Goal: Task Accomplishment & Management: Complete application form

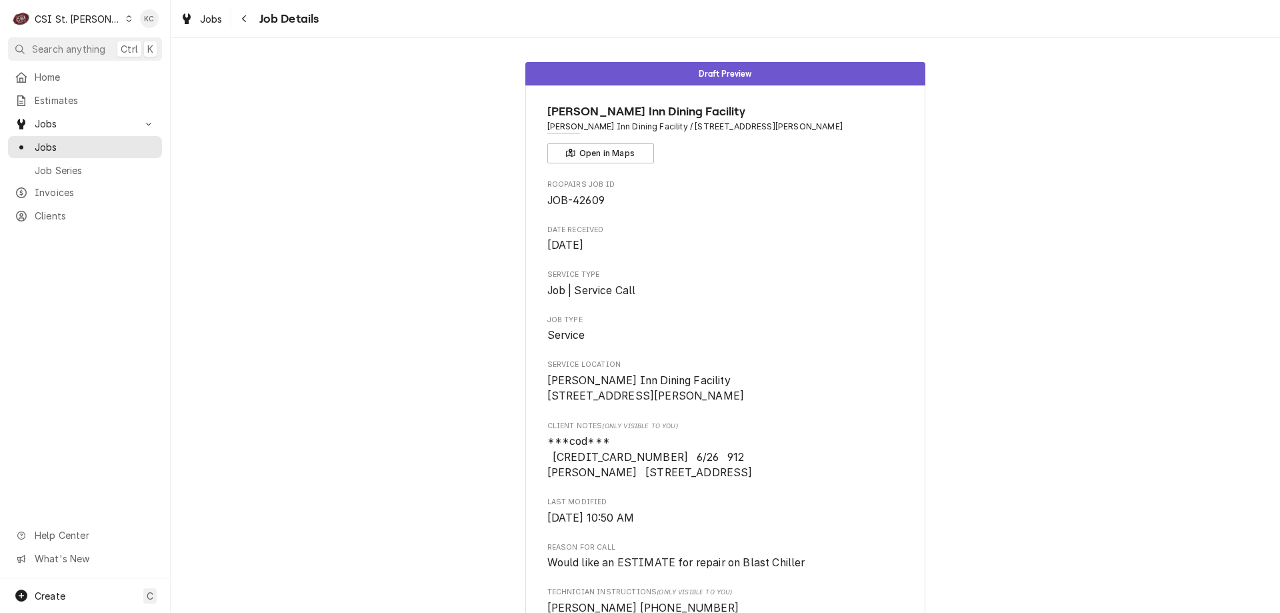
scroll to position [490, 0]
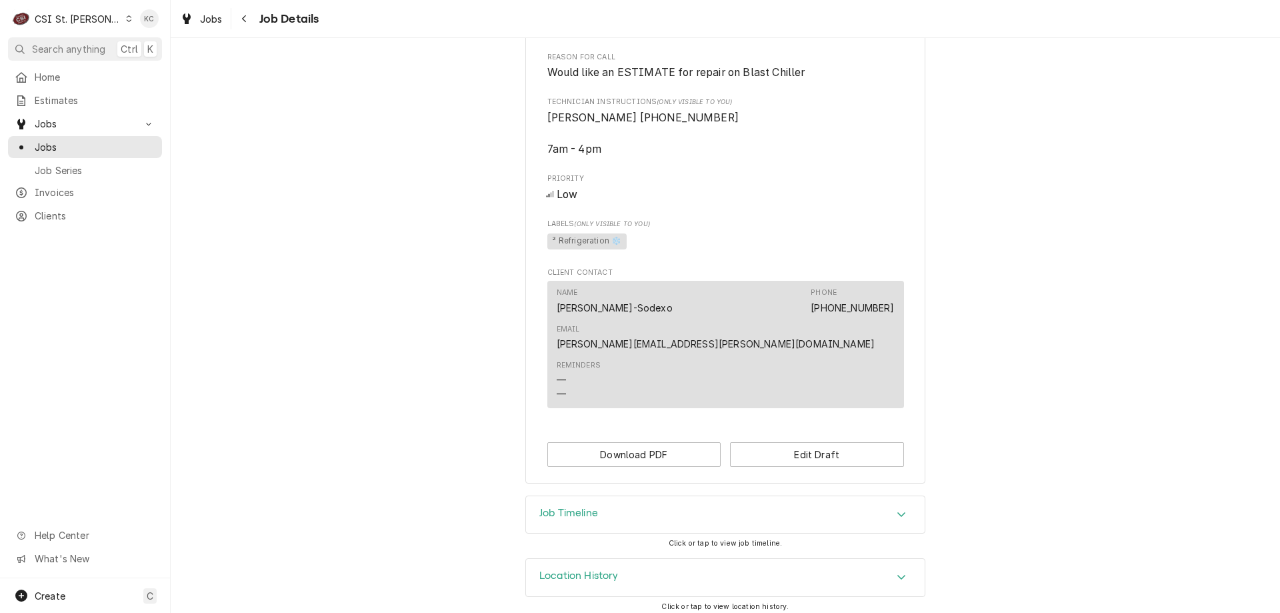
click at [1010, 229] on div "Draft Preview Nightengale Inn Dining Facility Nightengale Inn Dining Facility /…" at bounding box center [725, 28] width 1109 height 933
click at [241, 20] on icon "Navigate back" at bounding box center [244, 18] width 6 height 9
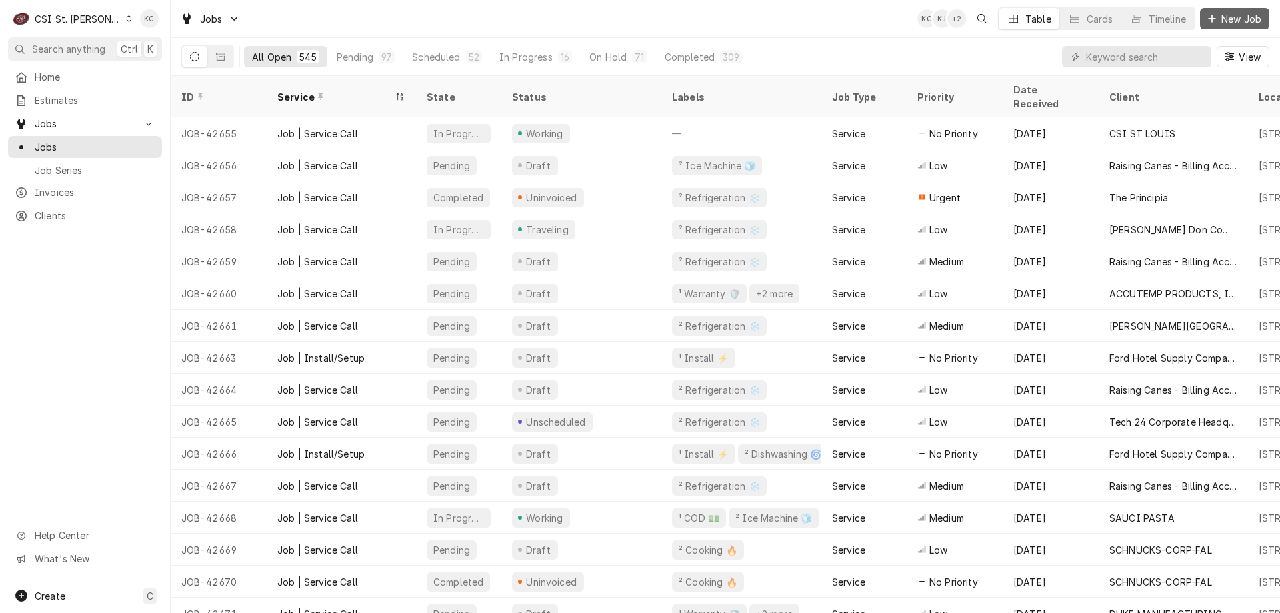
click at [1216, 25] on div "Dynamic Content Wrapper" at bounding box center [1211, 18] width 13 height 13
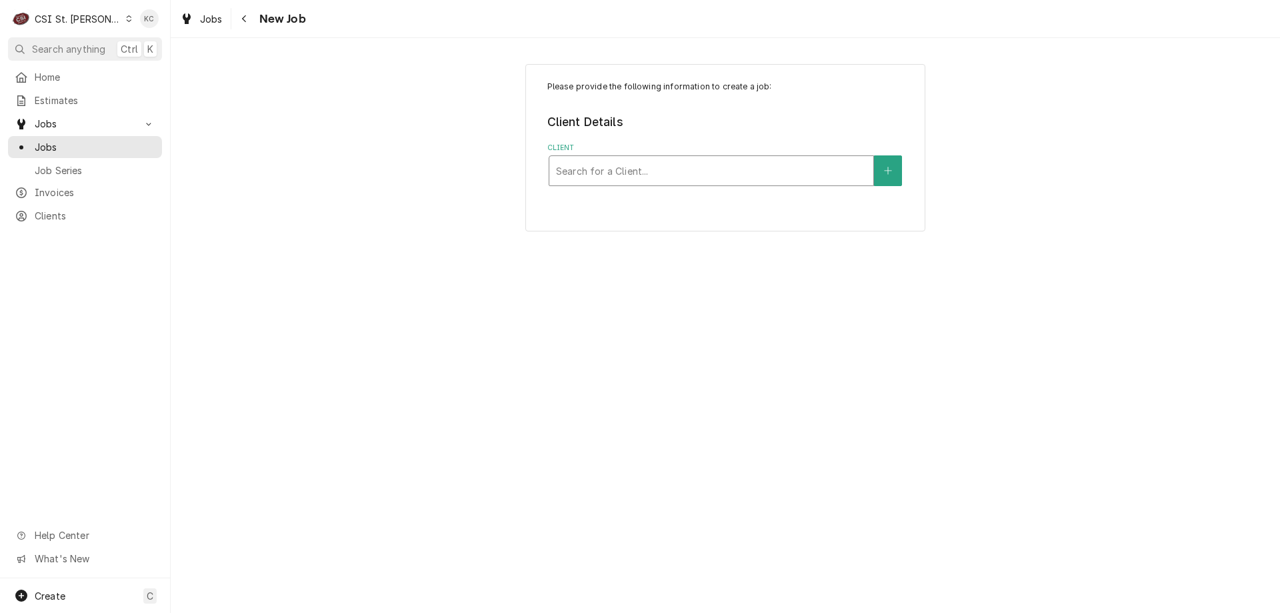
click at [723, 181] on div "Client" at bounding box center [711, 171] width 311 height 24
type input "jennings school"
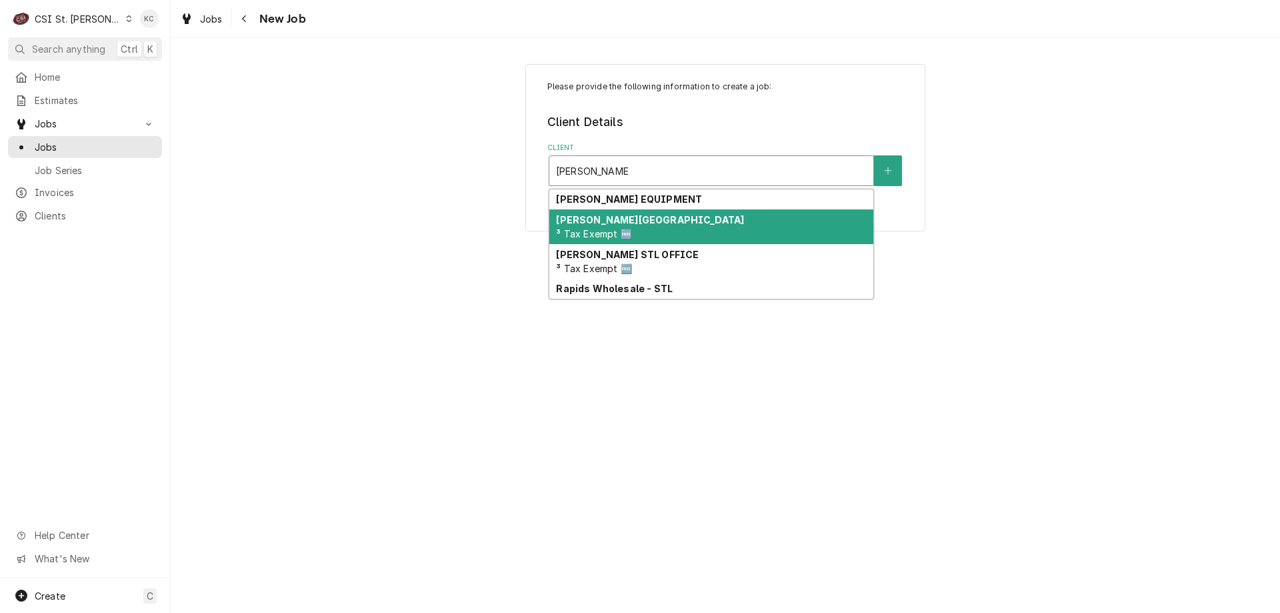
click at [623, 235] on span "³ Tax Exempt 🆓" at bounding box center [593, 233] width 75 height 11
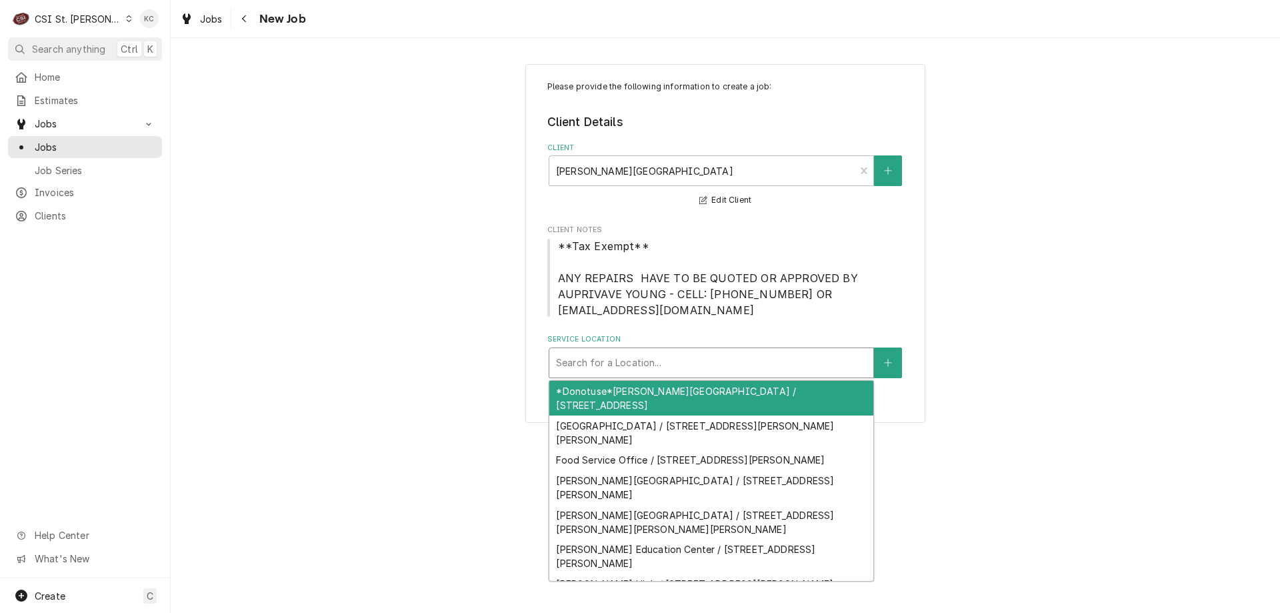
click at [631, 357] on div "Service Location" at bounding box center [711, 363] width 311 height 24
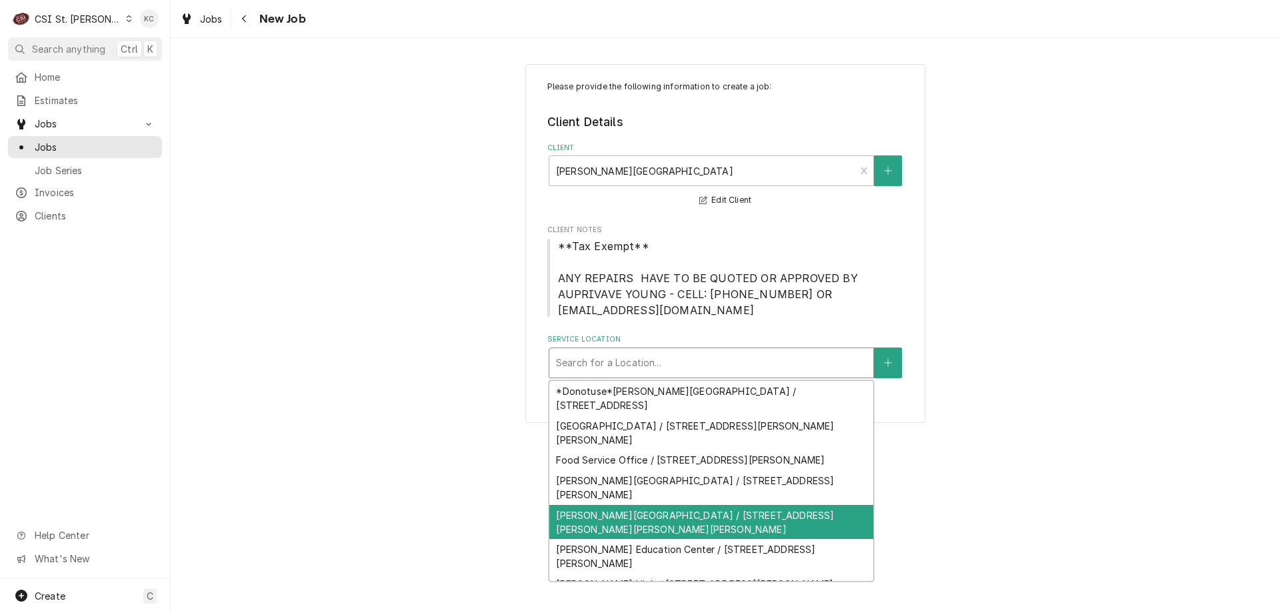
click at [650, 505] on div "Hanrahan Elementary / 8430 Lucas and Hunt Rd, Jennings, MO 63136" at bounding box center [711, 522] width 324 height 35
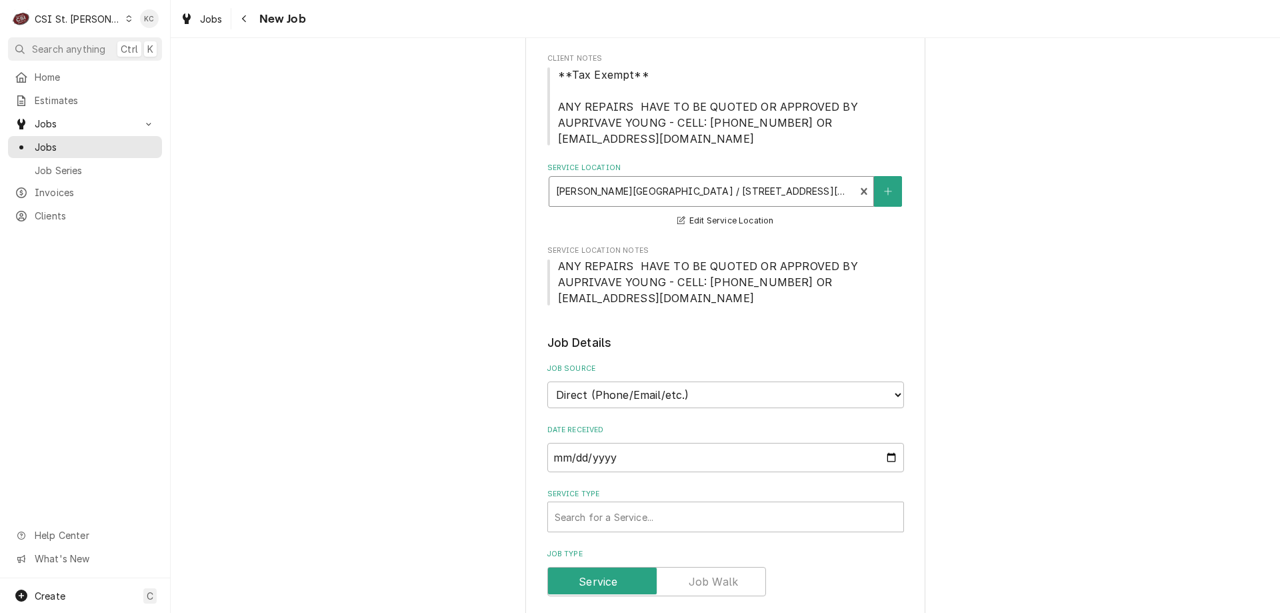
scroll to position [200, 0]
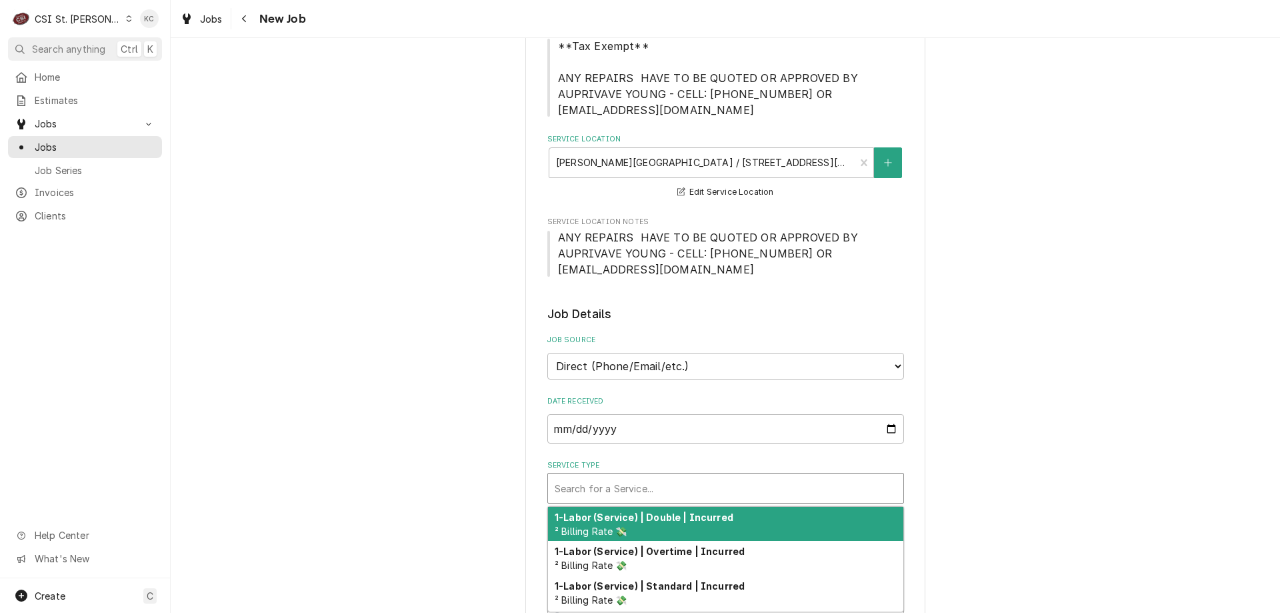
click at [676, 500] on div "Service Type" at bounding box center [726, 488] width 342 height 24
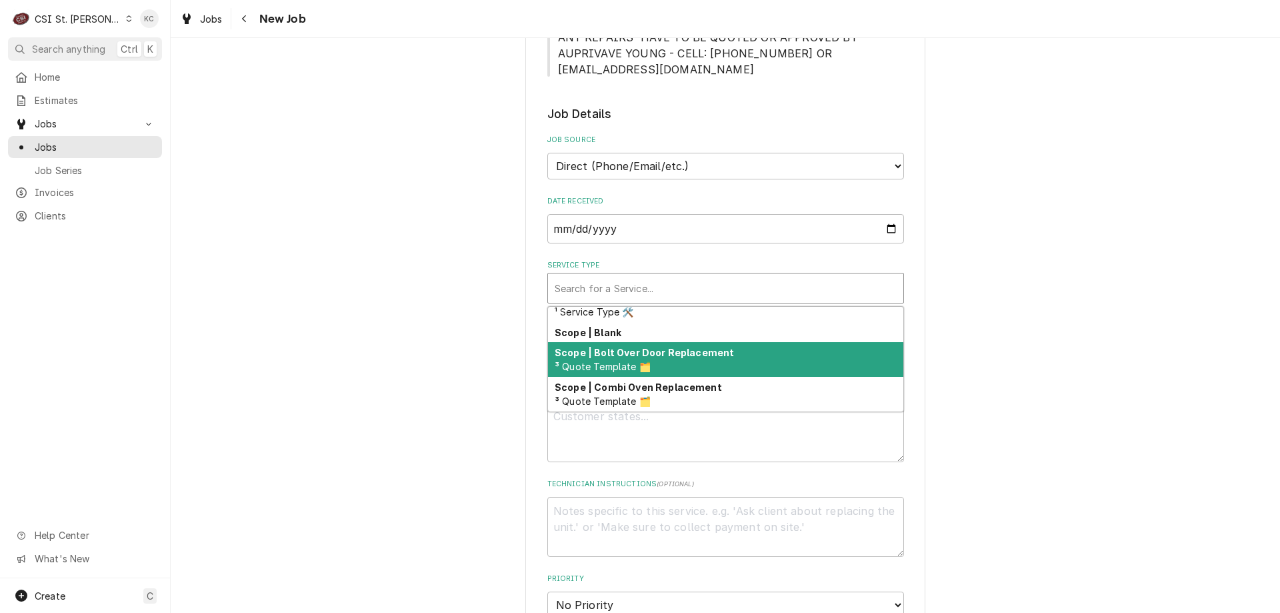
scroll to position [791, 0]
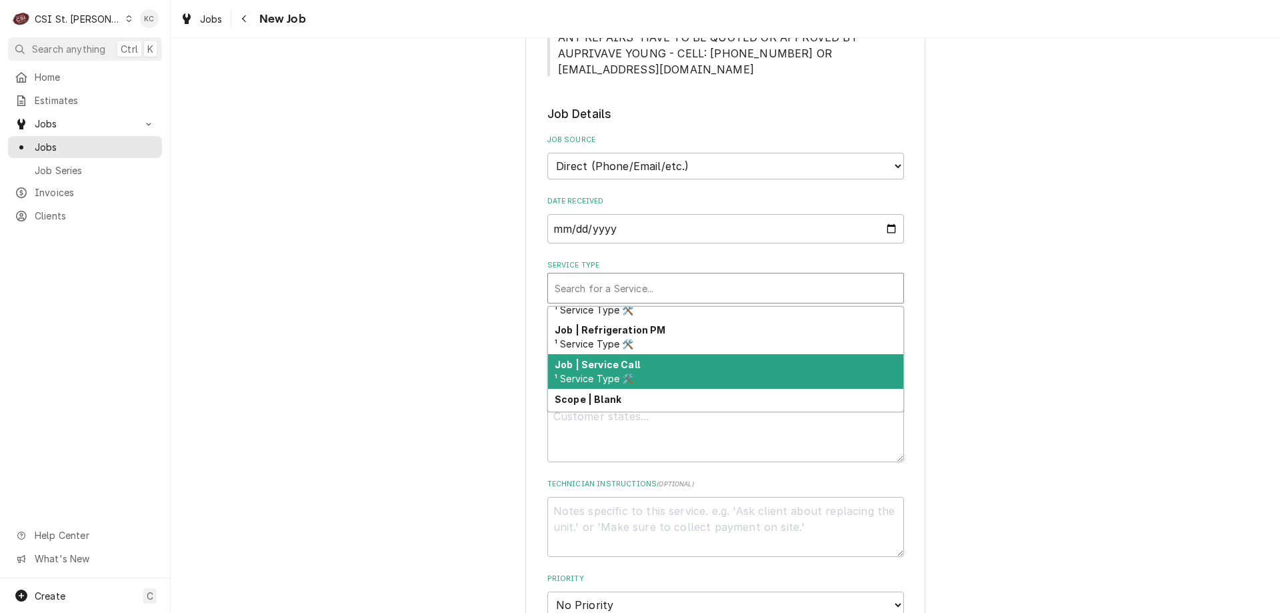
click at [789, 369] on div "Job | Service Call ¹ Service Type 🛠️" at bounding box center [725, 371] width 355 height 35
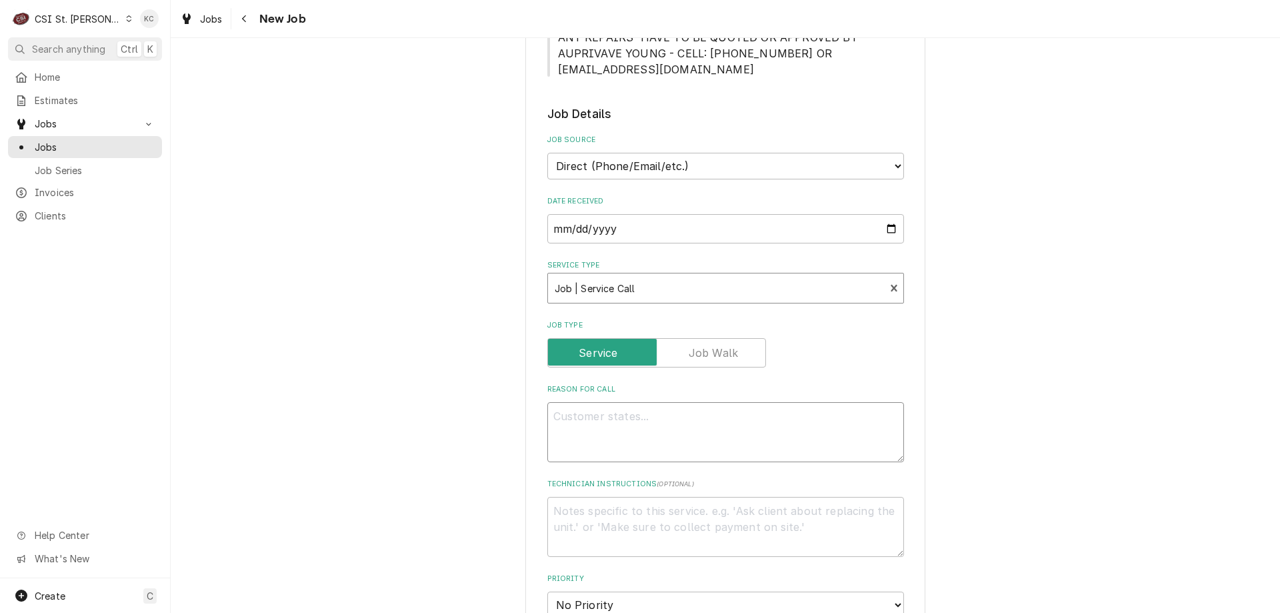
click at [807, 431] on textarea "Reason For Call" at bounding box center [725, 432] width 357 height 60
type textarea "x"
type textarea "Wq"
type textarea "x"
type textarea "Wqa"
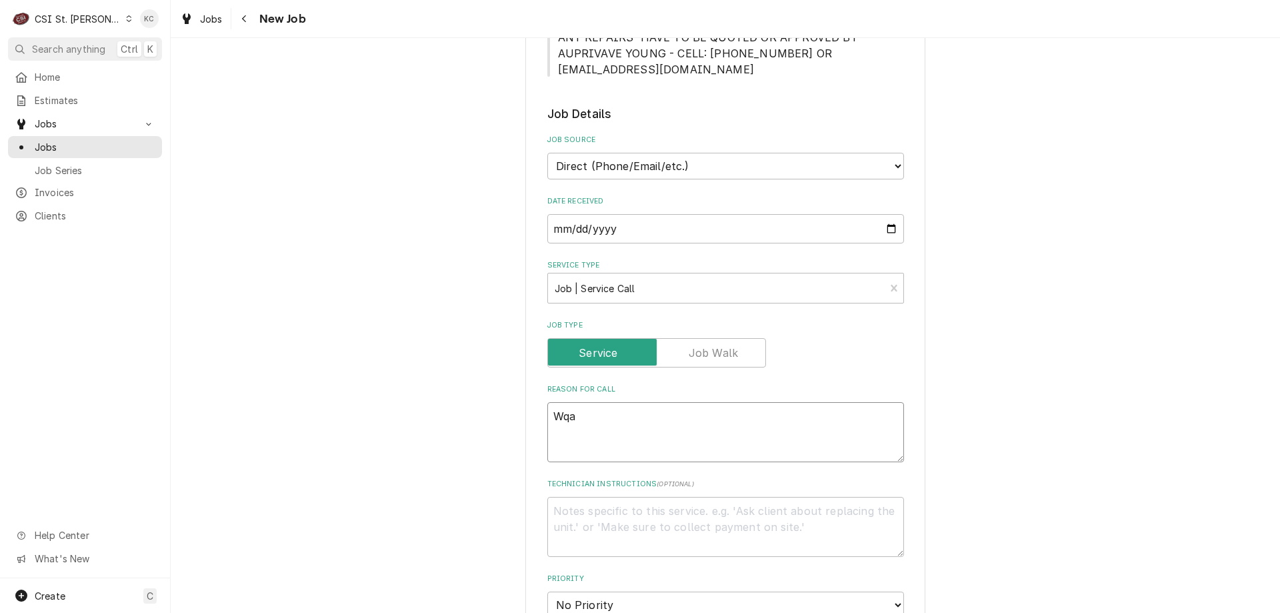
type textarea "x"
type textarea "Wqal"
type textarea "x"
type textarea "Wqalk"
type textarea "x"
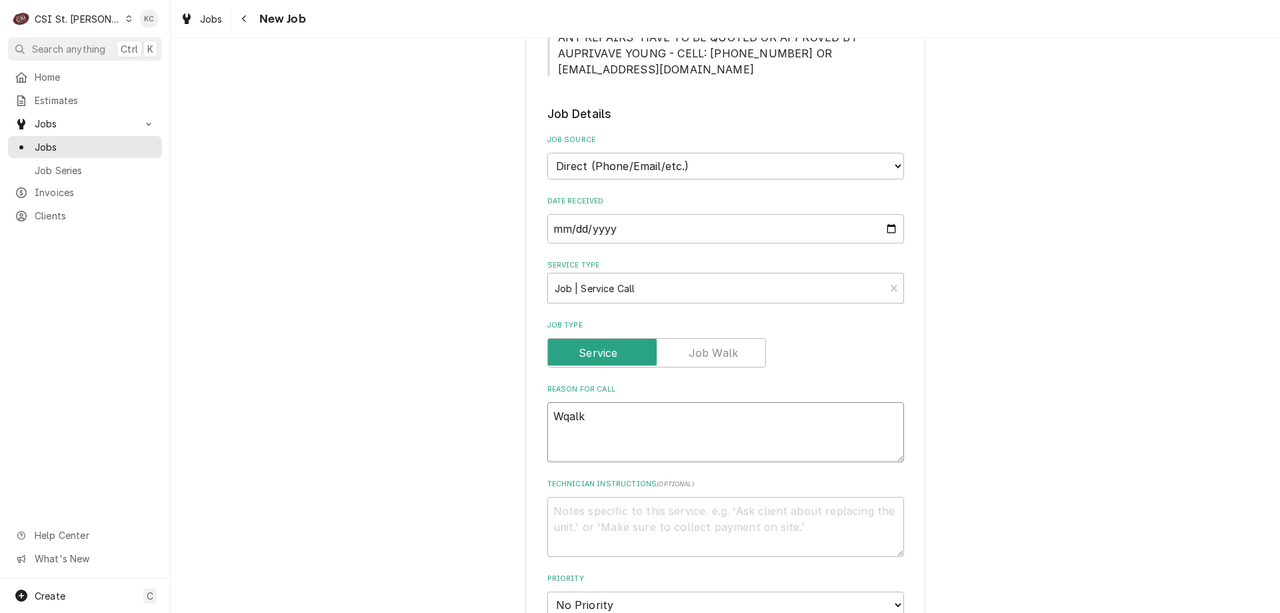
type textarea "Wqal"
type textarea "x"
type textarea "Wqa"
type textarea "x"
type textarea "Wq"
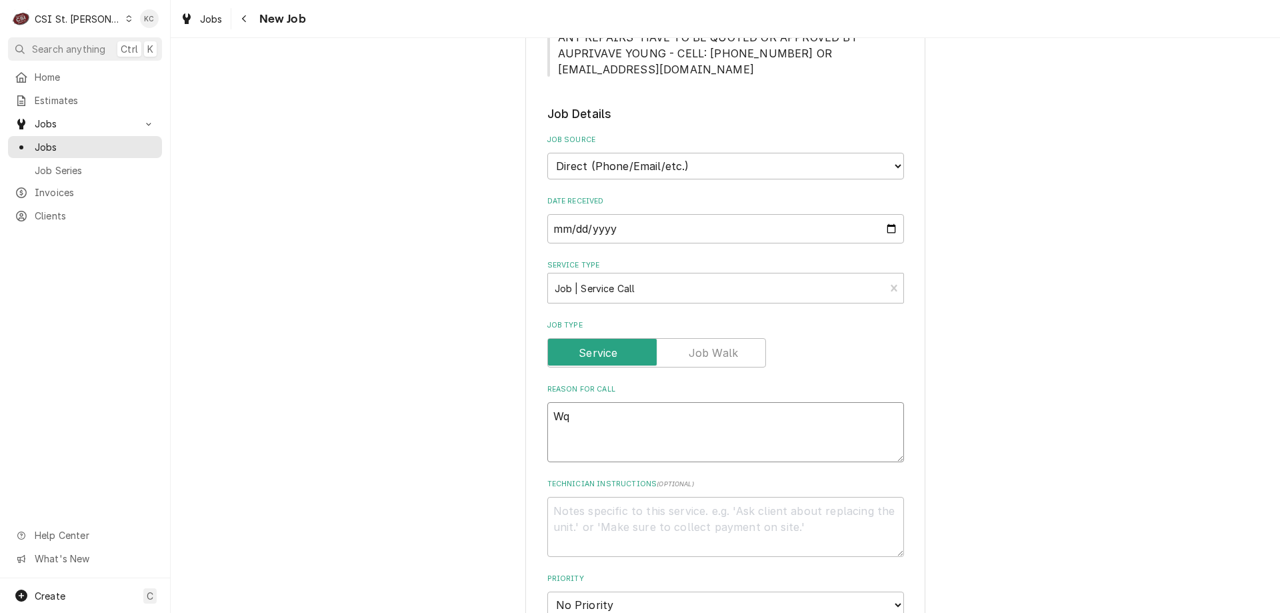
type textarea "x"
type textarea "W"
type textarea "x"
type textarea "WL"
type textarea "x"
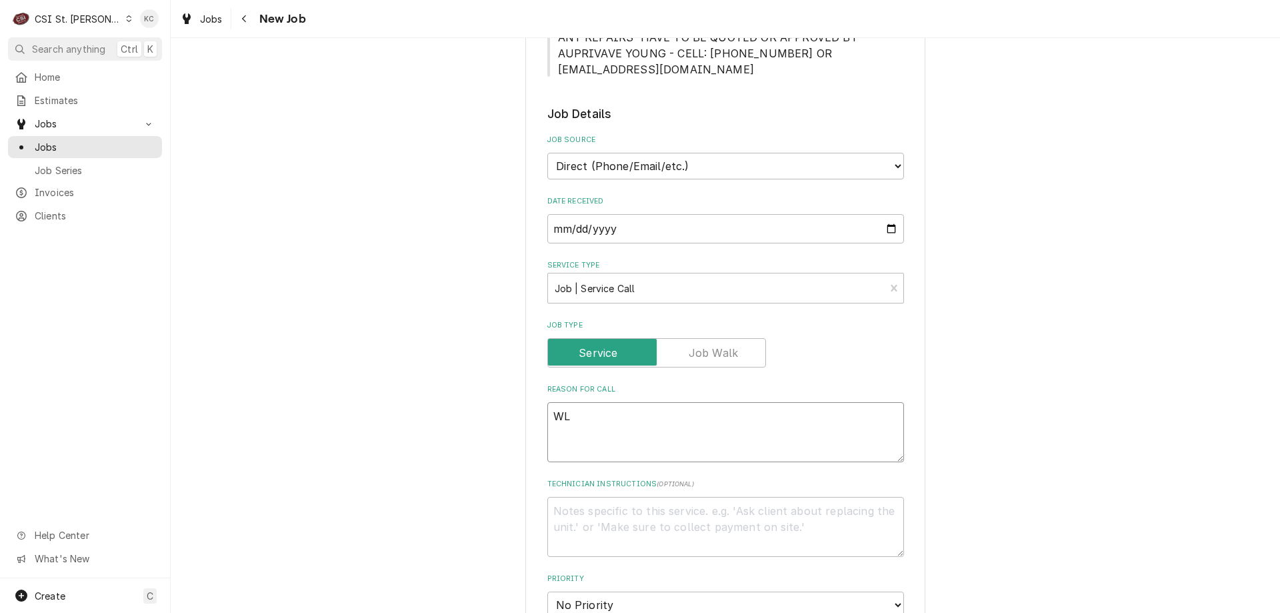
type textarea "WLK"
type textarea "x"
type textarea "WL"
type textarea "x"
type textarea "W"
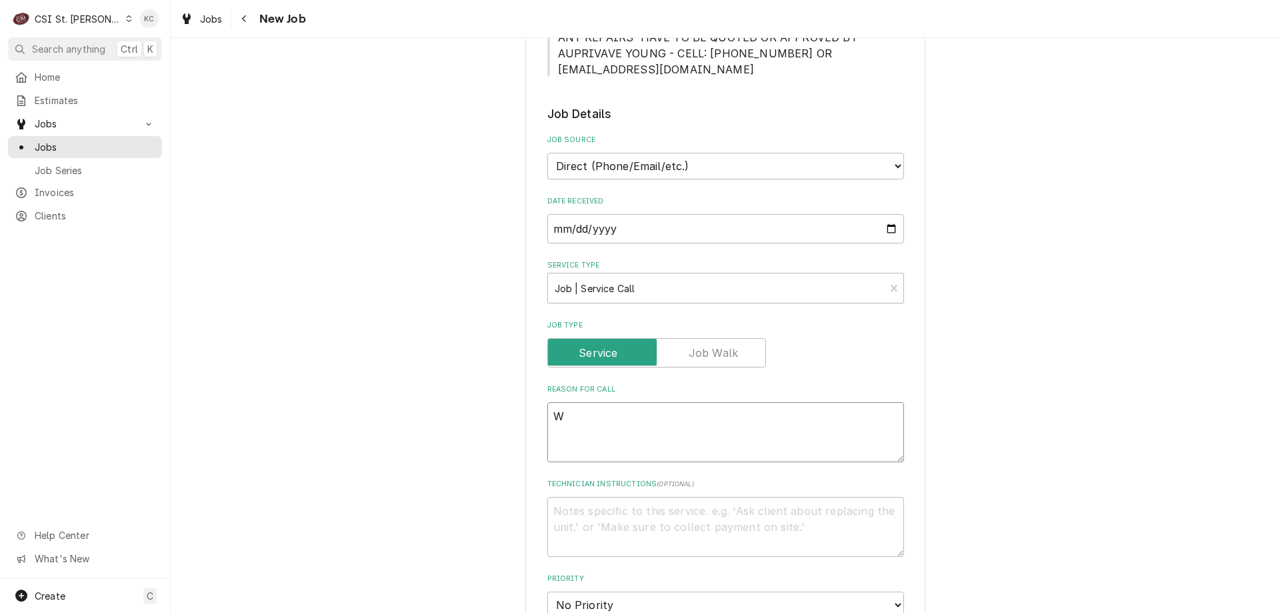
type textarea "x"
type textarea "W"
type textarea "x"
type textarea "Wa"
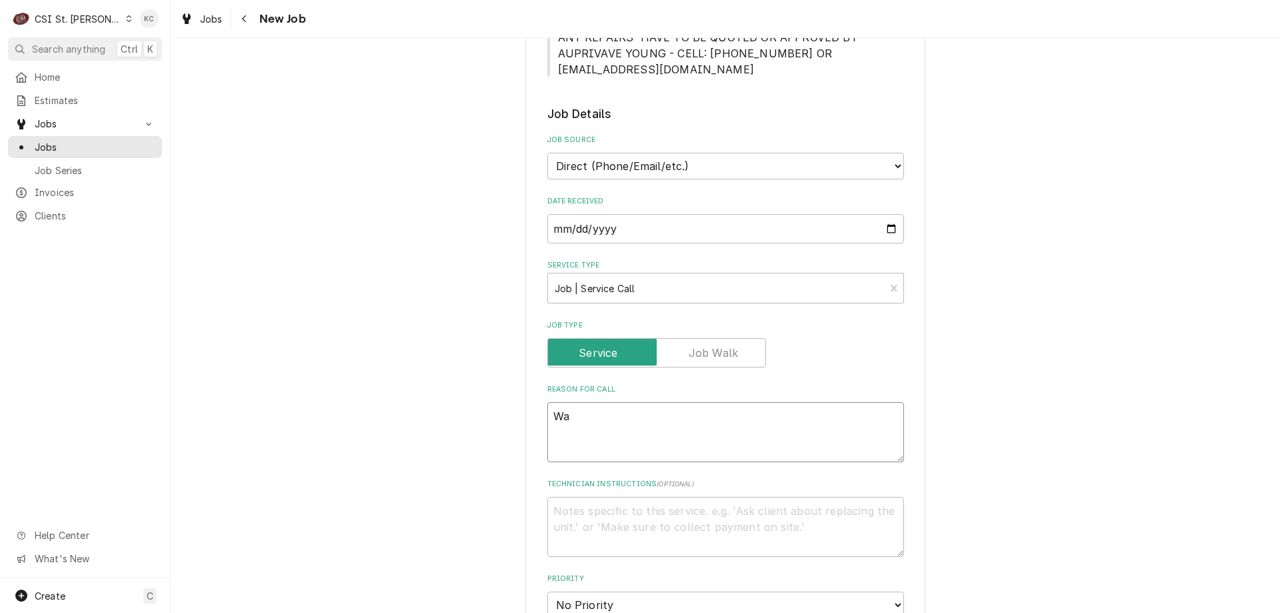
type textarea "x"
type textarea "Wal"
type textarea "x"
type textarea "Walk"
type textarea "x"
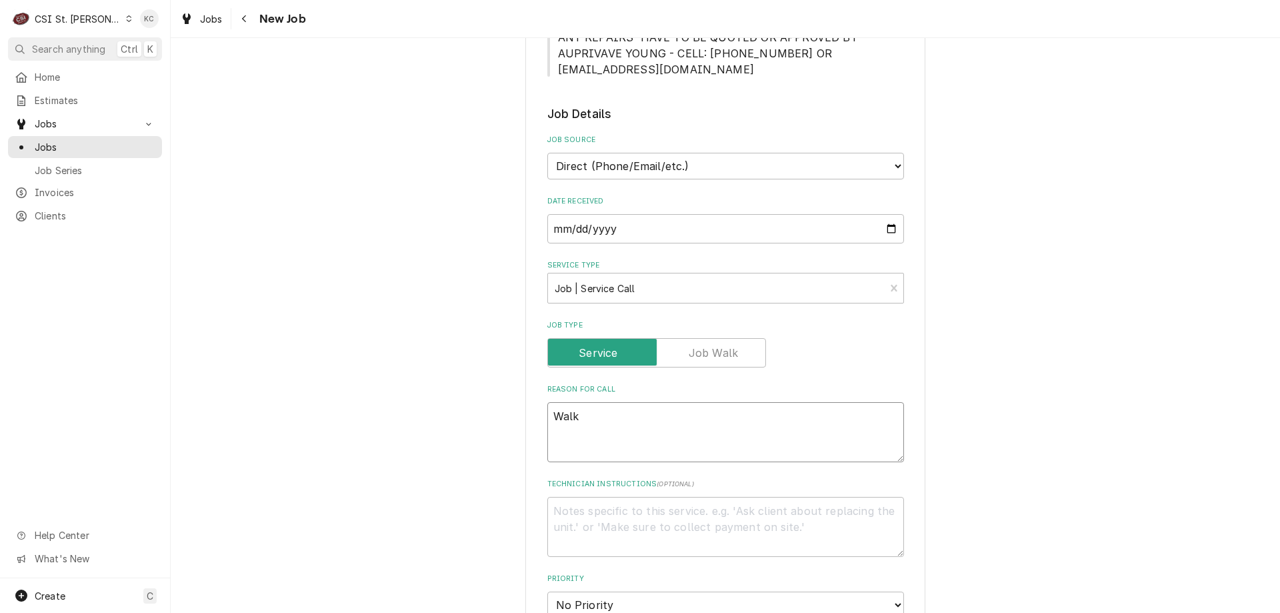
type textarea "Walk-"
type textarea "x"
type textarea "Walk-i"
type textarea "x"
type textarea "Walk-in"
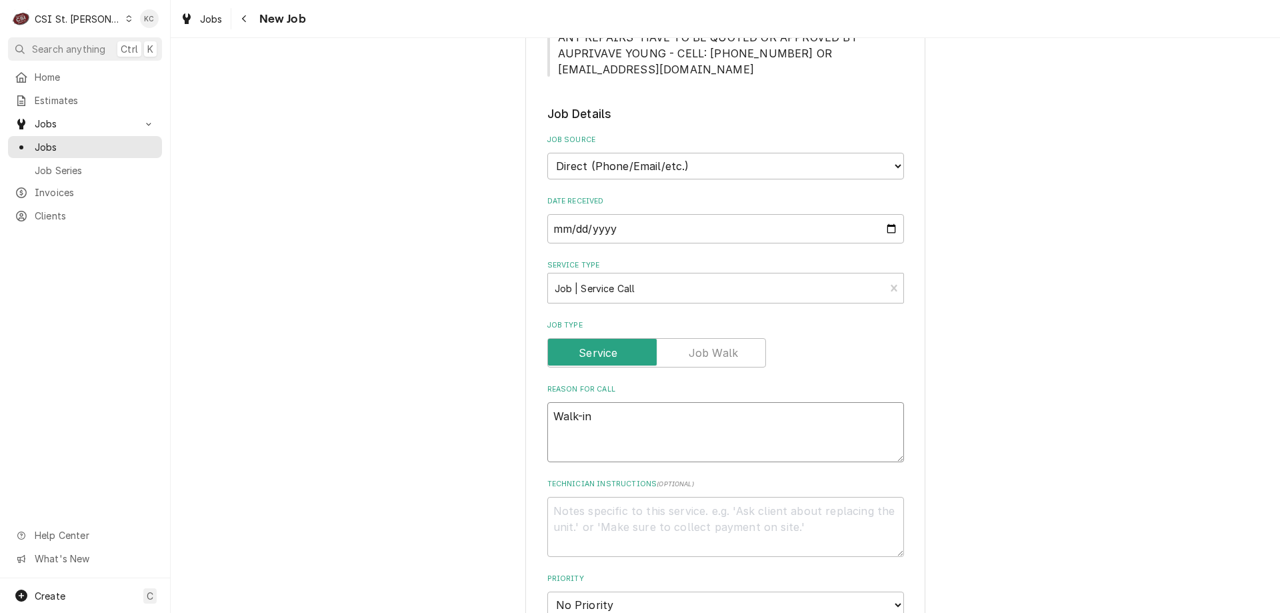
type textarea "x"
type textarea "Walk-in"
type textarea "x"
type textarea "Walk-in r"
type textarea "x"
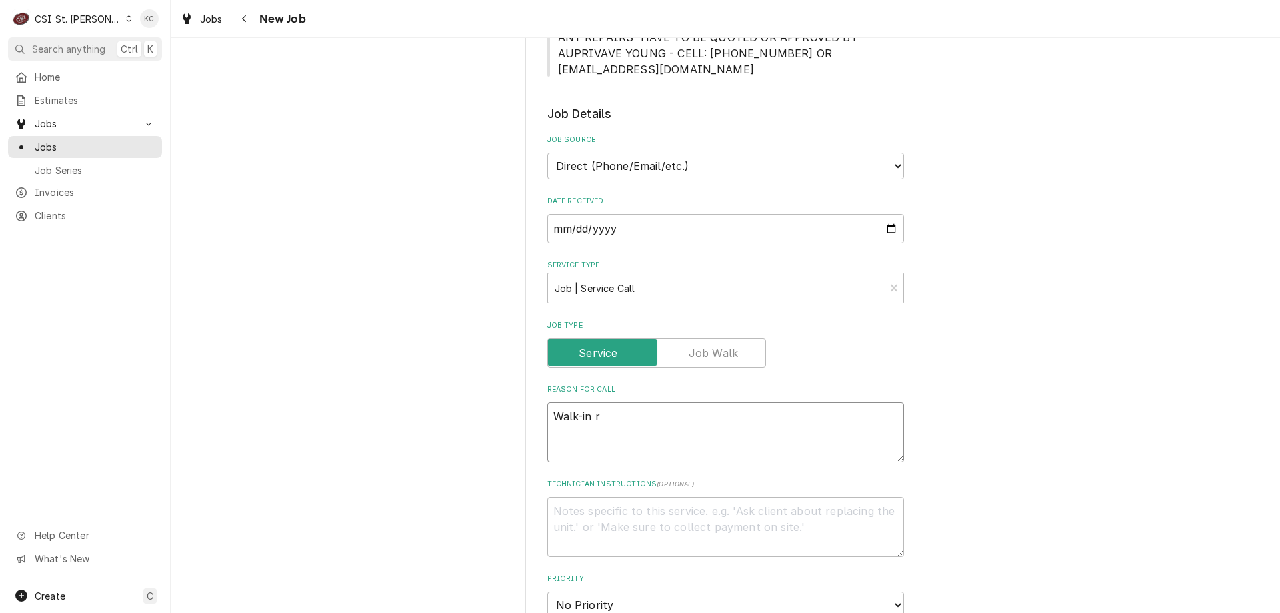
type textarea "Walk-in re"
type textarea "x"
type textarea "Walk-in ref"
type textarea "x"
type textarea "Walk-in refr"
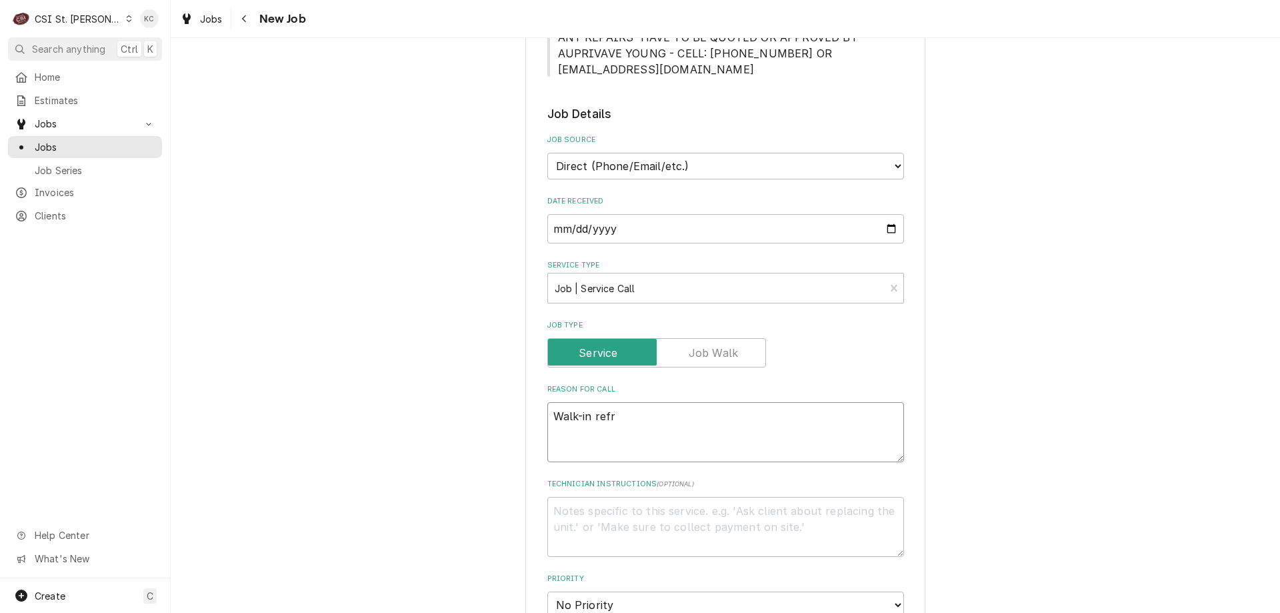
type textarea "x"
type textarea "Walk-in refrg"
type textarea "x"
type textarea "Walk-in refrgi"
type textarea "x"
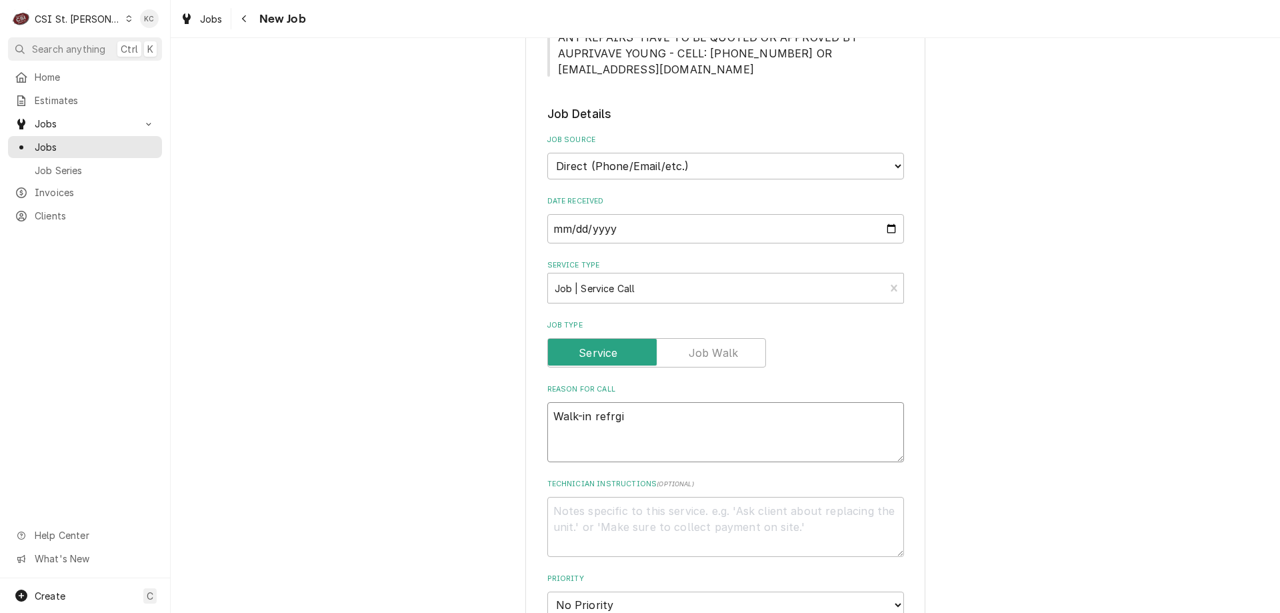
type textarea "Walk-in refrg"
type textarea "x"
type textarea "Walk-in refr"
type textarea "x"
type textarea "Walk-in refri"
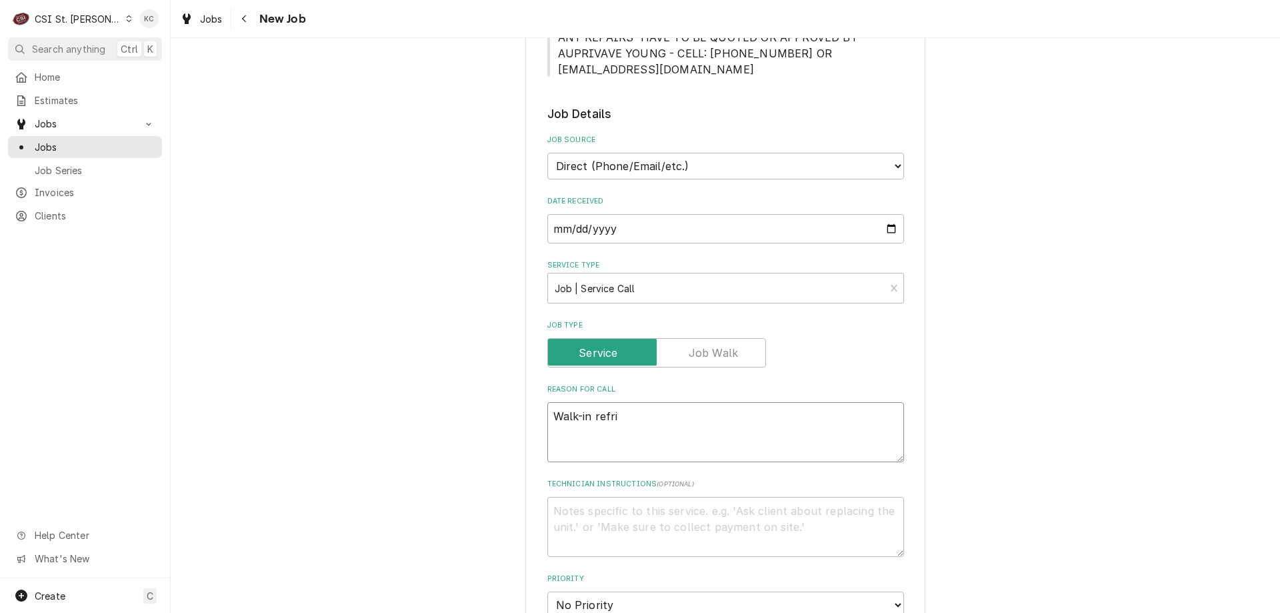
type textarea "x"
type textarea "Walk-in refrid"
type textarea "x"
type textarea "Walk-in refride"
type textarea "x"
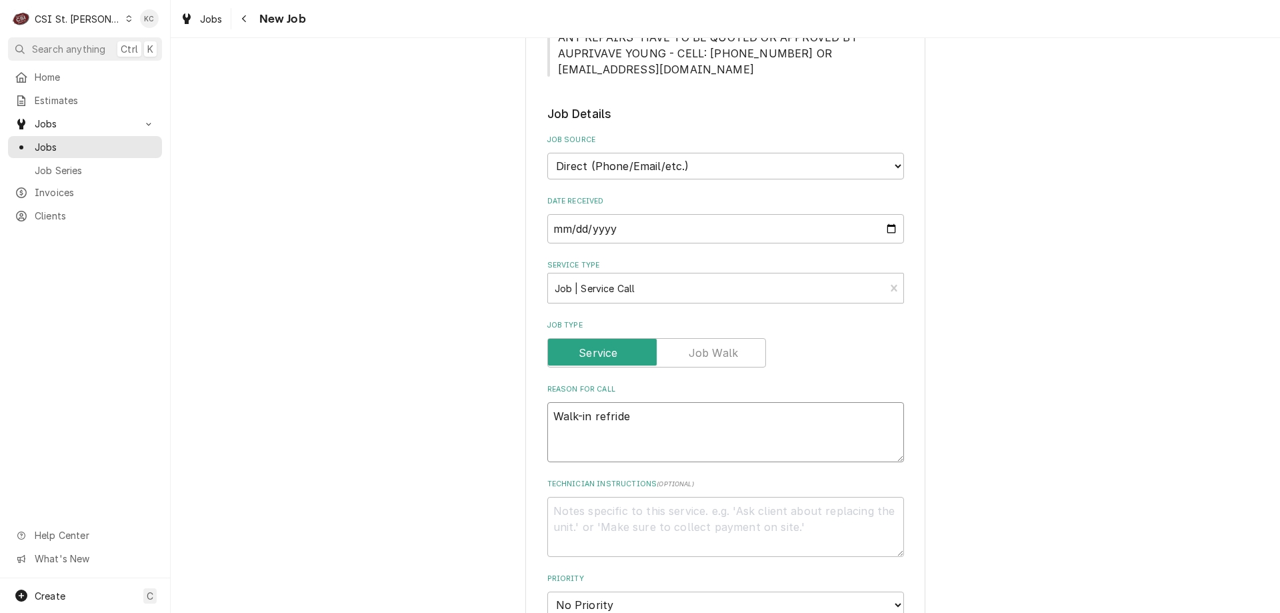
type textarea "Walk-in refrid"
type textarea "x"
type textarea "Walk-in refridg"
type textarea "x"
type textarea "Walk-in refridge"
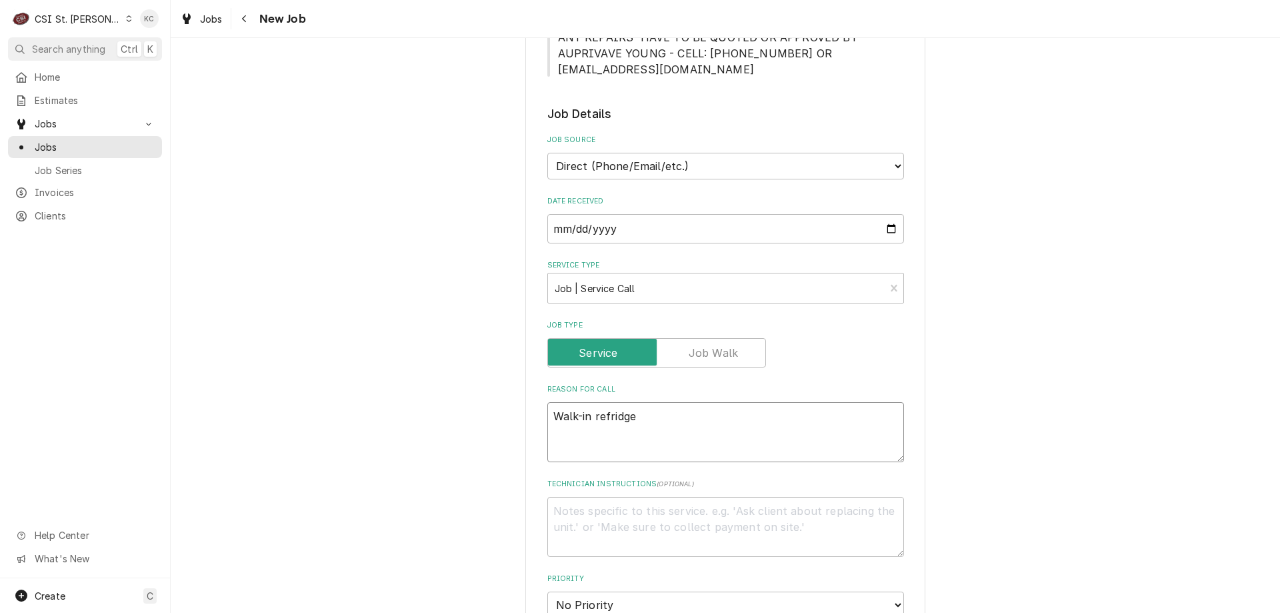
type textarea "x"
type textarea "Walk-in refridger"
type textarea "x"
type textarea "Walk-in refridgera"
type textarea "x"
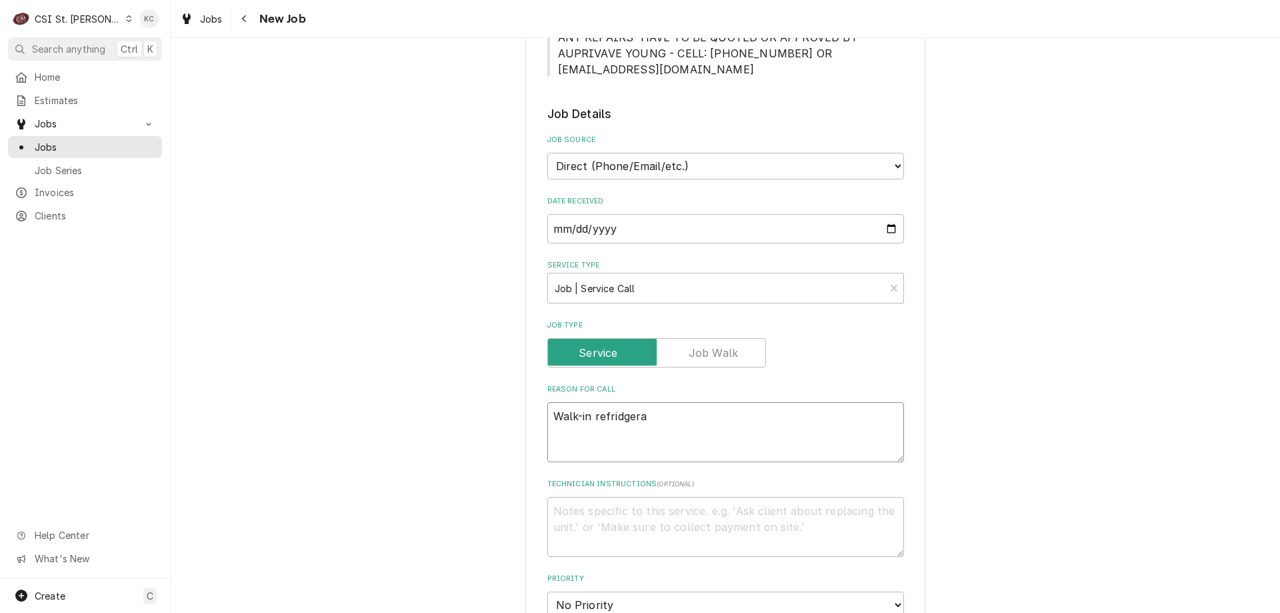
type textarea "Walk-in refridgerao"
type textarea "x"
type textarea "Walk-in refridgeraot"
type textarea "x"
type textarea "Walk-in refridgeraot"
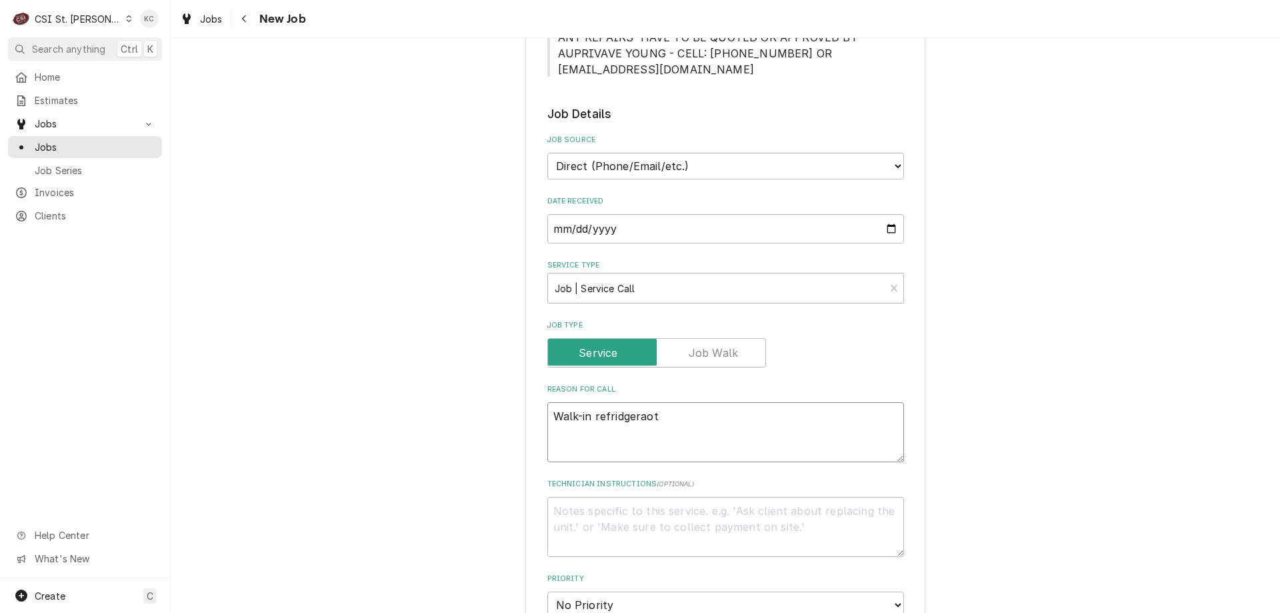
type textarea "x"
type textarea "Walk-in refridgeraot"
type textarea "x"
type textarea "Walk-in refridgerao"
type textarea "x"
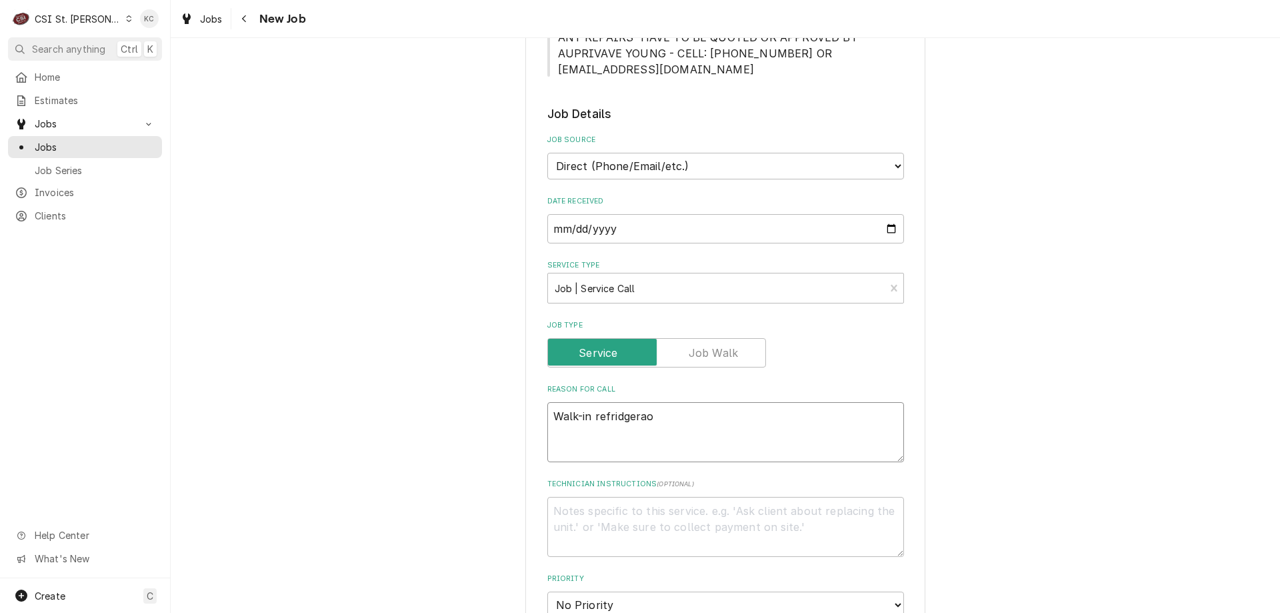
type textarea "Walk-in refridgera"
type textarea "x"
type textarea "Walk-in refridger"
type textarea "x"
type textarea "Walk-in refridgera"
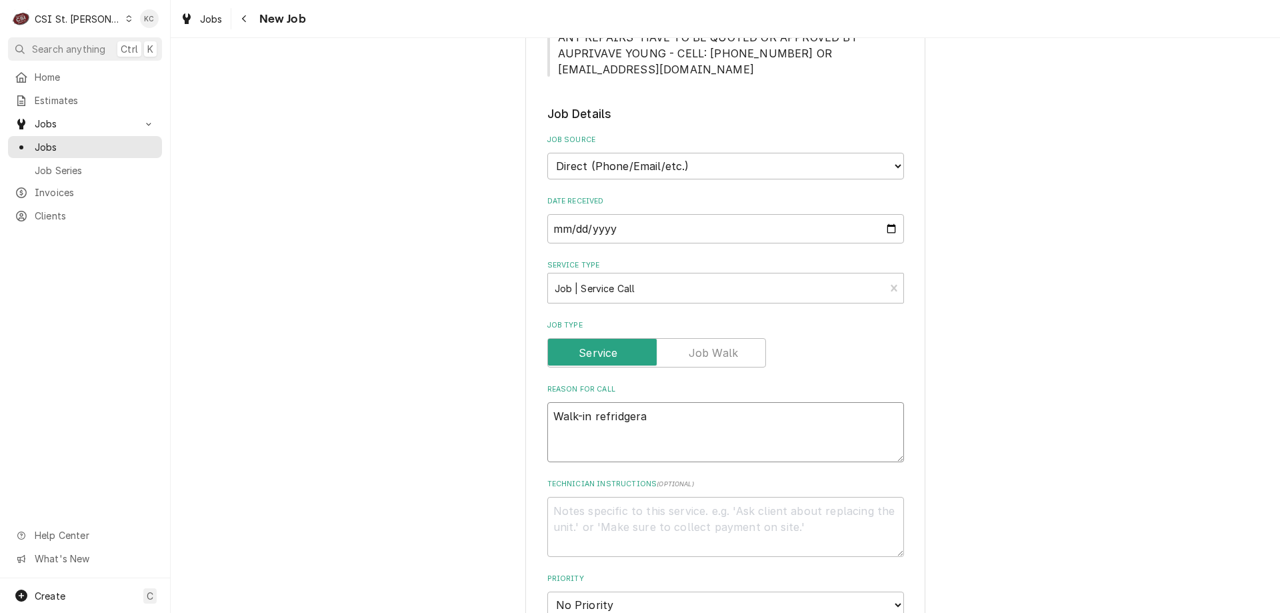
type textarea "x"
type textarea "Walk-in refridgerat"
type textarea "x"
type textarea "Walk-in refridgerato"
type textarea "x"
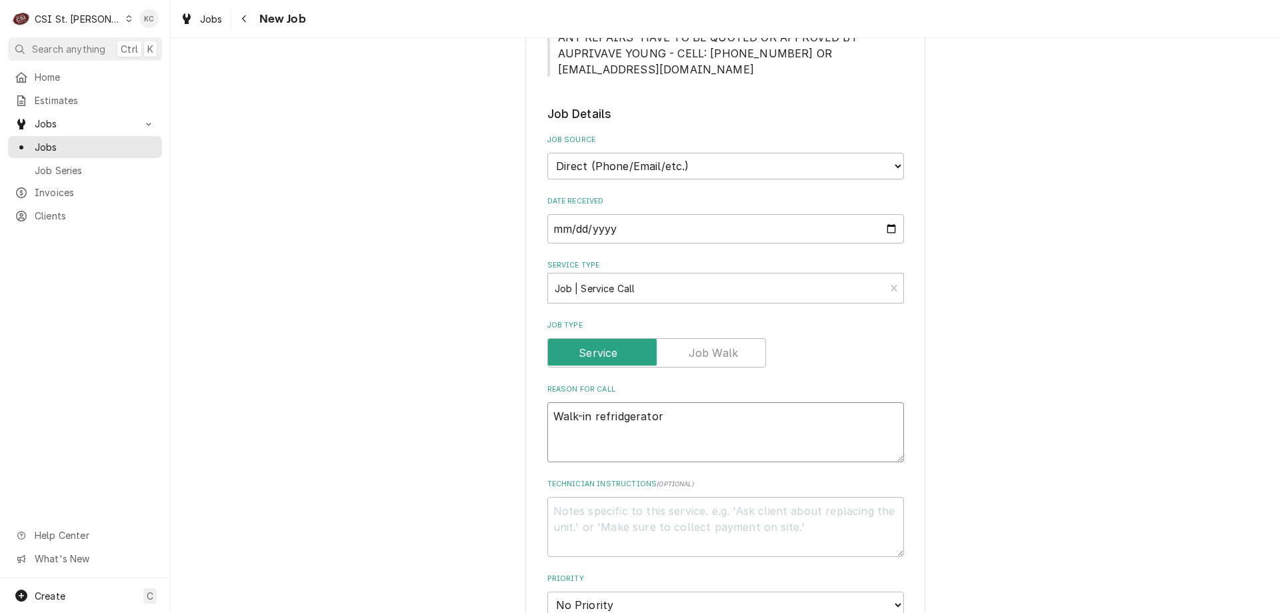
type textarea "Walk-in refridgerator"
type textarea "x"
type textarea "Walk-in refridgerator i"
type textarea "x"
type textarea "Walk-in refridgerator in"
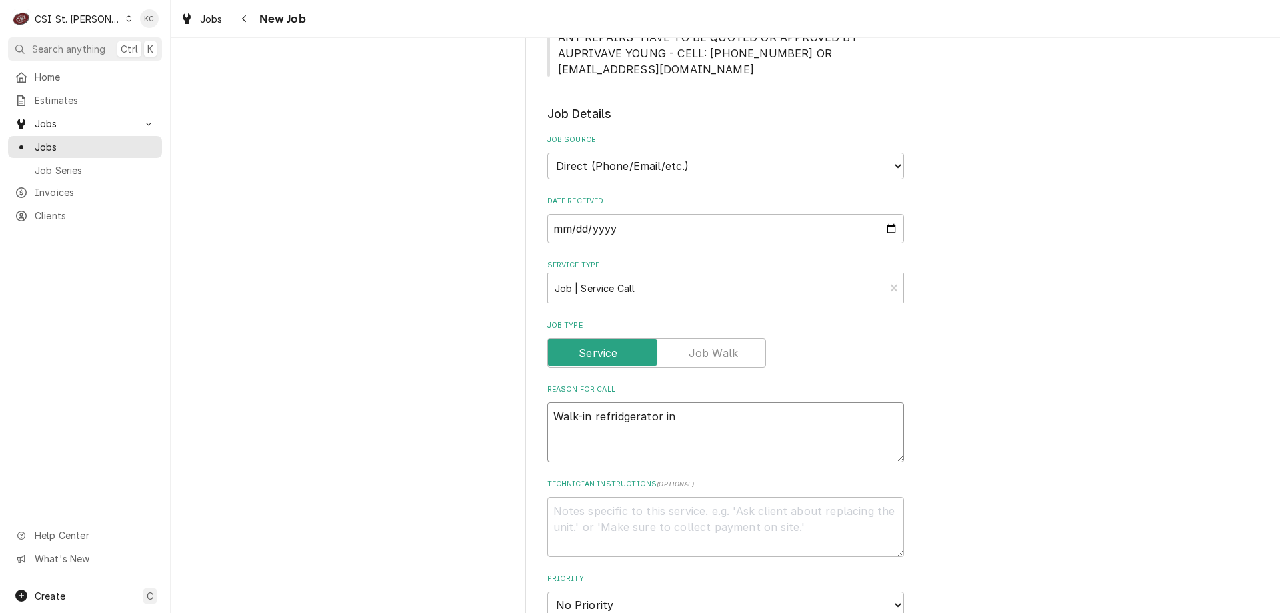
type textarea "x"
type textarea "Walk-in refridgerator in"
type textarea "x"
type textarea "Walk-in refridgerator in n"
type textarea "x"
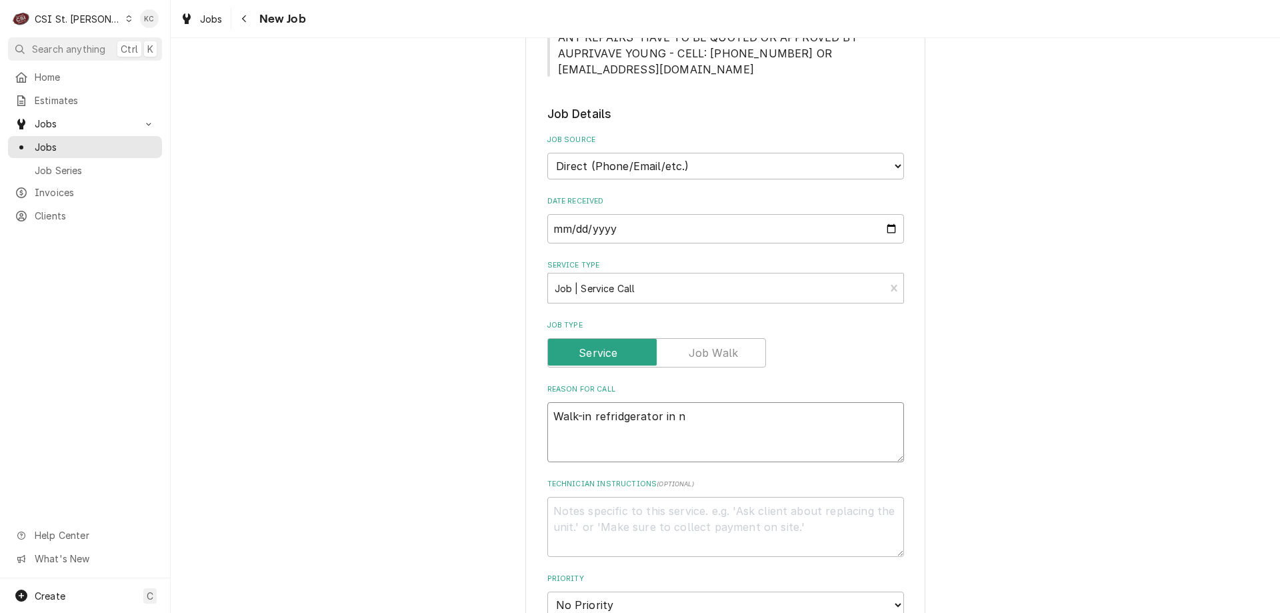
type textarea "Walk-in refridgerator in no"
type textarea "x"
type textarea "Walk-in refridgerator in not"
type textarea "x"
type textarea "Walk-in refridgerator in not t"
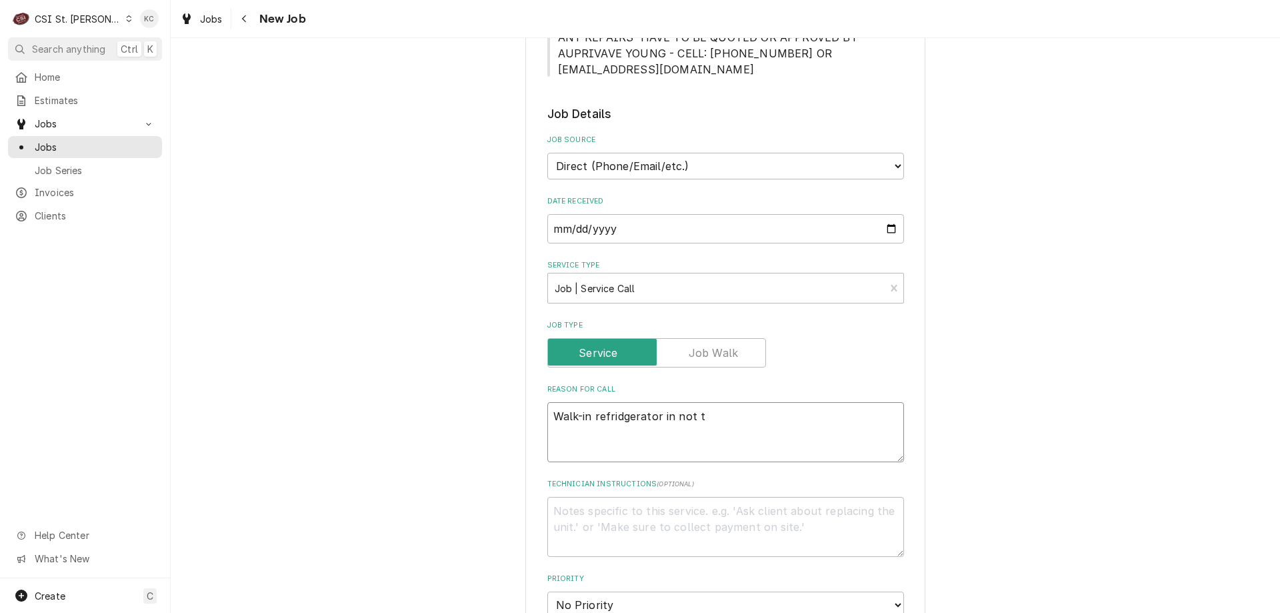
type textarea "x"
type textarea "Walk-in refridgerator in not te"
type textarea "x"
type textarea "Walk-in refridgerator in not tem"
type textarea "x"
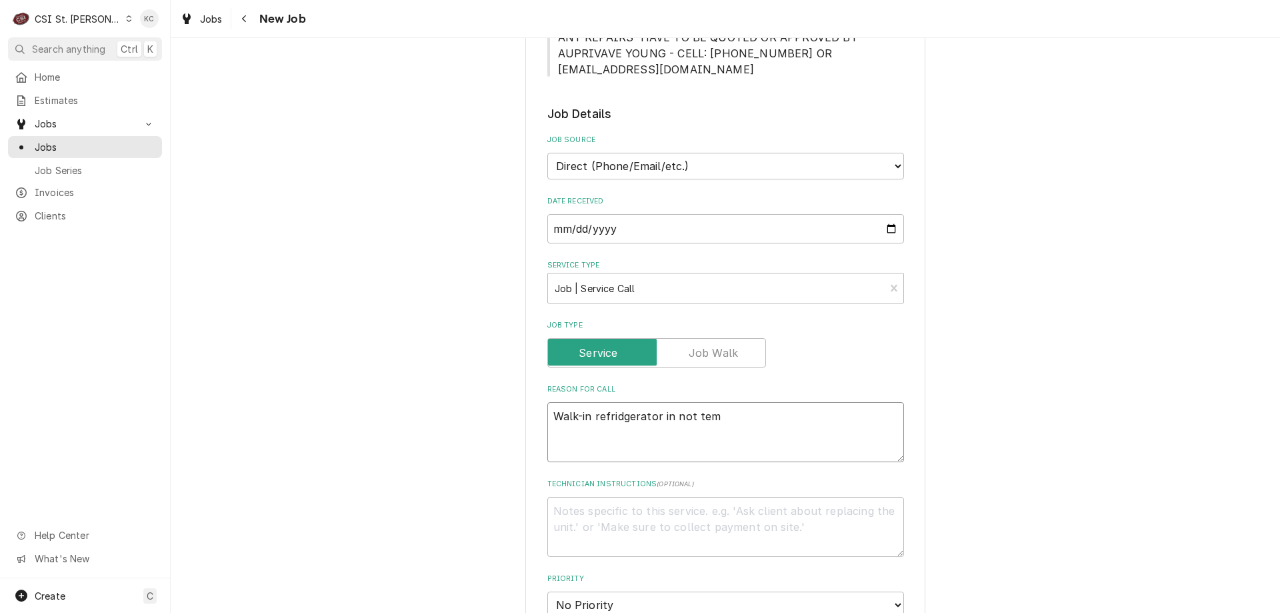
type textarea "Walk-in refridgerator in not temp"
type textarea "x"
type textarea "Walk-in refridgerator in not tempi"
type textarea "x"
type textarea "Walk-in refridgerator in not tempin"
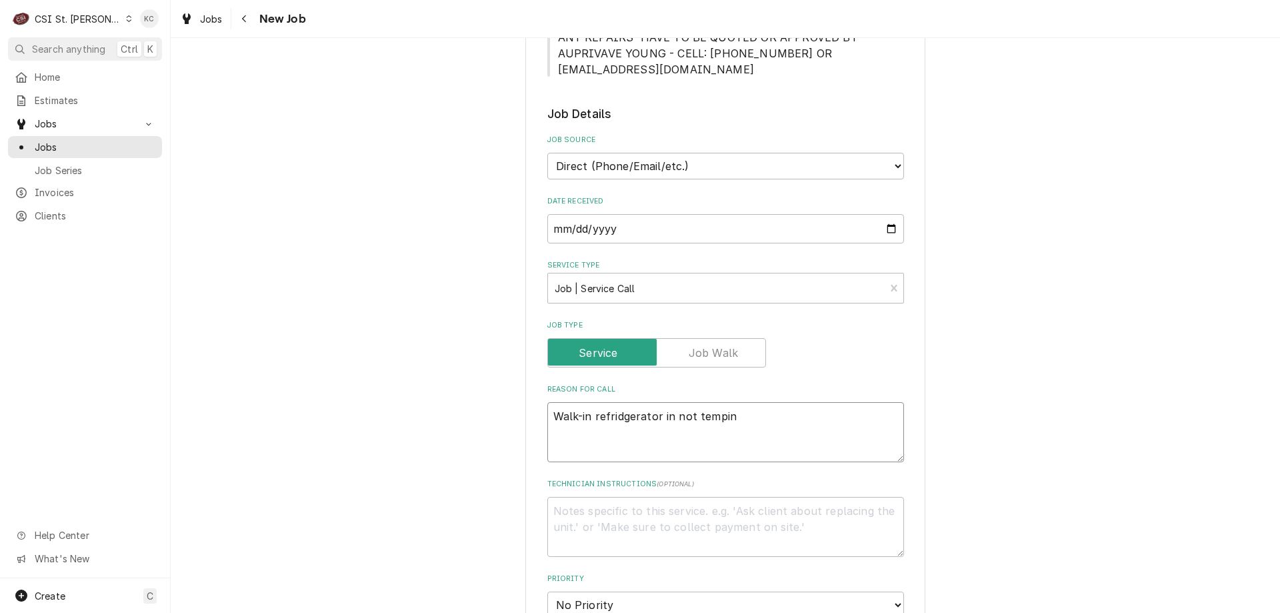
type textarea "x"
type textarea "Walk-in refridgerator in not tempin"
type textarea "x"
type textarea "Walk-in refridgerator in not tempin g"
type textarea "x"
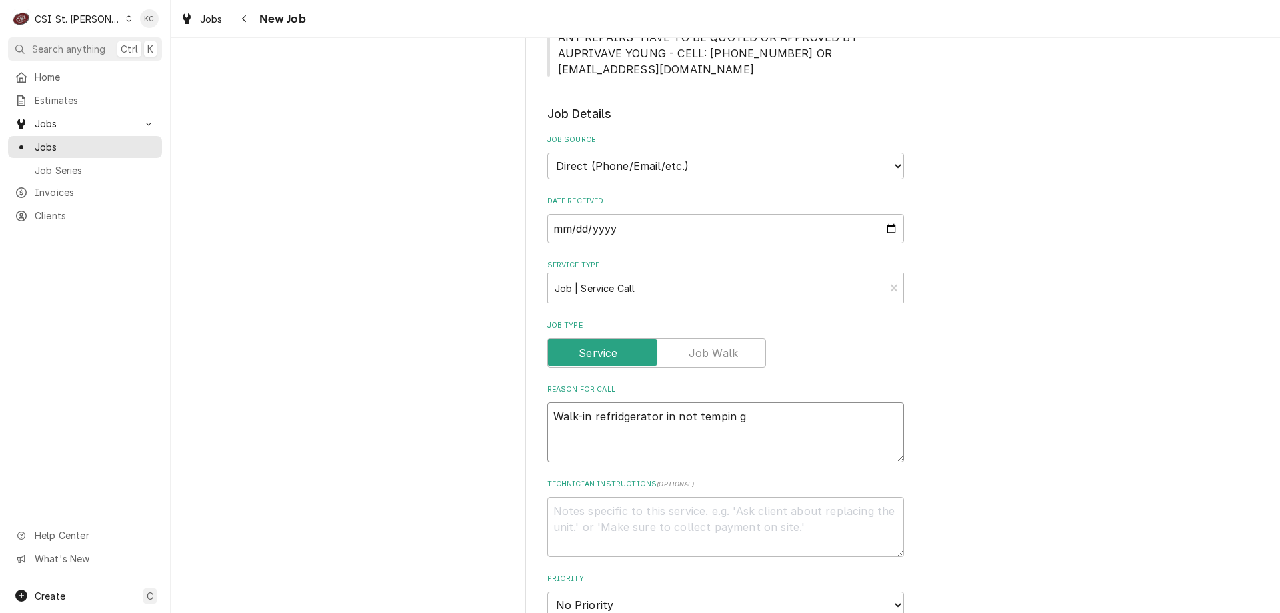
type textarea "Walk-in refridgerator in not tempin"
type textarea "x"
type textarea "Walk-in refridgerator in not tempin"
type textarea "x"
type textarea "Walk-in refridgerator in not temping"
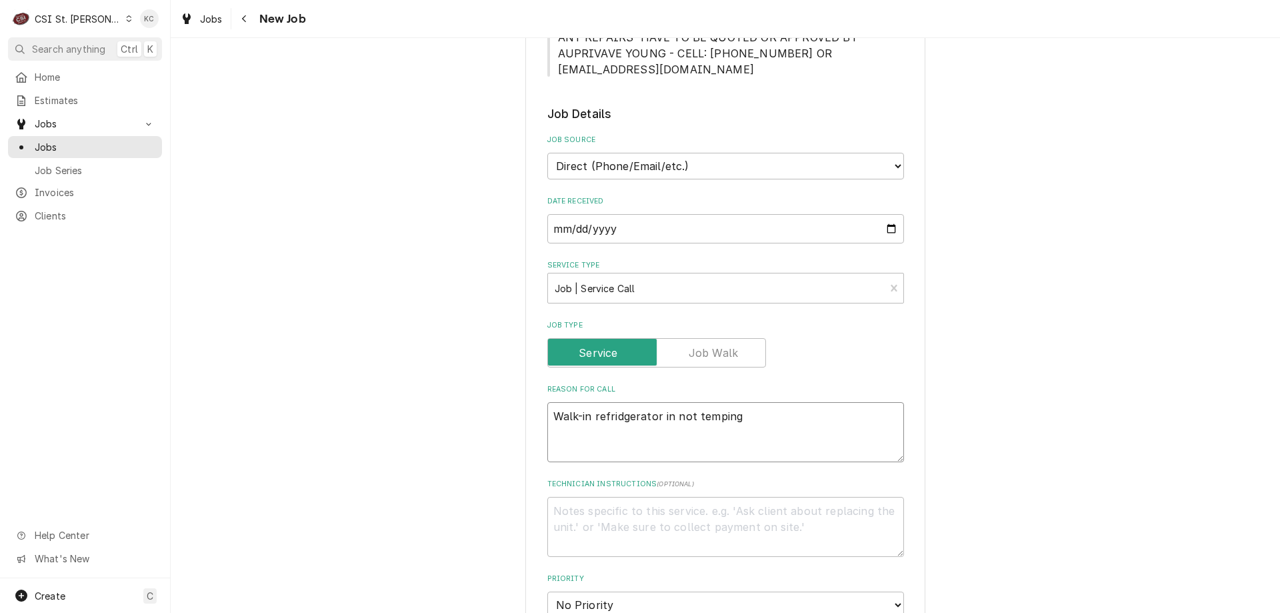
type textarea "x"
type textarea "Walk-in refridgerator in not temping"
type textarea "x"
type textarea "Walk-in refridgerator in not temping p"
type textarea "x"
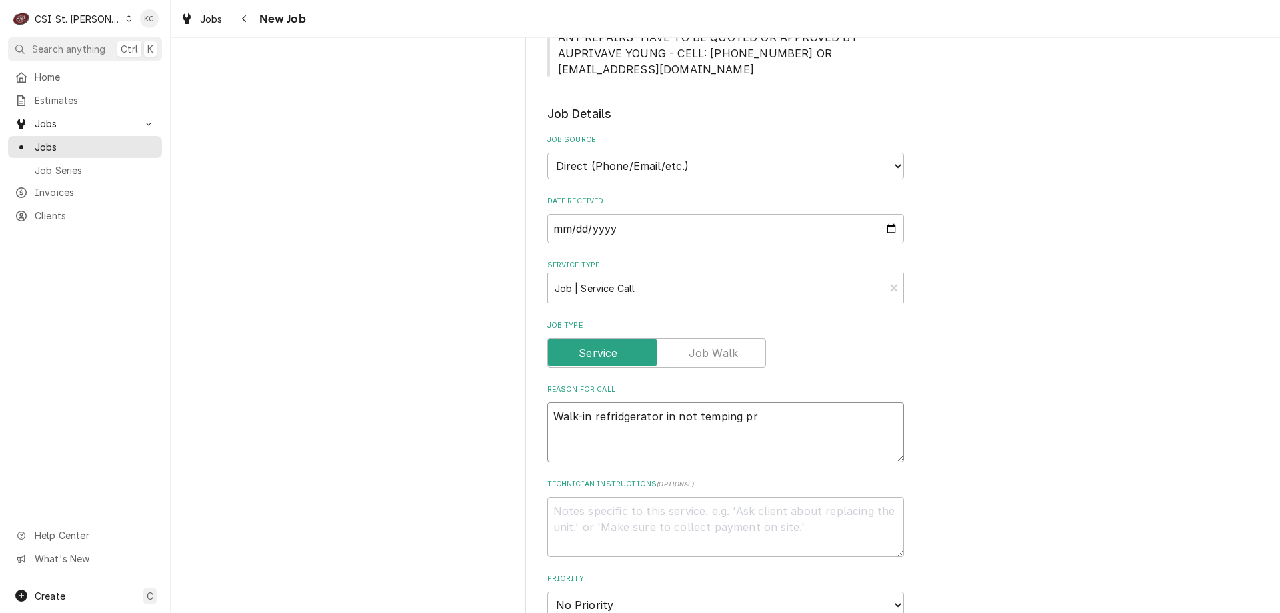
type textarea "Walk-in refridgerator in not temping pro"
type textarea "x"
type textarea "Walk-in refridgerator in not temping prop"
type textarea "x"
type textarea "Walk-in refridgerator in not temping prope"
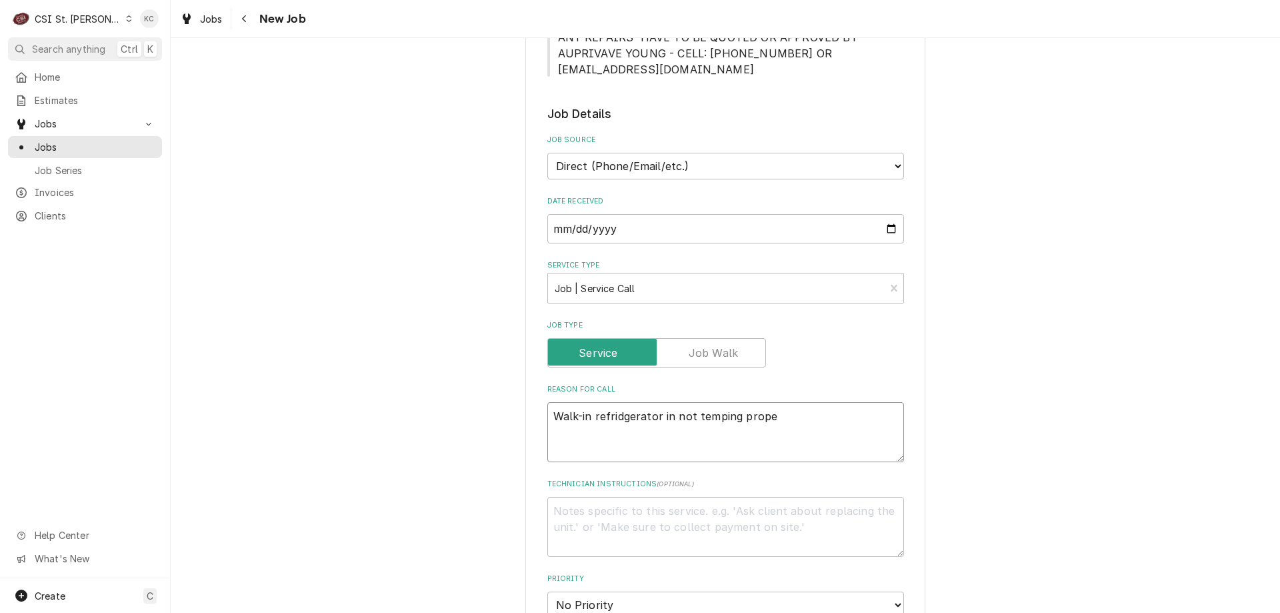
type textarea "x"
type textarea "Walk-in refridgerator in not temping proper"
type textarea "x"
type textarea "Walk-in refridgerator in not temping proper;"
type textarea "x"
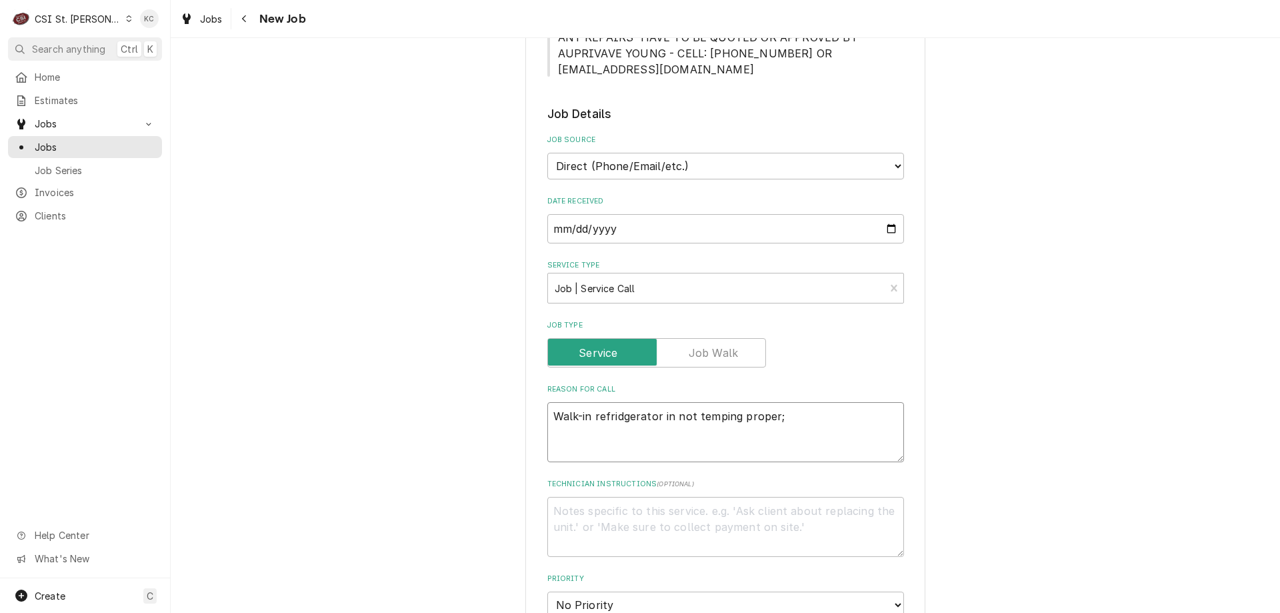
type textarea "Walk-in refridgerator in not temping proper;y"
type textarea "x"
type textarea "Walk-in refridgerator in not temping proper;"
type textarea "x"
type textarea "Walk-in refridgerator in not temping proper"
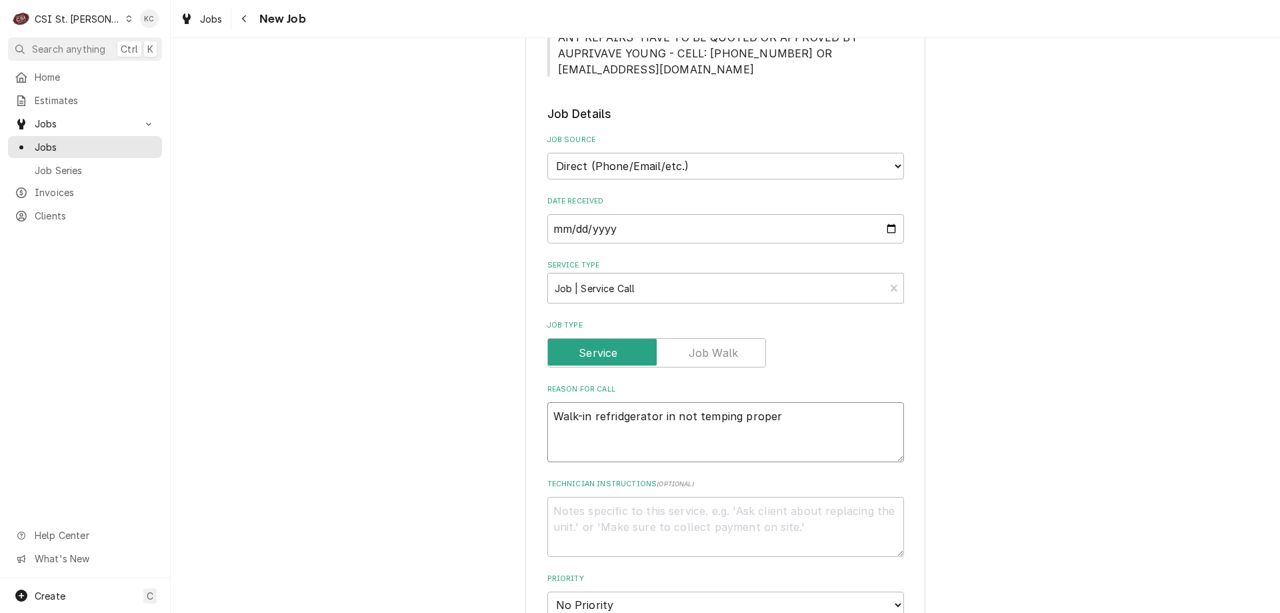
type textarea "x"
type textarea "Walk-in refridgerator in not temping properl"
type textarea "x"
type textarea "Walk-in refridgerator in not temping properly"
type textarea "x"
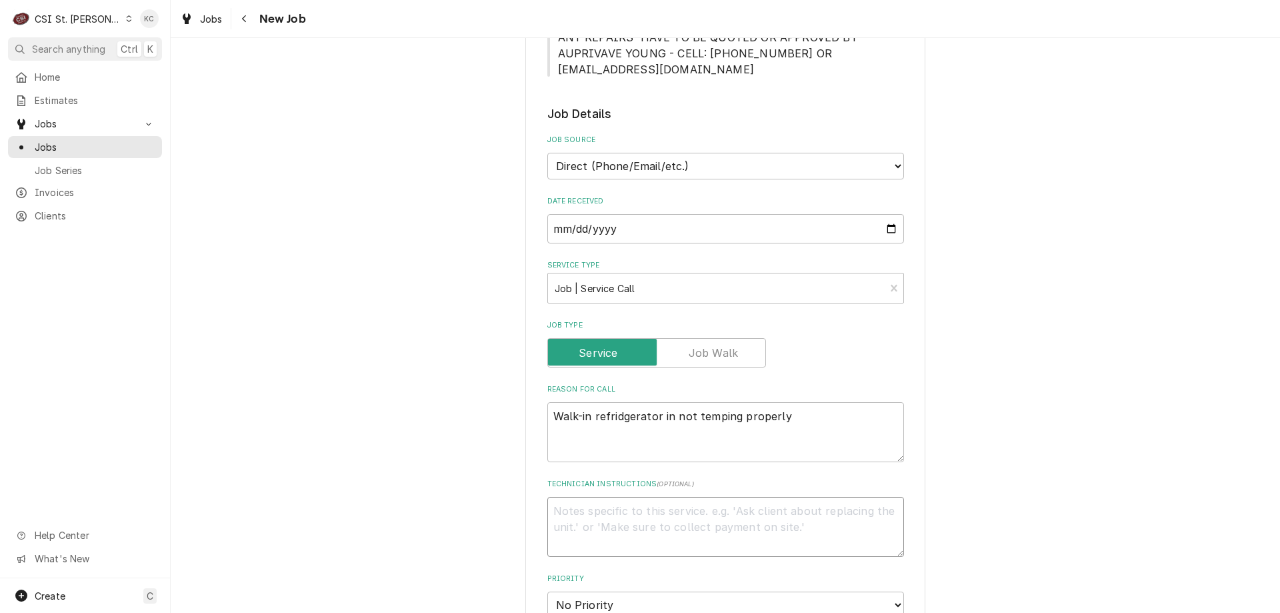
type textarea "L"
type textarea "x"
type textarea "Ly"
type textarea "x"
type textarea "Lyd"
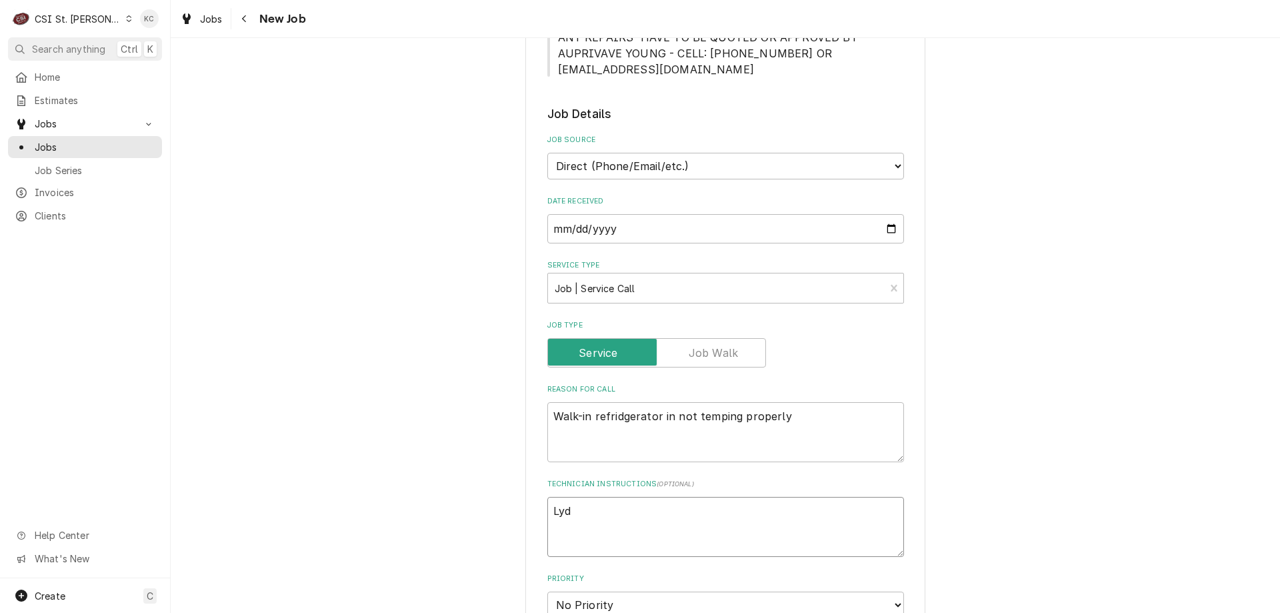
type textarea "x"
type textarea "Lydu"
type textarea "x"
type textarea "Lyd"
type textarea "x"
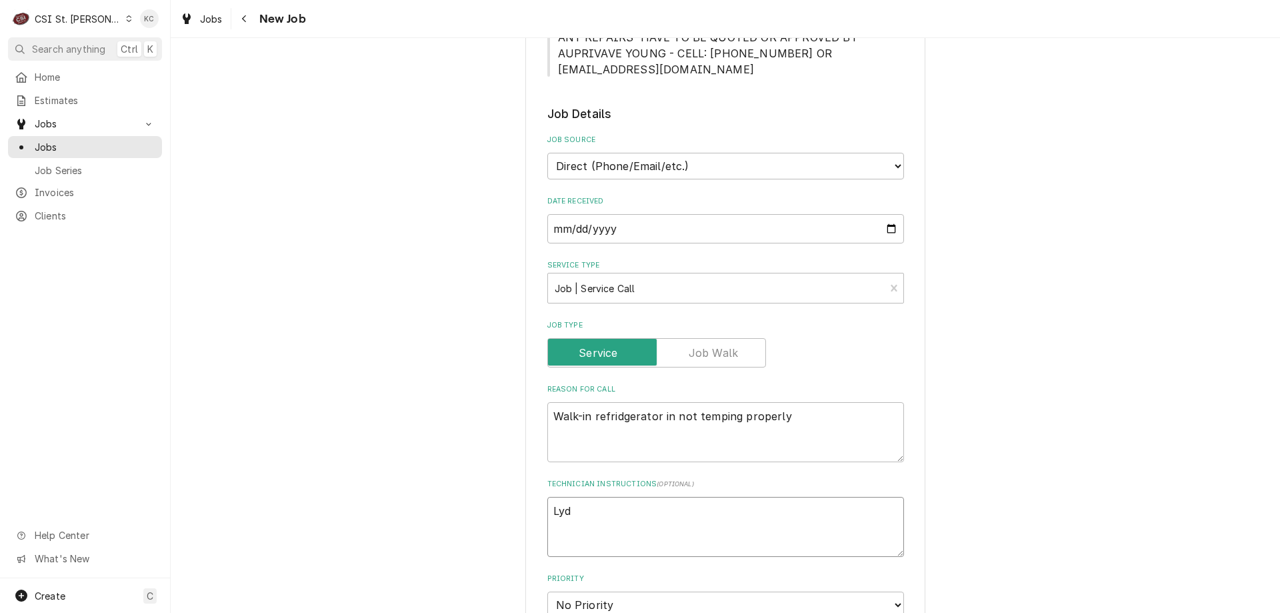
type textarea "Lydi"
type textarea "x"
type textarea "Lydia"
type textarea "x"
type textarea "Lydia"
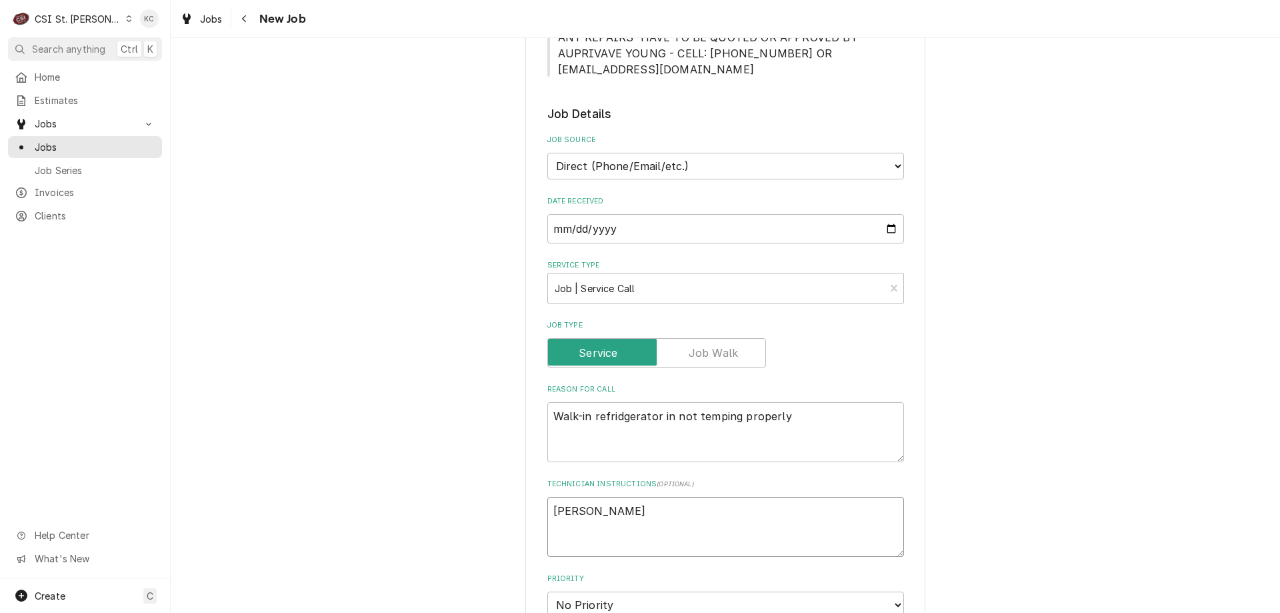
type textarea "x"
type textarea "Lydia -"
type textarea "x"
type textarea "Lydia -"
type textarea "x"
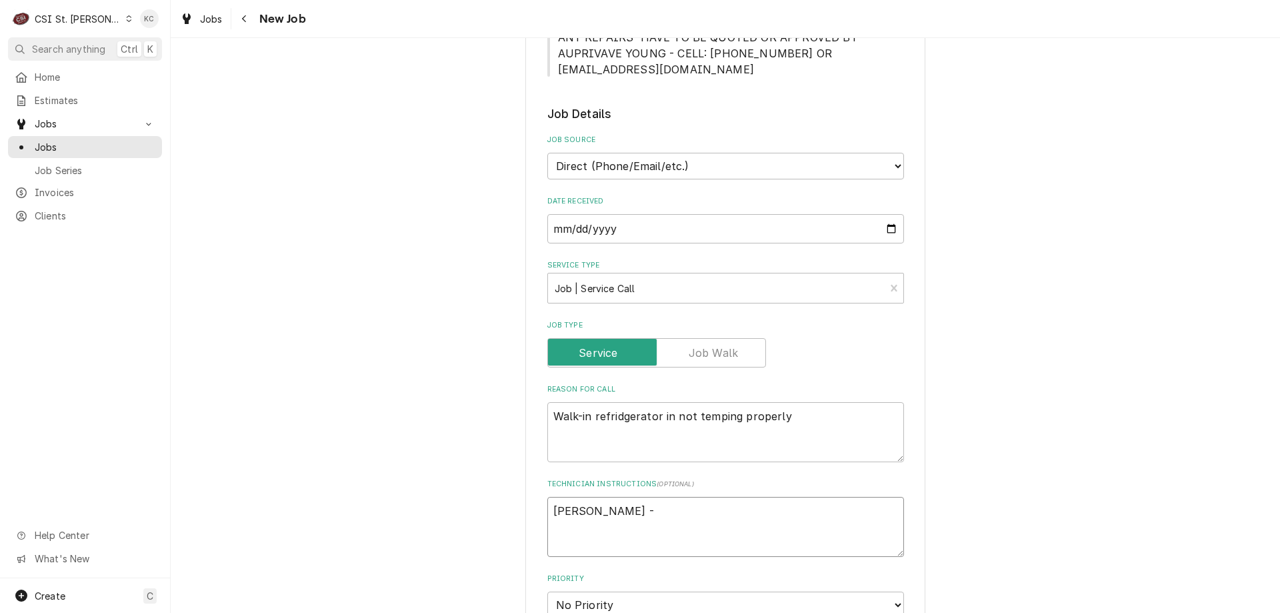
type textarea "Lydia - 3"
type textarea "x"
type textarea "Lydia - 31"
type textarea "x"
type textarea "Lydia - 314"
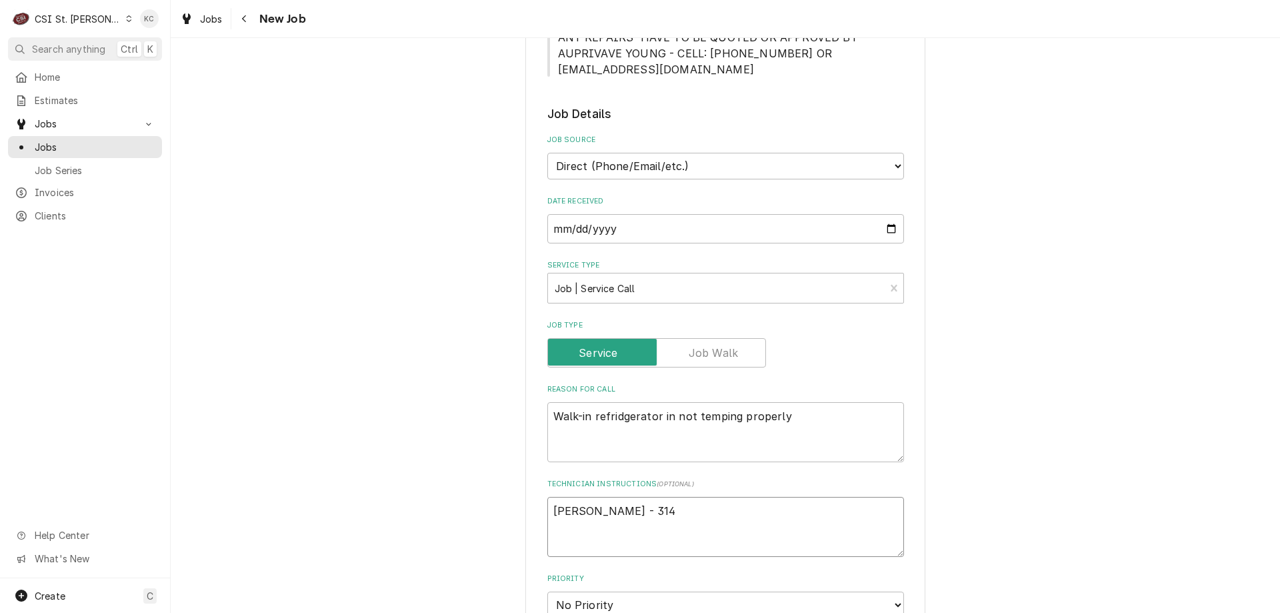
type textarea "x"
type textarea "Lydia - 314"
type textarea "x"
type textarea "Lydia - 314 6"
type textarea "x"
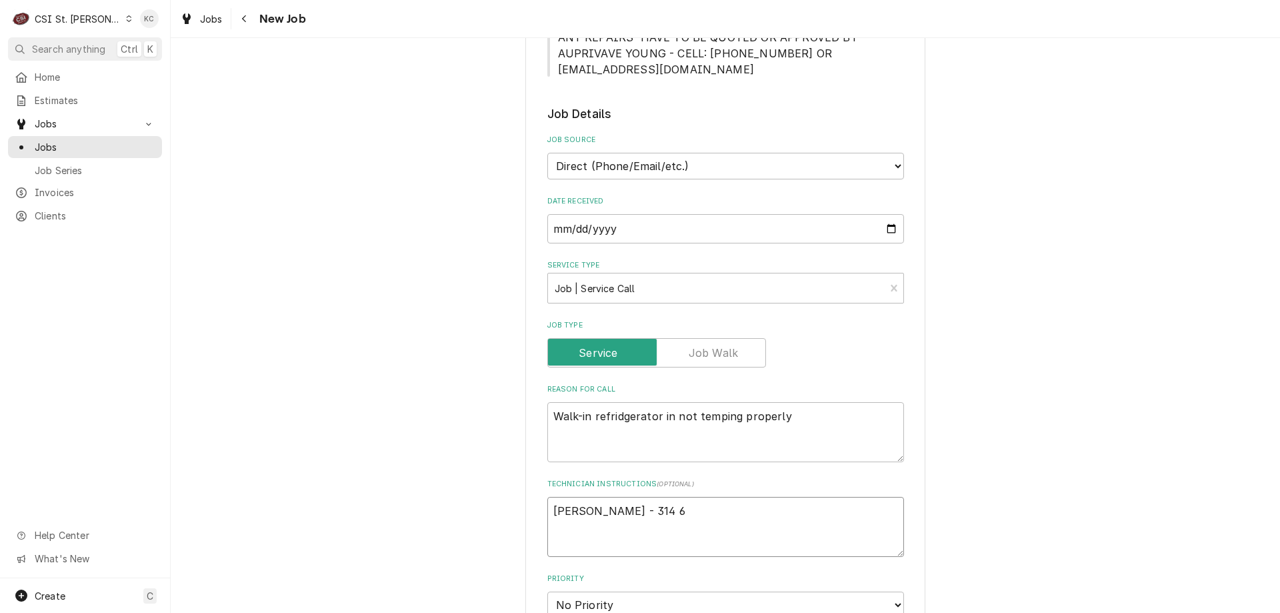
type textarea "Lydia - 314 65"
type textarea "x"
type textarea "Lydia - 314 653"
type textarea "x"
type textarea "Lydia - 314 653-"
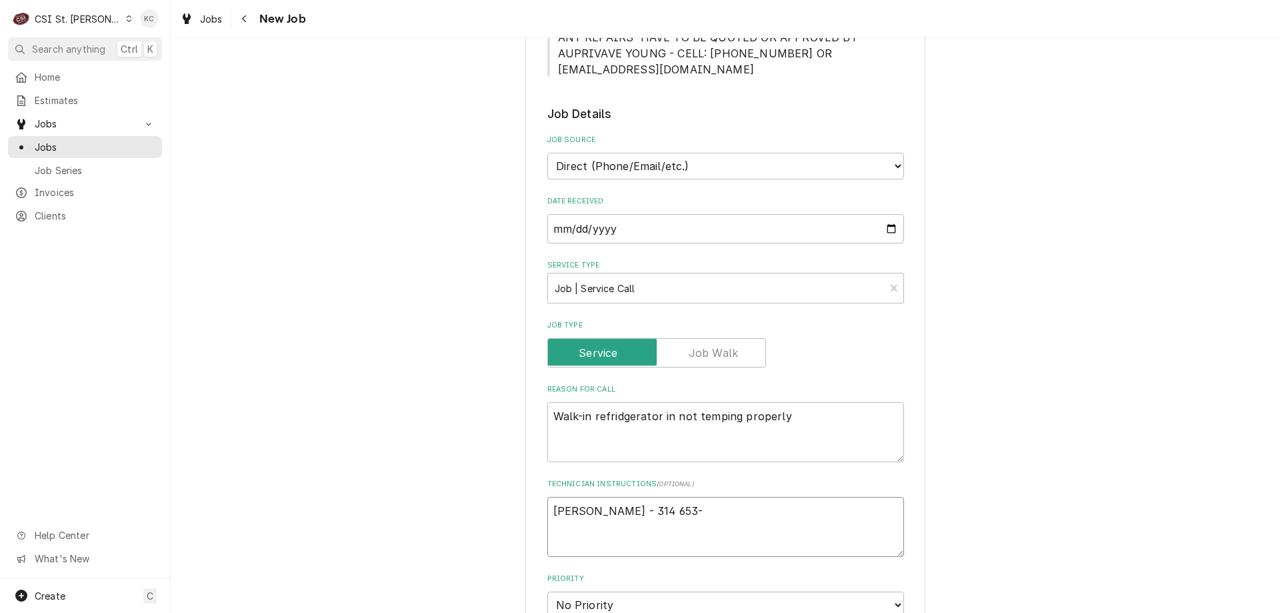
type textarea "x"
type textarea "Lydia - 314 653-8"
type textarea "x"
type textarea "Lydia - 314 653-81"
type textarea "x"
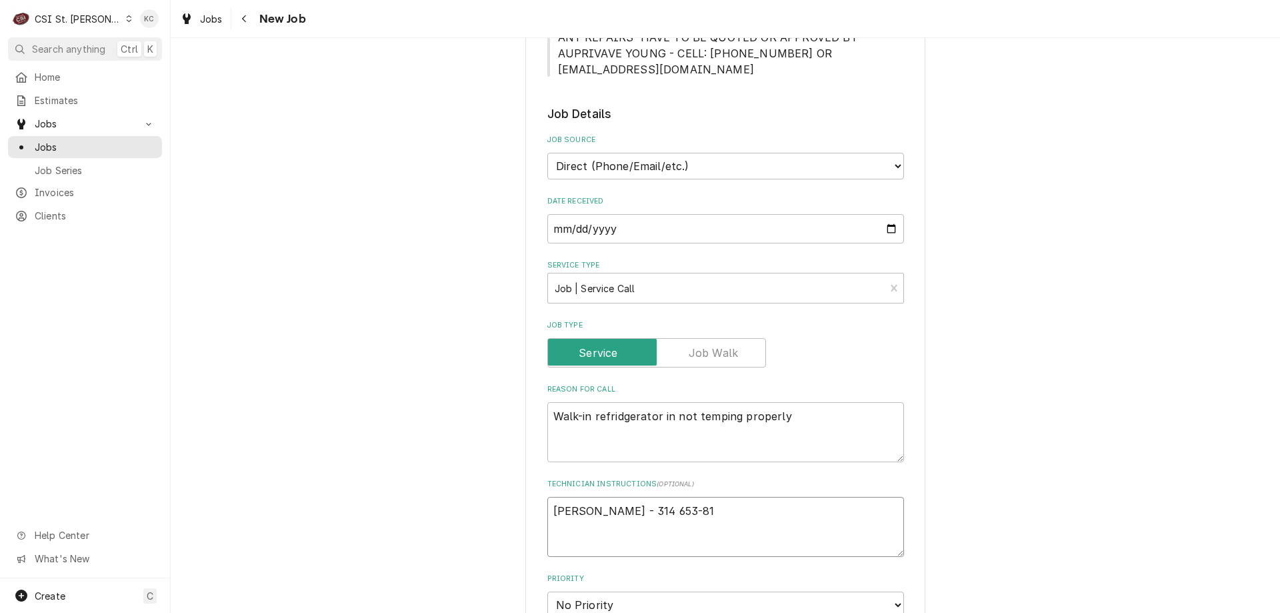
type textarea "Lydia - 314 653-812"
type textarea "x"
type textarea "Lydia - 314 653-8120"
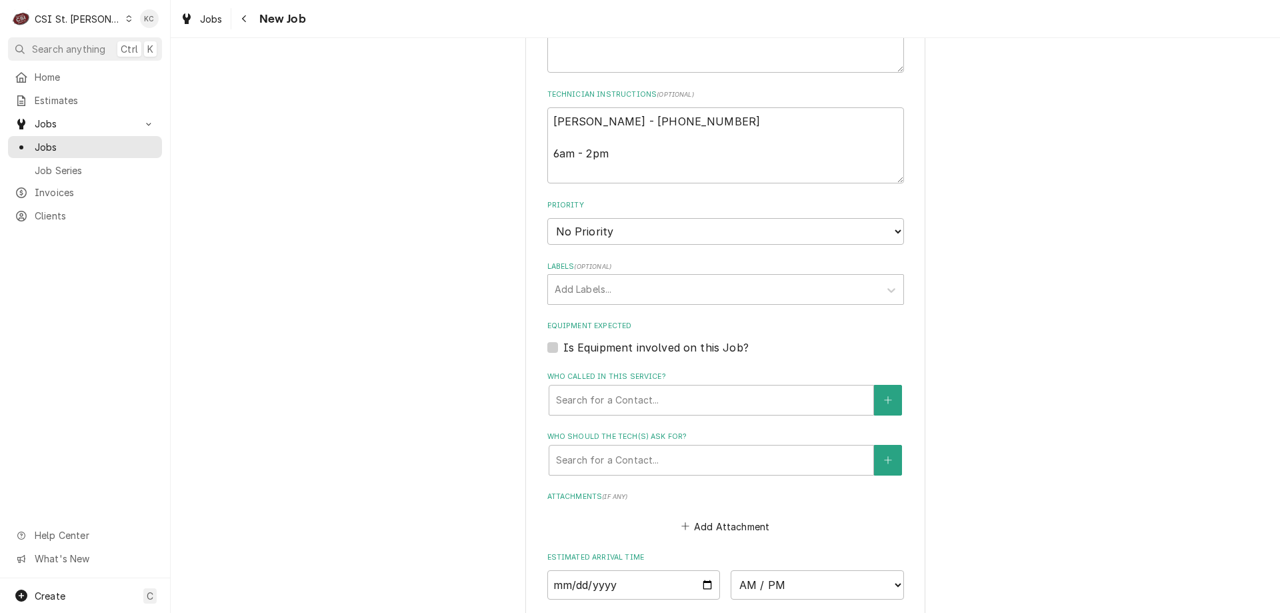
scroll to position [867, 0]
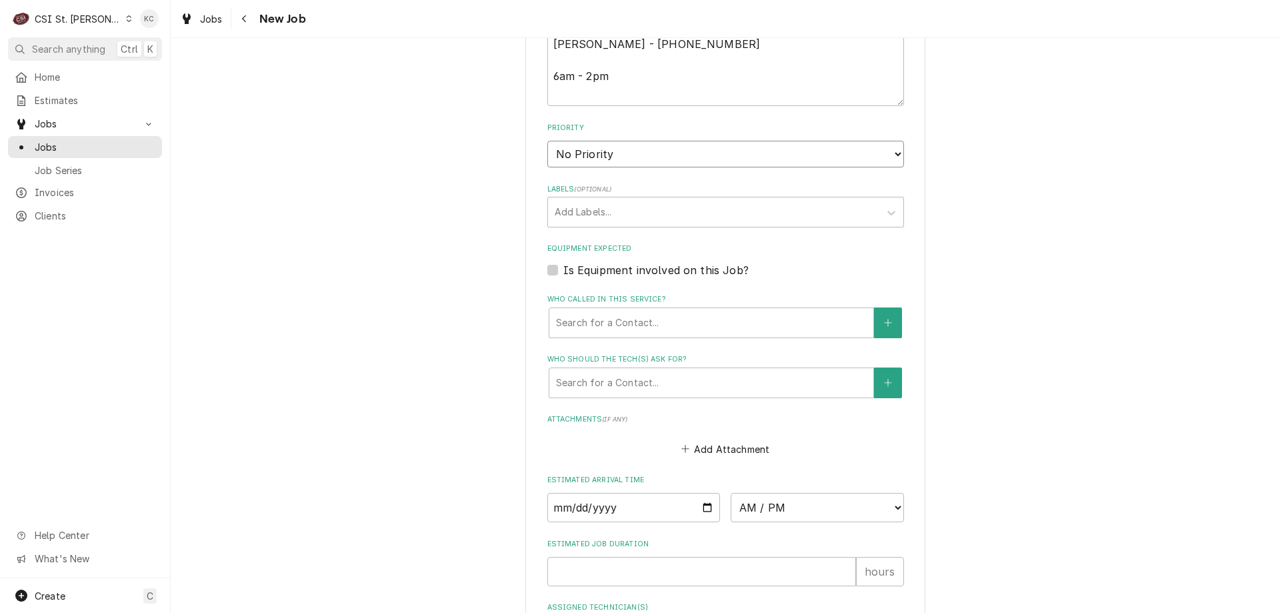
click at [627, 145] on select "No Priority Urgent High Medium Low" at bounding box center [725, 154] width 357 height 27
click at [547, 141] on select "No Priority Urgent High Medium Low" at bounding box center [725, 154] width 357 height 27
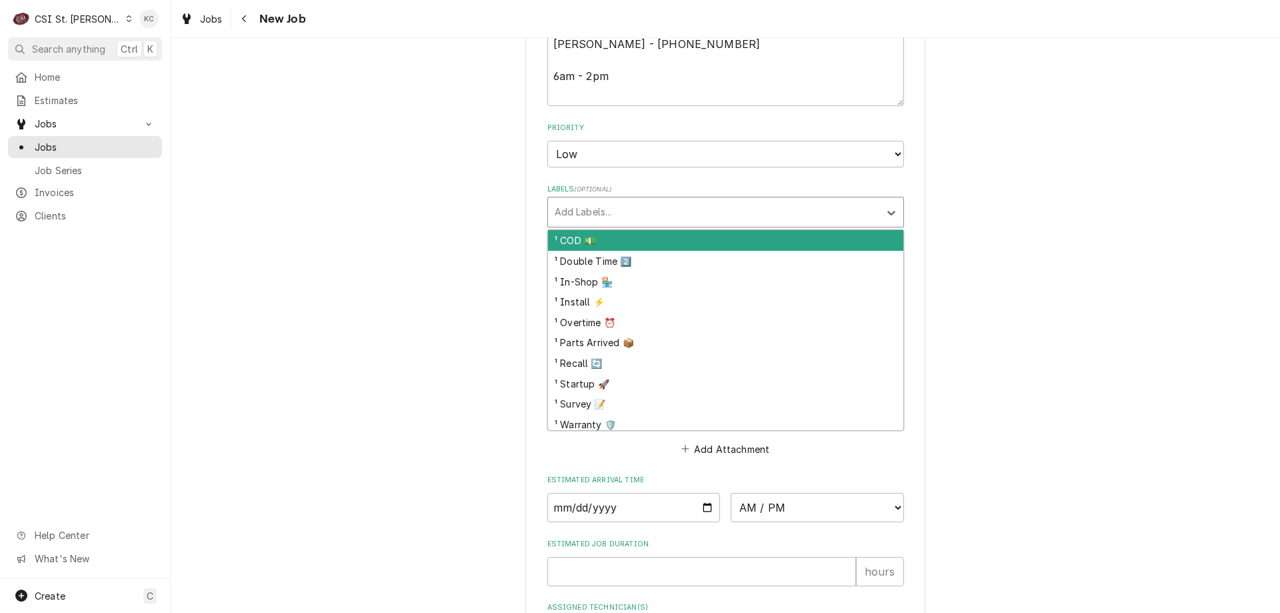
click at [637, 207] on div "Labels" at bounding box center [714, 212] width 318 height 24
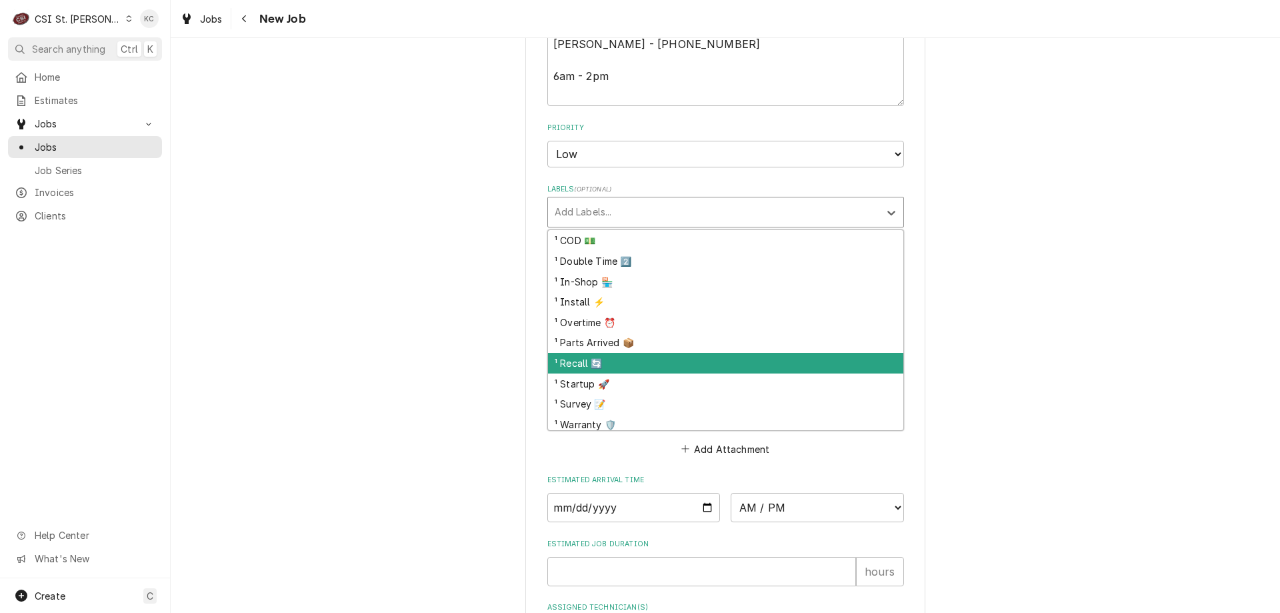
scroll to position [333, 0]
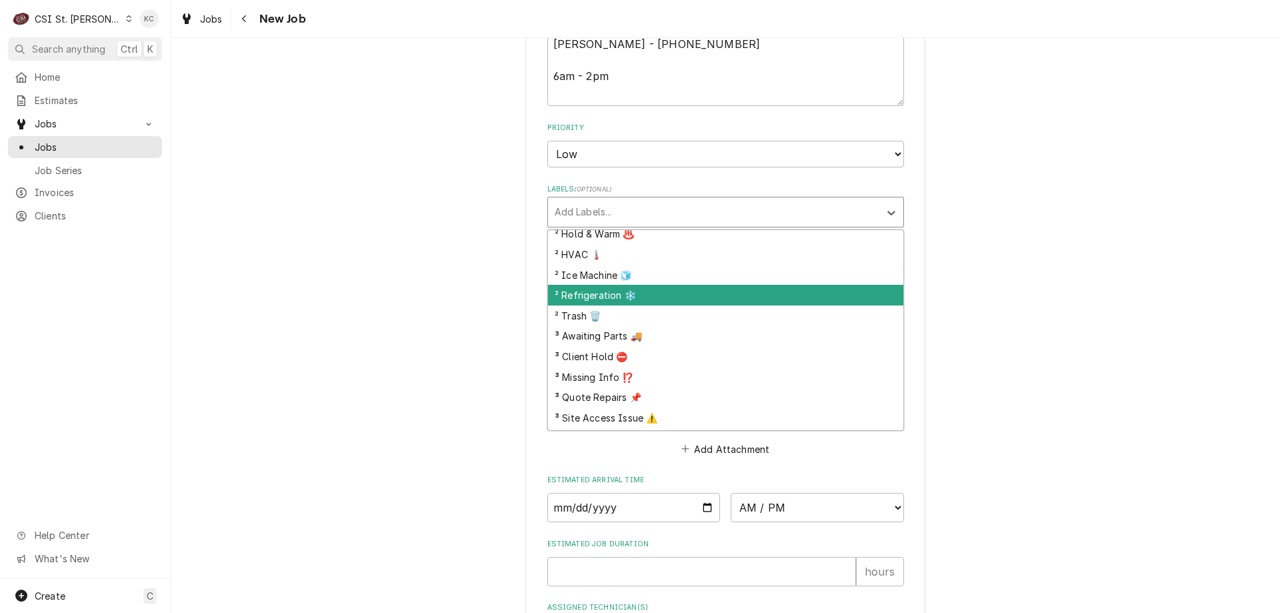
click at [660, 299] on div "² Refrigeration ❄️" at bounding box center [725, 295] width 355 height 21
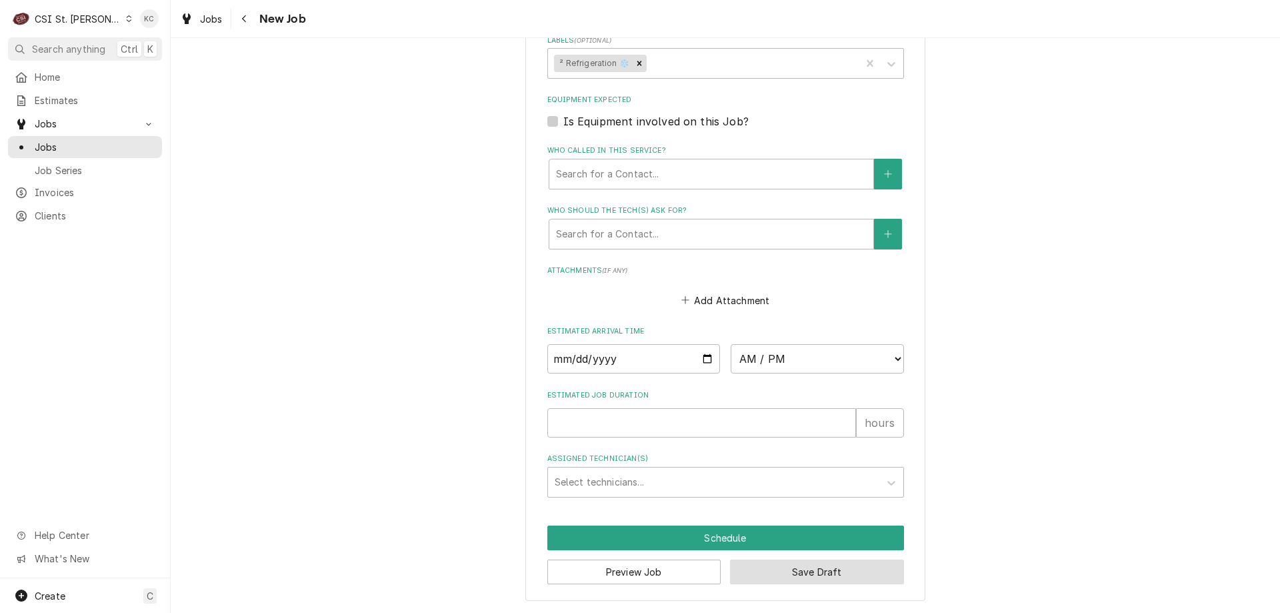
click at [760, 581] on button "Save Draft" at bounding box center [817, 571] width 174 height 25
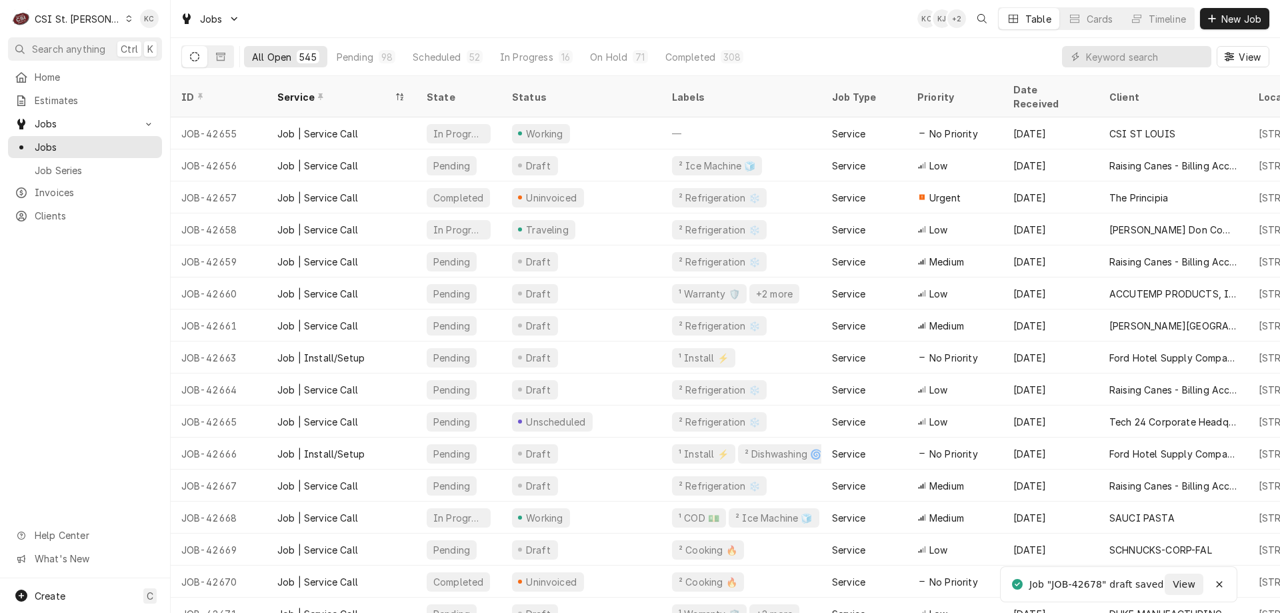
click at [69, 25] on div "C CSI St. Louis" at bounding box center [72, 18] width 129 height 27
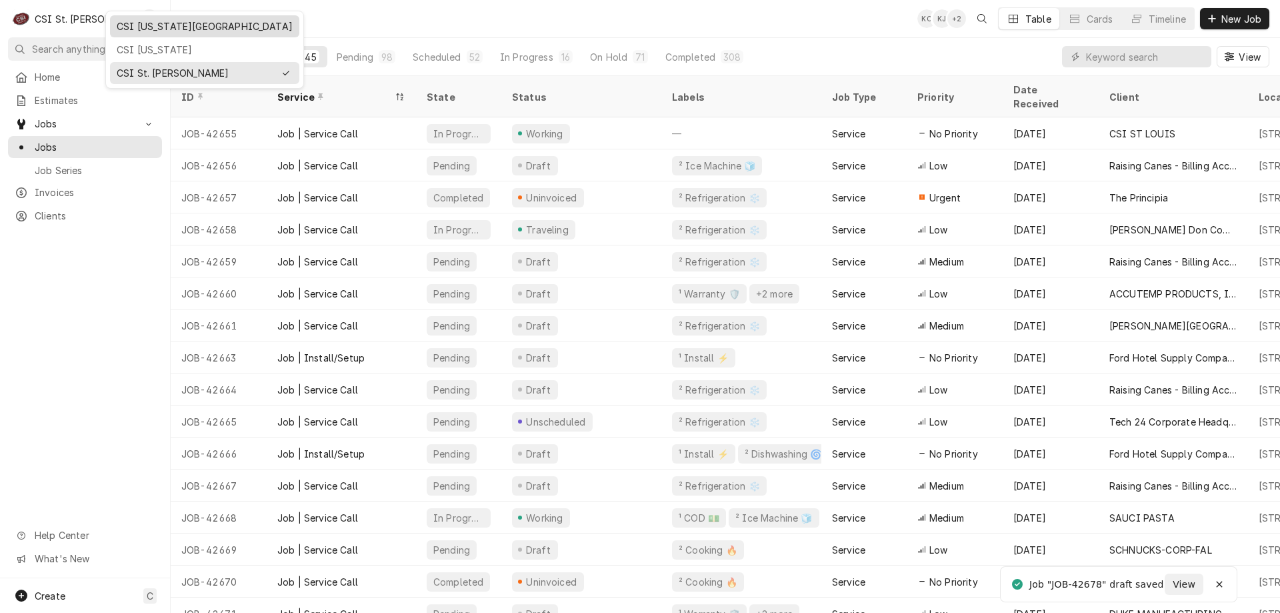
click at [128, 31] on div "CSI [US_STATE][GEOGRAPHIC_DATA]" at bounding box center [205, 26] width 176 height 14
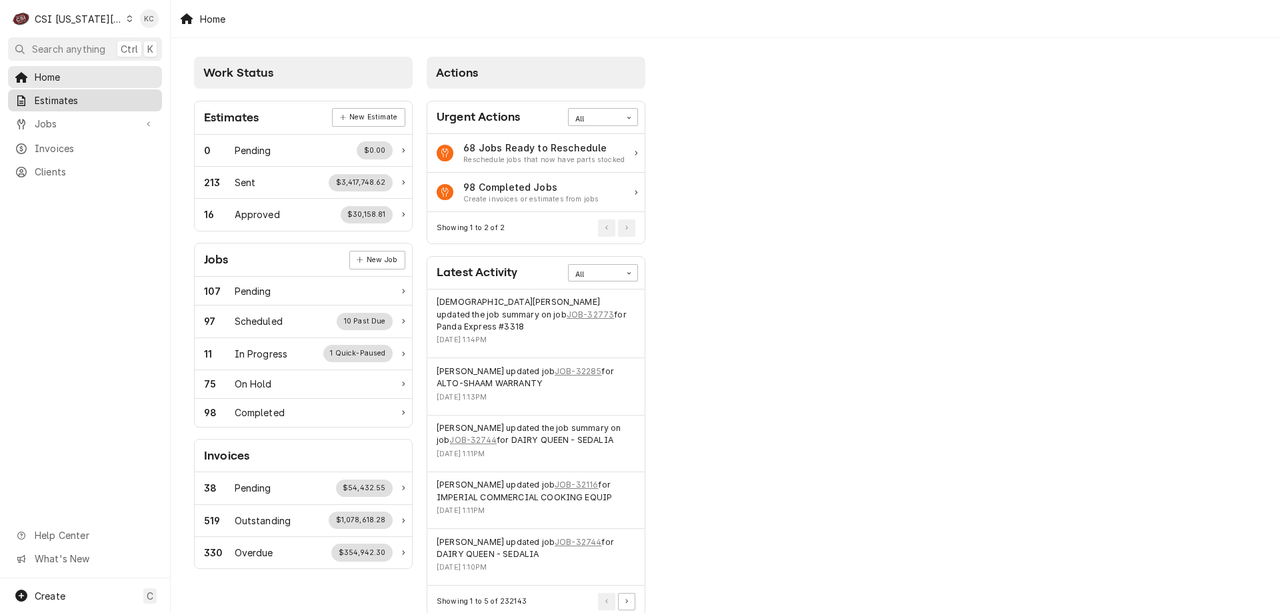
click at [115, 101] on span "Estimates" at bounding box center [95, 100] width 121 height 14
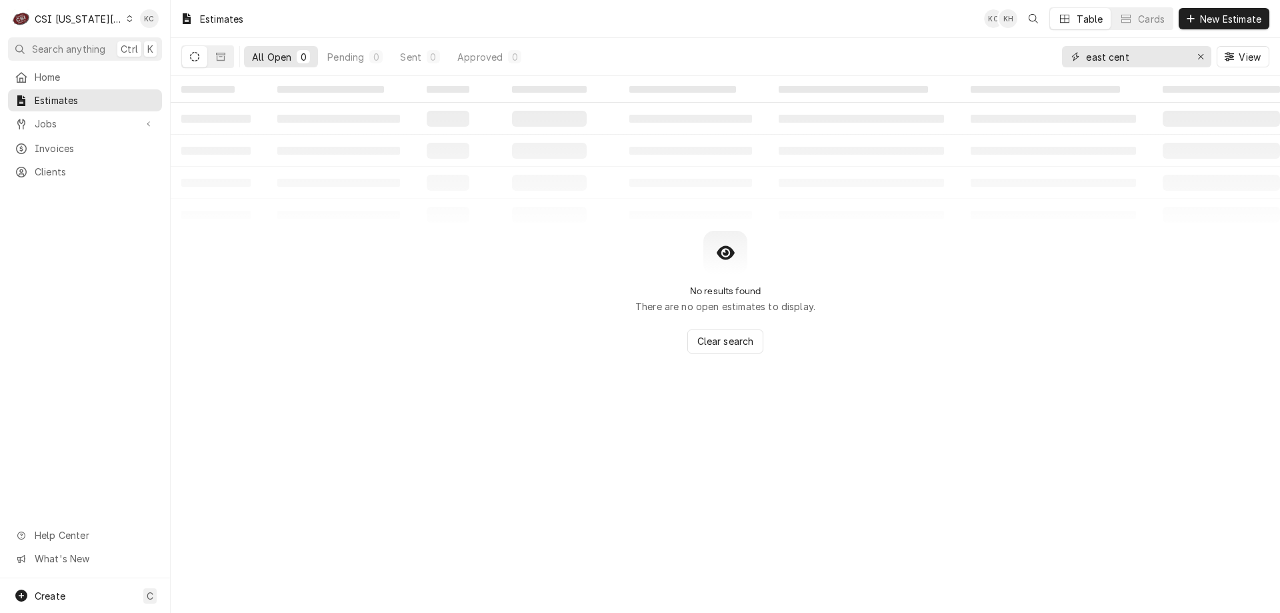
drag, startPoint x: 1140, startPoint y: 59, endPoint x: 1034, endPoint y: 63, distance: 105.4
click at [1034, 63] on div "All Open 0 Pending 0 Sent 0 Approved 0 east cent View" at bounding box center [725, 56] width 1088 height 37
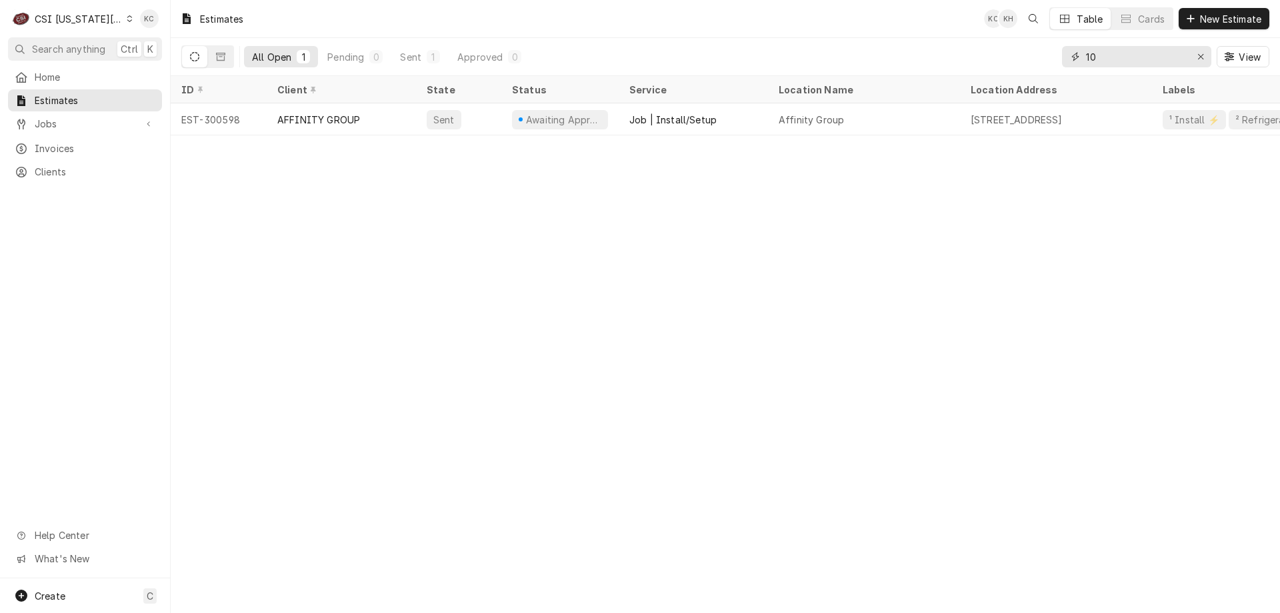
type input "1"
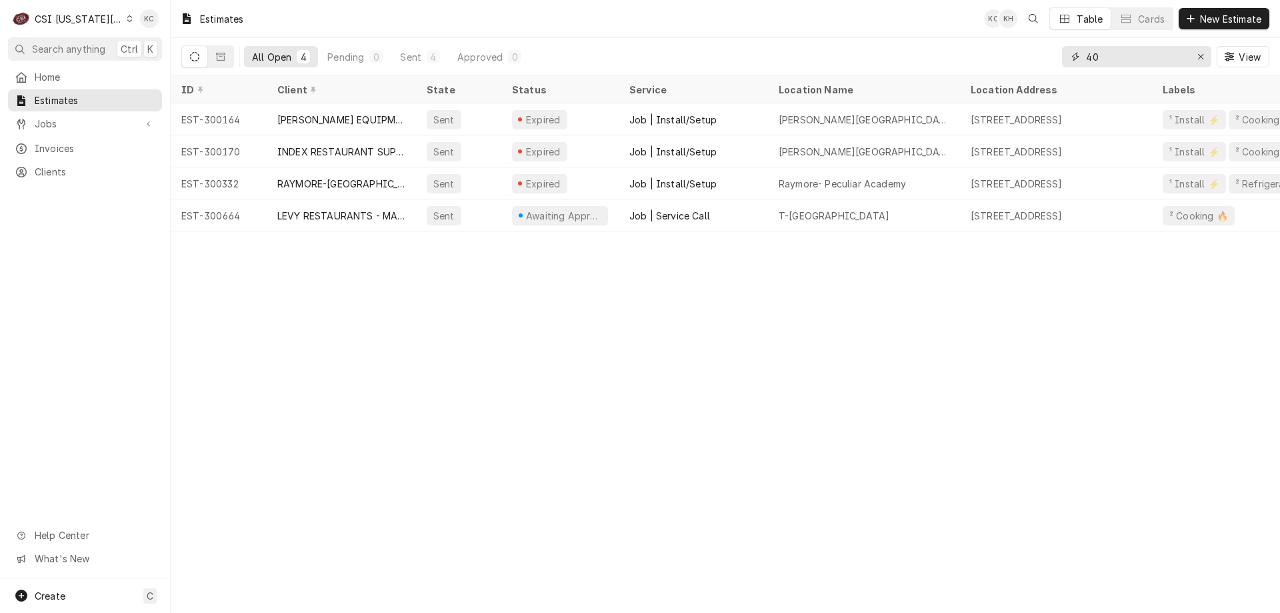
type input "4"
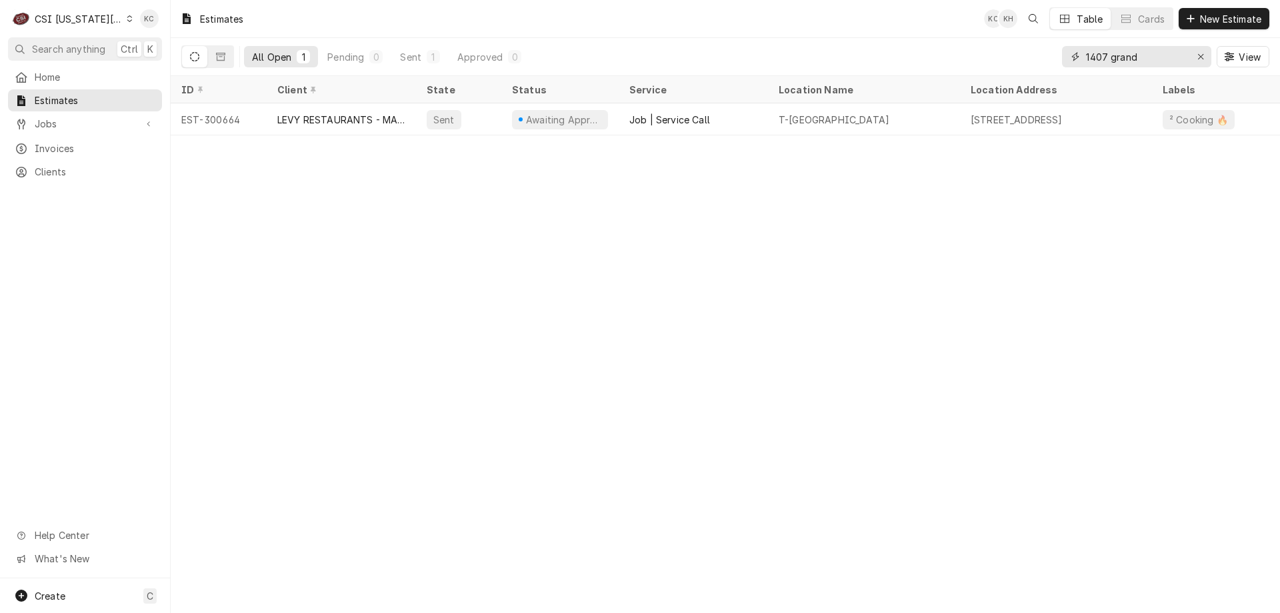
type input "1407 grand"
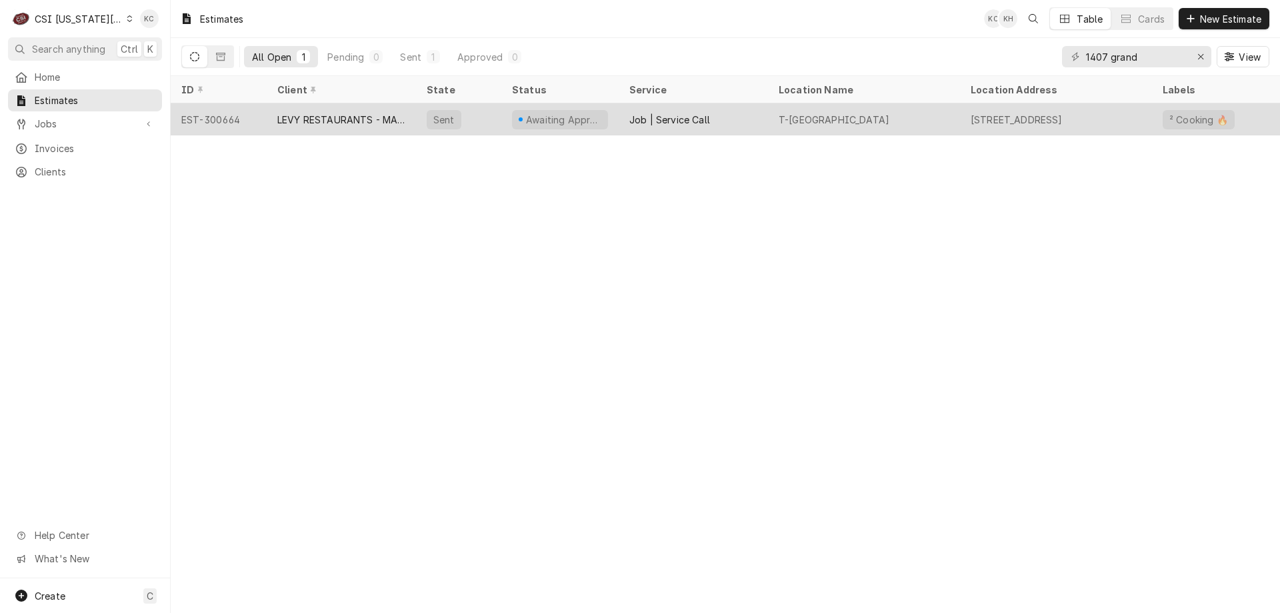
click at [369, 109] on div "LEVY RESTAURANTS - MAIN ACCOUNT" at bounding box center [341, 119] width 149 height 32
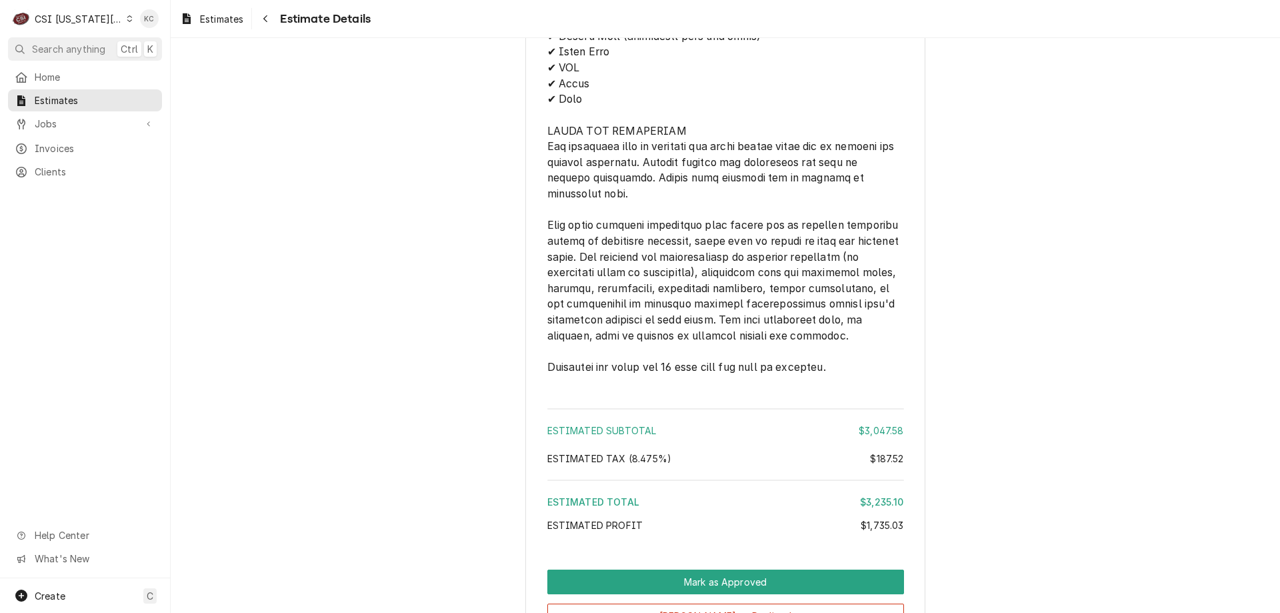
scroll to position [2710, 0]
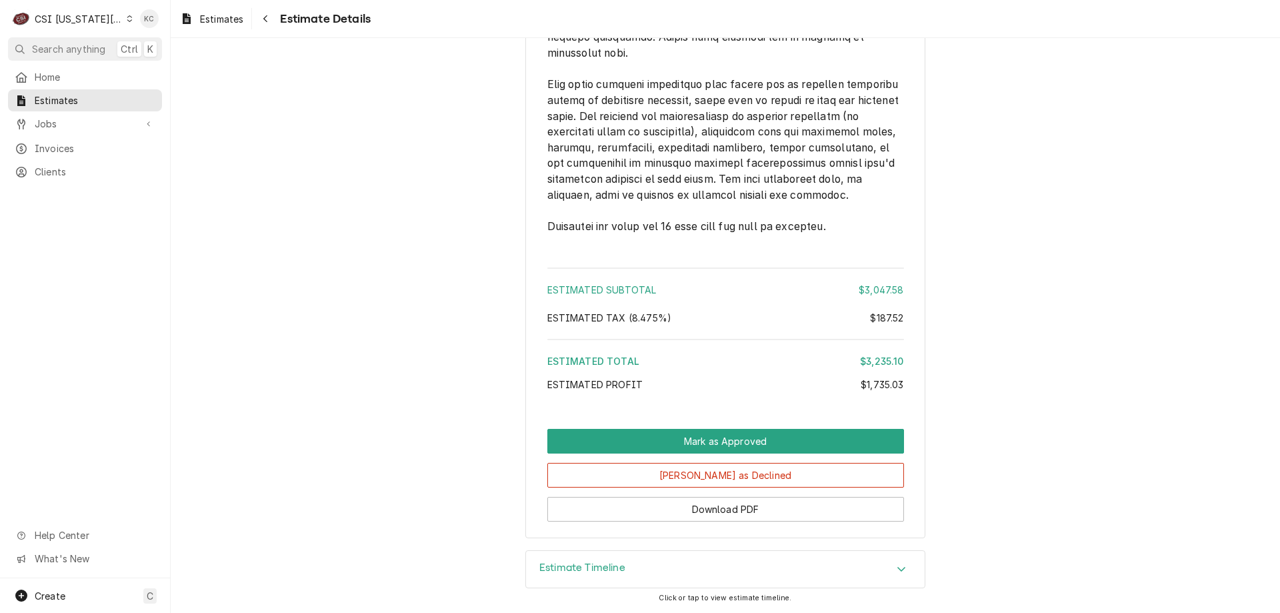
click at [617, 569] on h3 "Estimate Timeline" at bounding box center [582, 567] width 86 height 13
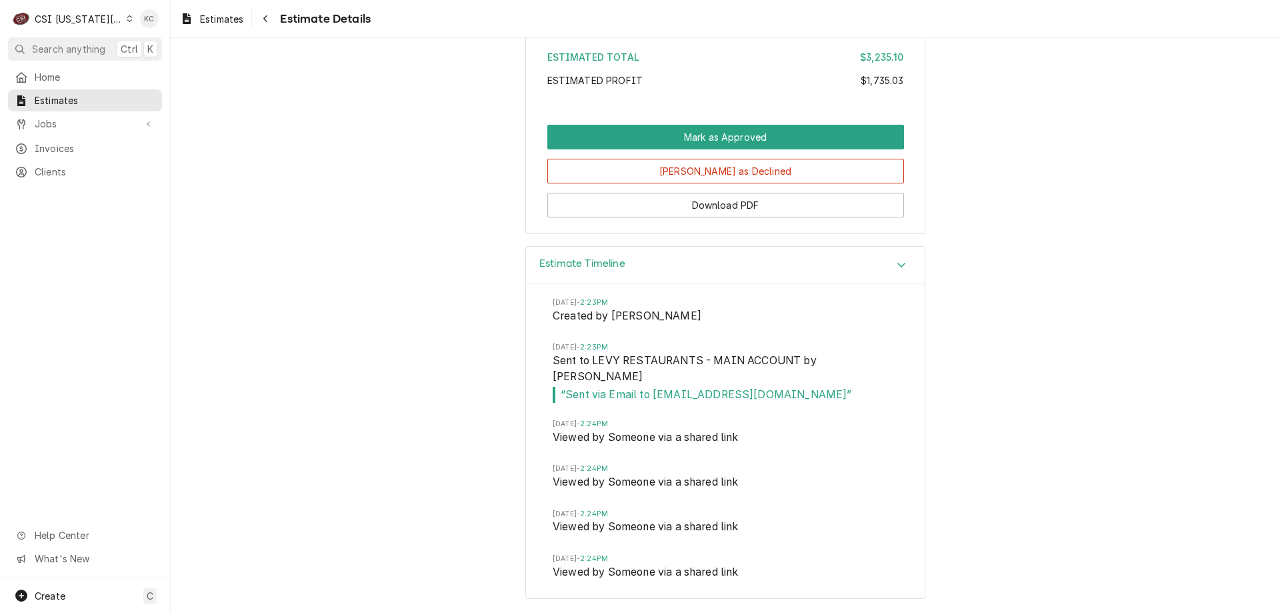
scroll to position [2998, 0]
drag, startPoint x: 814, startPoint y: 395, endPoint x: 645, endPoint y: 395, distance: 168.6
click at [645, 395] on span "“ Sent via Email to dtingley@levyrestaurants.com ”" at bounding box center [725, 395] width 345 height 16
copy span "dtingley@levyrestaurants.com ”"
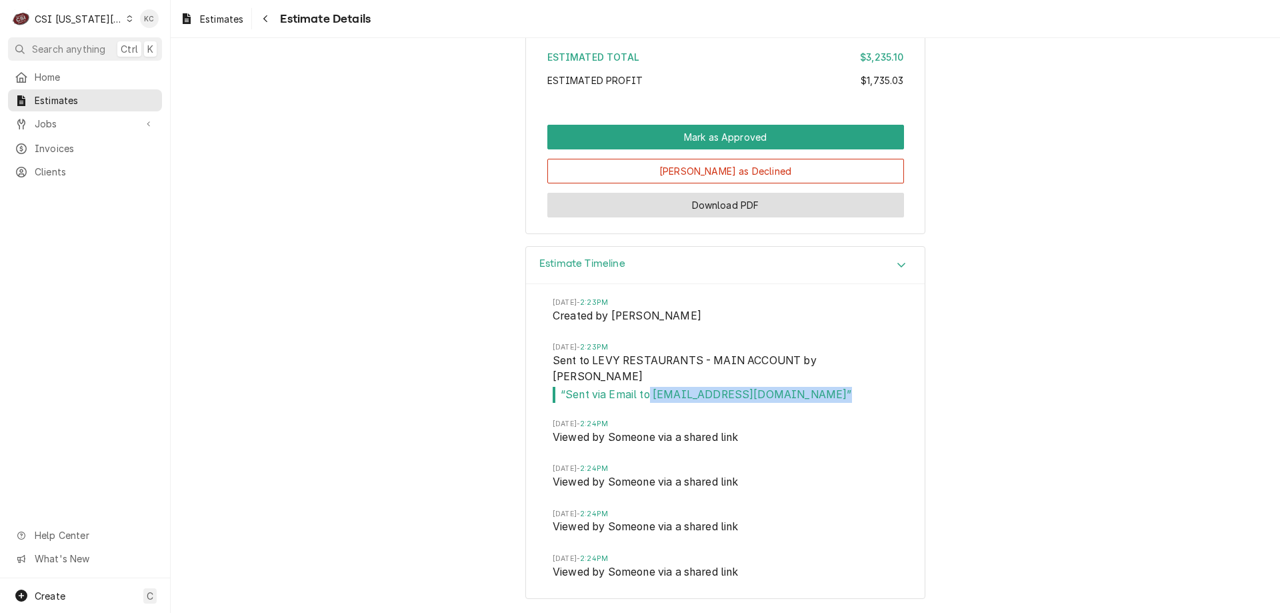
click at [717, 213] on button "Download PDF" at bounding box center [725, 205] width 357 height 25
click at [69, 17] on div "CSI Kansas City" at bounding box center [79, 19] width 88 height 14
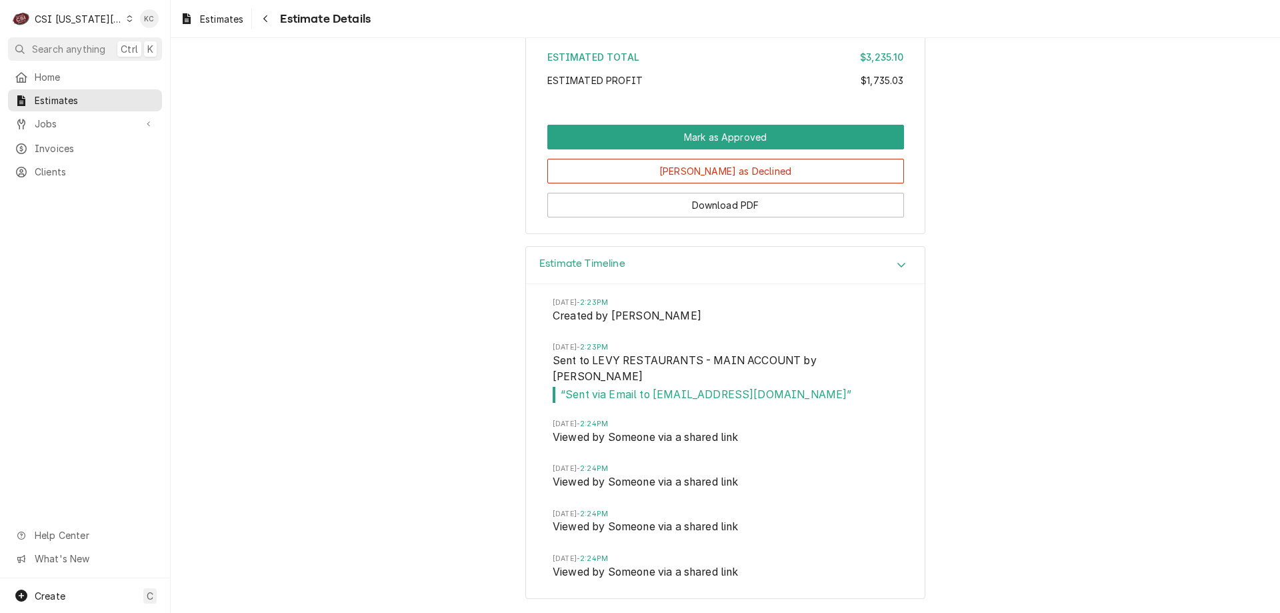
click at [88, 25] on html "C CSI Kansas City KC Search anything Ctrl K Home Estimates Jobs Jobs Job Series…" at bounding box center [640, 306] width 1280 height 613
click at [103, 19] on div "CSI [US_STATE][GEOGRAPHIC_DATA]" at bounding box center [79, 19] width 88 height 14
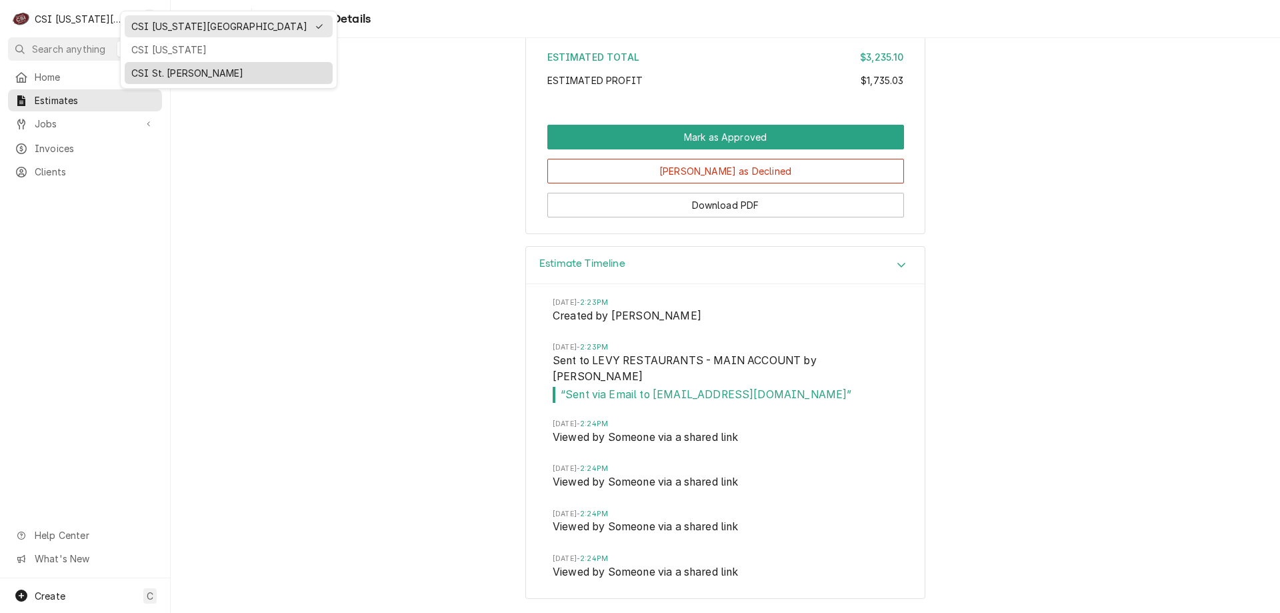
click at [167, 73] on div "CSI St. Louis" at bounding box center [228, 73] width 195 height 14
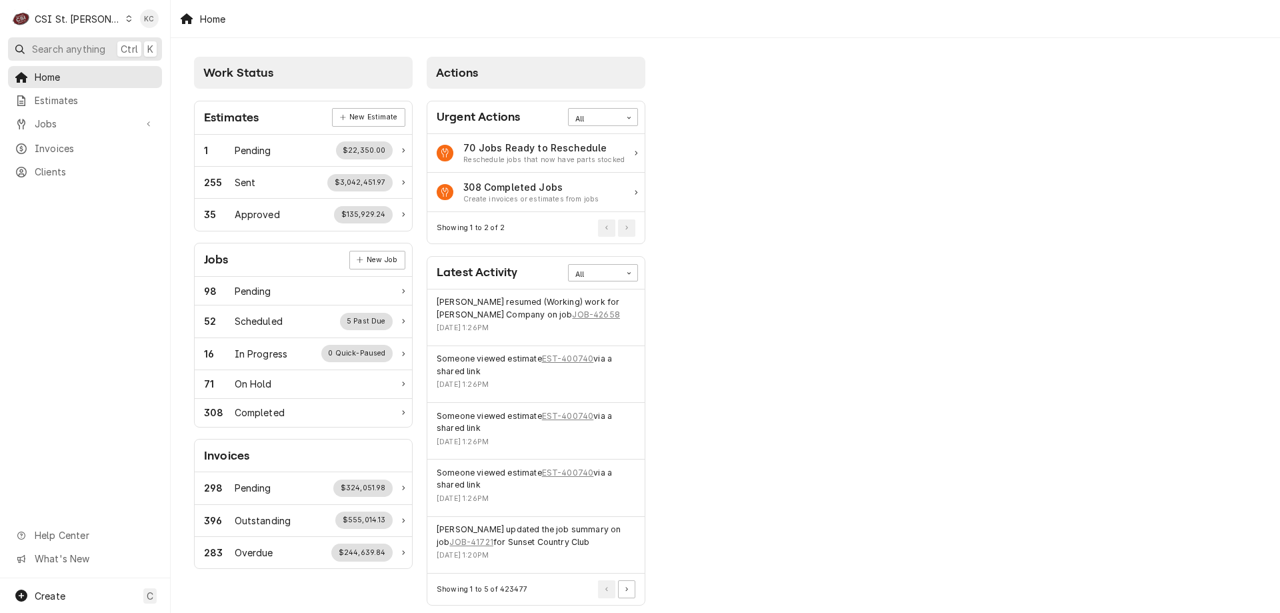
click at [95, 48] on span "Search anything" at bounding box center [68, 49] width 73 height 14
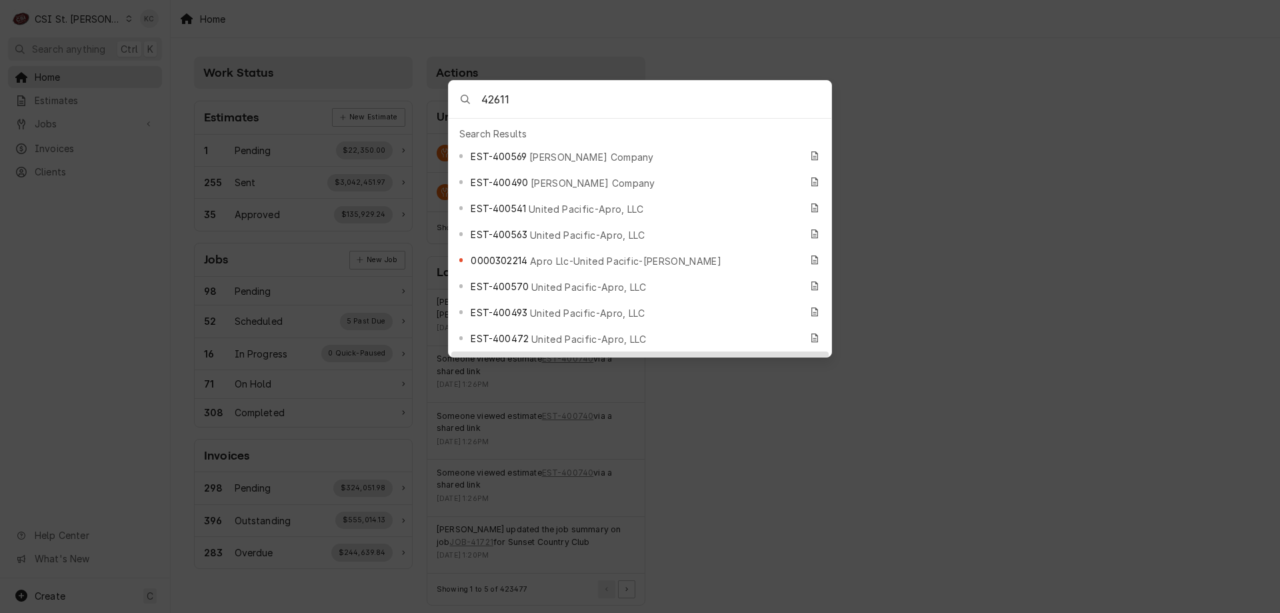
type input "42611"
click at [495, 357] on span "JOB-42611" at bounding box center [494, 364] width 47 height 14
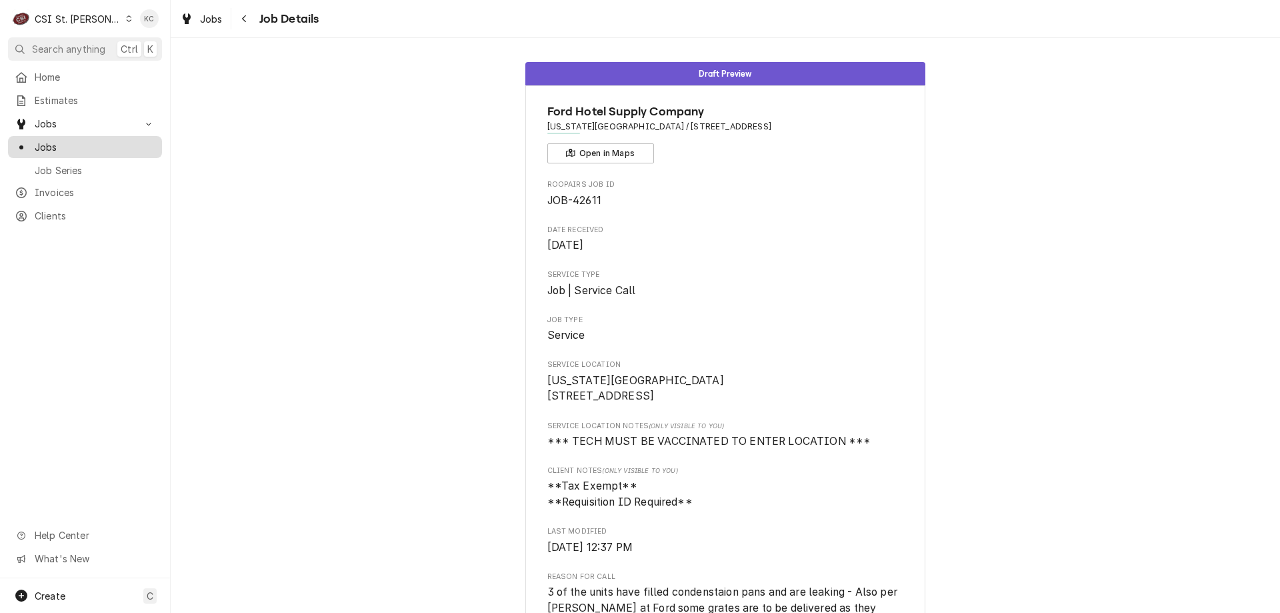
click at [65, 139] on div "Jobs" at bounding box center [85, 147] width 149 height 17
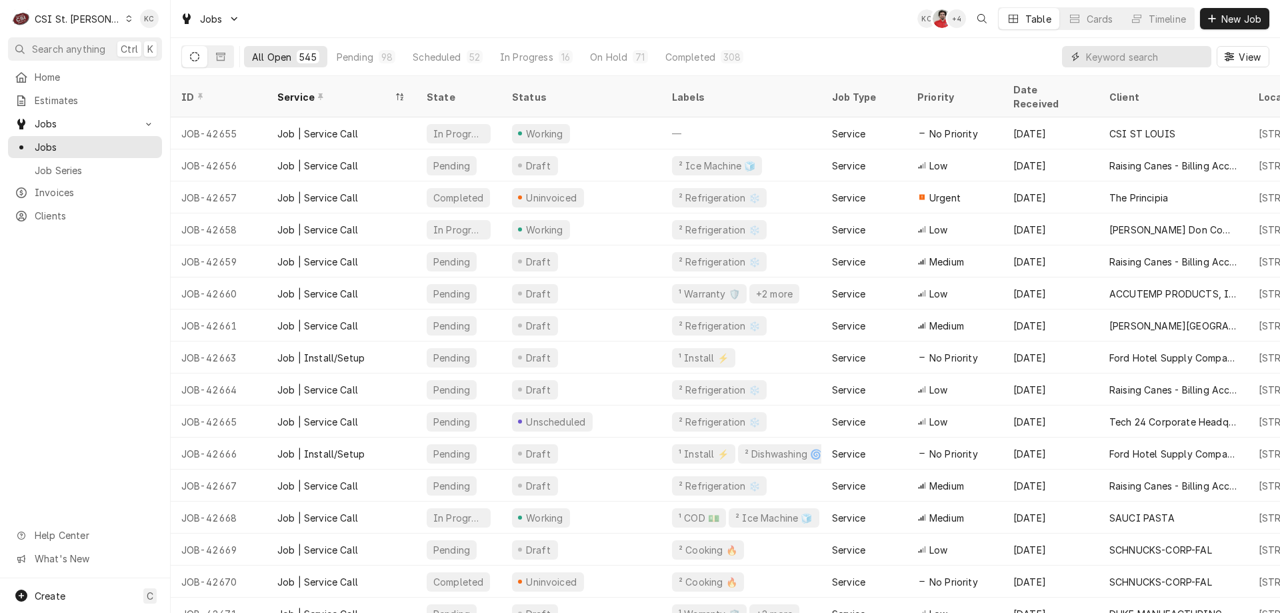
click at [1137, 59] on input "Dynamic Content Wrapper" at bounding box center [1145, 56] width 119 height 21
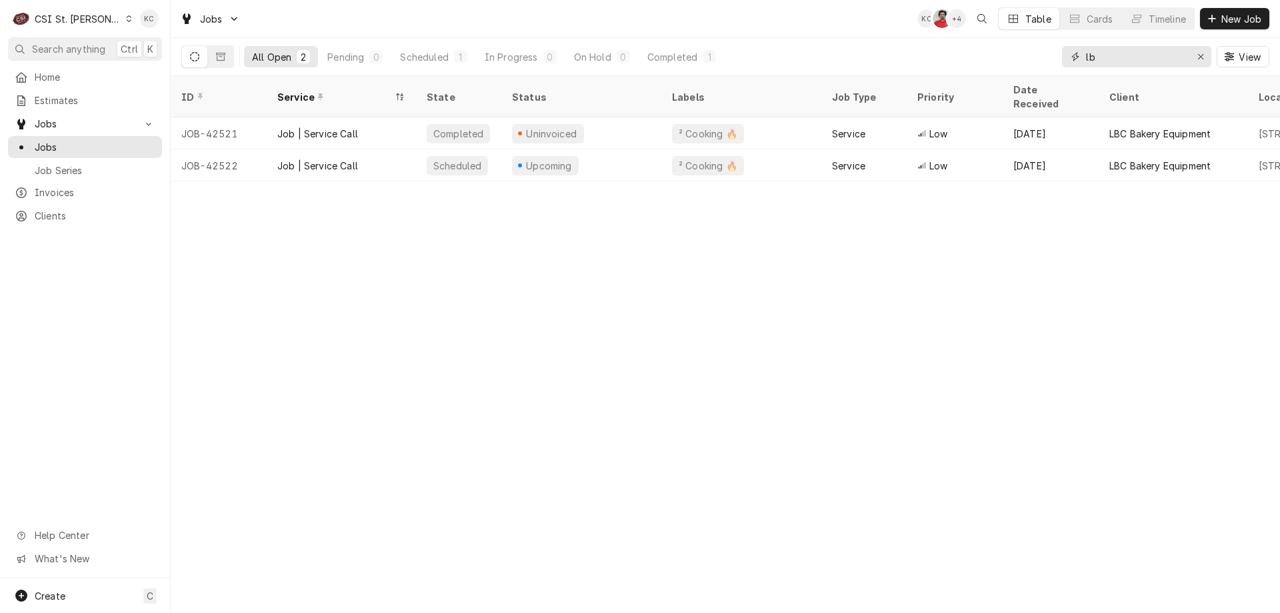
type input "l"
type input "parkway"
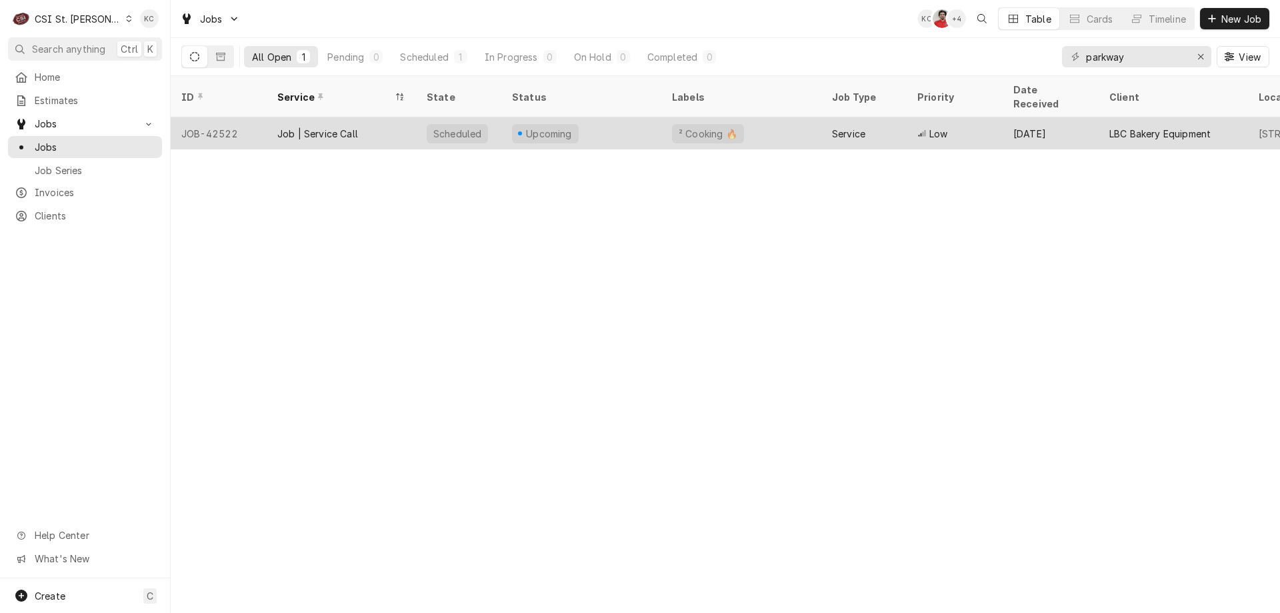
click at [637, 117] on div "Upcoming" at bounding box center [581, 133] width 160 height 32
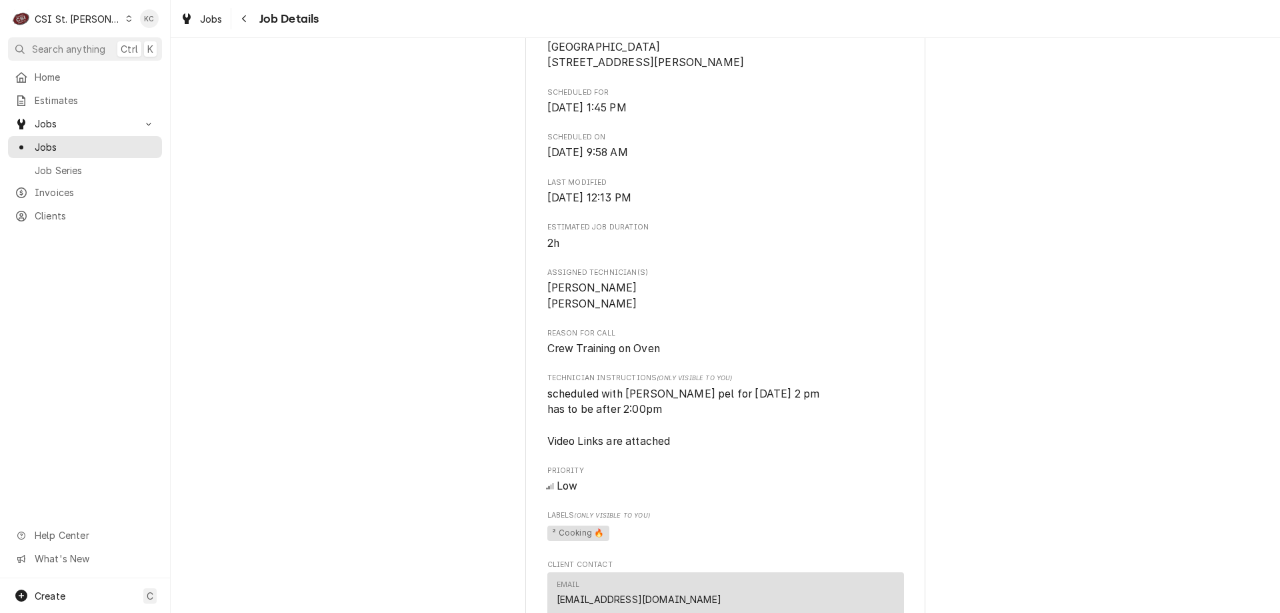
scroll to position [267, 0]
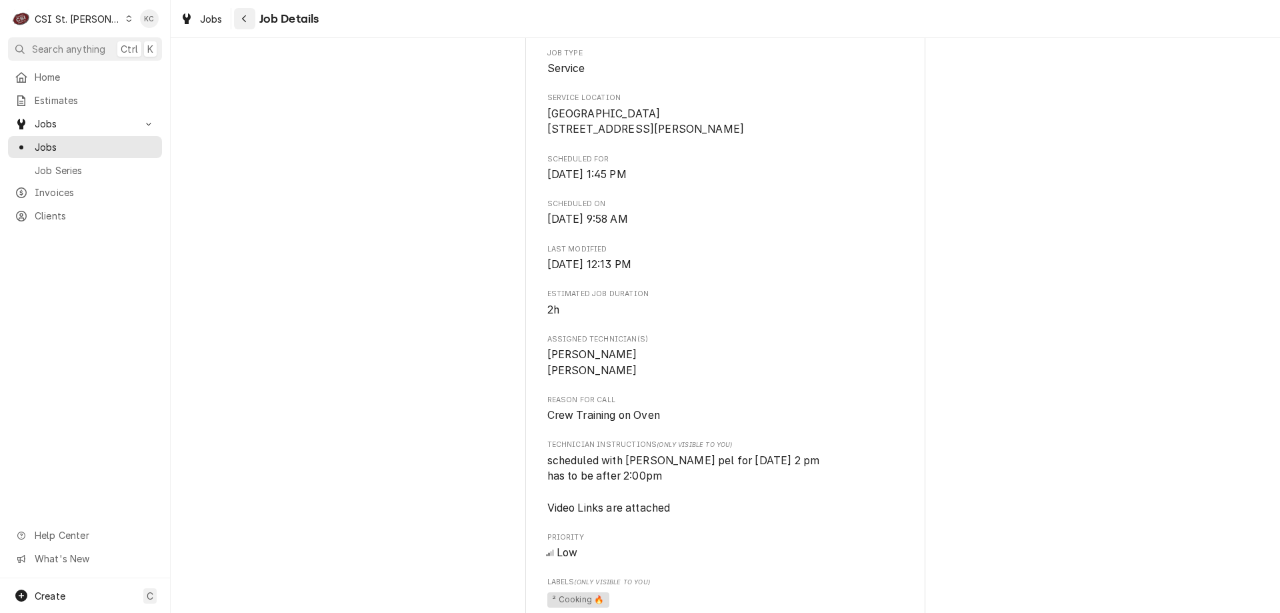
click at [241, 21] on icon "Navigate back" at bounding box center [244, 18] width 6 height 9
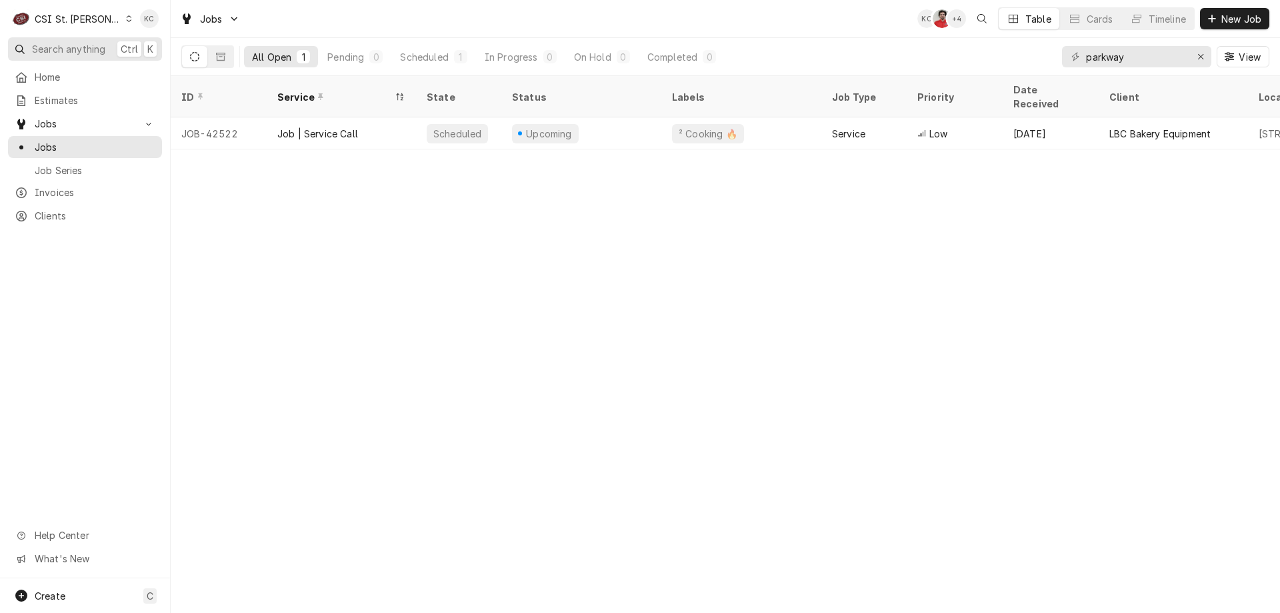
click at [62, 43] on span "Search anything" at bounding box center [68, 49] width 73 height 14
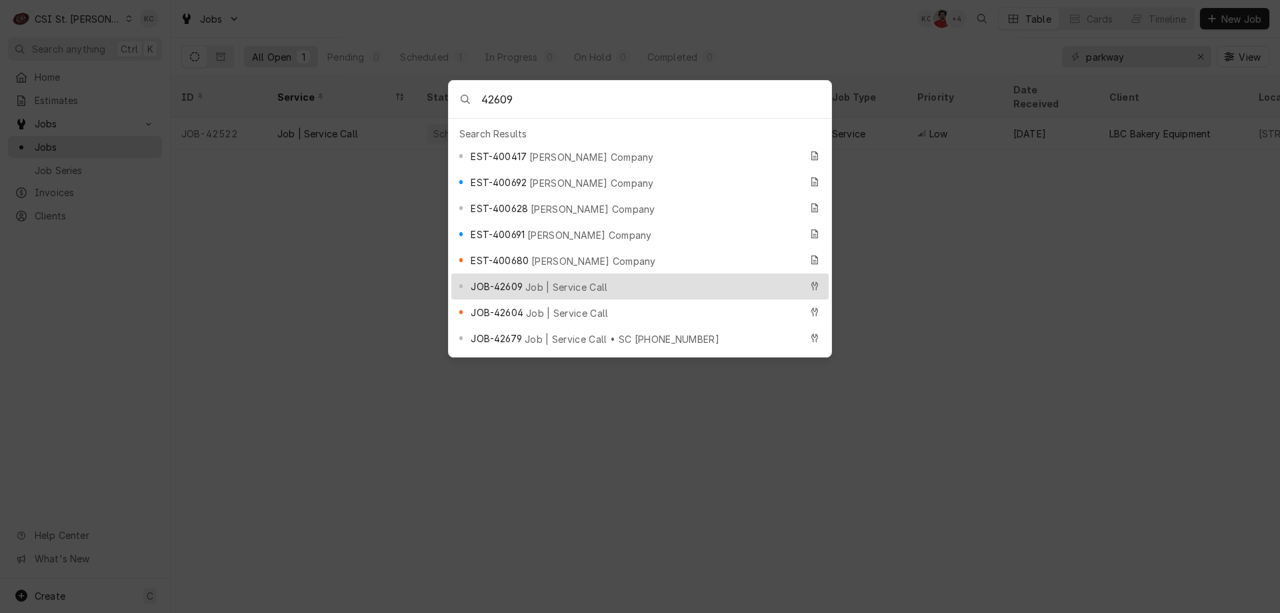
type input "42609"
click at [541, 273] on div "JOB-42609 Job | Service Call" at bounding box center [639, 286] width 377 height 26
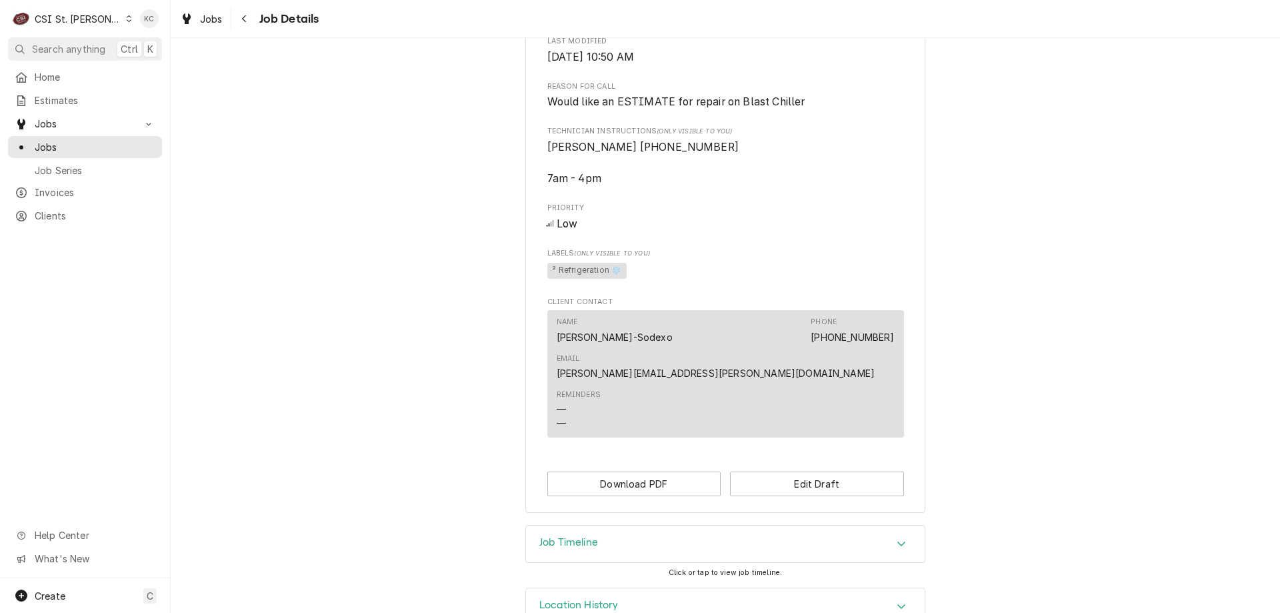
scroll to position [490, 0]
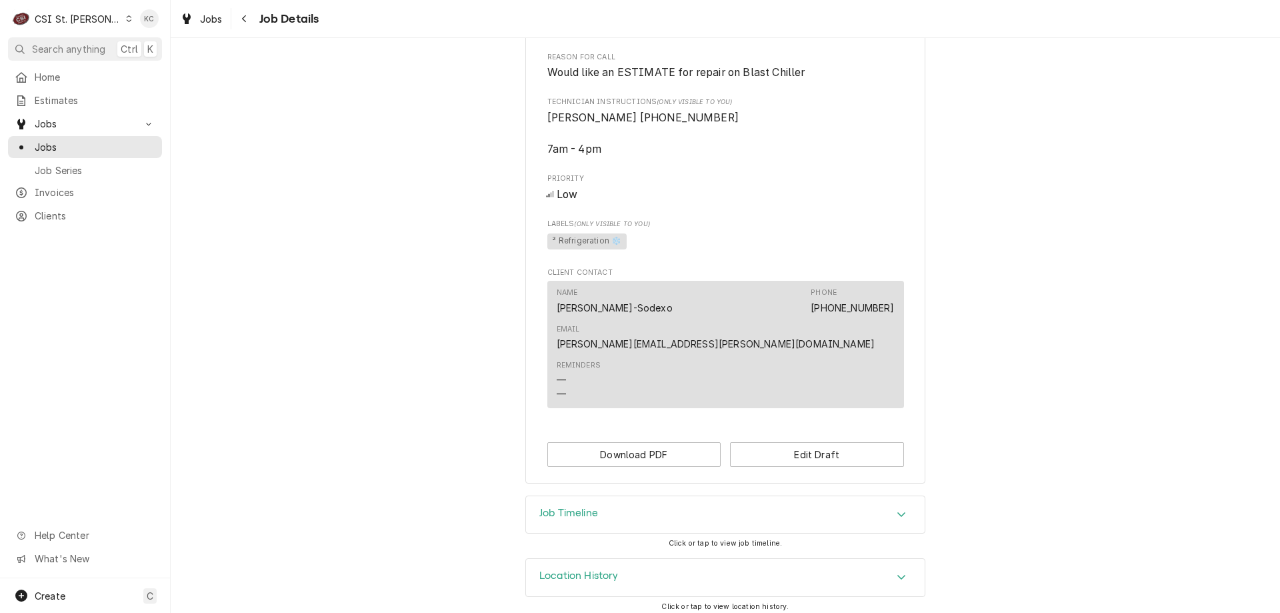
click at [593, 513] on div "Job Timeline" at bounding box center [568, 515] width 59 height 16
click at [251, 18] on div "Navigate back" at bounding box center [244, 18] width 13 height 13
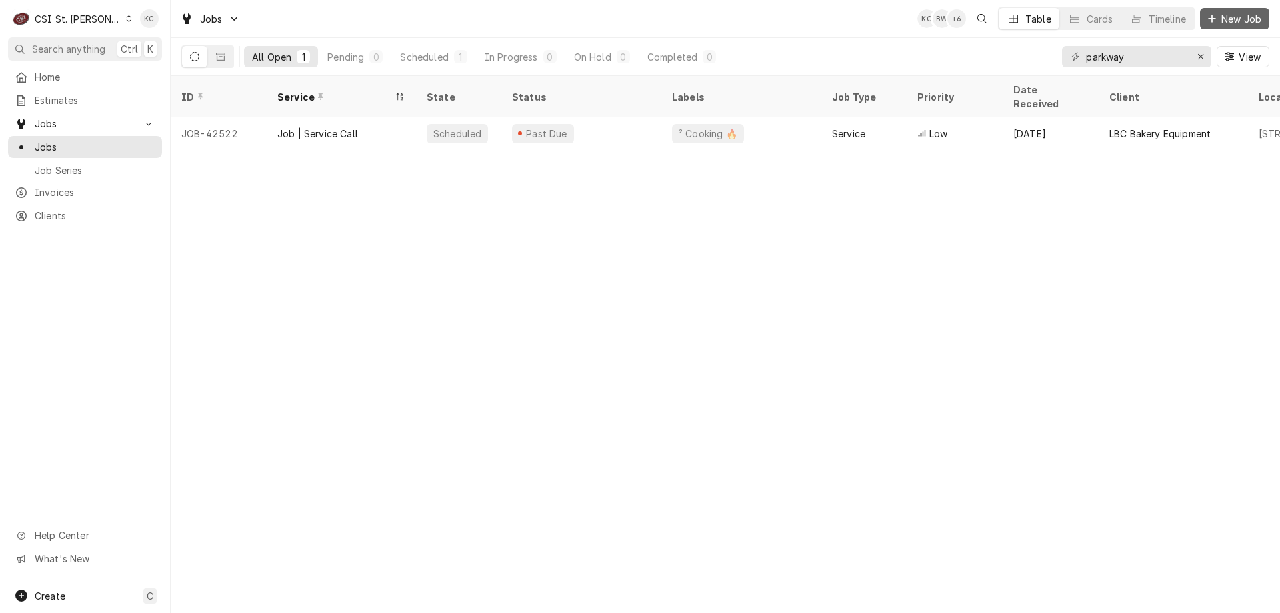
click at [1230, 15] on span "New Job" at bounding box center [1240, 19] width 45 height 14
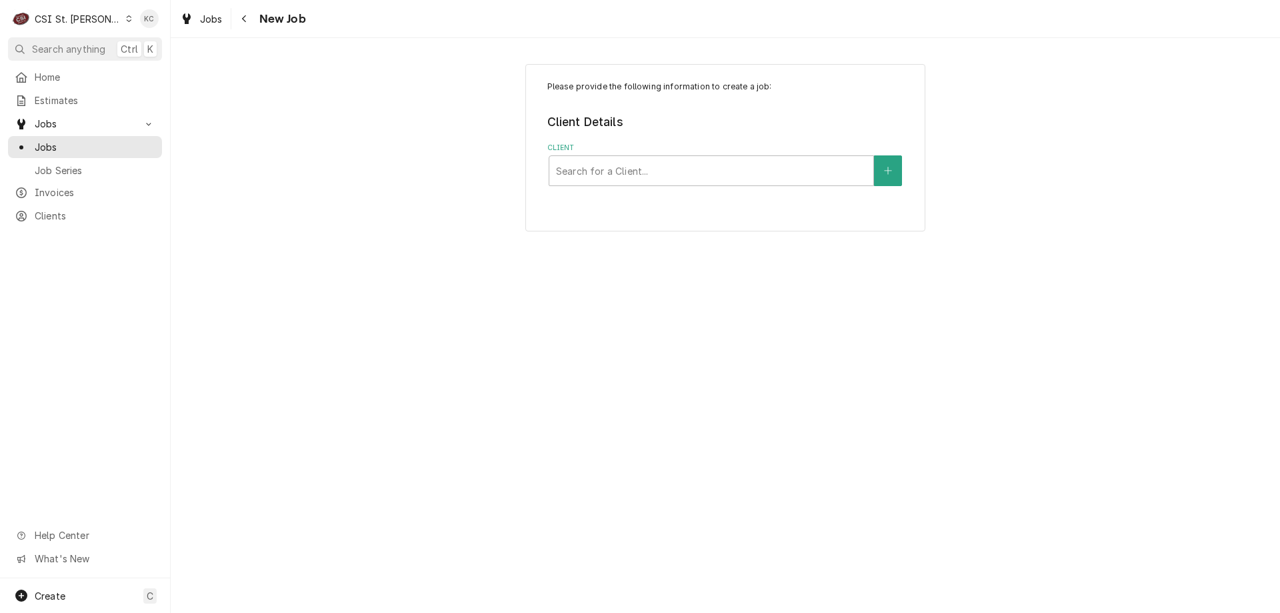
click at [262, 21] on span "New Job" at bounding box center [280, 19] width 51 height 18
click at [253, 18] on button "Navigate back" at bounding box center [244, 18] width 21 height 21
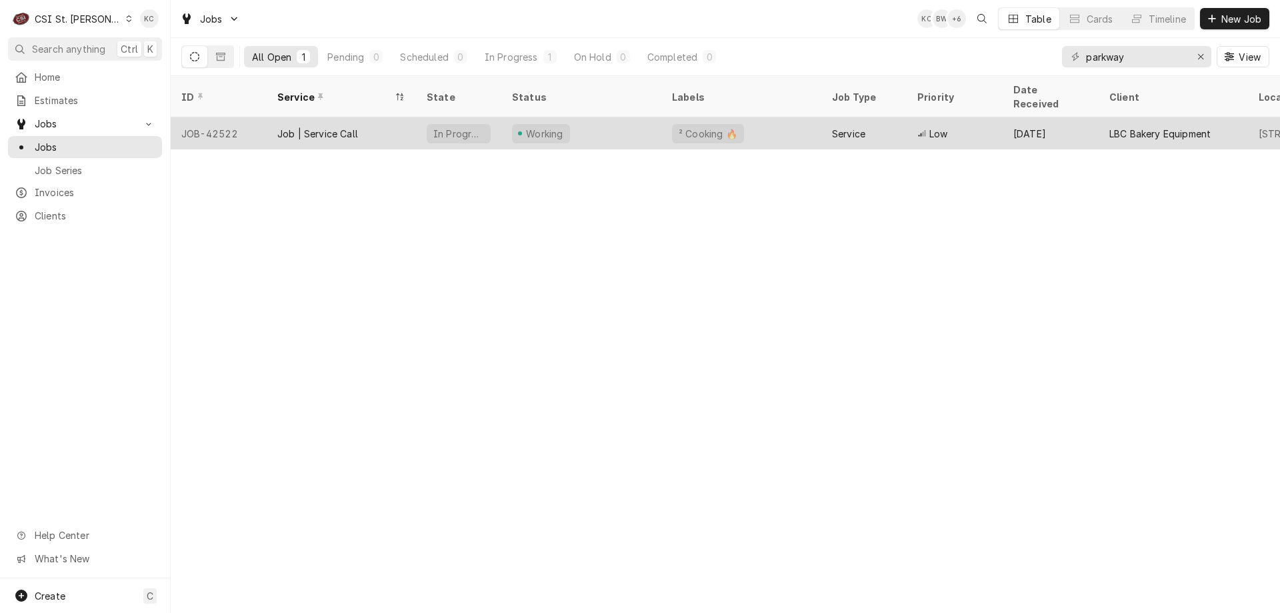
click at [1069, 125] on div "[DATE]" at bounding box center [1050, 133] width 96 height 32
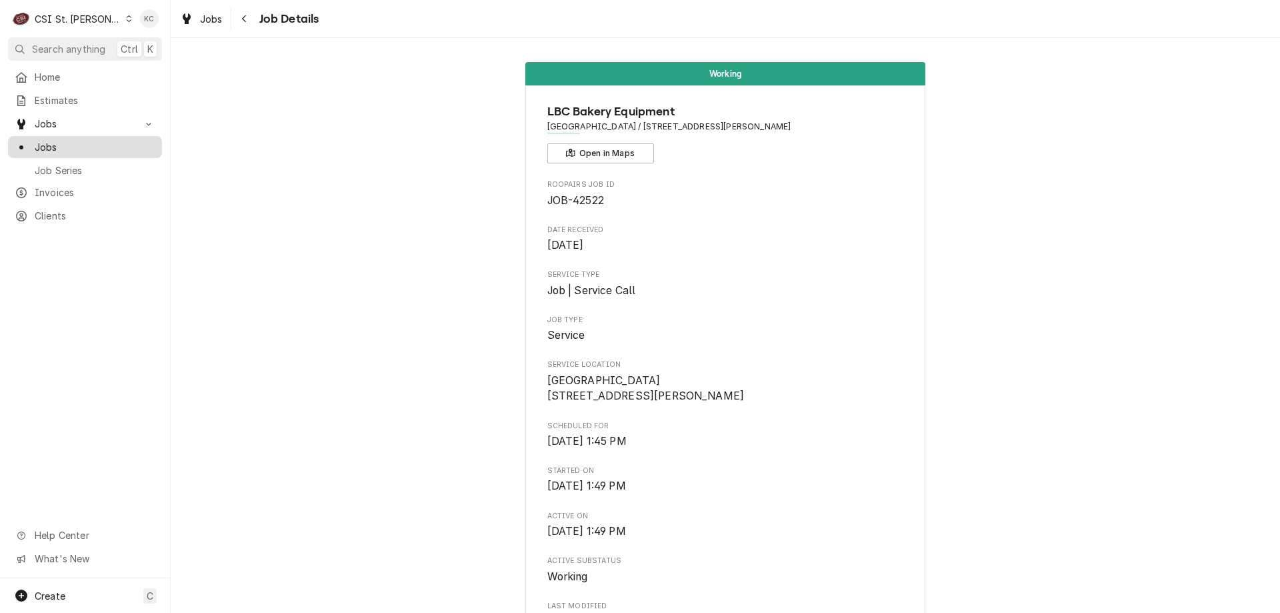
click at [83, 140] on span "Jobs" at bounding box center [95, 147] width 121 height 14
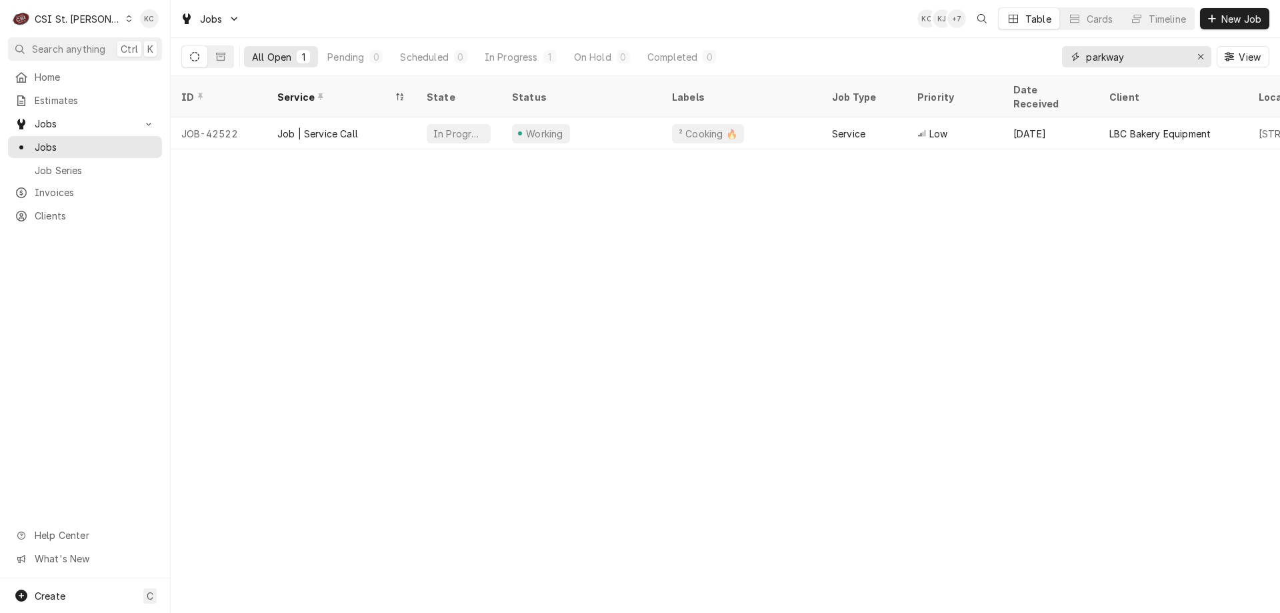
drag, startPoint x: 1170, startPoint y: 55, endPoint x: 968, endPoint y: 73, distance: 202.0
click at [968, 73] on div "All Open 1 Pending 0 Scheduled 0 In Progress 1 On Hold 0 Completed 0 parkway Vi…" at bounding box center [725, 56] width 1088 height 37
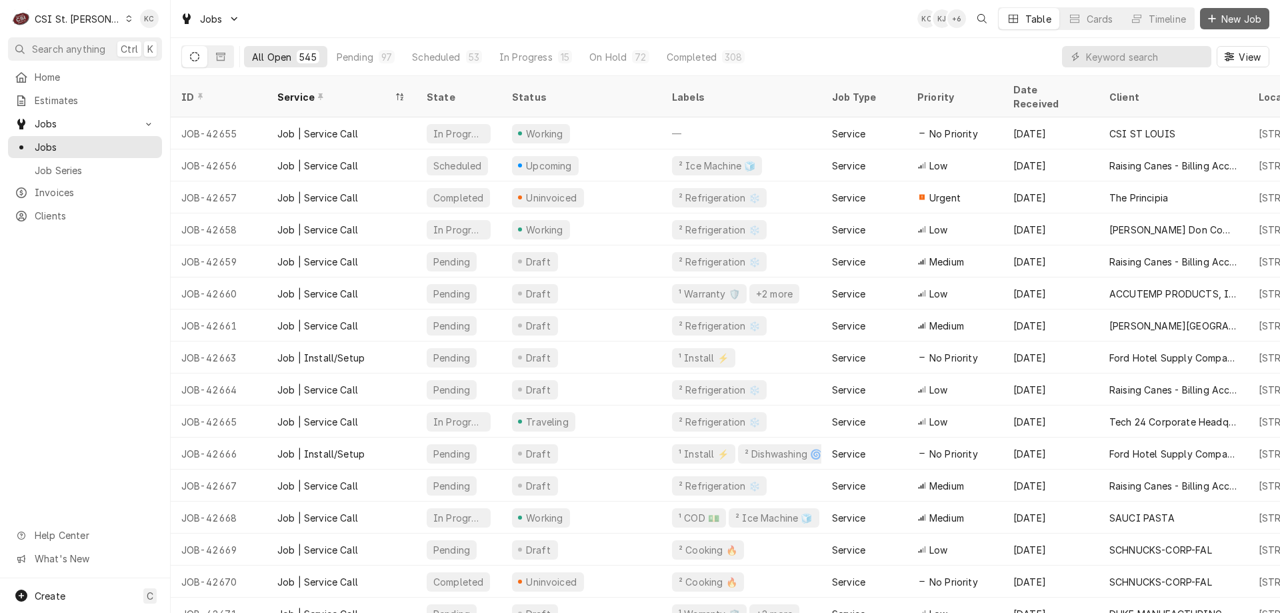
click at [1214, 23] on div "Dynamic Content Wrapper" at bounding box center [1211, 18] width 13 height 13
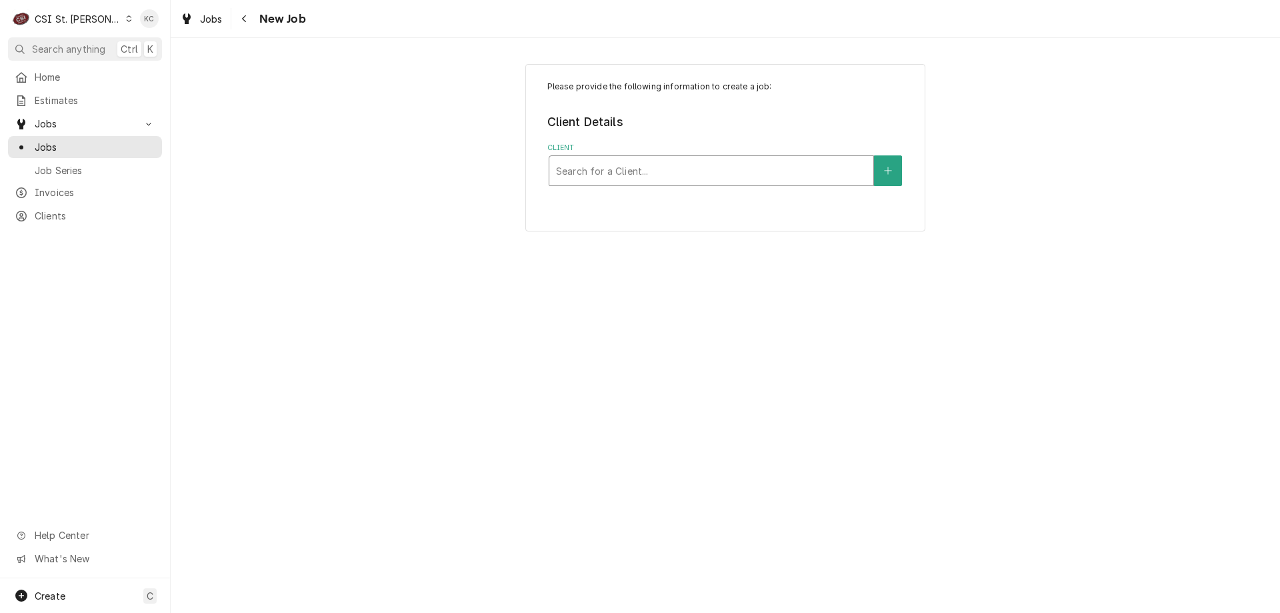
click at [811, 163] on div "Client" at bounding box center [711, 171] width 311 height 24
type input "somer"
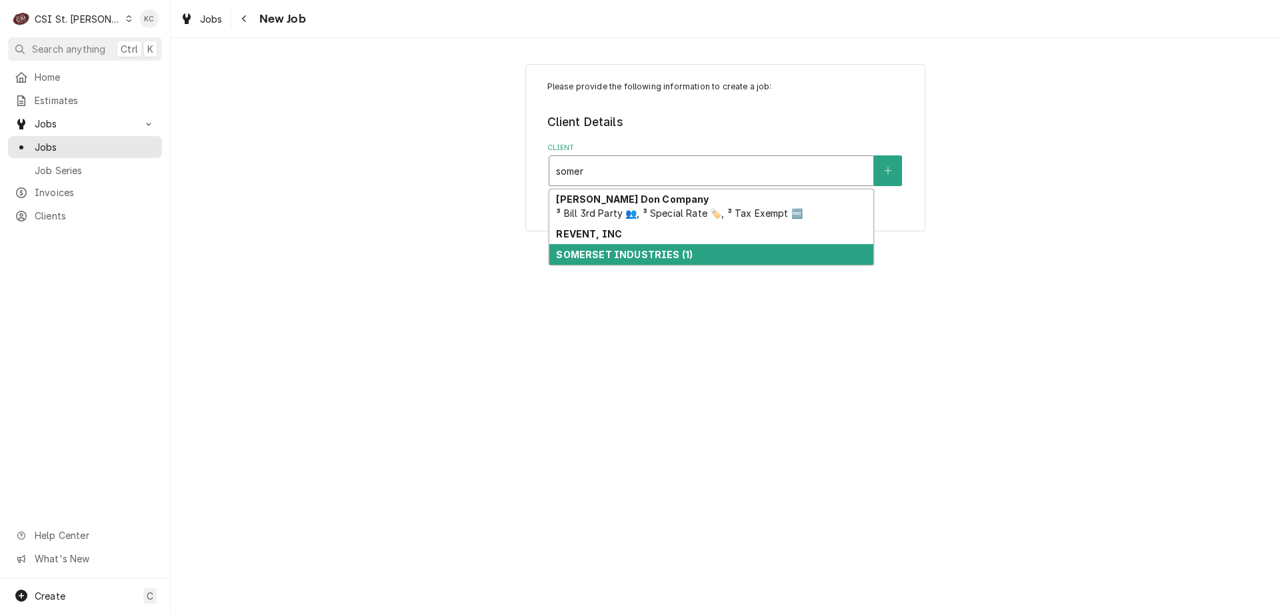
click at [729, 263] on div "SOMERSET INDUSTRIES (1)" at bounding box center [711, 254] width 324 height 21
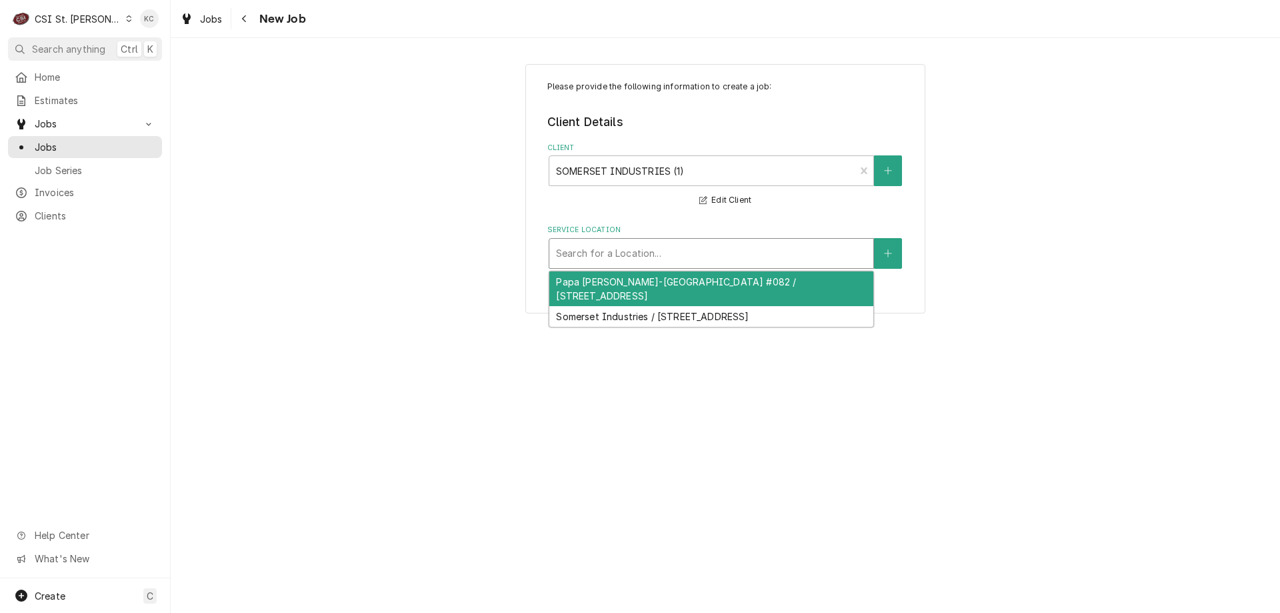
click at [679, 252] on div "Service Location" at bounding box center [711, 253] width 311 height 24
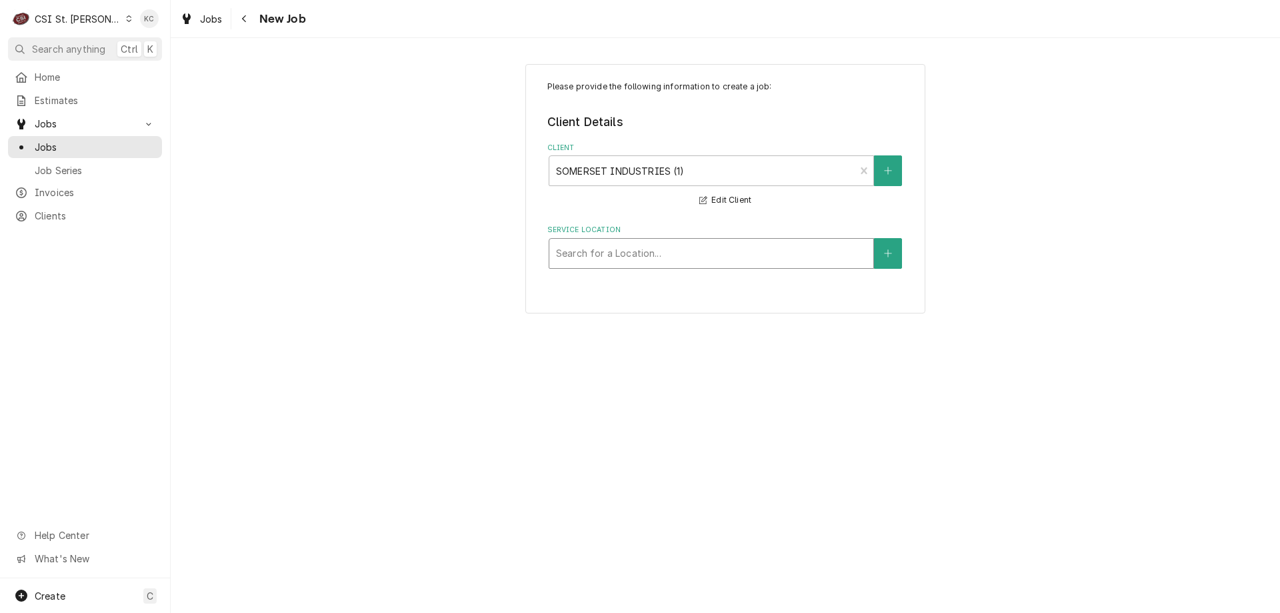
click at [679, 256] on div "Service Location" at bounding box center [711, 253] width 311 height 24
click at [887, 247] on button "Service Location" at bounding box center [888, 253] width 28 height 31
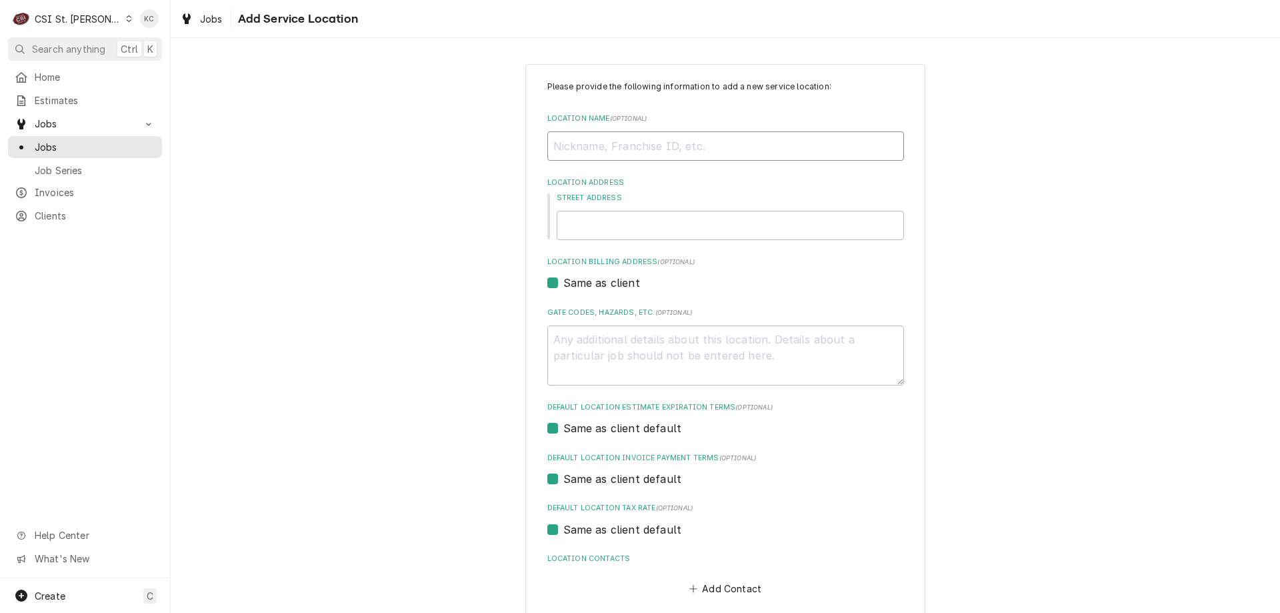
click at [817, 151] on input "Location Name ( optional )" at bounding box center [725, 145] width 357 height 29
type textarea "x"
type input "m"
type textarea "x"
type input "ma"
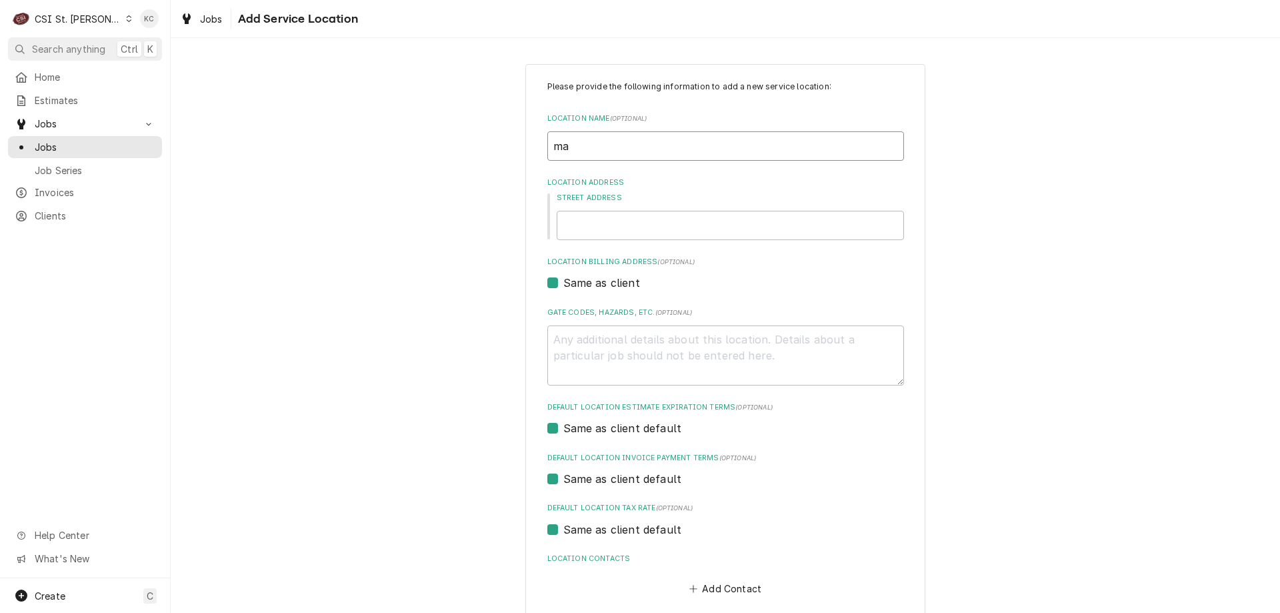
type textarea "x"
type input "m"
type textarea "x"
type input "M"
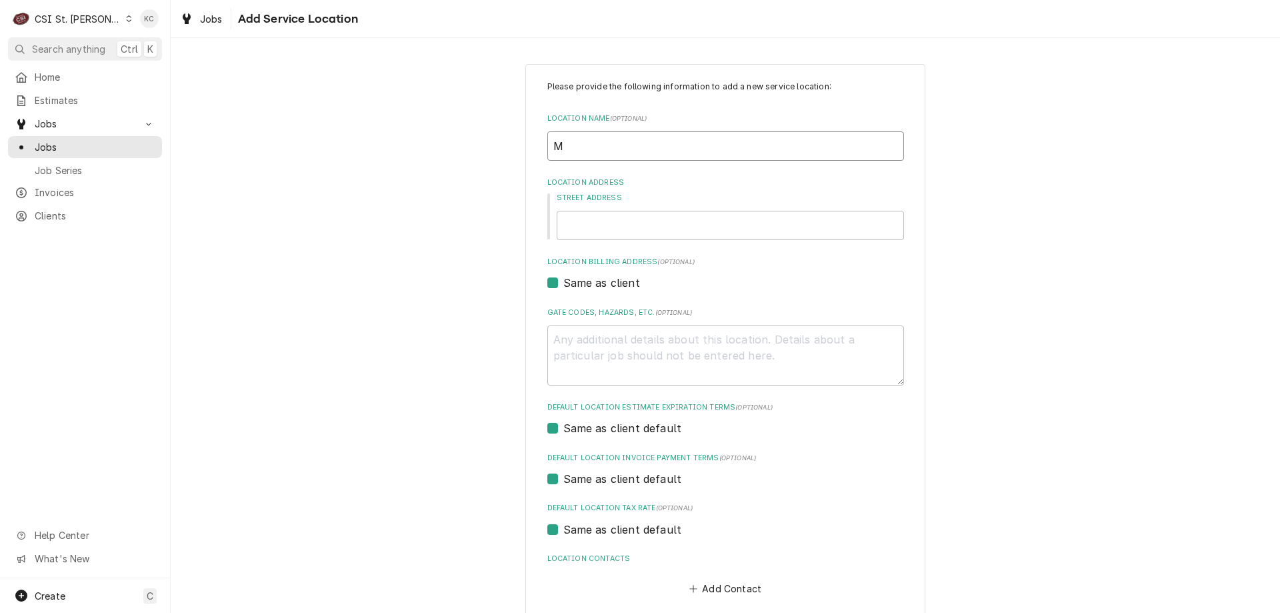
type textarea "x"
type input "MA"
type textarea "x"
type input "MAR"
type textarea "x"
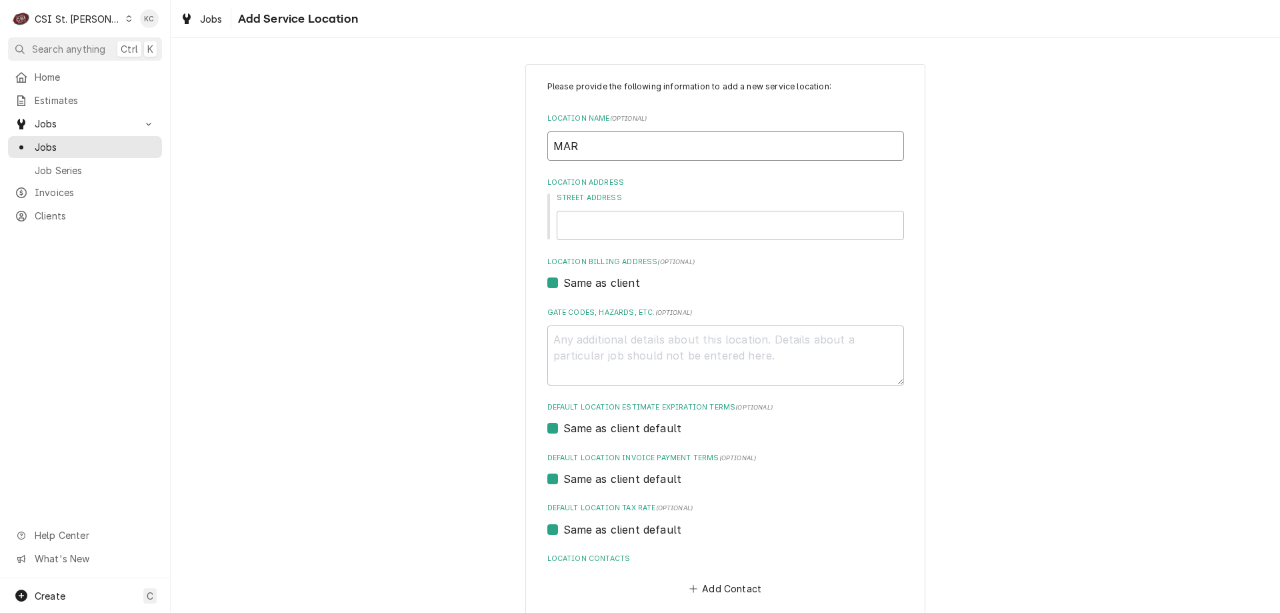
type input "MARC"
type textarea "x"
type input "[PERSON_NAME]"
type textarea "x"
type input "[PERSON_NAME]"
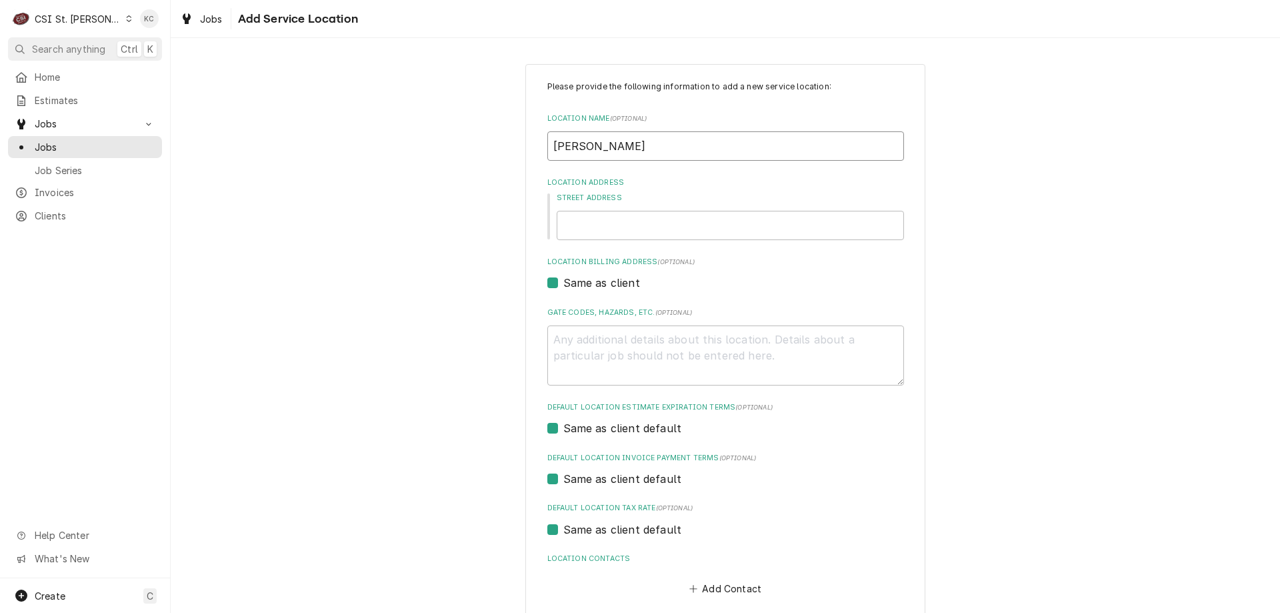
type textarea "x"
type input "MARCOS"
type textarea "x"
type input "MARCOS P"
type textarea "x"
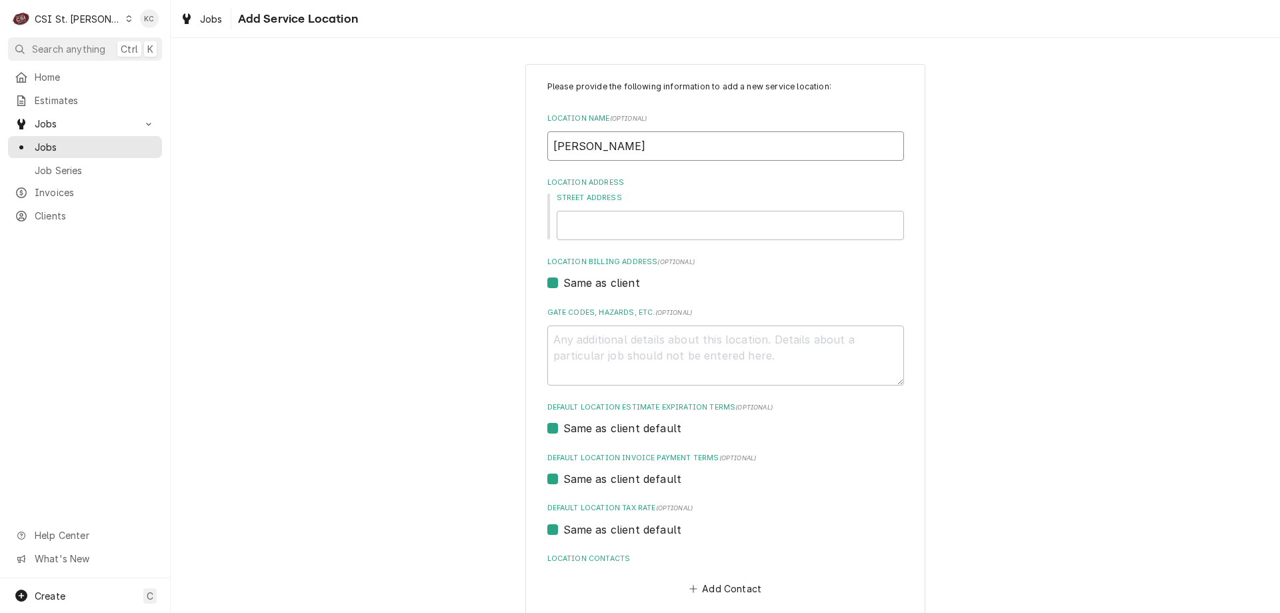
type input "MARCOS PI"
type textarea "x"
type input "MARCOS PIZ"
type textarea "x"
type input "MARCOS PIZZ"
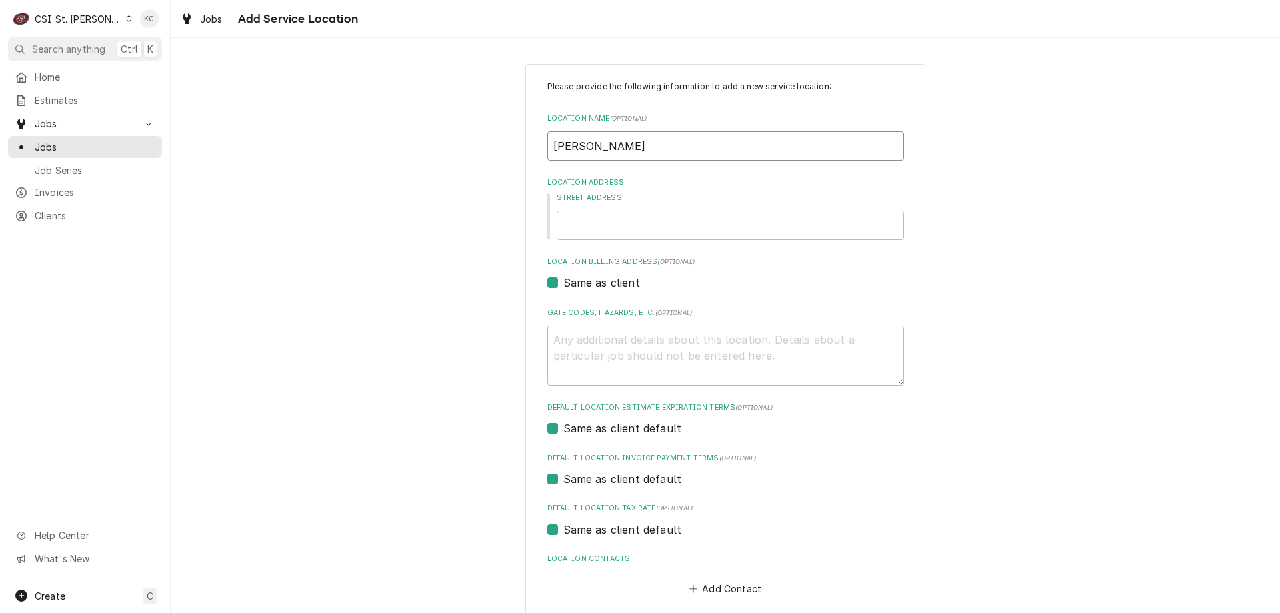
type textarea "x"
type input "MARCOS PIZZA"
type textarea "x"
type input "MARCOS PIZZA"
type textarea "x"
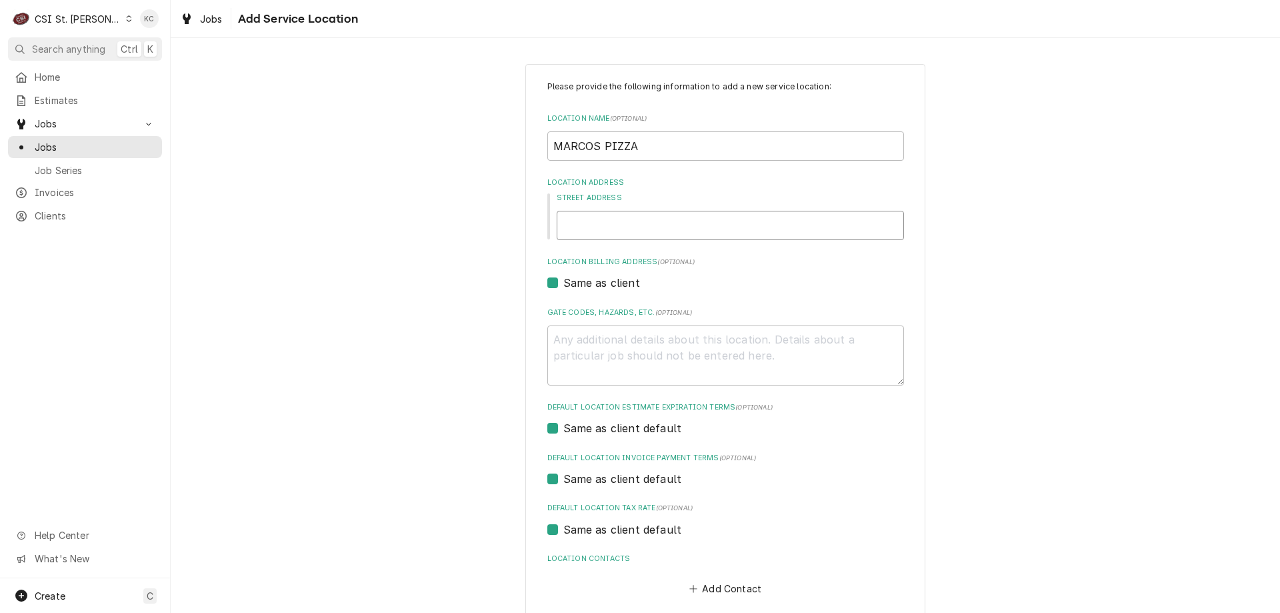
type input "8"
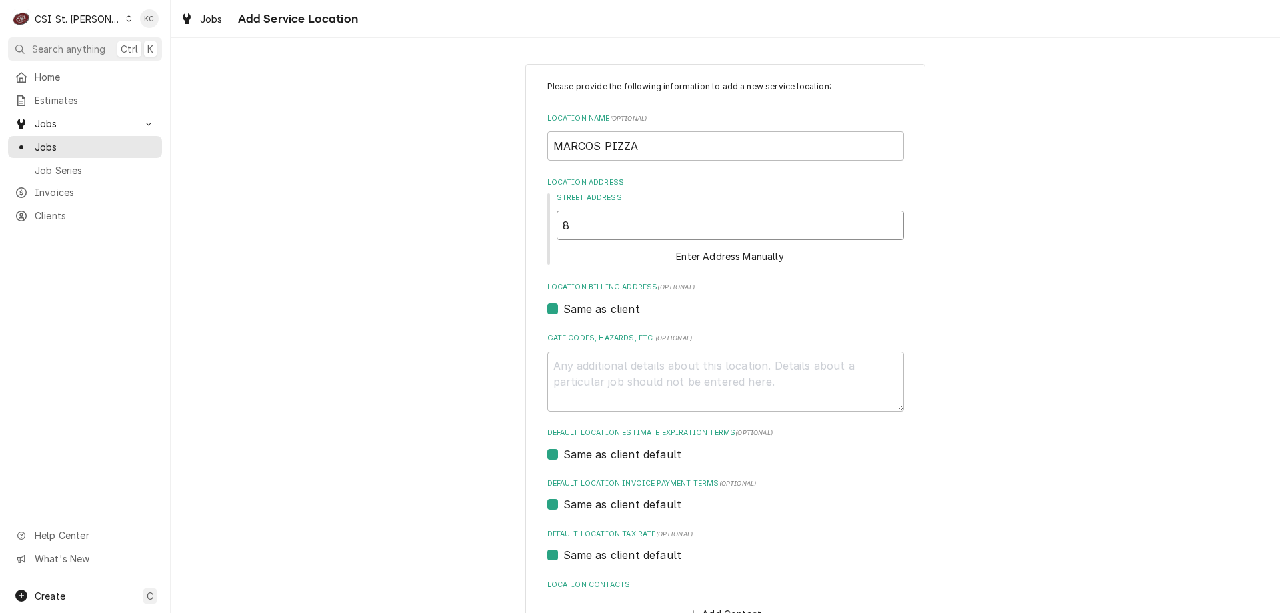
type textarea "x"
type input "82"
type textarea "x"
type input "820"
type textarea "x"
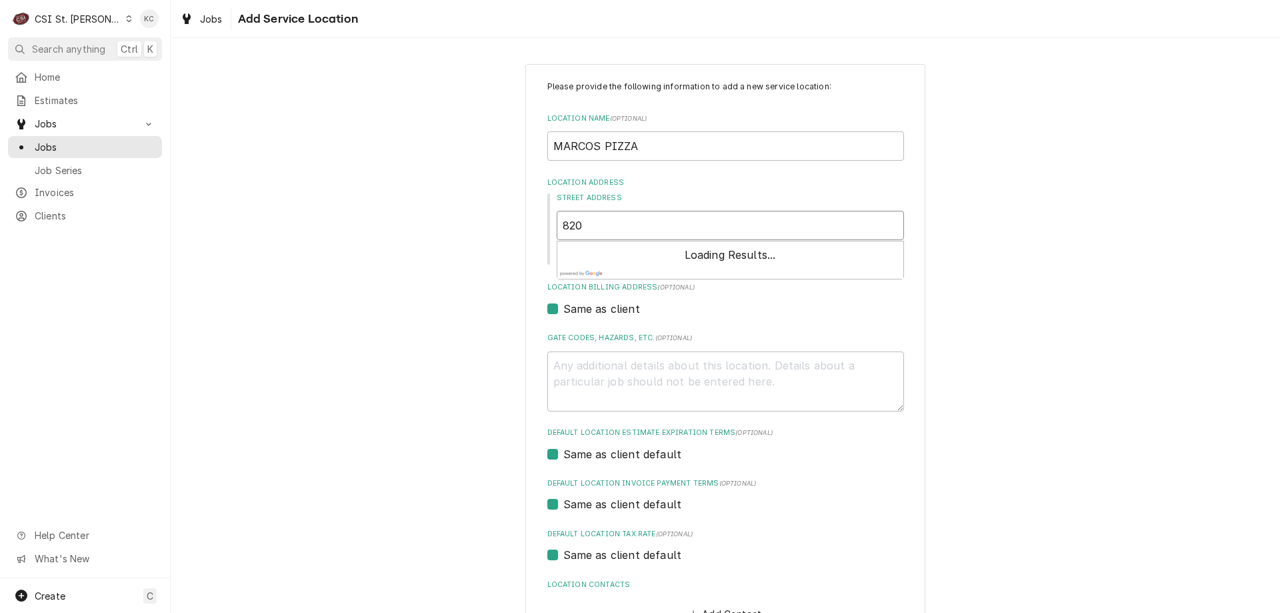
type input "8201"
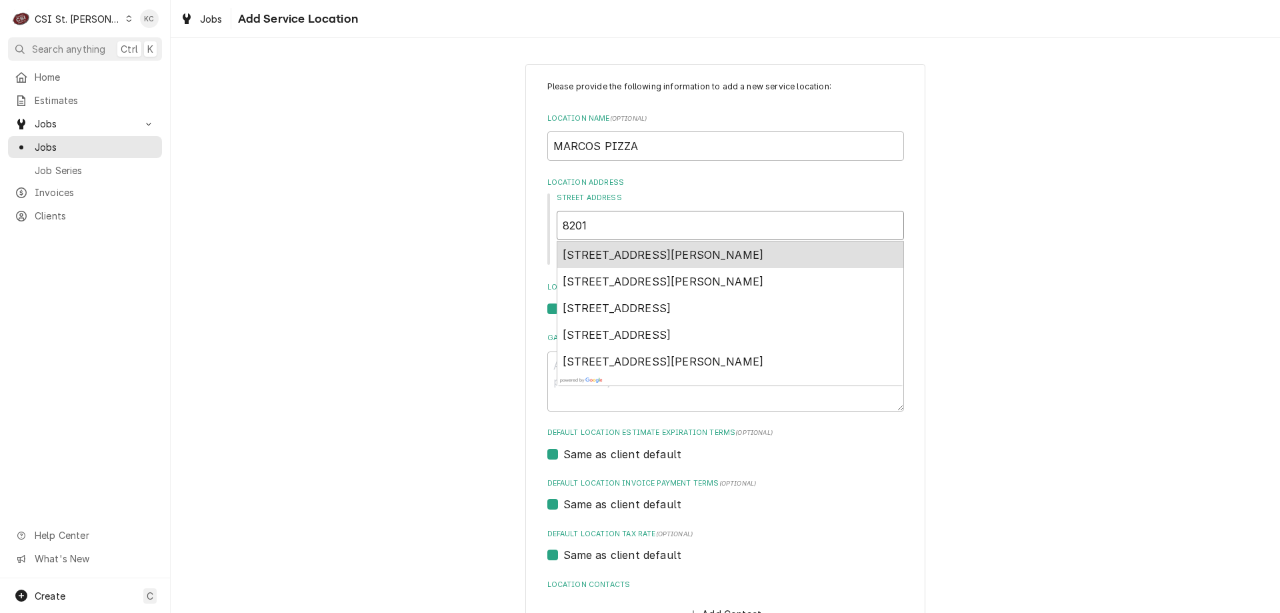
type textarea "x"
type input "8201"
type textarea "x"
type input "8201 M"
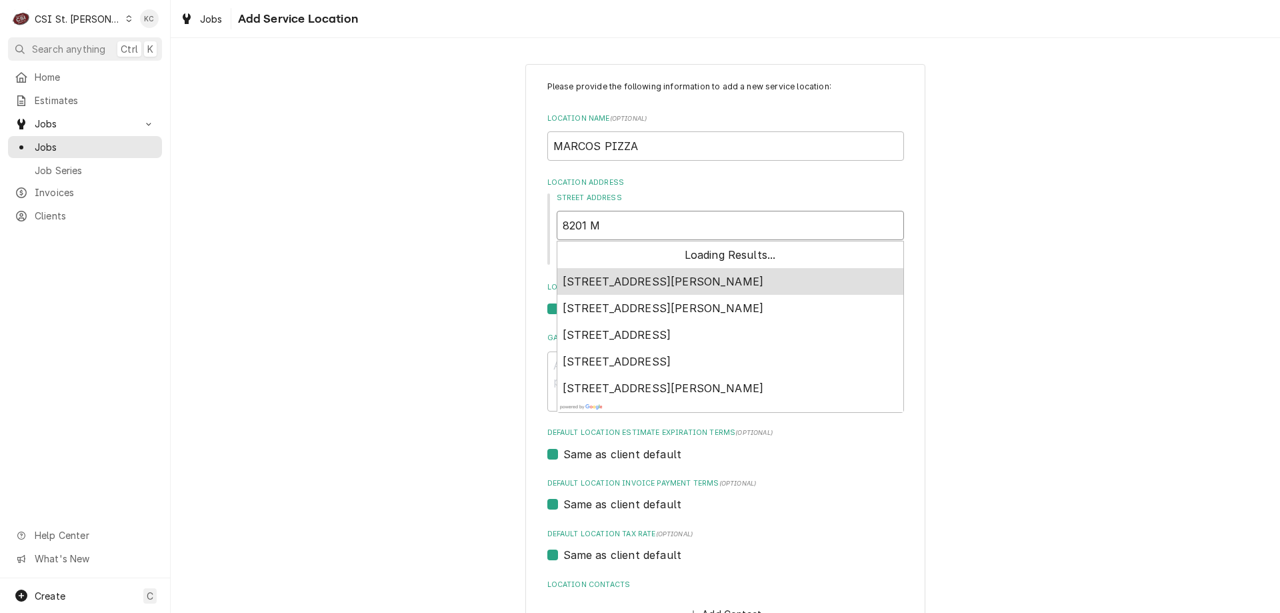
type textarea "x"
type input "8201 ME"
type textarea "x"
type input "8201 MEX"
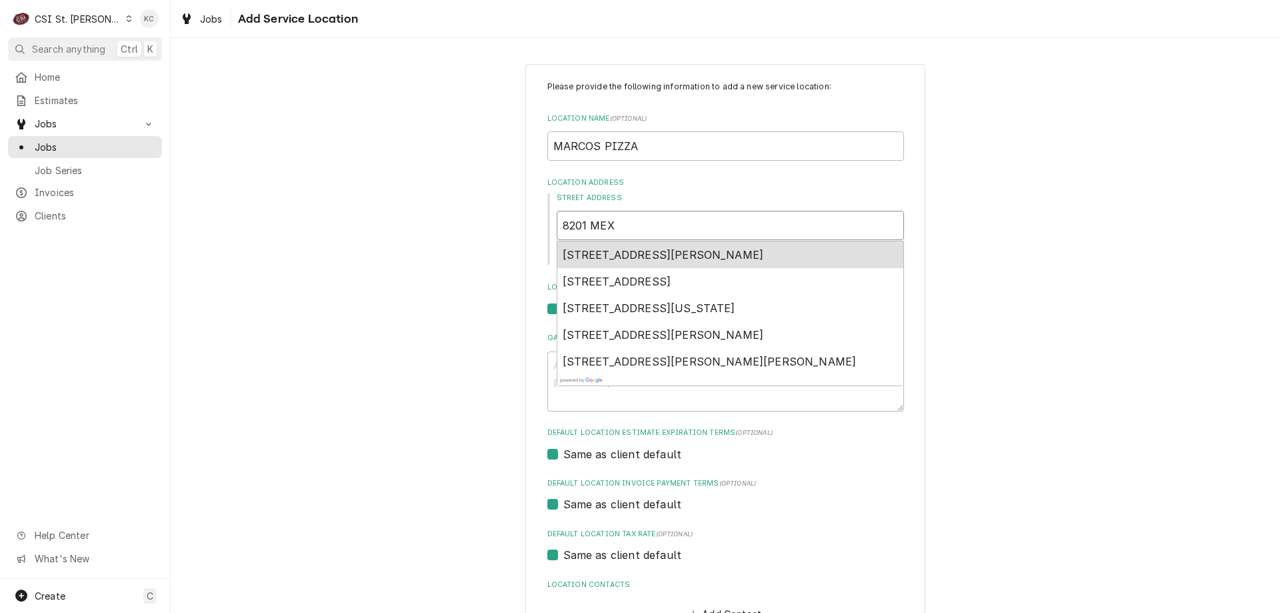
type textarea "x"
type input "8201 MEXI"
type textarea "x"
type input "8201 MEXIC"
type textarea "x"
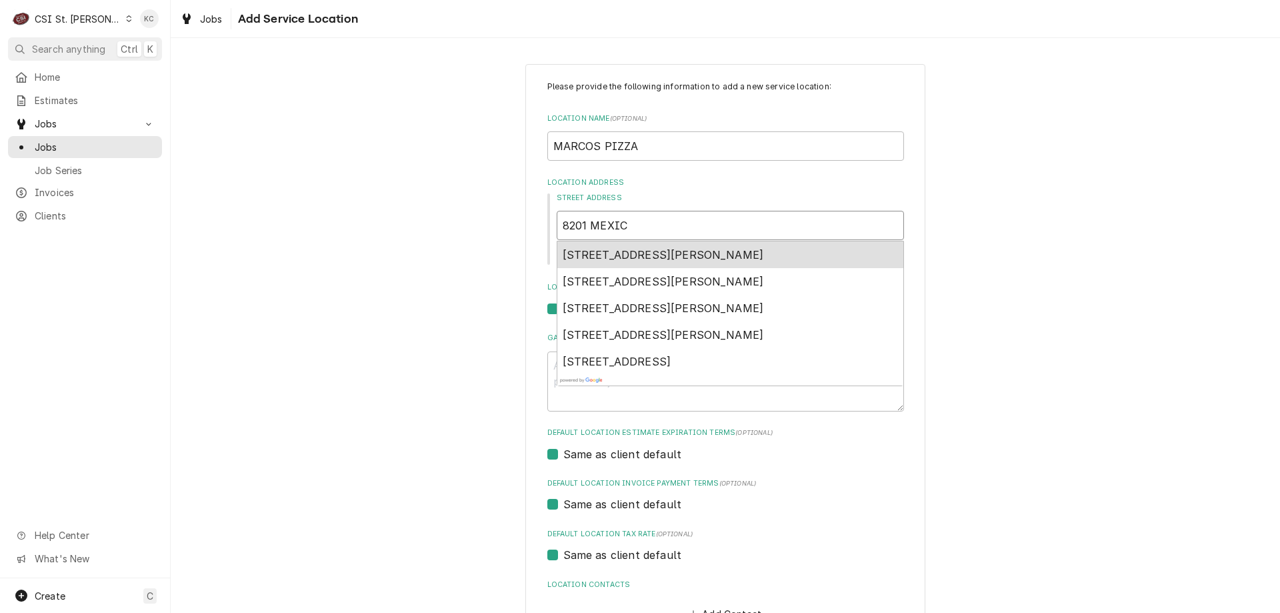
type input "8201 MEXICO"
click at [775, 254] on div "8201 Mexico Road, St. Peters, MO, USA" at bounding box center [730, 254] width 346 height 27
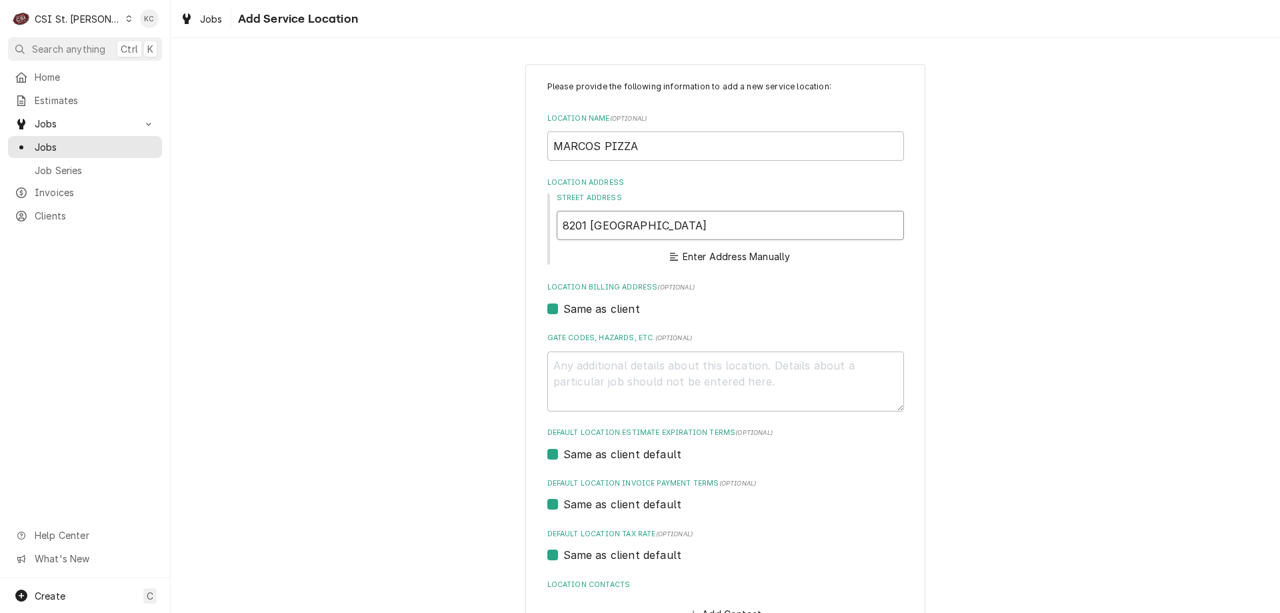
type textarea "x"
type input "8201 Mexico Rd"
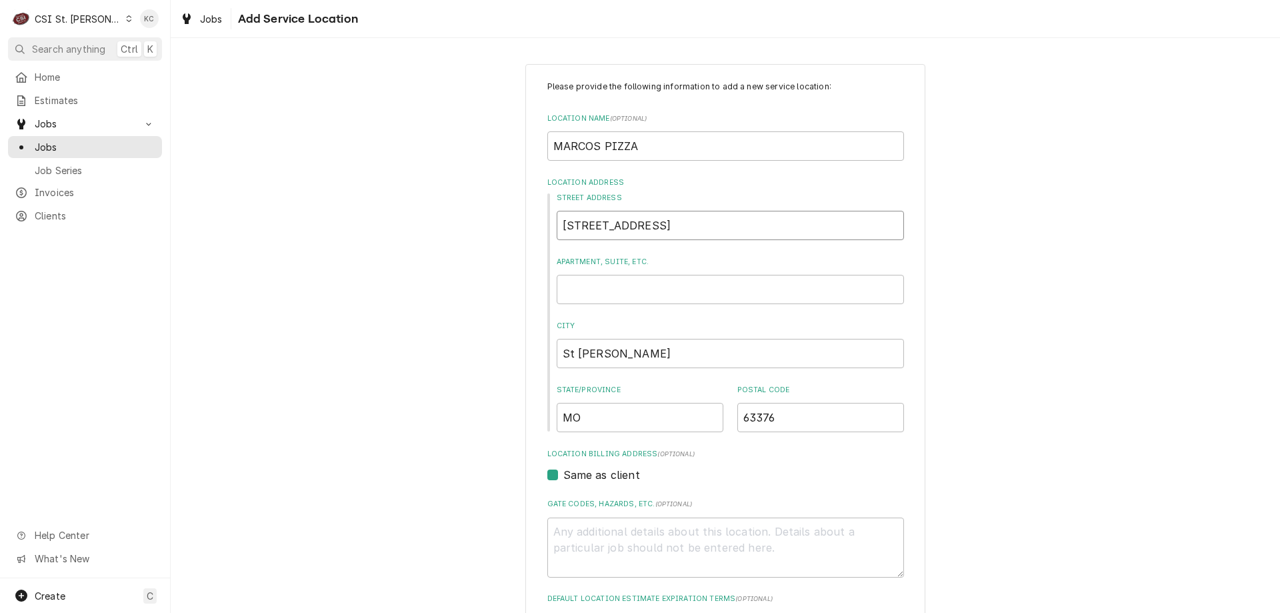
type textarea "x"
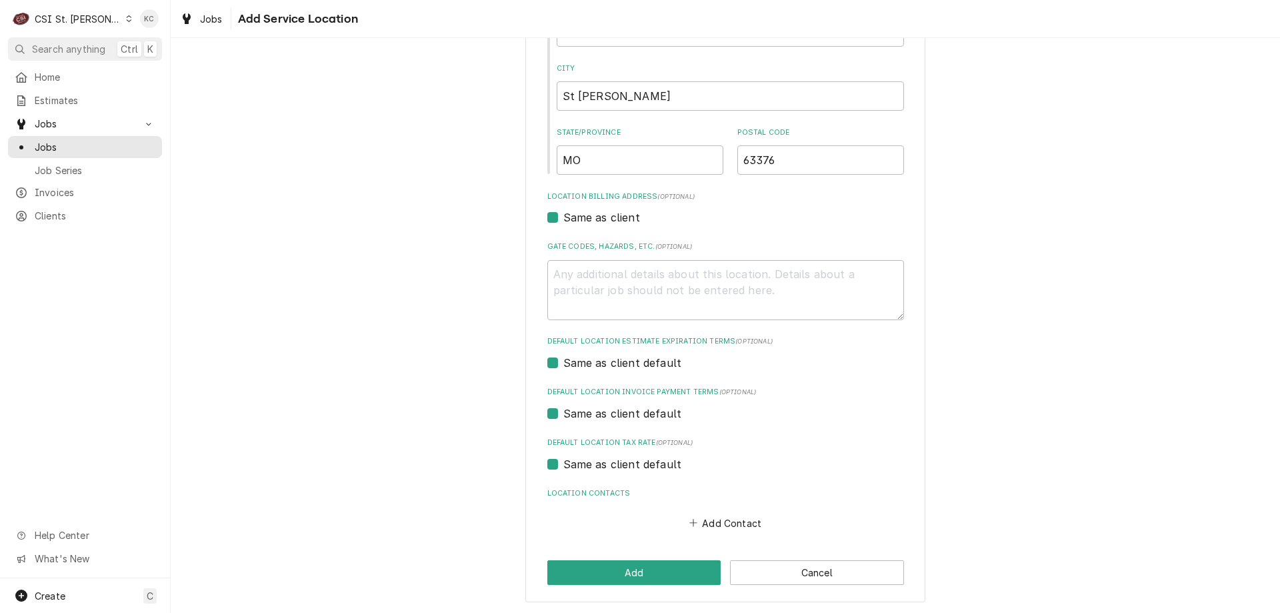
scroll to position [258, 0]
type input "8201 Mexico Rd"
click at [643, 575] on button "Add" at bounding box center [634, 571] width 174 height 25
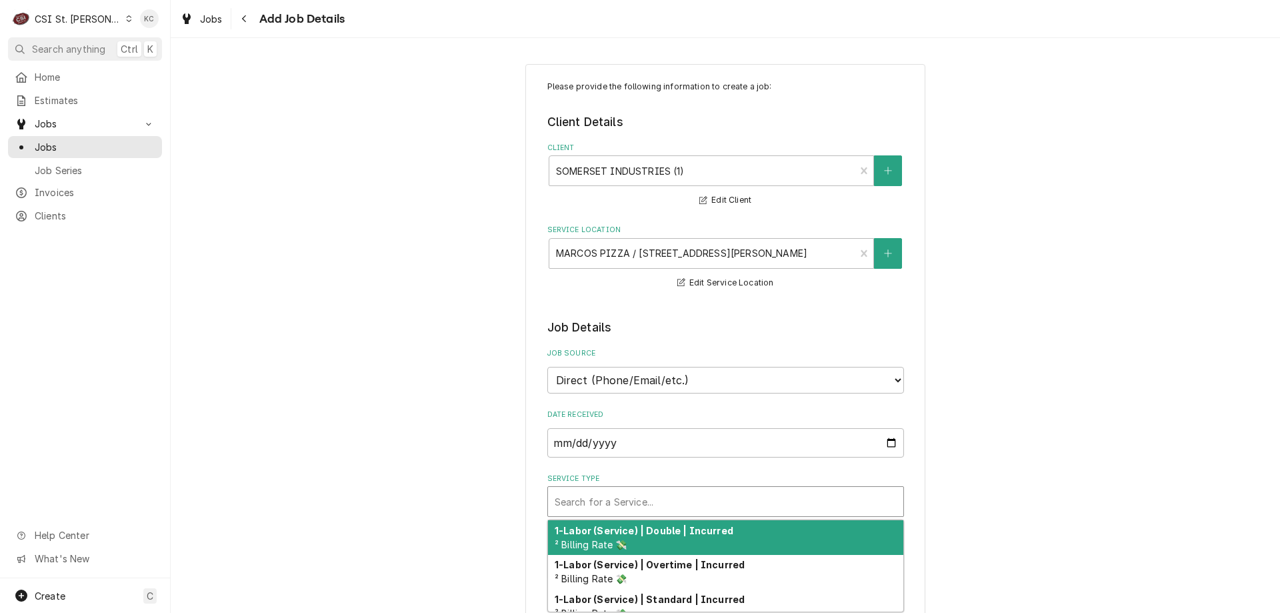
click at [631, 501] on div "Service Type" at bounding box center [726, 501] width 342 height 24
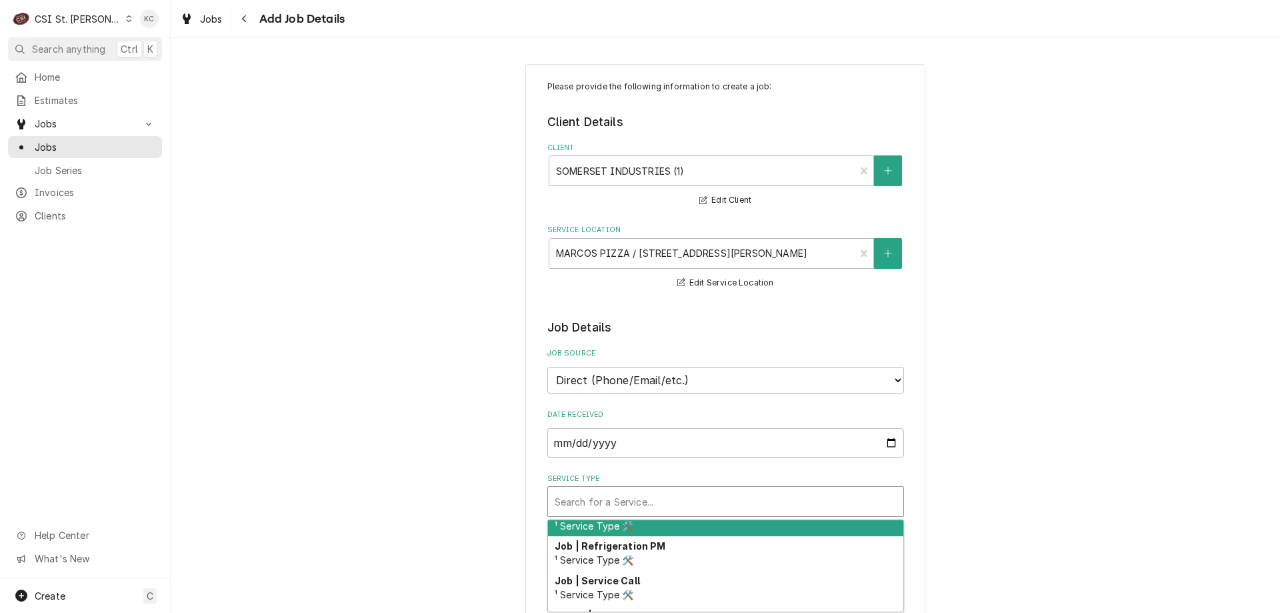
scroll to position [807, 0]
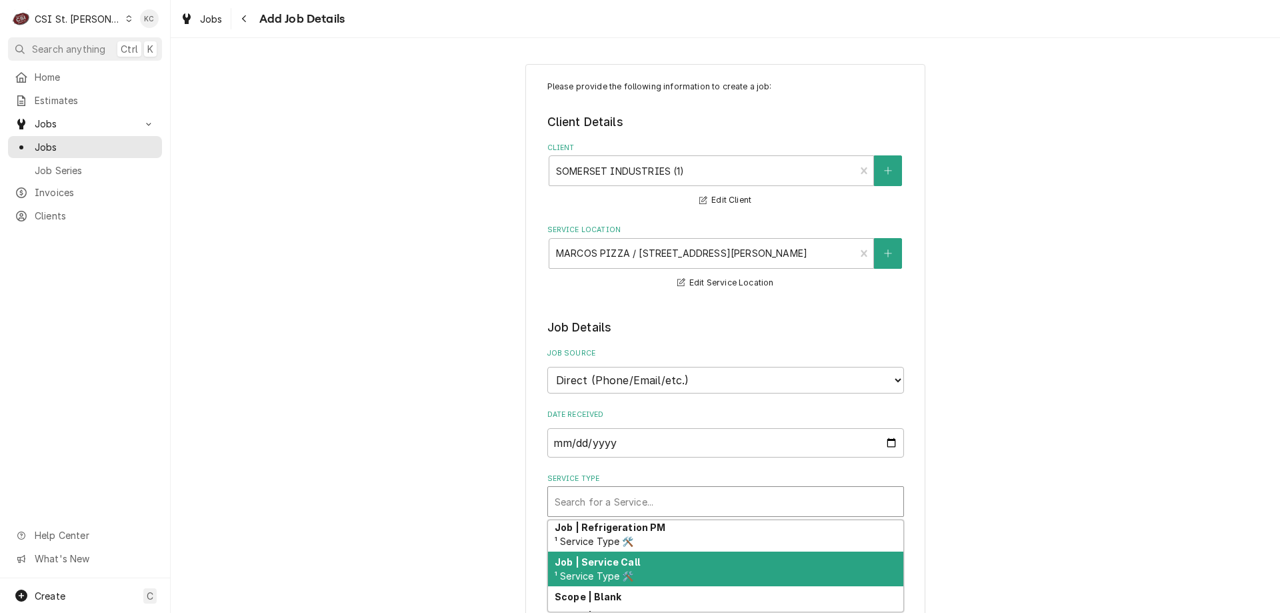
click at [674, 565] on div "Job | Service Call ¹ Service Type 🛠️" at bounding box center [725, 568] width 355 height 35
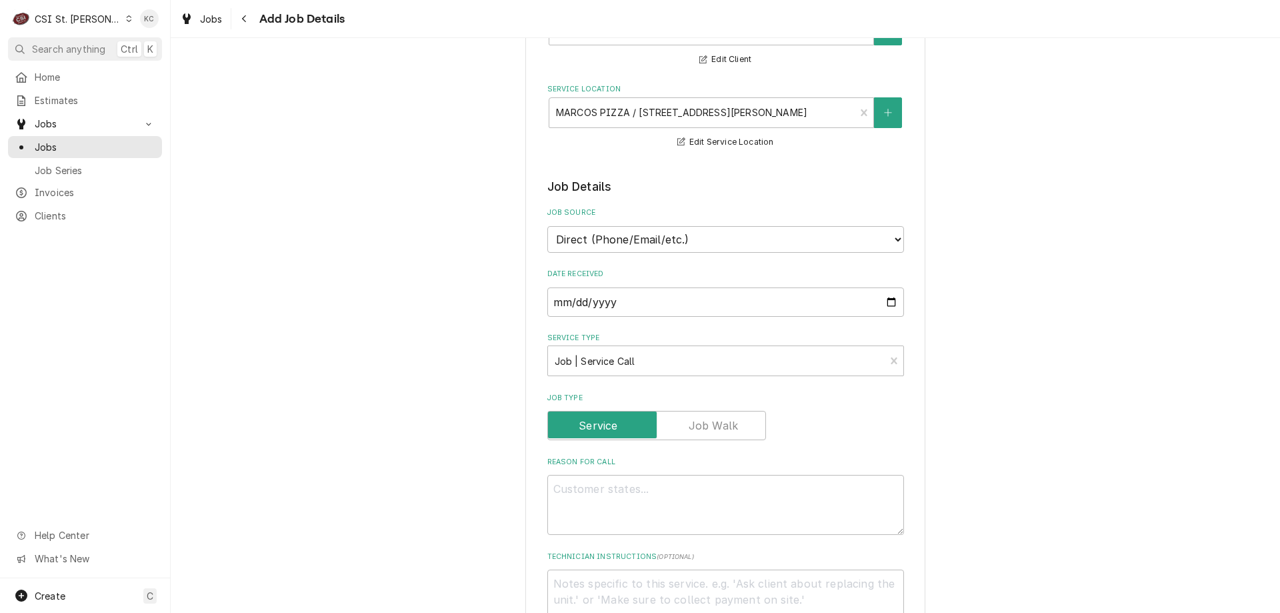
scroll to position [171, 0]
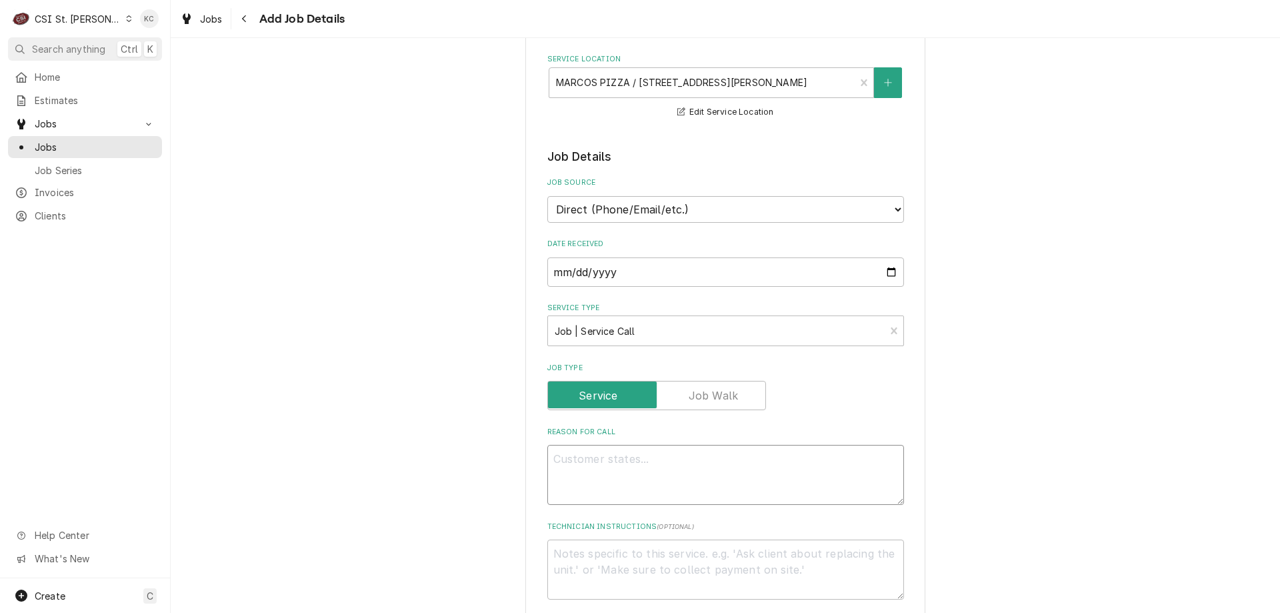
click at [623, 455] on textarea "Reason For Call" at bounding box center [725, 475] width 357 height 60
type textarea "x"
type textarea "i"
type textarea "x"
type textarea "iN"
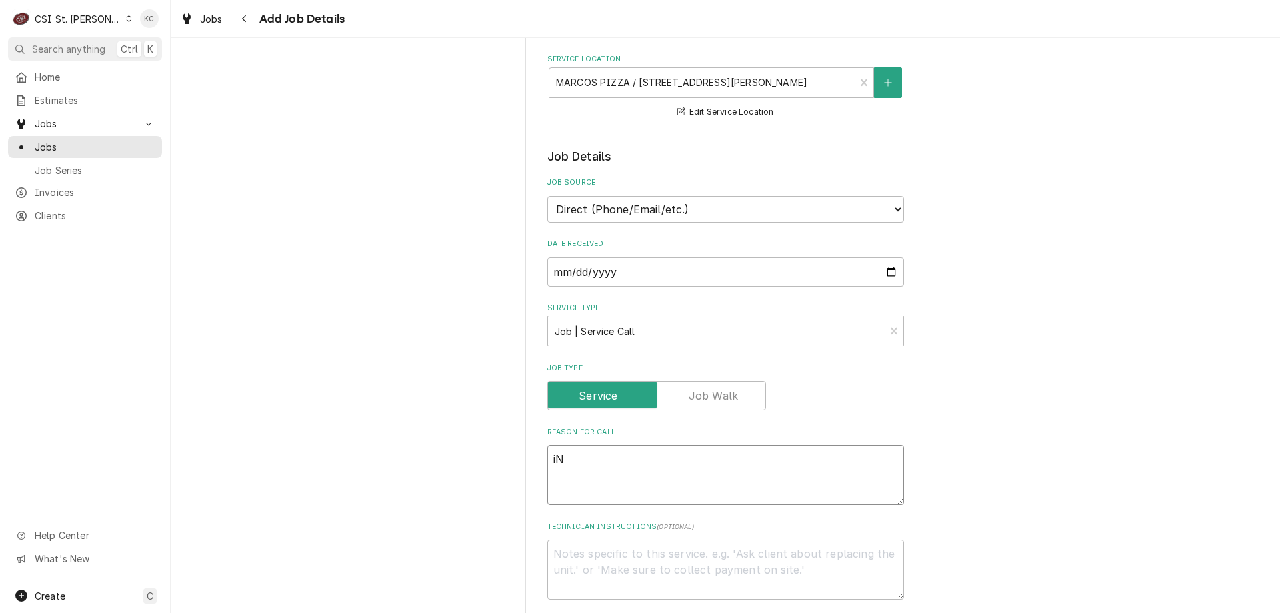
type textarea "x"
type textarea "i"
type textarea "x"
type textarea "I"
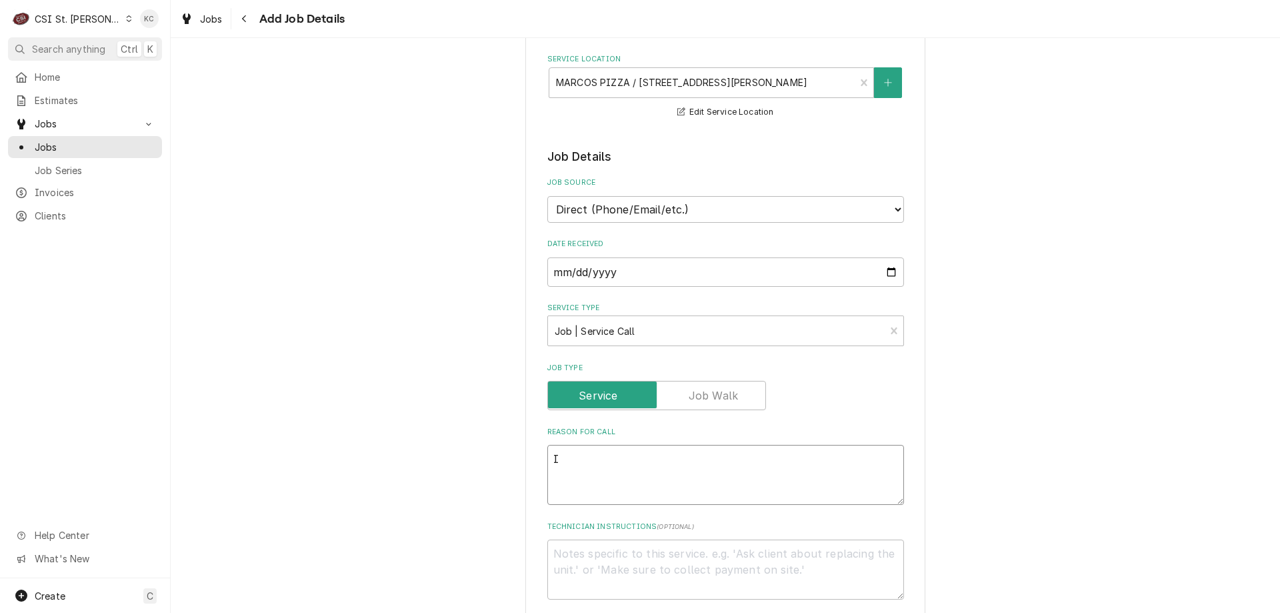
type textarea "x"
type textarea "In"
type textarea "x"
type textarea "In"
type textarea "x"
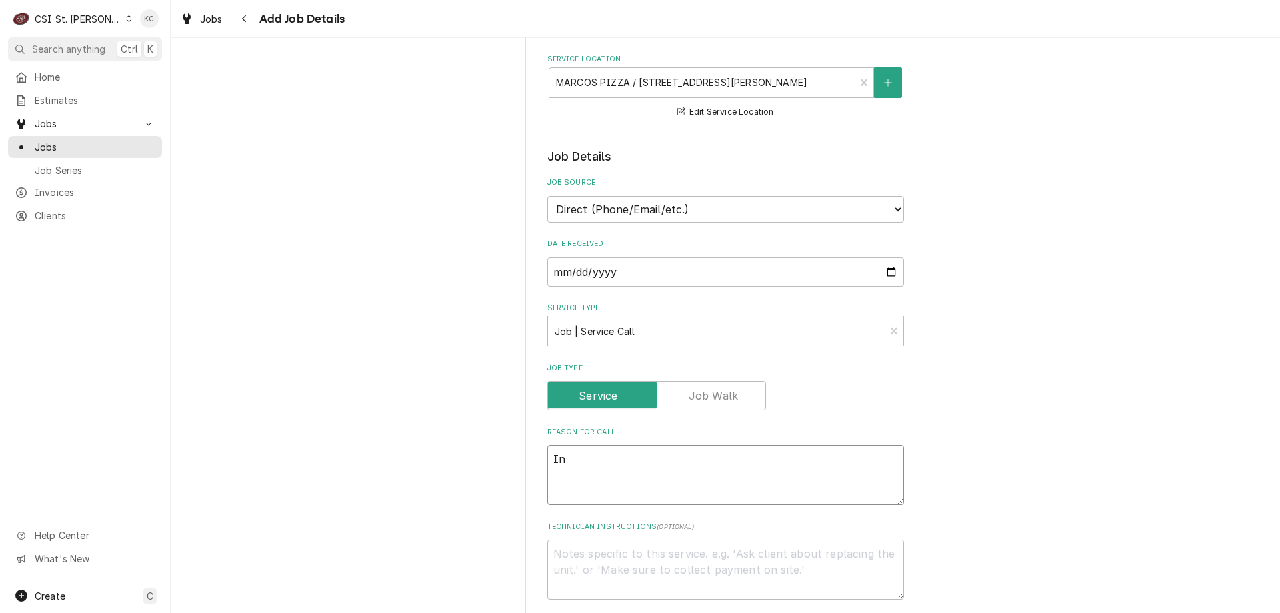
type textarea "In n"
type textarea "x"
type textarea "In ne"
type textarea "x"
type textarea "In nee"
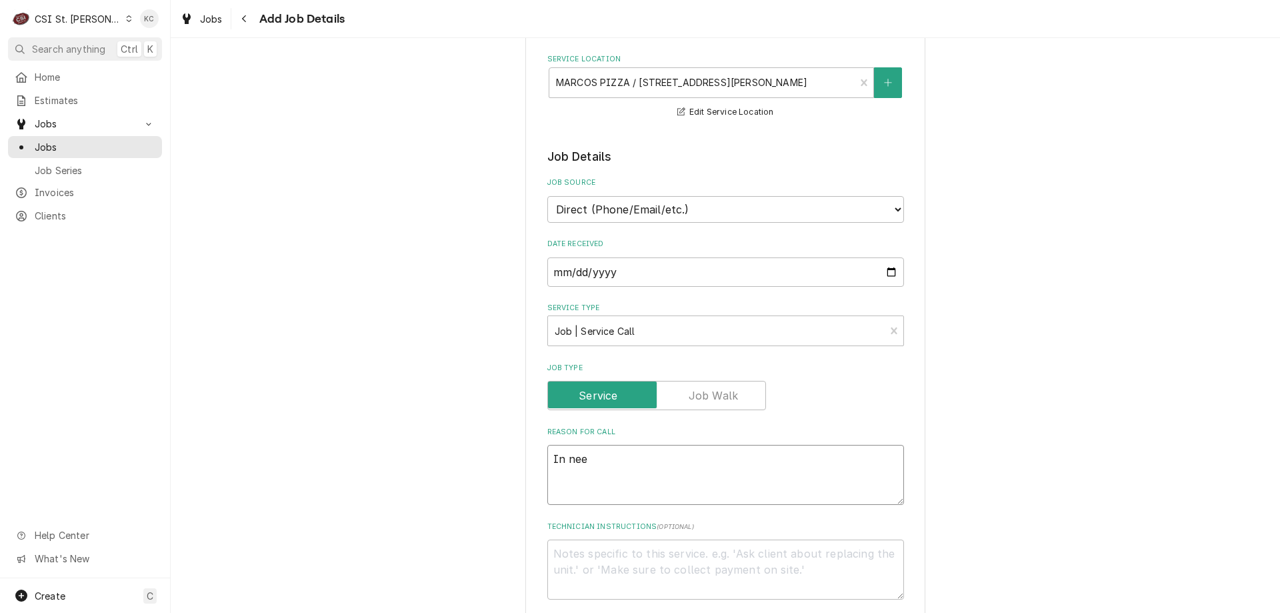
type textarea "x"
type textarea "In need"
type textarea "x"
type textarea "In need"
type textarea "x"
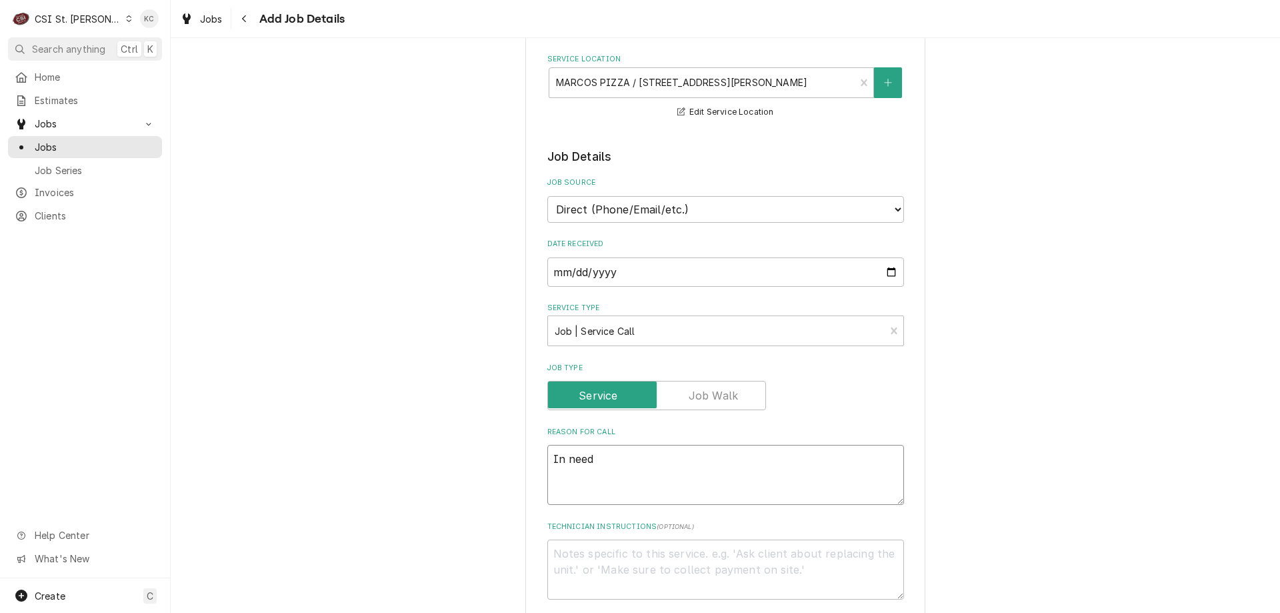
type textarea "In need o"
type textarea "x"
type textarea "In need of"
type textarea "x"
type textarea "In need of"
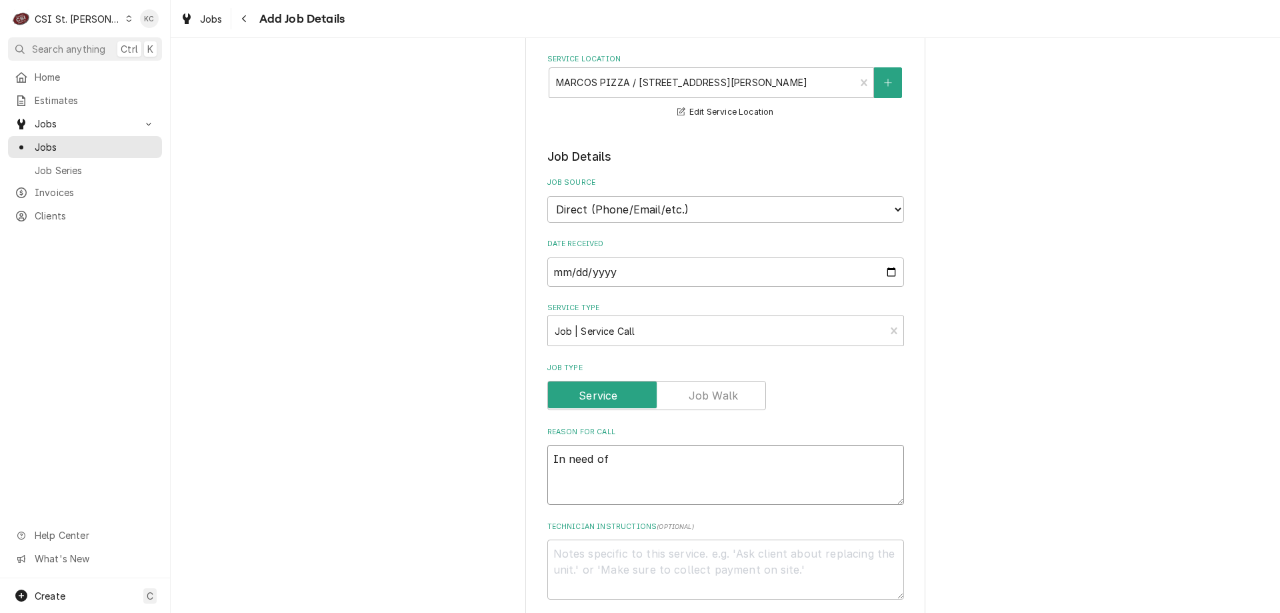
type textarea "x"
type textarea "In need of s"
type textarea "x"
type textarea "In need of so"
type textarea "x"
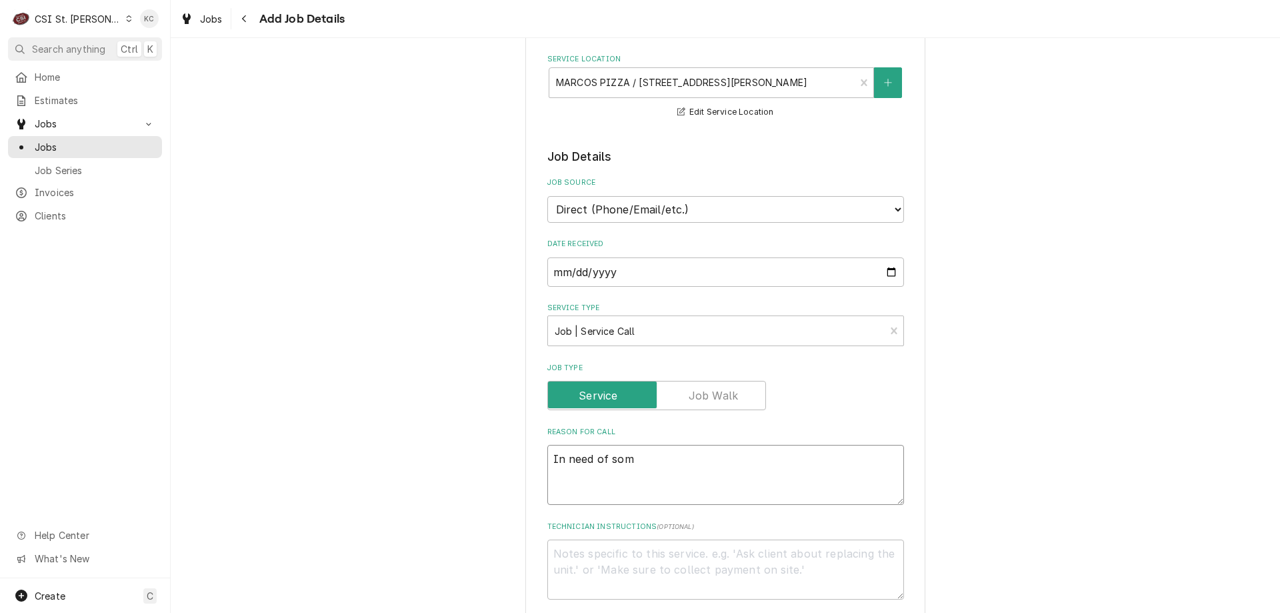
type textarea "In need of some"
type textarea "x"
type textarea "In need of some"
type textarea "x"
type textarea "In need of some te"
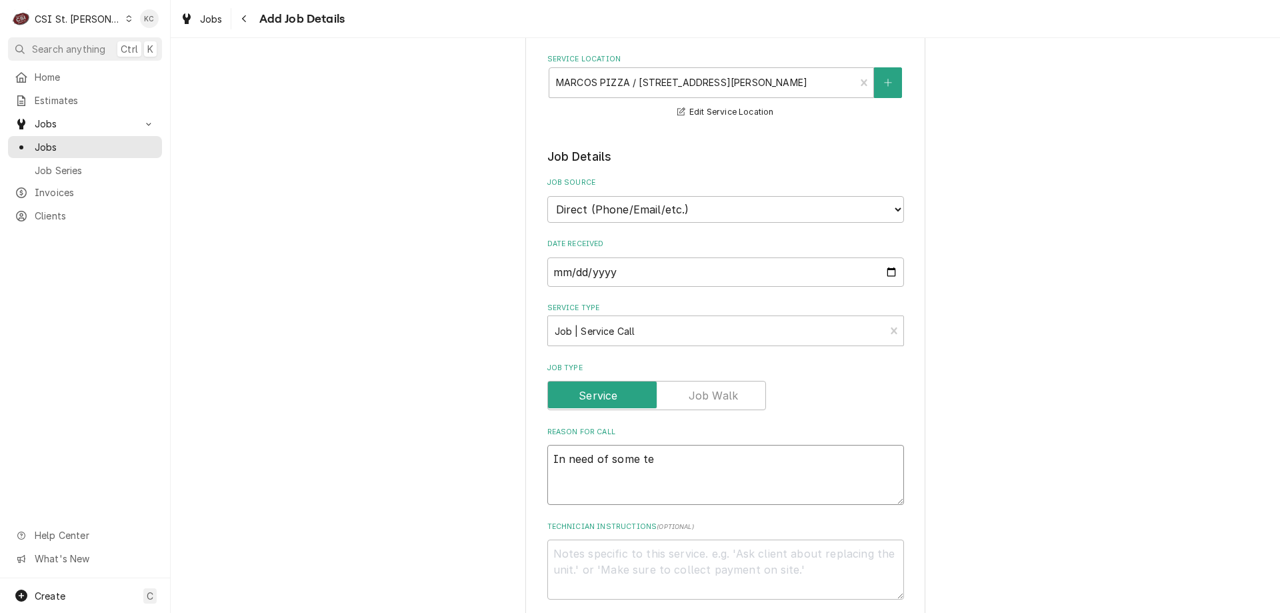
type textarea "x"
type textarea "In need of some tec"
type textarea "x"
type textarea "In need of some tech"
type textarea "x"
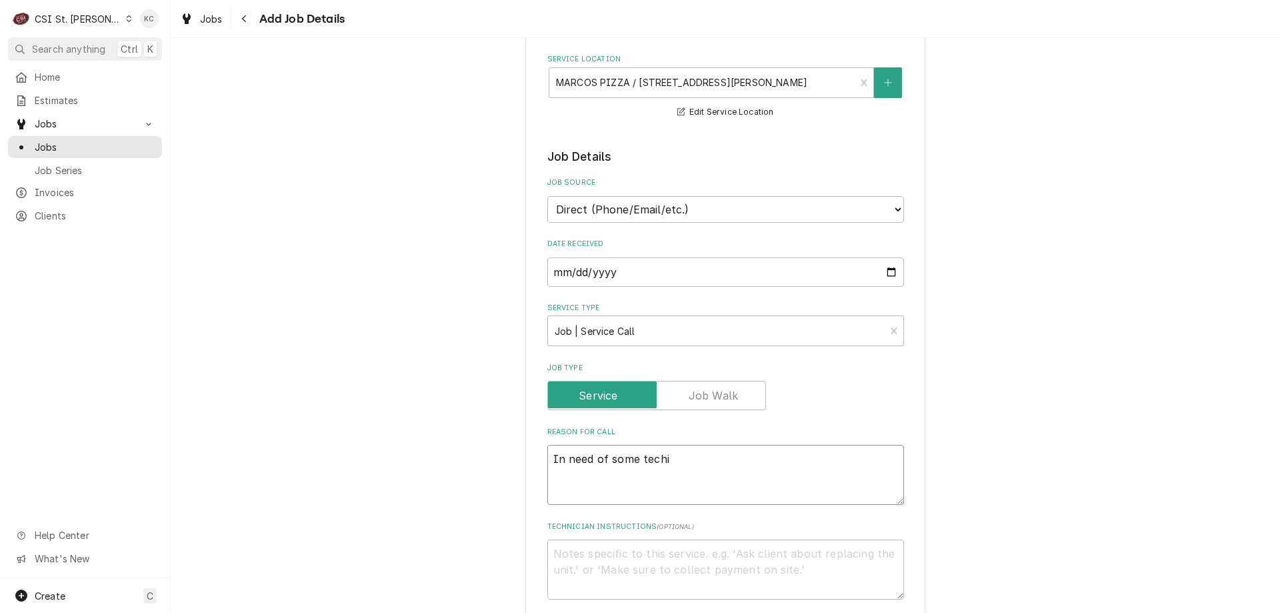
type textarea "In need of some techin"
type textarea "x"
type textarea "In need of some techini"
type textarea "x"
type textarea "In need of some techinic"
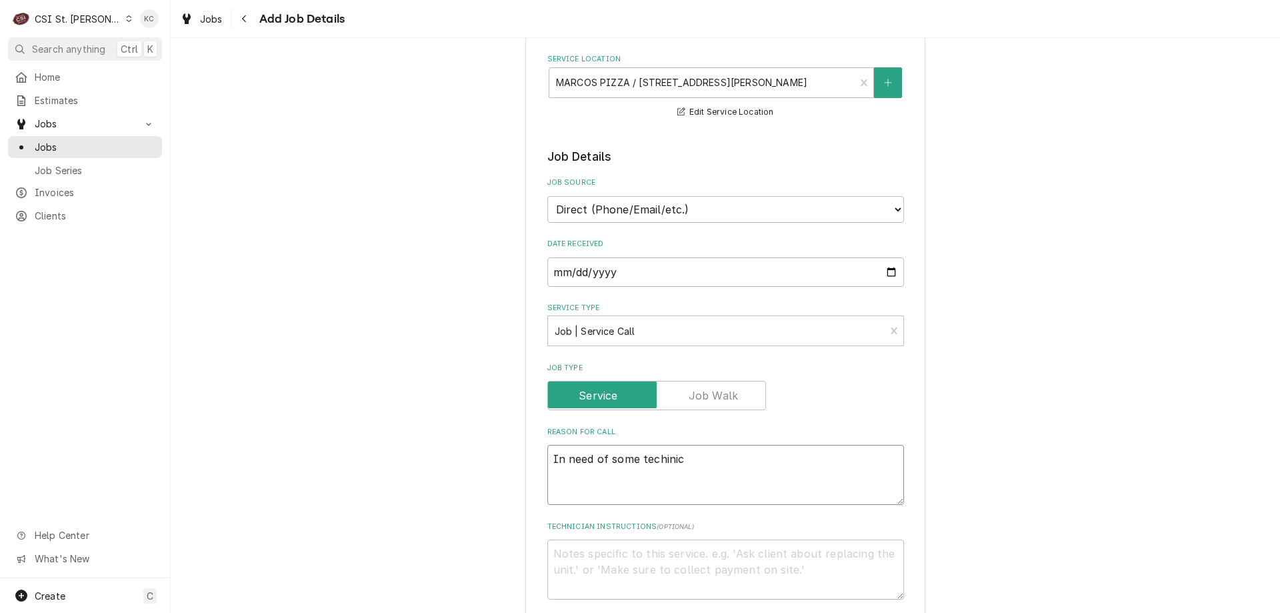
type textarea "x"
type textarea "In need of some techinica"
type textarea "x"
type textarea "In need of some techinical"
type textarea "x"
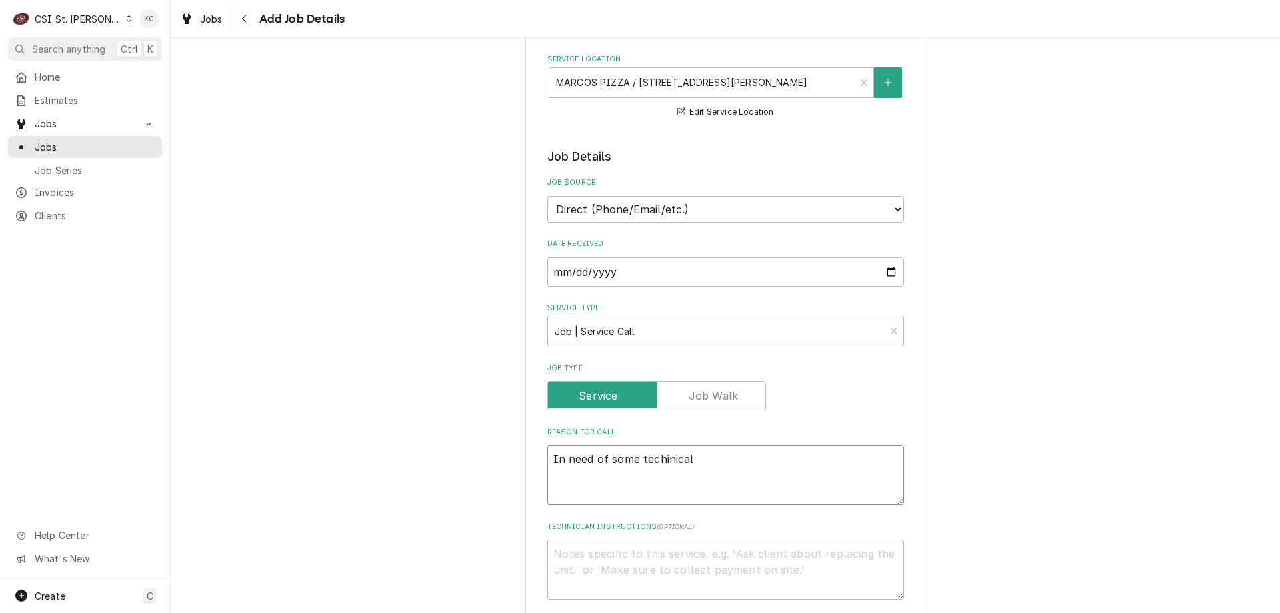
type textarea "In need of some techinical"
type textarea "x"
type textarea "In need of some techinical h"
type textarea "x"
type textarea "In need of some techinical he"
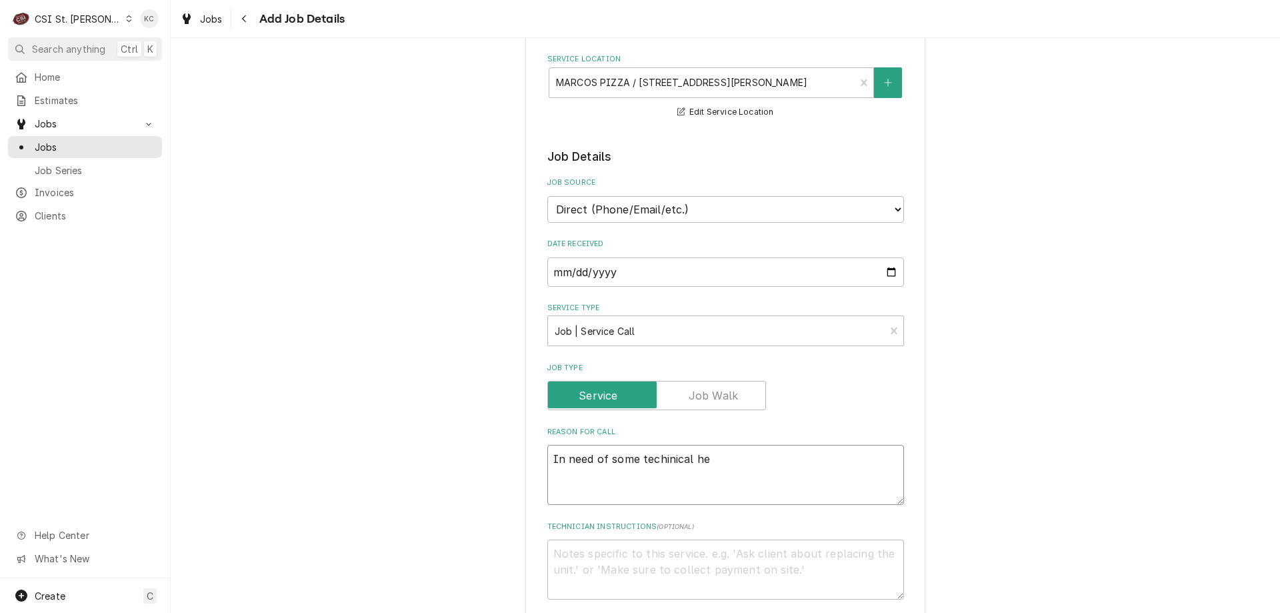
type textarea "x"
type textarea "In need of some techinical hel"
type textarea "x"
type textarea "In need of some techinical help"
type textarea "x"
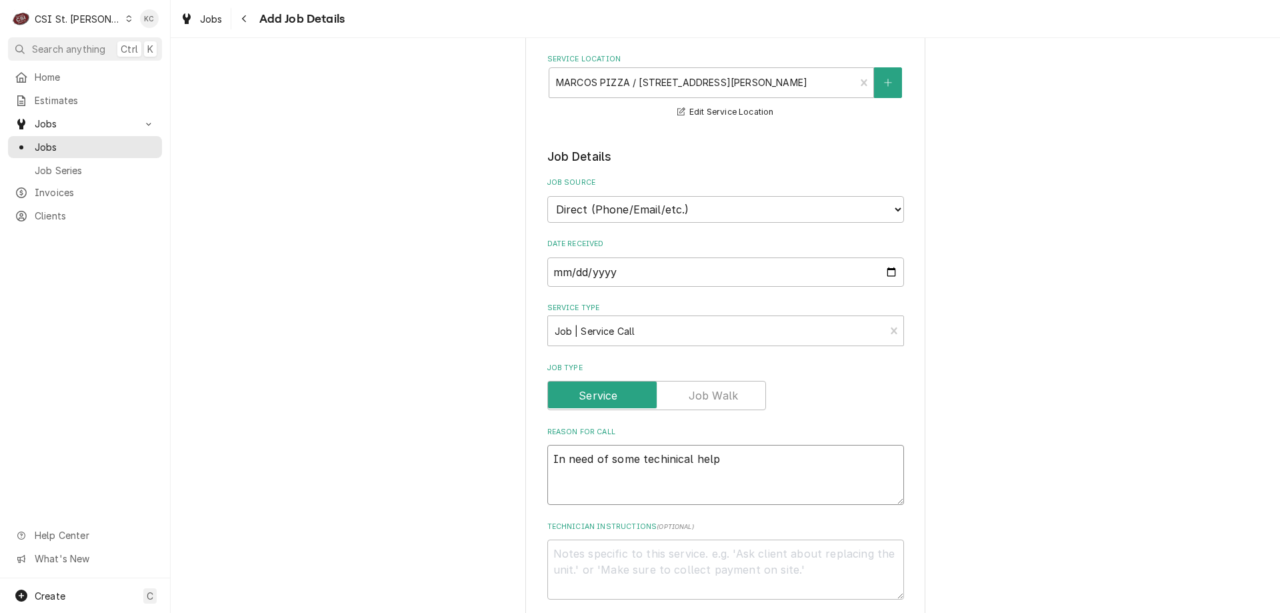
type textarea "In need of some techinical help"
type textarea "x"
type textarea "In need of some techinical help o"
type textarea "x"
type textarea "In need of some techinical help on"
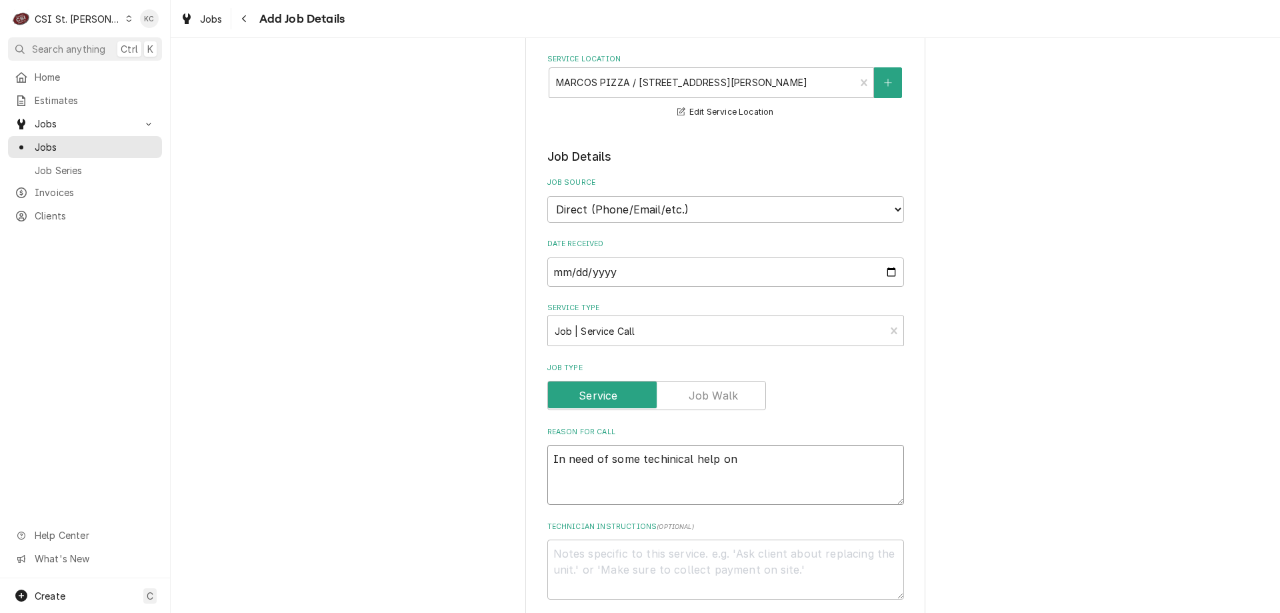
type textarea "x"
type textarea "In need of some techinical help on t"
type textarea "x"
type textarea "In need of some techinical help on th"
type textarea "x"
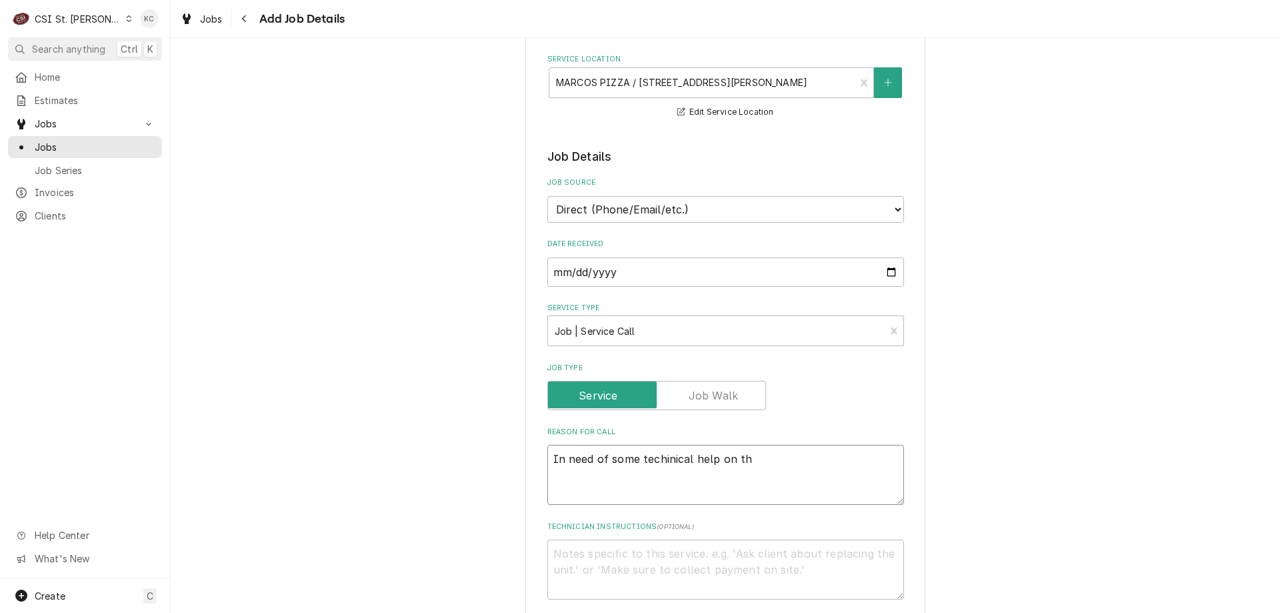
type textarea "In need of some techinical help on the"
type textarea "x"
type textarea "In need of some techinical help on the"
type textarea "x"
type textarea "In need of some techinical help on the d"
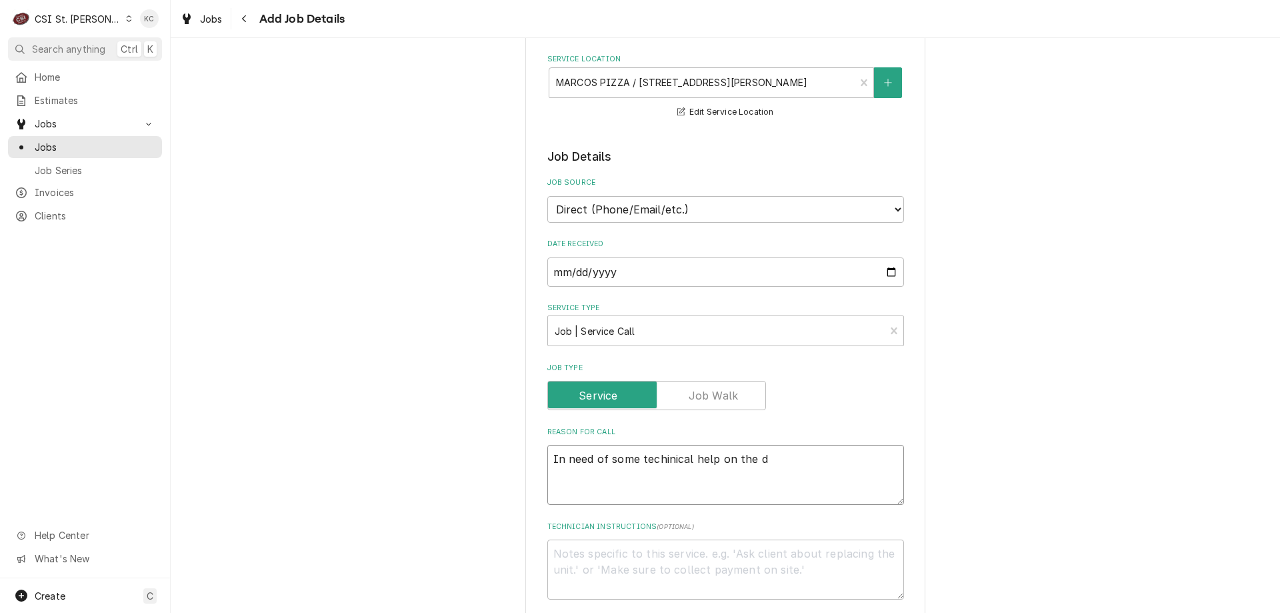
type textarea "x"
type textarea "In need of some techinical help on the do"
type textarea "x"
type textarea "In need of some techinical help on the dou"
type textarea "x"
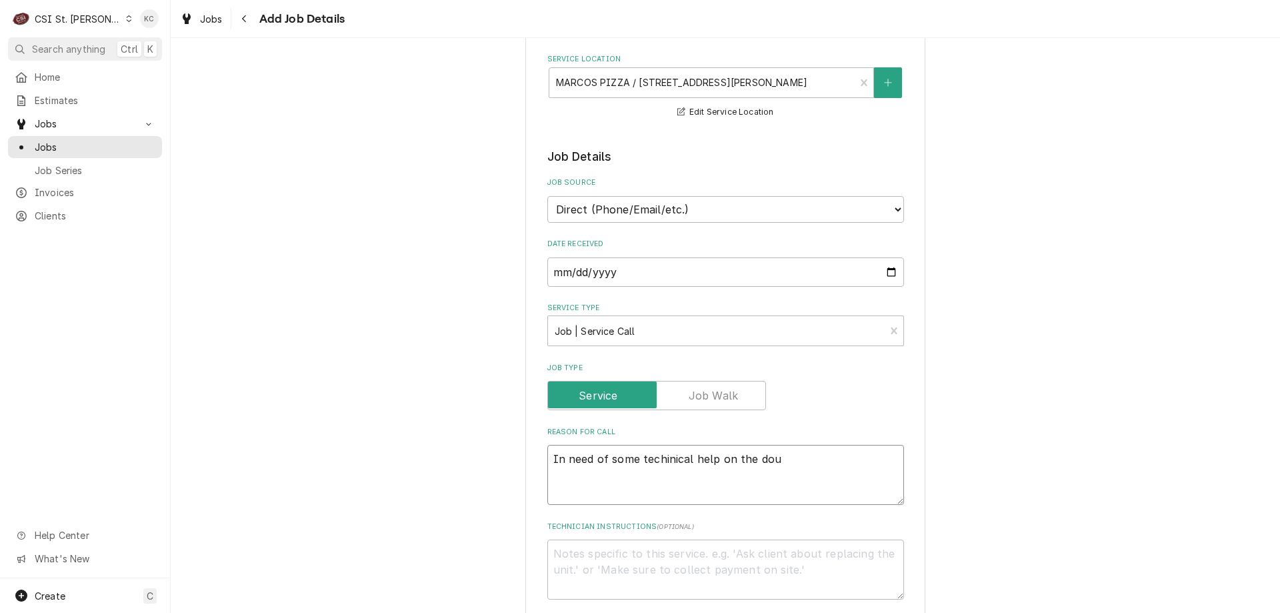
type textarea "In need of some techinical help on the doug"
type textarea "x"
type textarea "In need of some techinical help on the dough"
type textarea "x"
type textarea "In need of some techinical help on the dough"
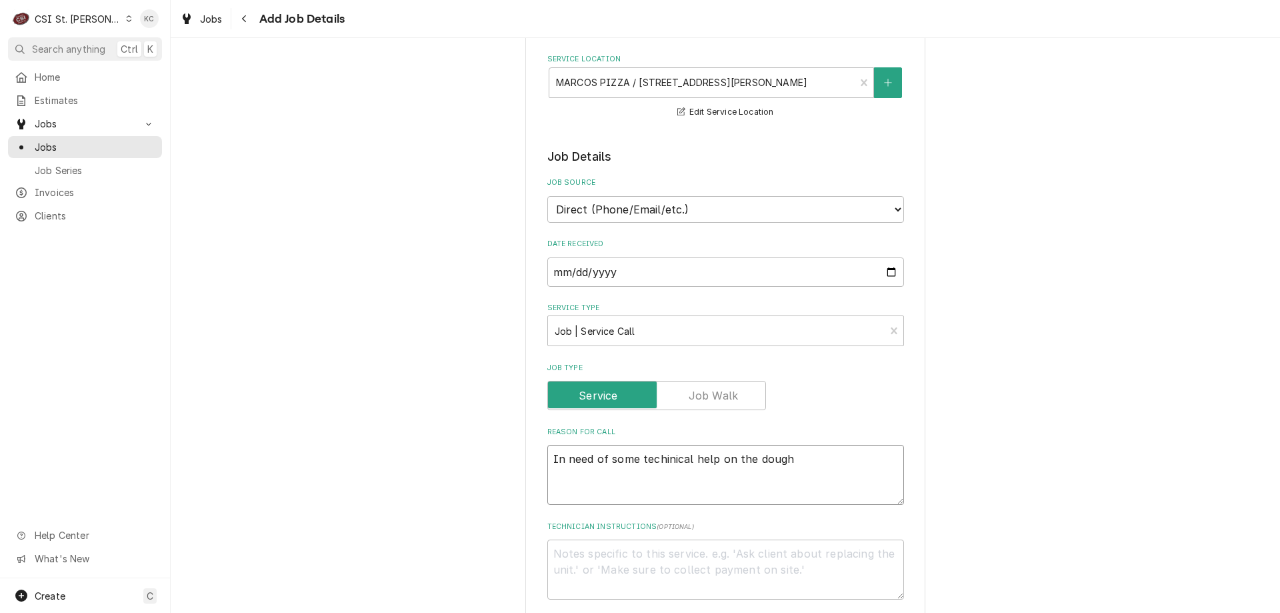
type textarea "x"
type textarea "In need of some techinical help on the dough s"
type textarea "x"
type textarea "In need of some techinical help on the dough sh"
type textarea "x"
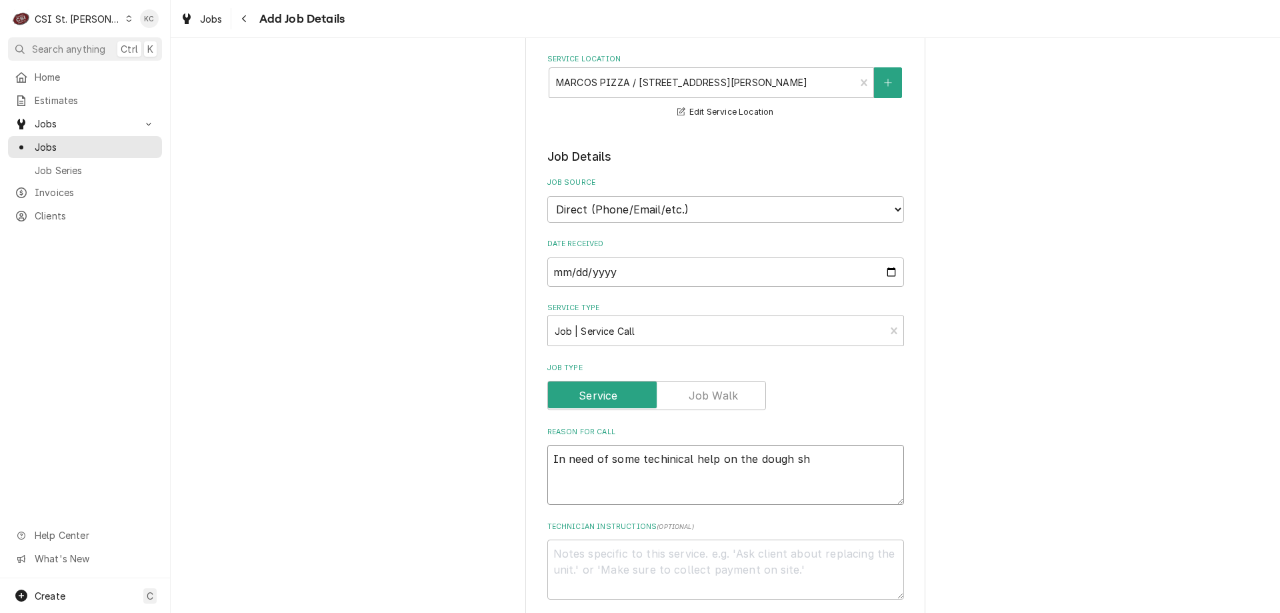
type textarea "In need of some techinical help on the dough she"
type textarea "x"
type textarea "In need of some techinical help on the dough sheet"
type textarea "x"
type textarea "In need of some techinical help on the dough sheete"
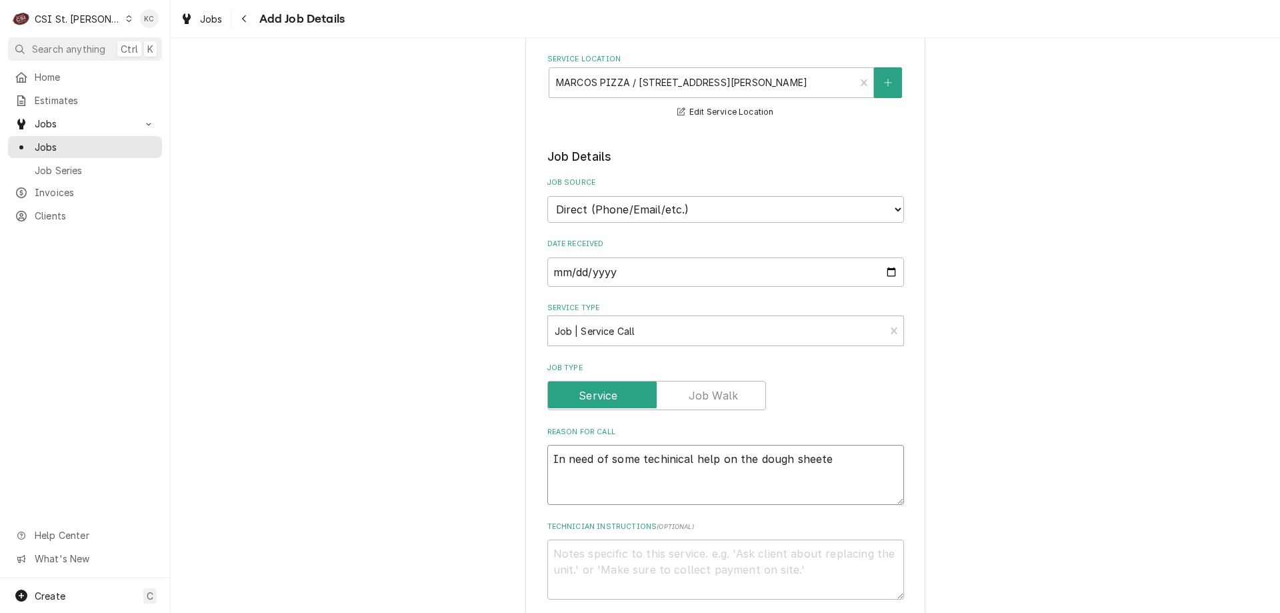
type textarea "x"
type textarea "In need of some techinical help on the dough sheeter"
type textarea "x"
type textarea "In need of some techinical help on the dough sheeter"
type textarea "x"
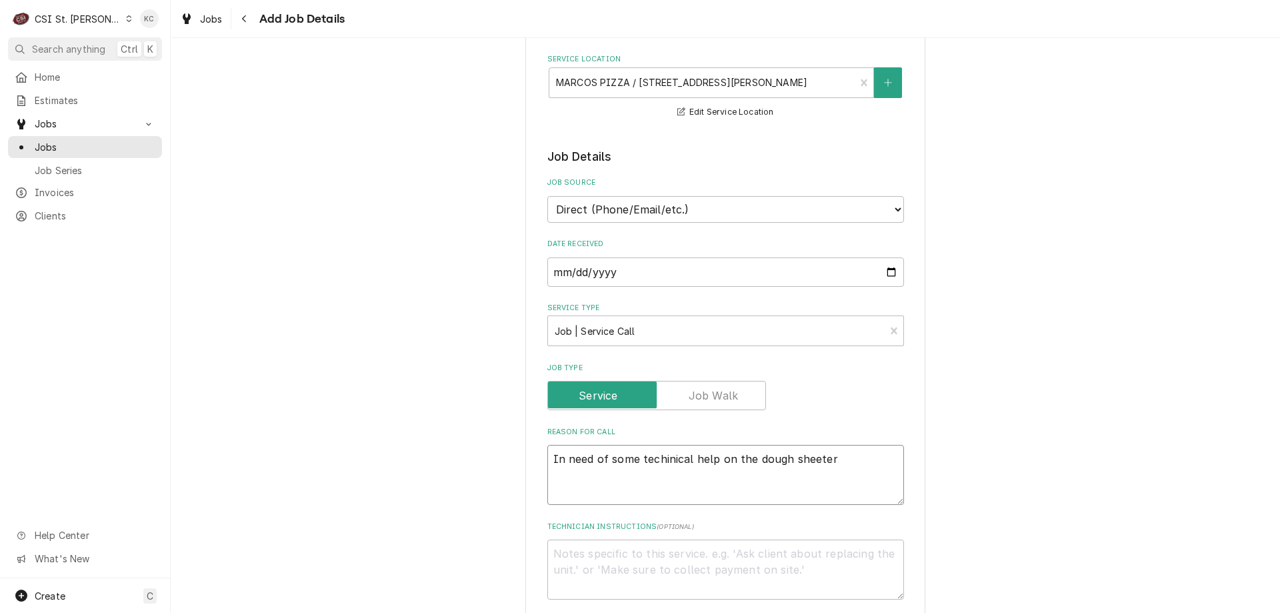
type textarea "In need of some techinical help on the dough sheeter -"
type textarea "x"
type textarea "In need of some techinical help on the dough sheeter -"
type textarea "x"
type textarea "In need of some techinical help on the dough sheeter - h"
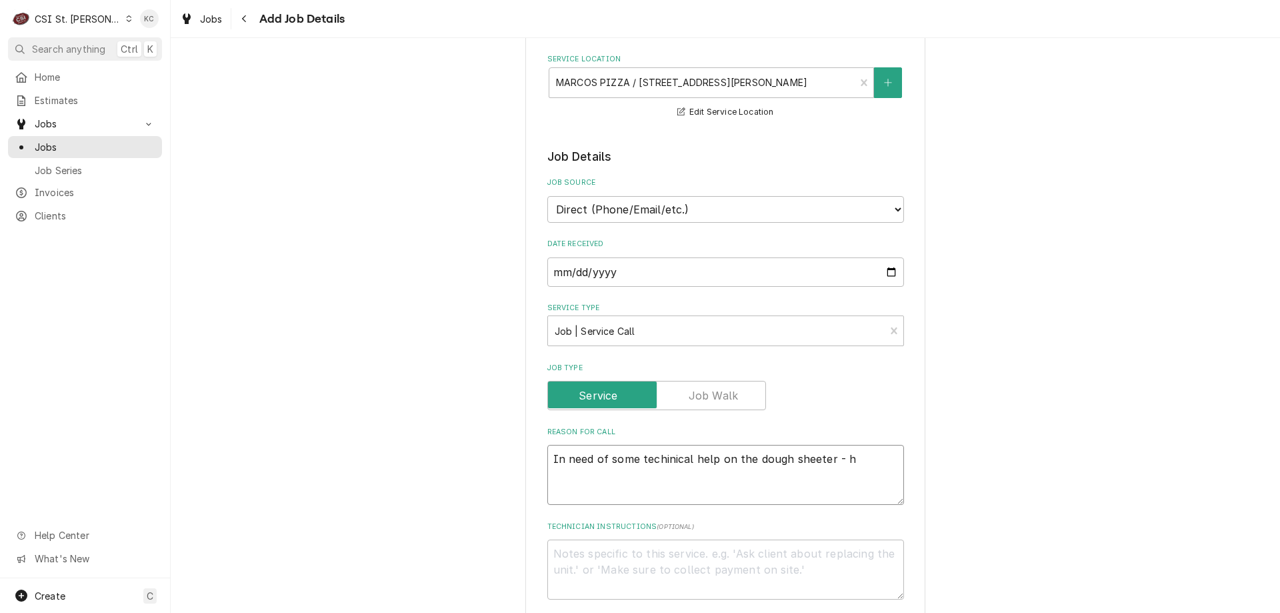
type textarea "x"
type textarea "In need of some techinical help on the dough sheeter - ha"
type textarea "x"
type textarea "In need of some techinical help on the dough sheeter - hav"
type textarea "x"
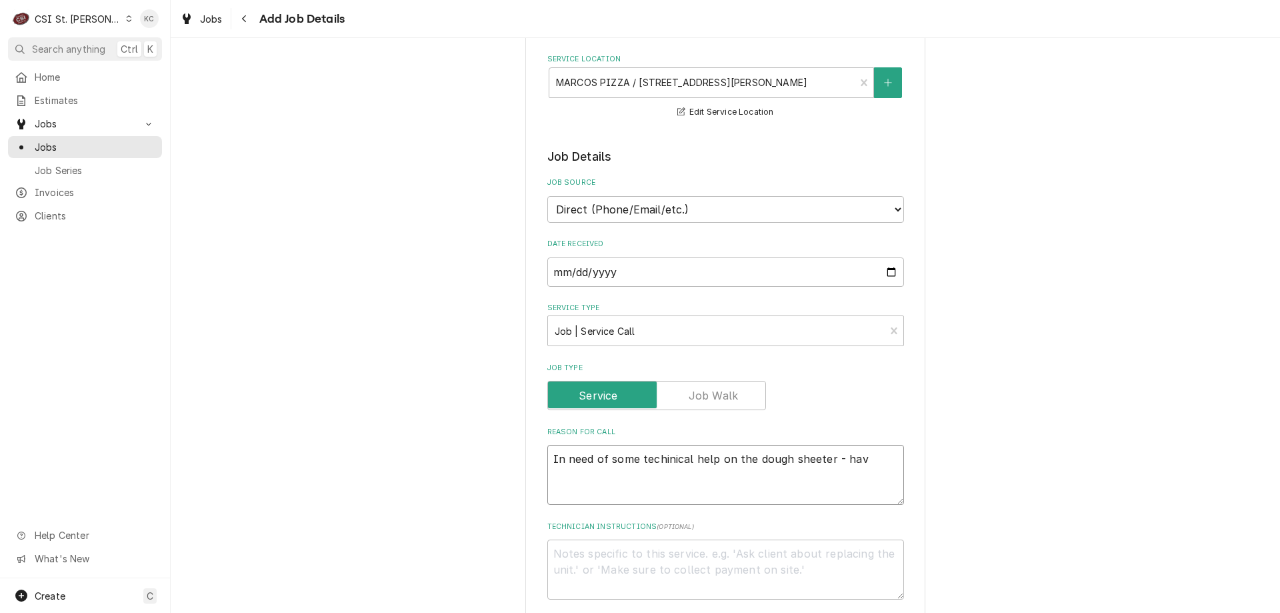
type textarea "In need of some techinical help on the dough sheeter - have"
type textarea "x"
type textarea "In need of some techinical help on the dough sheeter - have a"
type textarea "x"
type textarea "In need of some techinical help on the dough sheeter - have a"
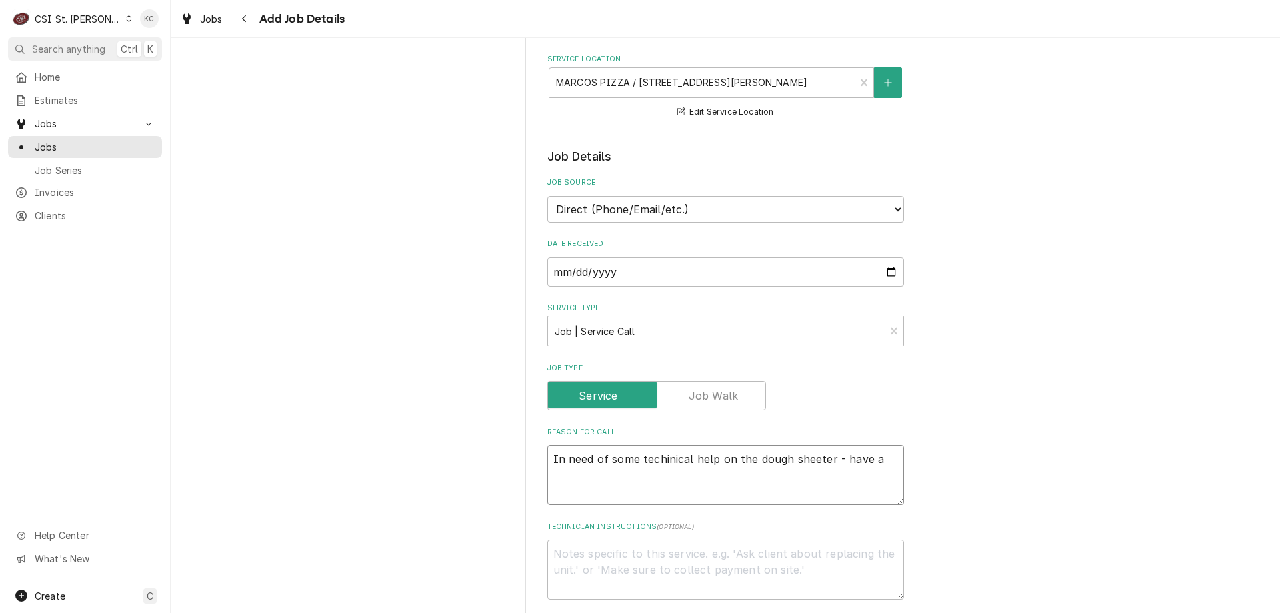
type textarea "x"
type textarea "In need of some techinical help on the dough sheeter - have a u"
type textarea "x"
type textarea "In need of some techinical help on the dough sheeter - have a un"
type textarea "x"
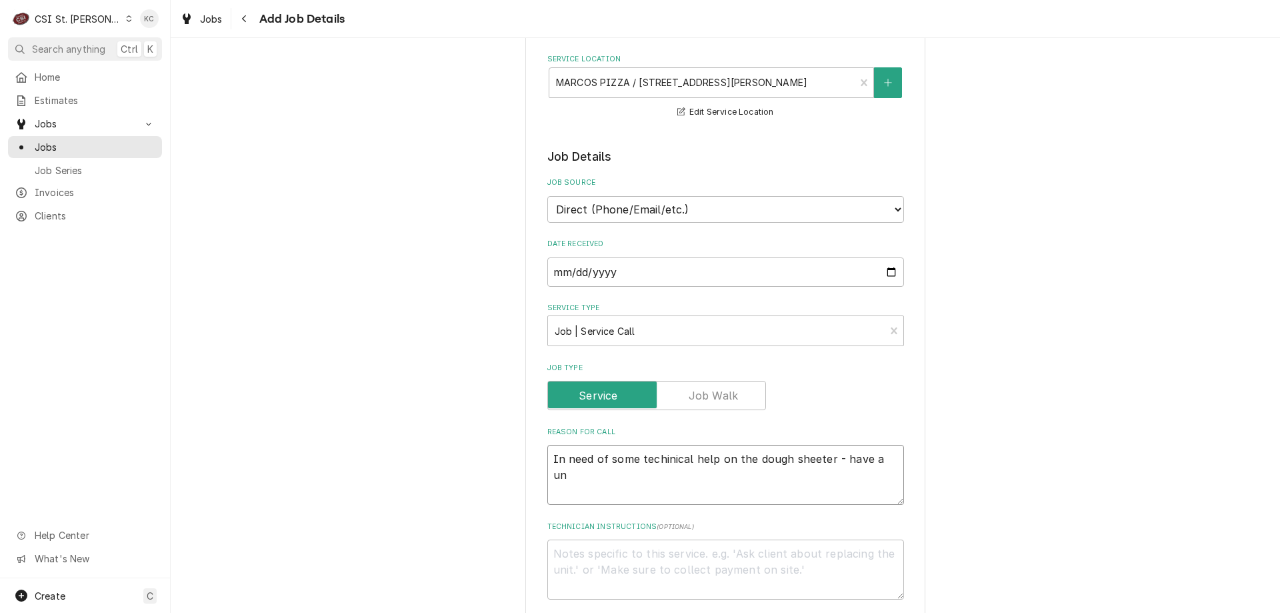
type textarea "In need of some techinical help on the dough sheeter - have a uni"
type textarea "x"
type textarea "In need of some techinical help on the dough sheeter - have a unit"
type textarea "x"
type textarea "In need of some techinical help on the dough sheeter - have a unit"
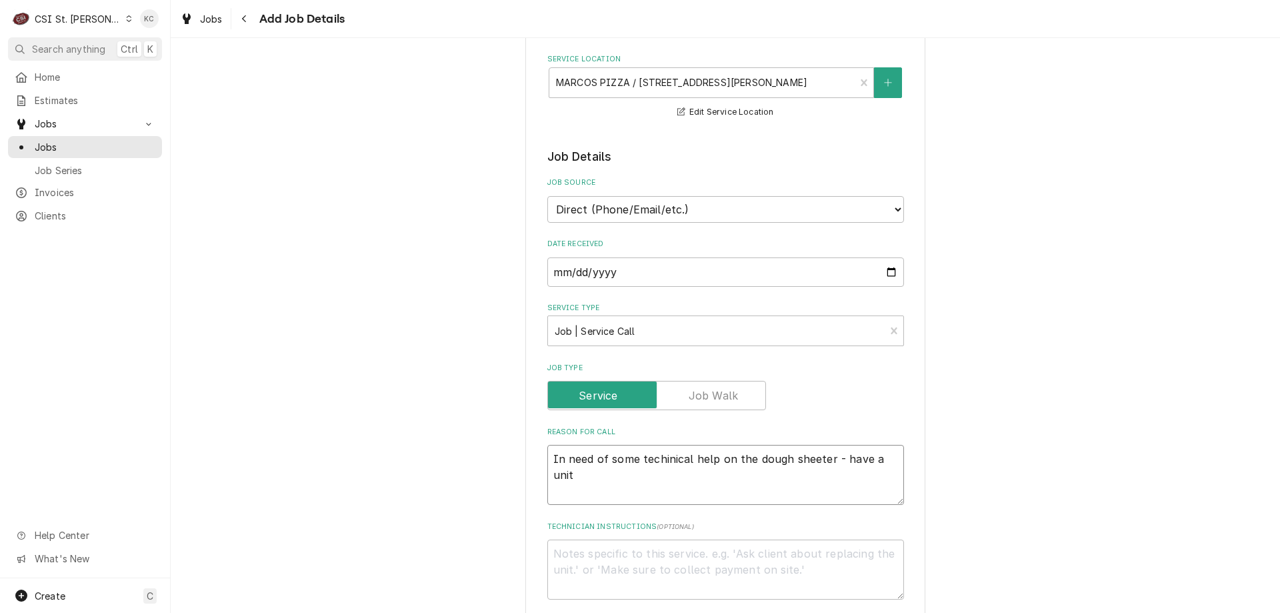
type textarea "x"
type textarea "In need of some techinical help on the dough sheeter - have a unit t"
type textarea "x"
type textarea "In need of some techinical help on the dough sheeter - have a unit th"
type textarea "x"
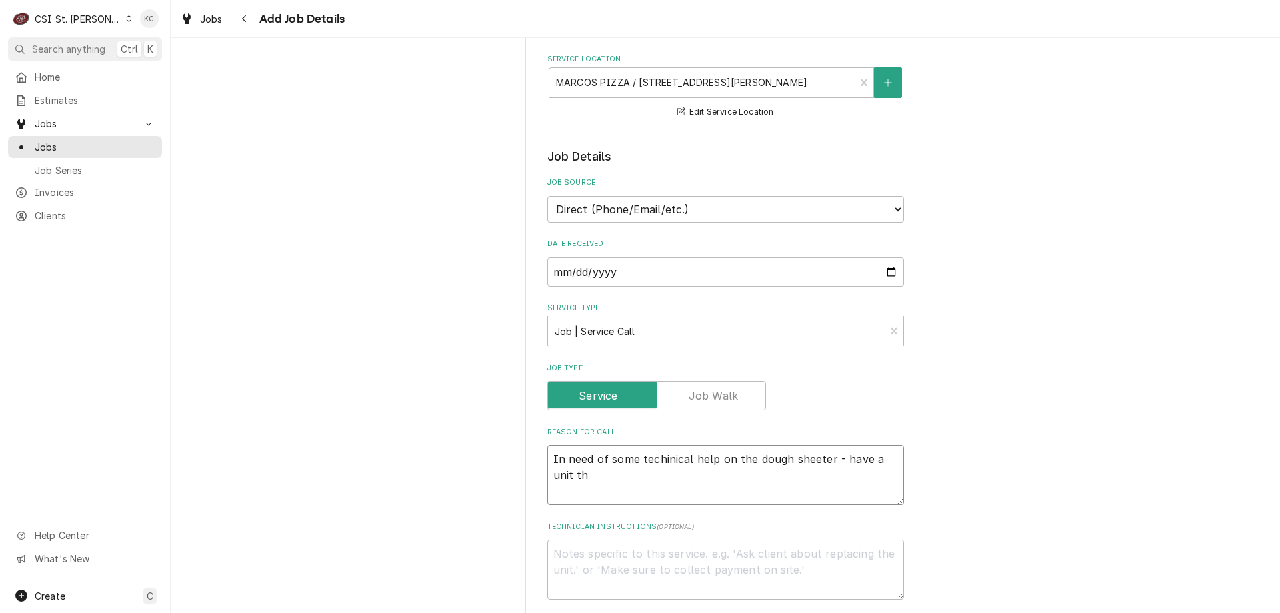
type textarea "In need of some techinical help on the dough sheeter - have a unit tha"
type textarea "x"
type textarea "In need of some techinical help on the dough sheeter - have a unit that"
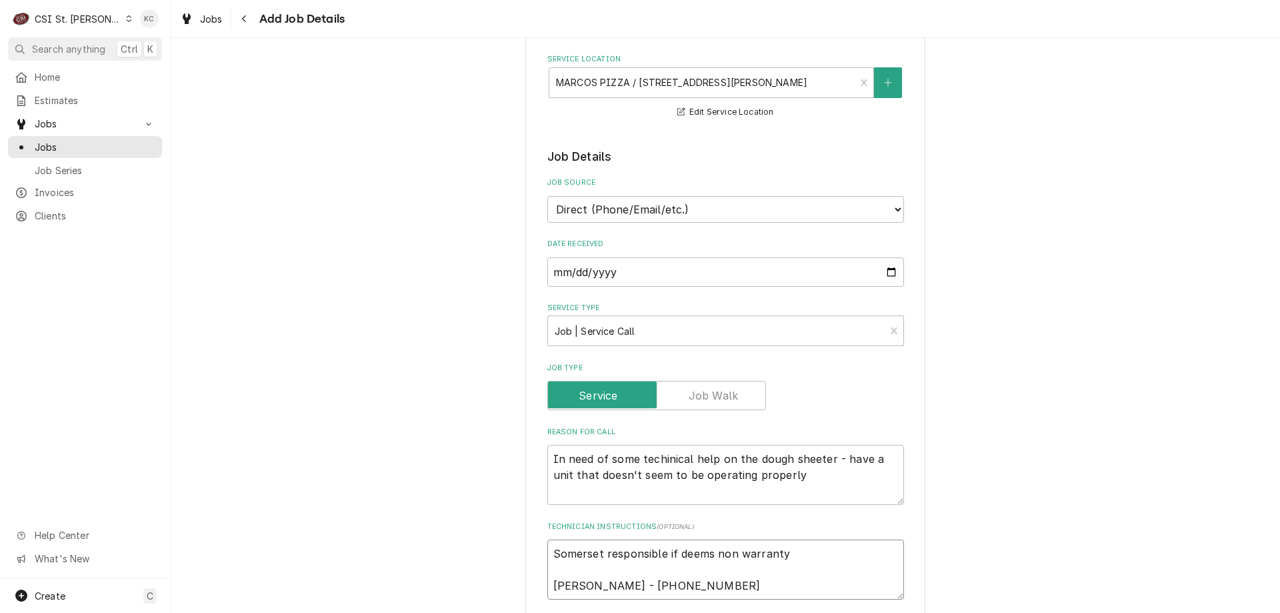
drag, startPoint x: 672, startPoint y: 585, endPoint x: 478, endPoint y: 586, distance: 194.0
click at [478, 586] on div "Please provide the following information to create a job: Client Details Client…" at bounding box center [725, 567] width 1109 height 1373
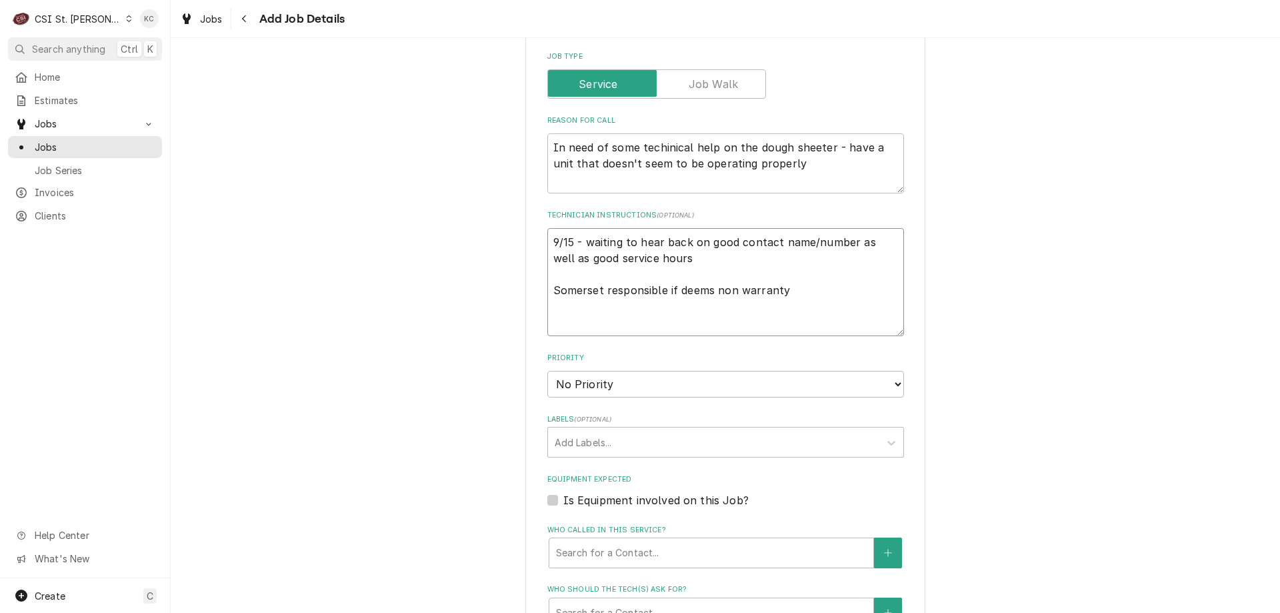
scroll to position [444, 0]
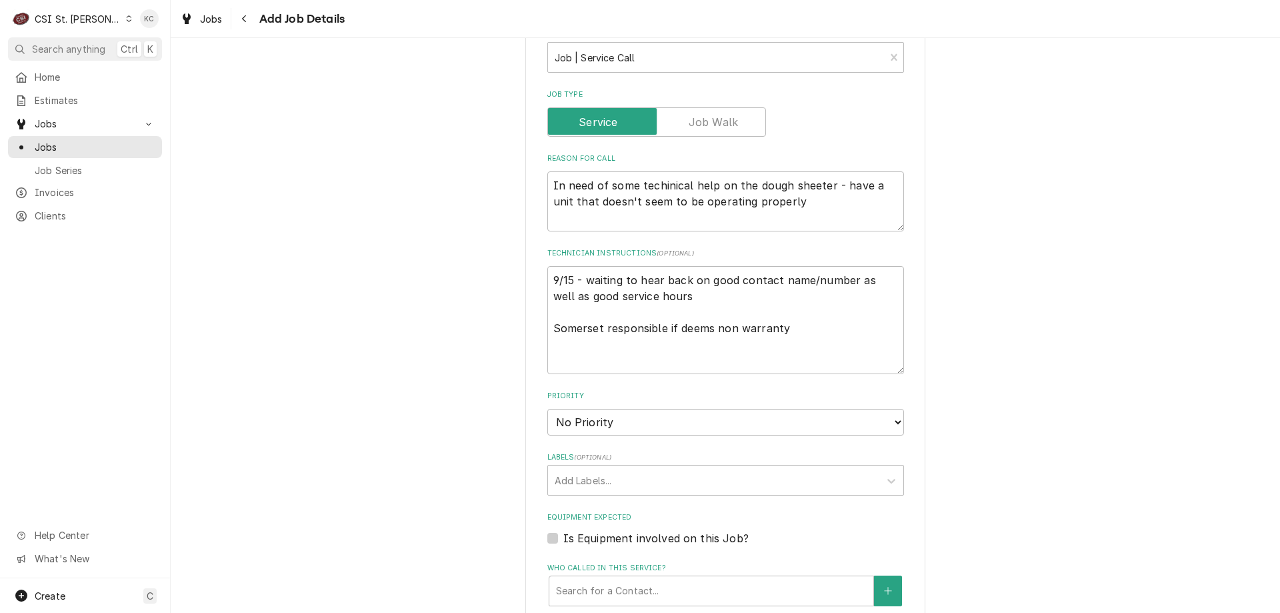
click at [1107, 242] on div "Please provide the following information to create a job: Client Details Client…" at bounding box center [725, 318] width 1109 height 1421
click at [649, 429] on select "No Priority Urgent High Medium Low" at bounding box center [725, 422] width 357 height 27
click at [547, 409] on select "No Priority Urgent High Medium Low" at bounding box center [725, 422] width 357 height 27
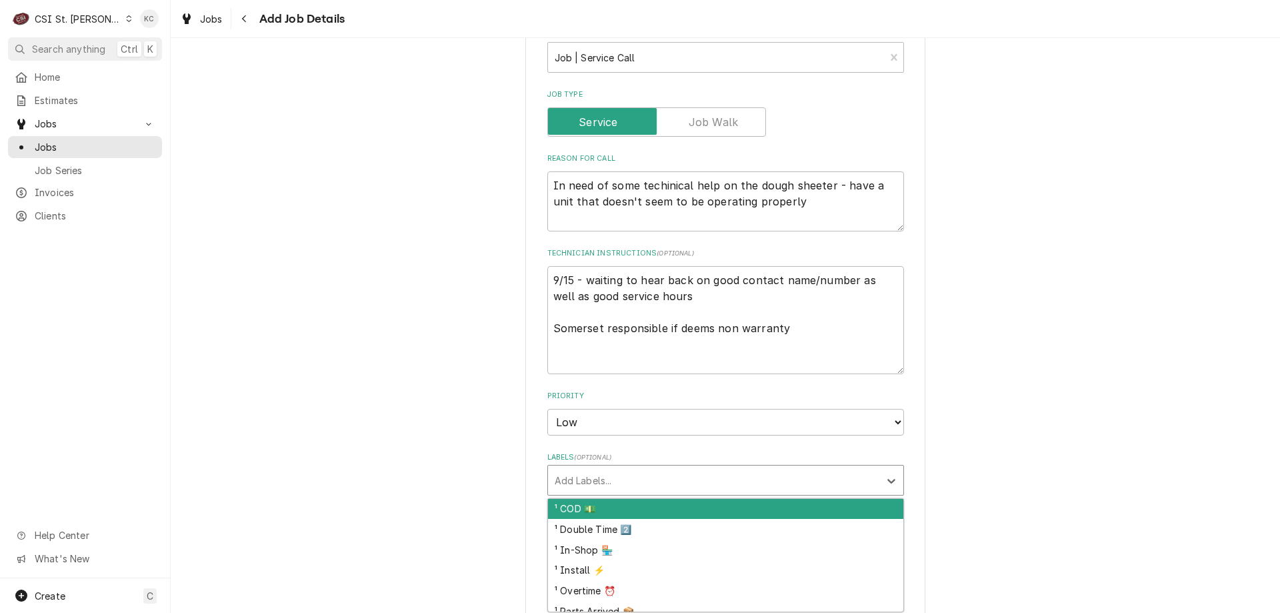
click at [633, 477] on div "Labels" at bounding box center [714, 480] width 318 height 24
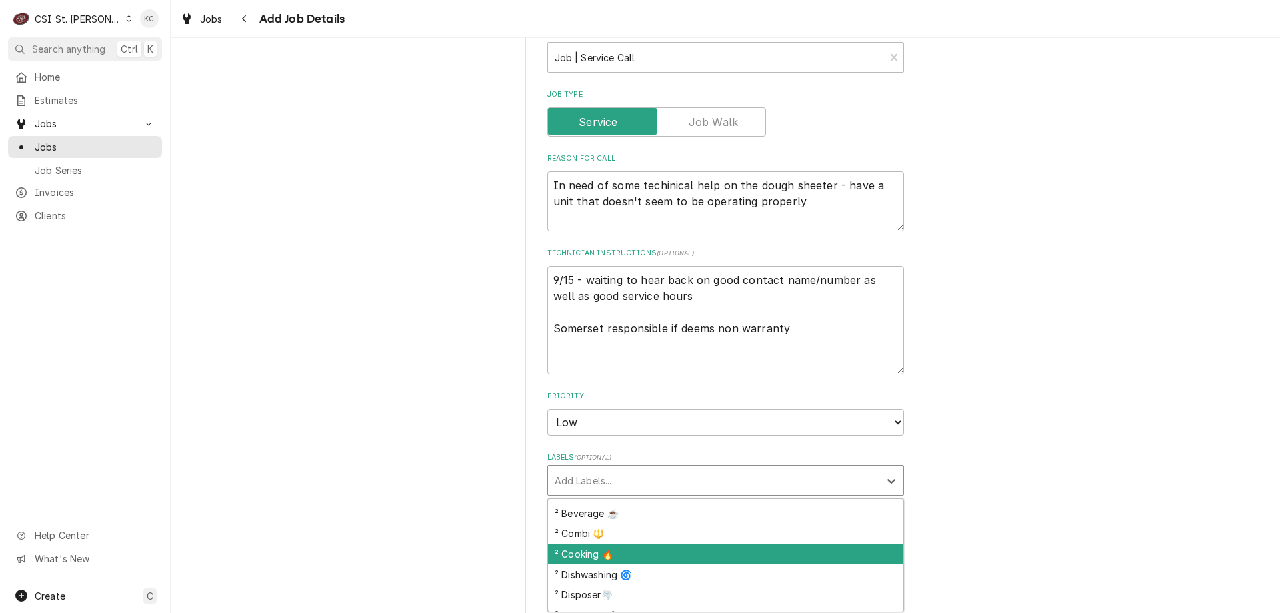
scroll to position [267, 0]
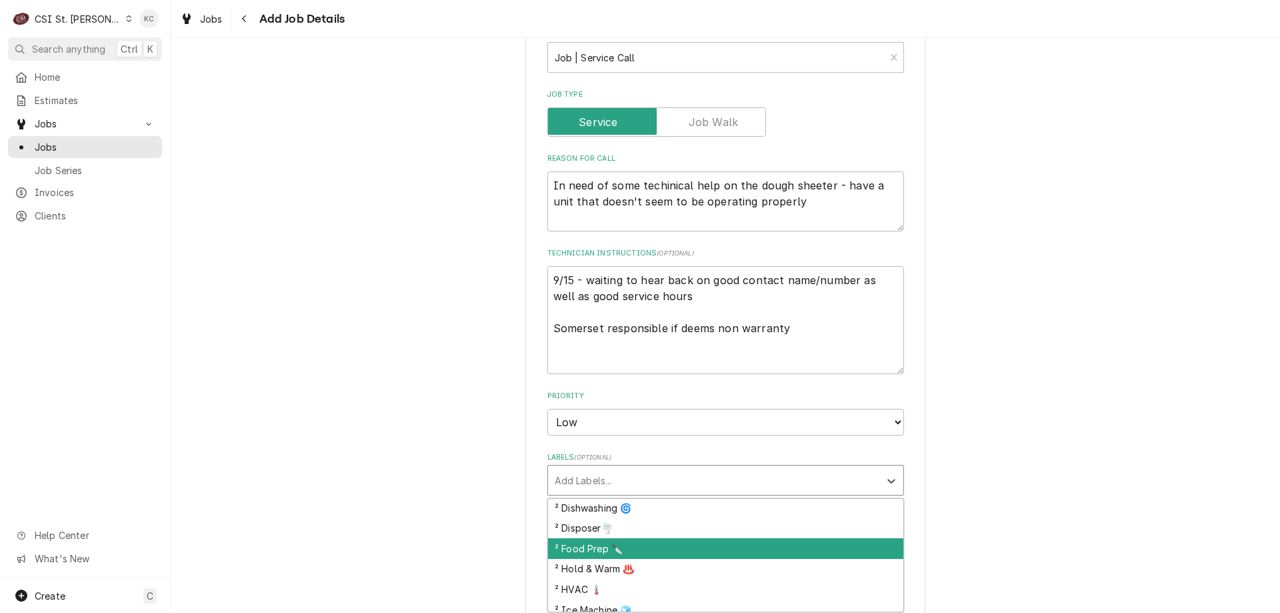
click at [725, 547] on div "² Food Prep 🔪" at bounding box center [725, 548] width 355 height 21
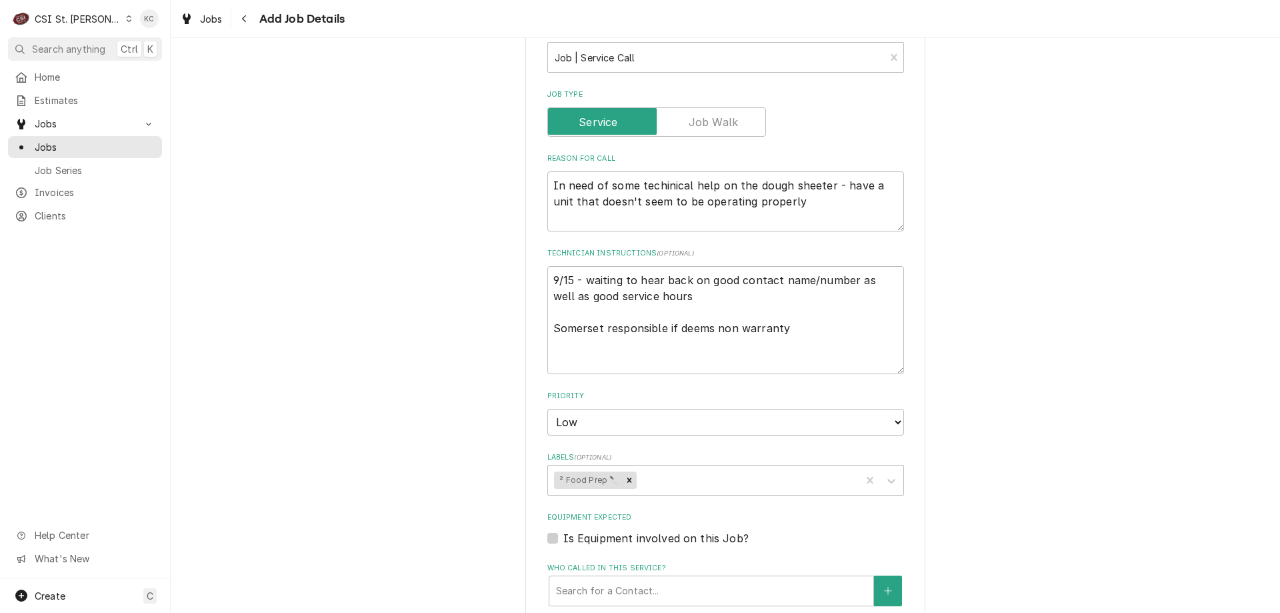
click at [1046, 487] on div "Please provide the following information to create a job: Client Details Client…" at bounding box center [725, 318] width 1109 height 1421
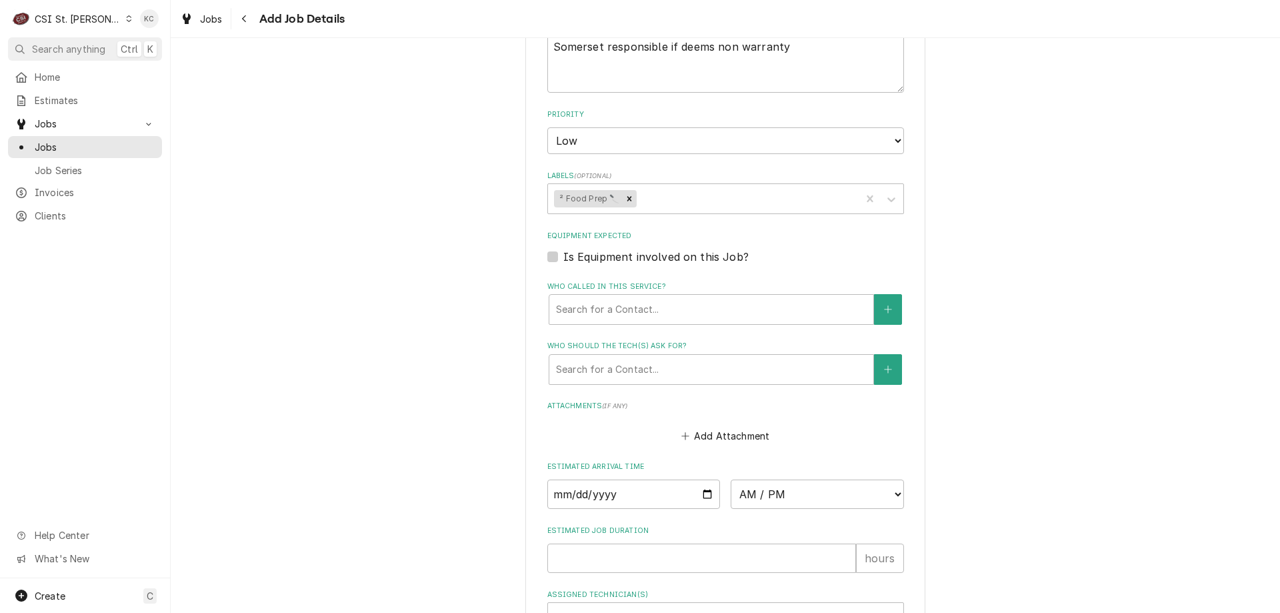
scroll to position [861, 0]
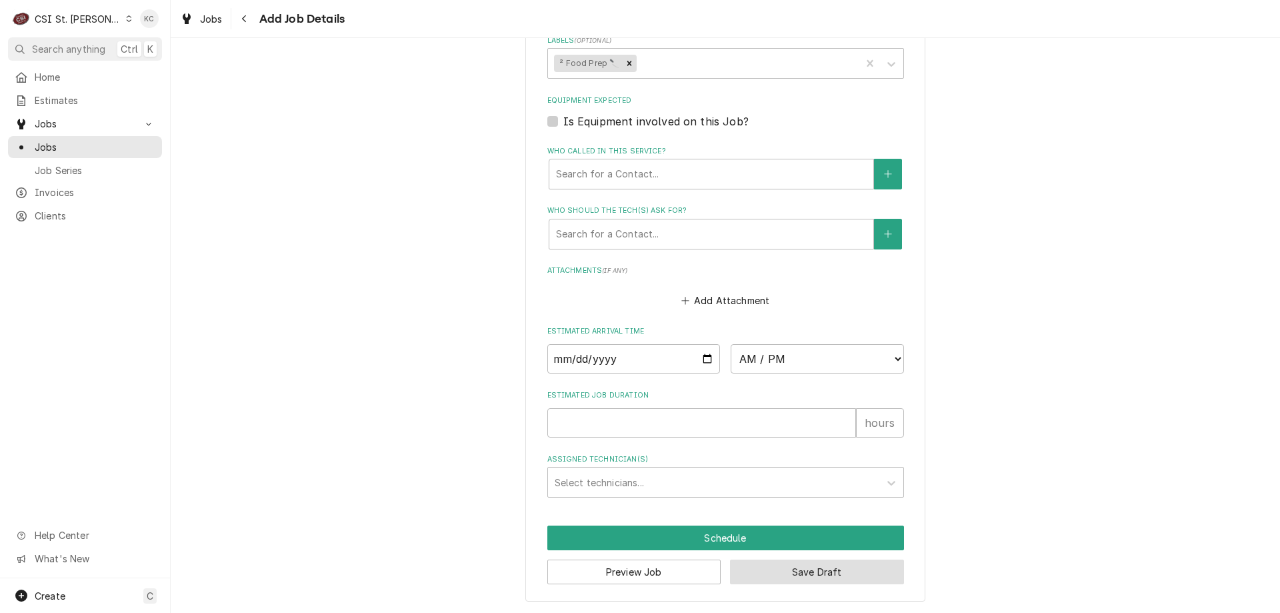
click at [800, 574] on button "Save Draft" at bounding box center [817, 571] width 174 height 25
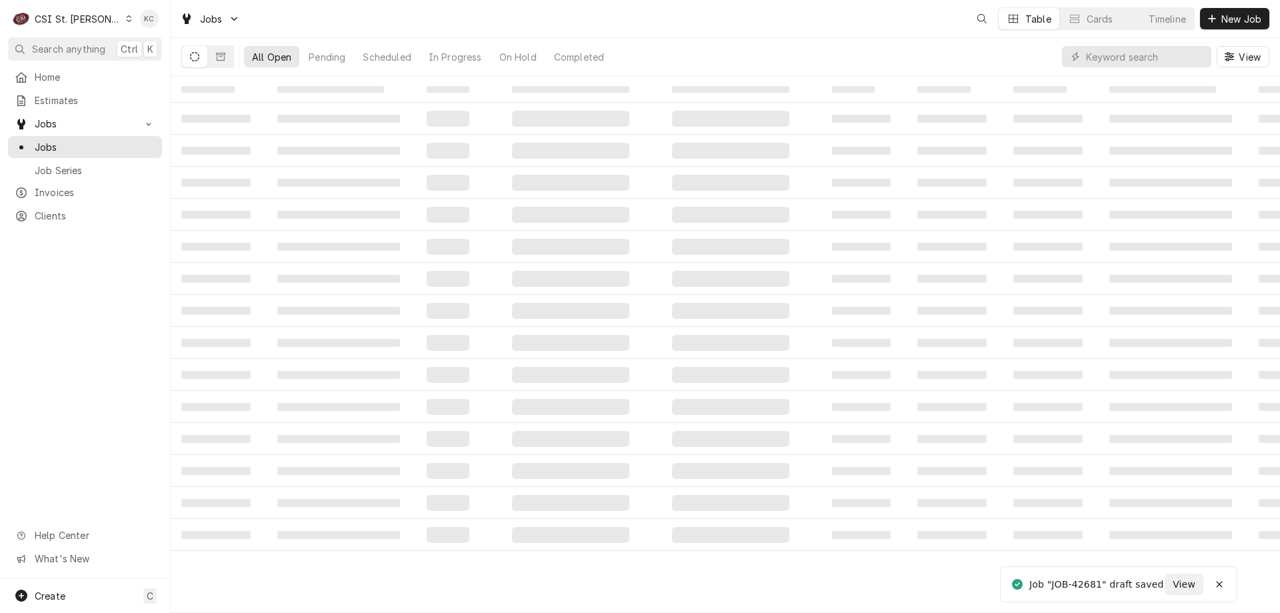
click at [1020, 258] on td "‌" at bounding box center [1050, 247] width 96 height 32
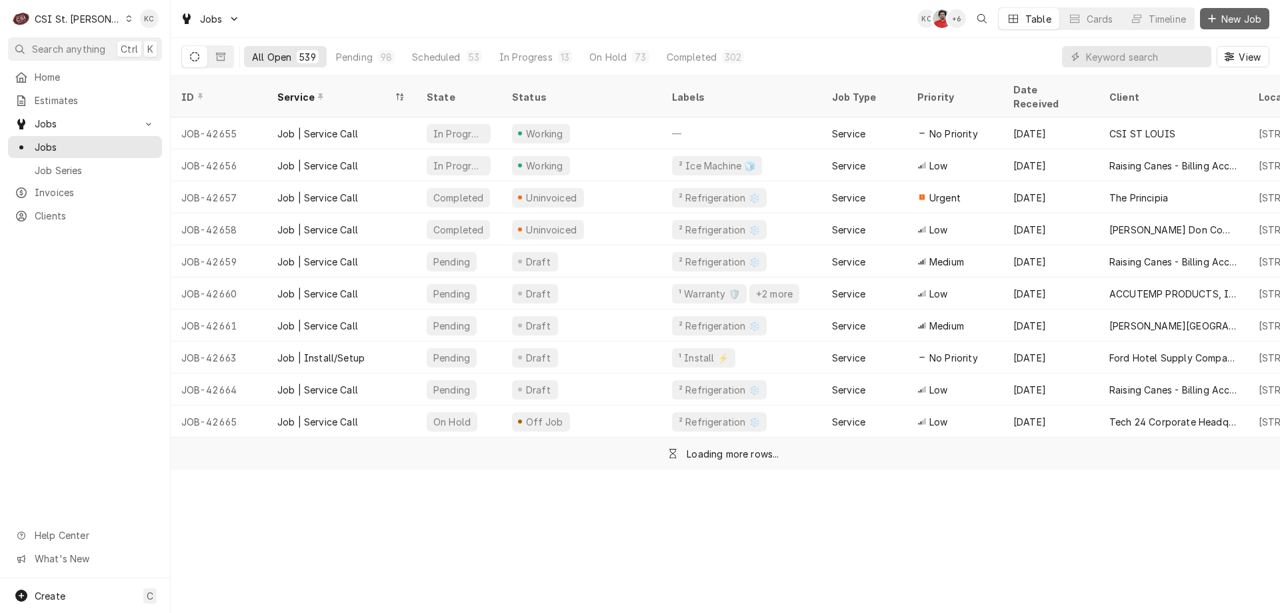
click at [1222, 17] on span "New Job" at bounding box center [1240, 19] width 45 height 14
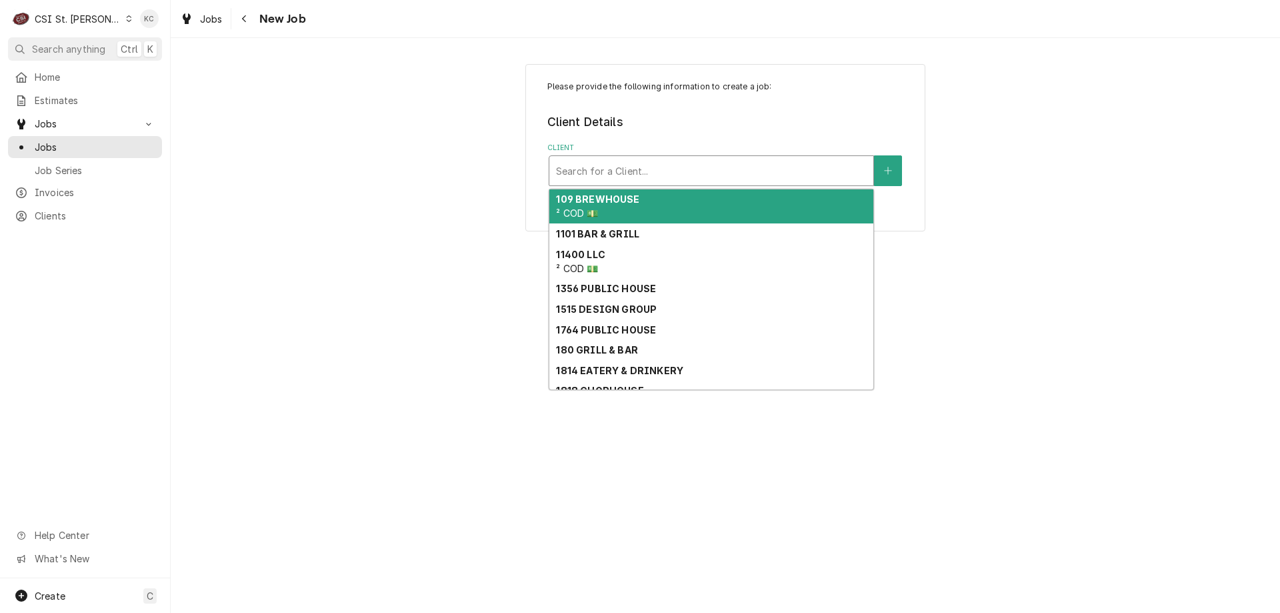
click at [628, 167] on div "Client" at bounding box center [711, 171] width 311 height 24
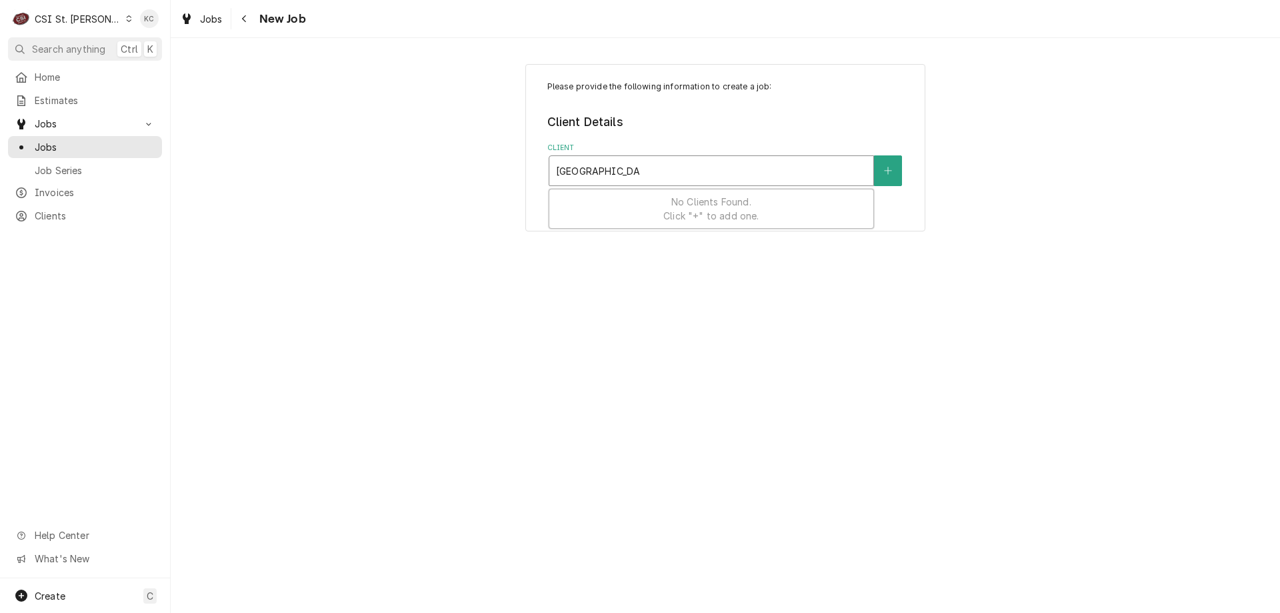
type input "bjc hospital west"
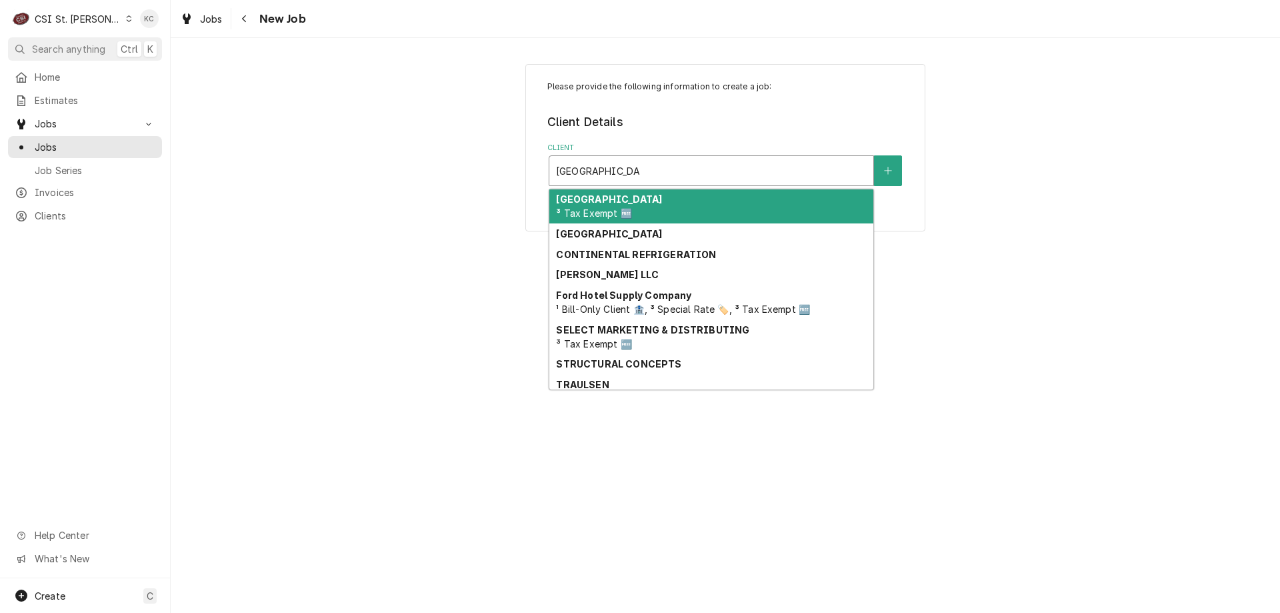
click at [712, 200] on div "BJC Hospital West ³ Tax Exempt 🆓" at bounding box center [711, 206] width 324 height 35
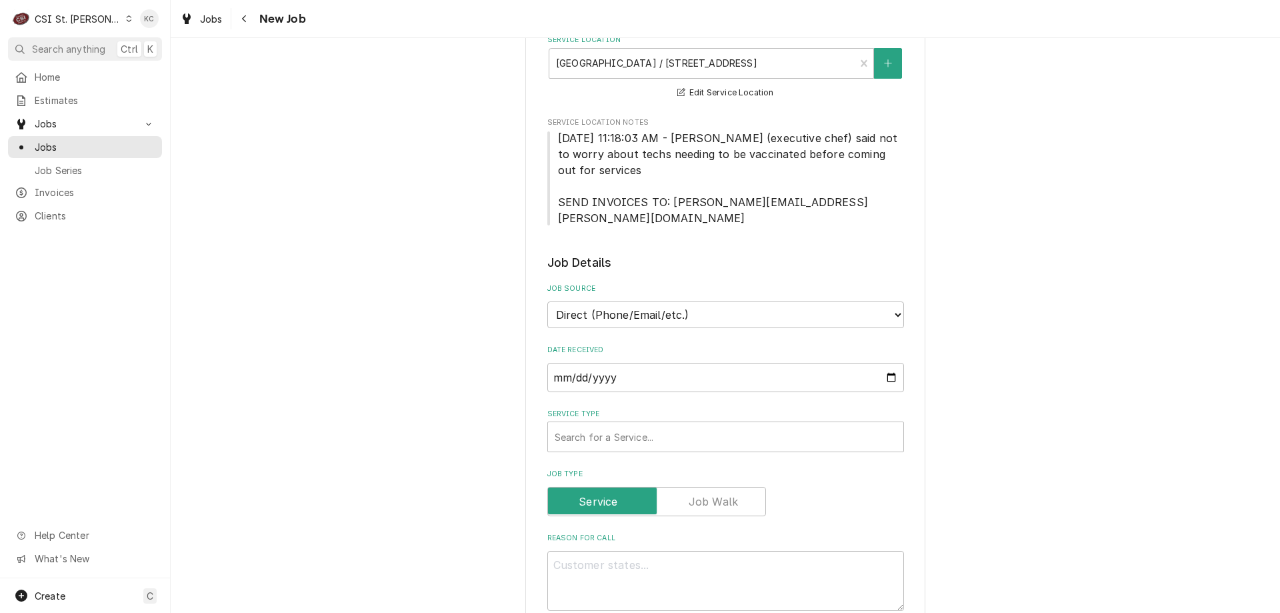
scroll to position [267, 0]
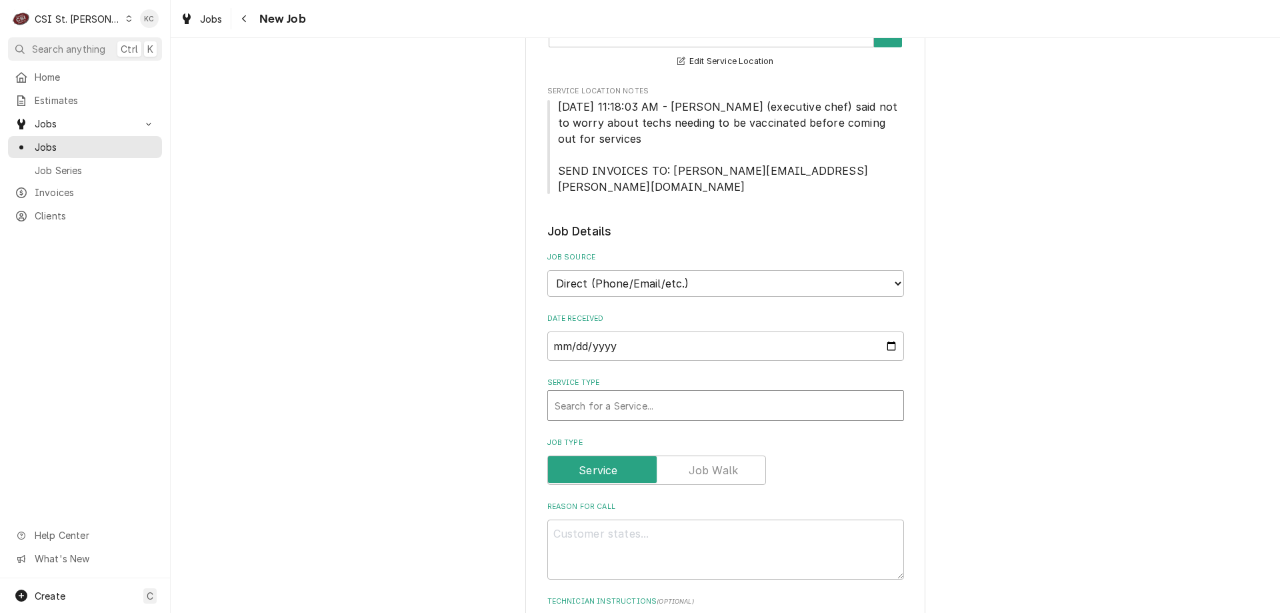
click at [724, 393] on div "Service Type" at bounding box center [726, 405] width 342 height 24
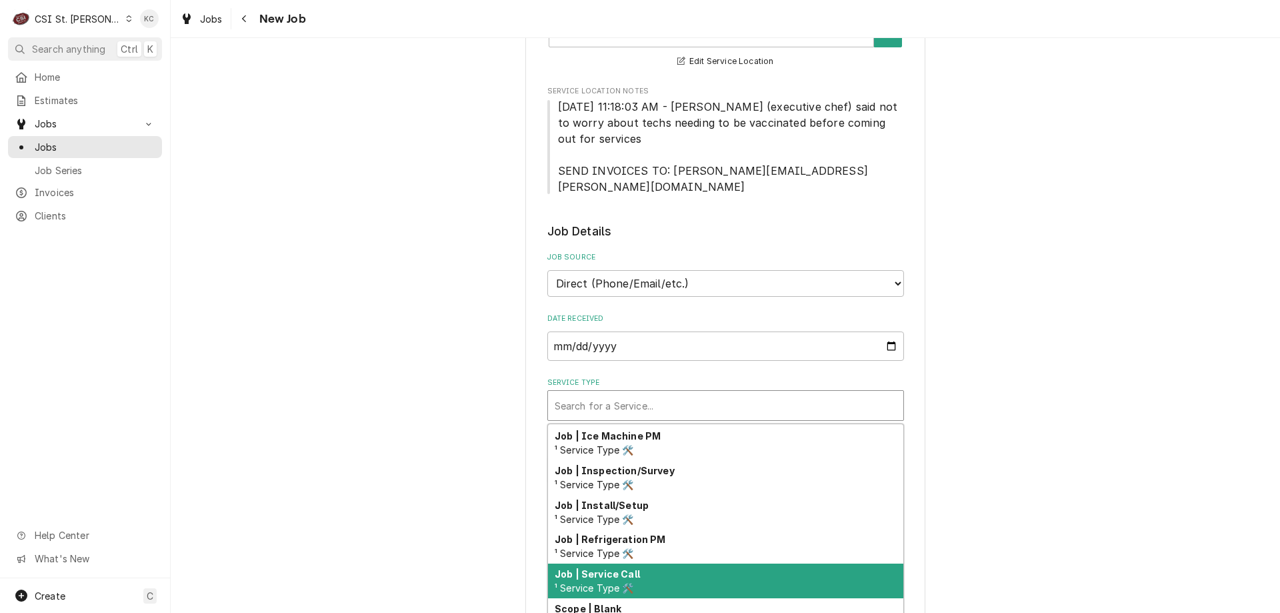
scroll to position [763, 0]
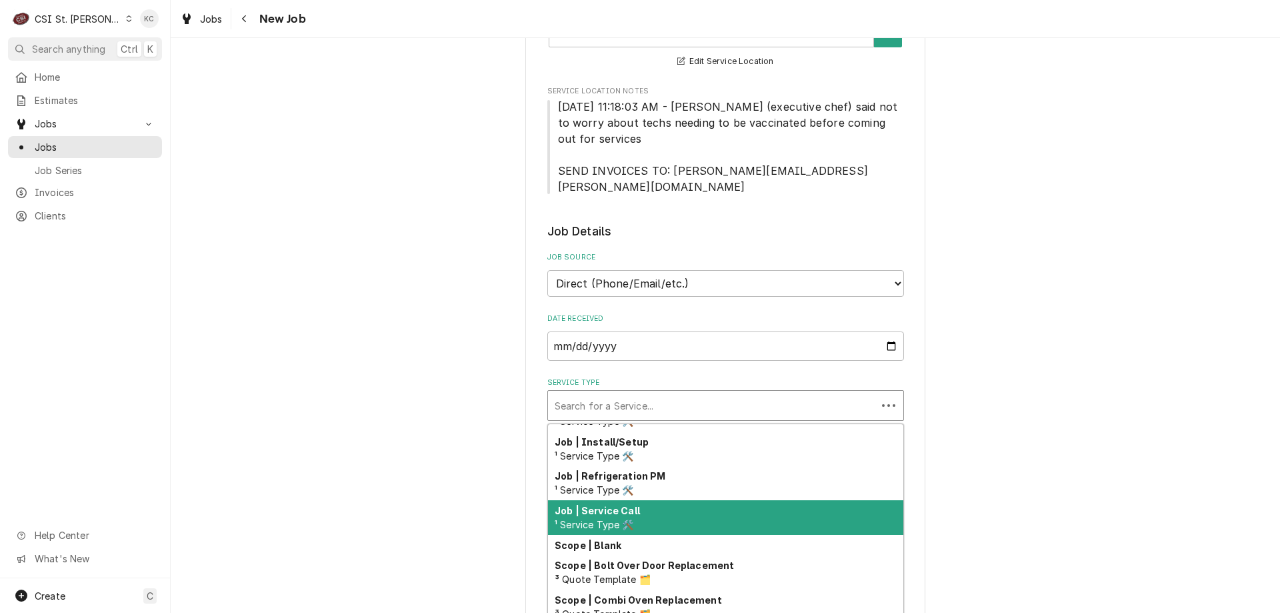
click at [751, 500] on div "Job | Service Call ¹ Service Type 🛠️" at bounding box center [725, 517] width 355 height 35
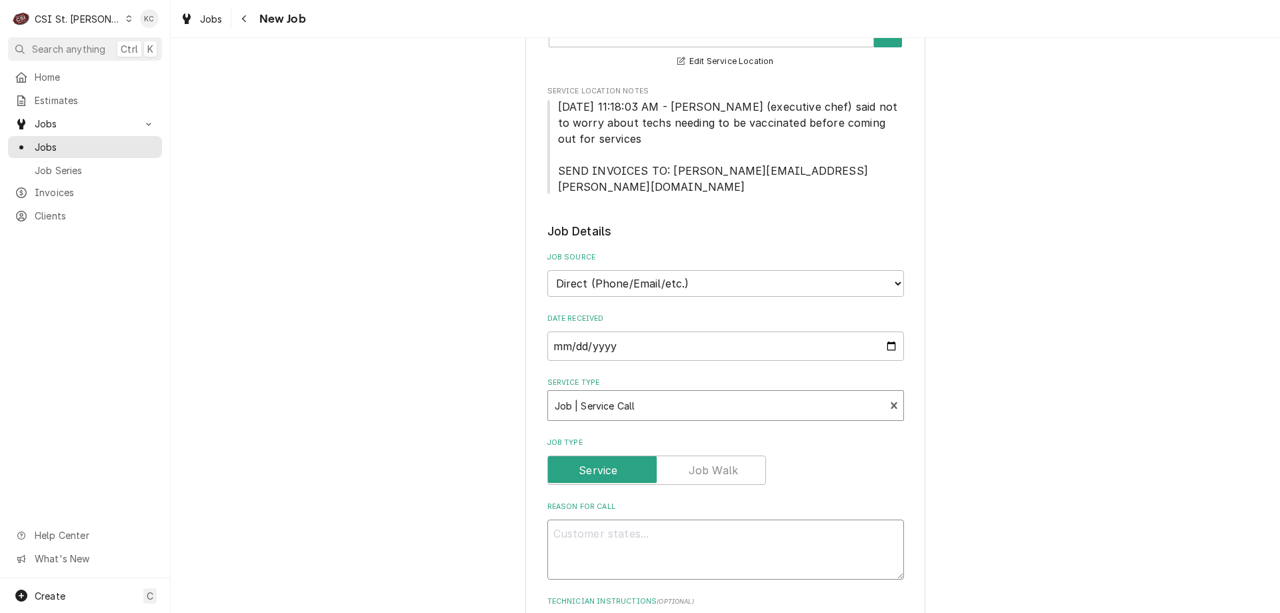
click at [627, 519] on textarea "Reason For Call" at bounding box center [725, 549] width 357 height 60
click at [666, 520] on textarea "Reason For Call" at bounding box center [725, 549] width 357 height 60
paste textarea "deli-table inside the kitchen (on our patient line). It is over-condensing and …"
type textarea "x"
type textarea "deli-table inside the kitchen (on our patient line). It is over-condensing and …"
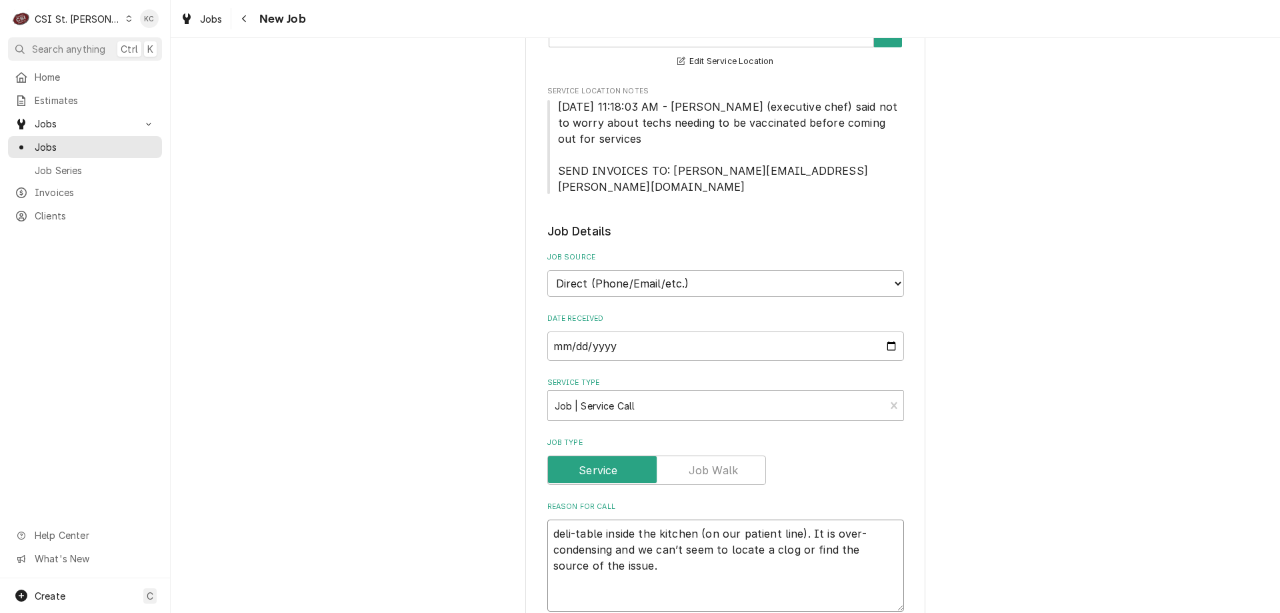
type textarea "x"
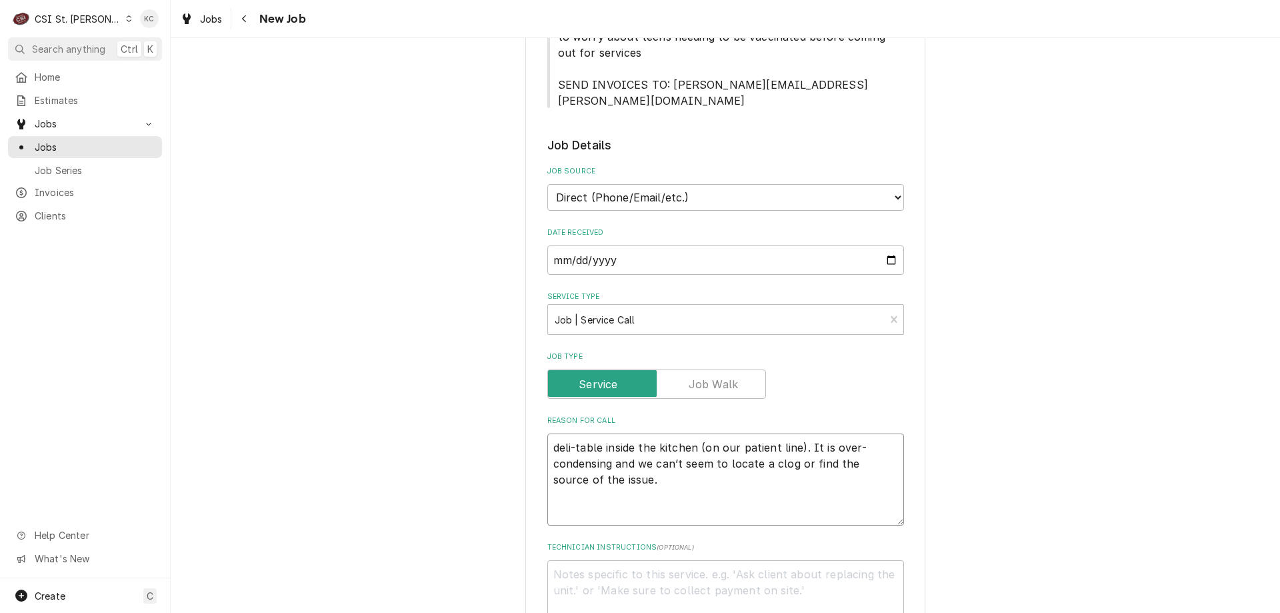
scroll to position [333, 0]
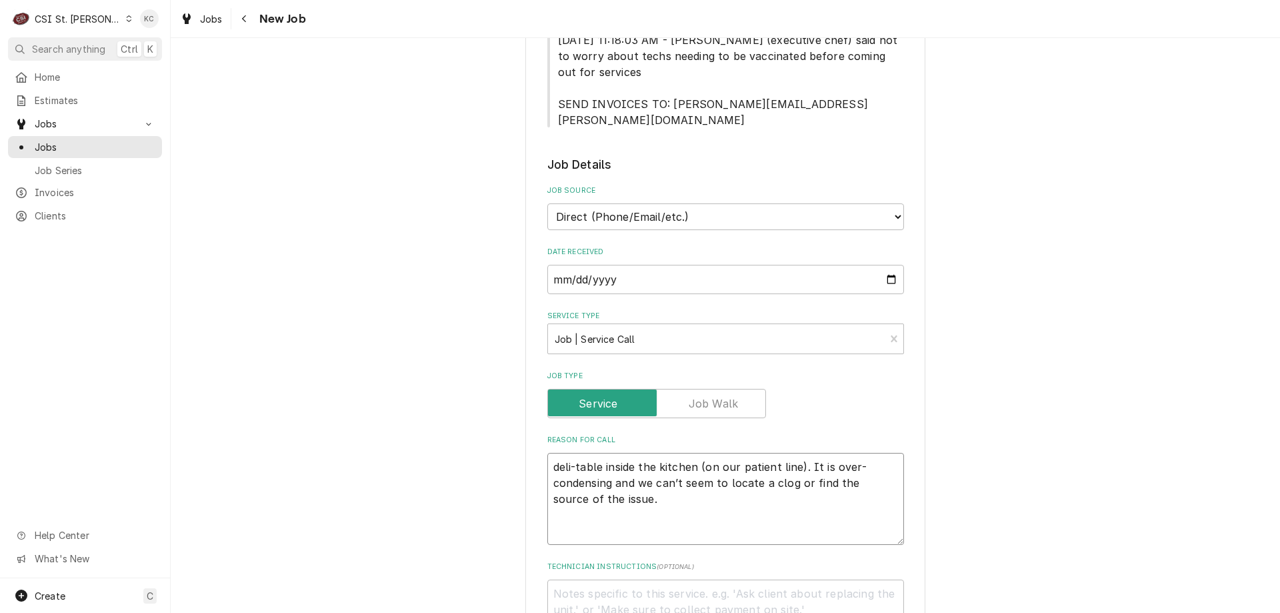
type textarea "deli-table inside the kitchen (on our patient line). It is over-condensing and …"
click at [772, 579] on textarea "Technician Instructions ( optional )" at bounding box center [725, 609] width 357 height 60
type textarea "x"
type textarea "J"
type textarea "x"
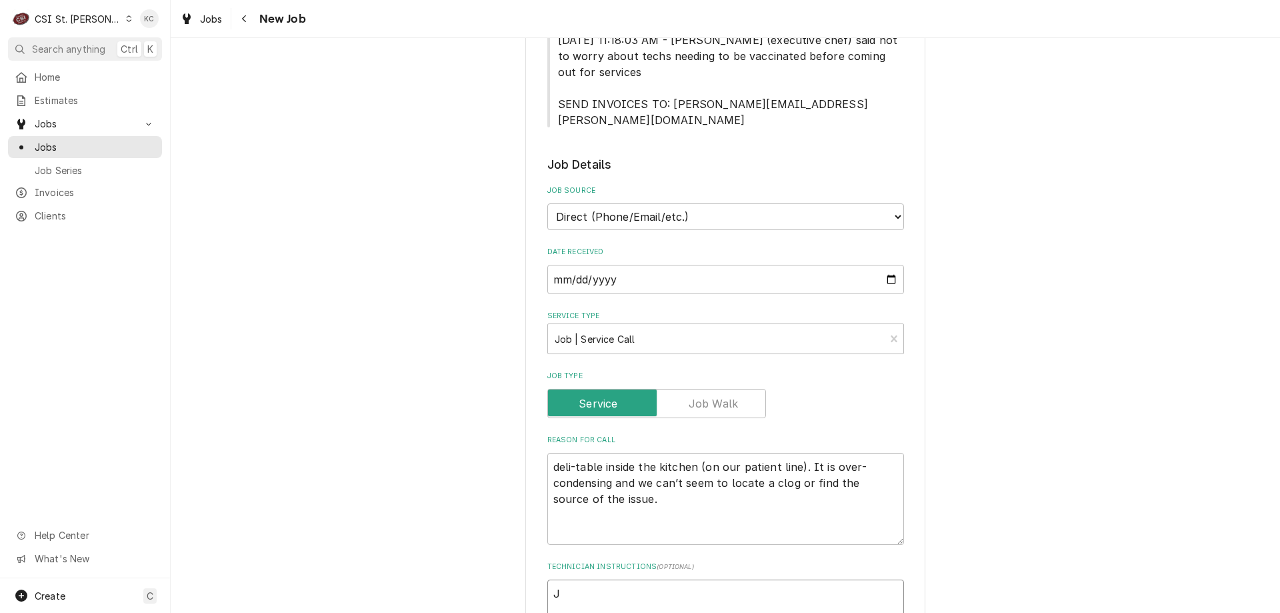
type textarea "Ja"
type textarea "x"
type textarea "Jai"
type textarea "x"
type textarea "Jaime"
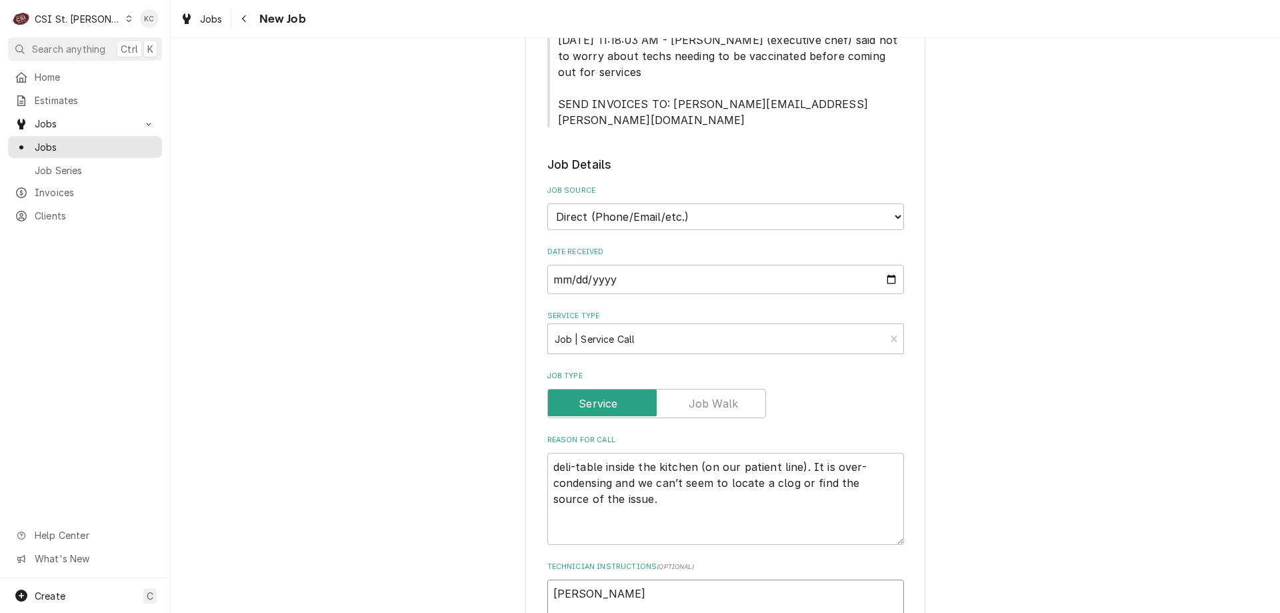
type textarea "x"
type textarea "Jaime"
click at [1170, 352] on div "Please provide the following information to create a job: Client Details Client…" at bounding box center [725, 607] width 1109 height 1776
click at [629, 581] on textarea "Jaime" at bounding box center [725, 609] width 357 height 60
type textarea "x"
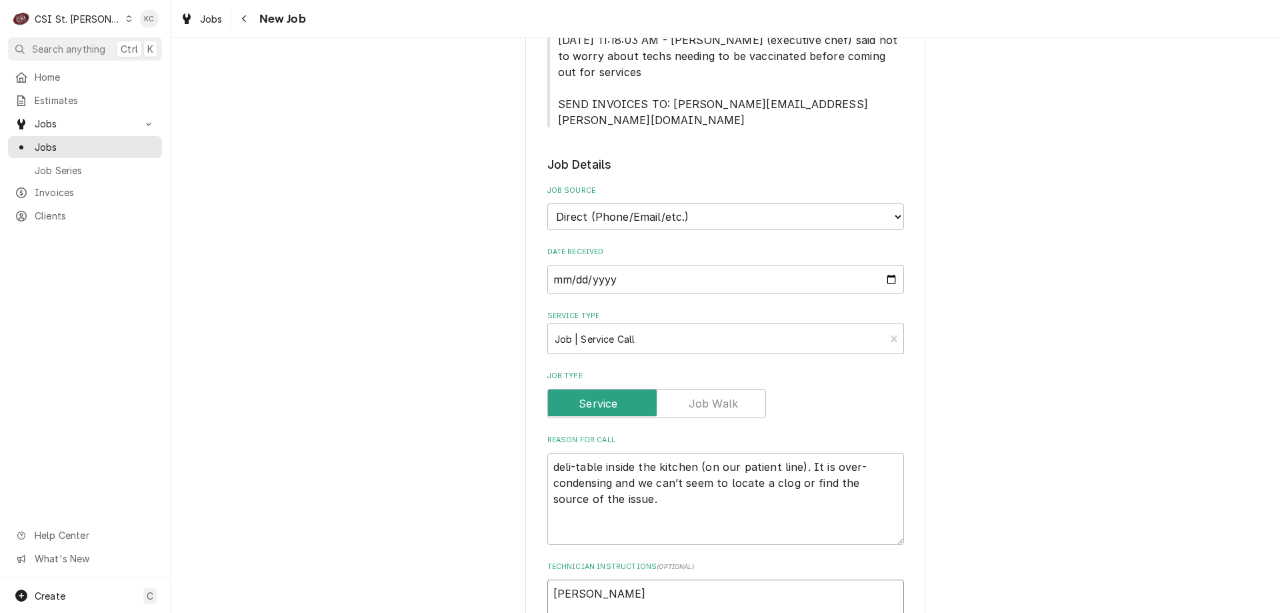
type textarea "Jaime"
type textarea "x"
type textarea "Jaime M"
type textarea "x"
type textarea "Jaime Me"
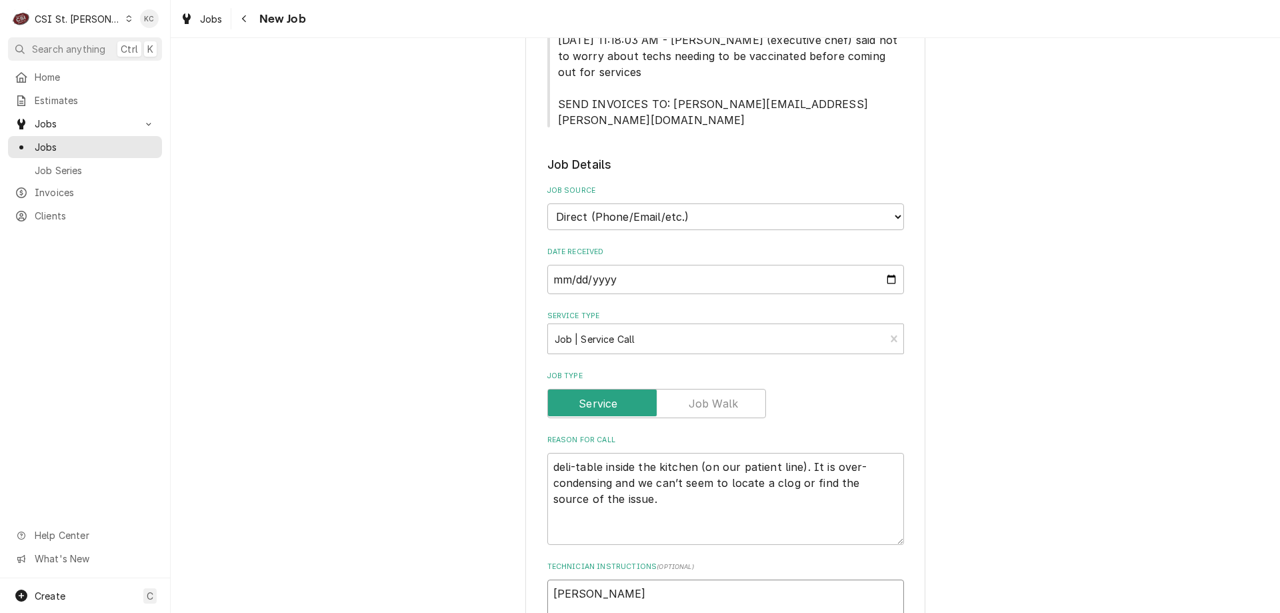
type textarea "x"
type textarea "Jaime Mea"
type textarea "x"
type textarea "Jaime Mead"
type textarea "x"
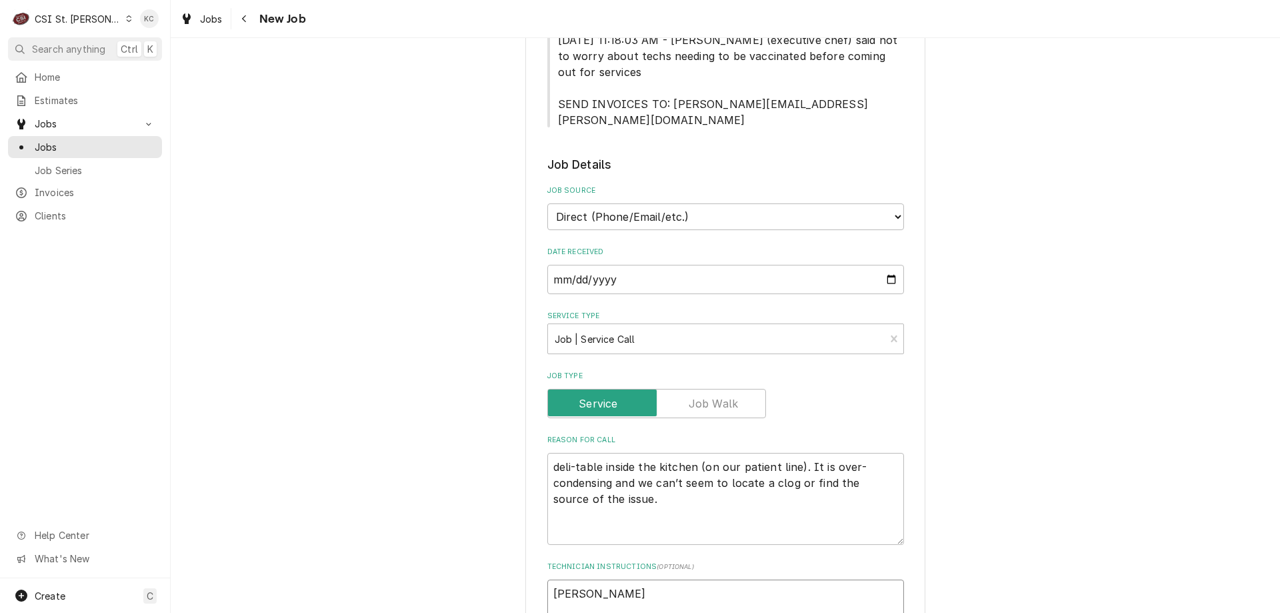
type textarea "Jaime Meade"
type textarea "x"
type textarea "Jaime Meade"
type textarea "x"
type textarea "Jaime Meade -"
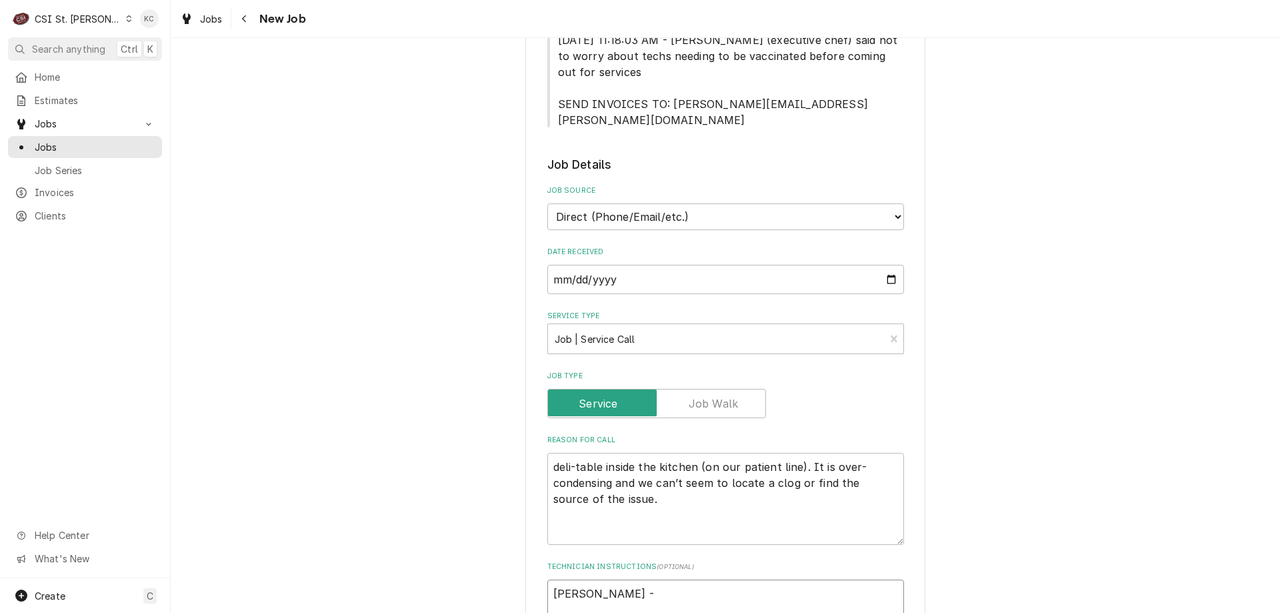
type textarea "x"
type textarea "Jaime Meade -"
type textarea "x"
type textarea "Jaime Meade - 3"
type textarea "x"
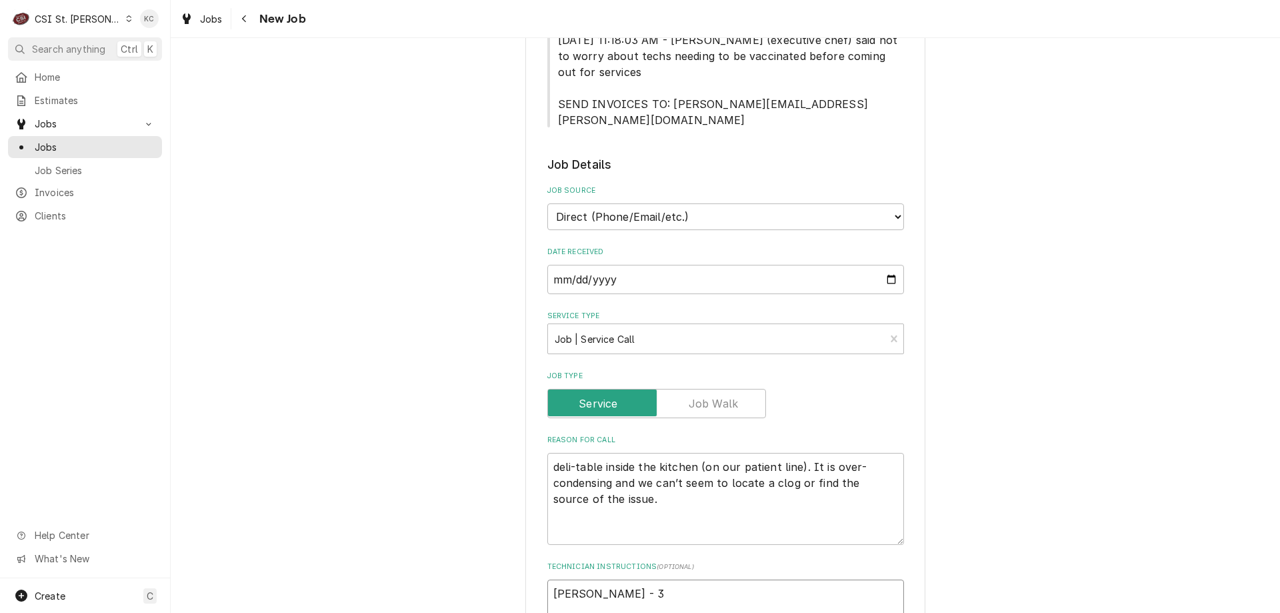
type textarea "Jaime Meade - 31"
type textarea "x"
type textarea "Jaime Meade - 314"
type textarea "x"
type textarea "Jaime Meade - 314"
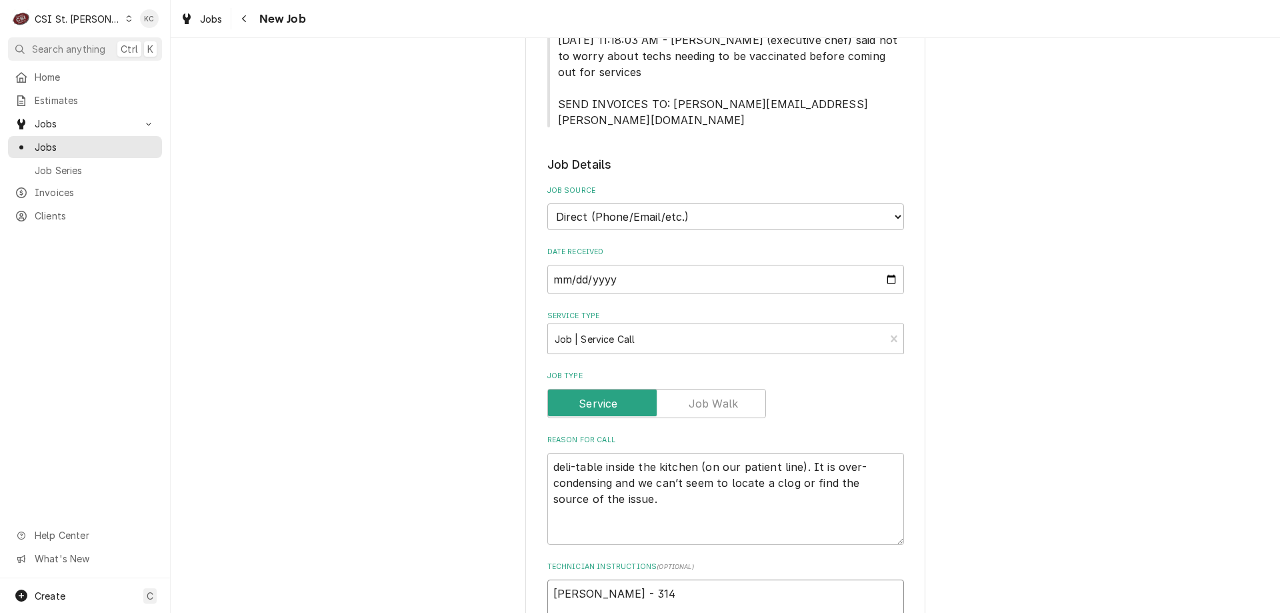
type textarea "x"
type textarea "Jaime Meade - 314 6"
type textarea "x"
type textarea "Jaime Meade - 314 62"
type textarea "x"
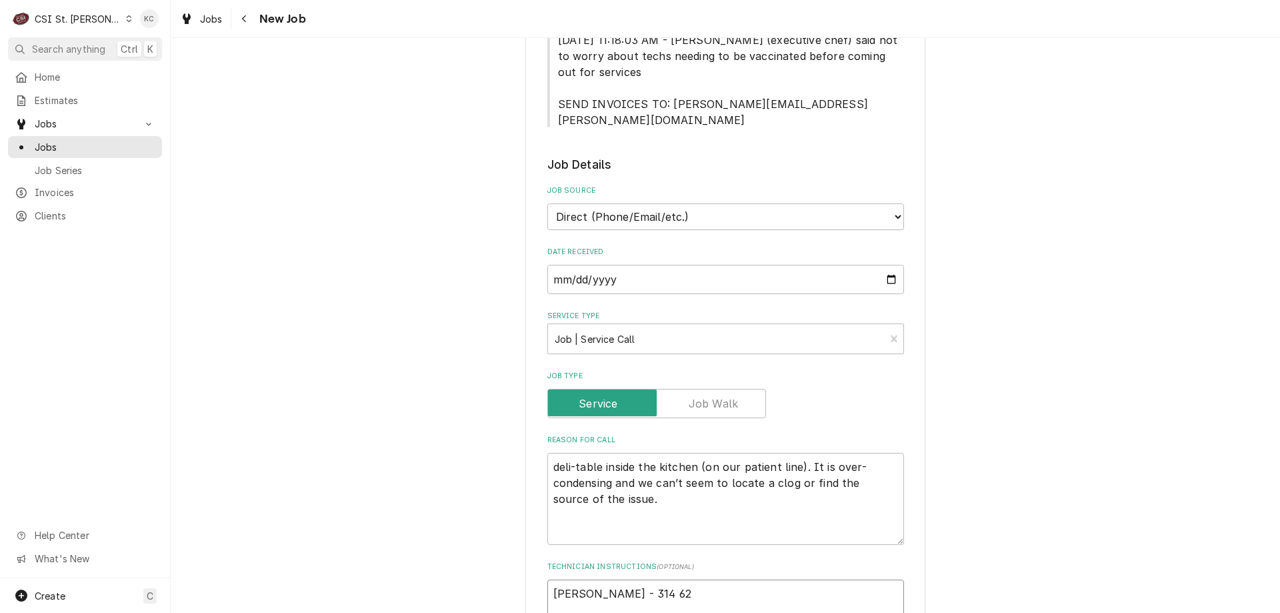
type textarea "Jaime Meade - 314 624"
type textarea "x"
type textarea "Jaime Meade - 314 624-"
type textarea "x"
type textarea "Jaime Meade - 314 624-2"
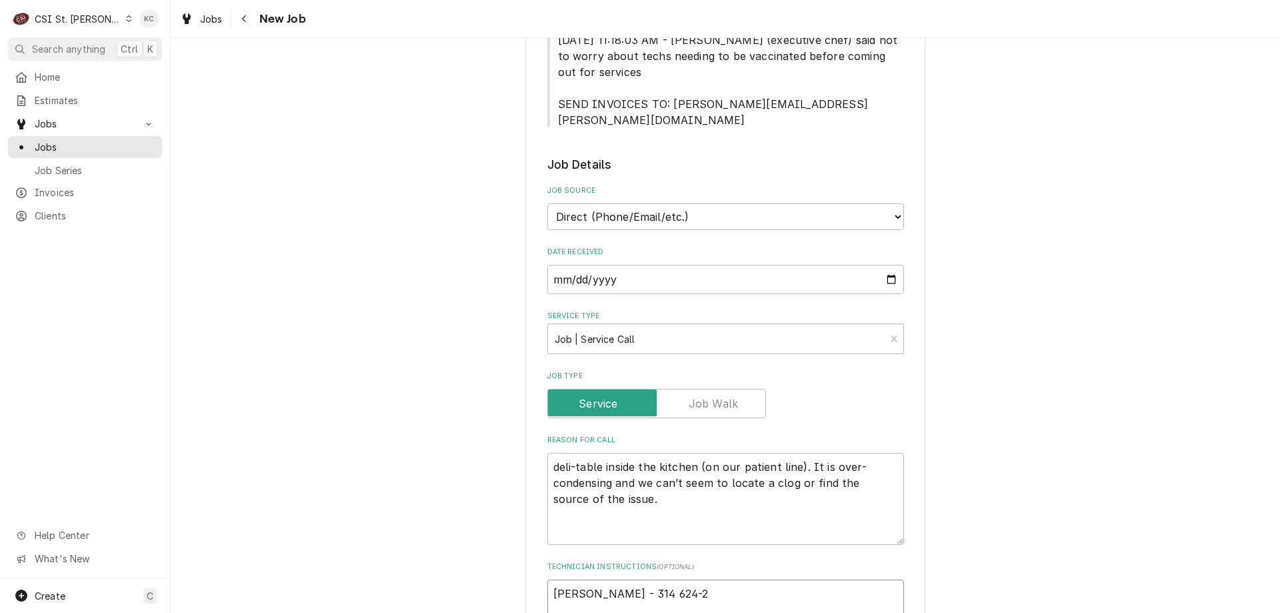
type textarea "x"
type textarea "Jaime Meade - 314 624-22"
type textarea "x"
type textarea "Jaime Meade - 314 624-226"
type textarea "x"
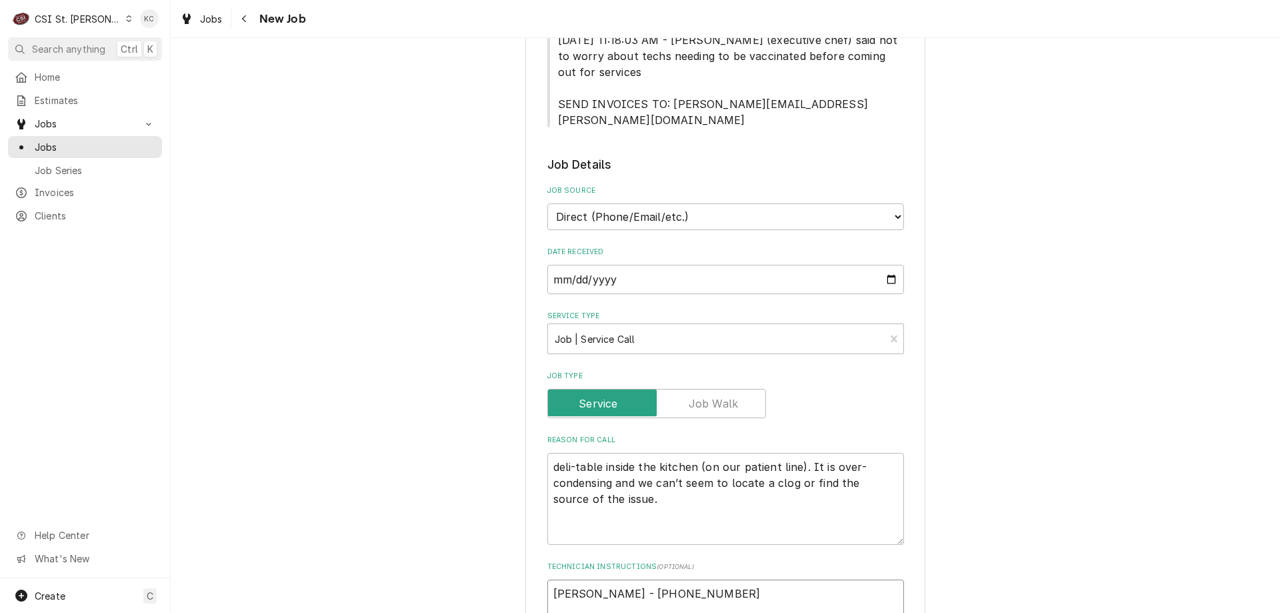
type textarea "Jaime Meade - 314 624-2267"
type textarea "x"
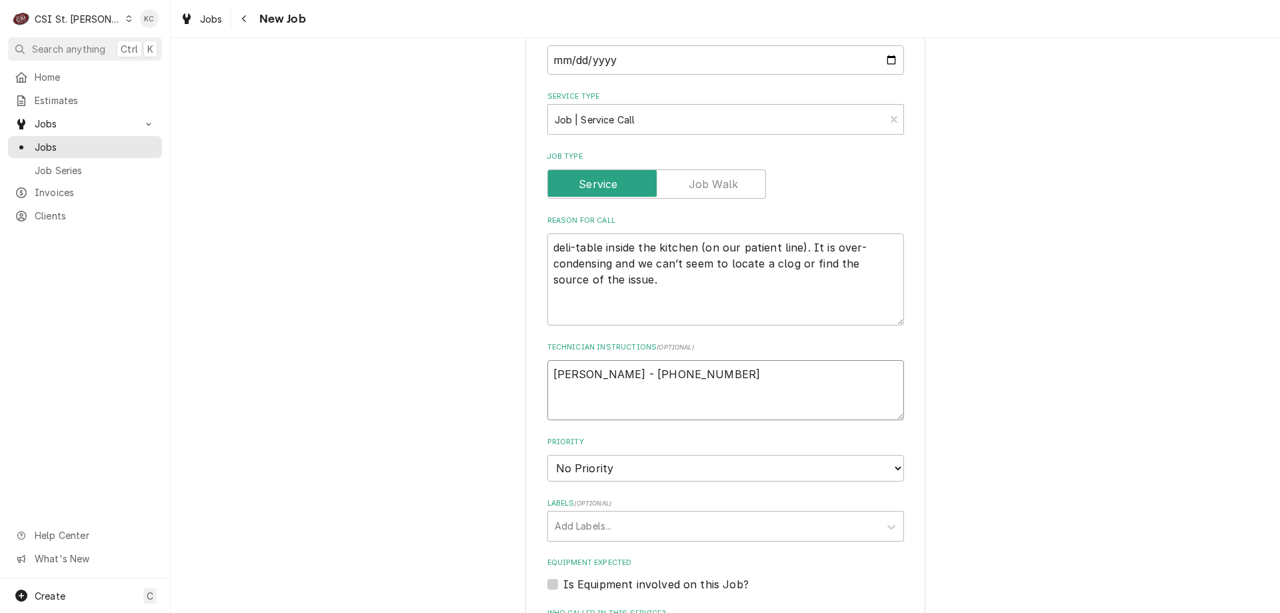
scroll to position [533, 0]
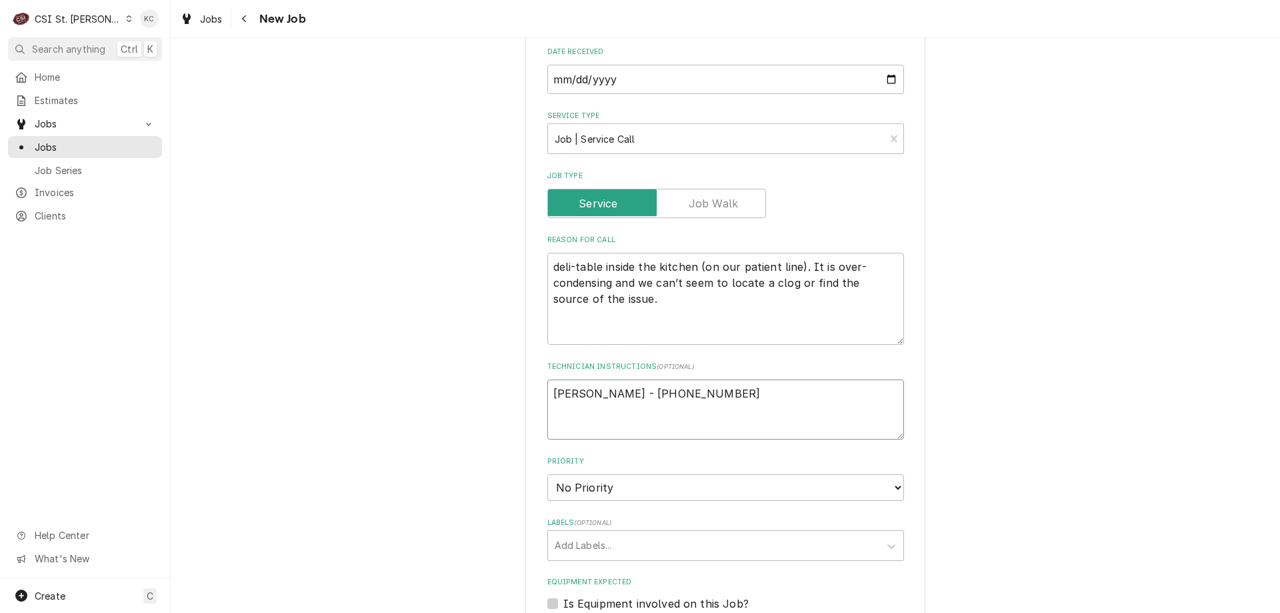
type textarea "Jaime Meade - 314 624-2267"
click at [615, 476] on select "No Priority Urgent High Medium Low" at bounding box center [725, 487] width 357 height 27
select select "4"
click at [547, 474] on select "No Priority Urgent High Medium Low" at bounding box center [725, 487] width 357 height 27
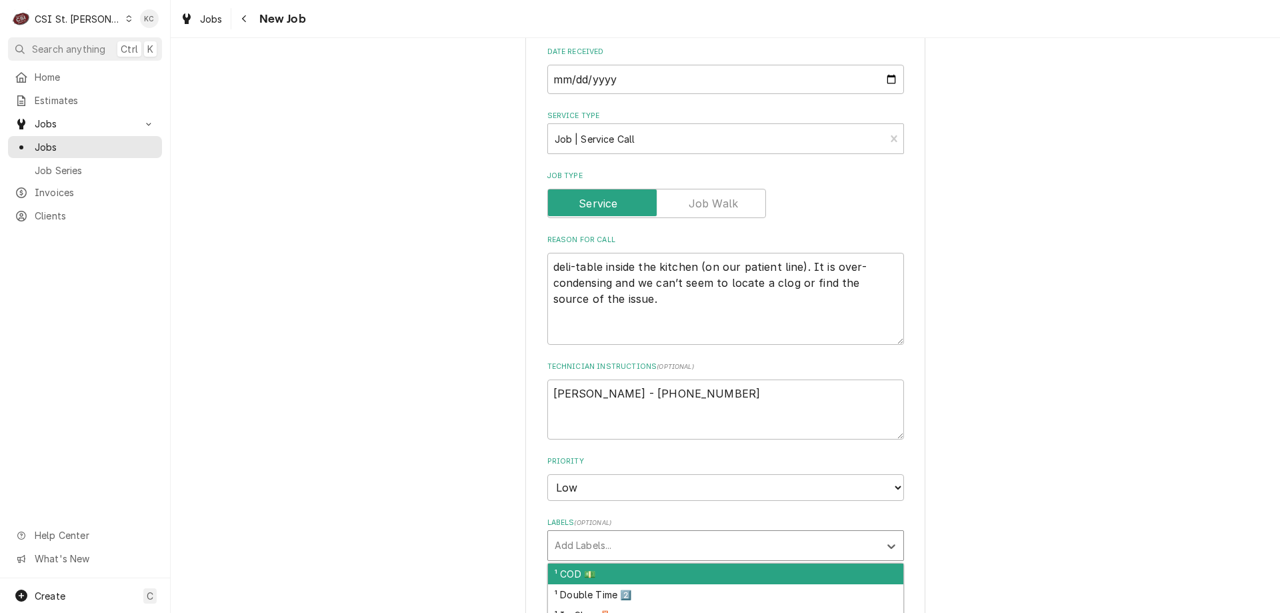
click at [621, 535] on div "Labels" at bounding box center [714, 545] width 318 height 24
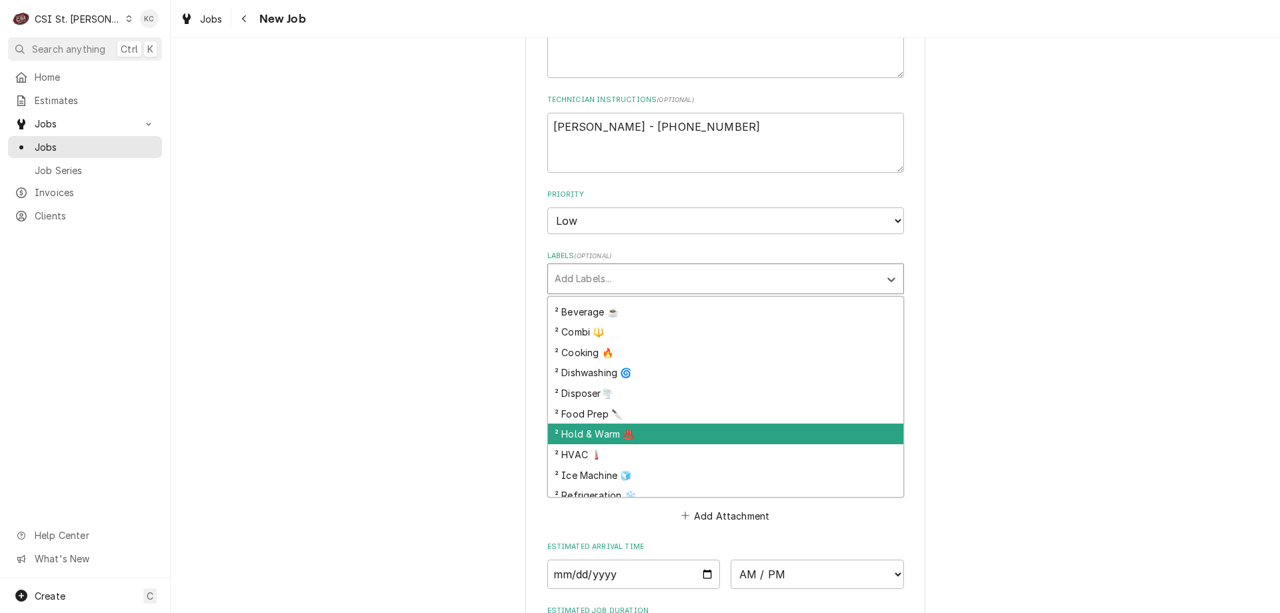
scroll to position [267, 0]
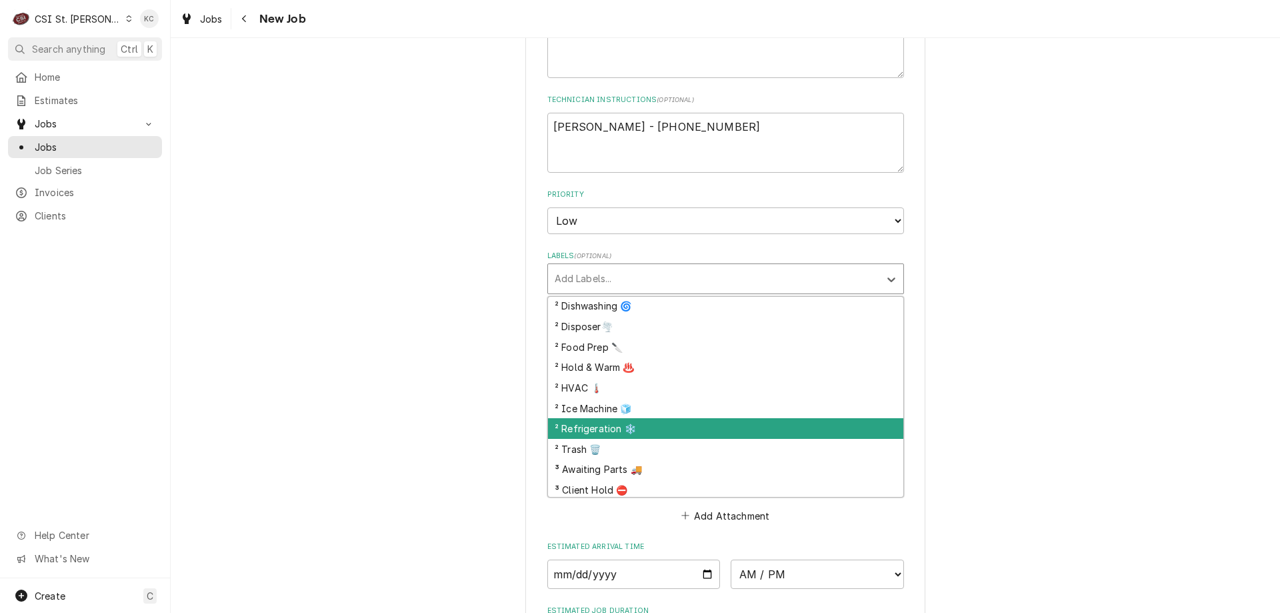
click at [627, 418] on div "² Refrigeration ❄️" at bounding box center [725, 428] width 355 height 21
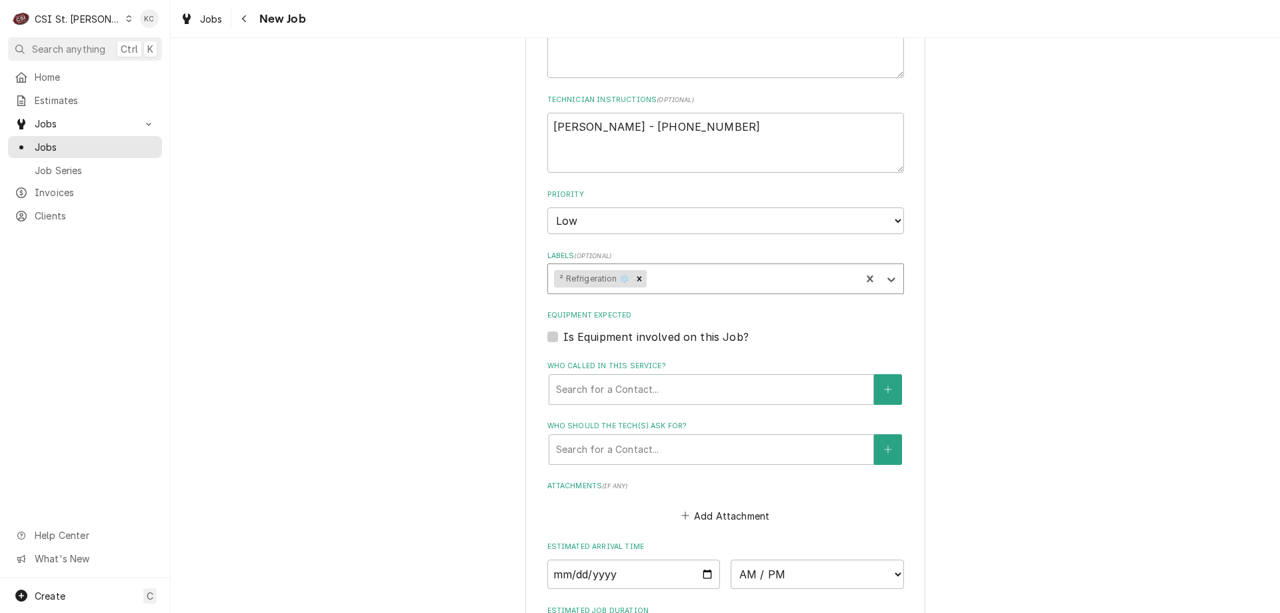
click at [895, 361] on label "Who called in this service?" at bounding box center [725, 366] width 357 height 11
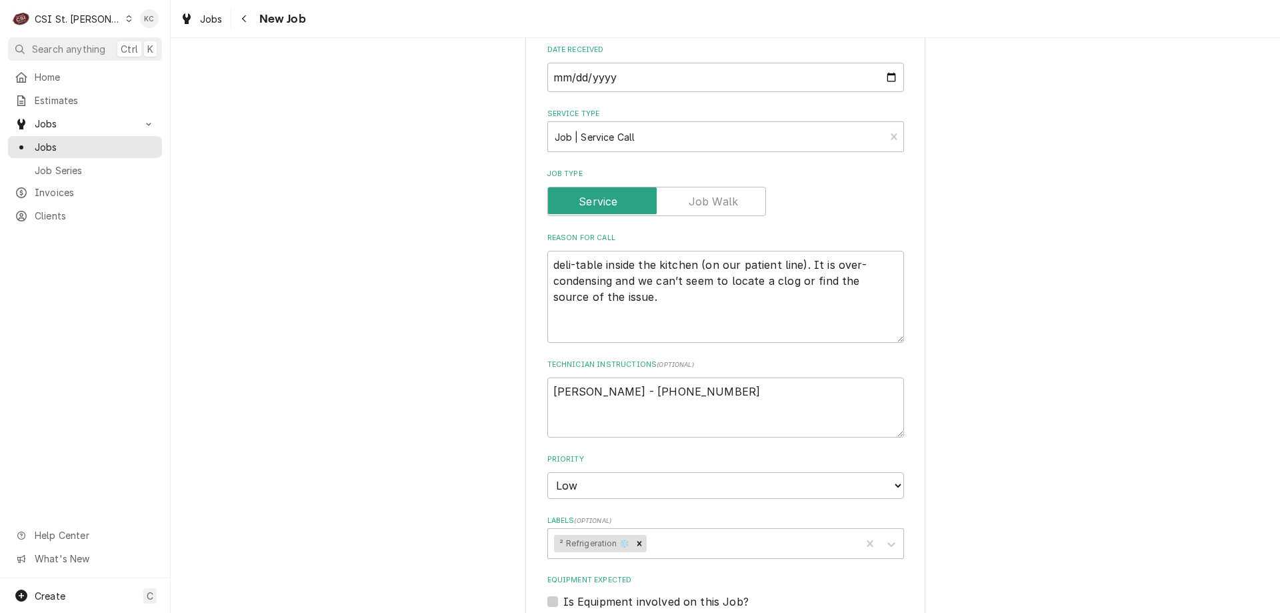
scroll to position [533, 0]
click at [549, 253] on textarea "deli-table inside the kitchen (on our patient line). It is over-condensing and …" at bounding box center [725, 299] width 357 height 92
paste textarea "Cooler over-condensing"
type textarea "x"
type textarea "Cooler over-condensingdeli-table inside the kitchen (on our patient line). It i…"
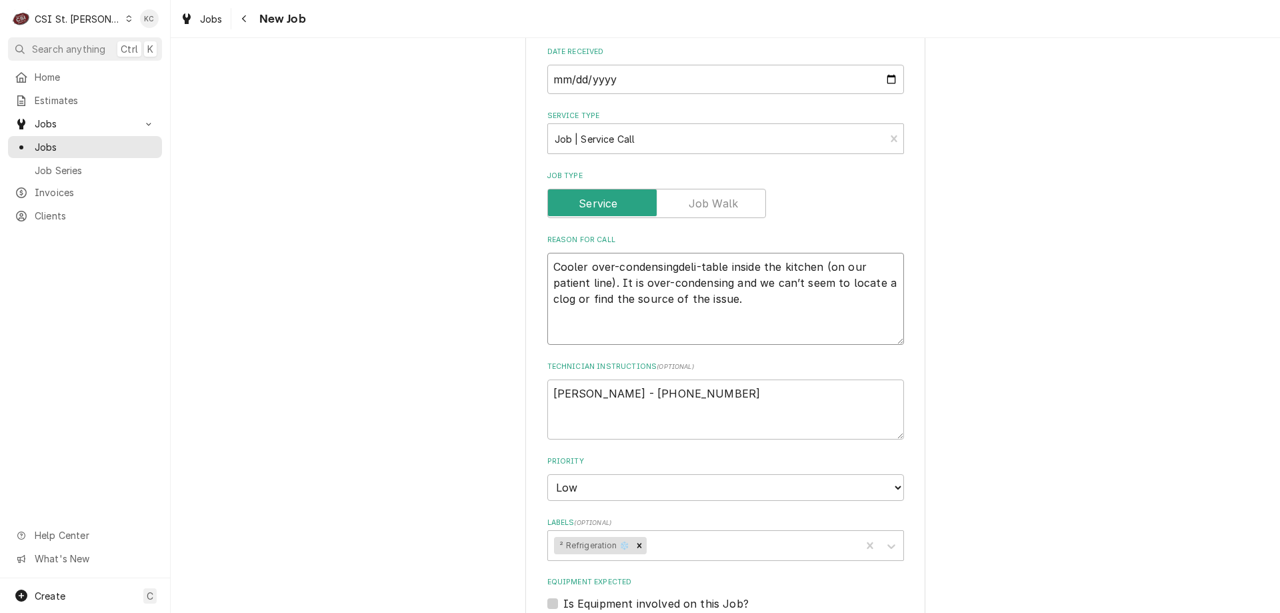
type textarea "x"
type textarea "Cooler over-condensing deli-table inside the kitchen (on our patient line). It …"
type textarea "x"
type textarea "Cooler over-condensing -deli-table inside the kitchen (on our patient line). It…"
type textarea "x"
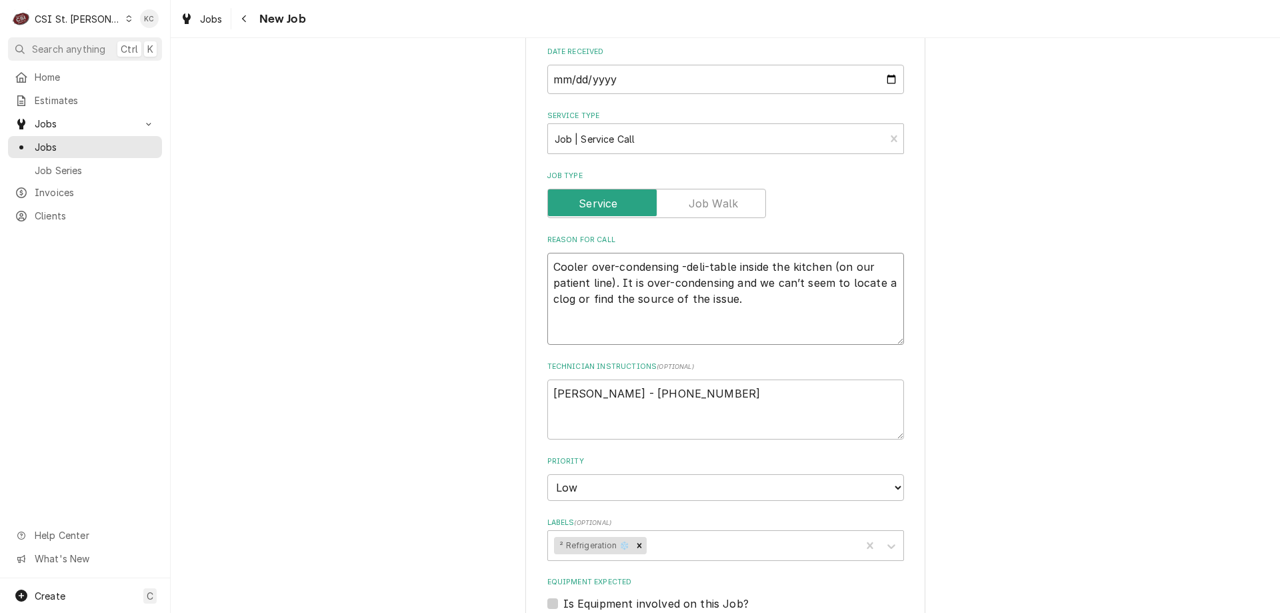
type textarea "Cooler over-condensing - deli-table inside the kitchen (on our patient line). I…"
type textarea "x"
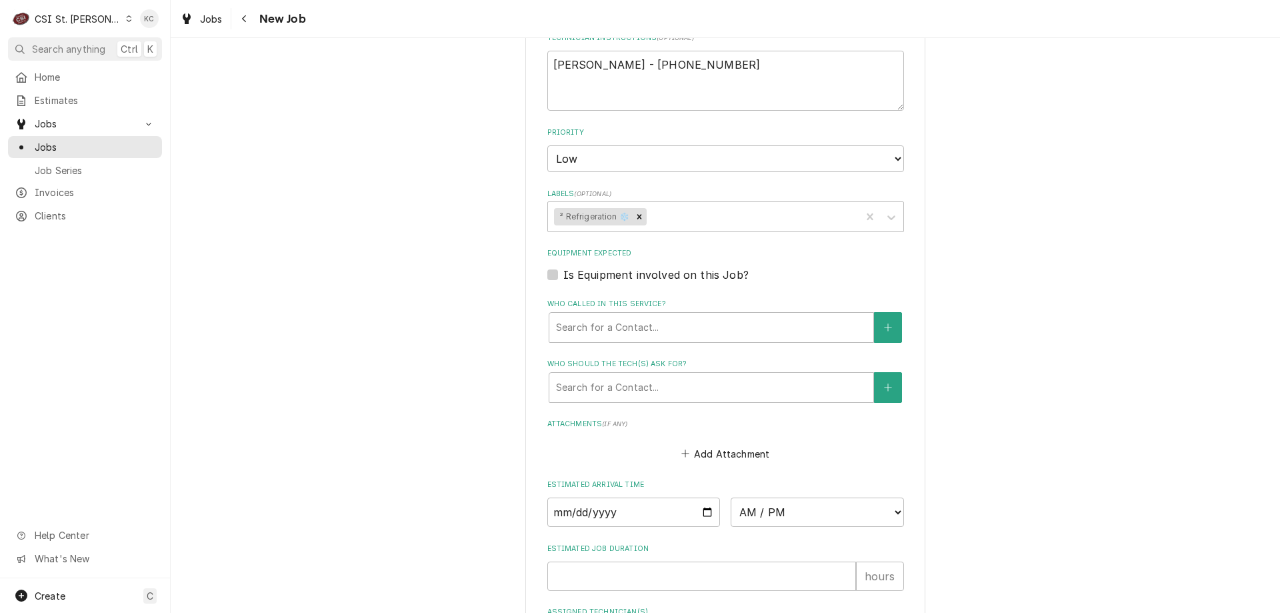
scroll to position [867, 0]
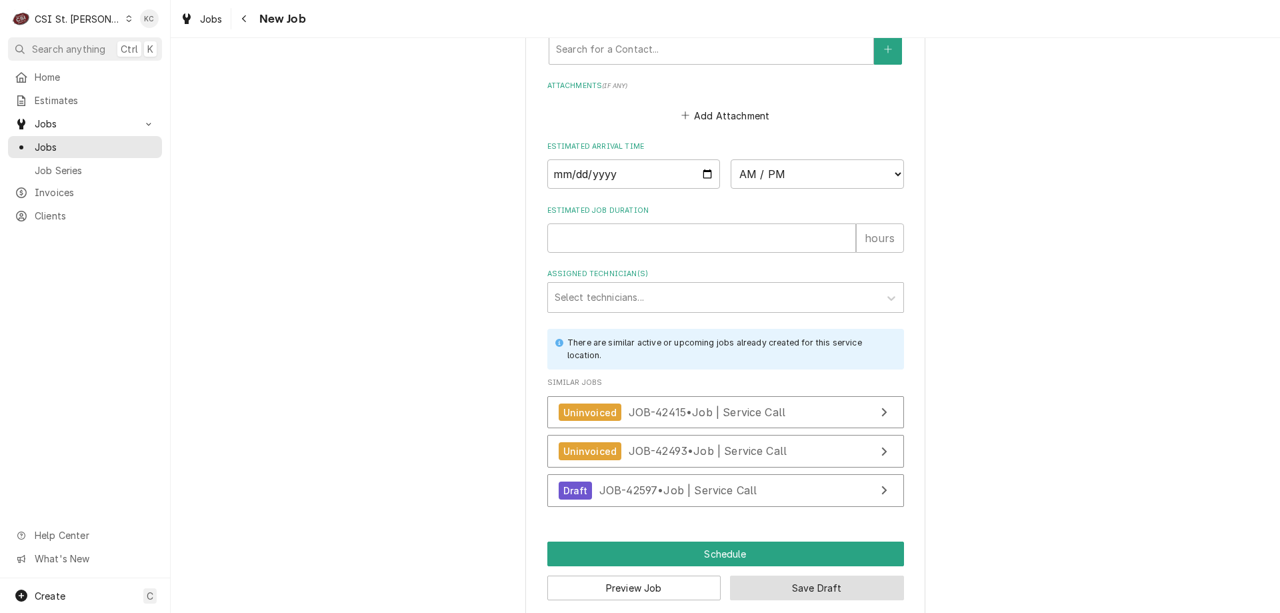
type textarea "Cooler over-condensing - deli-table inside the kitchen (on our patient line). I…"
click at [778, 579] on button "Save Draft" at bounding box center [817, 587] width 174 height 25
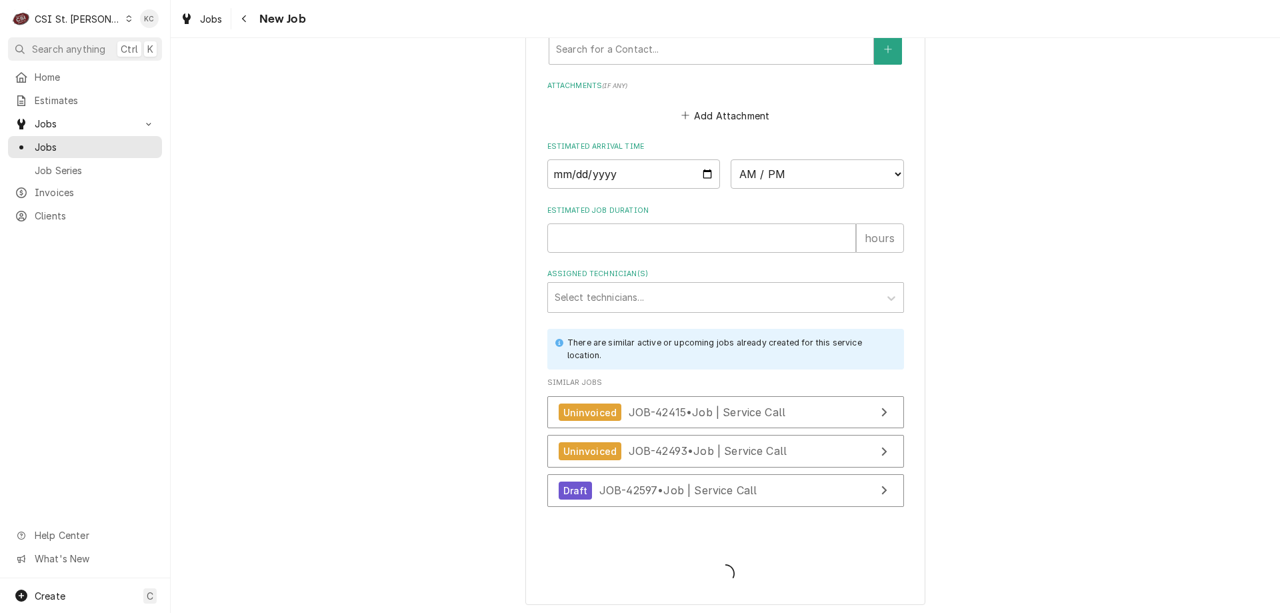
scroll to position [1188, 0]
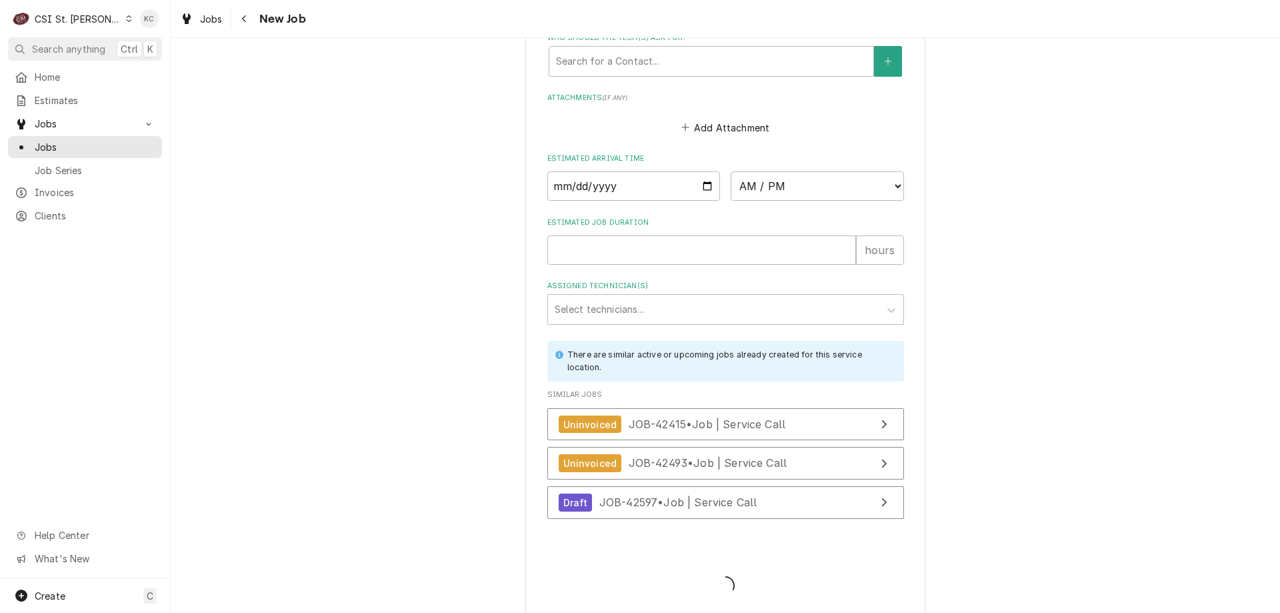
type textarea "x"
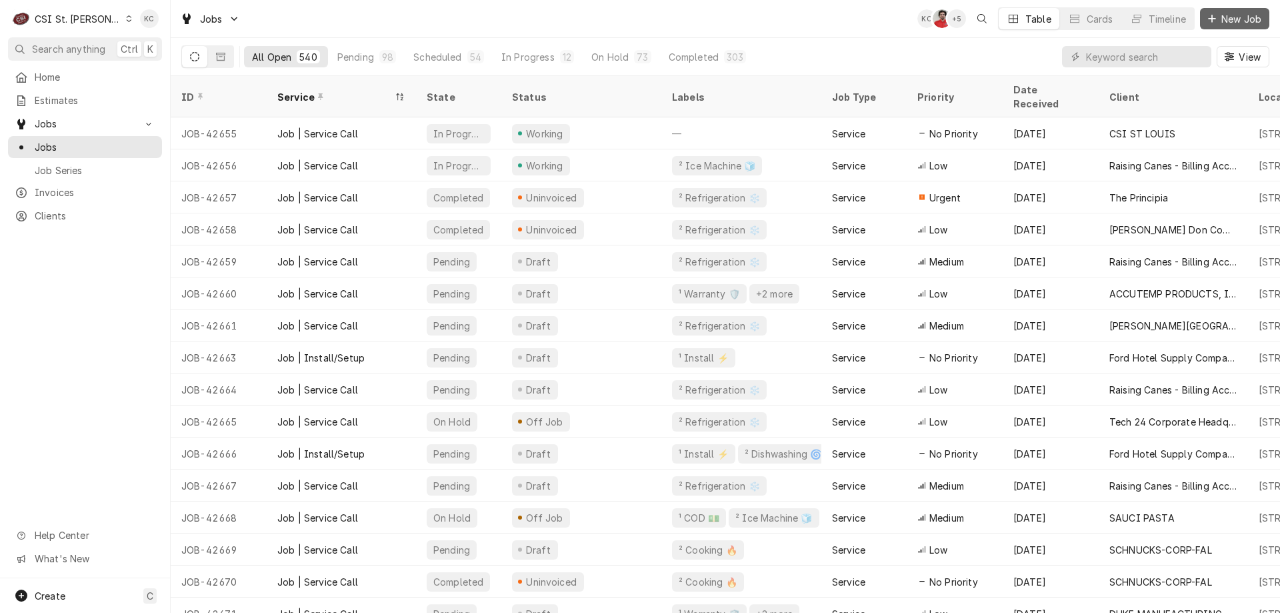
click at [1230, 23] on span "New Job" at bounding box center [1240, 19] width 45 height 14
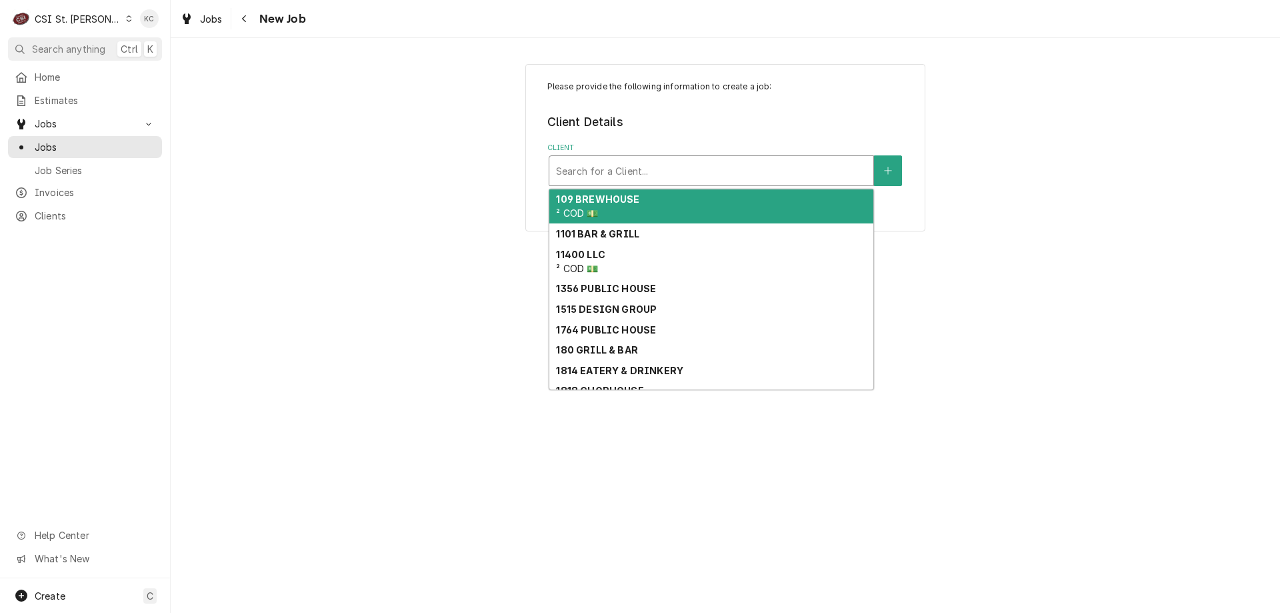
click at [797, 167] on div "Client" at bounding box center [711, 171] width 311 height 24
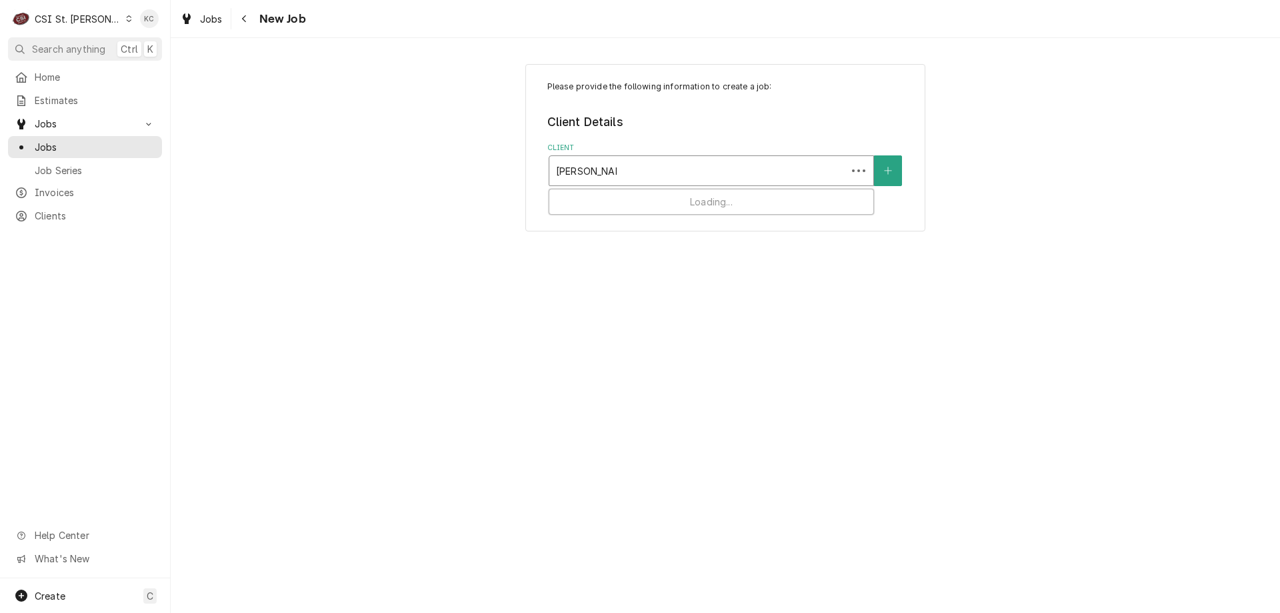
type input "hazelwood sc"
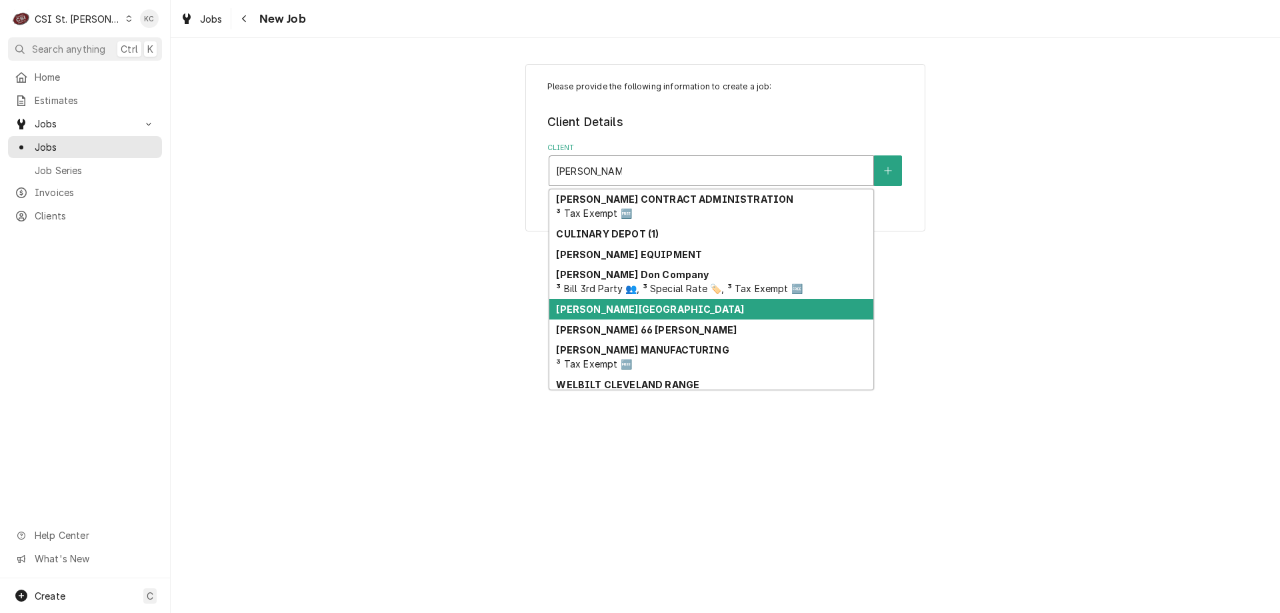
click at [623, 313] on strong "HAZELWOOD SCHOOL DISTRICT" at bounding box center [650, 308] width 188 height 11
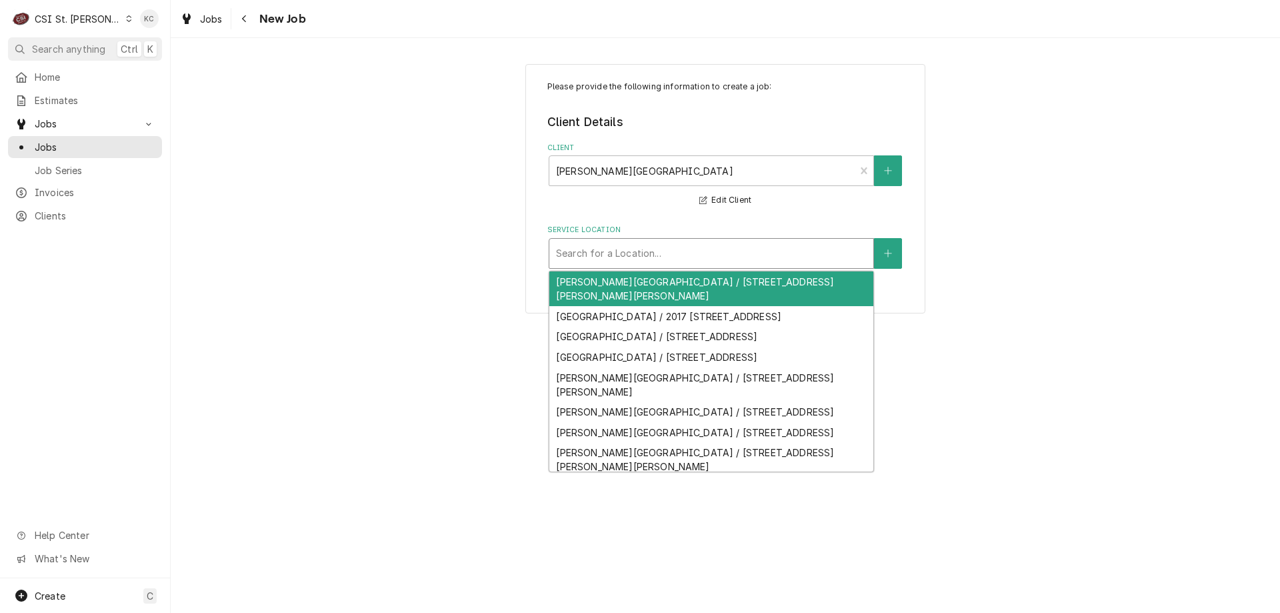
click at [673, 255] on div "Service Location" at bounding box center [711, 253] width 311 height 24
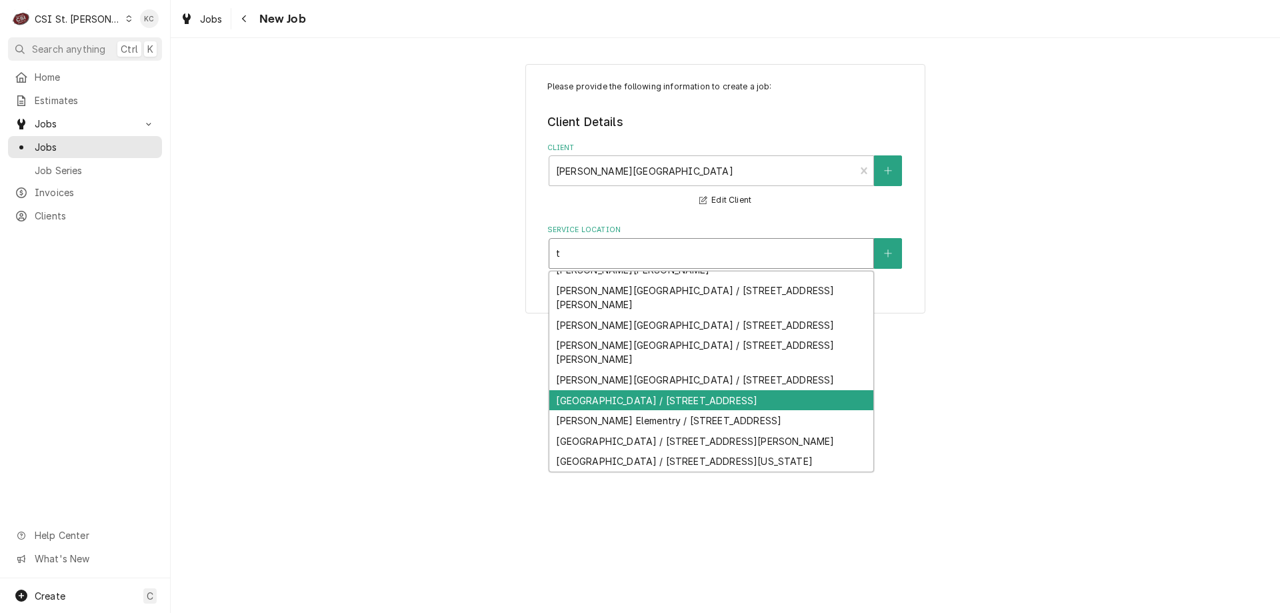
scroll to position [189, 0]
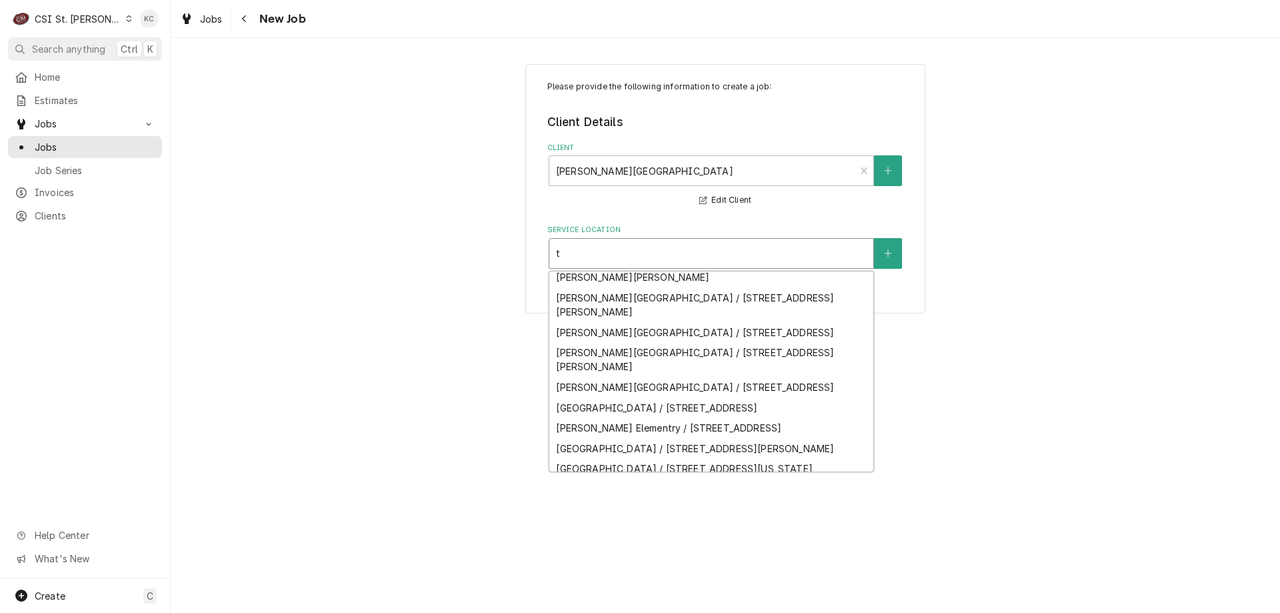
type input "t"
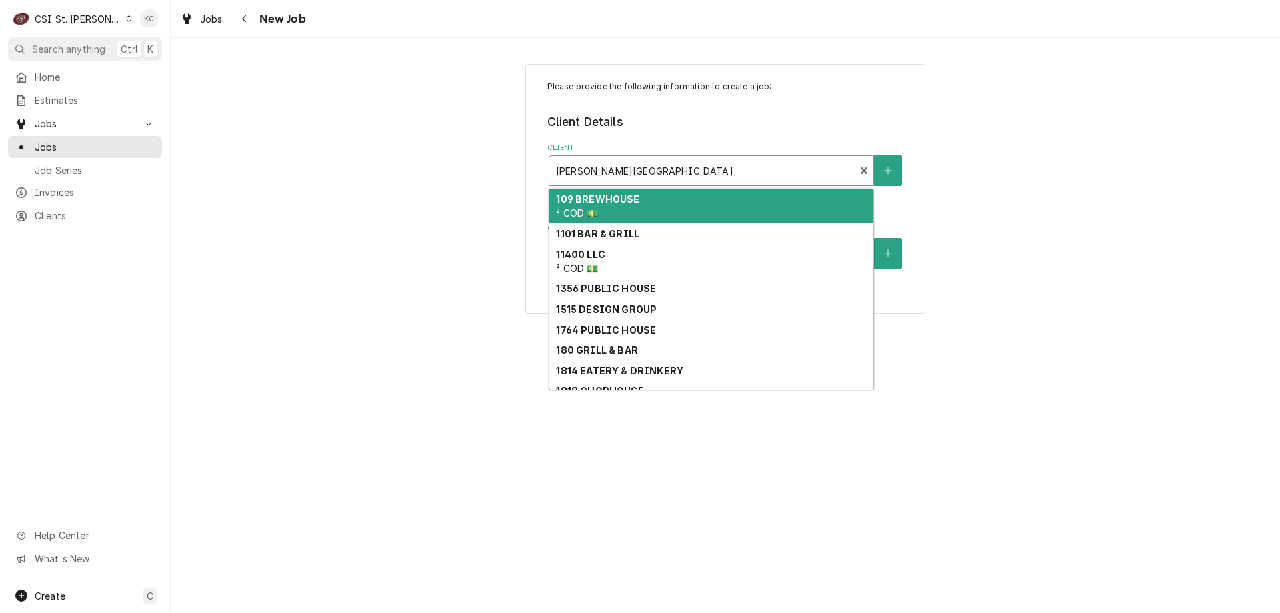
click at [744, 173] on div "Client" at bounding box center [702, 171] width 293 height 24
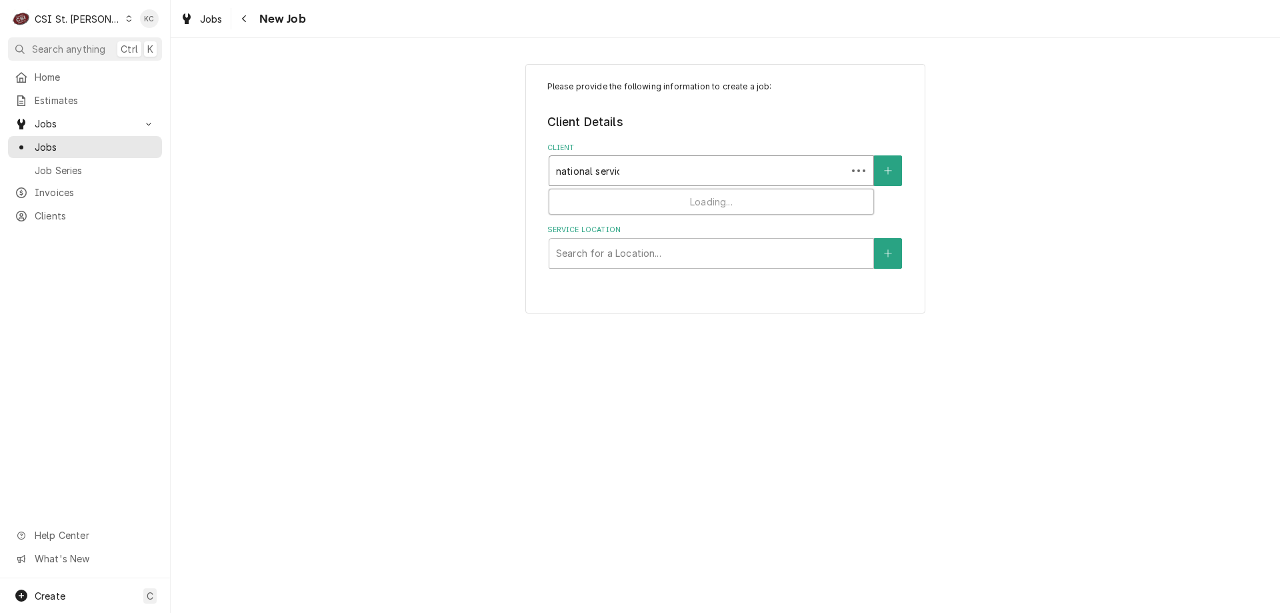
type input "national service"
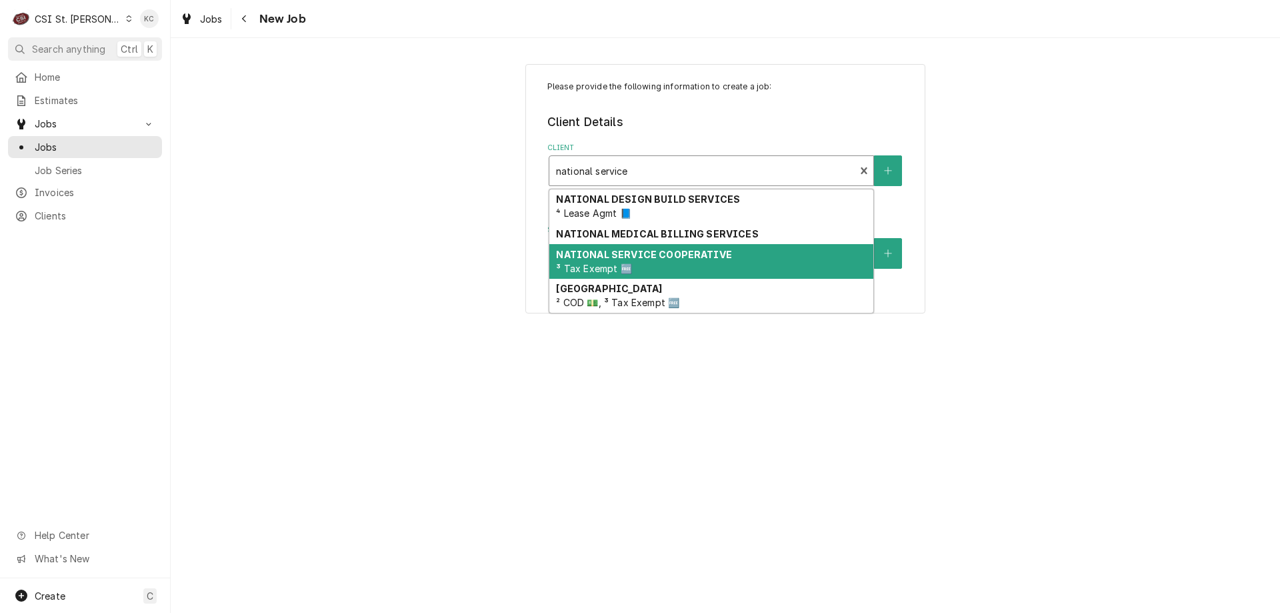
click at [686, 251] on strong "NATIONAL SERVICE COOPERATIVE" at bounding box center [643, 254] width 175 height 11
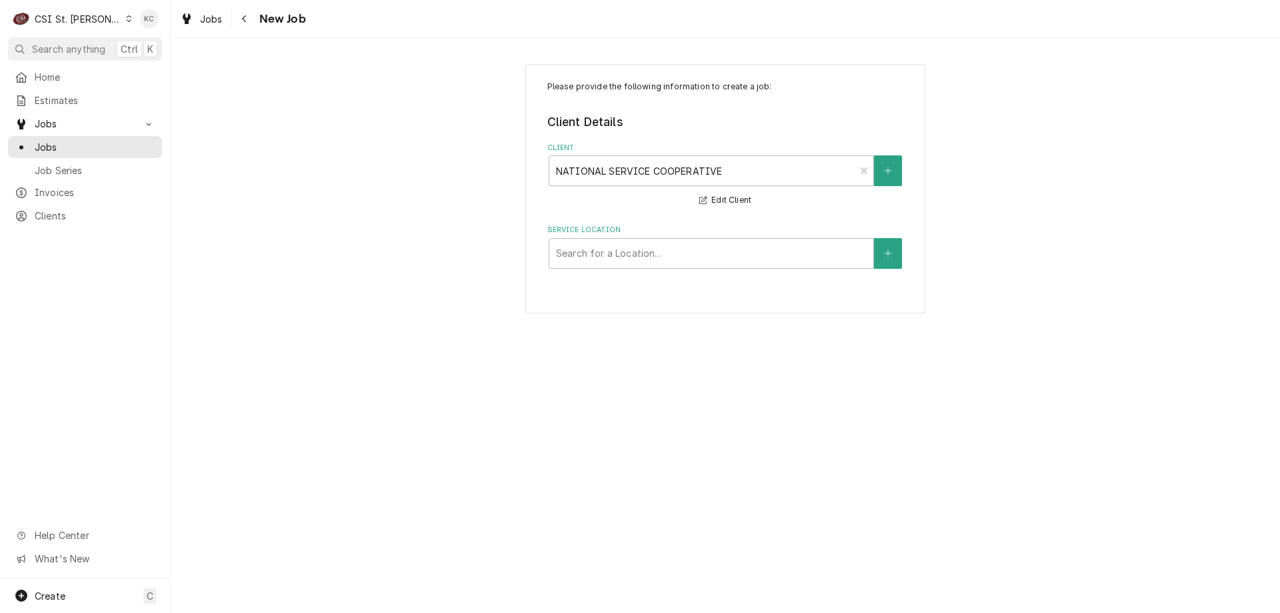
click at [969, 252] on div "Please provide the following information to create a job: Client Details Client…" at bounding box center [725, 188] width 1109 height 273
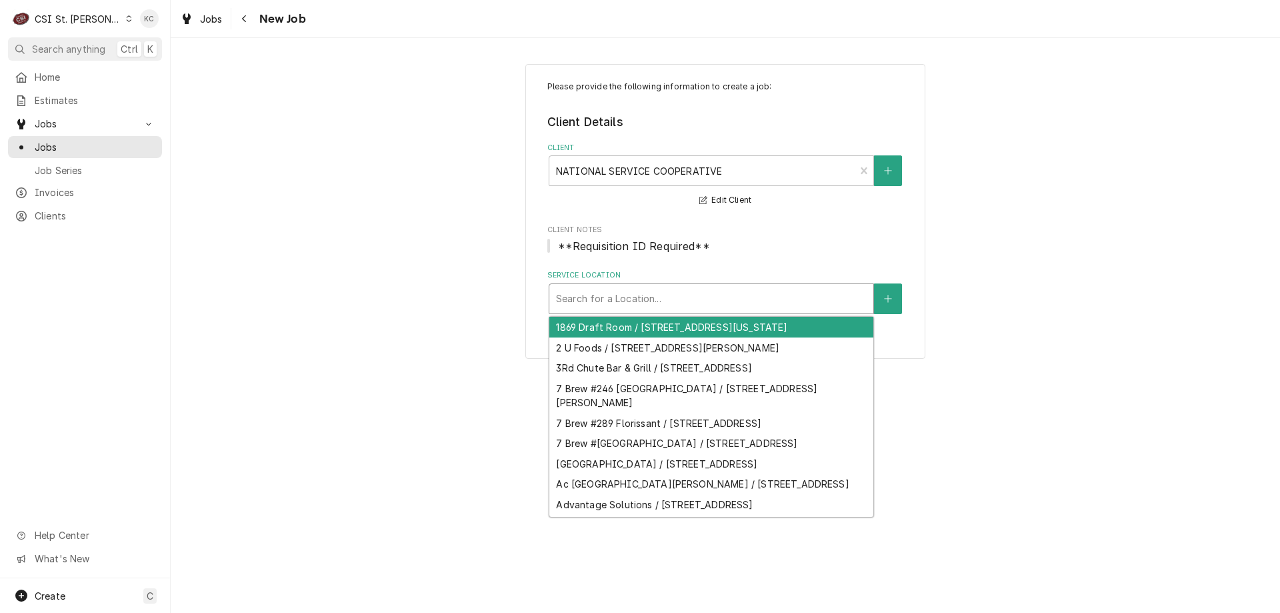
click at [777, 293] on div "Service Location" at bounding box center [711, 299] width 311 height 24
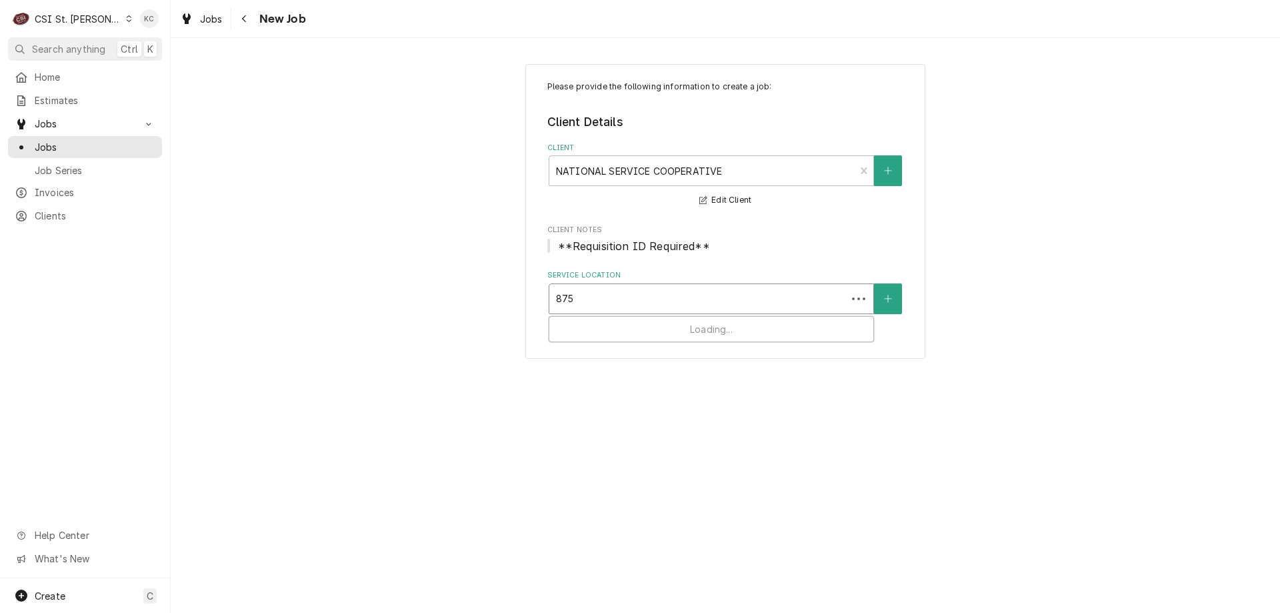
type input "8750"
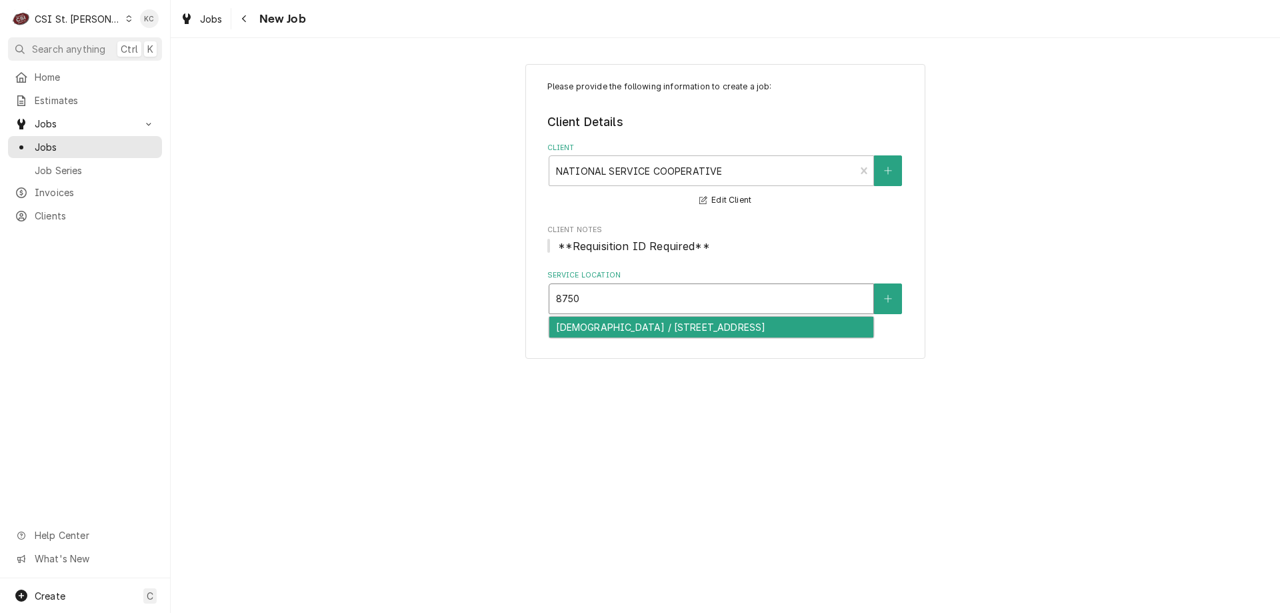
click at [799, 328] on div "First Baptist Church / 8750 Veterans Memorial Pkwy, Ofallon, MO 63366" at bounding box center [711, 327] width 324 height 21
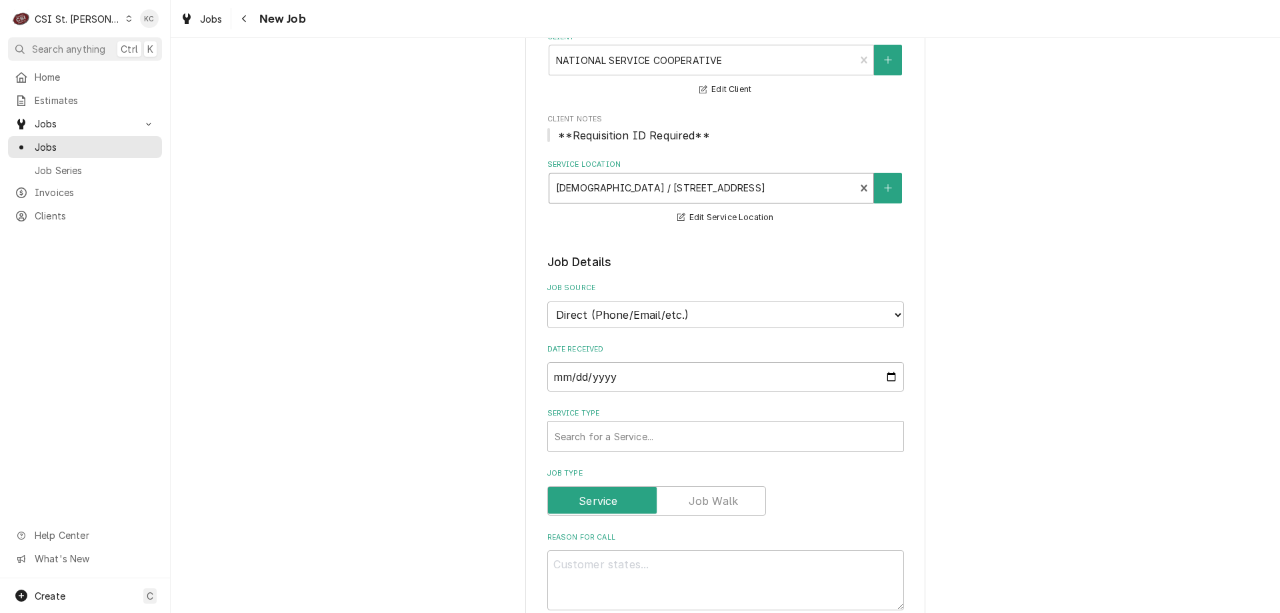
scroll to position [133, 0]
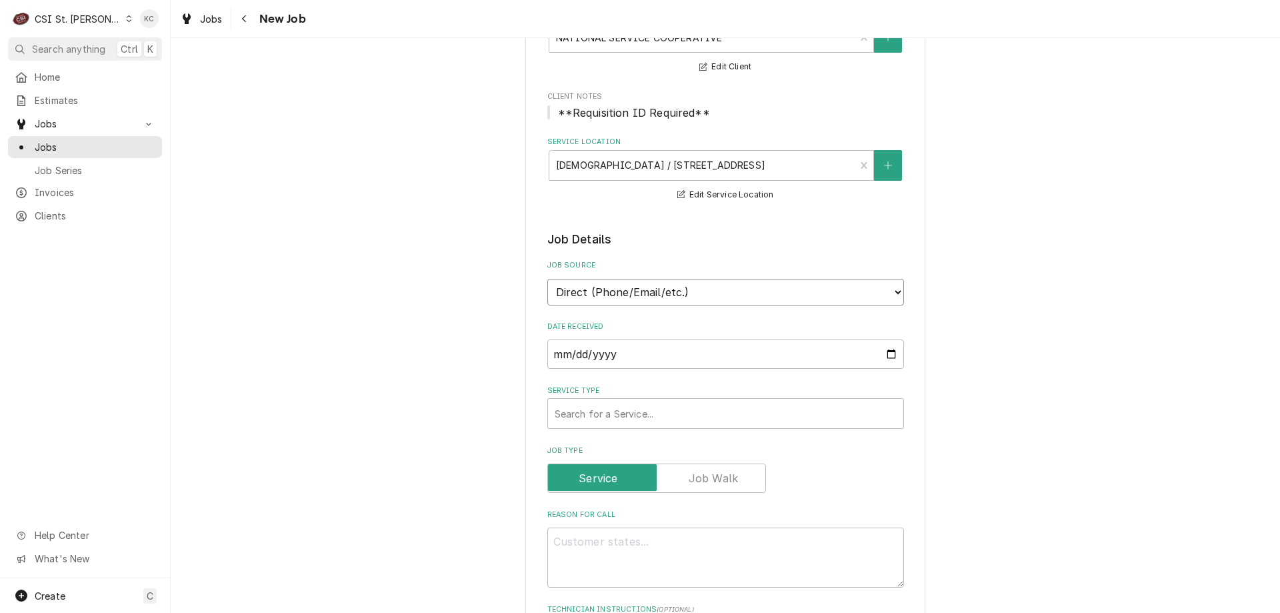
click at [789, 301] on select "Direct (Phone/Email/etc.) Service Channel Corrigo Ecotrak Other" at bounding box center [725, 292] width 357 height 27
select select "100"
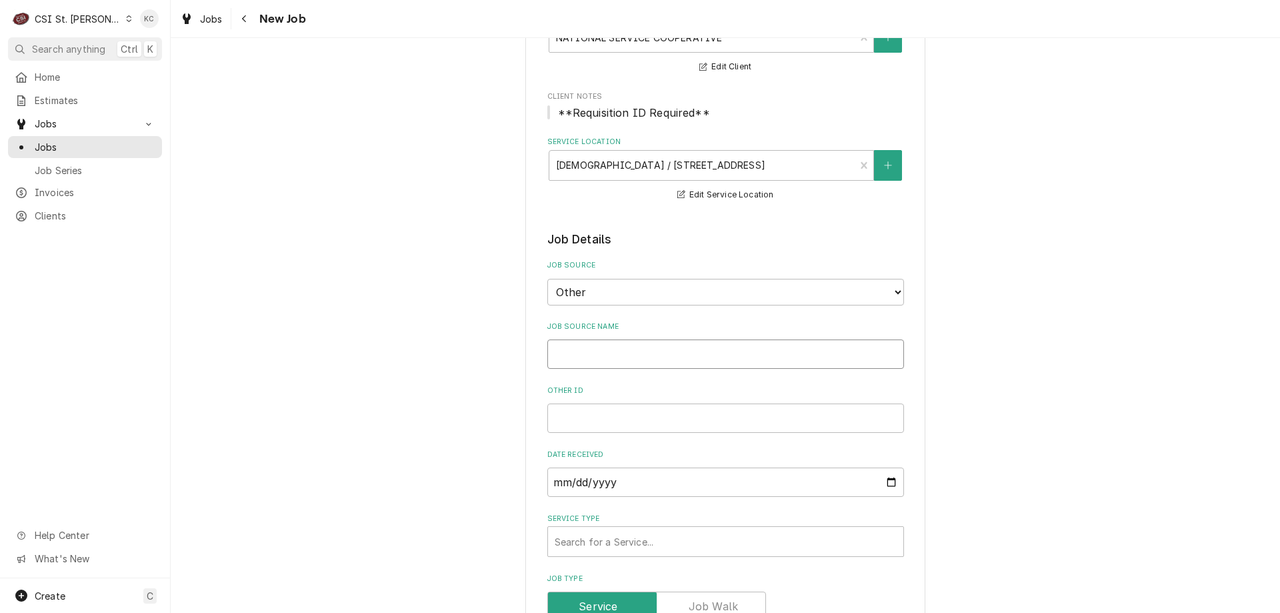
click at [742, 353] on input "Job Source Name" at bounding box center [725, 353] width 357 height 29
type textarea "x"
type input "N"
type textarea "x"
type input "NS"
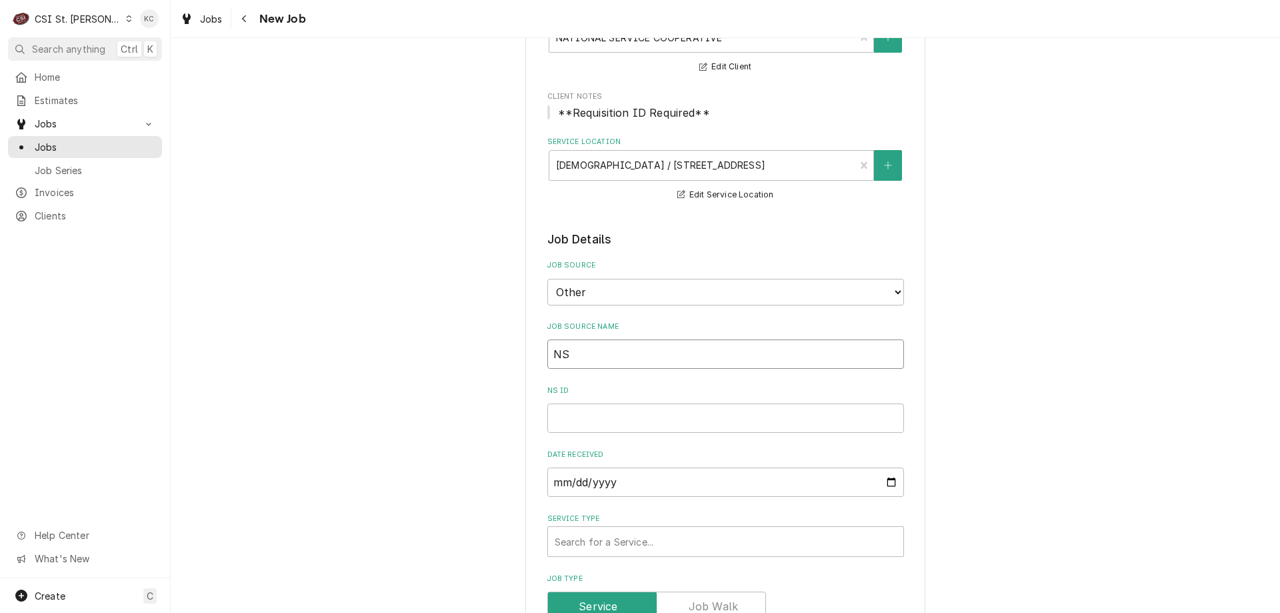
type textarea "x"
type input "NSC"
type textarea "x"
type input "NSC"
type textarea "x"
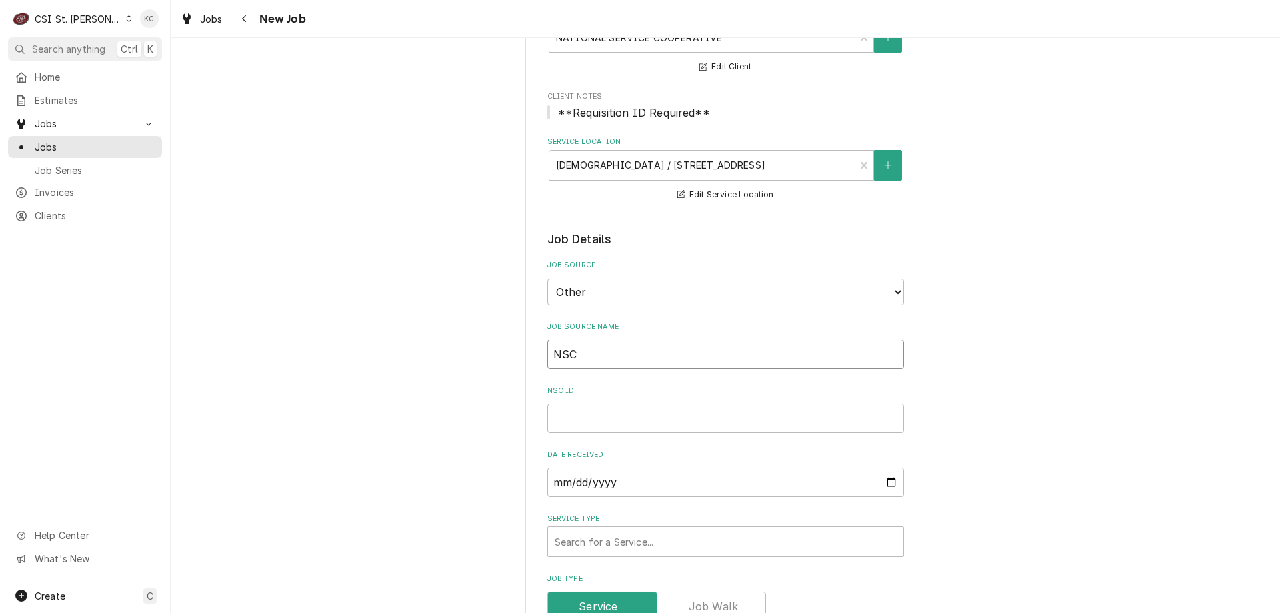
type input "NSC e"
type textarea "x"
type input "NSC em"
type textarea "x"
type input "NSC ema"
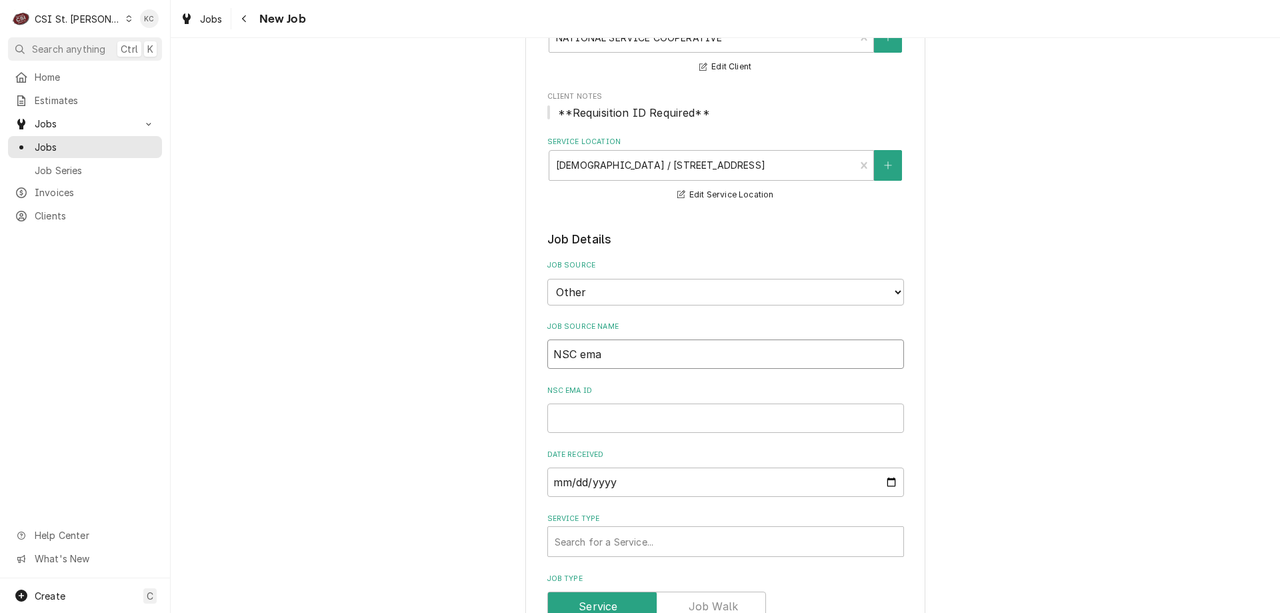
type textarea "x"
type input "NSC emai"
type textarea "x"
type input "NSC email"
type textarea "x"
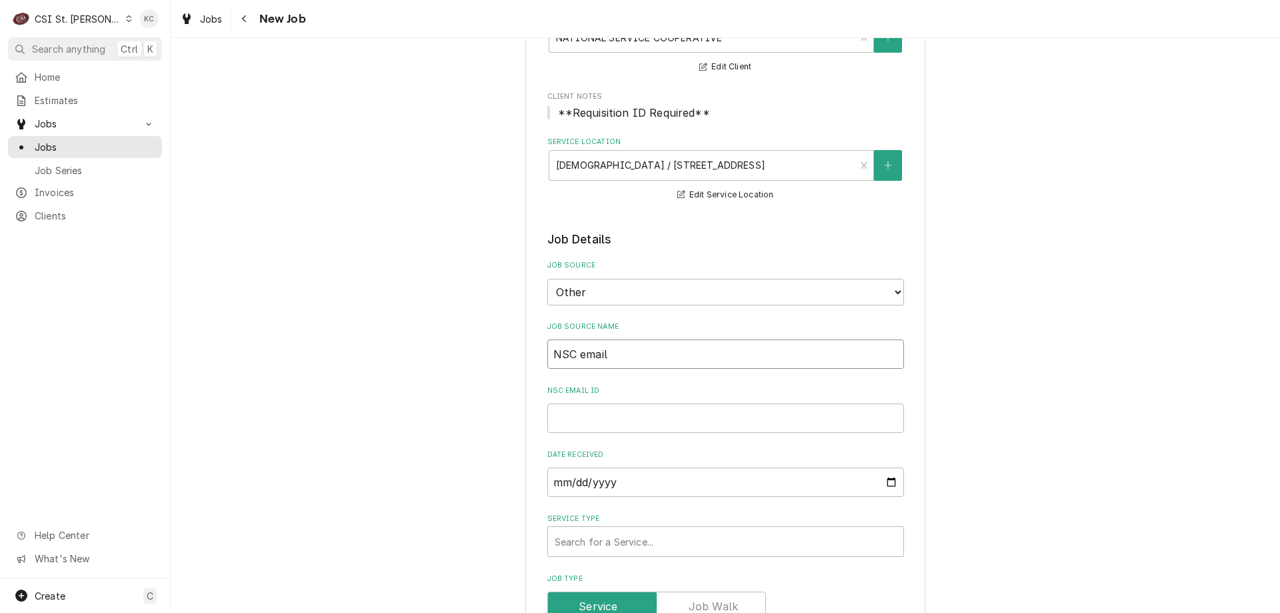
type input "NSC email"
click at [563, 427] on input "NSC email ID" at bounding box center [725, 417] width 357 height 29
paste input "R262564"
type textarea "x"
type input "R262564"
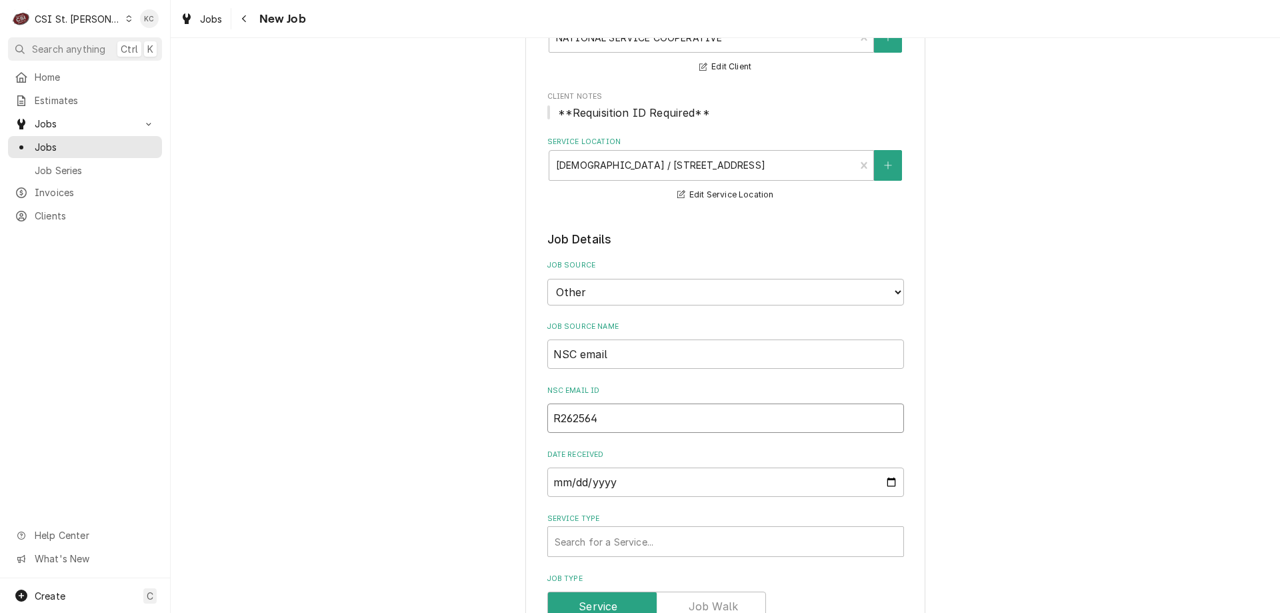
type textarea "x"
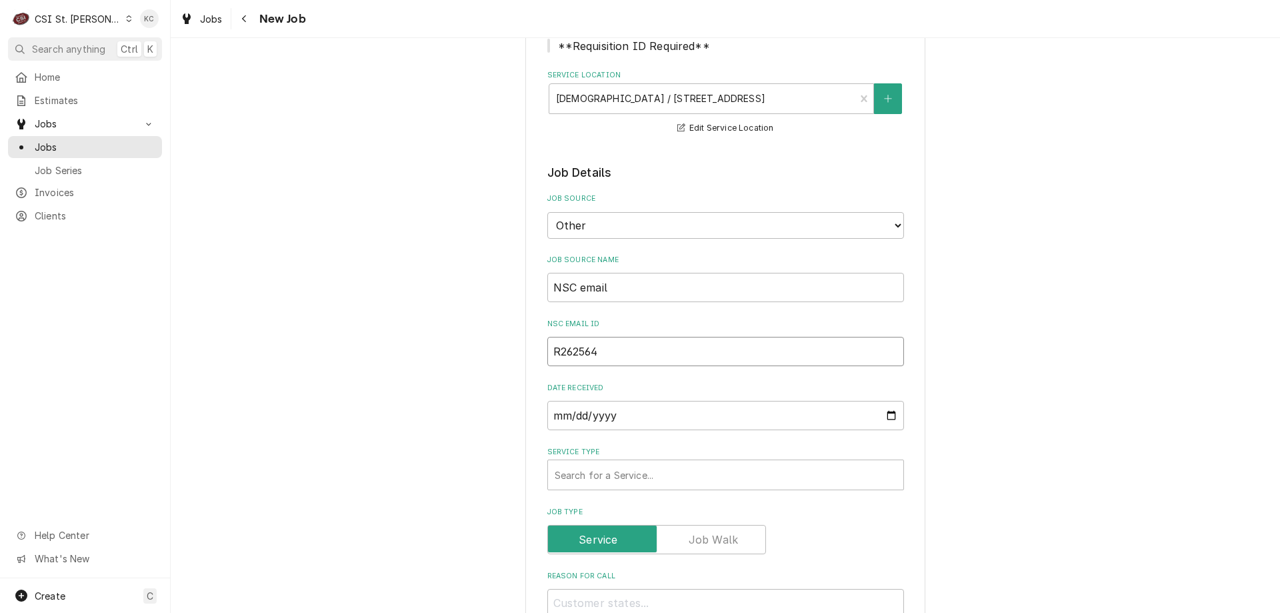
scroll to position [267, 0]
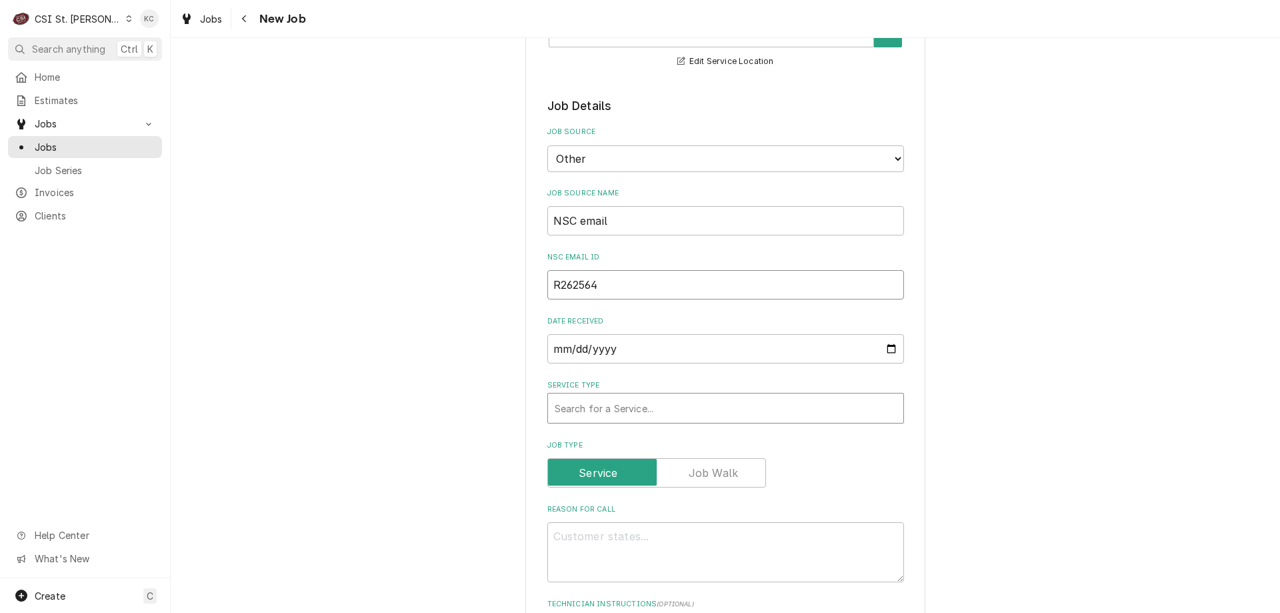
type input "R262564"
click at [643, 413] on div "Service Type" at bounding box center [726, 408] width 342 height 24
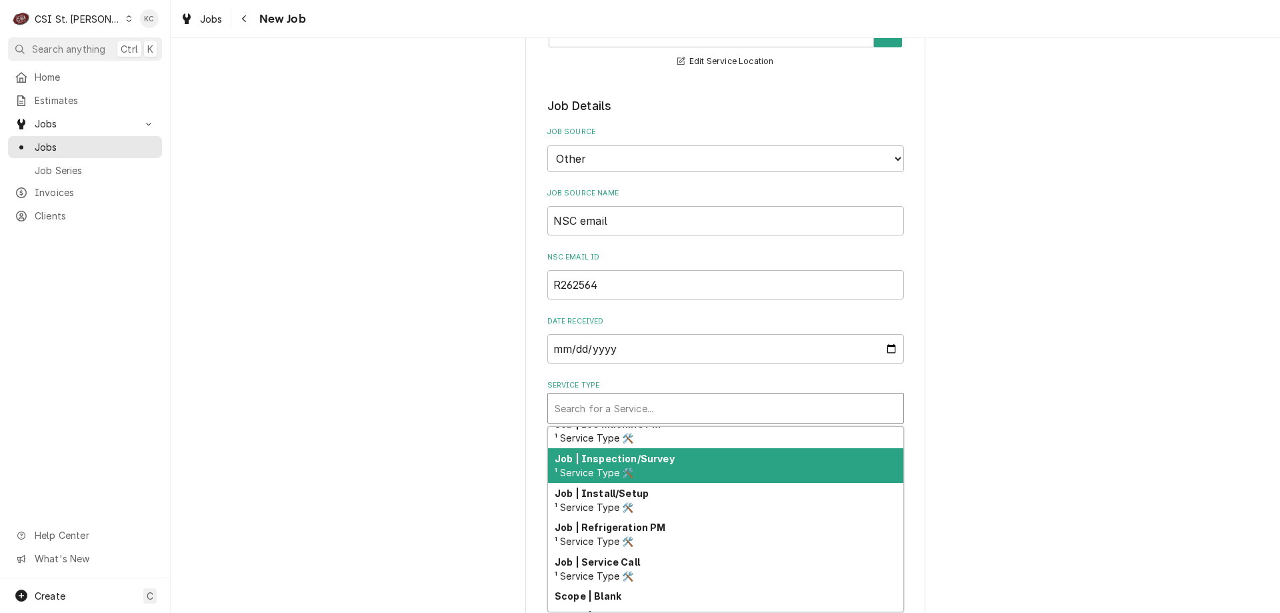
scroll to position [778, 0]
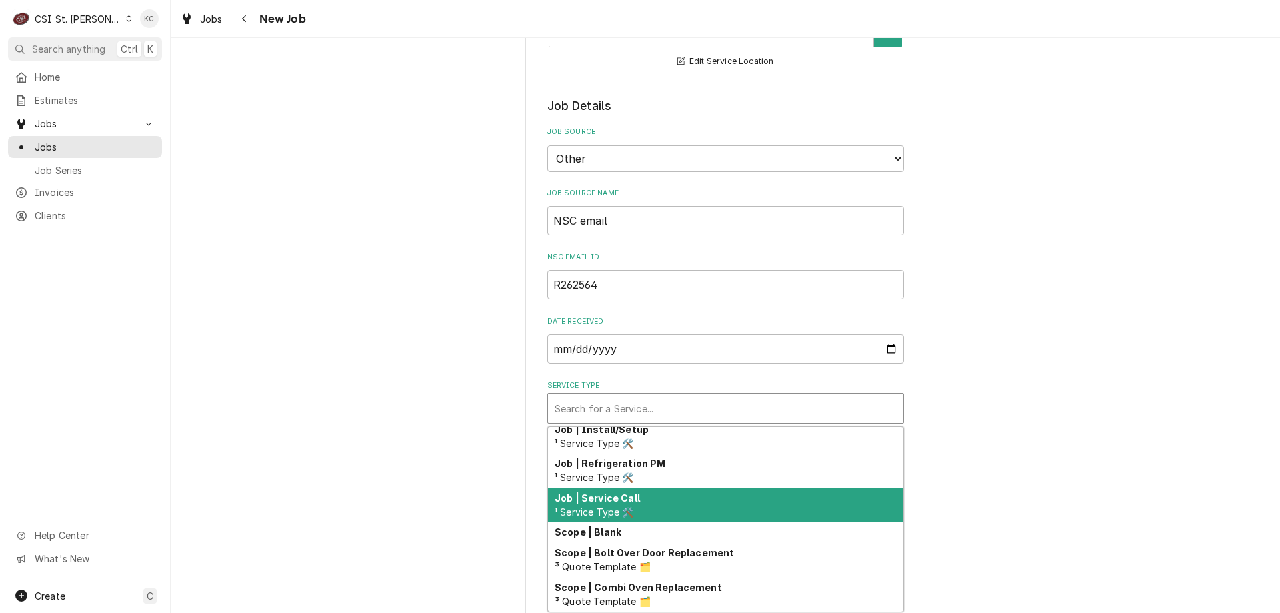
click at [659, 511] on div "Job | Service Call ¹ Service Type 🛠️" at bounding box center [725, 504] width 355 height 35
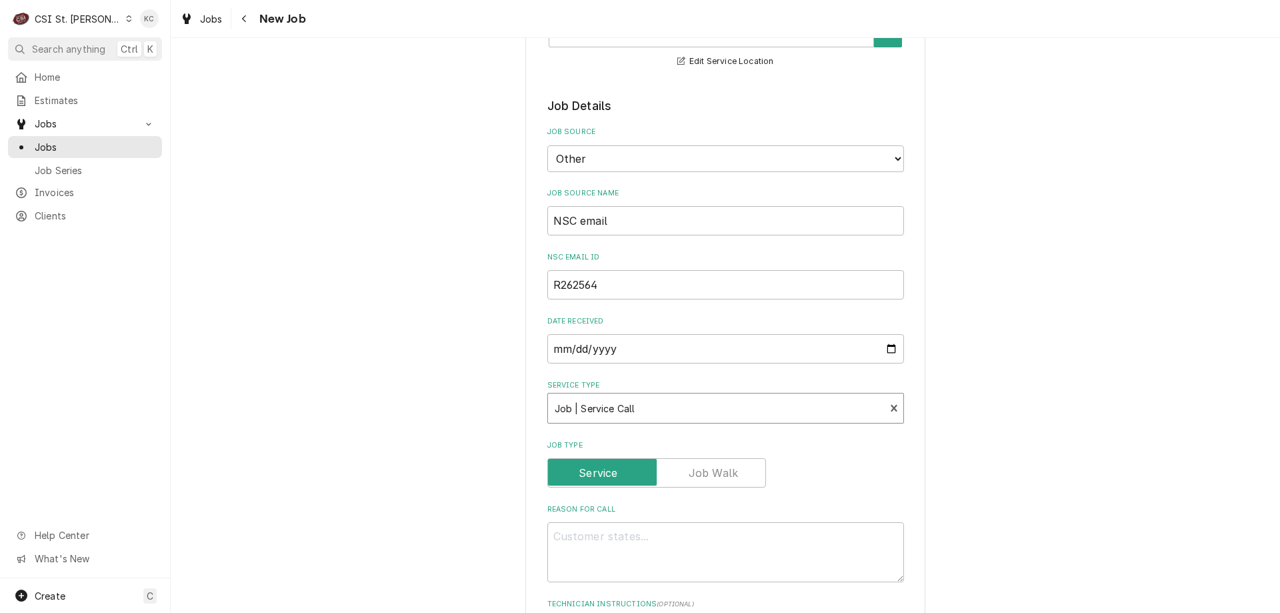
click at [1073, 491] on div "Please provide the following information to create a job: Client Details Client…" at bounding box center [725, 558] width 1109 height 1546
click at [741, 554] on textarea "Reason For Call" at bounding box center [725, 552] width 357 height 60
click at [575, 537] on textarea "Reason For Call" at bounding box center [725, 552] width 357 height 60
paste textarea "Freezer; Reach-In; Two Door; 6 Shelves; Stainless Steel Manufacturer: Arctic Ai…"
type textarea "x"
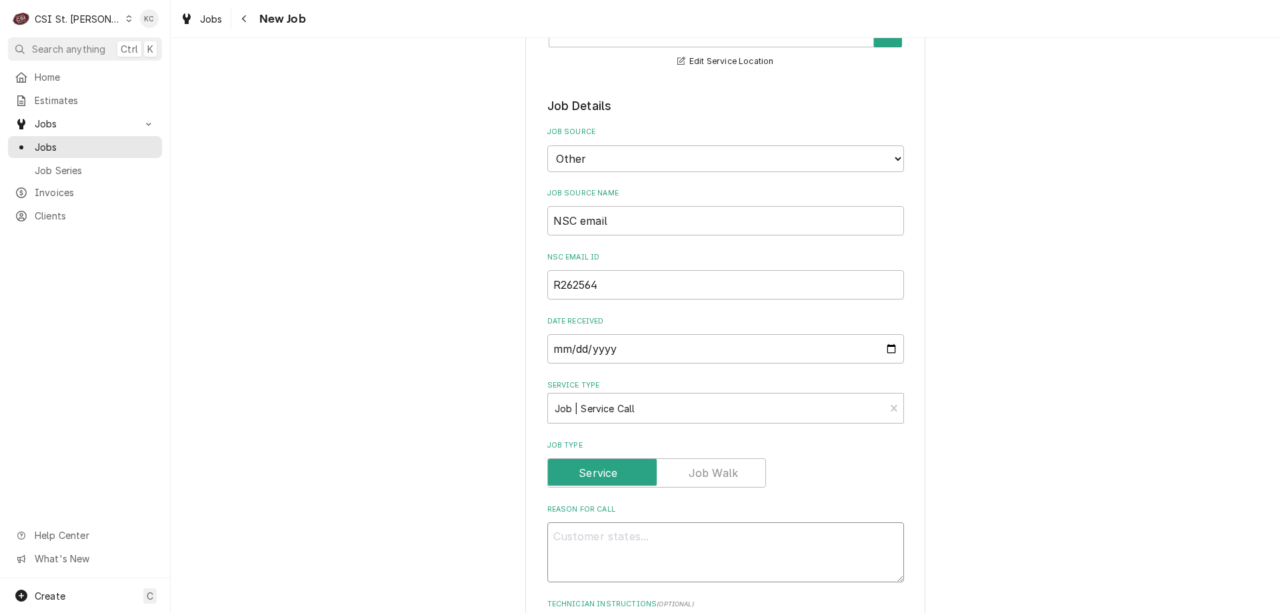
type textarea "Freezer; Reach-In; Two Door; 6 Shelves; Stainless Steel Manufacturer: Arctic Ai…"
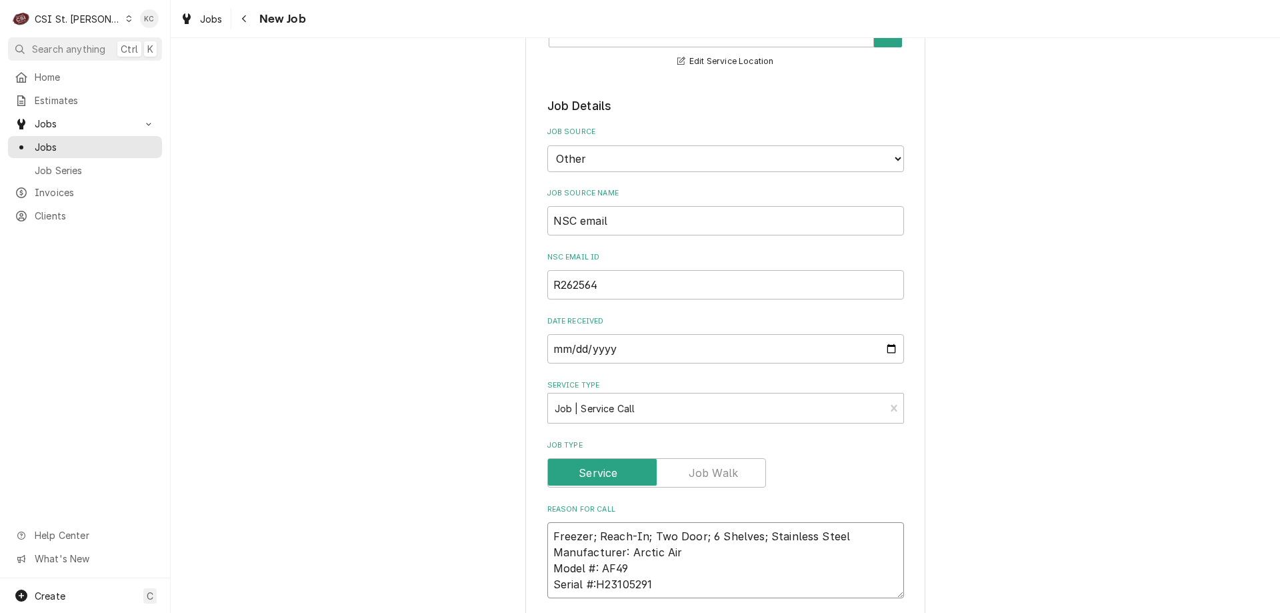
type textarea "x"
type textarea "Freezer; Reach-In; Two Door; 6 Shelves; Stainless Steel Manufacturer: Arctic Ai…"
type textarea "x"
type textarea "Freezer; Reach-In; Two Door; 6 Shelves; Stainless Steel Manufacturer: Arctic Ai…"
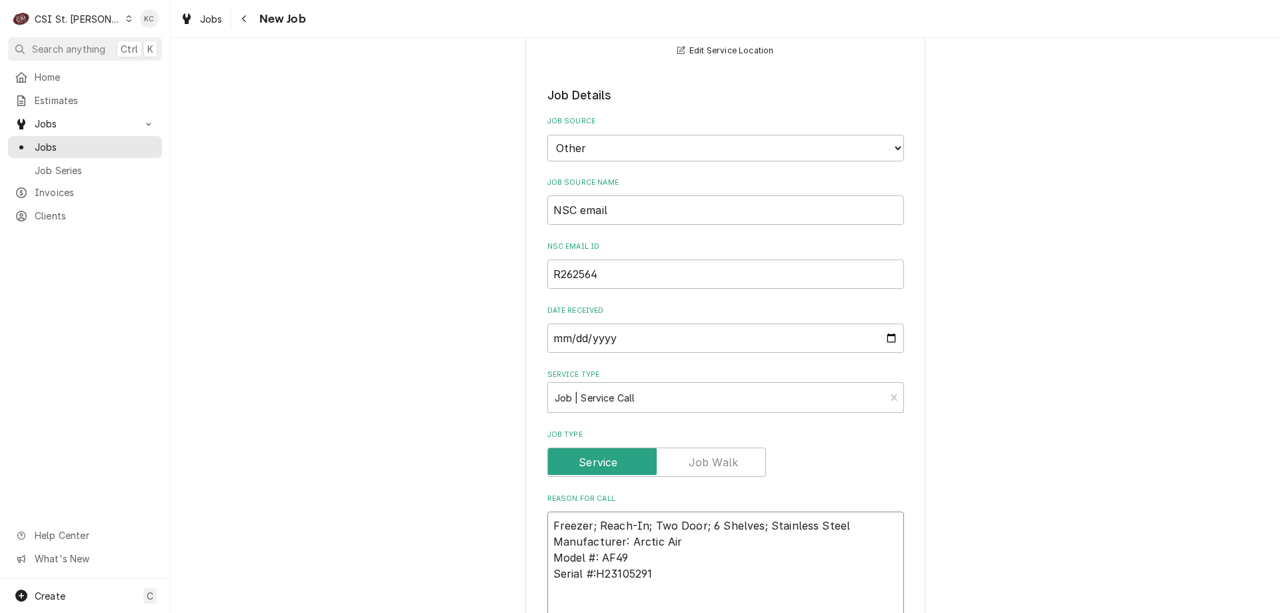
type textarea "x"
type textarea "Freezer; Reach-In; Two Door; 6 Shelves; Stainless Steel Manufacturer: Arctic Ai…"
type textarea "x"
type textarea "Freezer; Reach-In; Two Door; 6 Shelves; Stainless Steel Manufacturer: Arctic Ai…"
type textarea "x"
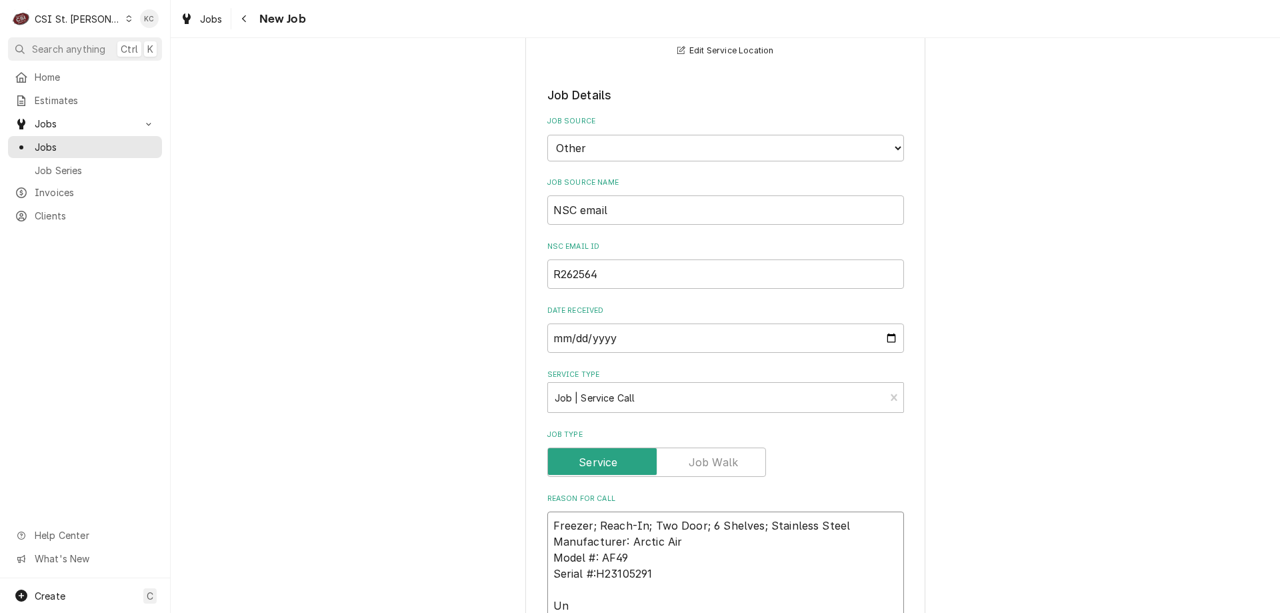
type textarea "Freezer; Reach-In; Two Door; 6 Shelves; Stainless Steel Manufacturer: Arctic Ai…"
type textarea "x"
type textarea "Freezer; Reach-In; Two Door; 6 Shelves; Stainless Steel Manufacturer: Arctic Ai…"
type textarea "x"
type textarea "Freezer; Reach-In; Two Door; 6 Shelves; Stainless Steel Manufacturer: Arctic Ai…"
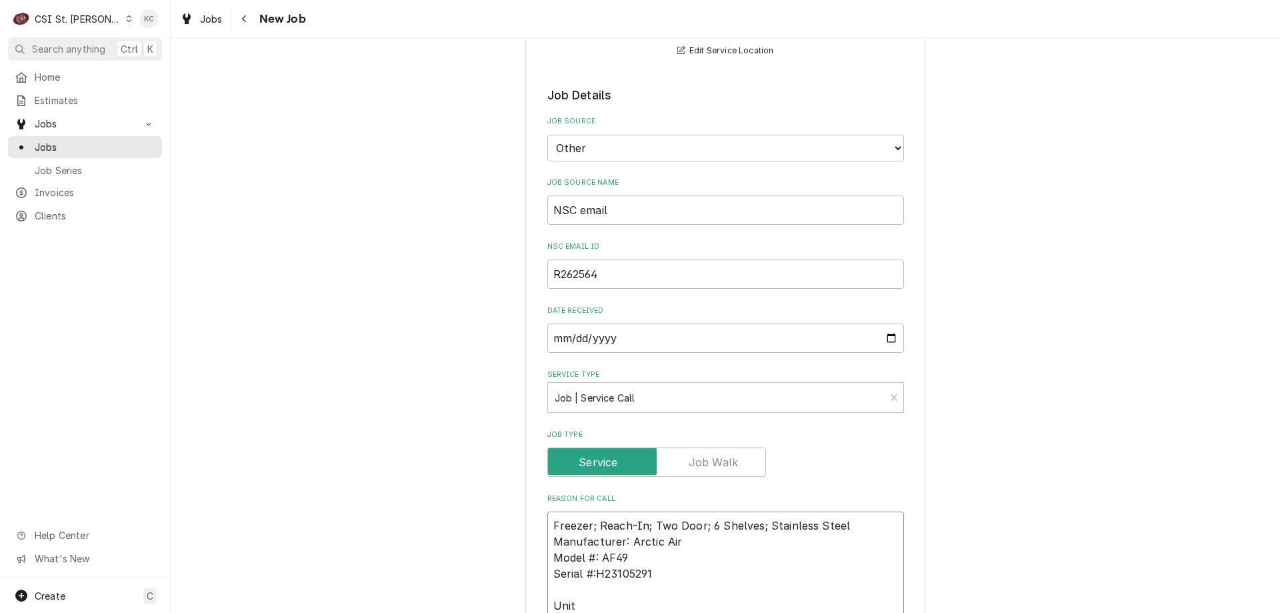
type textarea "x"
type textarea "Freezer; Reach-In; Two Door; 6 Shelves; Stainless Steel Manufacturer: Arctic Ai…"
type textarea "x"
type textarea "Freezer; Reach-In; Two Door; 6 Shelves; Stainless Steel Manufacturer: Arctic Ai…"
type textarea "x"
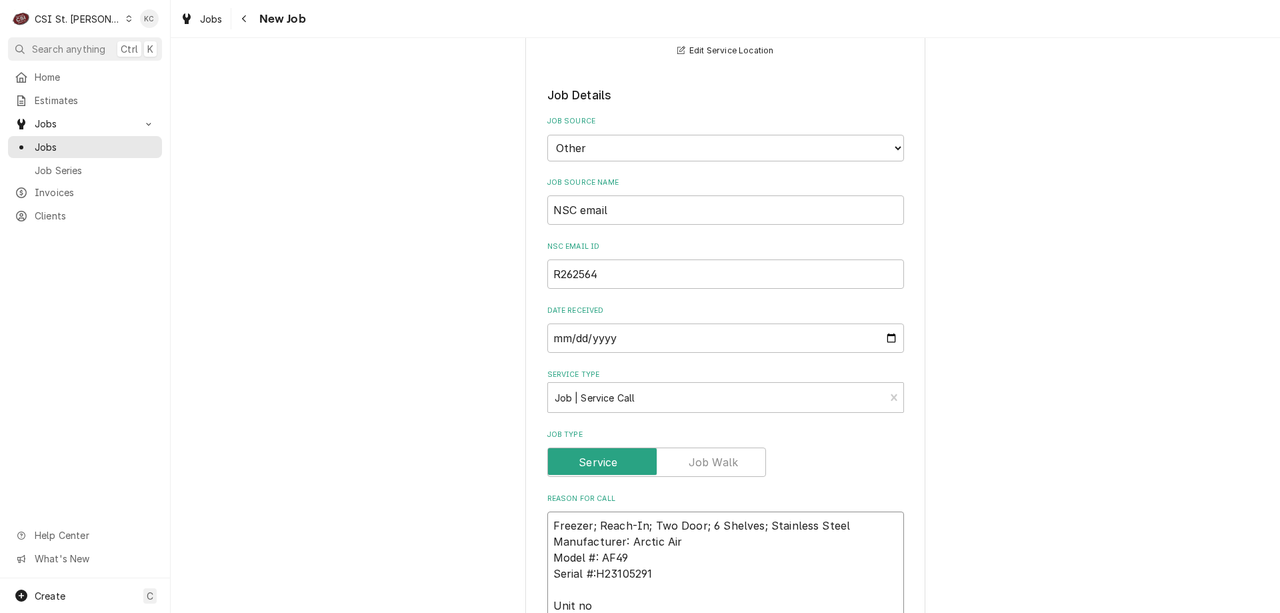
type textarea "Freezer; Reach-In; Two Door; 6 Shelves; Stainless Steel Manufacturer: Arctic Ai…"
type textarea "x"
type textarea "Freezer; Reach-In; Two Door; 6 Shelves; Stainless Steel Manufacturer: Arctic Ai…"
type textarea "x"
type textarea "Freezer; Reach-In; Two Door; 6 Shelves; Stainless Steel Manufacturer: Arctic Ai…"
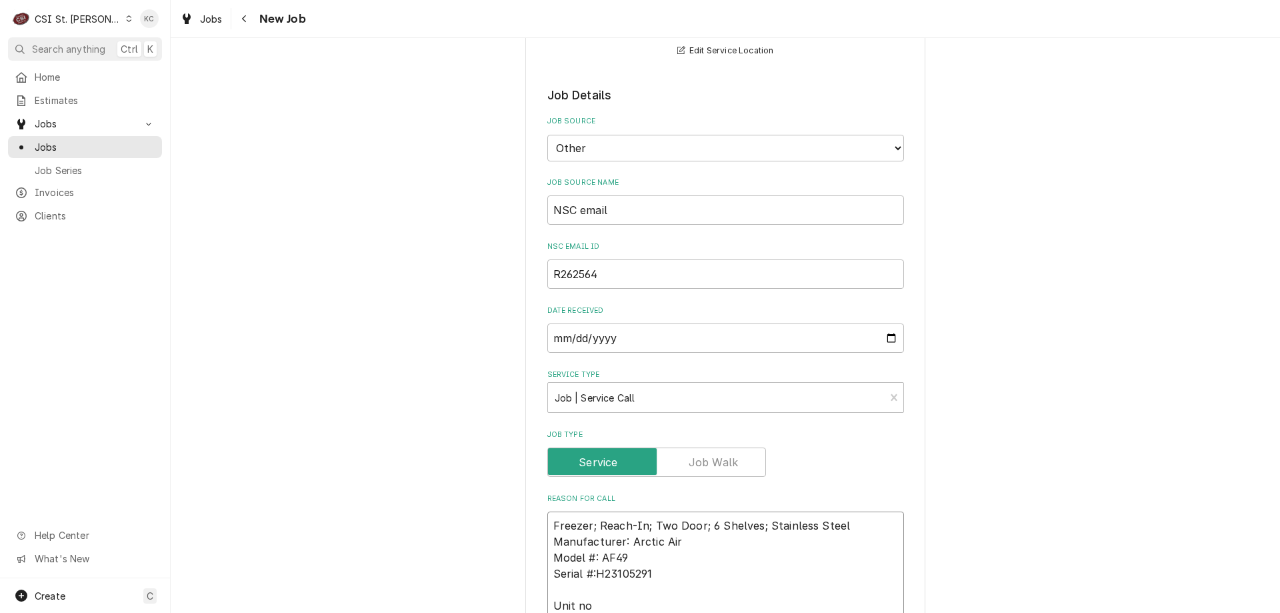
type textarea "x"
type textarea "Freezer; Reach-In; Two Door; 6 Shelves; Stainless Steel Manufacturer: Arctic Ai…"
type textarea "x"
type textarea "Freezer; Reach-In; Two Door; 6 Shelves; Stainless Steel Manufacturer: Arctic Ai…"
type textarea "x"
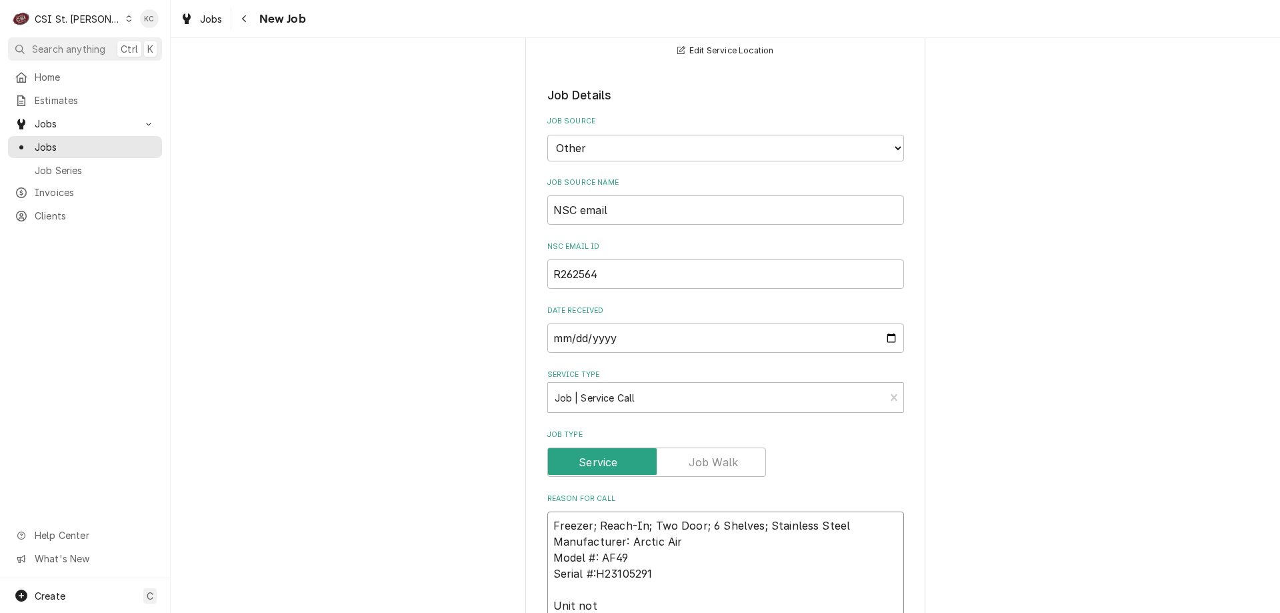
type textarea "Freezer; Reach-In; Two Door; 6 Shelves; Stainless Steel Manufacturer: Arctic Ai…"
type textarea "x"
type textarea "Freezer; Reach-In; Two Door; 6 Shelves; Stainless Steel Manufacturer: Arctic Ai…"
type textarea "x"
type textarea "Freezer; Reach-In; Two Door; 6 Shelves; Stainless Steel Manufacturer: Arctic Ai…"
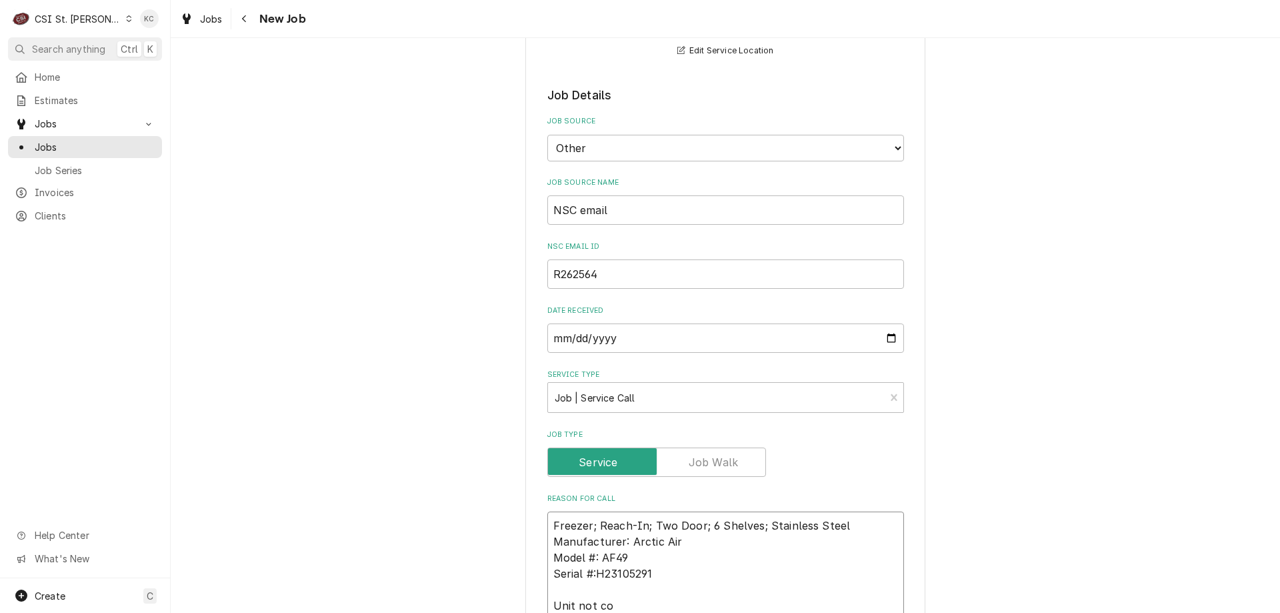
type textarea "x"
type textarea "Freezer; Reach-In; Two Door; 6 Shelves; Stainless Steel Manufacturer: Arctic Ai…"
type textarea "x"
type textarea "Freezer; Reach-In; Two Door; 6 Shelves; Stainless Steel Manufacturer: Arctic Ai…"
type textarea "x"
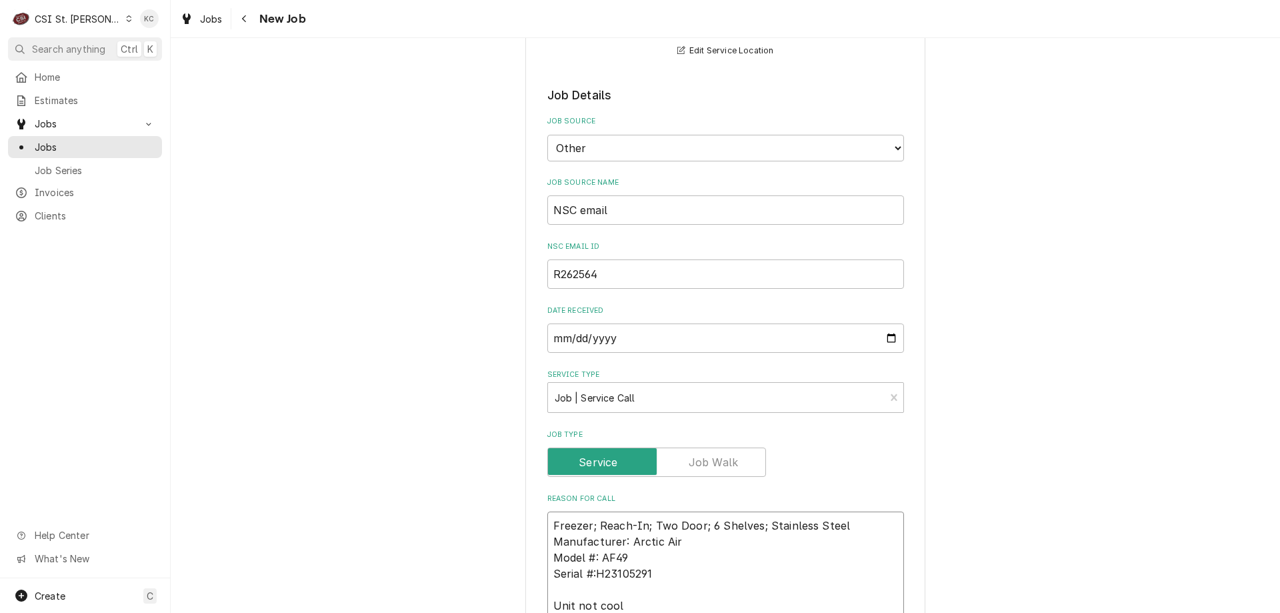
type textarea "Freezer; Reach-In; Two Door; 6 Shelves; Stainless Steel Manufacturer: Arctic Ai…"
type textarea "x"
type textarea "Freezer; Reach-In; Two Door; 6 Shelves; Stainless Steel Manufacturer: Arctic Ai…"
type textarea "x"
type textarea "Freezer; Reach-In; Two Door; 6 Shelves; Stainless Steel Manufacturer: Arctic Ai…"
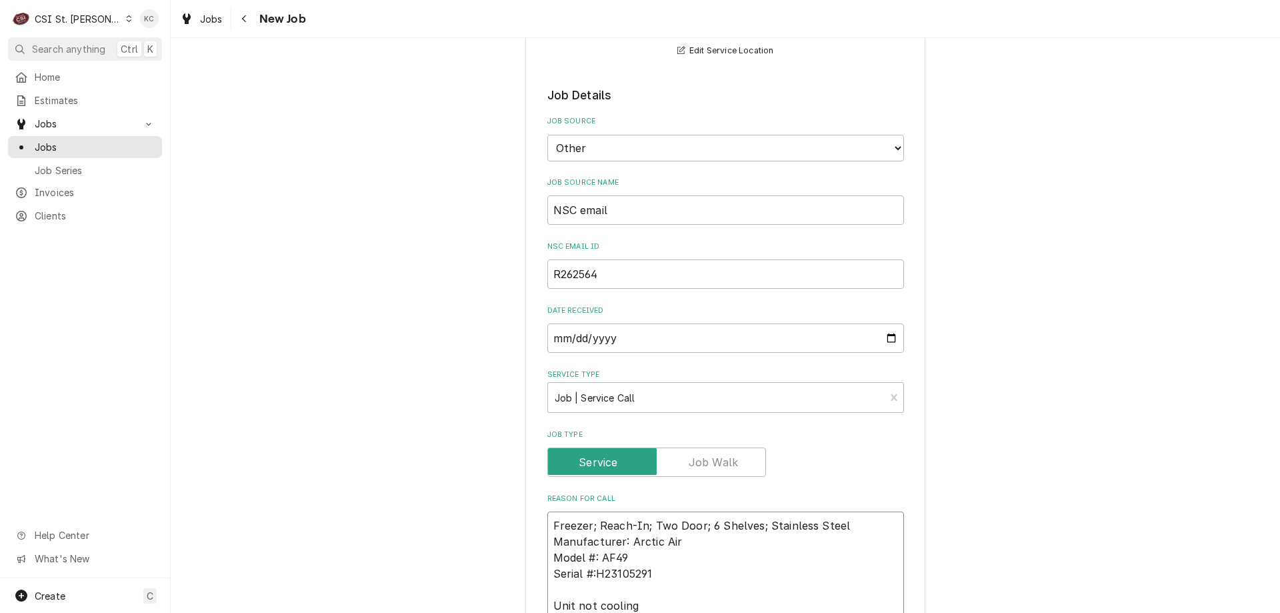
type textarea "x"
type textarea "Freezer; Reach-In; Two Door; 6 Shelves; Stainless Steel Manufacturer: Arctic Ai…"
type textarea "x"
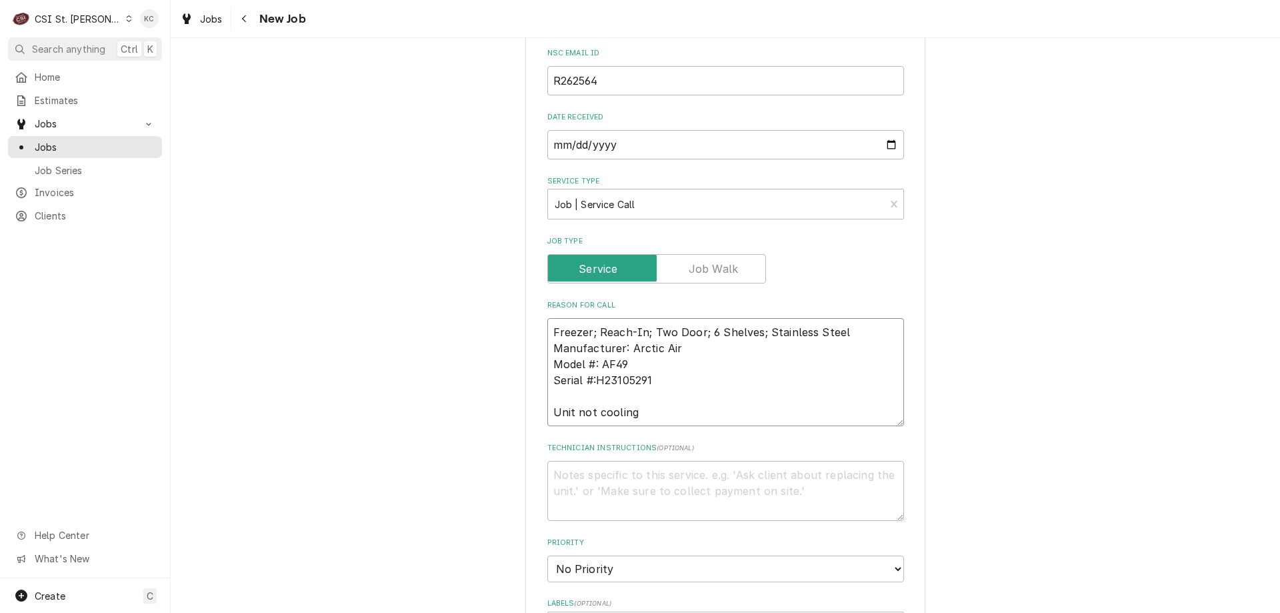
scroll to position [477, 0]
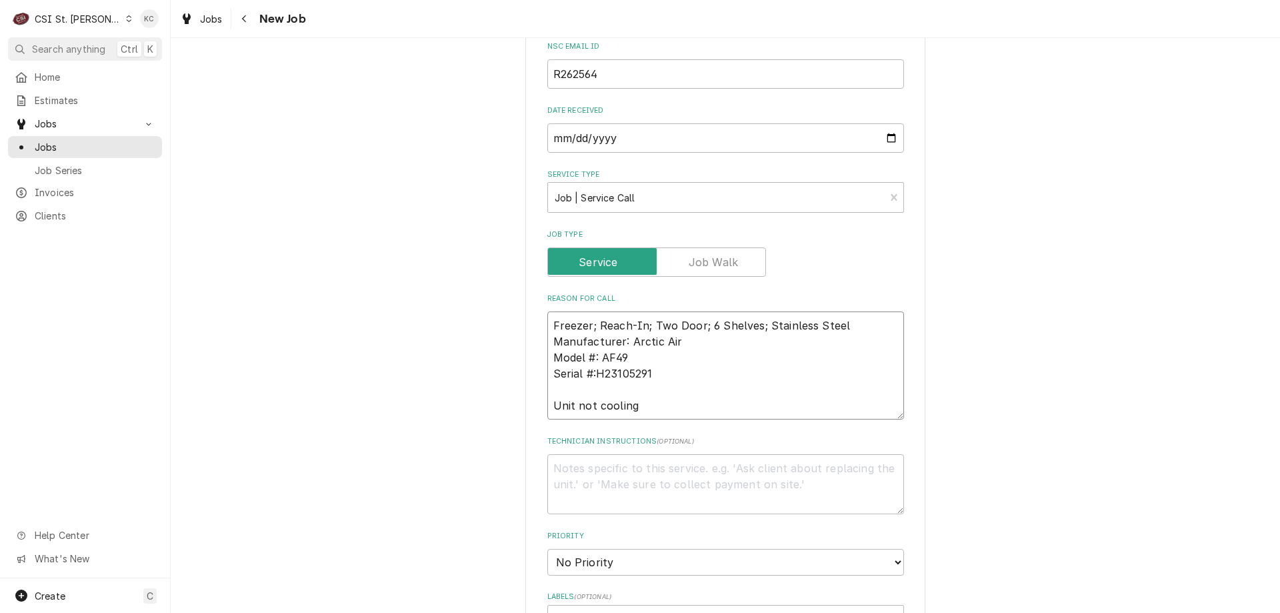
type textarea "Freezer; Reach-In; Two Door; 6 Shelves; Stainless Steel Manufacturer: Arctic Ai…"
click at [663, 486] on textarea "Technician Instructions ( optional )" at bounding box center [725, 484] width 357 height 60
type textarea "x"
type textarea "R"
type textarea "x"
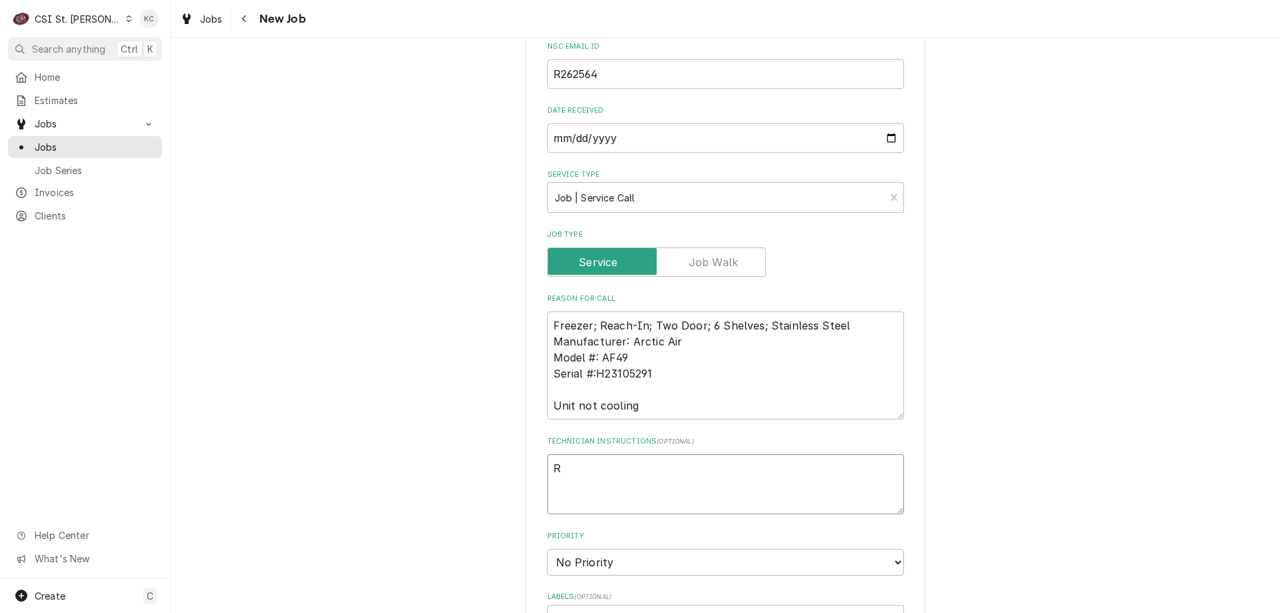
type textarea "Ri"
type textarea "x"
type textarea "Ric"
type textarea "x"
type textarea "Rich"
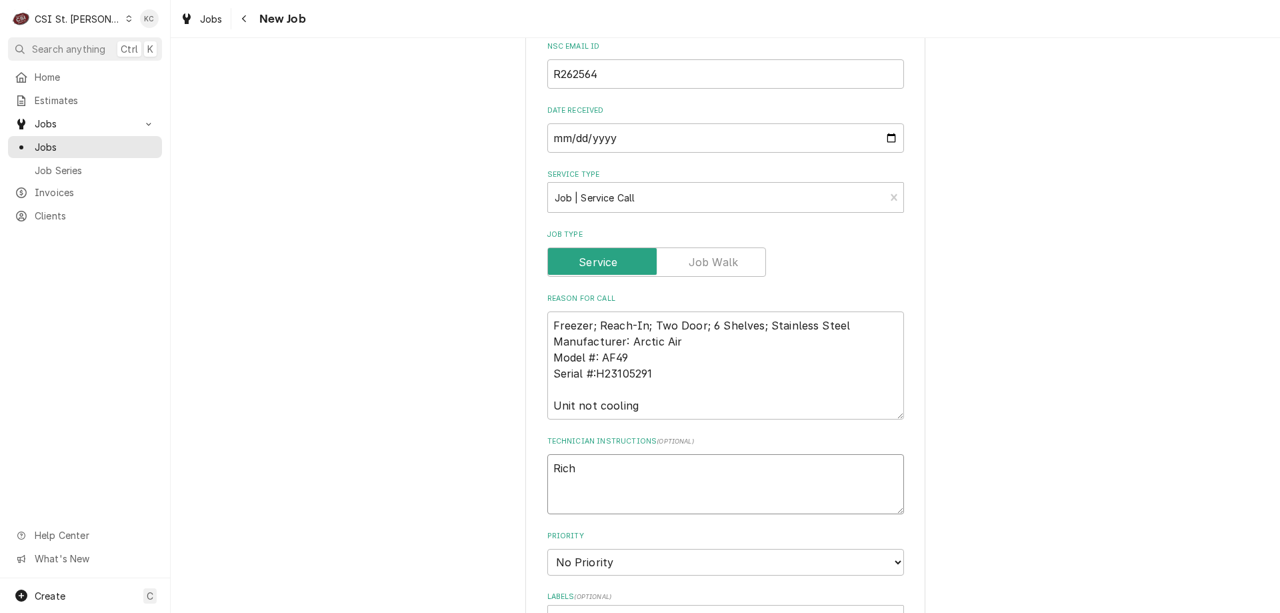
type textarea "x"
type textarea "Rich"
type textarea "x"
type textarea "Rich -"
type textarea "x"
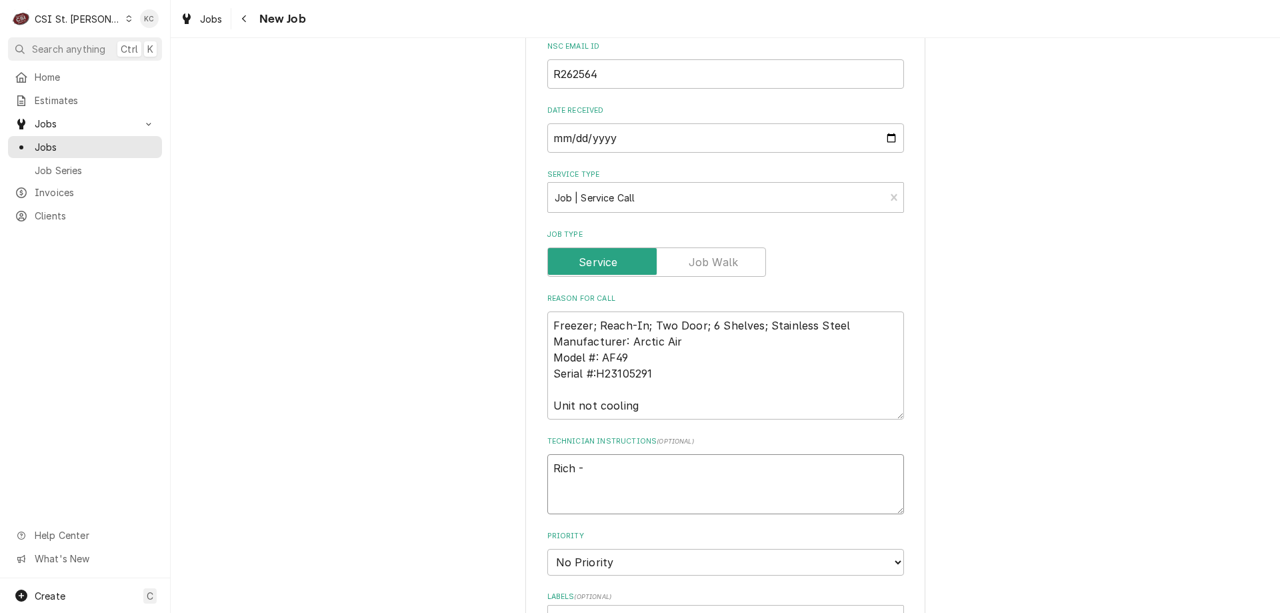
type textarea "Rich -"
type textarea "x"
type textarea "Rich - 3"
type textarea "x"
type textarea "Rich - 31"
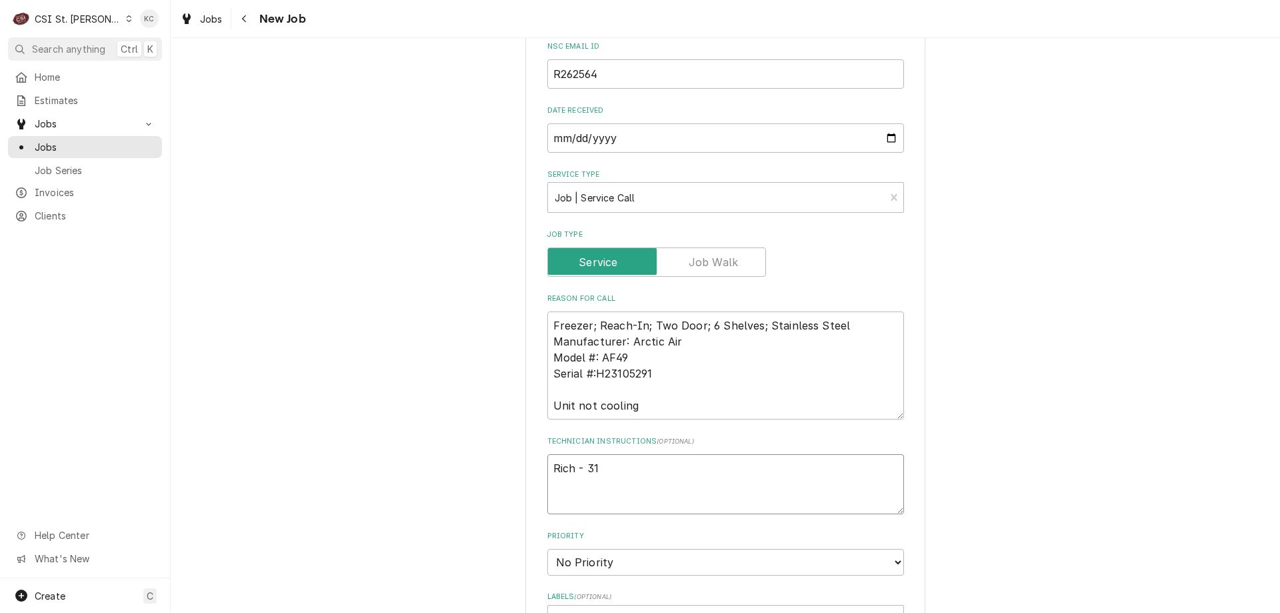
type textarea "x"
type textarea "Rich - 314"
type textarea "x"
type textarea "Rich - 314"
type textarea "x"
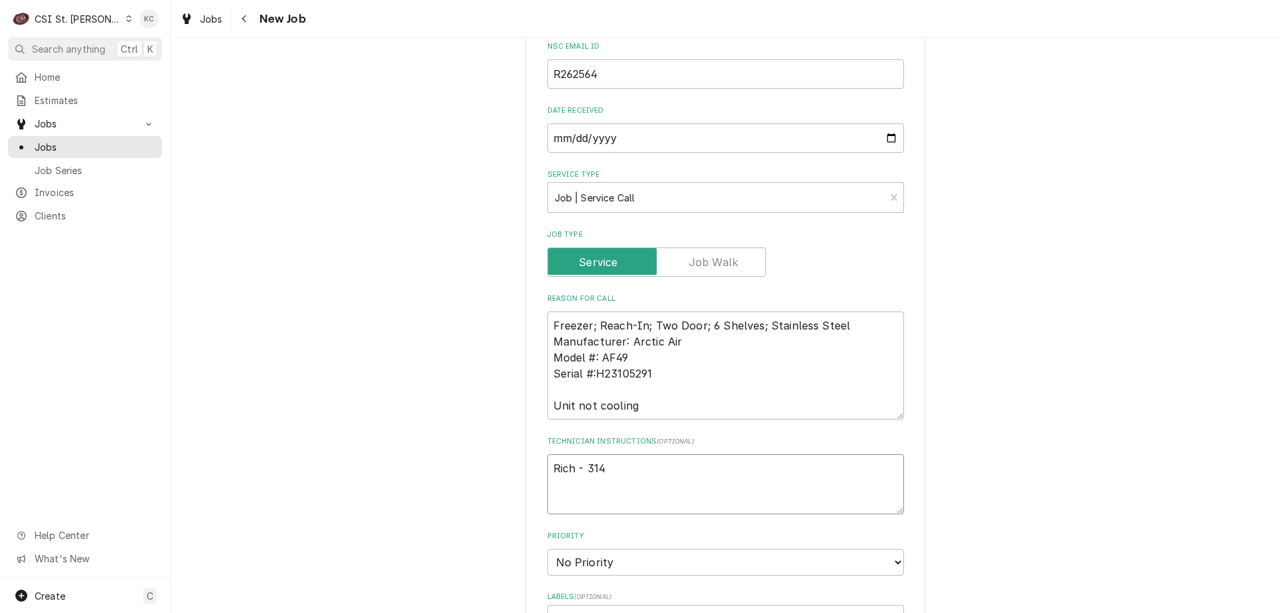
type textarea "Rich - 314 6"
type textarea "x"
type textarea "Rich - 314"
type textarea "x"
type textarea "Rich - 314 2"
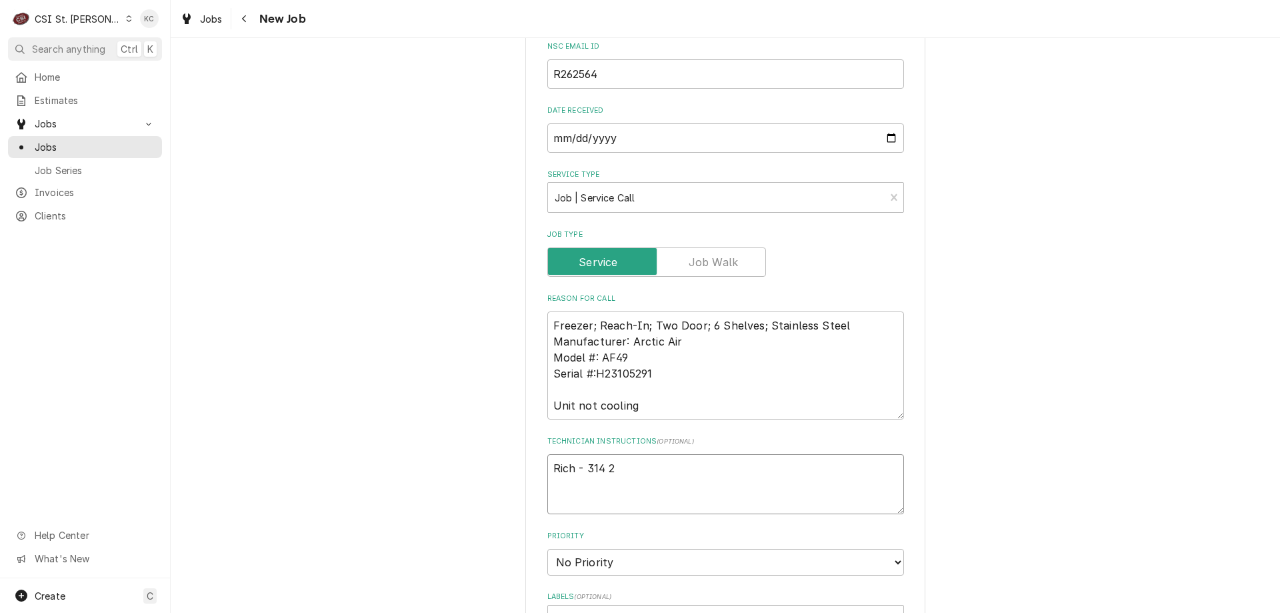
type textarea "x"
type textarea "Rich - 314 26"
type textarea "x"
type textarea "Rich - 314 267"
type textarea "x"
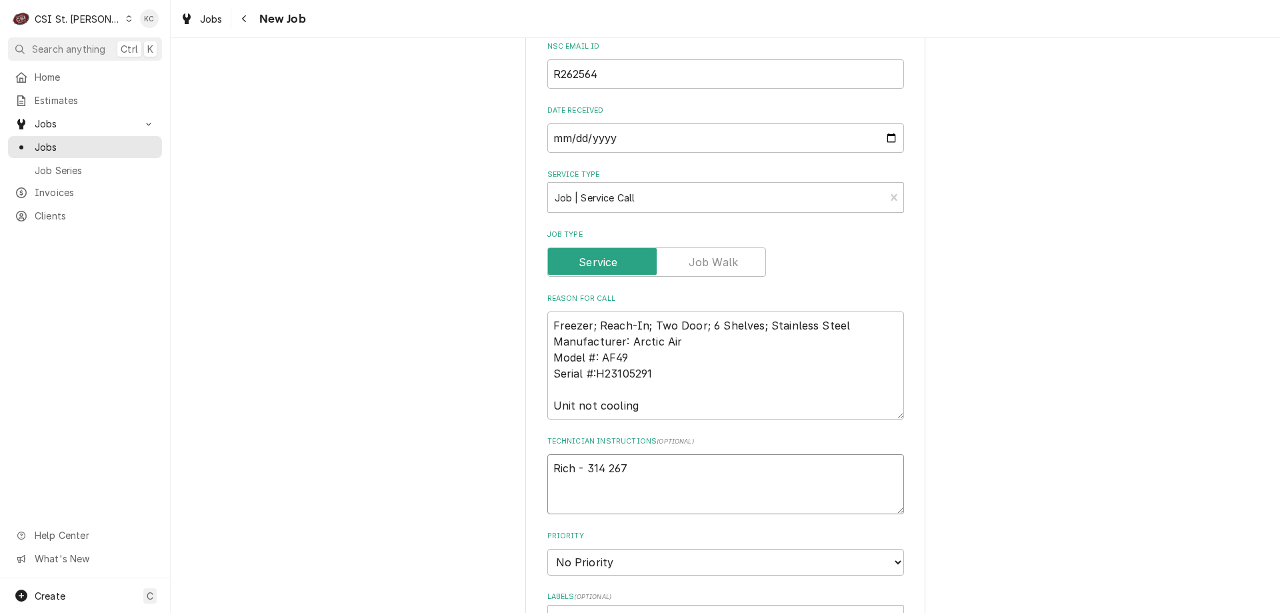
type textarea "Rich - 314 267-"
type textarea "x"
type textarea "Rich - 314 267-8"
type textarea "x"
type textarea "Rich - 314 267-87"
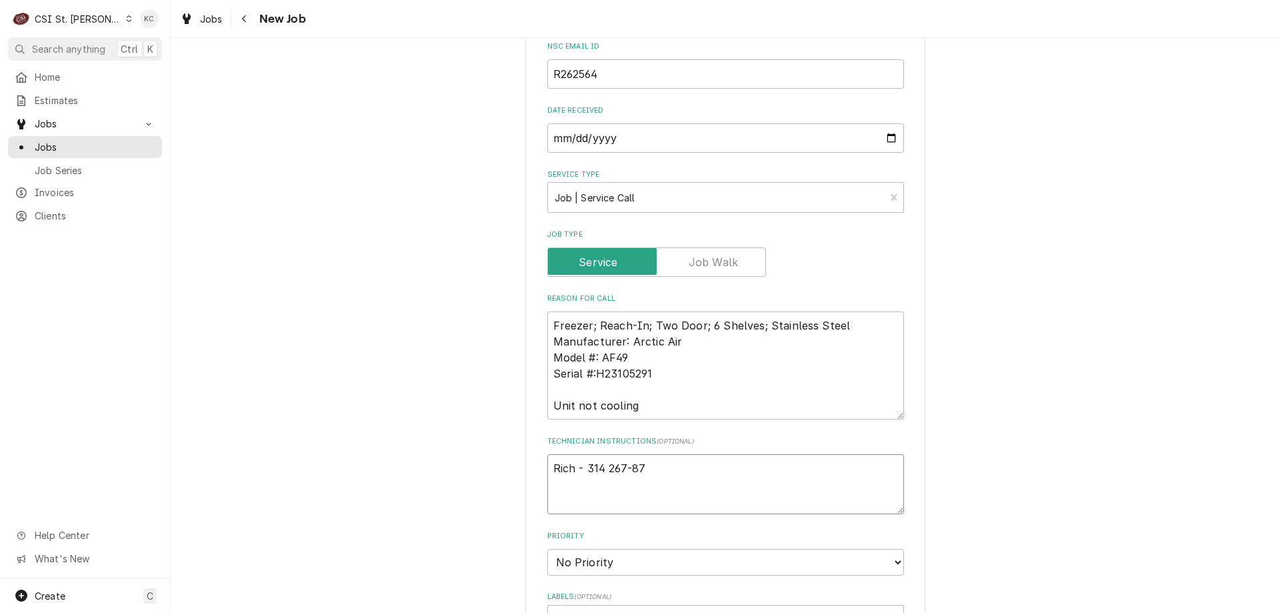
type textarea "x"
type textarea "Rich - 314 267-870"
type textarea "x"
type textarea "Rich - 314 267-8705"
click at [551, 467] on textarea "Rich - 314 267-8705" at bounding box center [725, 484] width 357 height 60
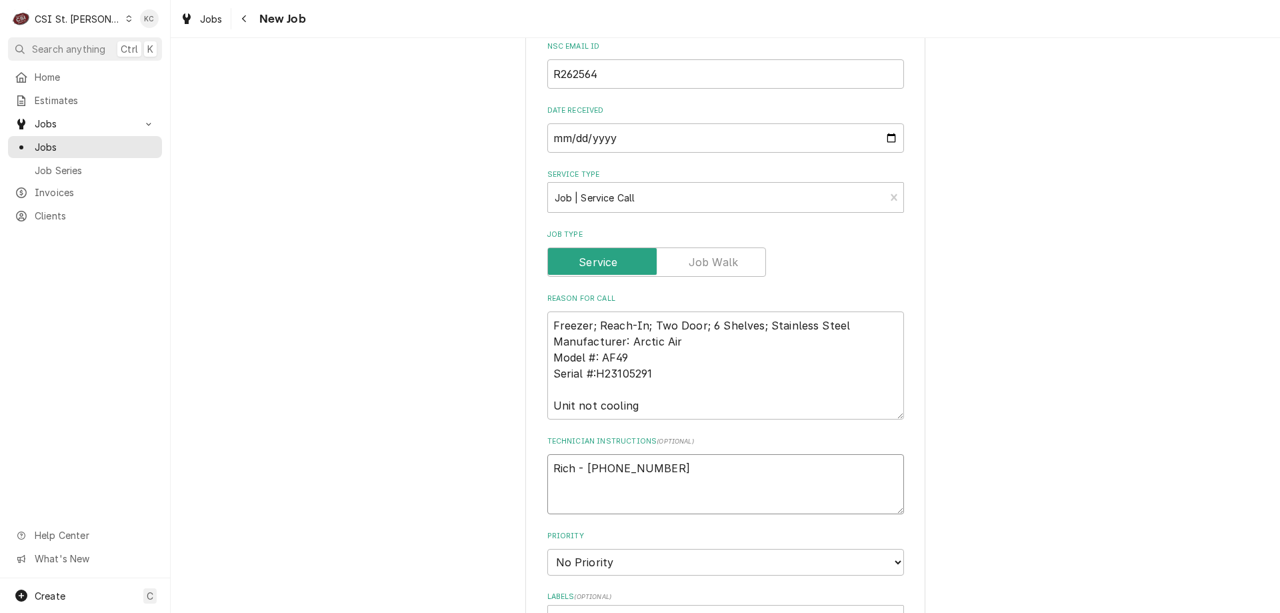
type textarea "x"
type textarea "Rich - 314 267-8705"
type textarea "x"
type textarea "Rich - 314 267-8705"
type textarea "x"
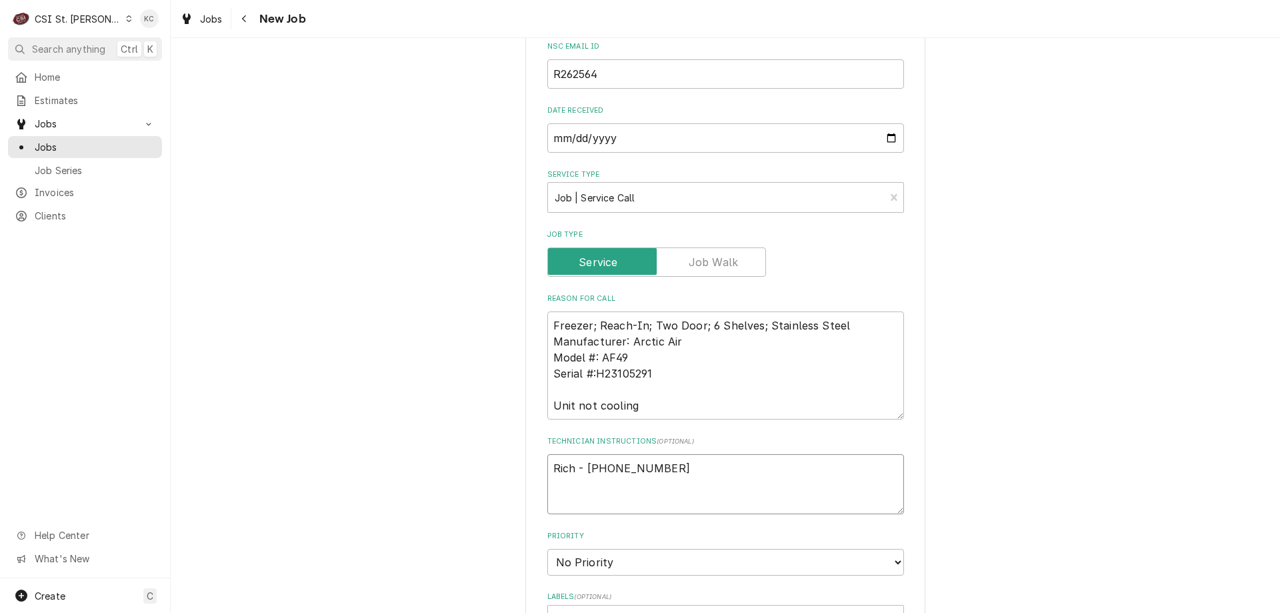
type textarea "Rich - 314 267-8705"
type textarea "x"
type textarea "E Rich - 314 267-8705"
type textarea "x"
type textarea "Em Rich - 314 267-8705"
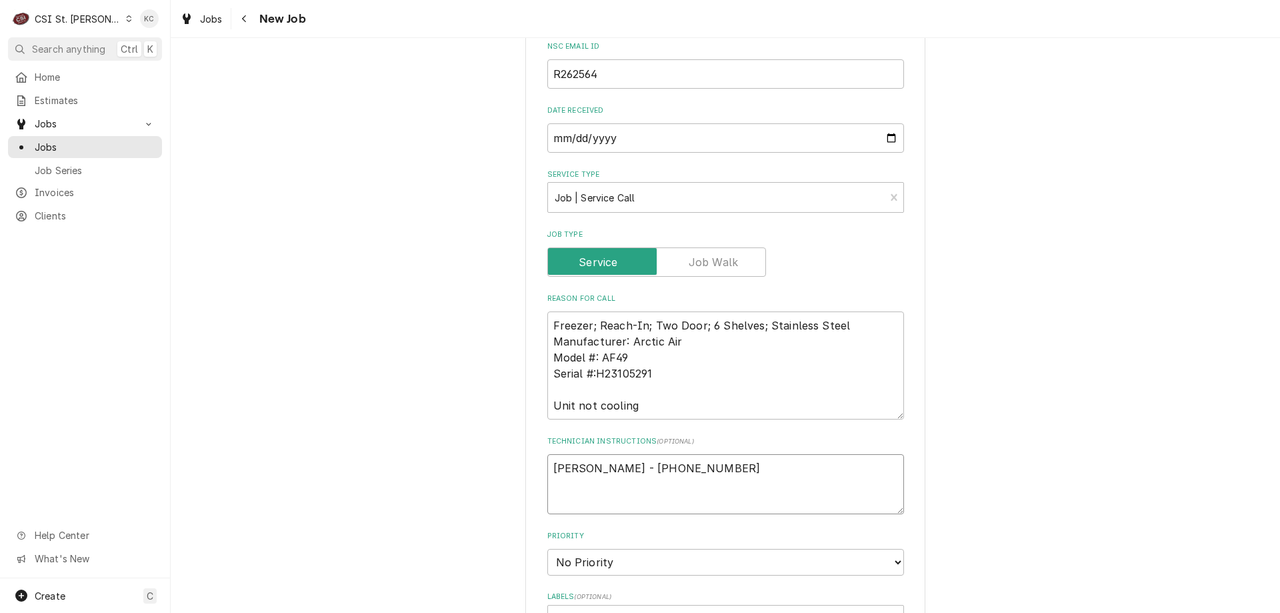
type textarea "x"
type textarea "Eme Rich - 314 267-8705"
type textarea "x"
type textarea "Emer Rich - 314 267-8705"
type textarea "x"
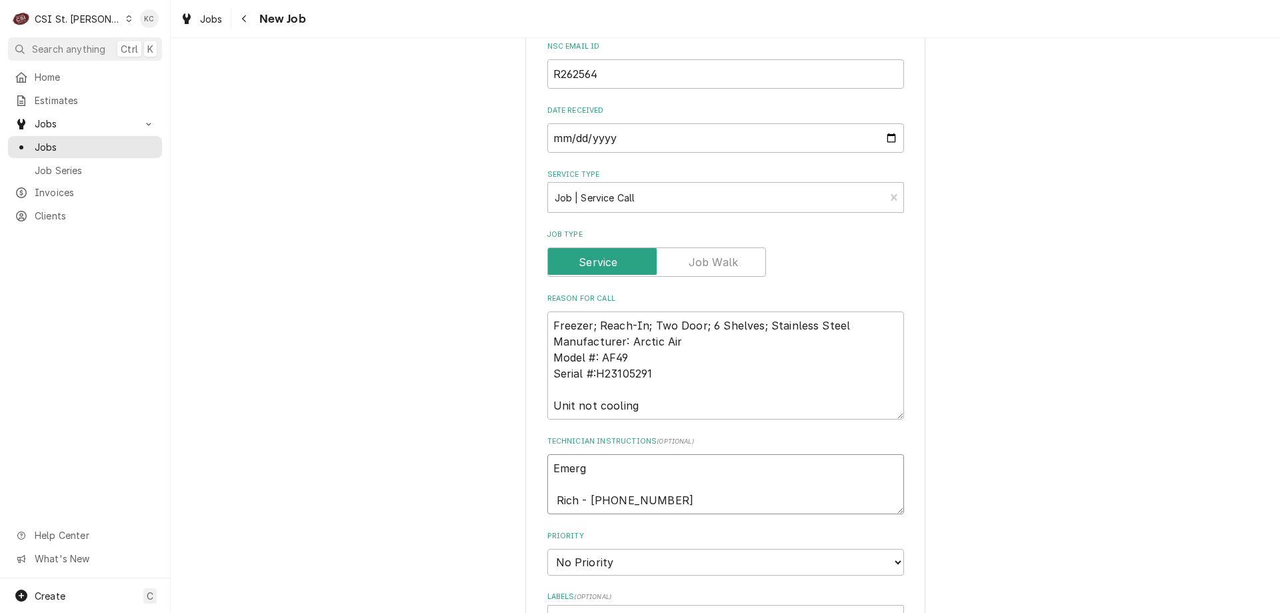
type textarea "Emergw Rich - 314 267-8705"
type textarea "x"
type textarea "Emergwe Rich - 314 267-8705"
type textarea "x"
type textarea "Emergwen Rich - 314 267-8705"
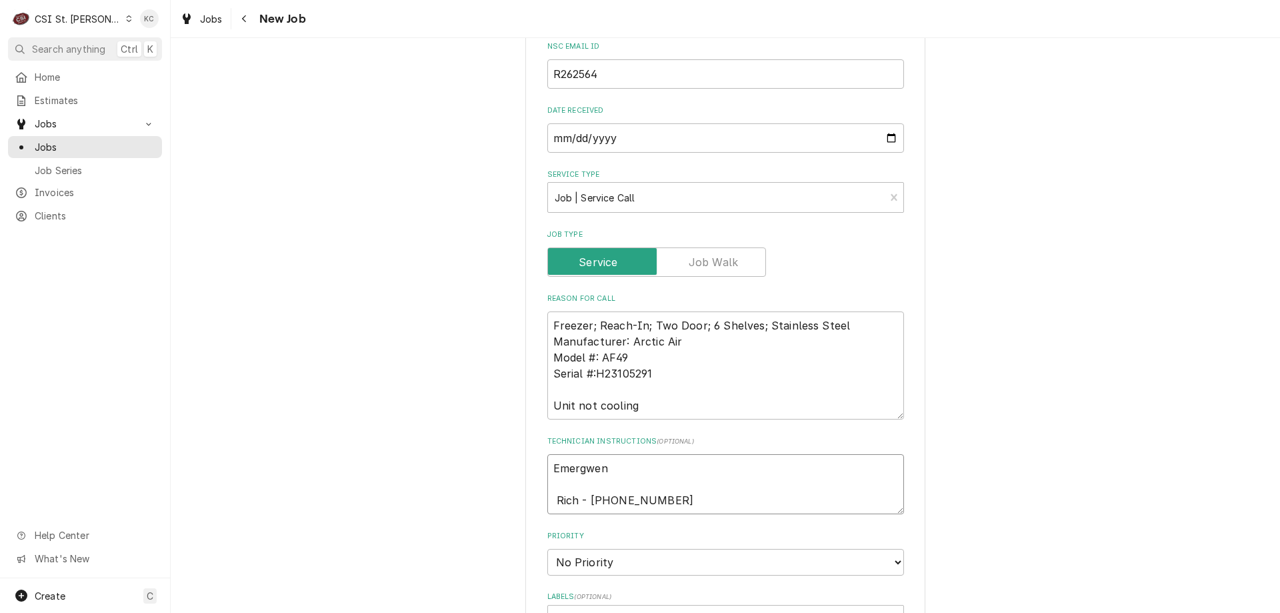
type textarea "x"
type textarea "Emergwenc Rich - 314 267-8705"
type textarea "x"
type textarea "Emergwencu Rich - 314 267-8705"
type textarea "x"
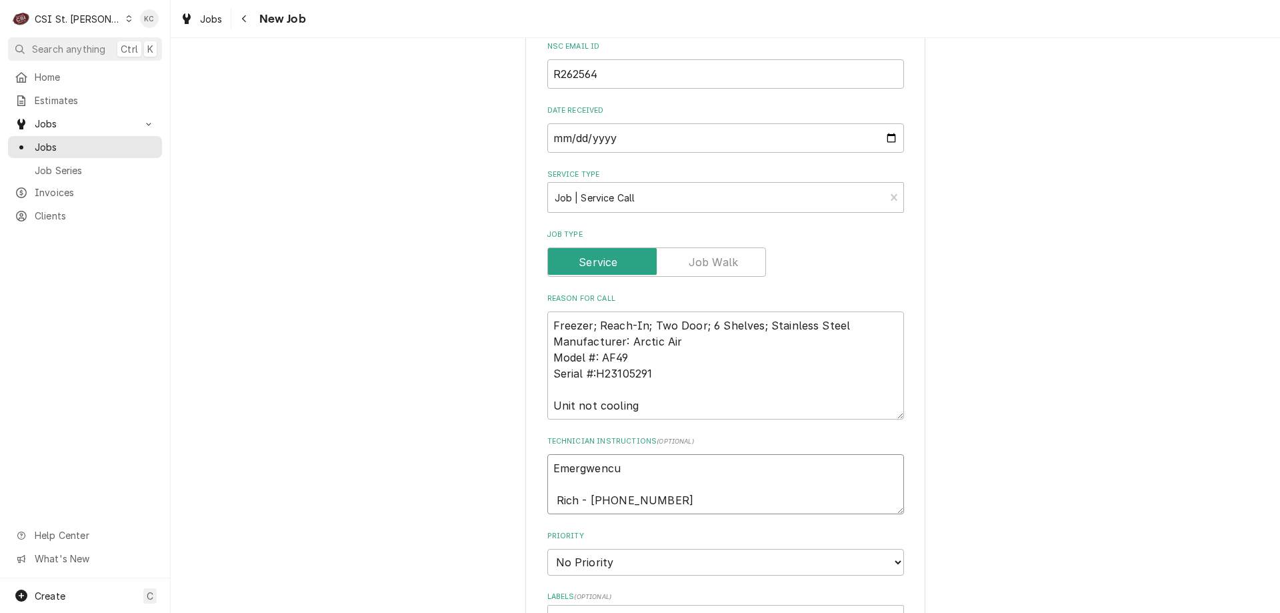
type textarea "Emergwenc Rich - 314 267-8705"
type textarea "x"
type textarea "Emergwen Rich - 314 267-8705"
type textarea "x"
type textarea "Emergwe Rich - 314 267-8705"
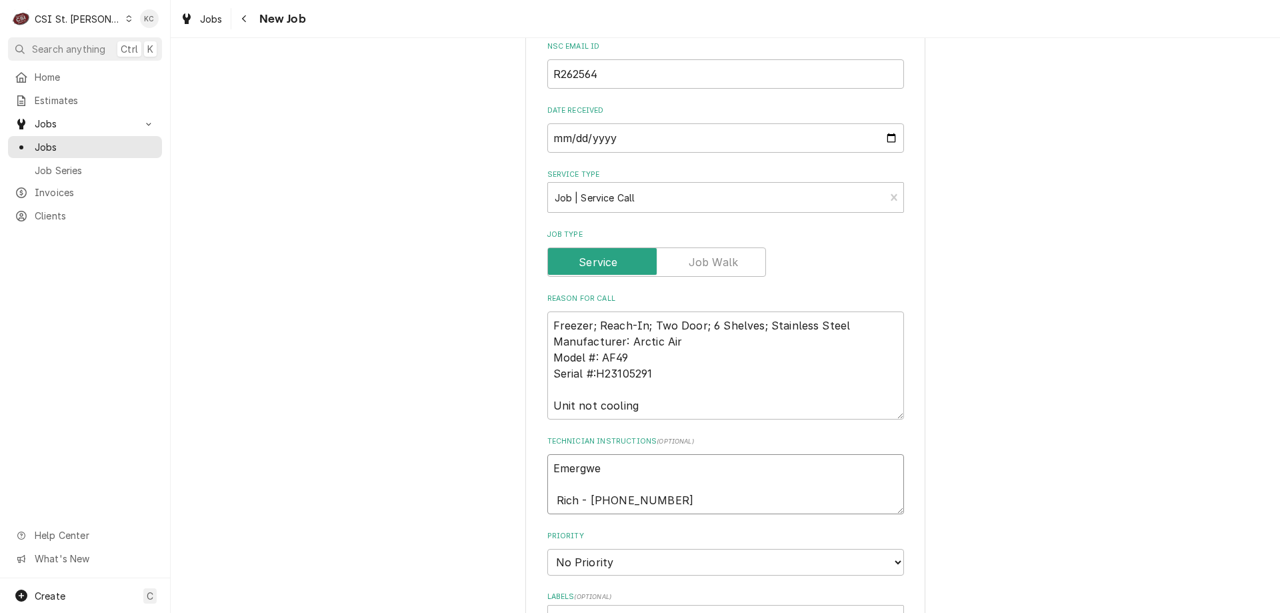
type textarea "x"
type textarea "Emergw Rich - 314 267-8705"
type textarea "x"
type textarea "Emerg Rich - 314 267-8705"
type textarea "x"
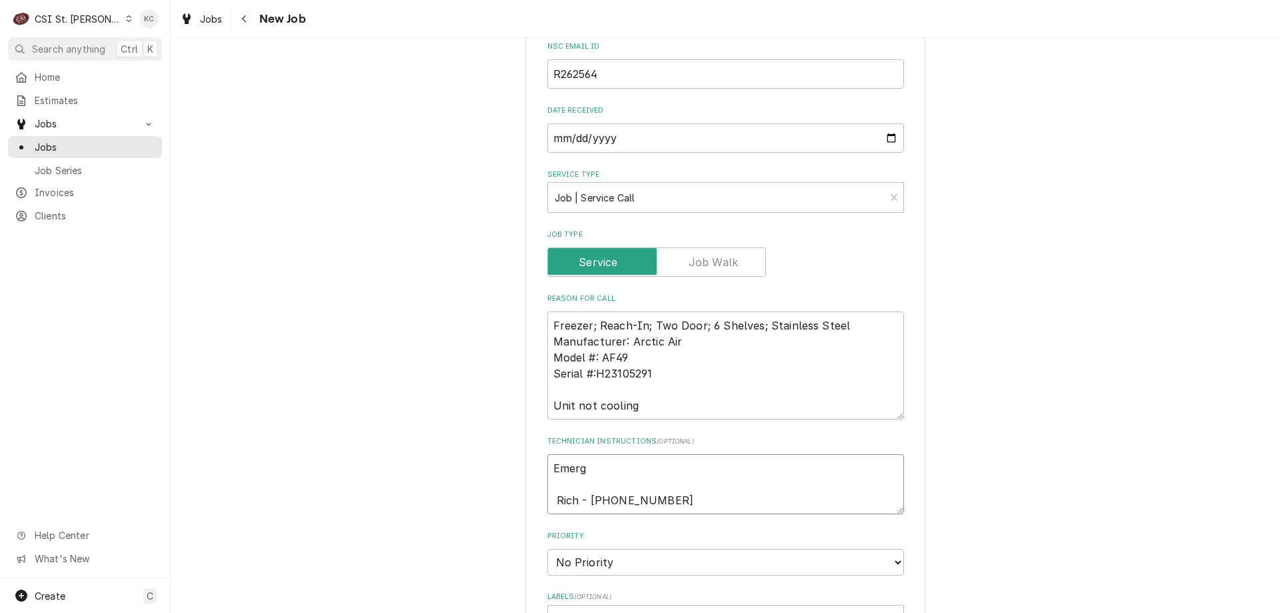
type textarea "Emerge Rich - 314 267-8705"
type textarea "x"
type textarea "Emergen Rich - 314 267-8705"
type textarea "x"
type textarea "Emergenc Rich - 314 267-8705"
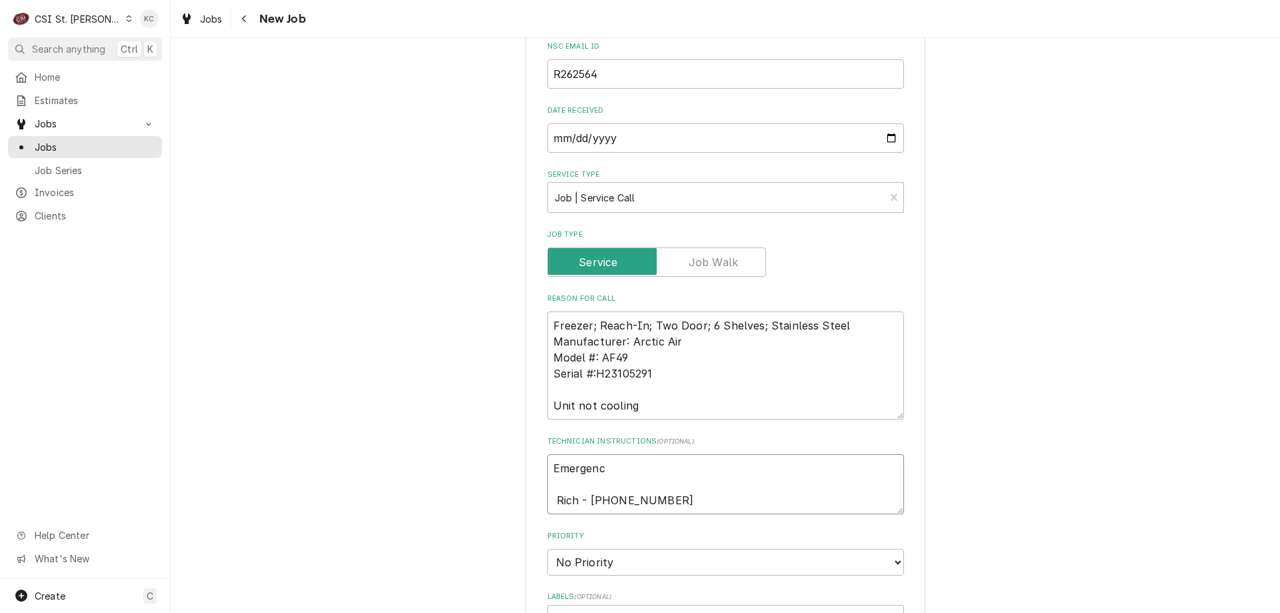
type textarea "x"
type textarea "Emergency Rich - 314 267-8705"
type textarea "x"
type textarea "Emergency/ Rich - 314 267-8705"
type textarea "x"
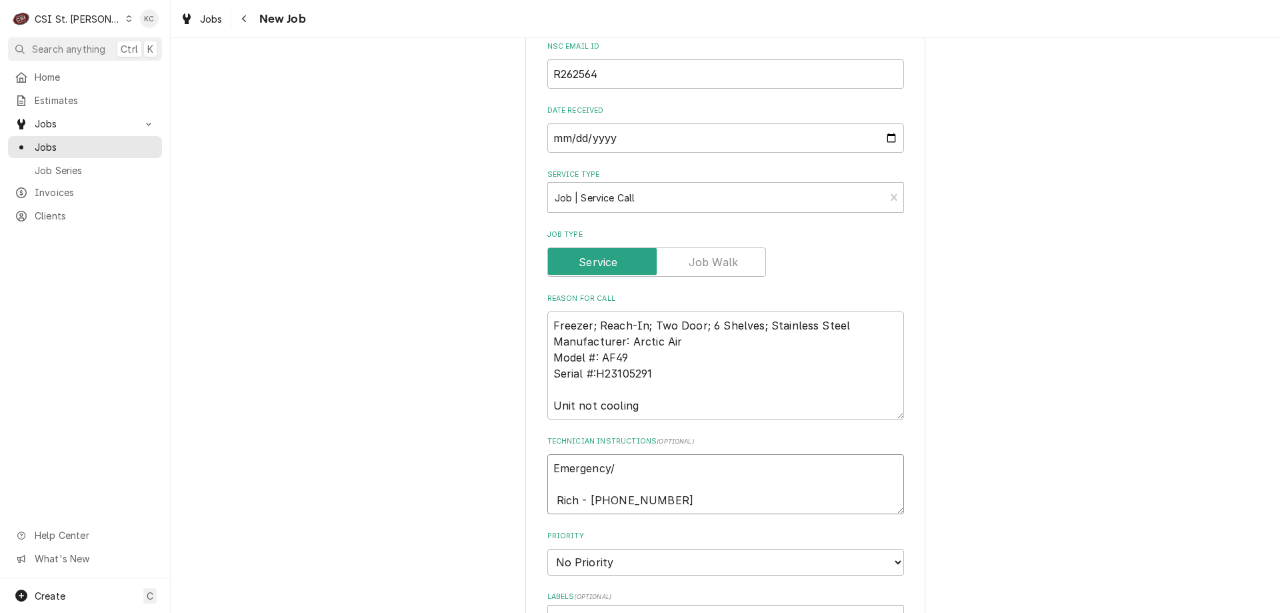
type textarea "Emergency/n Rich - 314 267-8705"
type textarea "x"
type textarea "Emergency/ Rich - 314 267-8705"
type textarea "x"
type textarea "Emergency/N Rich - 314 267-8705"
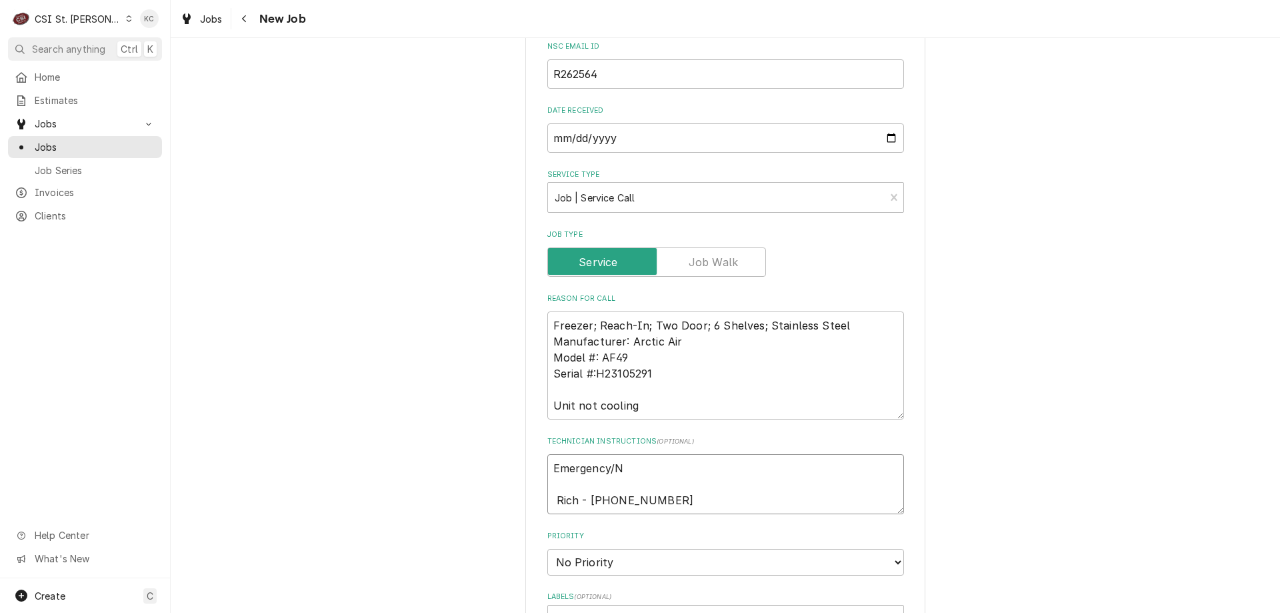
type textarea "x"
type textarea "Emergency/NO Rich - 314 267-8705"
type textarea "x"
type textarea "Emergency/NO Rich - 314 267-8705"
type textarea "x"
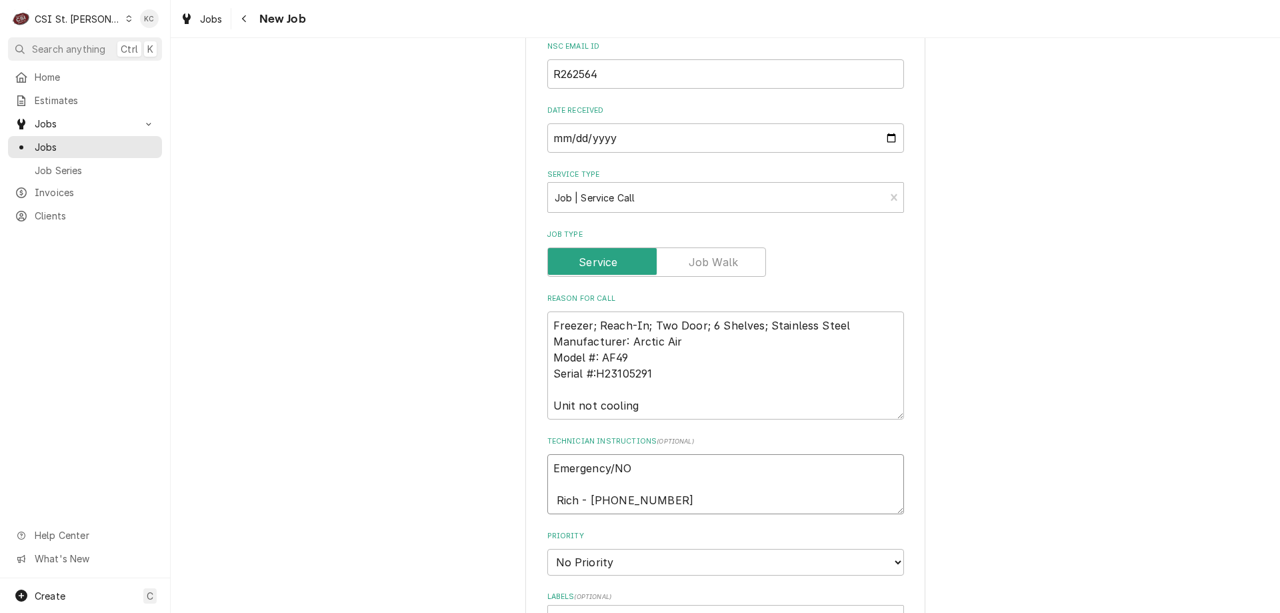
type textarea "Emergency/NO O Rich - 314 267-8705"
type textarea "x"
type textarea "Emergency/NO OV Rich - 314 267-8705"
type textarea "x"
type textarea "Emergency/NO OVE Rich - 314 267-8705"
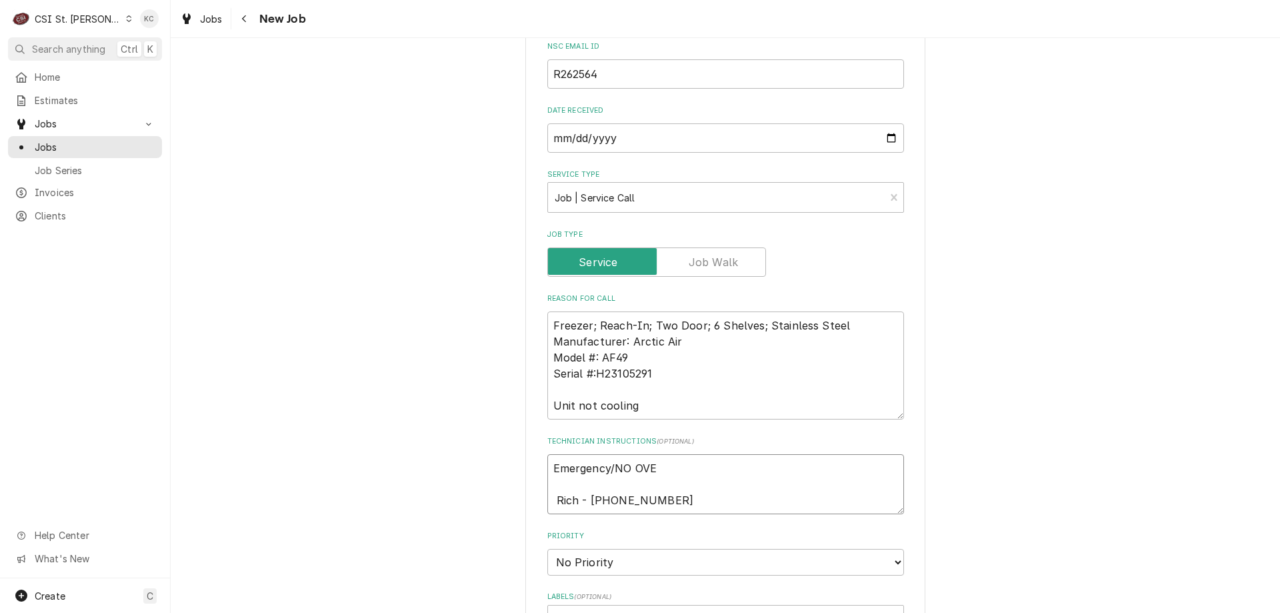
type textarea "x"
type textarea "Emergency/NO OVER Rich - 314 267-8705"
type textarea "x"
type textarea "Emergency/NO OVERT Rich - 314 267-8705"
type textarea "x"
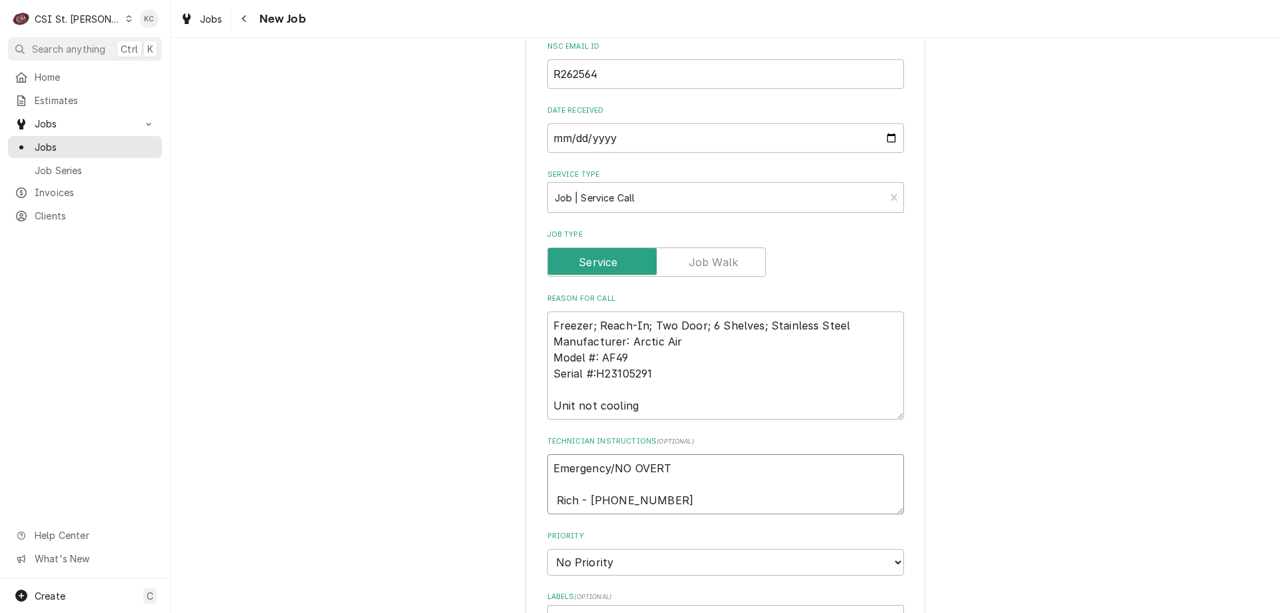
type textarea "Emergency/NO OVERTI Rich - 314 267-8705"
type textarea "x"
type textarea "Emergency/NO OVERTIME Rich - 314 267-8705"
type textarea "x"
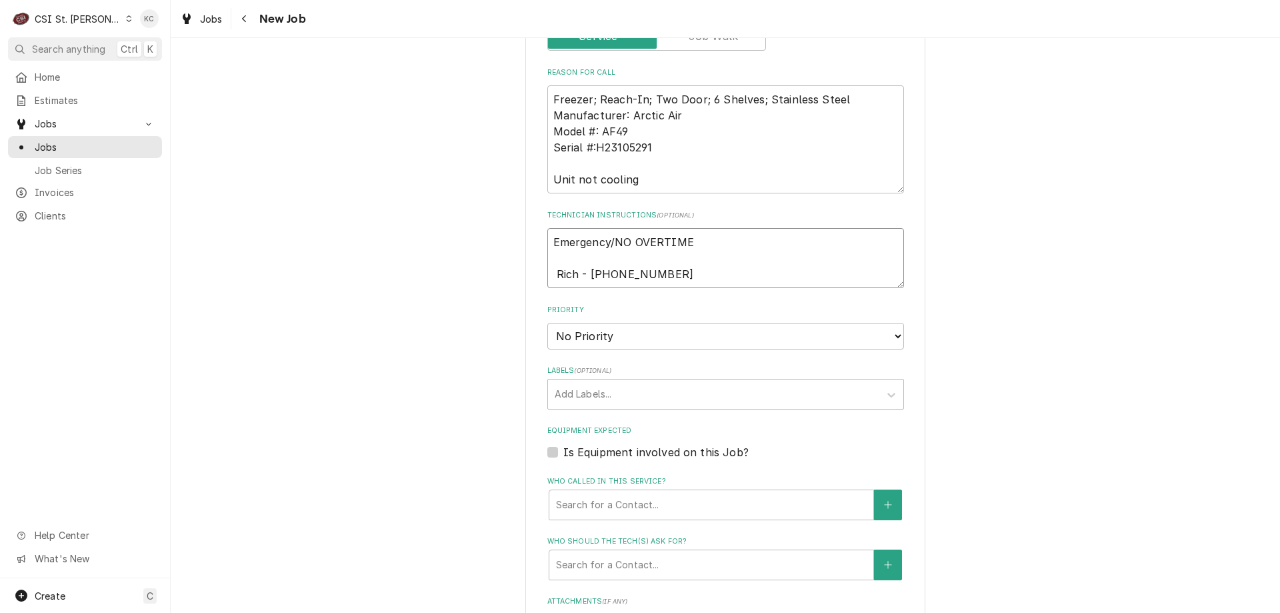
scroll to position [744, 0]
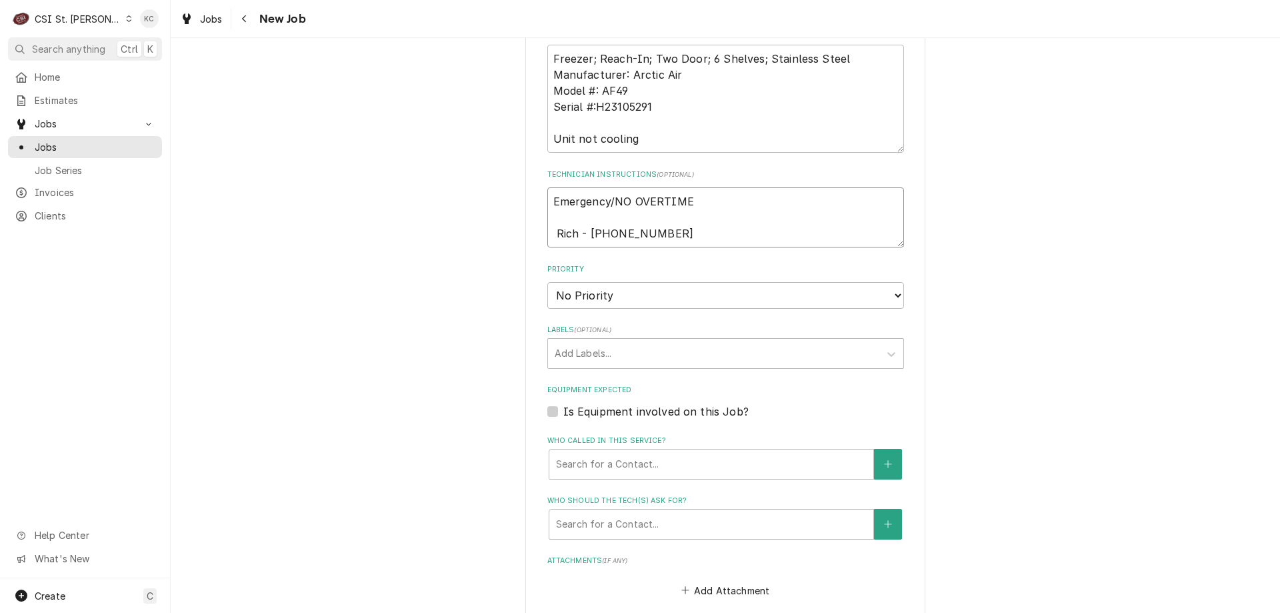
type textarea "Emergency/NO OVERTIME Rich - 314 267-8705"
click at [637, 289] on select "No Priority Urgent High Medium Low" at bounding box center [725, 295] width 357 height 27
select select "2"
click at [547, 282] on select "No Priority Urgent High Medium Low" at bounding box center [725, 295] width 357 height 27
click at [609, 351] on div "Labels" at bounding box center [714, 353] width 318 height 24
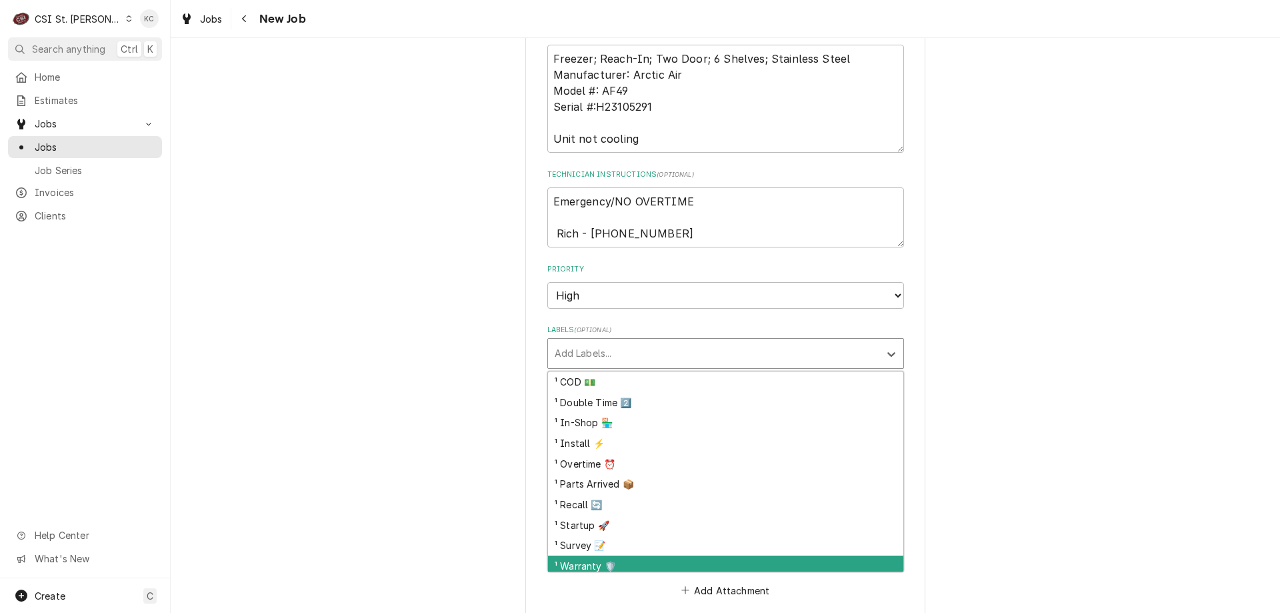
click at [598, 564] on div "¹ Warranty 🛡️" at bounding box center [725, 565] width 355 height 21
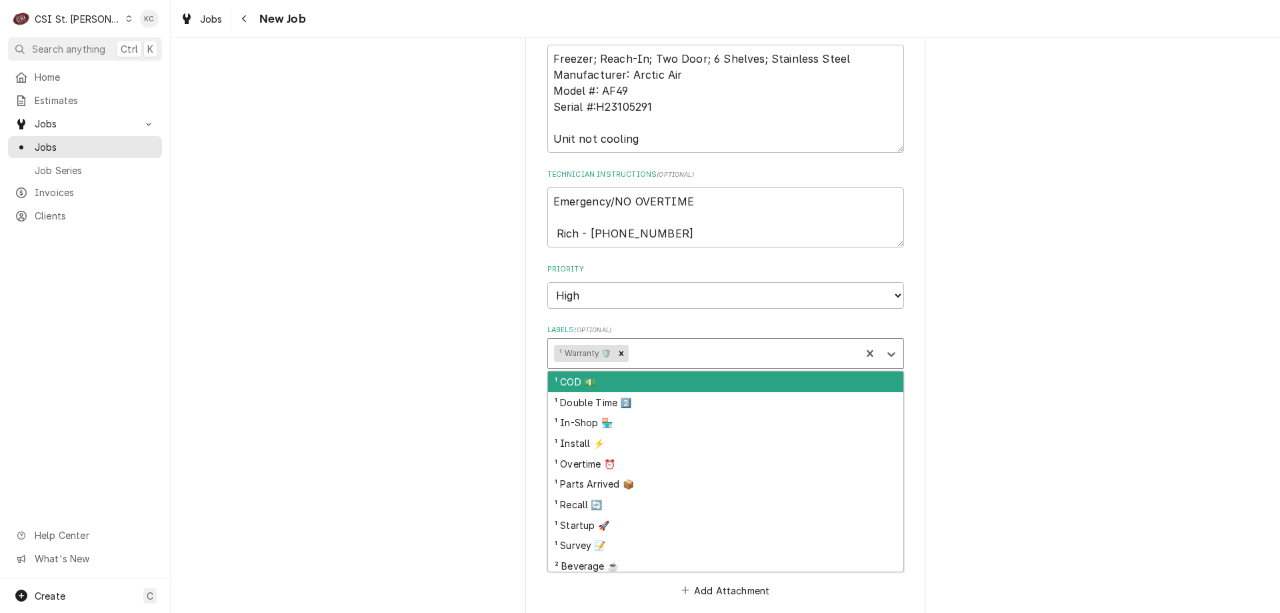
click at [645, 353] on div "Labels" at bounding box center [742, 353] width 223 height 24
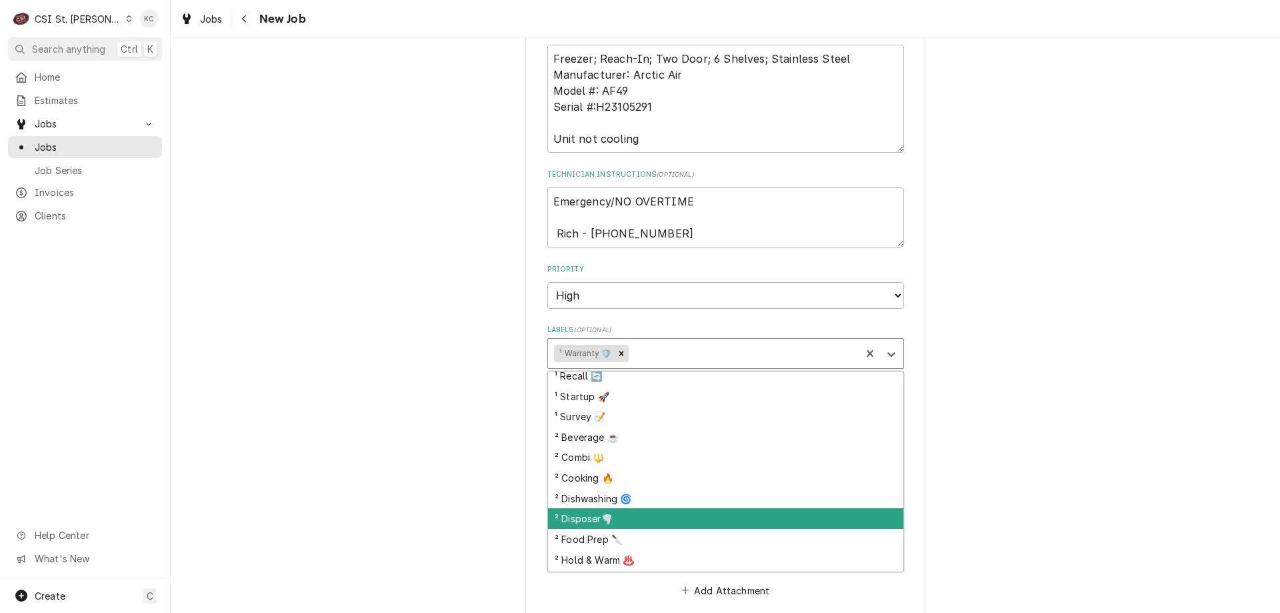
scroll to position [262, 0]
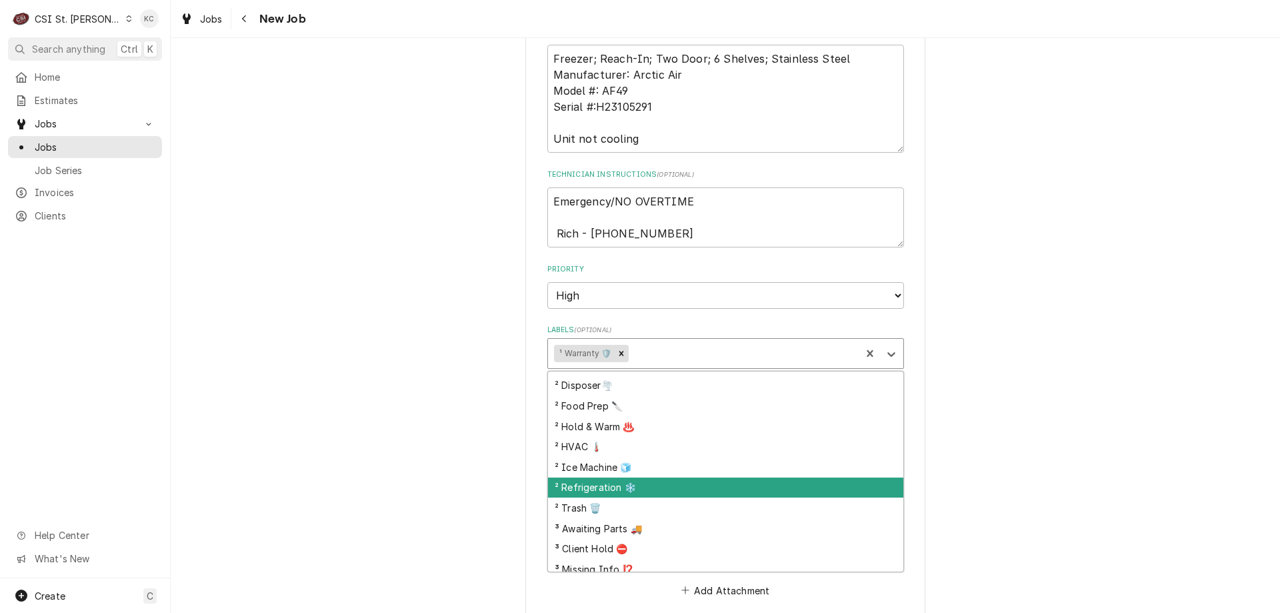
click at [641, 487] on div "² Refrigeration ❄️" at bounding box center [725, 487] width 355 height 21
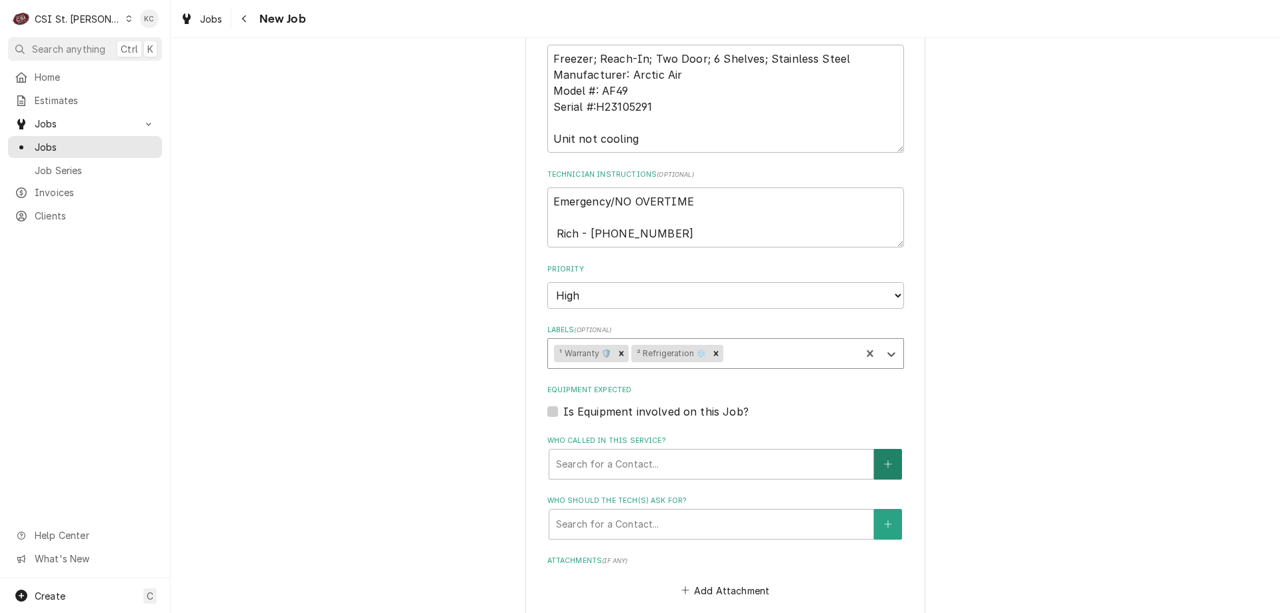
type textarea "x"
click at [882, 455] on button "Who called in this service?" at bounding box center [888, 464] width 28 height 31
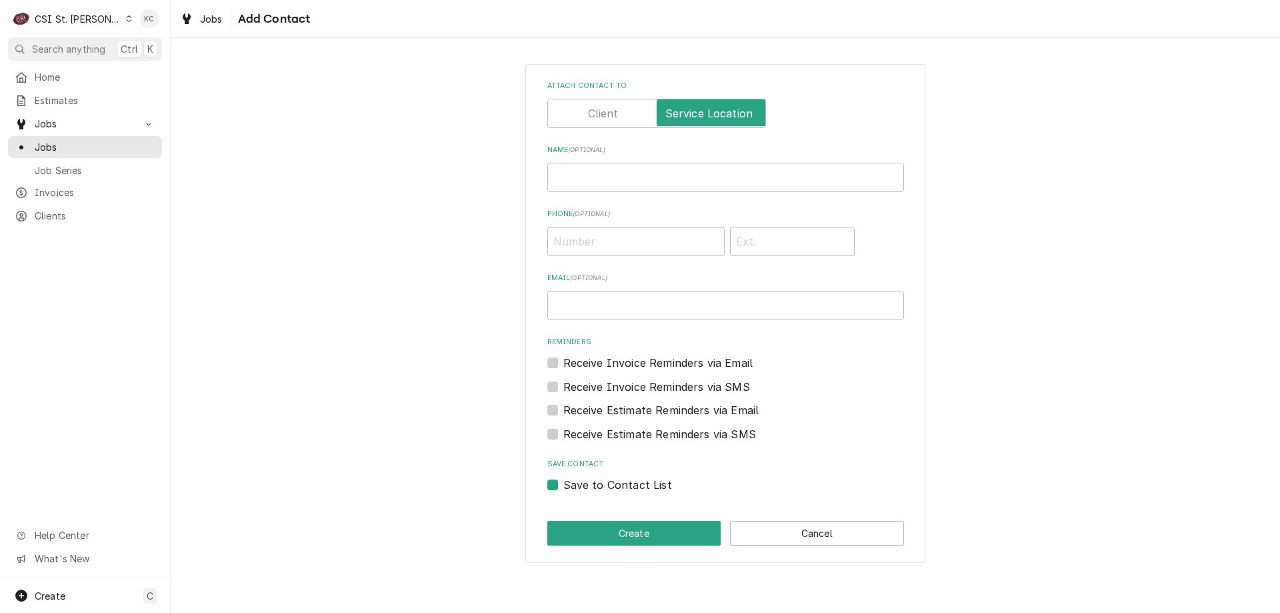
click at [810, 467] on label "Save Contact" at bounding box center [725, 464] width 357 height 11
click at [563, 485] on label "Save to Contact List" at bounding box center [617, 485] width 109 height 16
click at [563, 485] on input "Save to Contact List" at bounding box center [741, 491] width 357 height 29
checkbox input "false"
click at [1016, 418] on div "Attach contact to Name ( optional ) Phone ( optional ) Email ( optional ) Remin…" at bounding box center [725, 313] width 1109 height 522
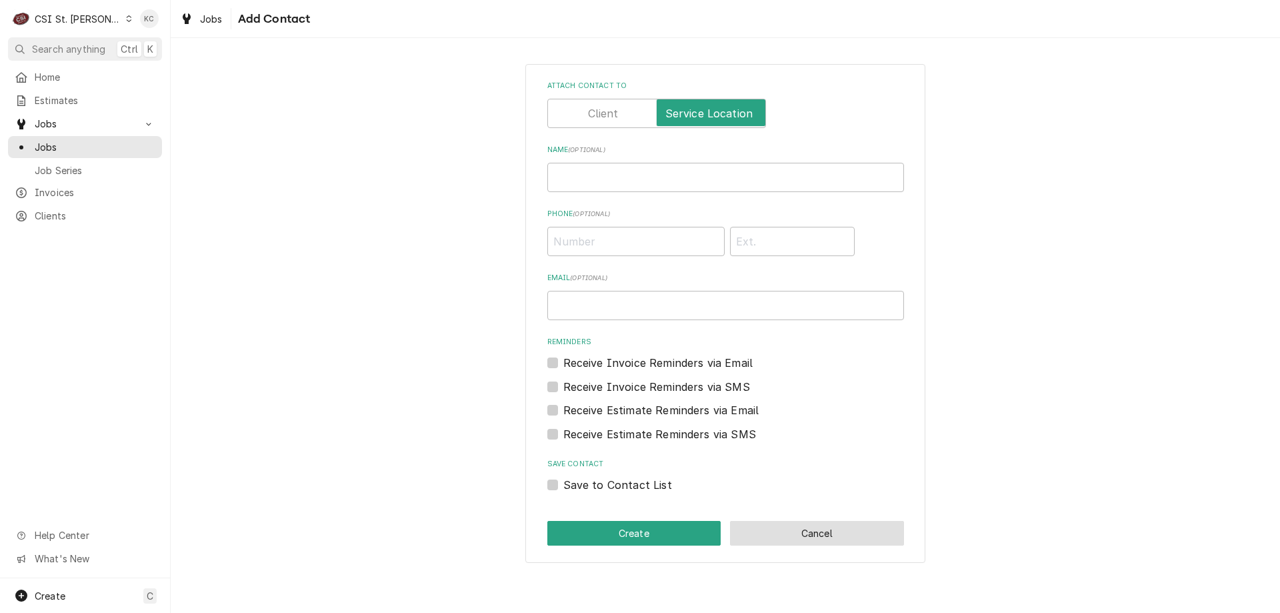
click at [795, 537] on button "Cancel" at bounding box center [817, 533] width 174 height 25
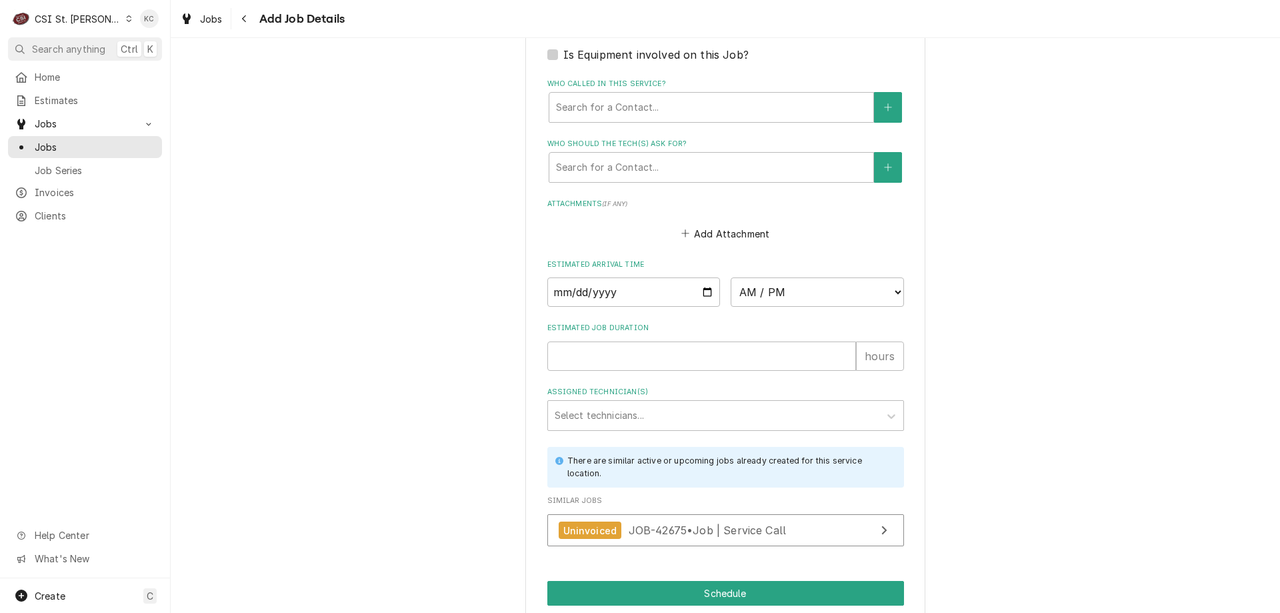
scroll to position [1156, 0]
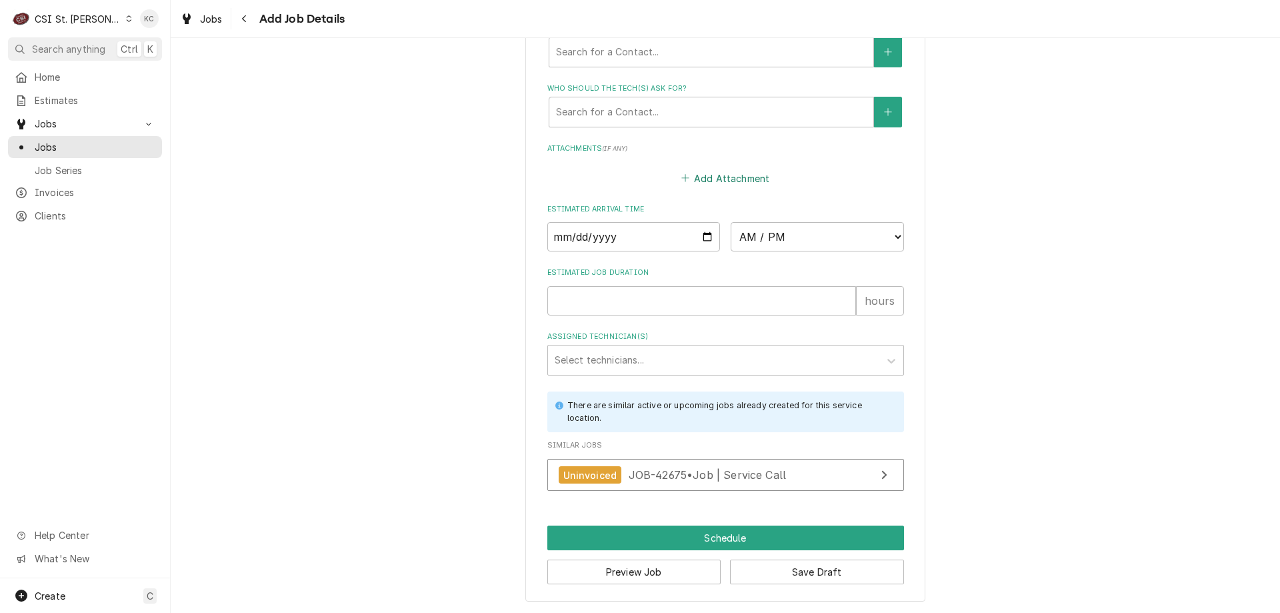
click at [719, 184] on button "Add Attachment" at bounding box center [725, 178] width 93 height 19
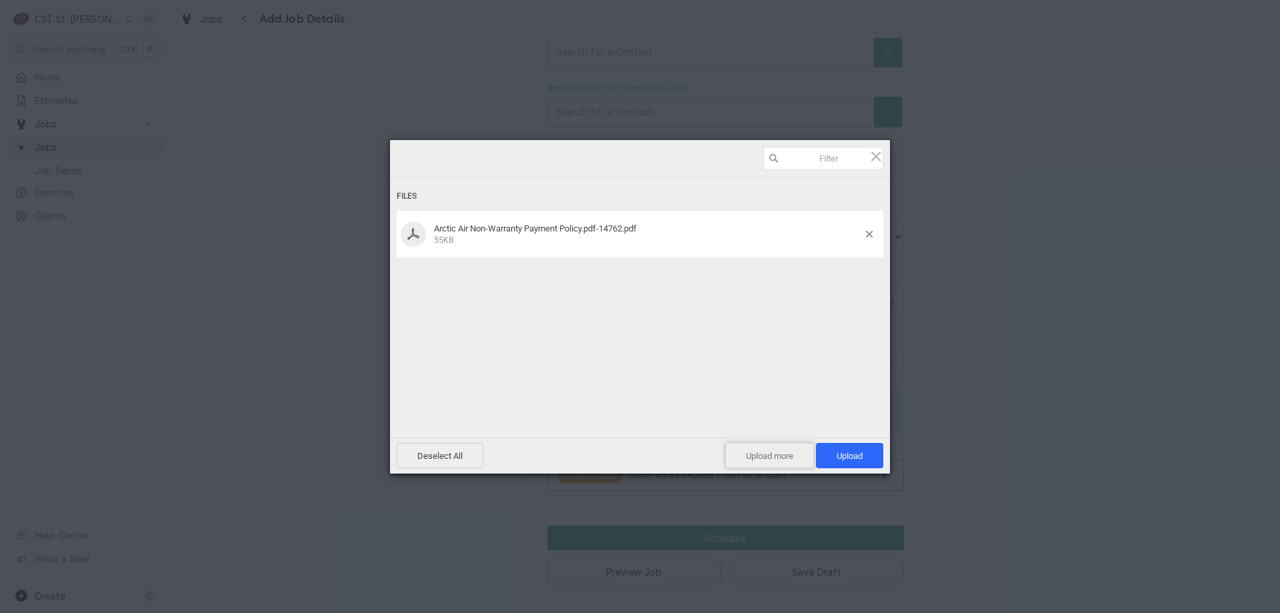
click at [773, 459] on span "Upload more" at bounding box center [769, 455] width 89 height 25
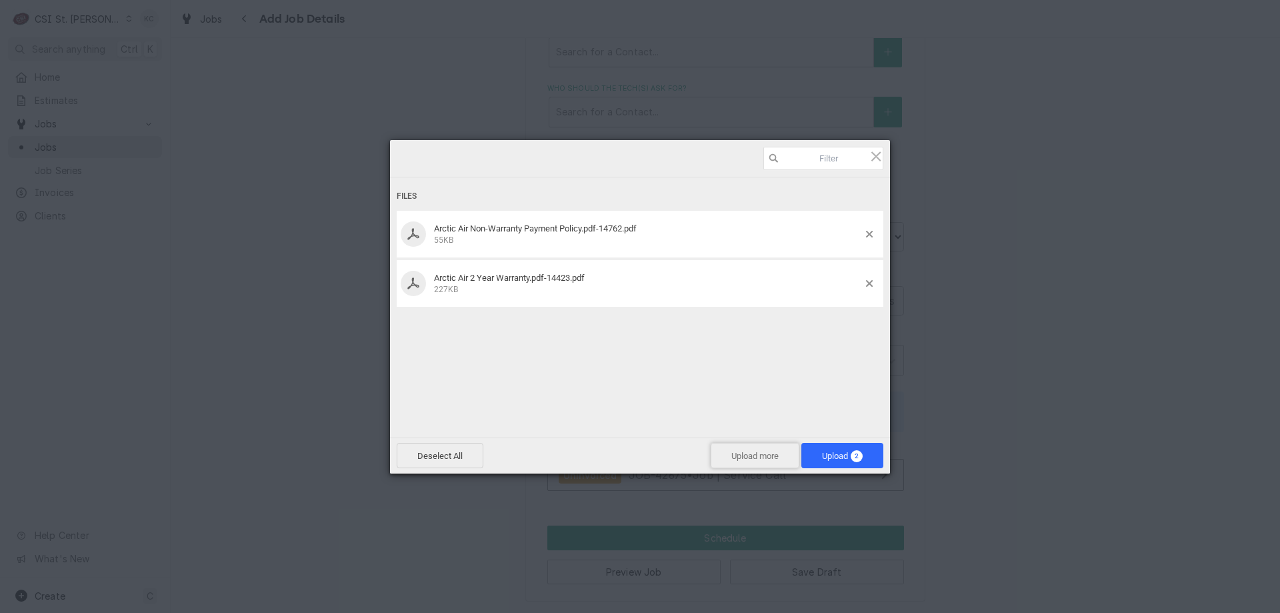
drag, startPoint x: 754, startPoint y: 457, endPoint x: 763, endPoint y: 443, distance: 16.5
click at [763, 443] on span "Upload more" at bounding box center [755, 455] width 89 height 25
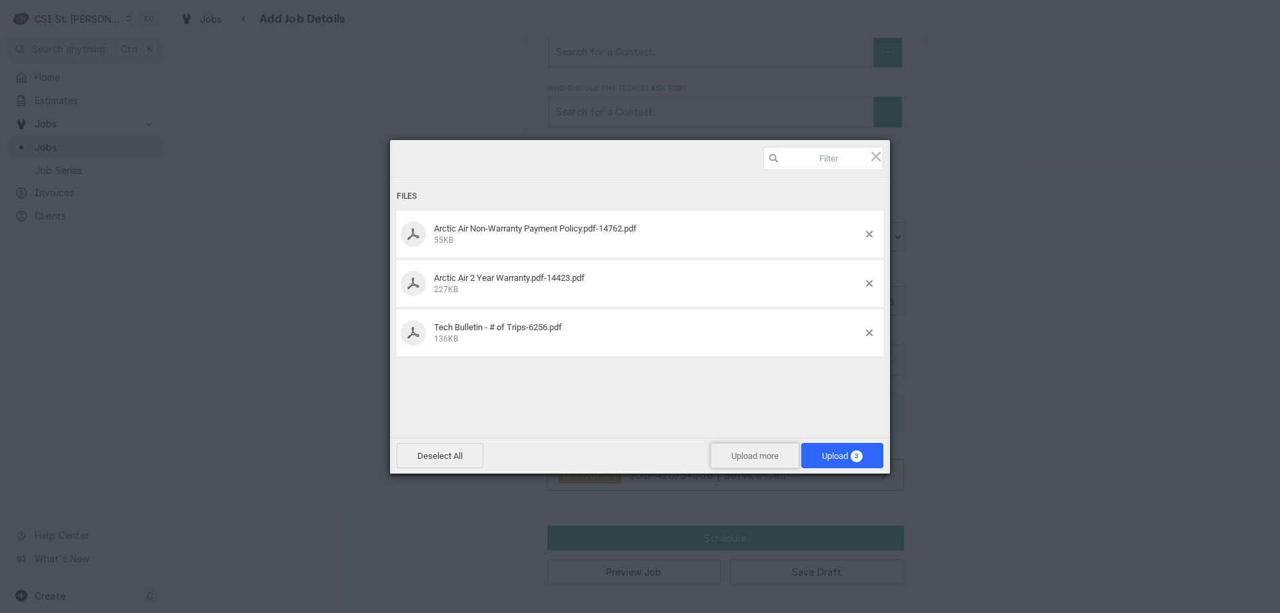
click at [765, 455] on span "Upload more" at bounding box center [755, 455] width 89 height 25
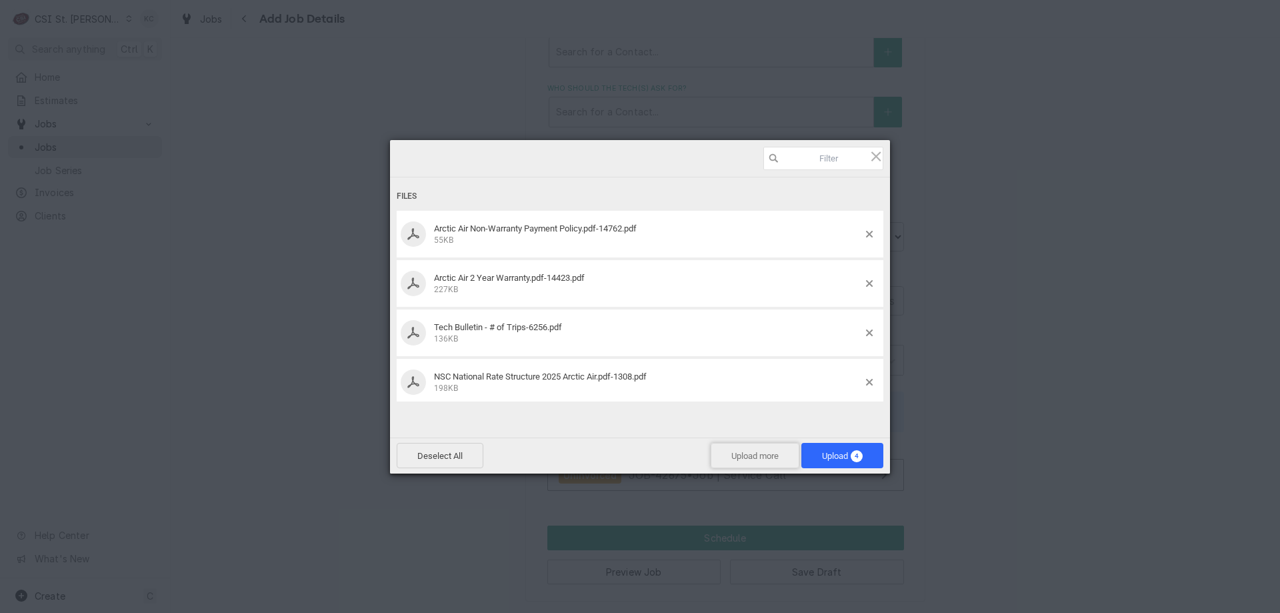
click at [751, 455] on span "Upload more" at bounding box center [755, 455] width 89 height 25
drag, startPoint x: 773, startPoint y: 465, endPoint x: 782, endPoint y: 458, distance: 11.9
click at [782, 458] on span "Upload more" at bounding box center [755, 455] width 89 height 25
click at [761, 461] on span "Upload more" at bounding box center [755, 455] width 89 height 25
click at [779, 448] on span "Upload more" at bounding box center [755, 455] width 89 height 25
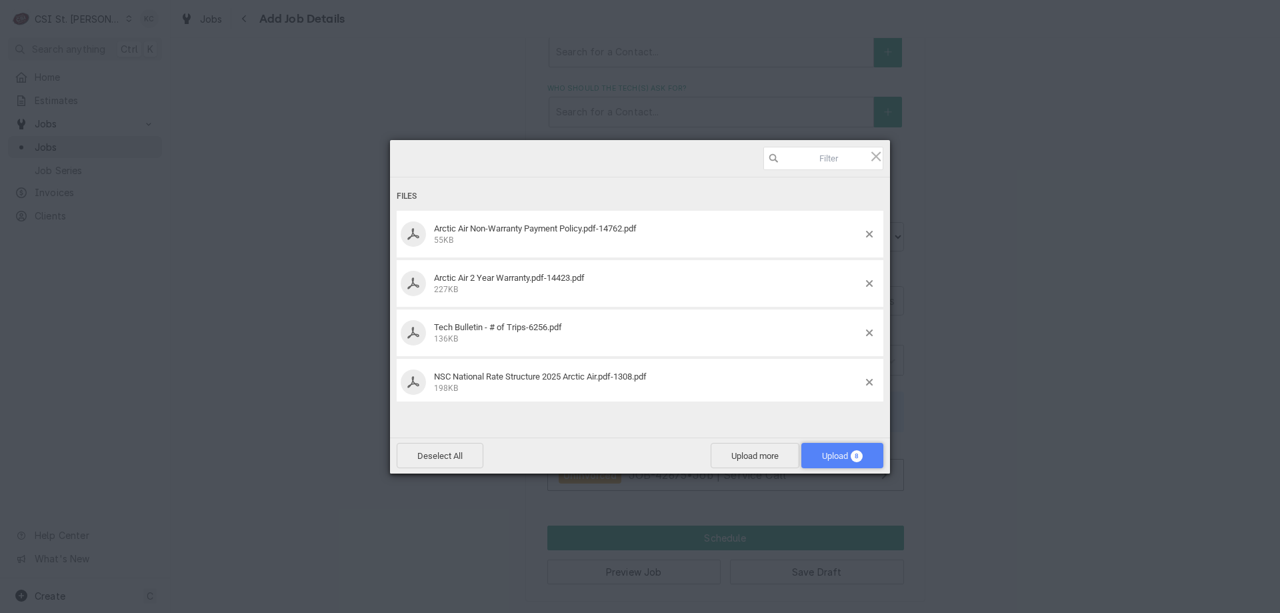
click at [822, 454] on span "Upload 8" at bounding box center [842, 456] width 41 height 10
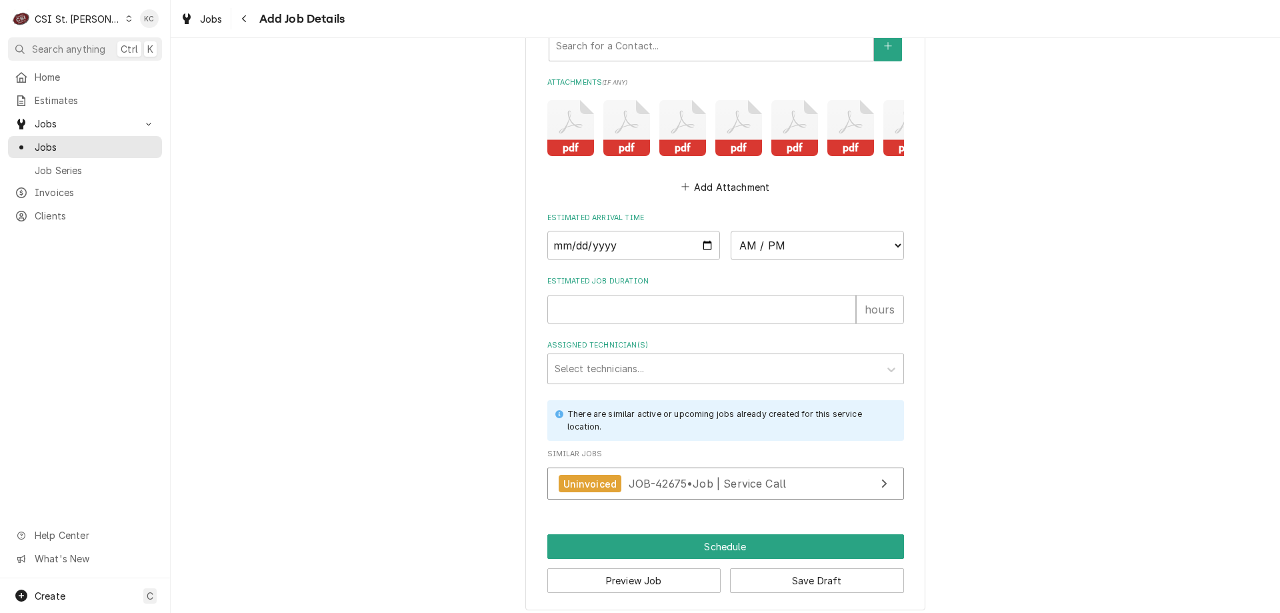
scroll to position [1240, 0]
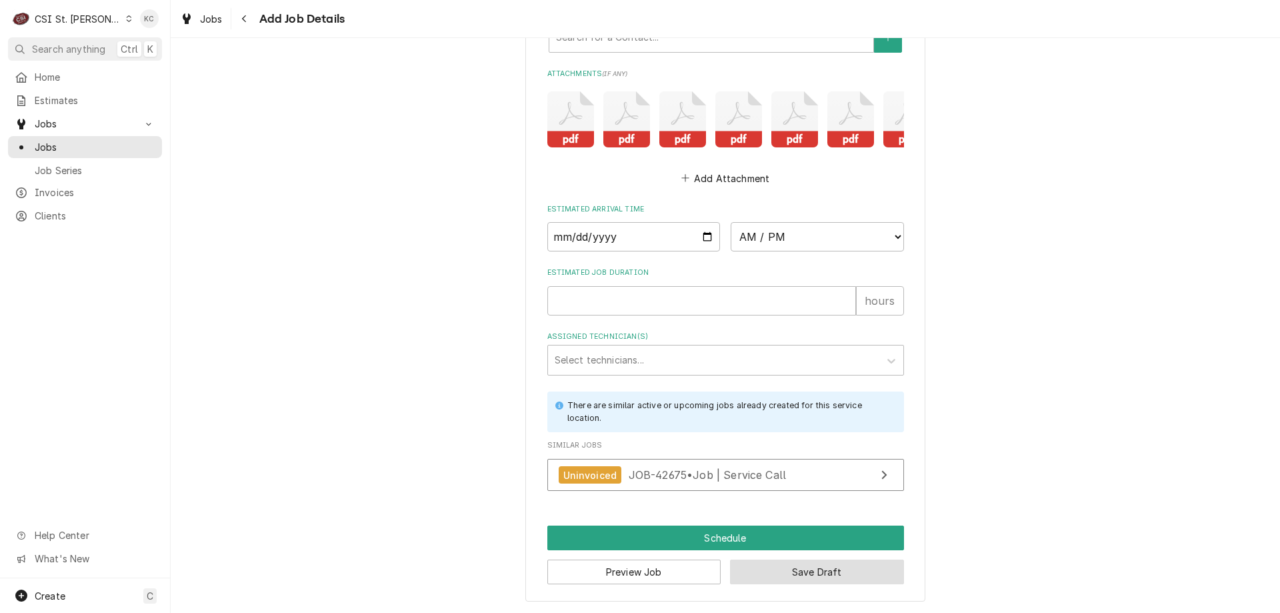
click at [861, 582] on button "Save Draft" at bounding box center [817, 571] width 174 height 25
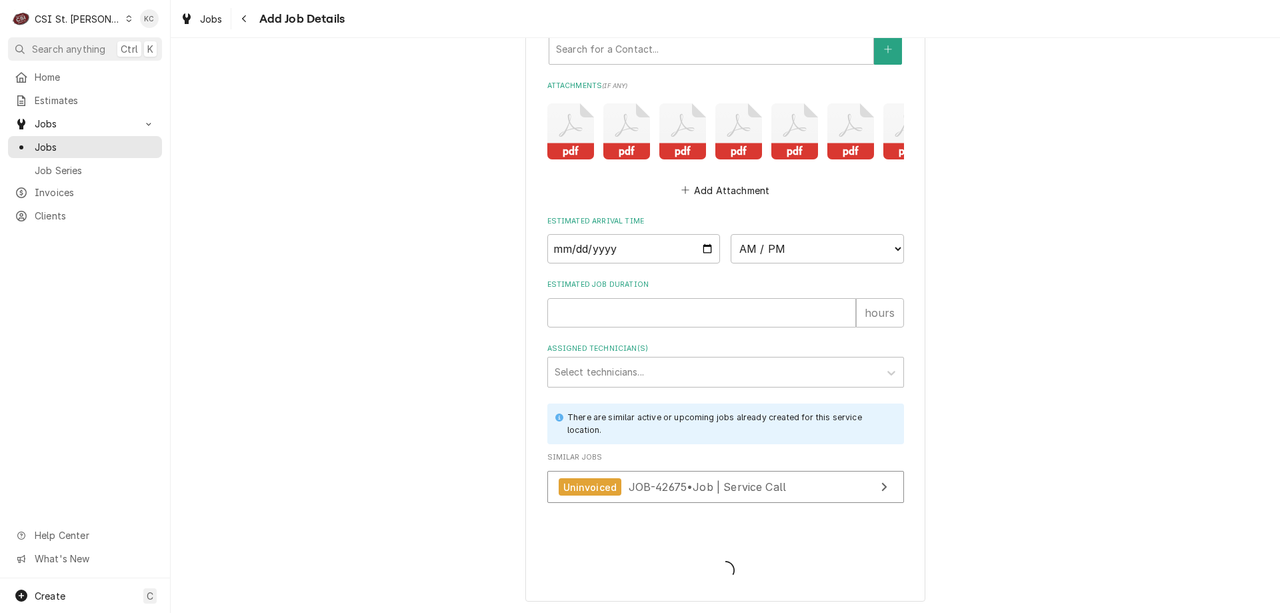
type textarea "x"
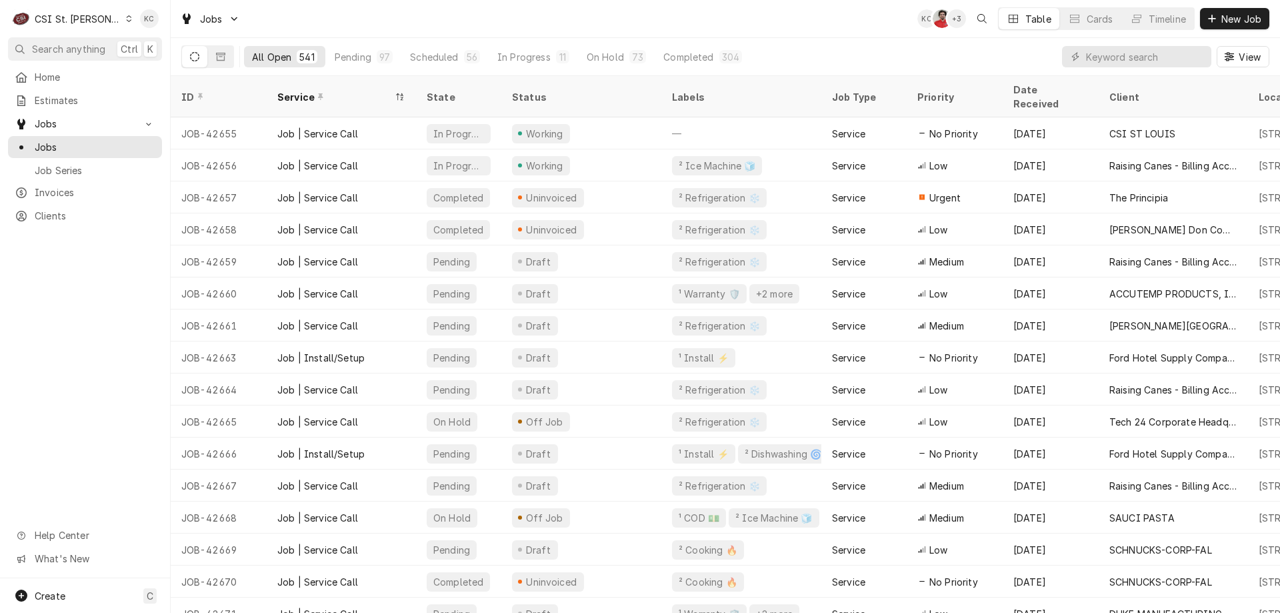
click at [89, 15] on div "CSI St. Louis" at bounding box center [78, 19] width 87 height 14
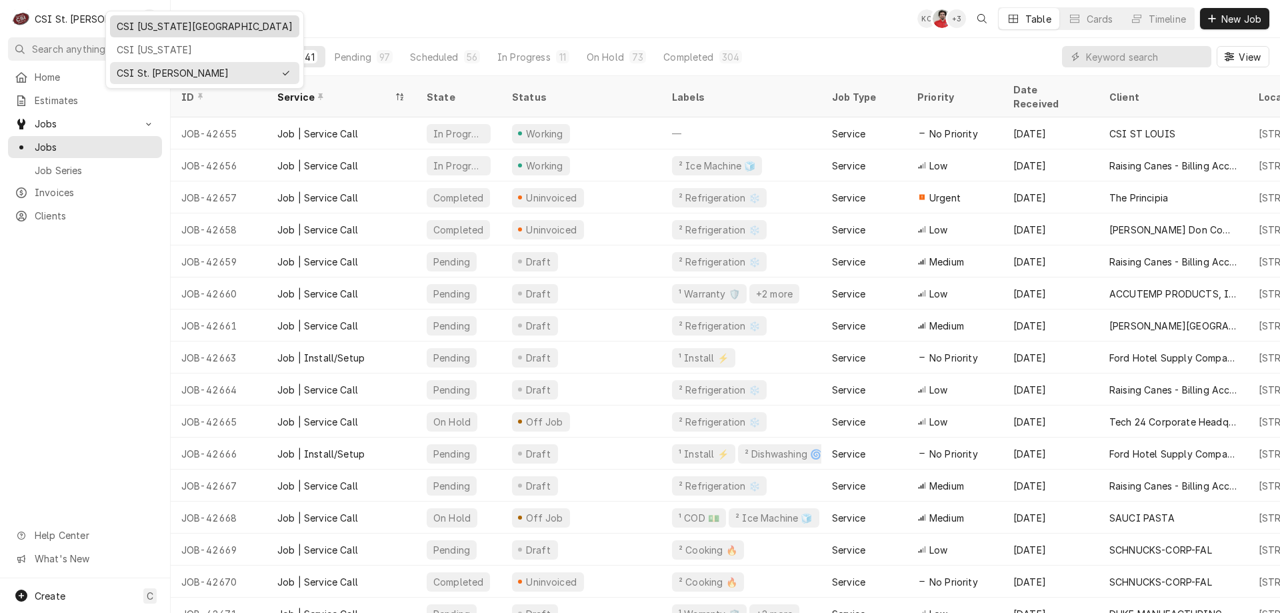
click at [171, 30] on div "CSI Kansas City" at bounding box center [205, 26] width 176 height 14
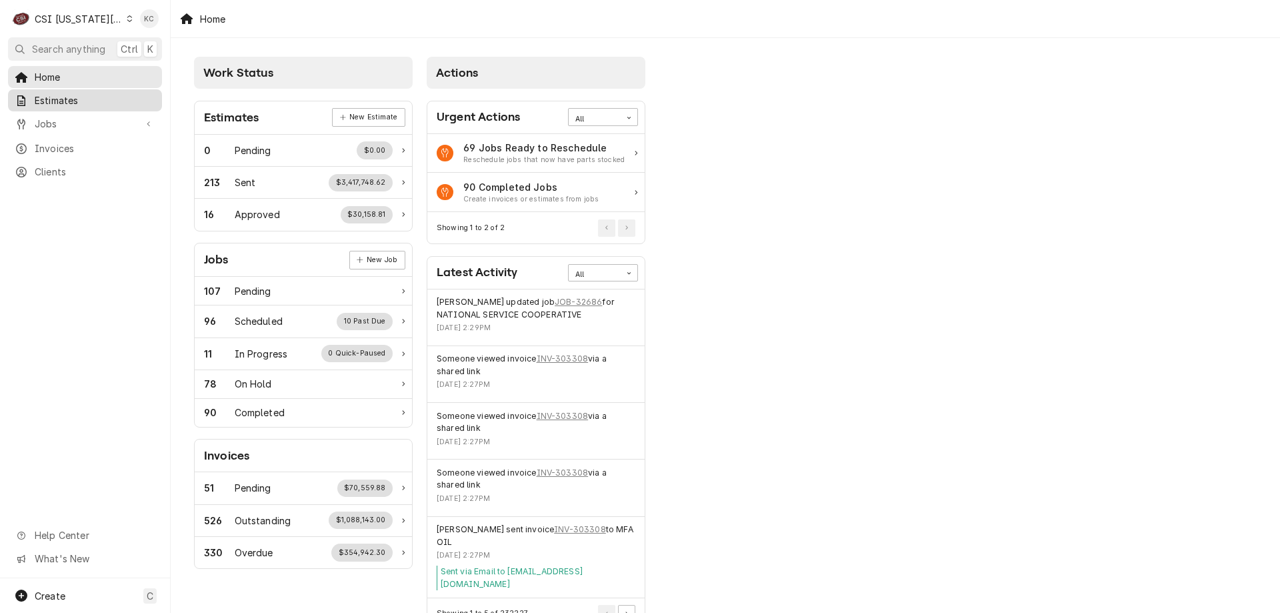
click at [62, 102] on span "Estimates" at bounding box center [95, 100] width 121 height 14
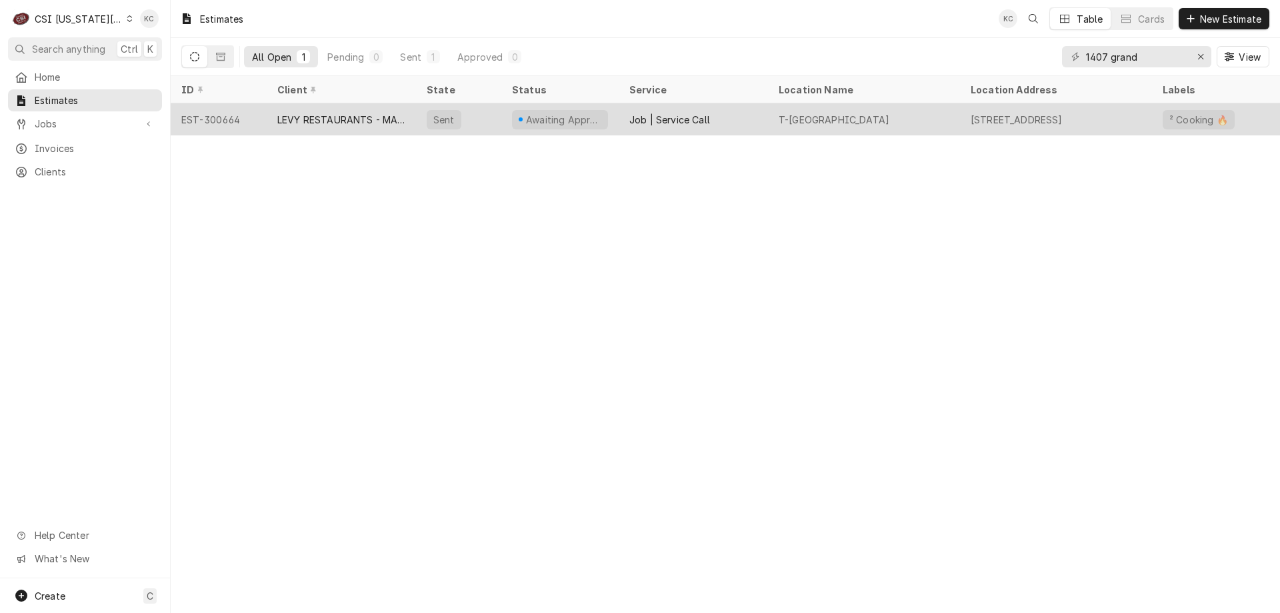
click at [339, 120] on div "LEVY RESTAURANTS - MAIN ACCOUNT" at bounding box center [341, 120] width 128 height 14
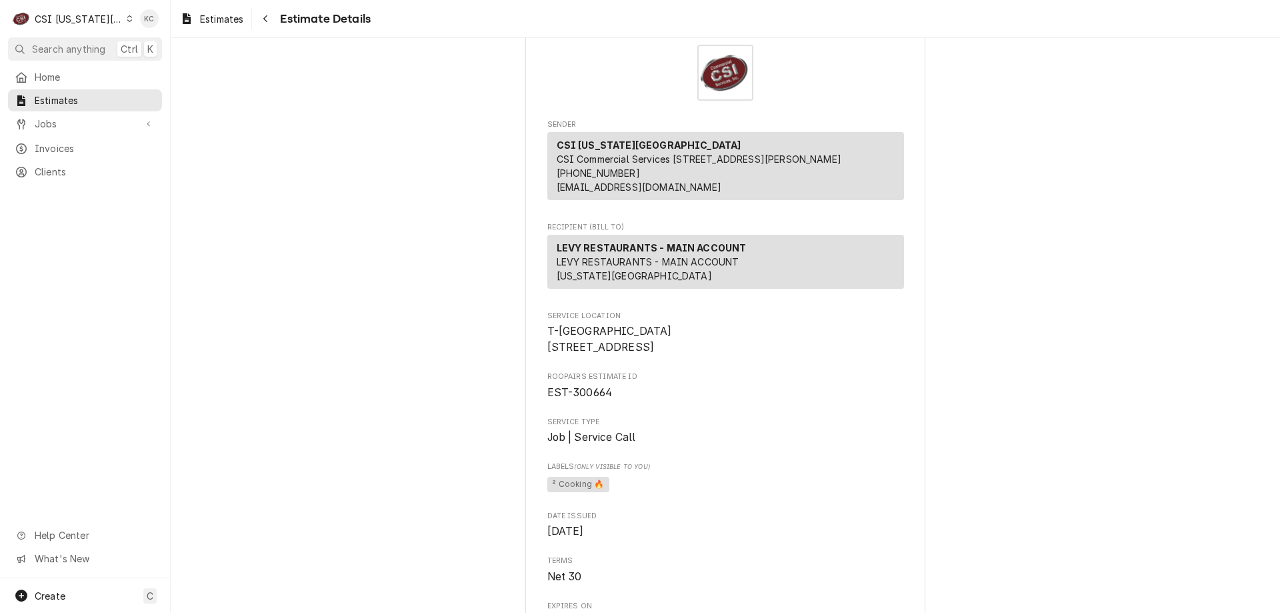
scroll to position [67, 0]
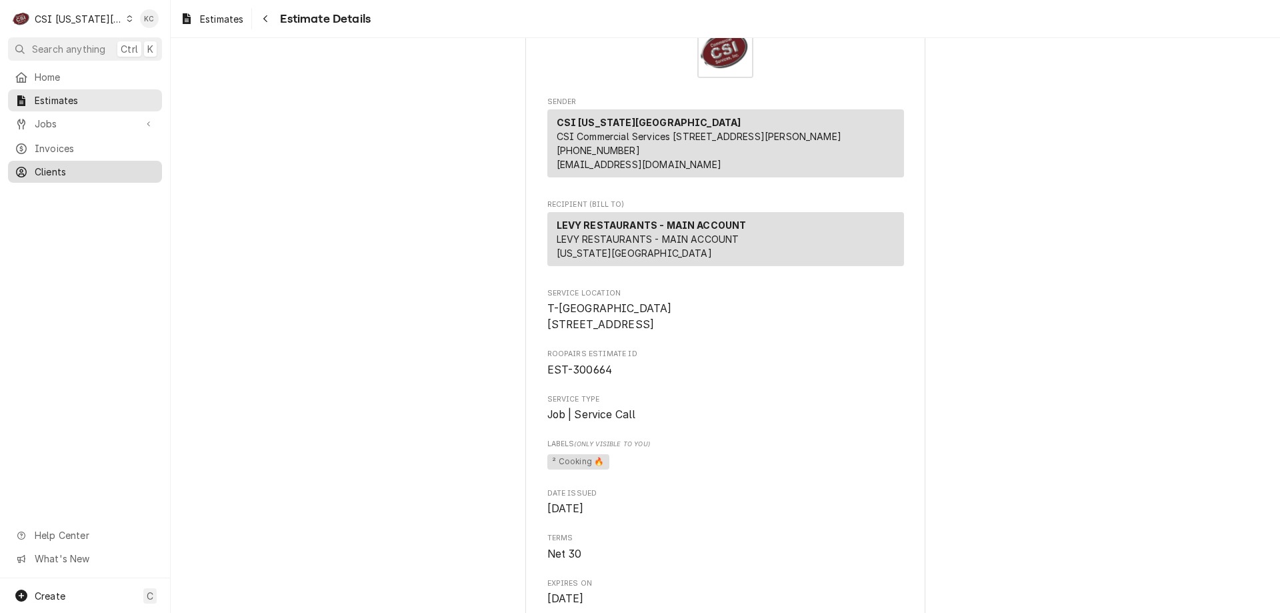
click at [37, 165] on span "Clients" at bounding box center [95, 172] width 121 height 14
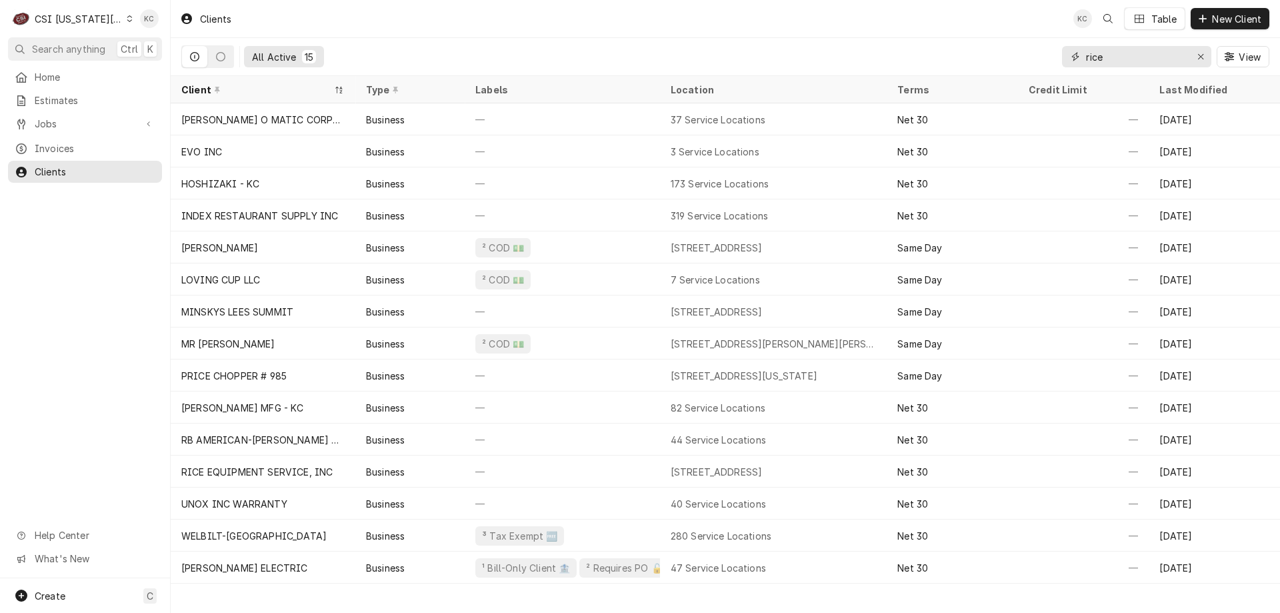
drag, startPoint x: 1115, startPoint y: 61, endPoint x: 1078, endPoint y: 61, distance: 37.3
click at [1078, 61] on div "rice" at bounding box center [1136, 56] width 149 height 21
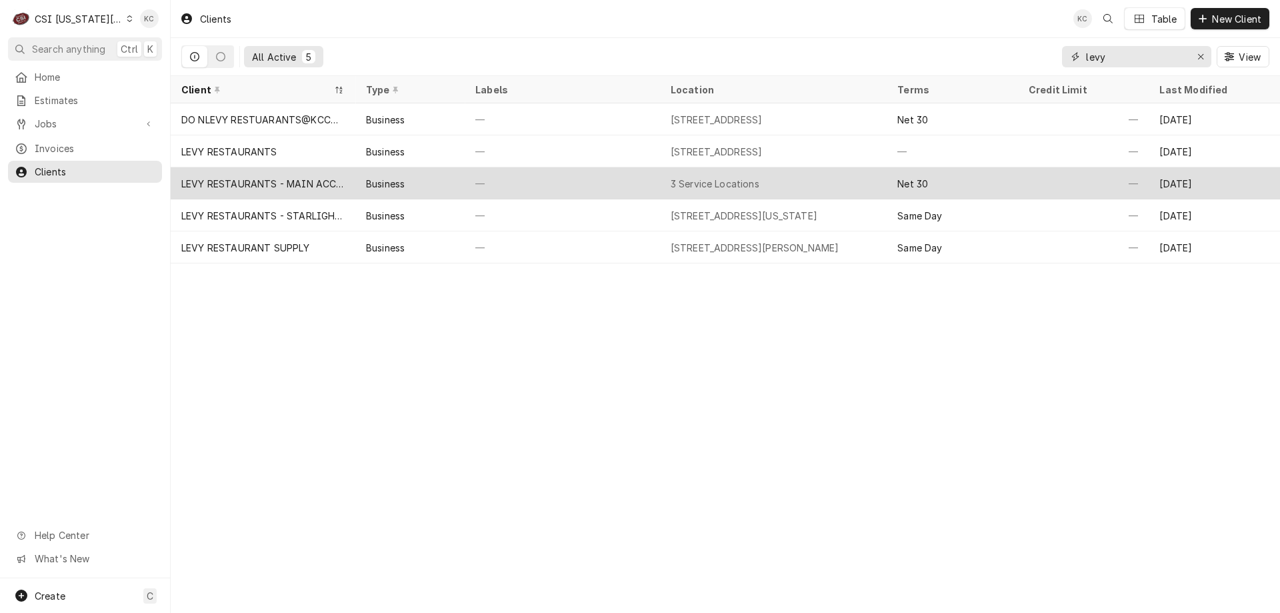
type input "levy"
click at [647, 178] on div "—" at bounding box center [562, 183] width 195 height 32
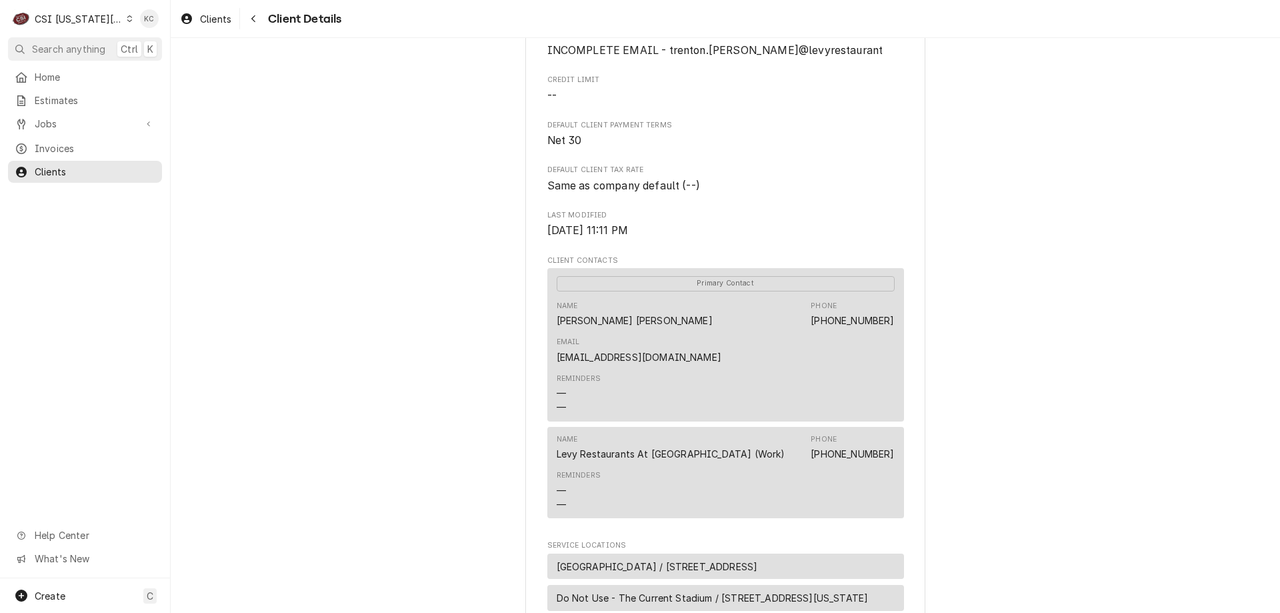
scroll to position [169, 0]
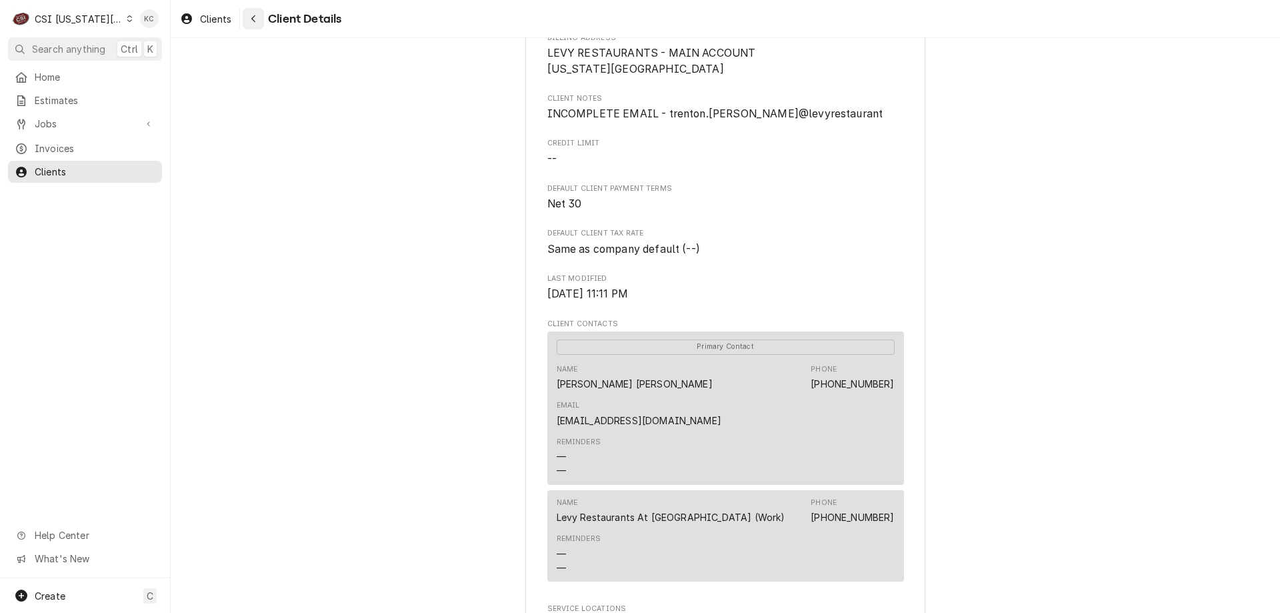
click at [257, 23] on div "Navigate back" at bounding box center [253, 18] width 13 height 13
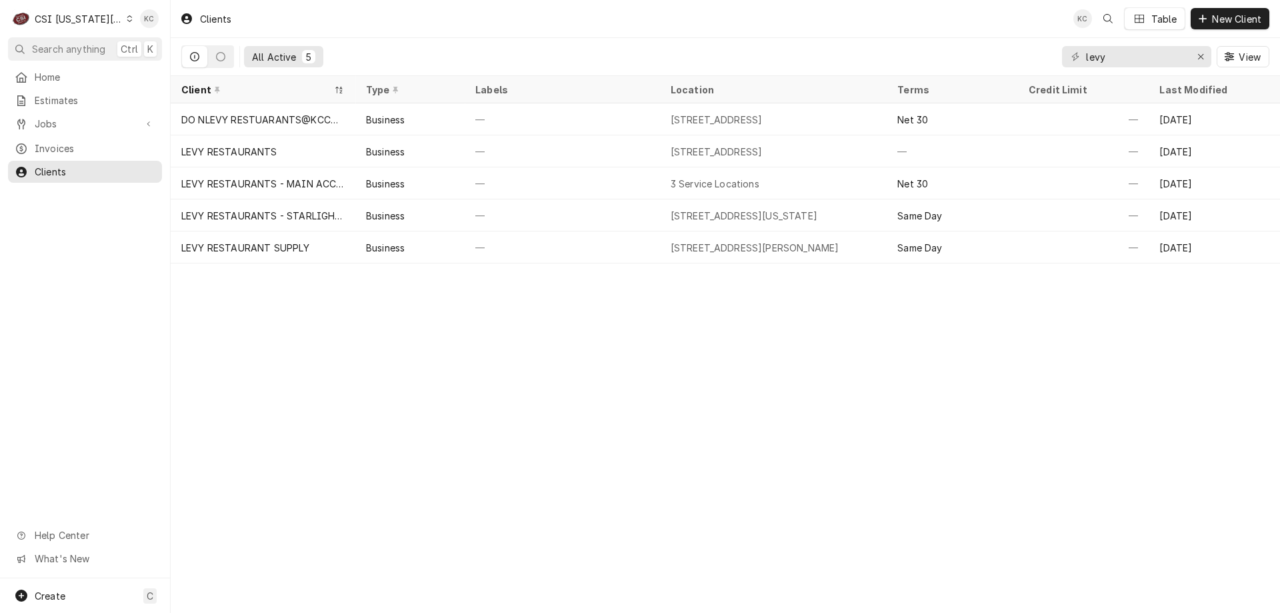
click at [95, 22] on div "CSI [US_STATE][GEOGRAPHIC_DATA]" at bounding box center [79, 19] width 88 height 14
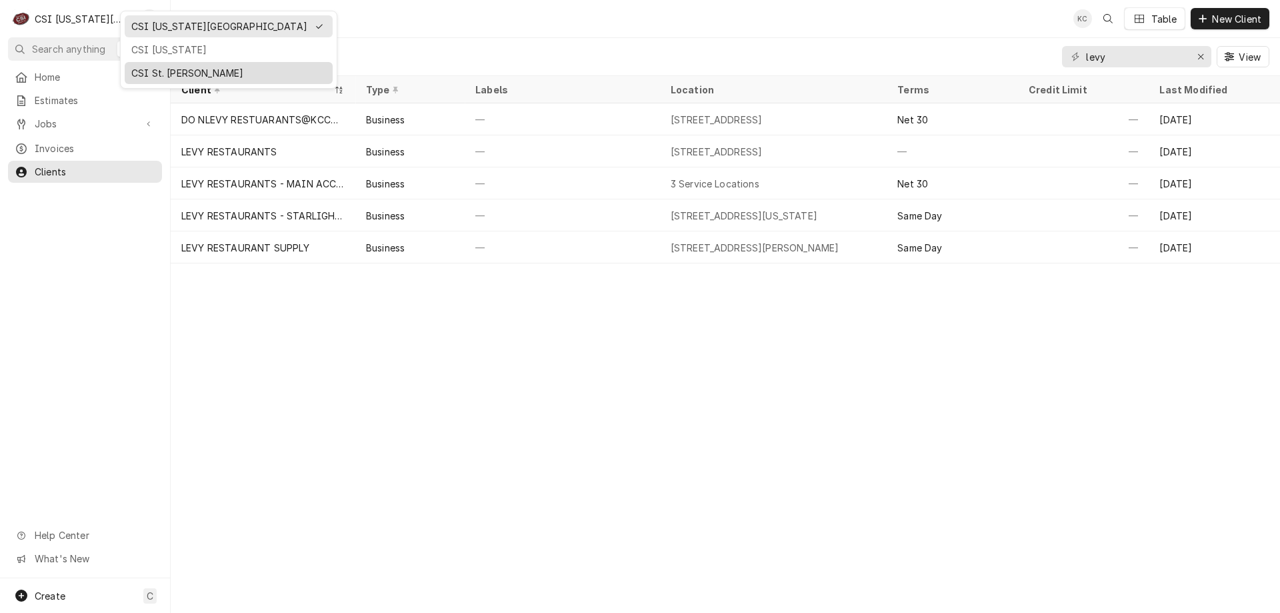
click at [141, 69] on div "CSI St. Louis" at bounding box center [228, 73] width 195 height 14
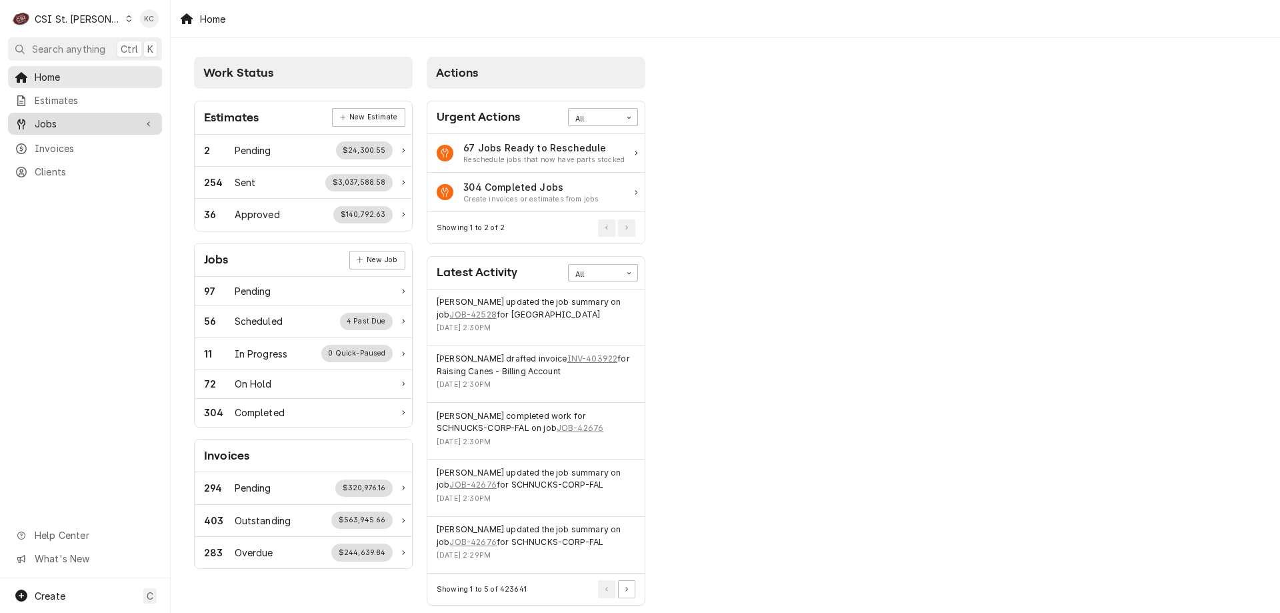
click at [66, 120] on span "Jobs" at bounding box center [85, 124] width 101 height 14
click at [71, 144] on span "Jobs" at bounding box center [95, 147] width 121 height 14
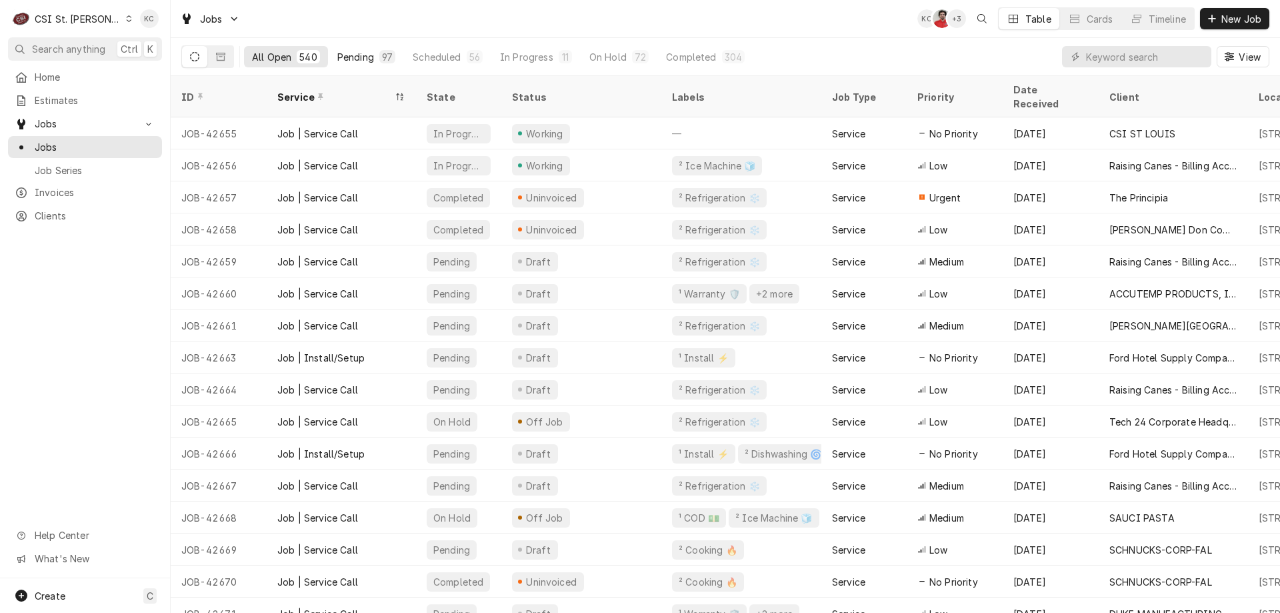
click at [371, 56] on div "Pending" at bounding box center [355, 57] width 37 height 14
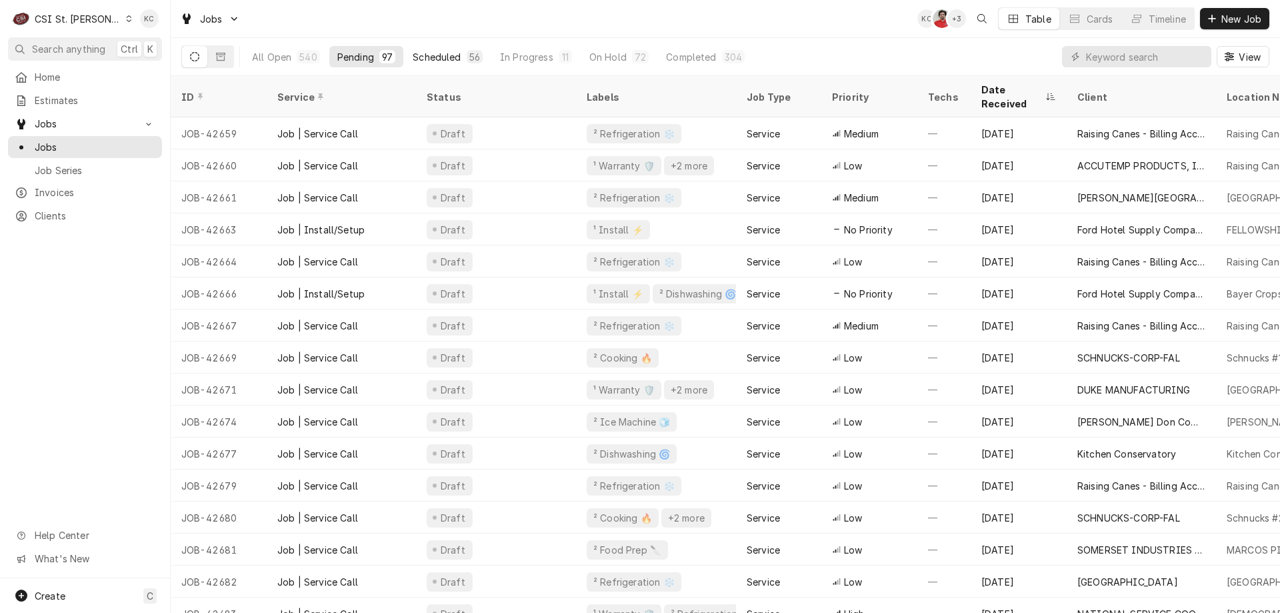
click at [441, 55] on div "Scheduled" at bounding box center [437, 57] width 48 height 14
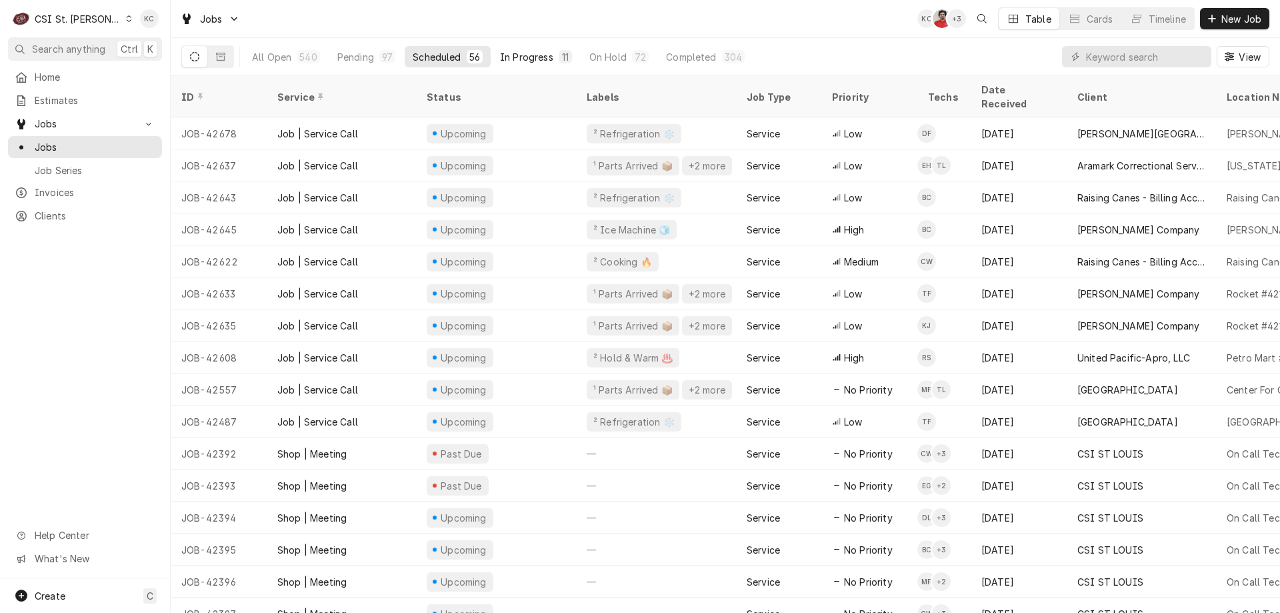
click at [537, 52] on div "In Progress" at bounding box center [526, 57] width 53 height 14
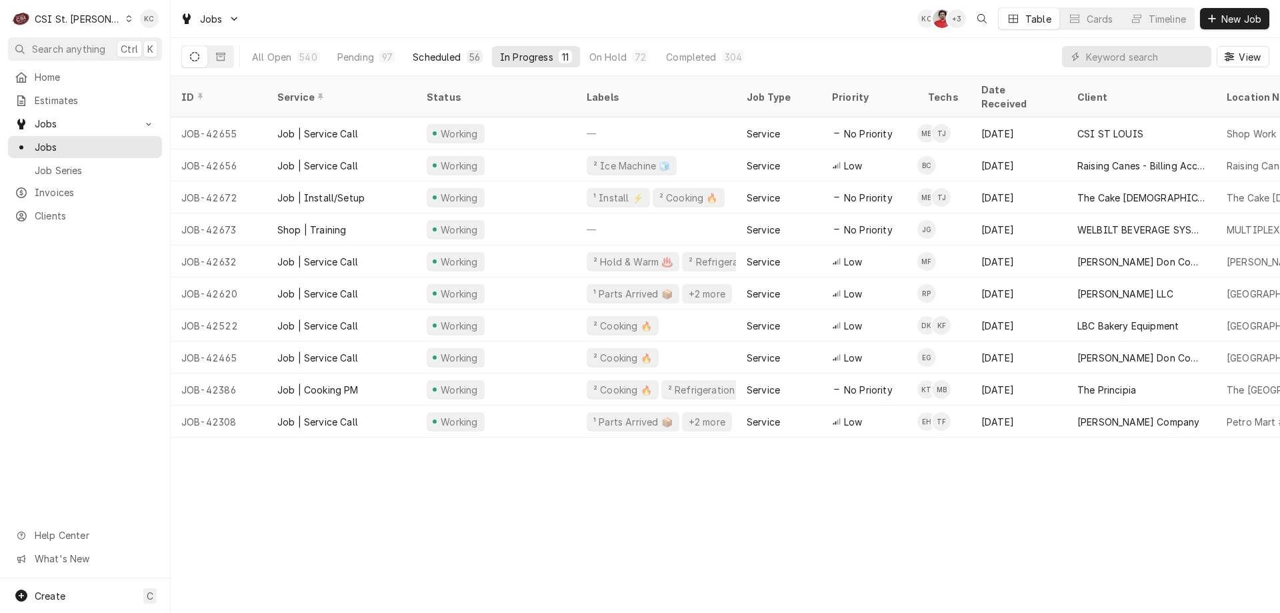
click at [469, 54] on div "56" at bounding box center [474, 57] width 11 height 14
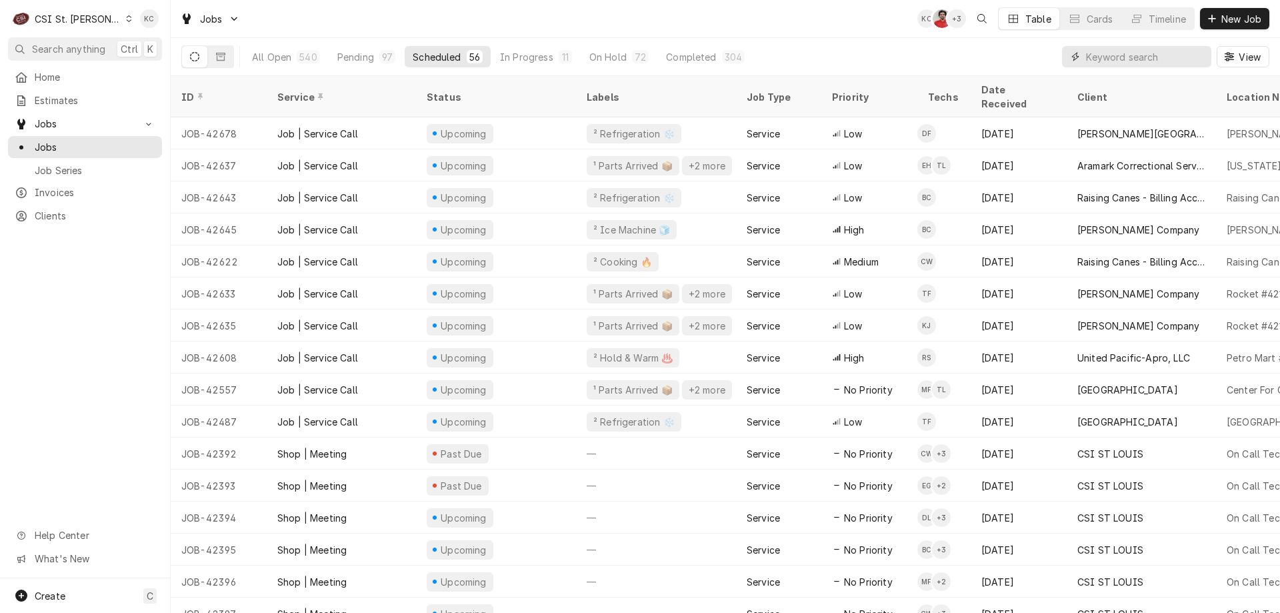
click at [1182, 59] on input "Dynamic Content Wrapper" at bounding box center [1145, 56] width 119 height 21
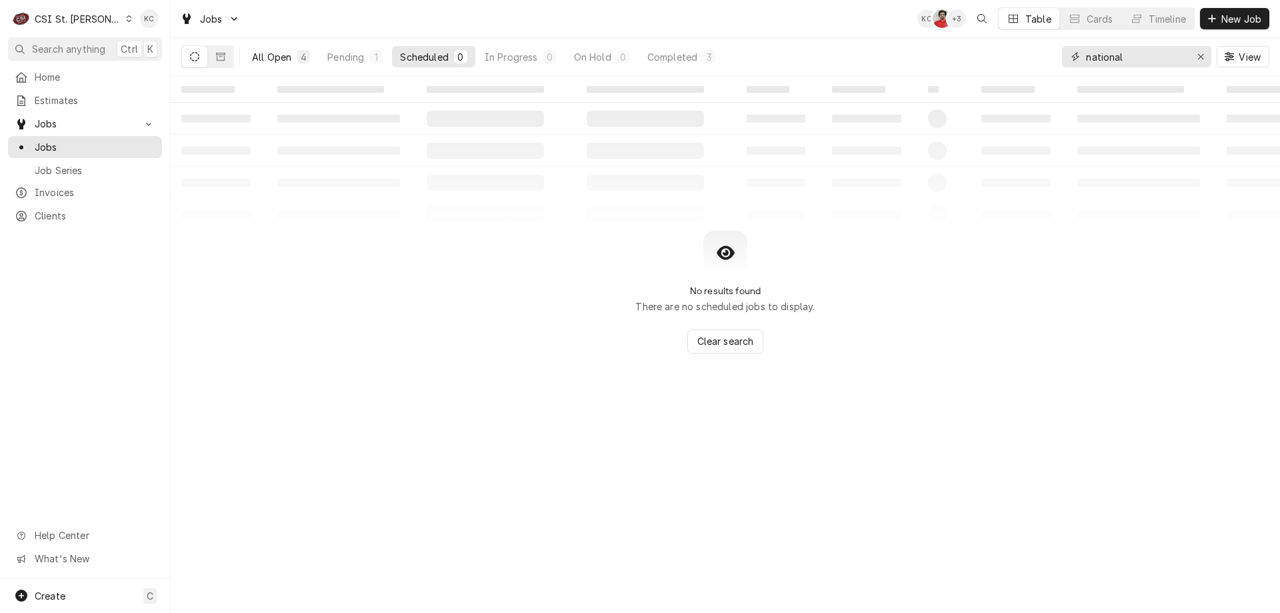
type input "national"
click at [288, 61] on div "All Open" at bounding box center [271, 57] width 39 height 14
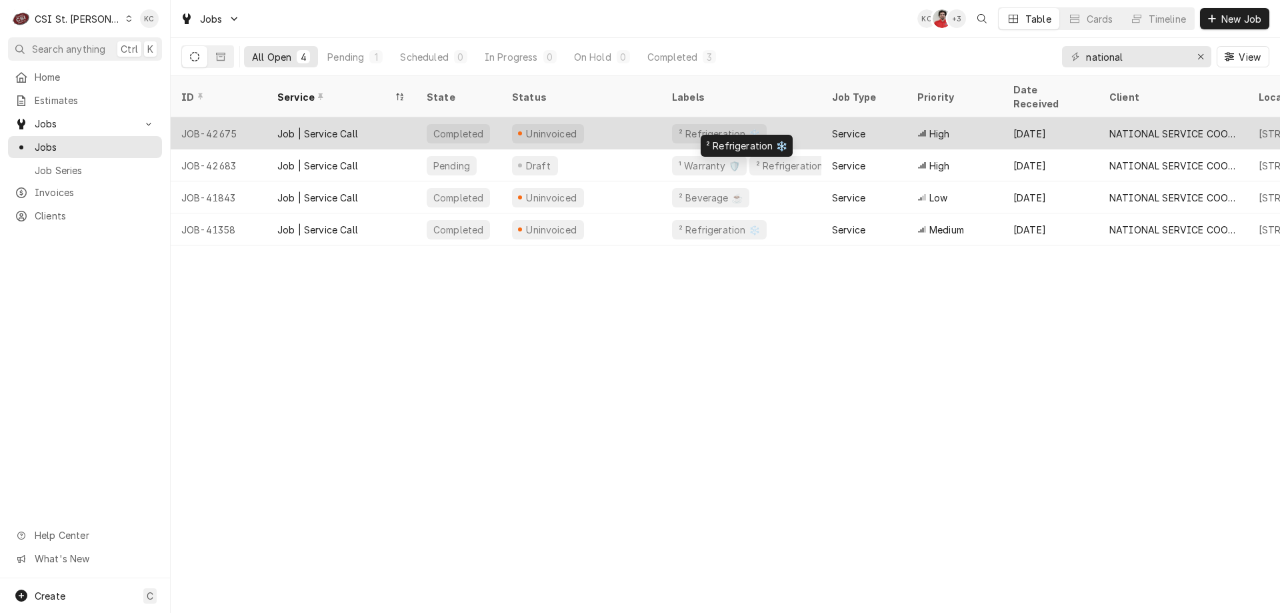
click at [738, 127] on div "² Refrigeration ❄️" at bounding box center [719, 134] width 84 height 14
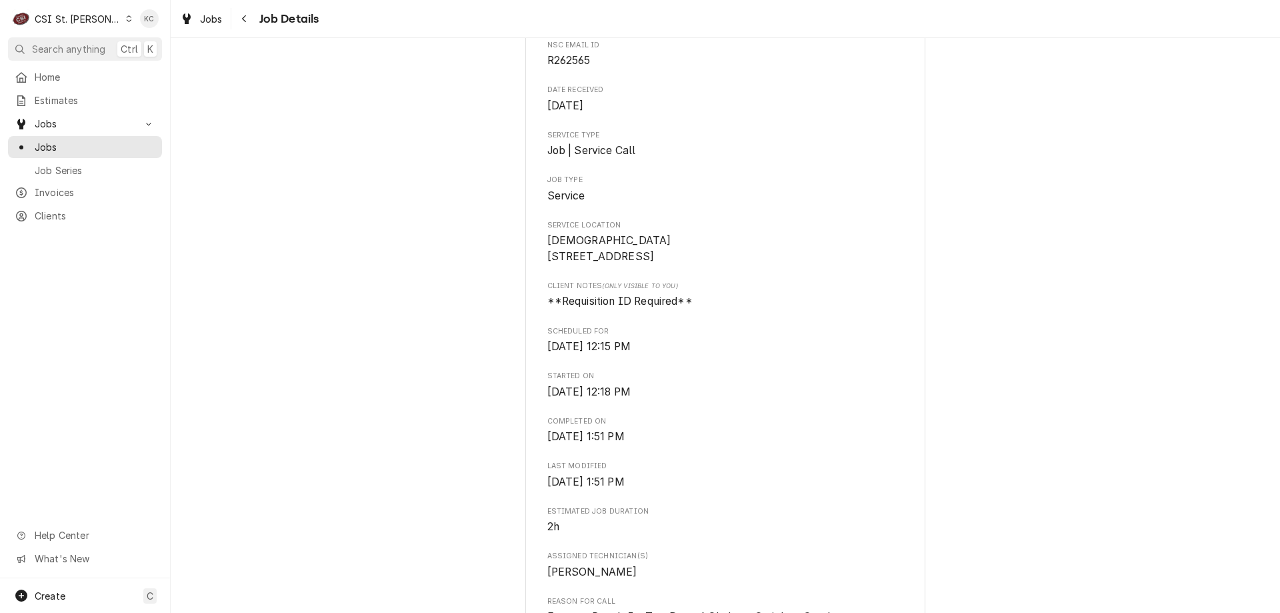
scroll to position [133, 0]
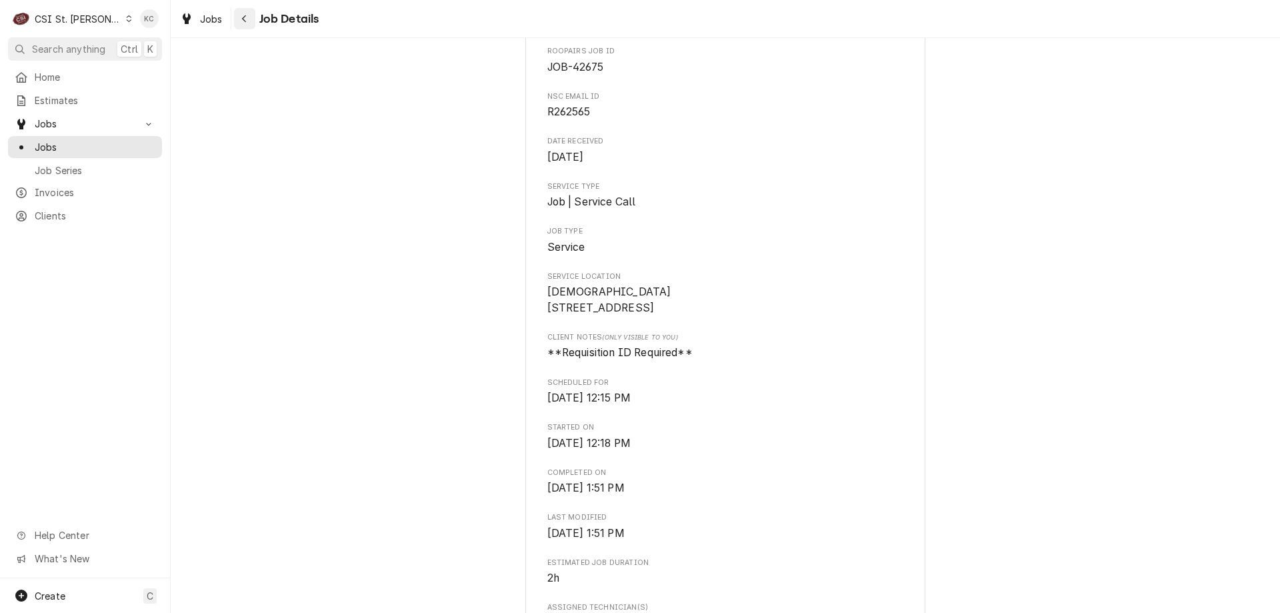
click at [253, 18] on button "Navigate back" at bounding box center [244, 18] width 21 height 21
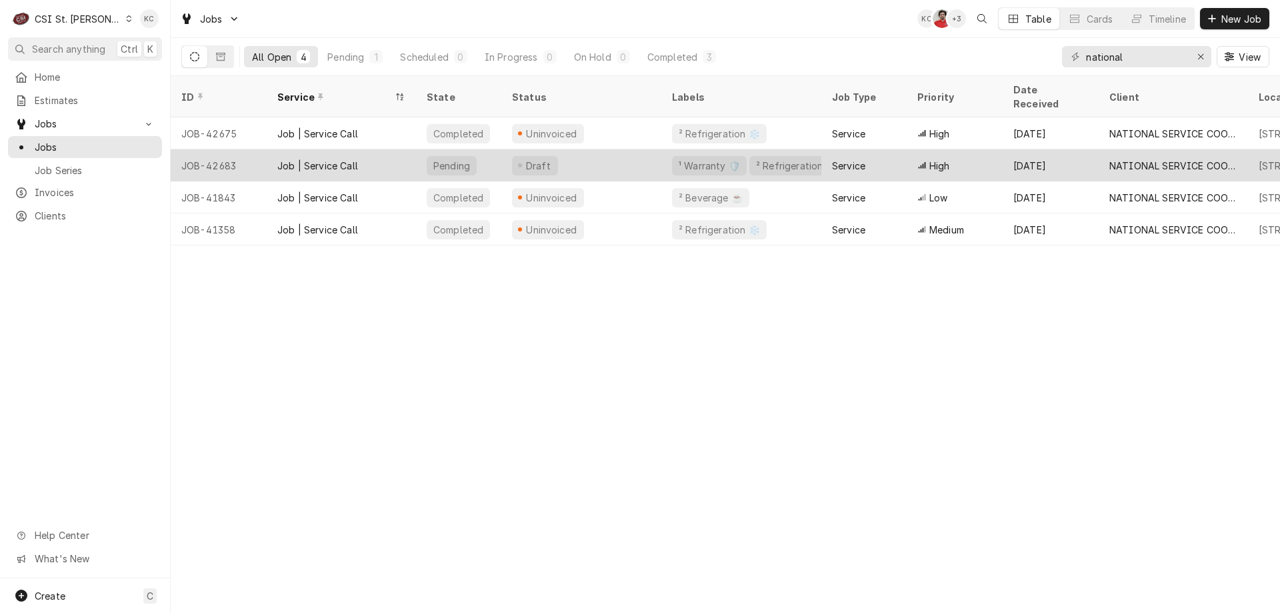
click at [641, 153] on div "Draft" at bounding box center [581, 165] width 160 height 32
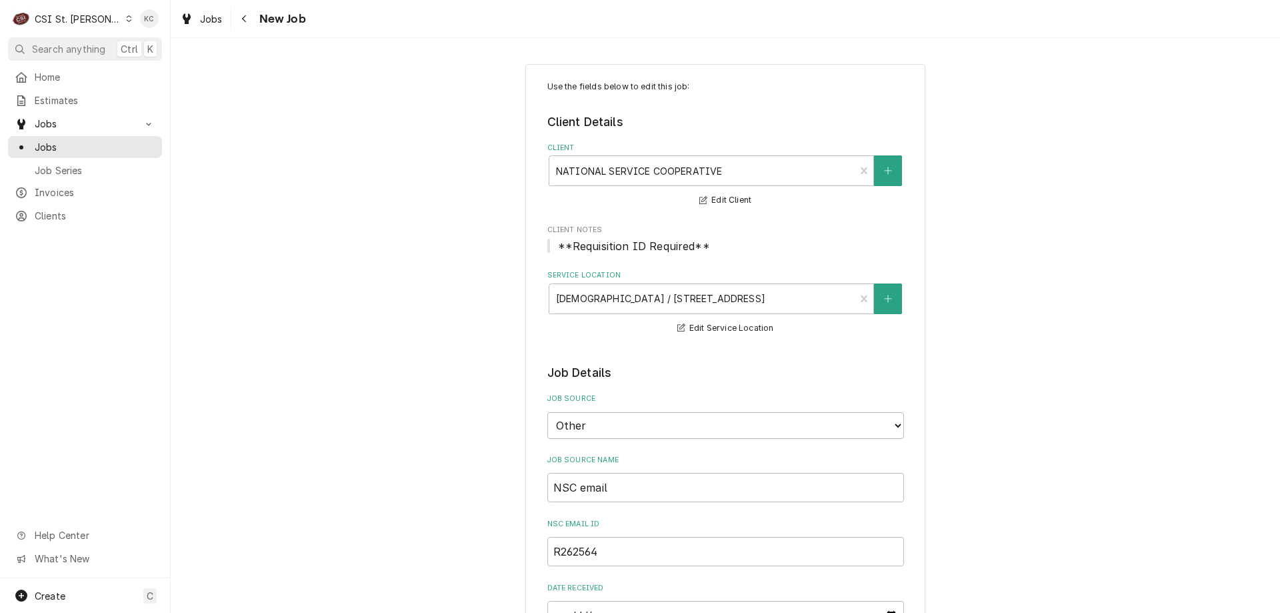
type textarea "x"
click at [249, 31] on div "Jobs New Job" at bounding box center [725, 18] width 1109 height 37
click at [249, 22] on div "Navigate back" at bounding box center [244, 18] width 13 height 13
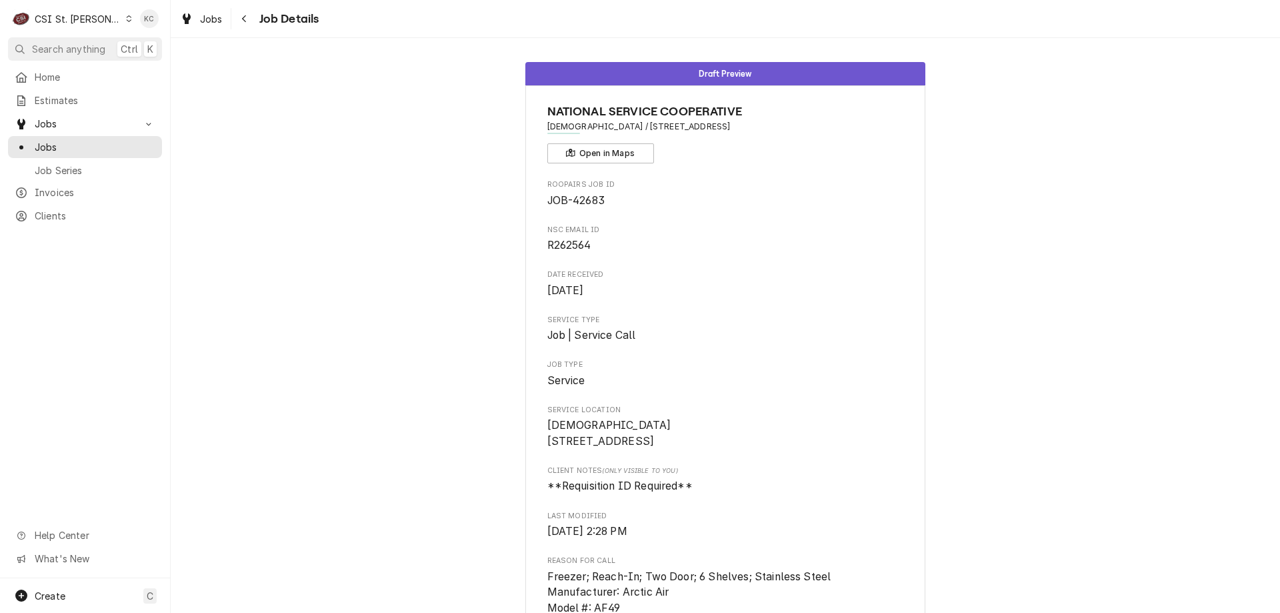
click at [243, 13] on div "Navigate back" at bounding box center [244, 18] width 13 height 13
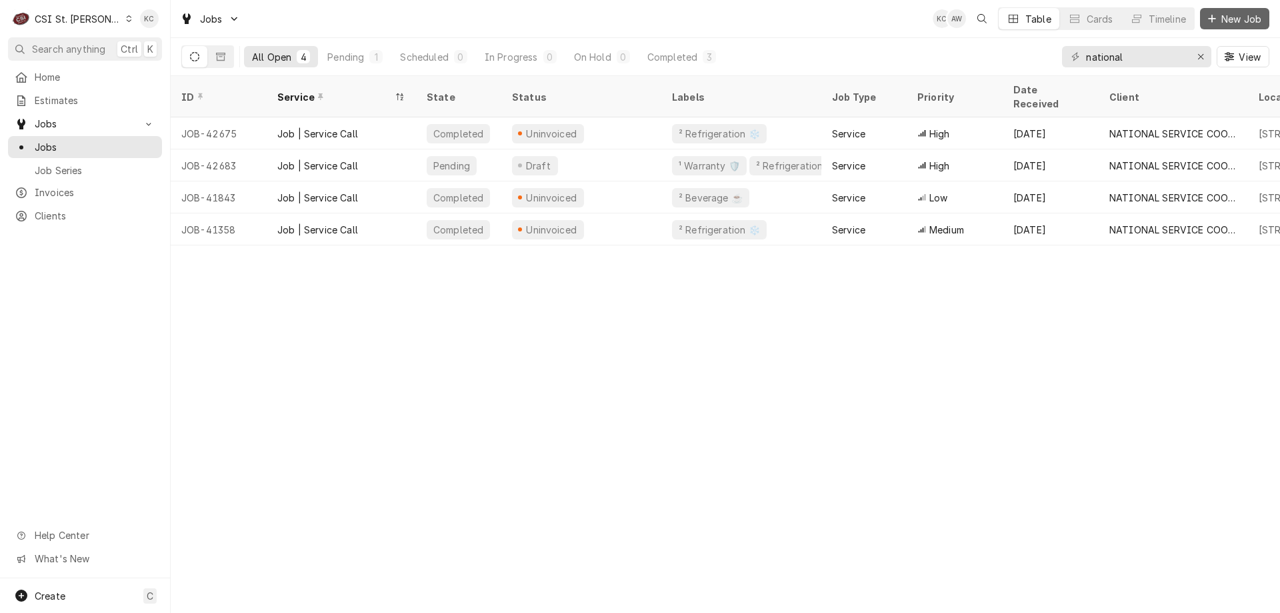
click at [1258, 23] on span "New Job" at bounding box center [1240, 19] width 45 height 14
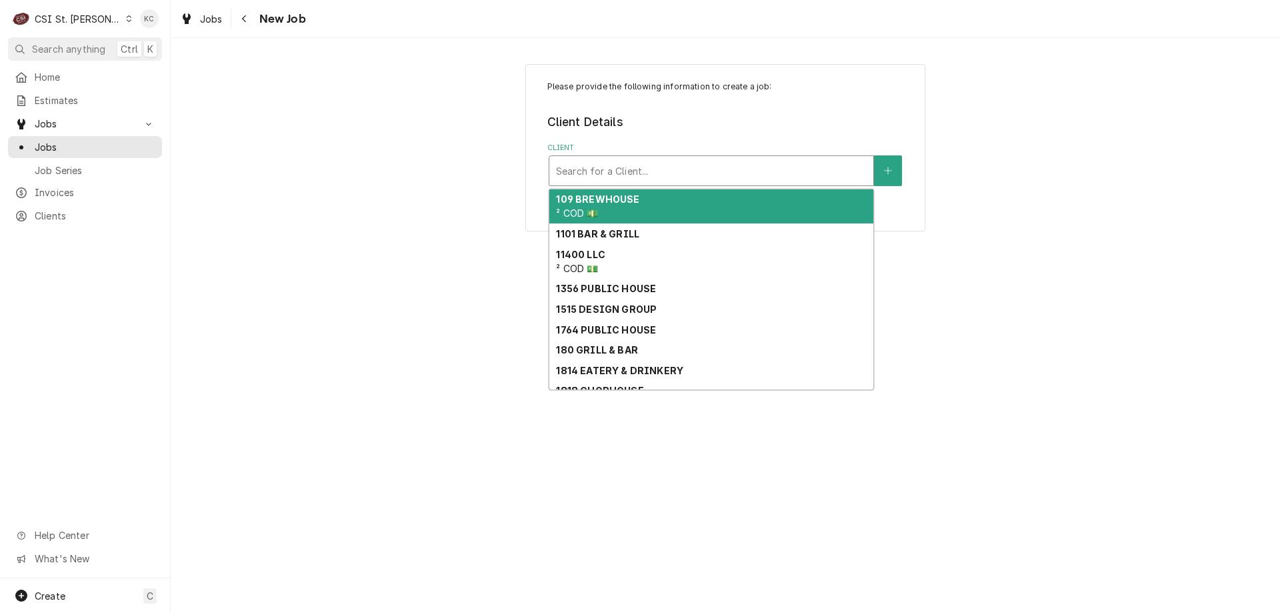
click at [646, 159] on div "Client" at bounding box center [711, 171] width 311 height 24
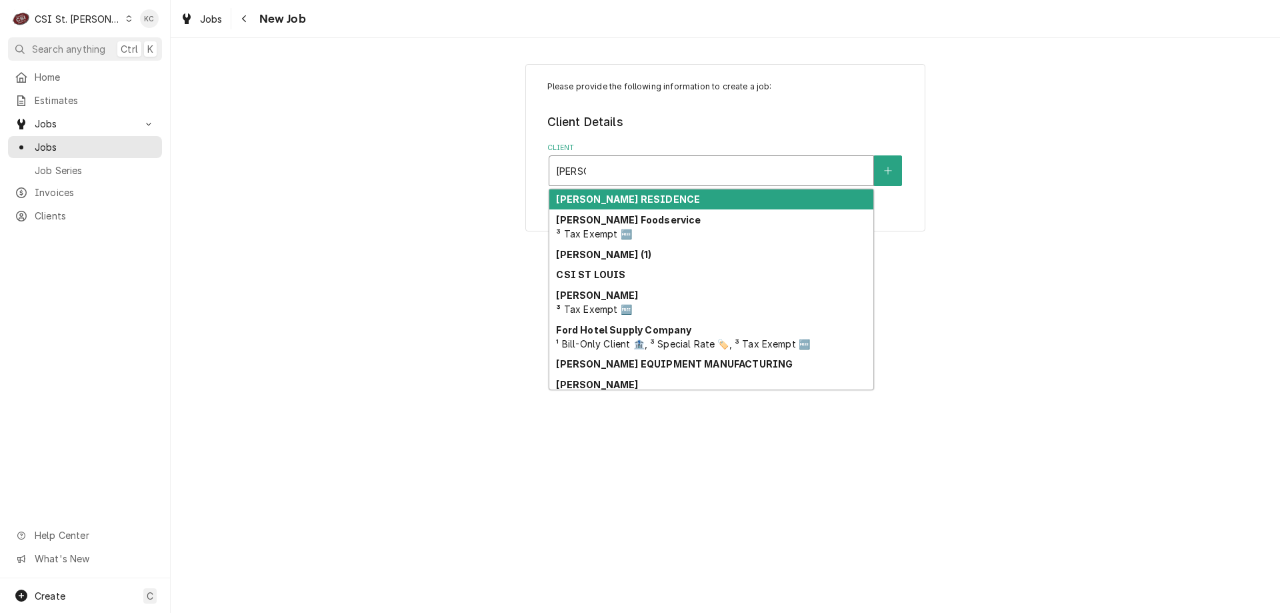
type input "hardt"
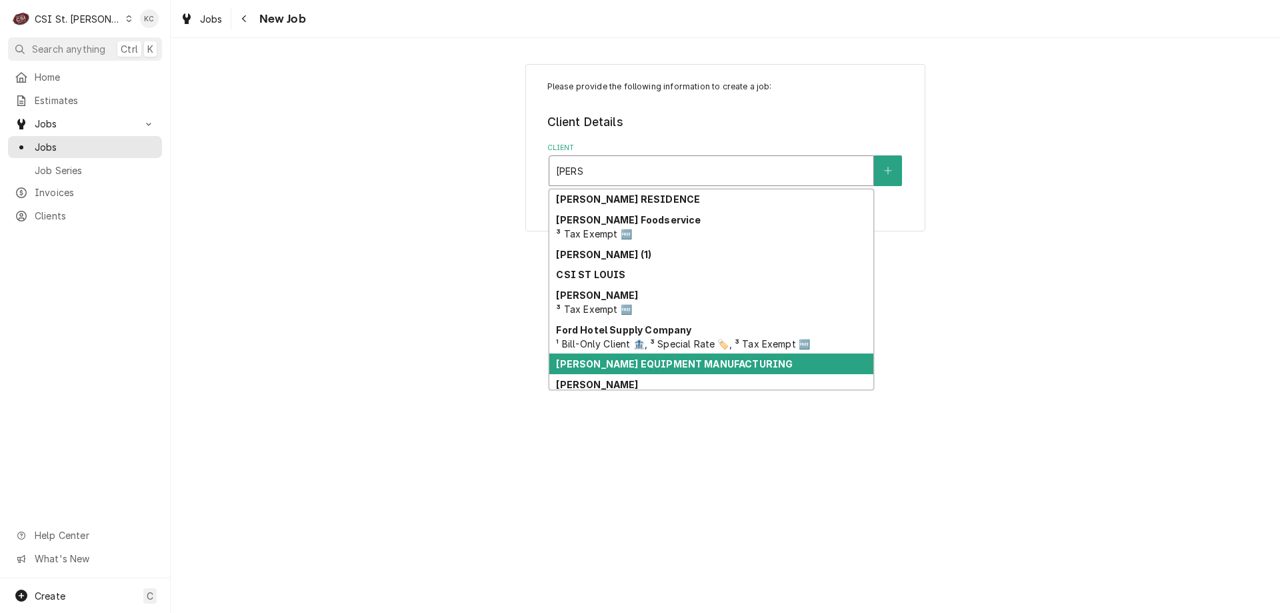
click at [621, 361] on strong "HARDT EQUIPMENT MANUFACTURING" at bounding box center [674, 363] width 237 height 11
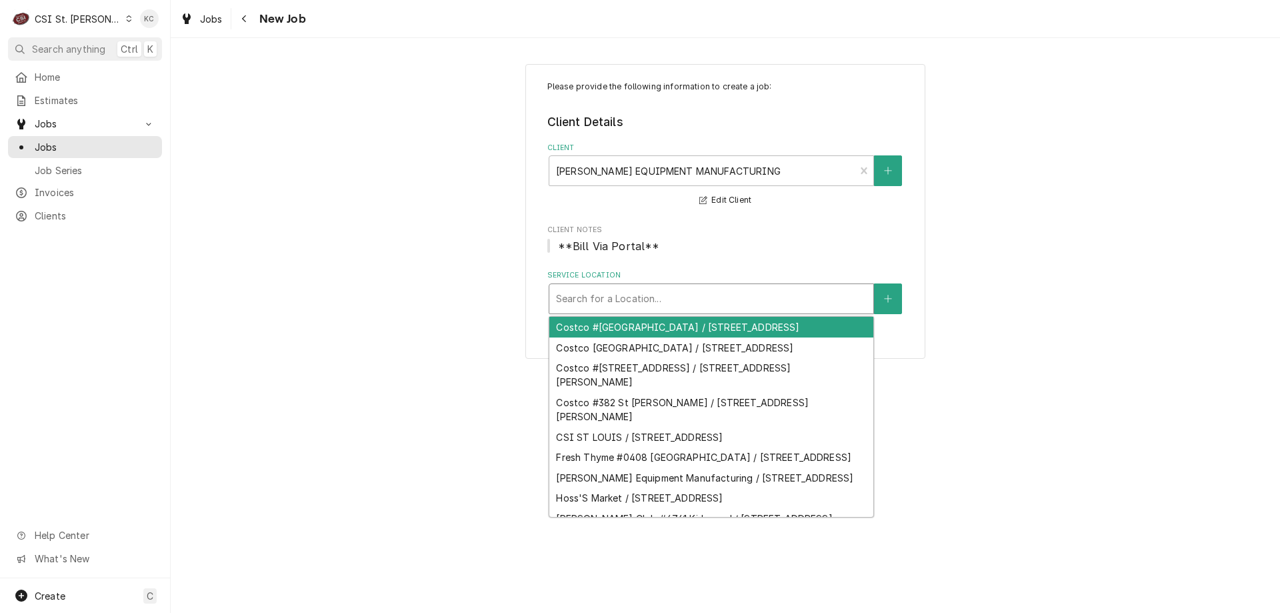
click at [661, 303] on div "Service Location" at bounding box center [711, 299] width 311 height 24
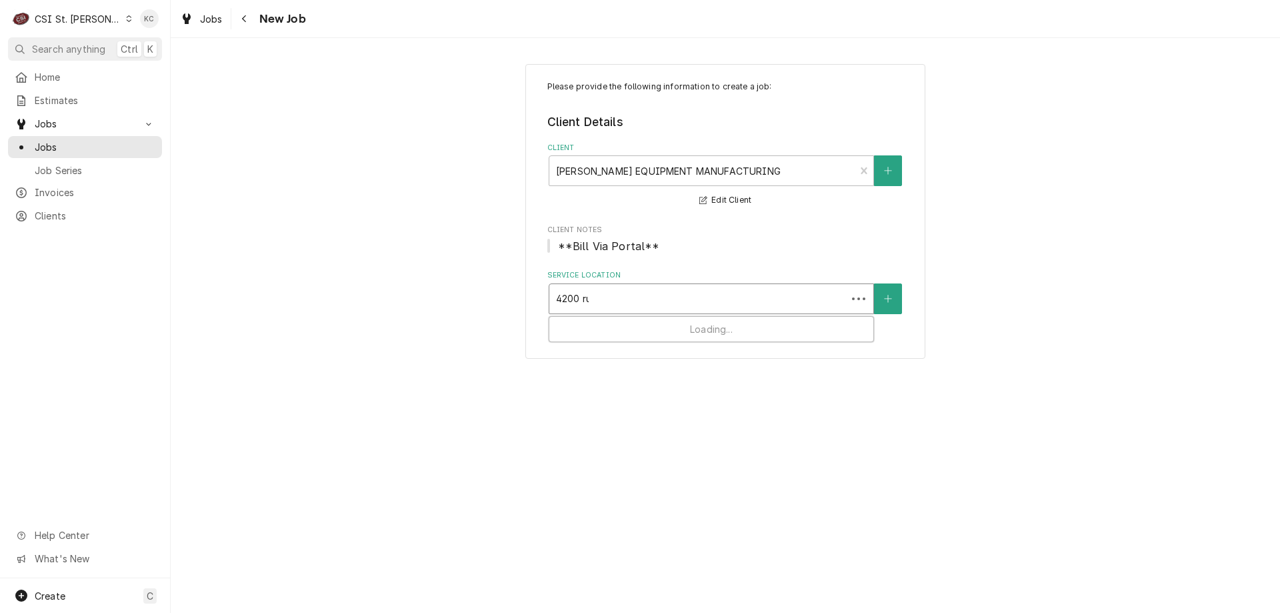
type input "4200 rus"
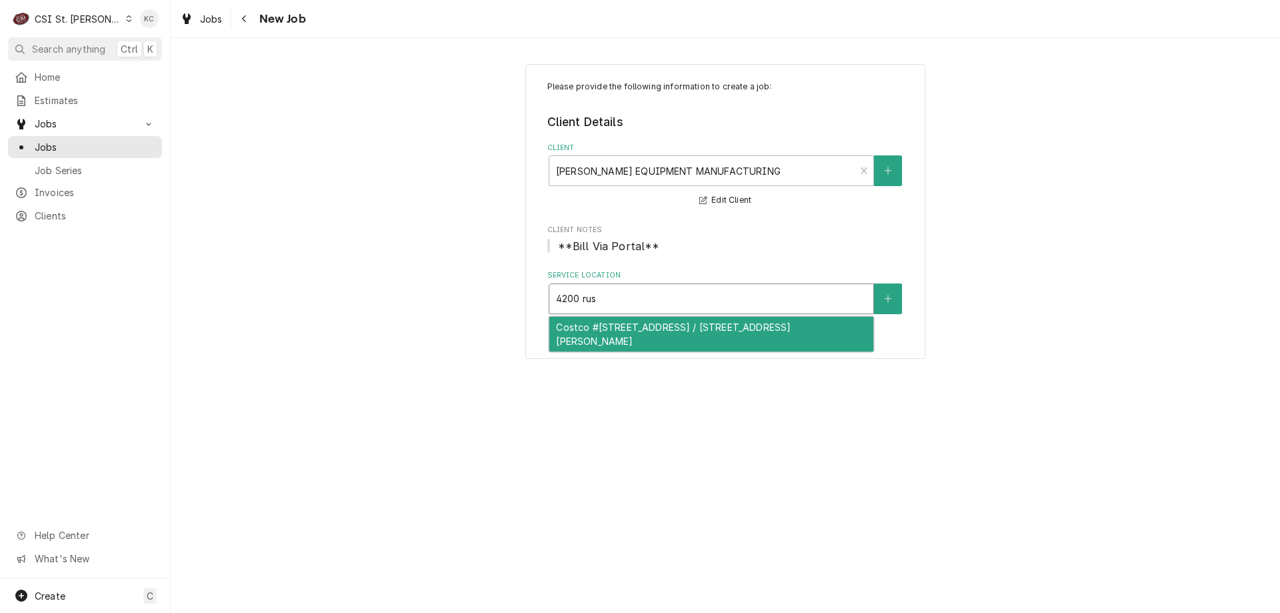
click at [661, 329] on div "Costco #368 South County / 4200 Rusty Rd, Saint Louis, MO 63128" at bounding box center [711, 334] width 324 height 35
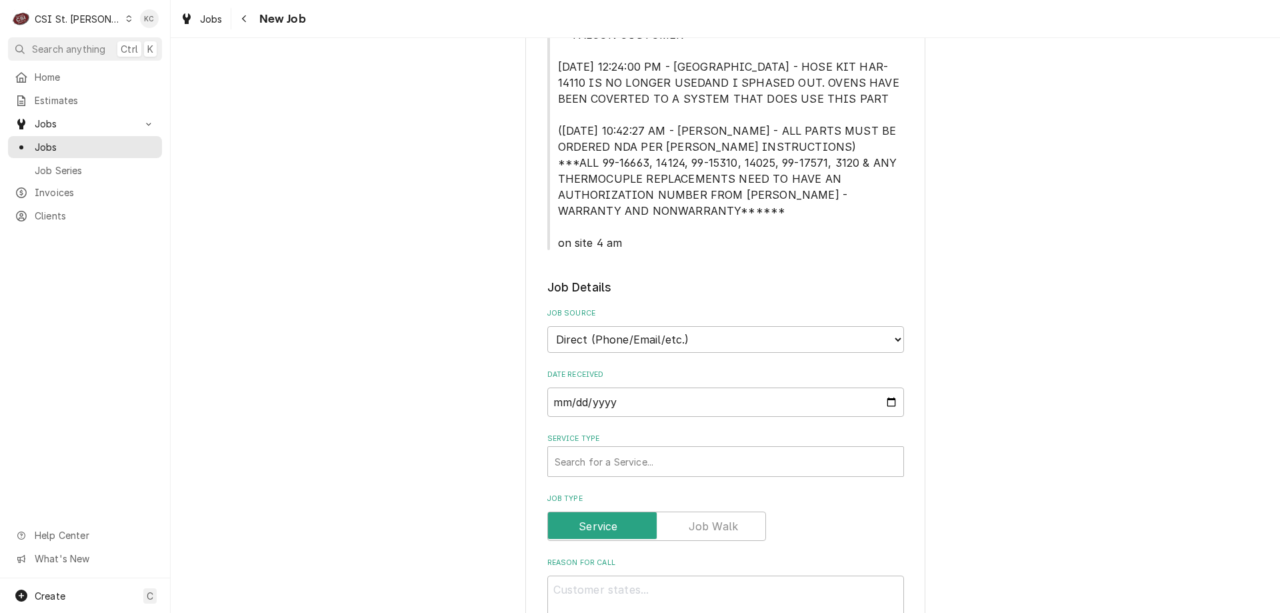
scroll to position [533, 0]
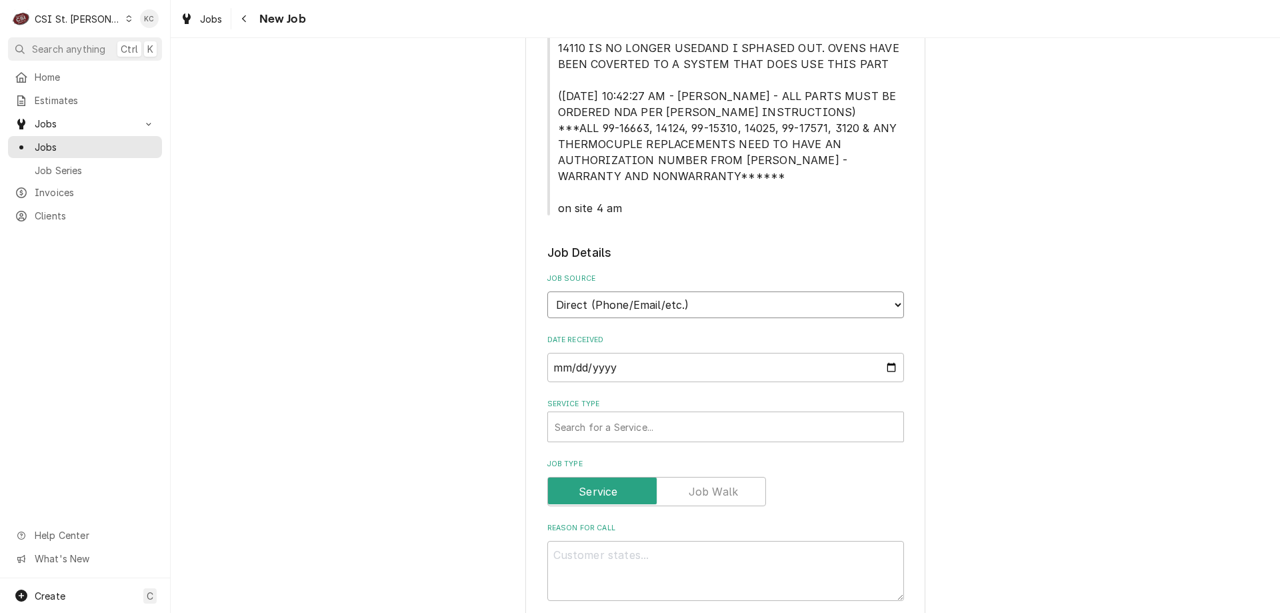
click at [693, 302] on select "Direct (Phone/Email/etc.) Service Channel Corrigo Ecotrak Other" at bounding box center [725, 304] width 357 height 27
select select "100"
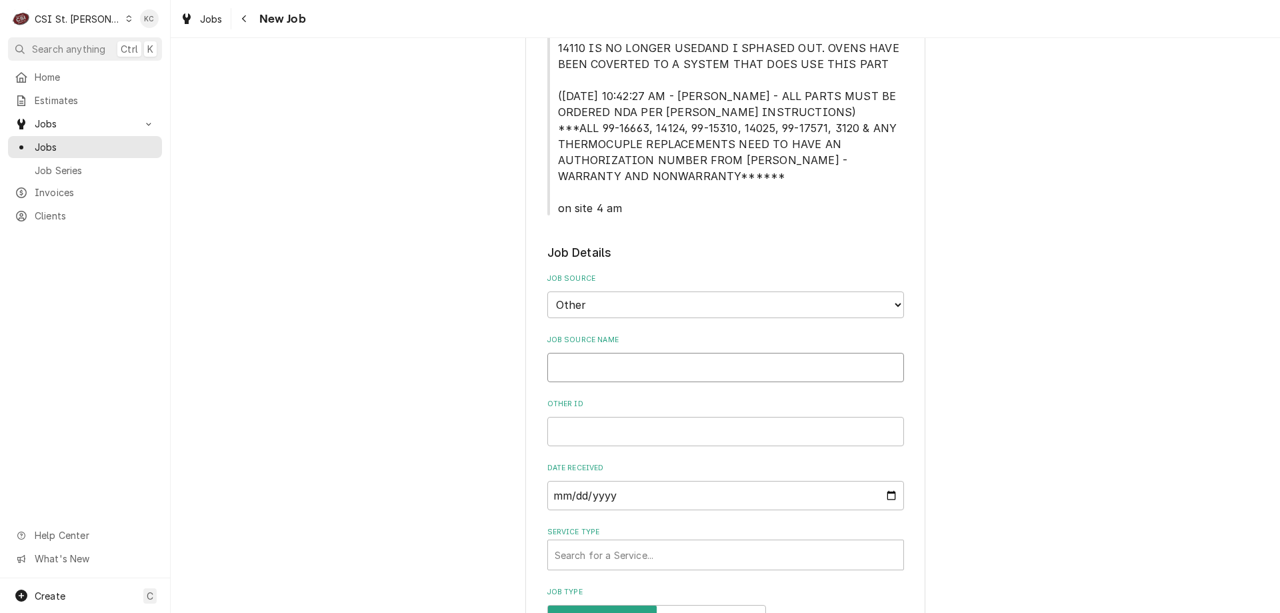
click at [673, 369] on input "Job Source Name" at bounding box center [725, 367] width 357 height 29
type textarea "x"
type input "H"
type textarea "x"
type input "Ha"
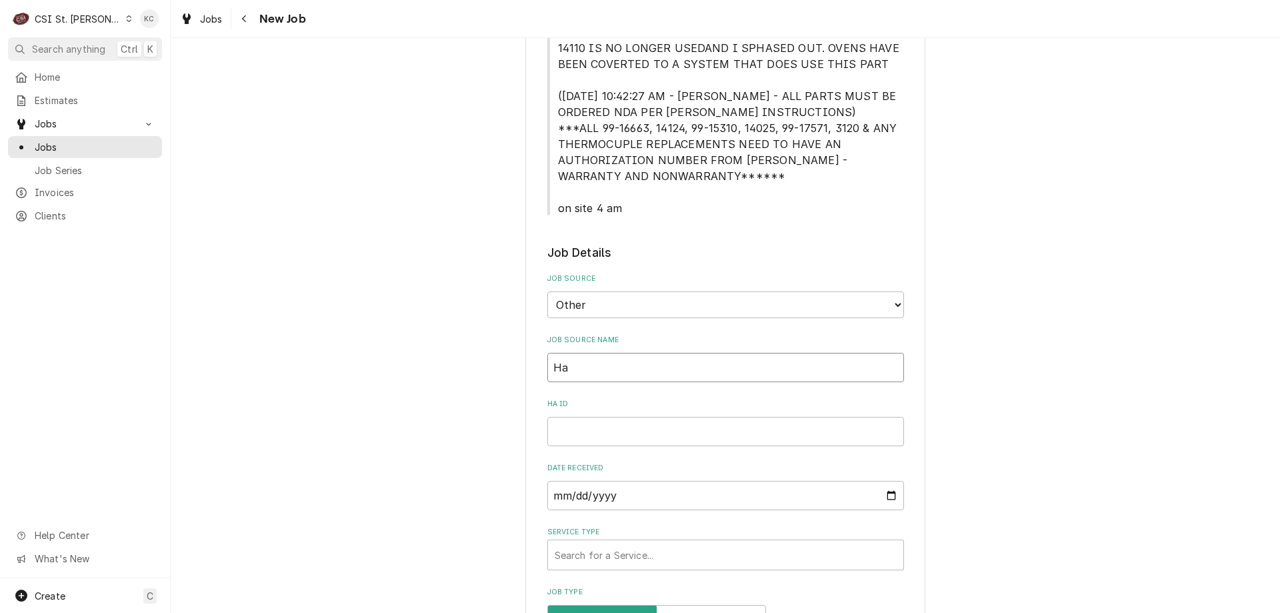
type textarea "x"
type input "Har"
type textarea "x"
type input "Hard"
type textarea "x"
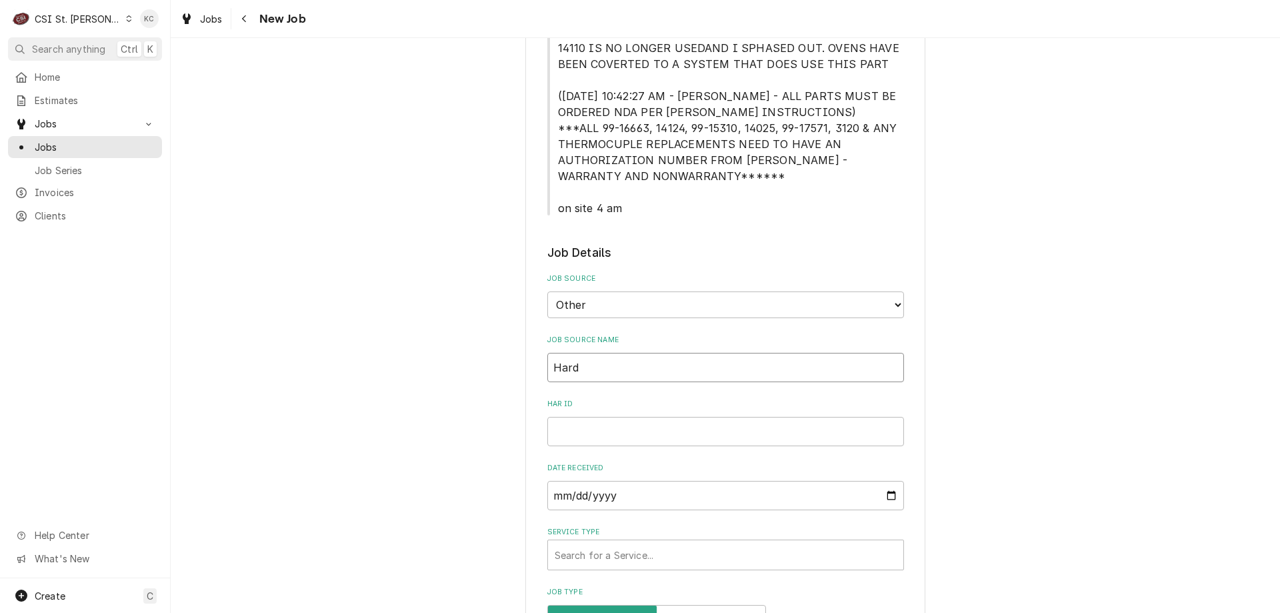
type input "Hardt"
type textarea "x"
type input "Hardt"
type textarea "x"
type input "Hardt e"
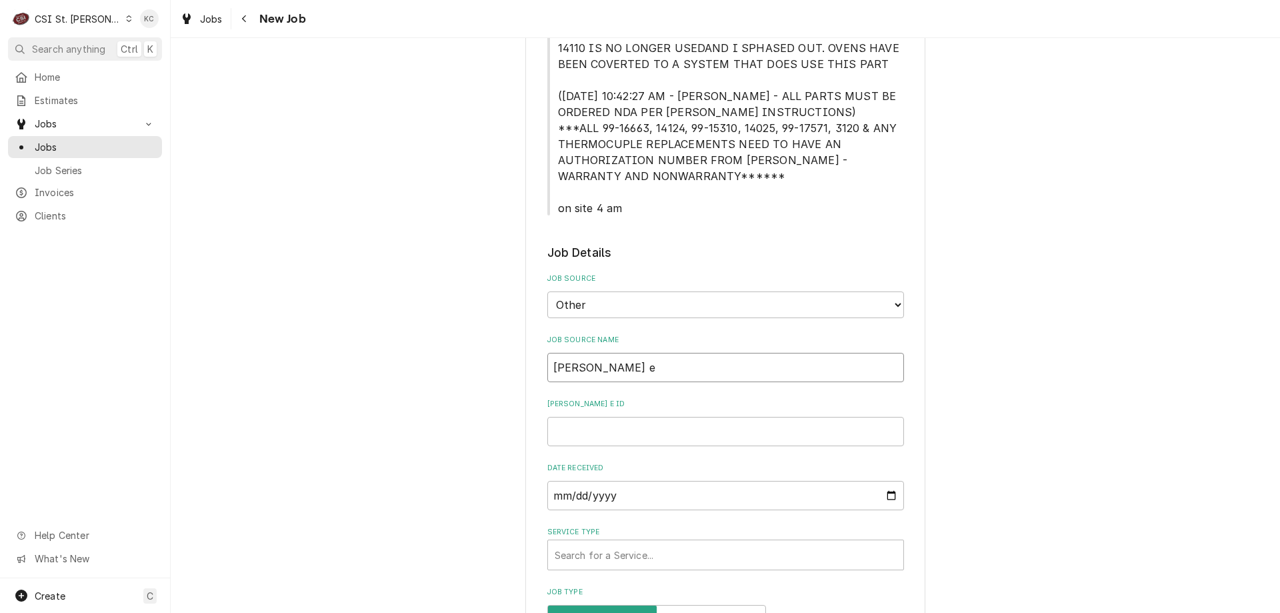
type textarea "x"
type input "Hardt em"
type textarea "x"
type input "Hardt ema"
type textarea "x"
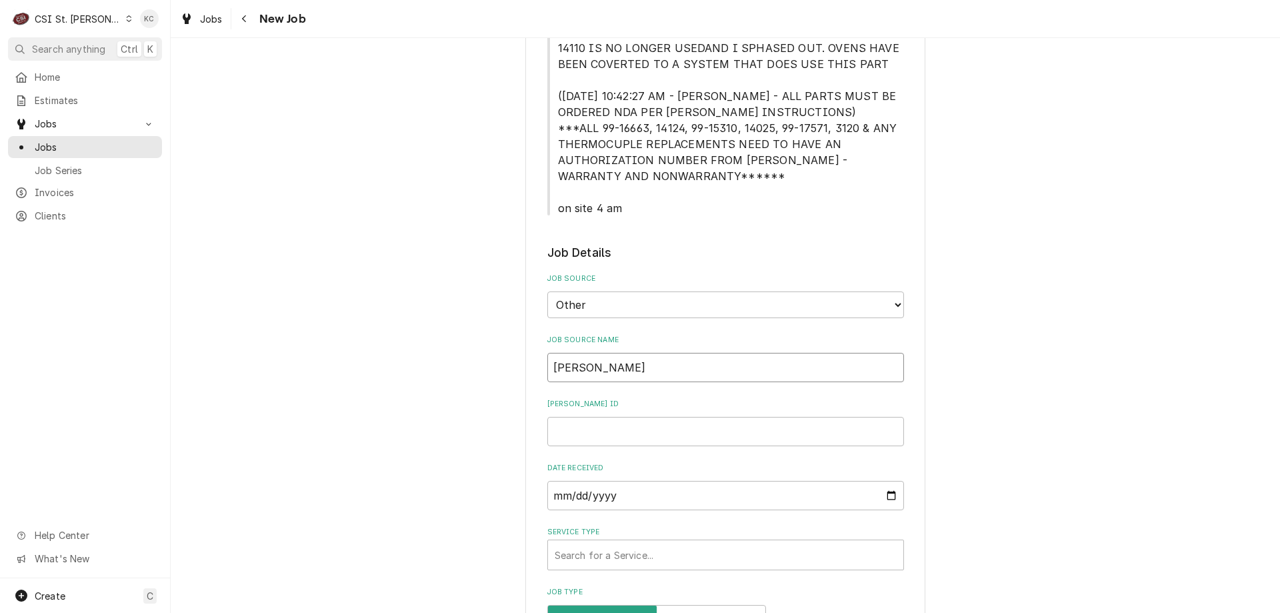
type input "Hardt emai"
type textarea "x"
type input "Hardt email"
type textarea "x"
type input "Hardt email"
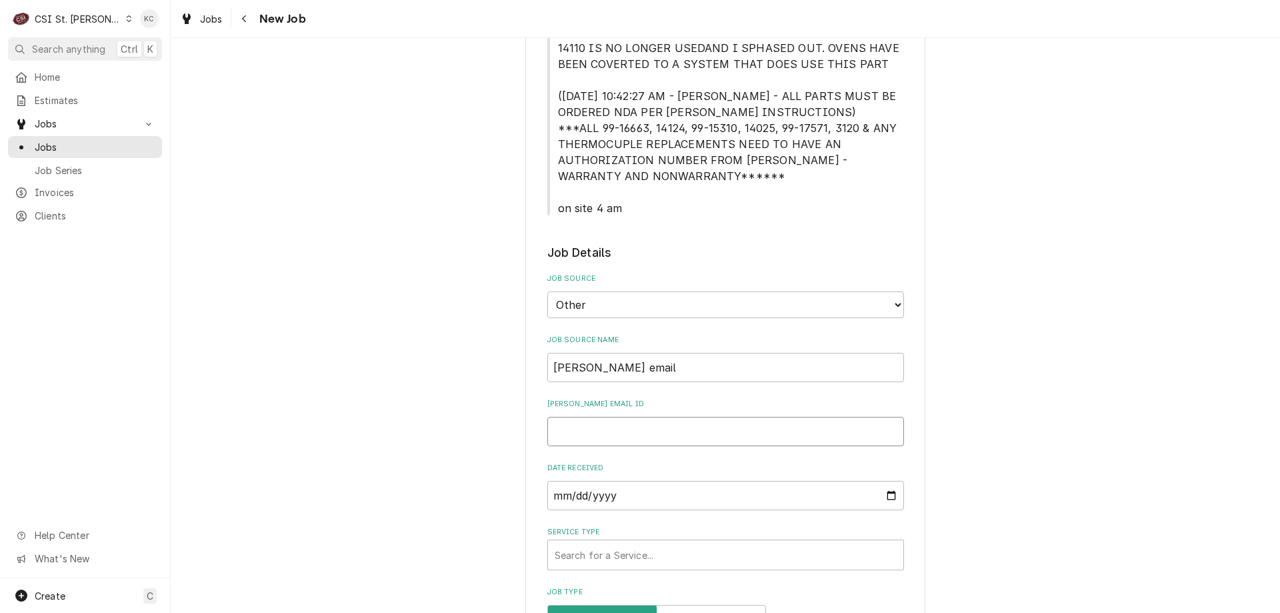
type textarea "x"
type input "1"
type textarea "x"
type input "19"
type textarea "x"
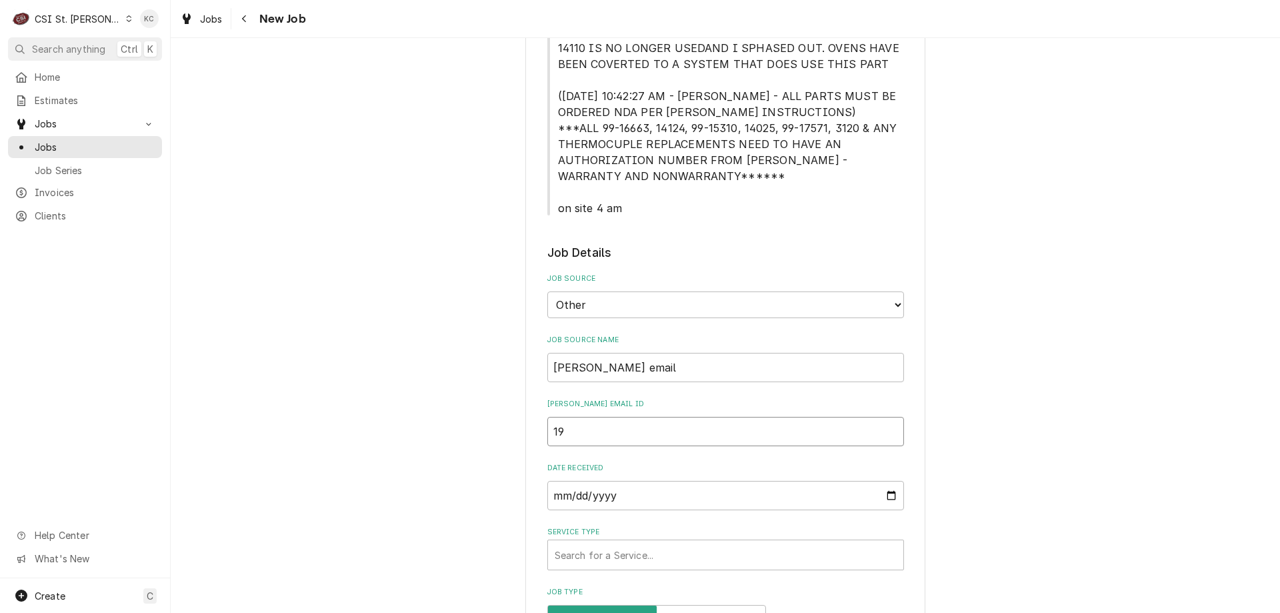
type input "194"
type textarea "x"
type input "1943"
type textarea "x"
type input "19431"
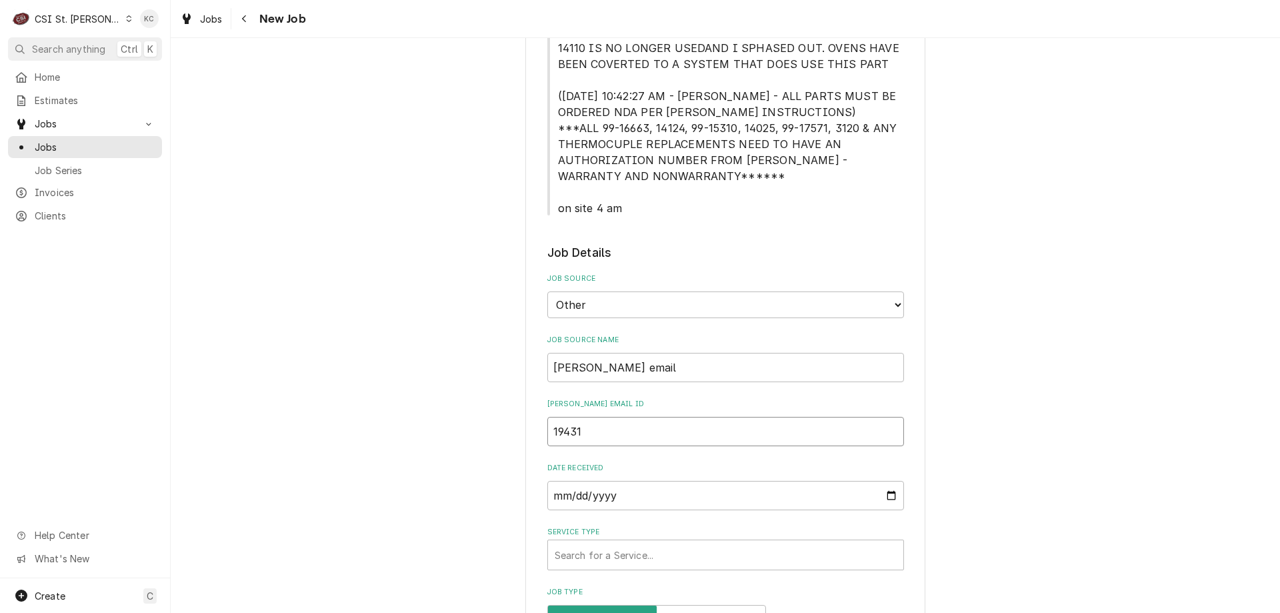
type textarea "x"
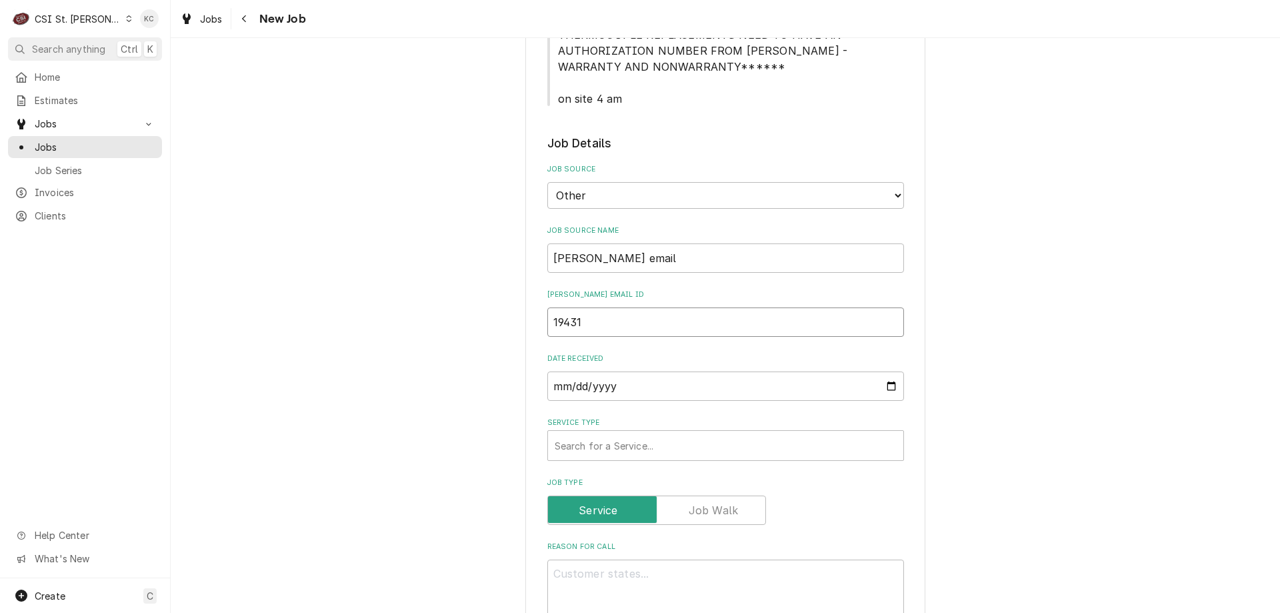
scroll to position [733, 0]
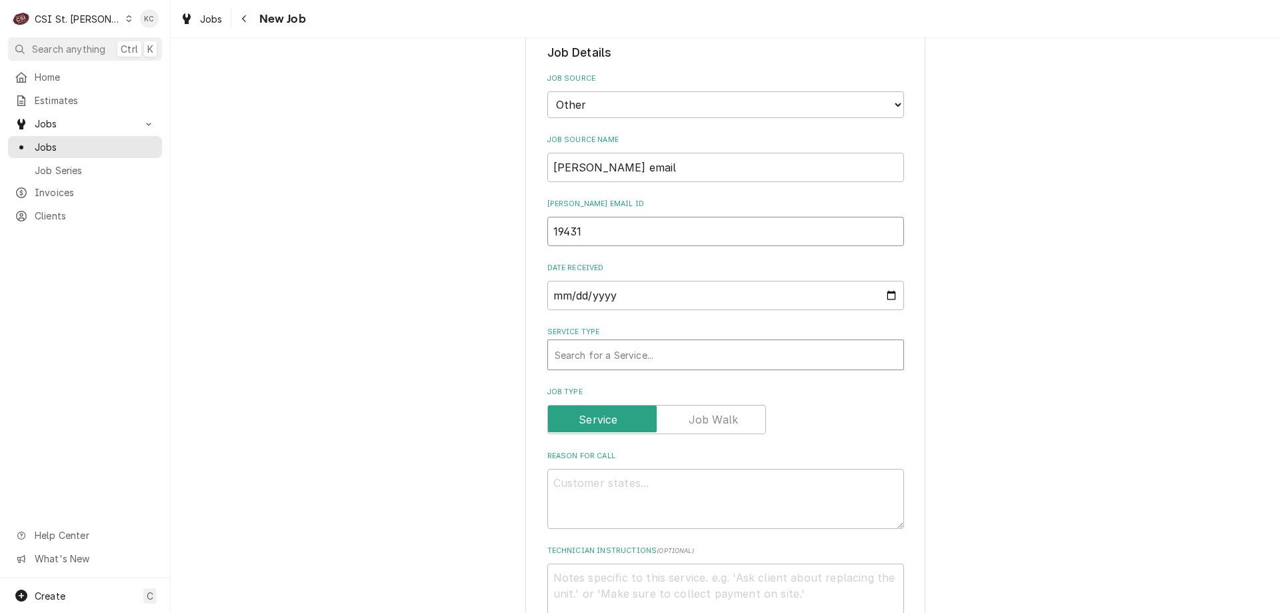
type input "19431"
click at [598, 343] on div "Service Type" at bounding box center [726, 355] width 342 height 24
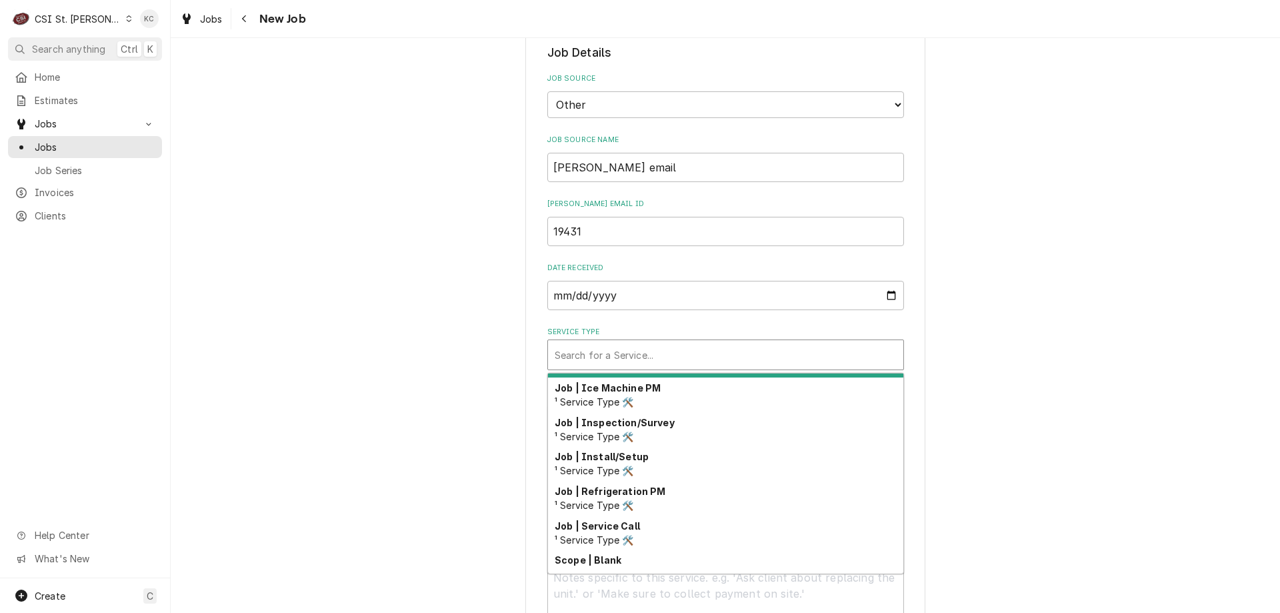
scroll to position [763, 0]
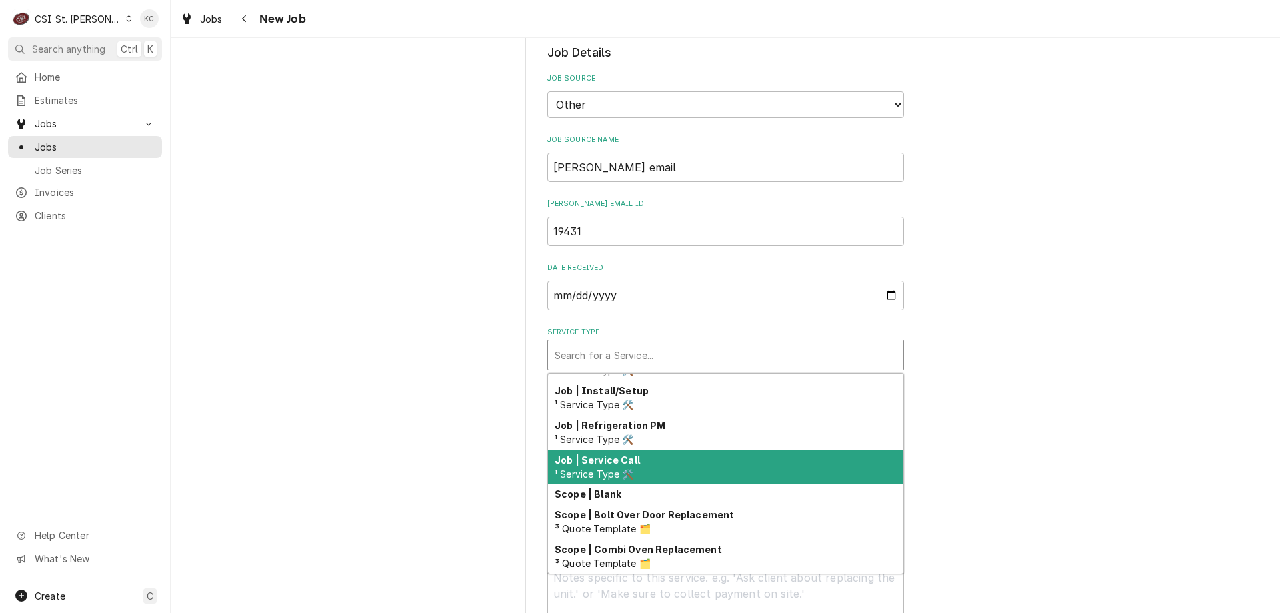
click at [732, 472] on div "Job | Service Call ¹ Service Type 🛠️" at bounding box center [725, 466] width 355 height 35
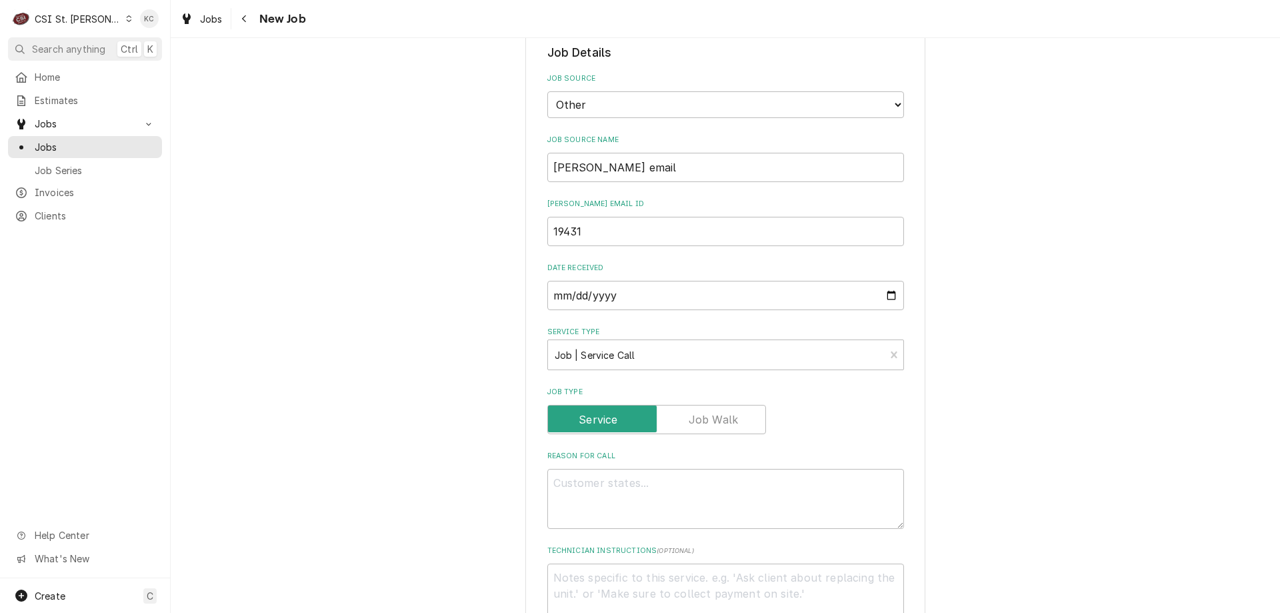
click at [967, 471] on div "Please provide the following information to create a job: Client Details Client…" at bounding box center [725, 354] width 1109 height 2070
click at [839, 506] on textarea "Reason For Call" at bounding box center [725, 499] width 357 height 60
click at [584, 484] on textarea "Reason For Call" at bounding box center [725, 499] width 357 height 60
paste textarea "Model: I4500 - Rotisserie Serial: 200345H20494"
type textarea "x"
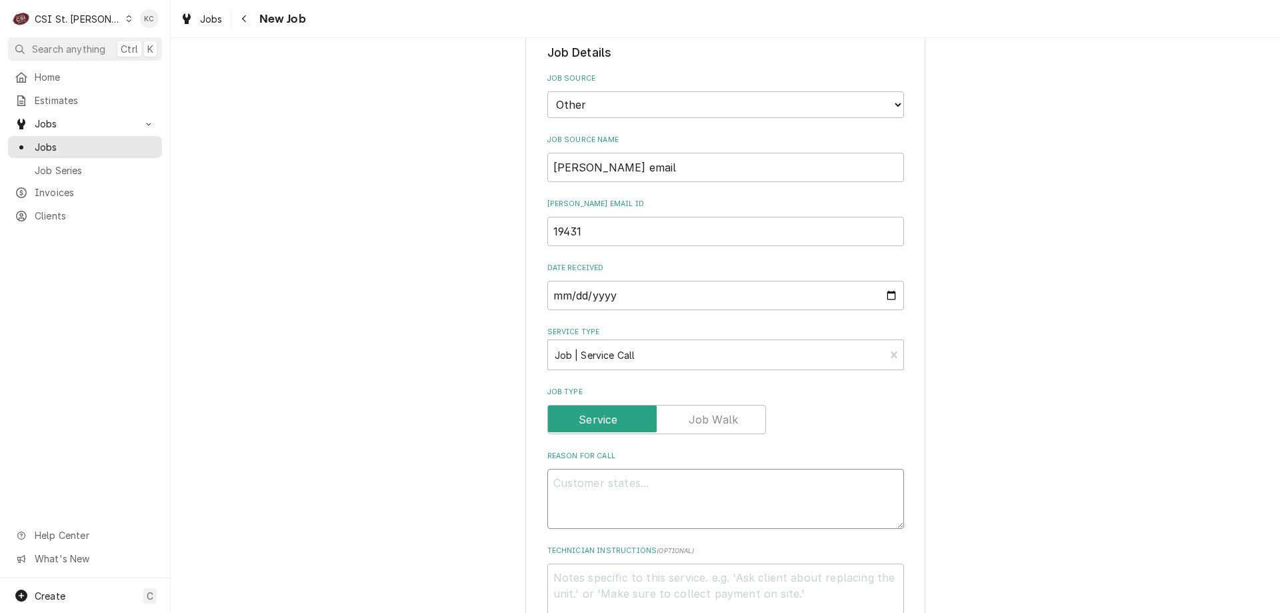
type textarea "Model: I4500 - Rotisserie Serial: 200345H20494"
type textarea "x"
type textarea "Model: I4500 - Rotisserie Serial: 200345H20494"
type textarea "x"
type textarea "Model: I4500 - Rotisserie Serial: 200345H20494"
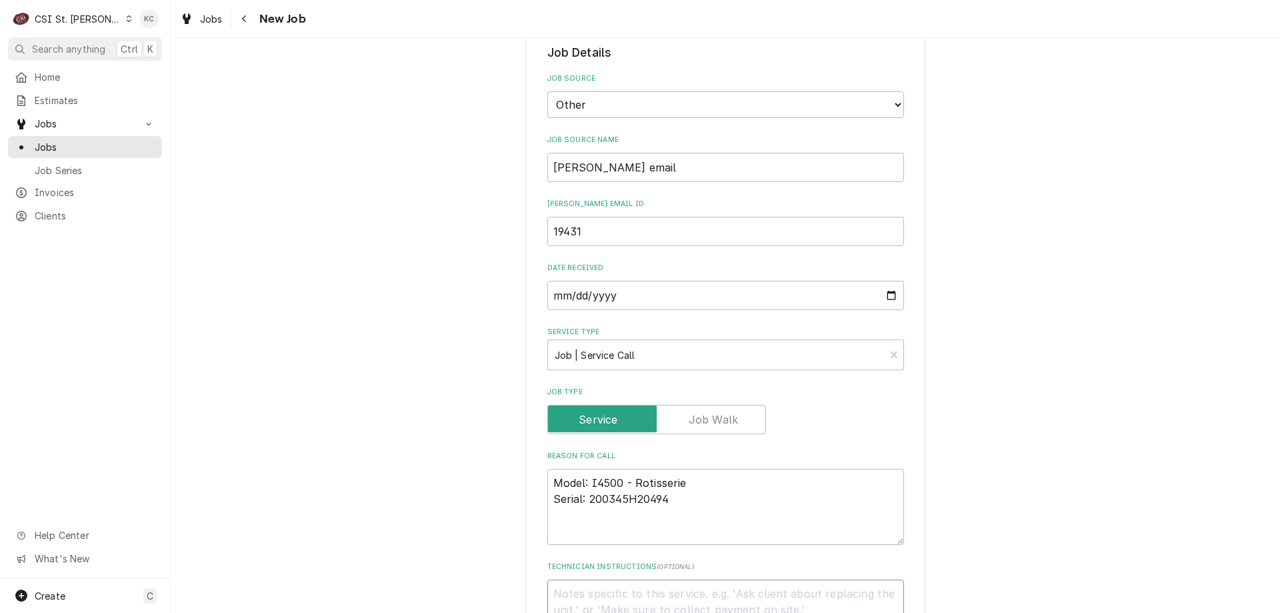
click at [602, 591] on textarea "Technician Instructions ( optional )" at bounding box center [725, 609] width 357 height 60
paste textarea "Tiana (DeliManager) Caller Phone (314) 894-7953"
type textarea "x"
type textarea "Tiana (DeliManager) Caller Phone (314) 894-7953"
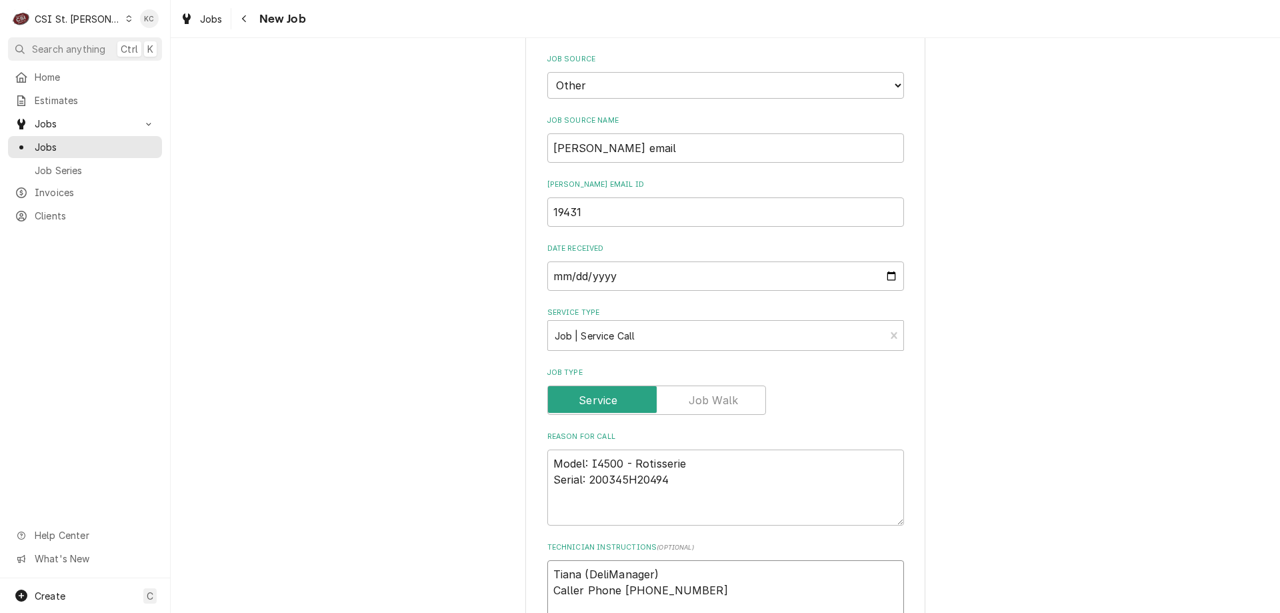
drag, startPoint x: 616, startPoint y: 588, endPoint x: 515, endPoint y: 587, distance: 100.7
click at [515, 587] on div "Please provide the following information to create a job: Client Details Client…" at bounding box center [725, 348] width 1109 height 2098
type textarea "x"
type textarea "Tiana (DeliManager) (314) 894-7953"
type textarea "x"
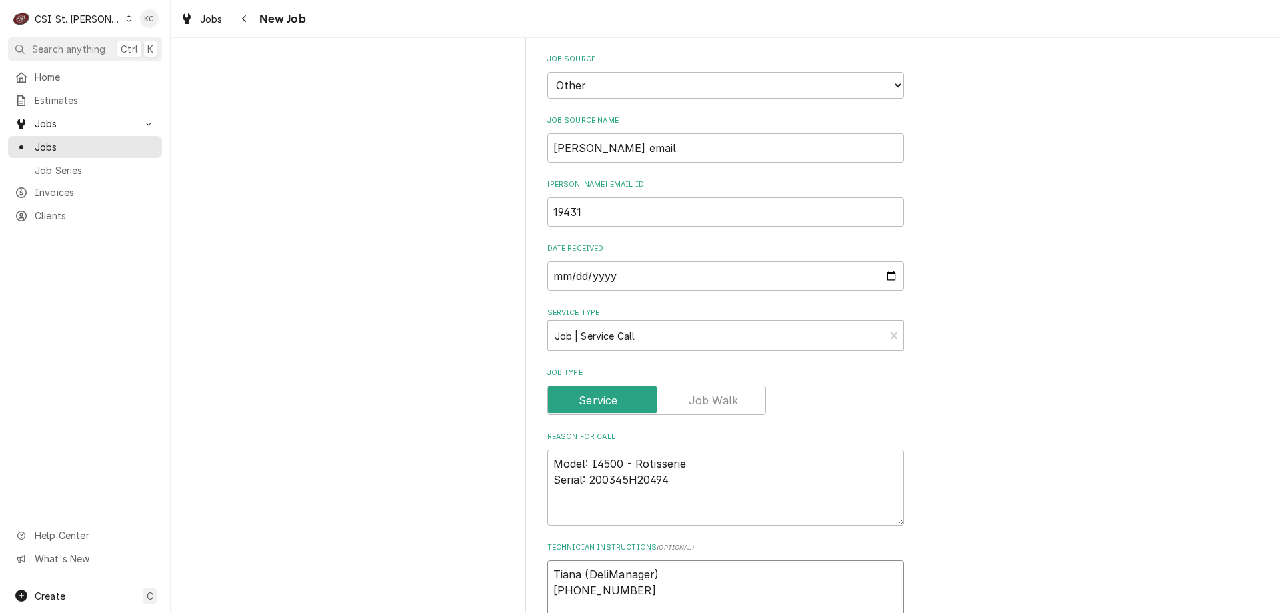
type textarea "Tiana (DeliManager) (314) 894-7953"
type textarea "x"
type textarea "Tiana (DeliManager) (314) 894-7953"
click at [547, 576] on textarea "Tiana (DeliManager) (314) 894-7953" at bounding box center [725, 590] width 357 height 60
type textarea "x"
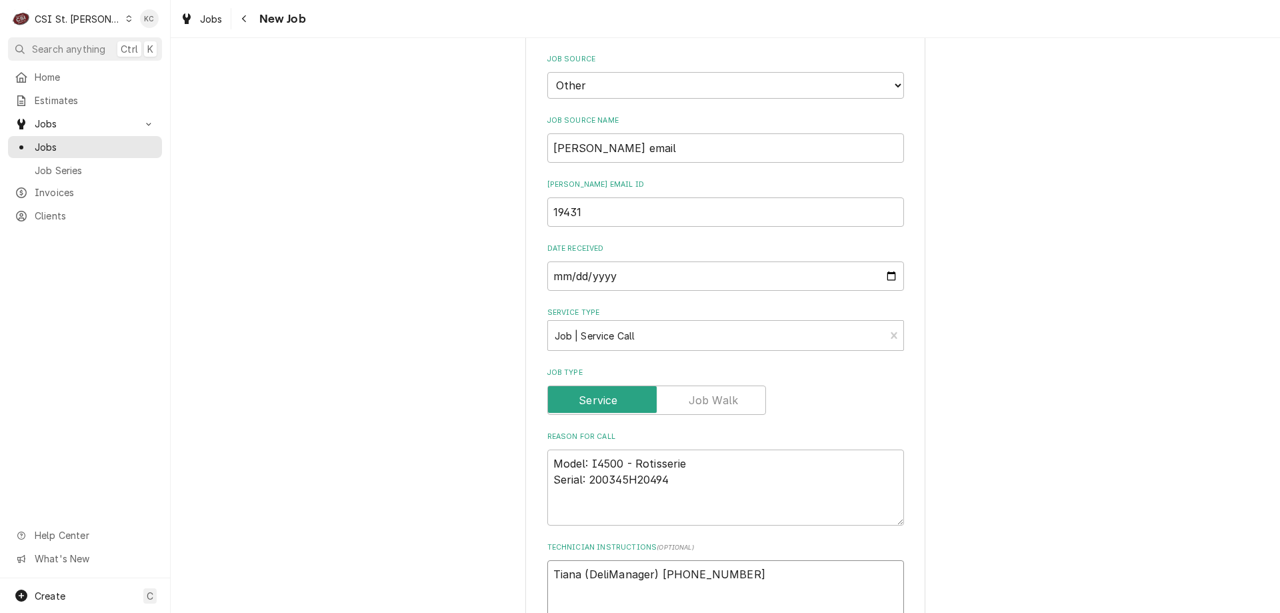
type textarea "Tiana (DeliManager) (314) 894-7953"
type textarea "x"
type textarea "Tiana (DeliManager) (314) 894-7953"
paste textarea "Urgency: Operational Overtime: NO"
type textarea "x"
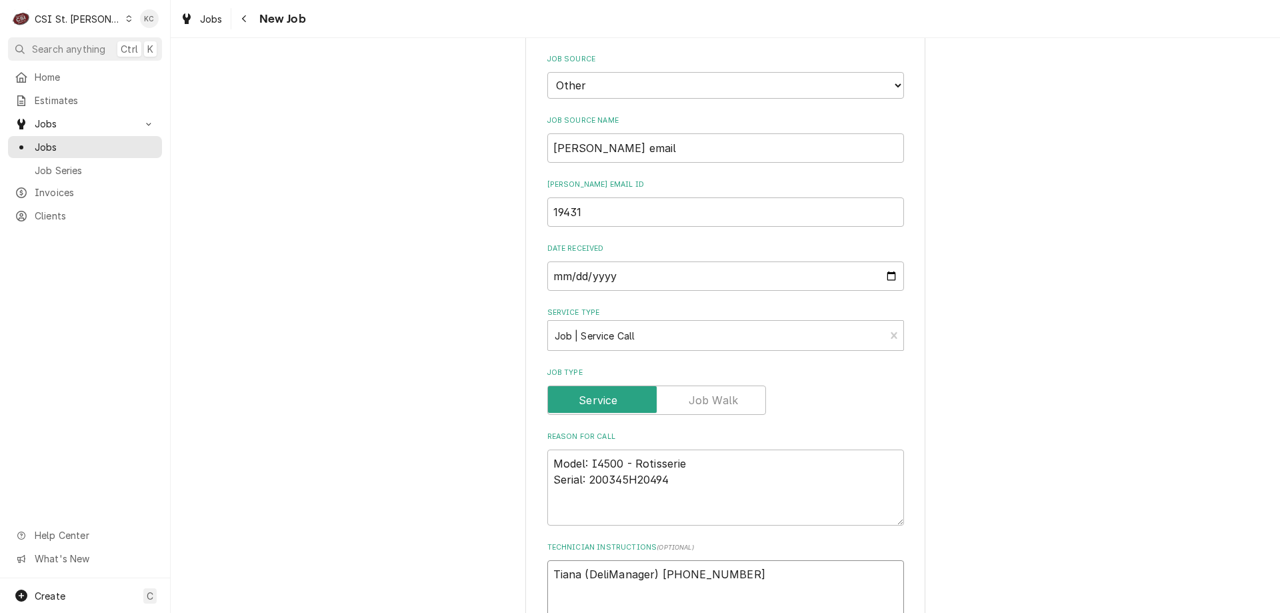
type textarea "Urgency: Operational Overtime: NO Tiana (DeliManager) (314) 894-7953"
type textarea "x"
type textarea "Urgency: Operational Overtime: NO Tiana (DeliManager) (314) 894-7953"
click at [645, 508] on textarea "Model: I4500 - Rotisserie Serial: 200345H20494" at bounding box center [725, 487] width 357 height 76
type textarea "x"
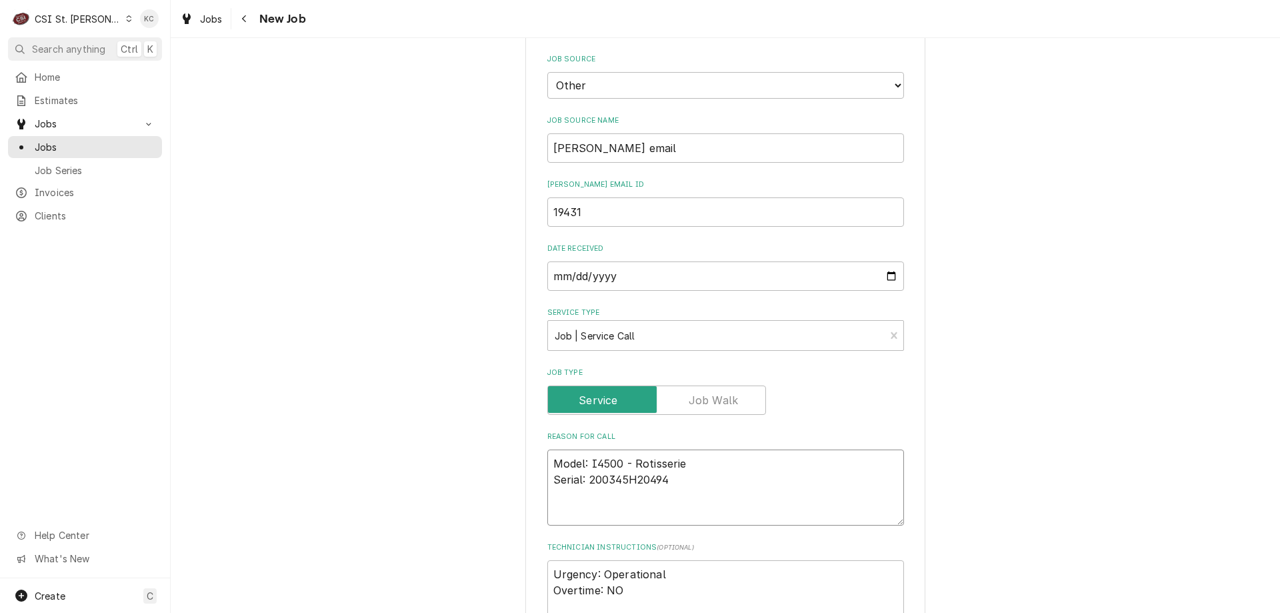
type textarea "Model: I4500 - Rotisserie Serial: 200345H20494 S"
type textarea "x"
type textarea "Model: I4500 - Rotisserie Serial: 200345H20494 Sy"
type textarea "x"
type textarea "Model: I4500 - Rotisserie Serial: 200345H20494 Sym"
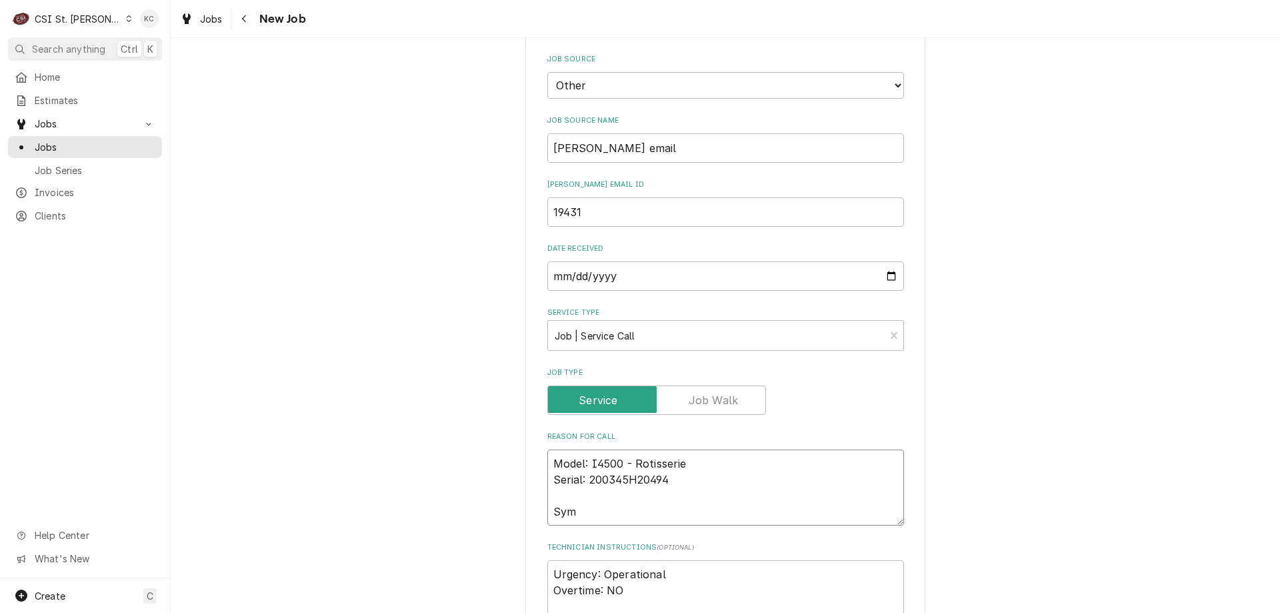
type textarea "x"
type textarea "Model: I4500 - Rotisserie Serial: 200345H20494 Symp"
type textarea "x"
type textarea "Model: I4500 - Rotisserie Serial: 200345H20494 Sympt"
type textarea "x"
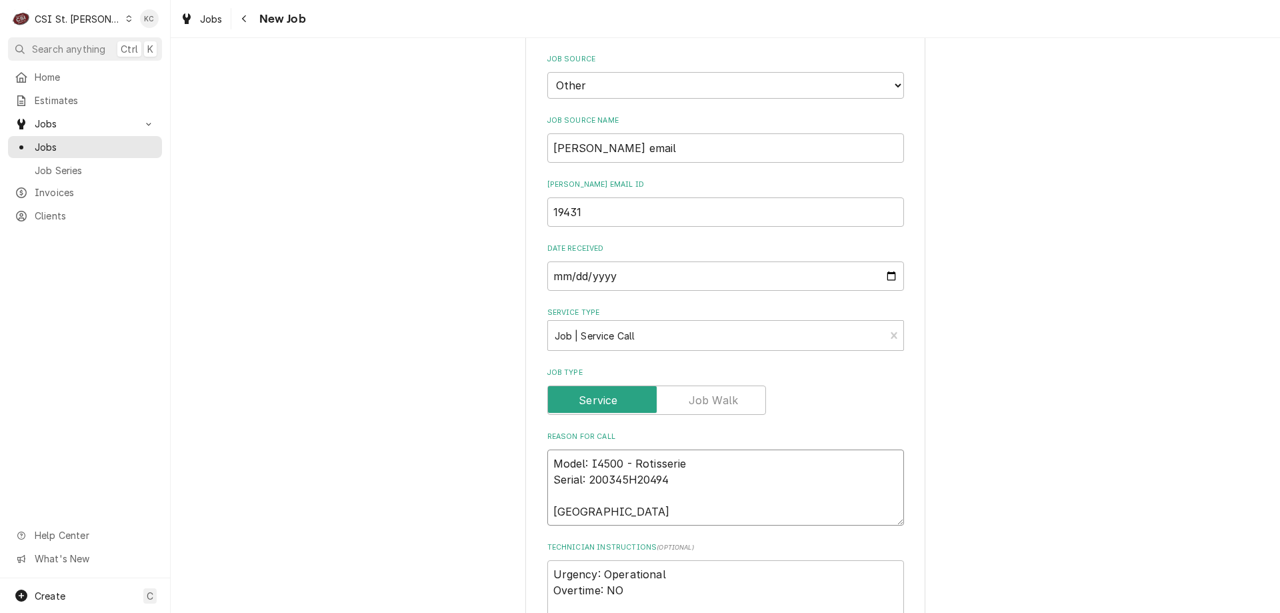
type textarea "Model: I4500 - Rotisserie Serial: 200345H20494 Sympto"
type textarea "x"
type textarea "Model: I4500 - Rotisserie Serial: 200345H20494 Symptom"
type textarea "x"
type textarea "Model: I4500 - Rotisserie Serial: 200345H20494 Symptom"
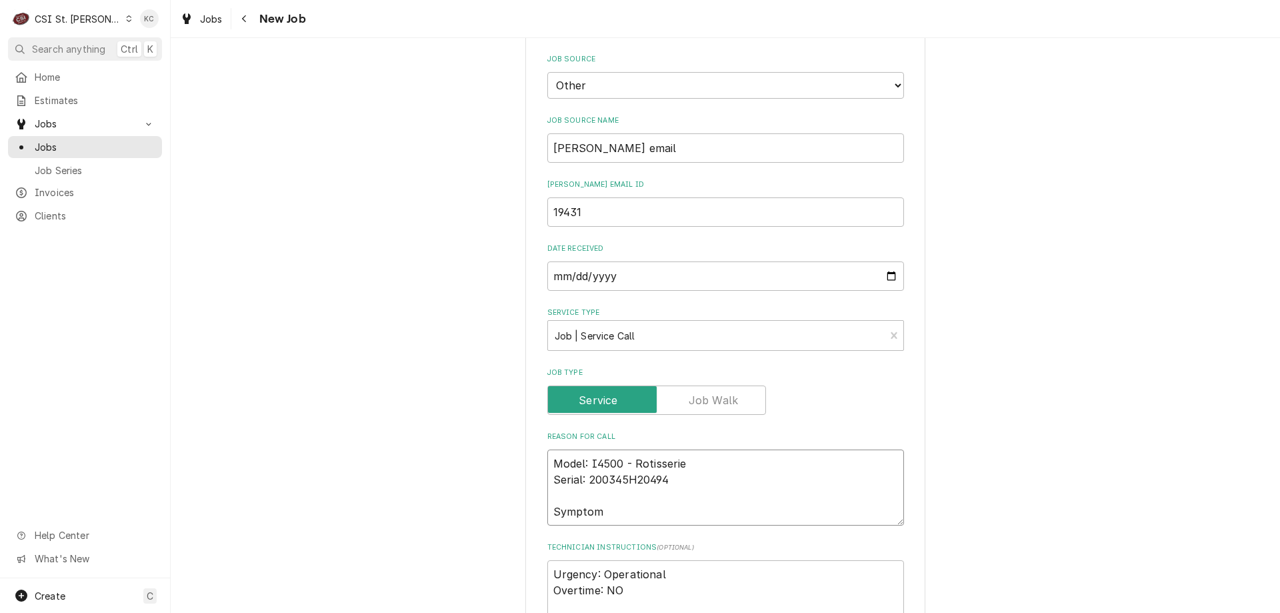
type textarea "x"
type textarea "Model: I4500 - Rotisserie Serial: 200345H20494 Symptom C"
type textarea "x"
type textarea "Model: I4500 - Rotisserie Serial: 200345H20494 Symptom Co"
type textarea "x"
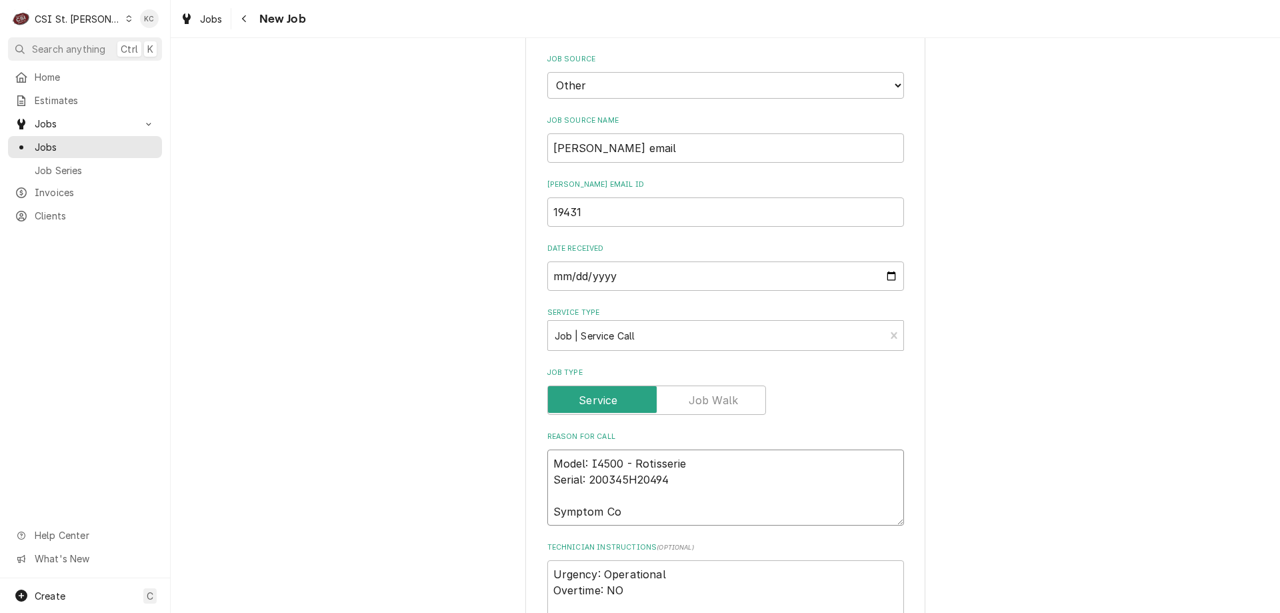
type textarea "Model: I4500 - Rotisserie Serial: 200345H20494 Symptom Cod"
type textarea "x"
type textarea "Model: I4500 - Rotisserie Serial: 200345H20494 Symptom Code"
type textarea "x"
type textarea "Model: I4500 - Rotisserie Serial: 200345H20494 Symptom Codes"
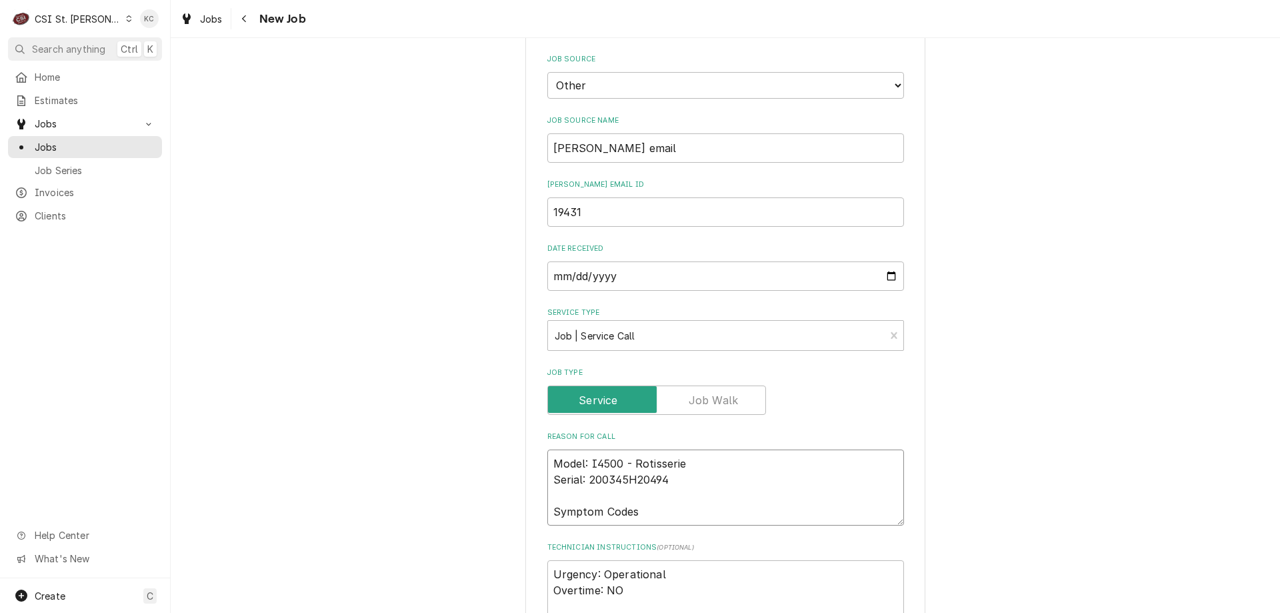
type textarea "x"
type textarea "Model: I4500 - Rotisserie Serial: 200345H20494 Symptom Codes"
type textarea "x"
type textarea "Model: I4500 - Rotisserie Serial: 200345H20494 Symptom Codes"
type textarea "x"
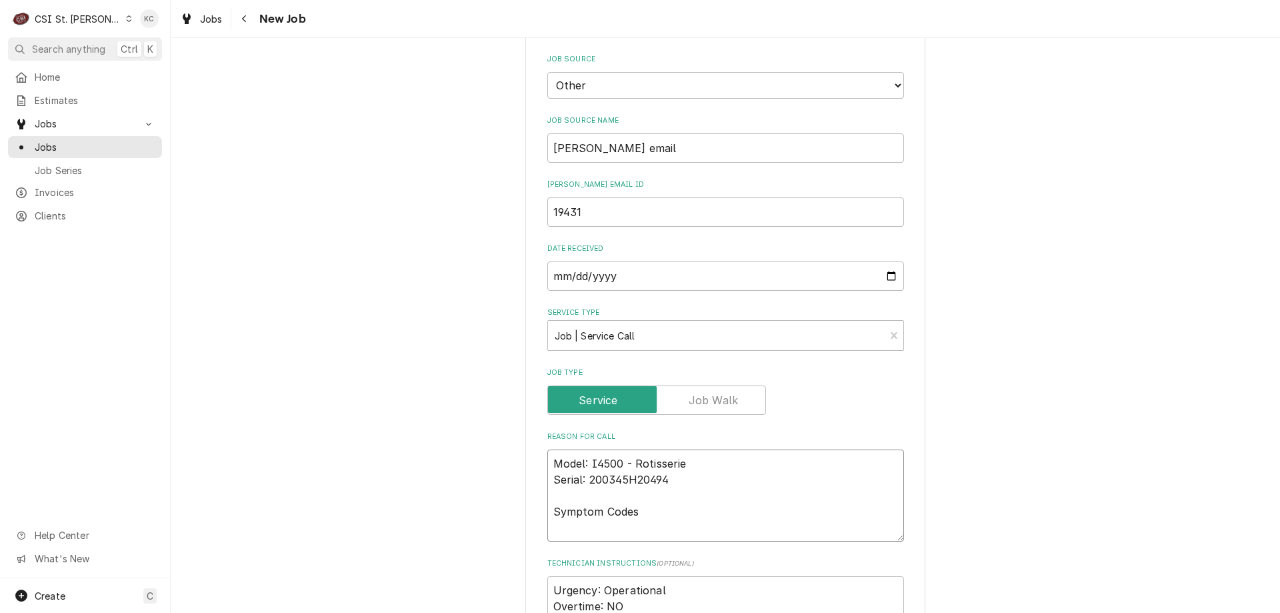
type textarea "Model: I4500 - Rotisserie Serial: 200345H20494 Symptom Codes 3"
type textarea "x"
type textarea "Model: I4500 - Rotisserie Serial: 200345H20494 Symptom Codes 35"
type textarea "x"
type textarea "Model: I4500 - Rotisserie Serial: 200345H20494 Symptom Codes 359"
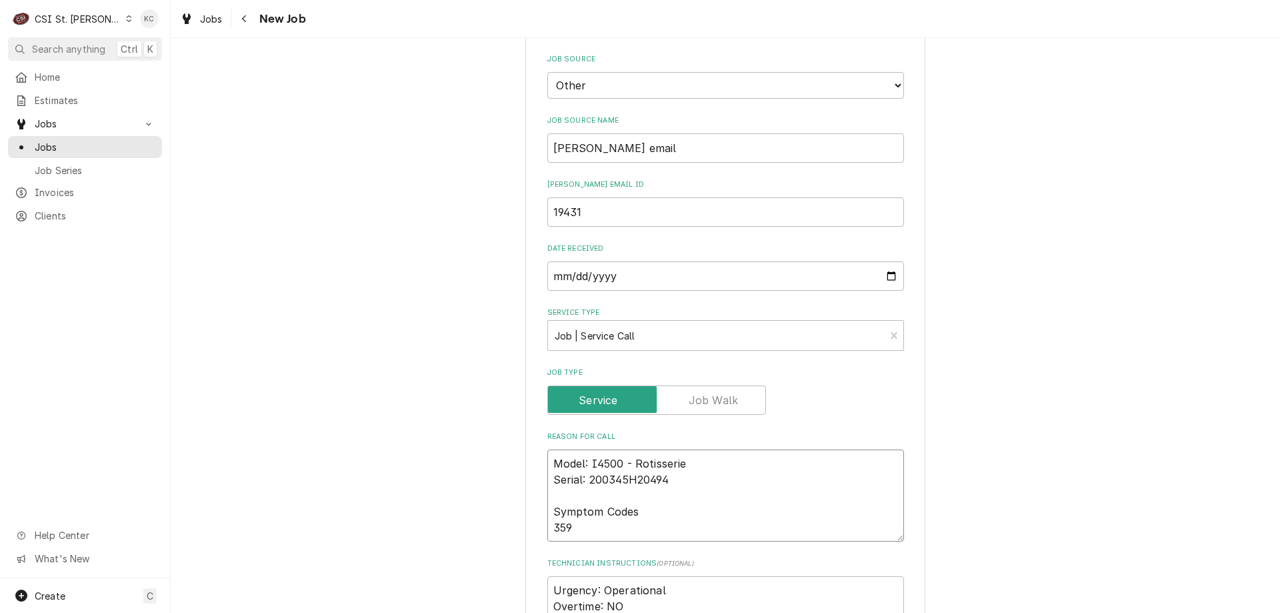
type textarea "x"
type textarea "Model: I4500 - Rotisserie Serial: 200345H20494 Symptom Codes 3595"
type textarea "x"
type textarea "Model: I4500 - Rotisserie Serial: 200345H20494 Symptom Codes 3595"
type textarea "x"
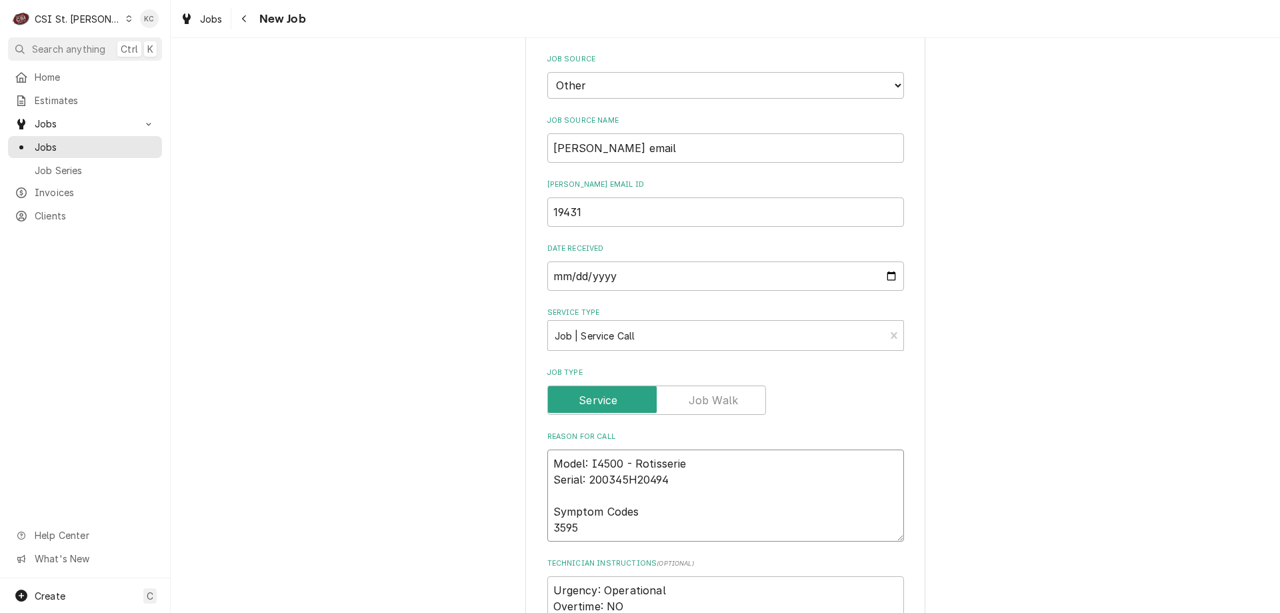
type textarea "Model: I4500 - Rotisserie Serial: 200345H20494 Symptom Codes 3595 -"
type textarea "x"
type textarea "Model: I4500 - Rotisserie Serial: 200345H20494 Symptom Codes 3595 -"
type textarea "x"
type textarea "Model: I4500 - Rotisserie Serial: 200345H20494 Symptom Codes 3595 -"
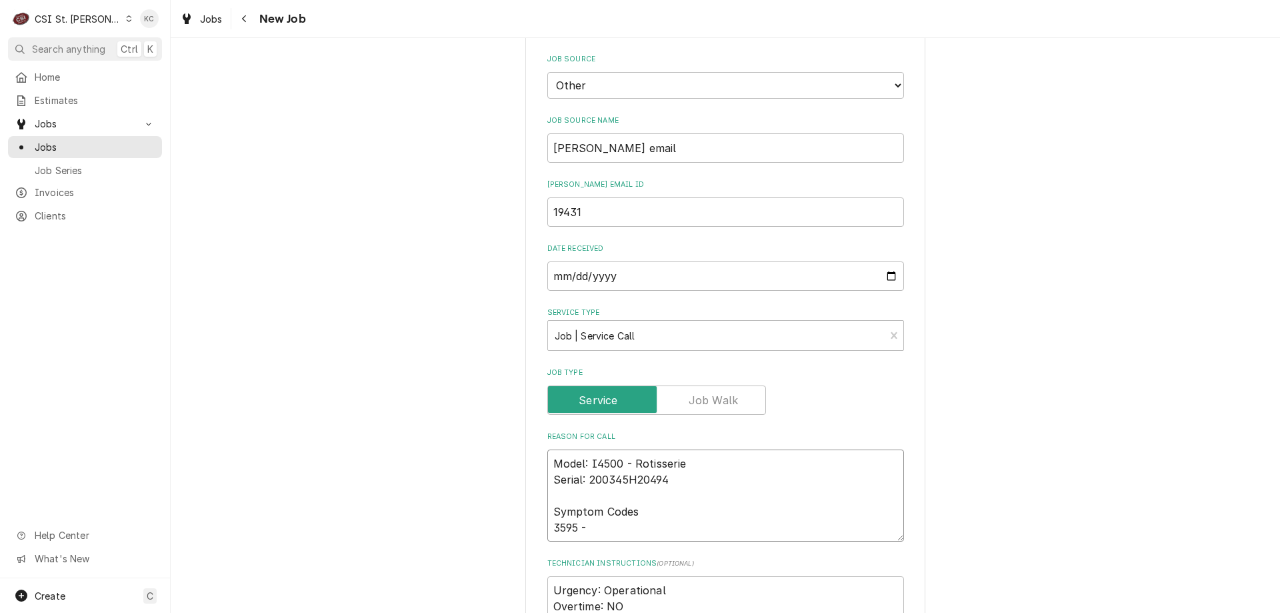
click at [611, 525] on textarea "Model: I4500 - Rotisserie Serial: 200345H20494 Symptom Codes 3595 -" at bounding box center [725, 495] width 357 height 92
paste textarea "Unit leaking during a-clean. Please call customer to schedule for unit to be av…"
type textarea "x"
type textarea "Model: I4500 - Rotisserie Serial: 200345H20494 Symptom Codes 3595 - Unit leakin…"
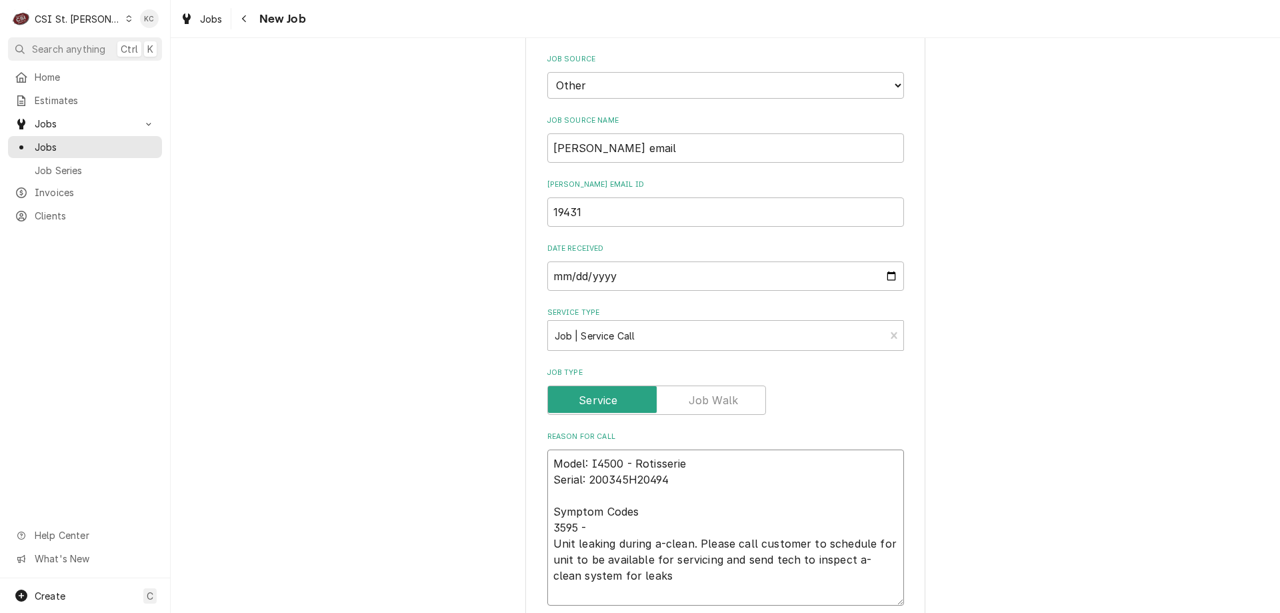
scroll to position [819, 0]
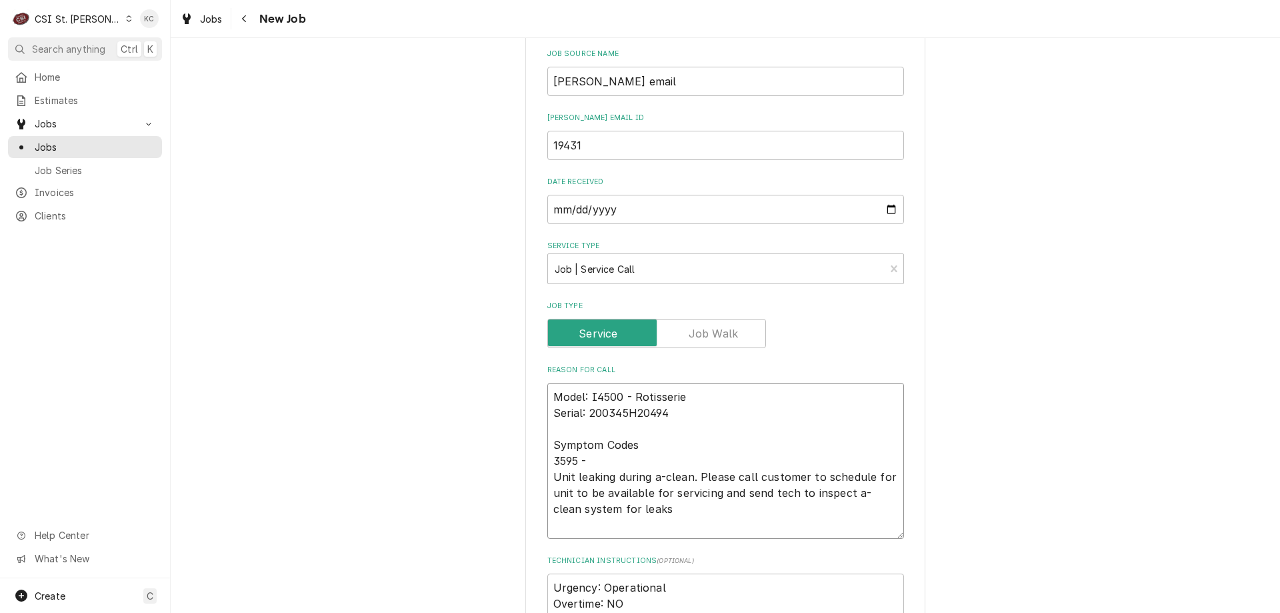
click at [547, 470] on textarea "Model: I4500 - Rotisserie Serial: 200345H20494 Symptom Codes 3595 - Unit leakin…" at bounding box center [725, 461] width 357 height 156
type textarea "x"
type textarea "Model: I4500 - Rotisserie Serial: 200345H20494 Symptom Codes 3595 - Unit leakin…"
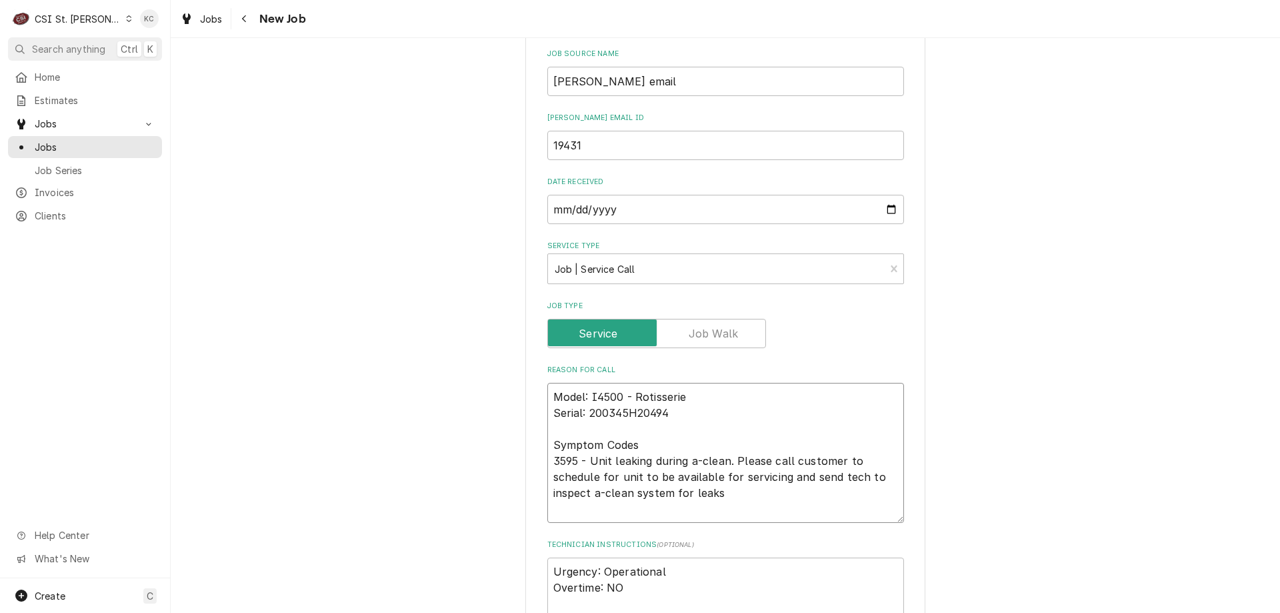
type textarea "x"
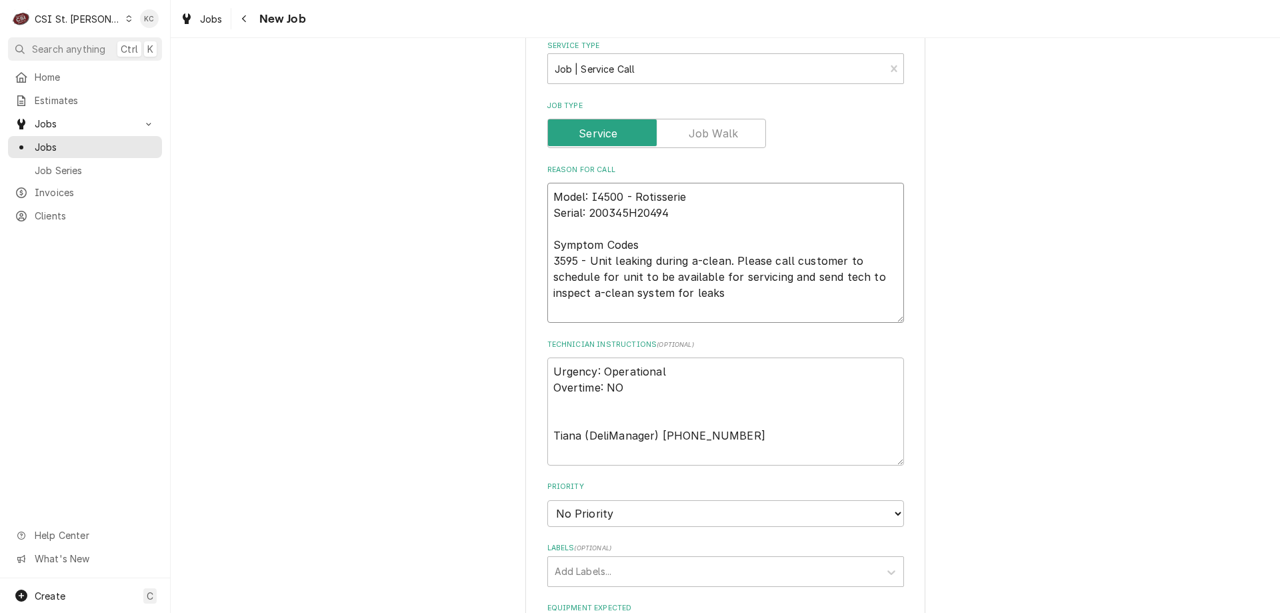
scroll to position [1086, 0]
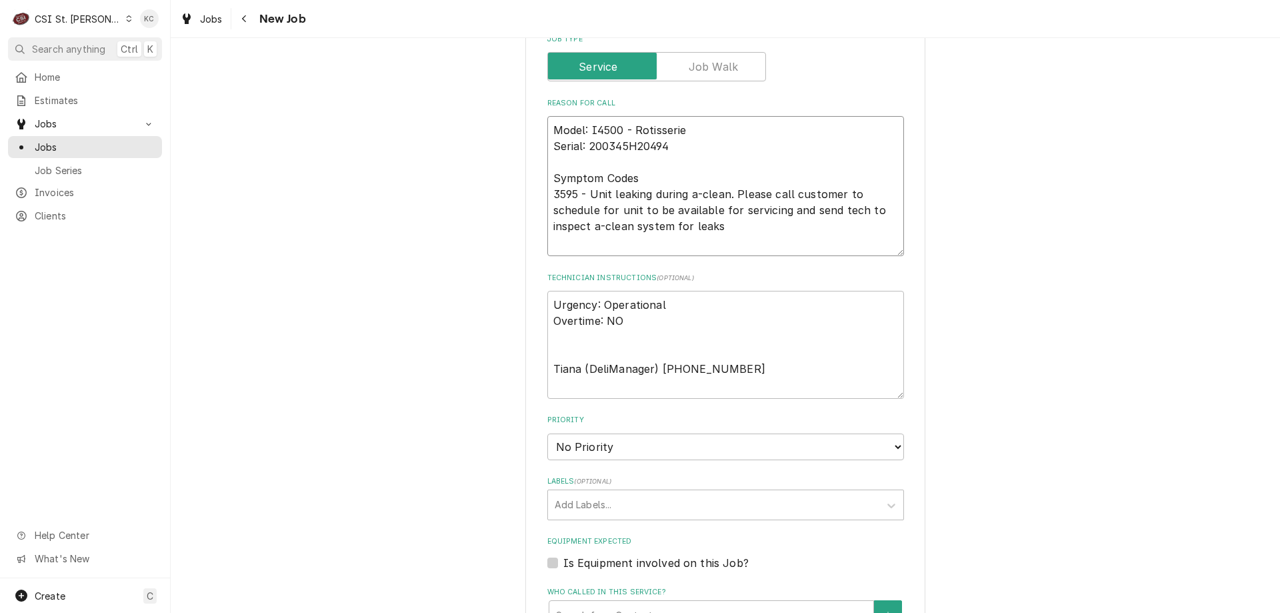
type textarea "Model: I4500 - Rotisserie Serial: 200345H20494 Symptom Codes 3595 - Unit leakin…"
click at [620, 457] on select "No Priority Urgent High Medium Low" at bounding box center [725, 446] width 357 height 27
select select "4"
click at [547, 433] on select "No Priority Urgent High Medium Low" at bounding box center [725, 446] width 357 height 27
click at [611, 511] on div "Labels" at bounding box center [714, 505] width 318 height 24
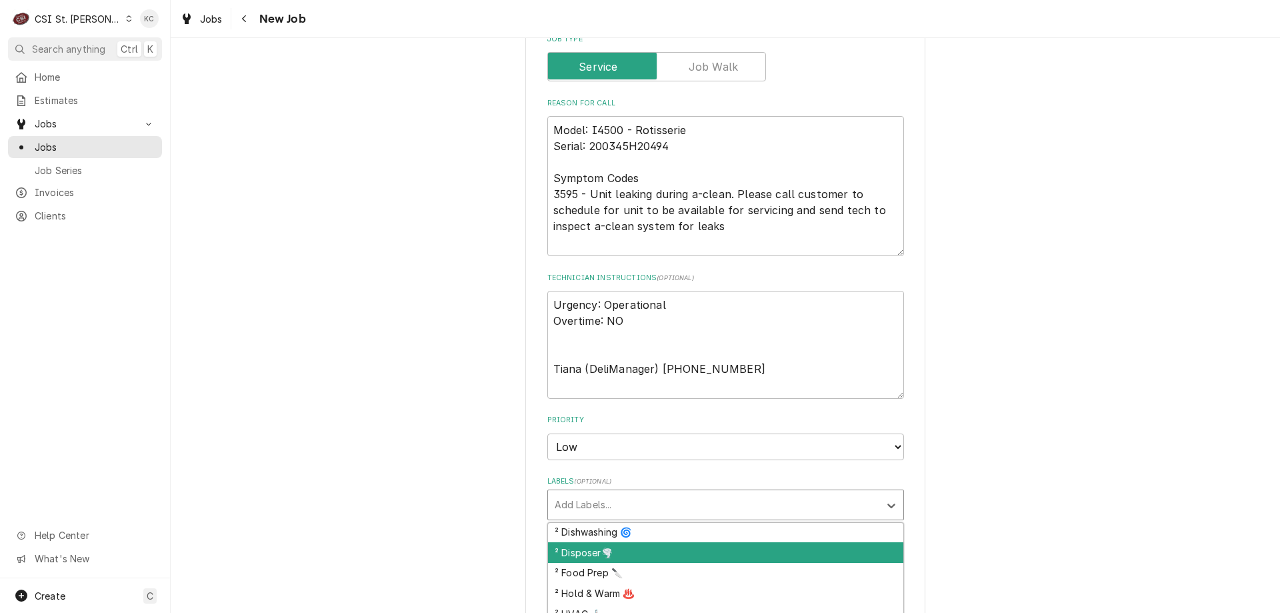
scroll to position [200, 0]
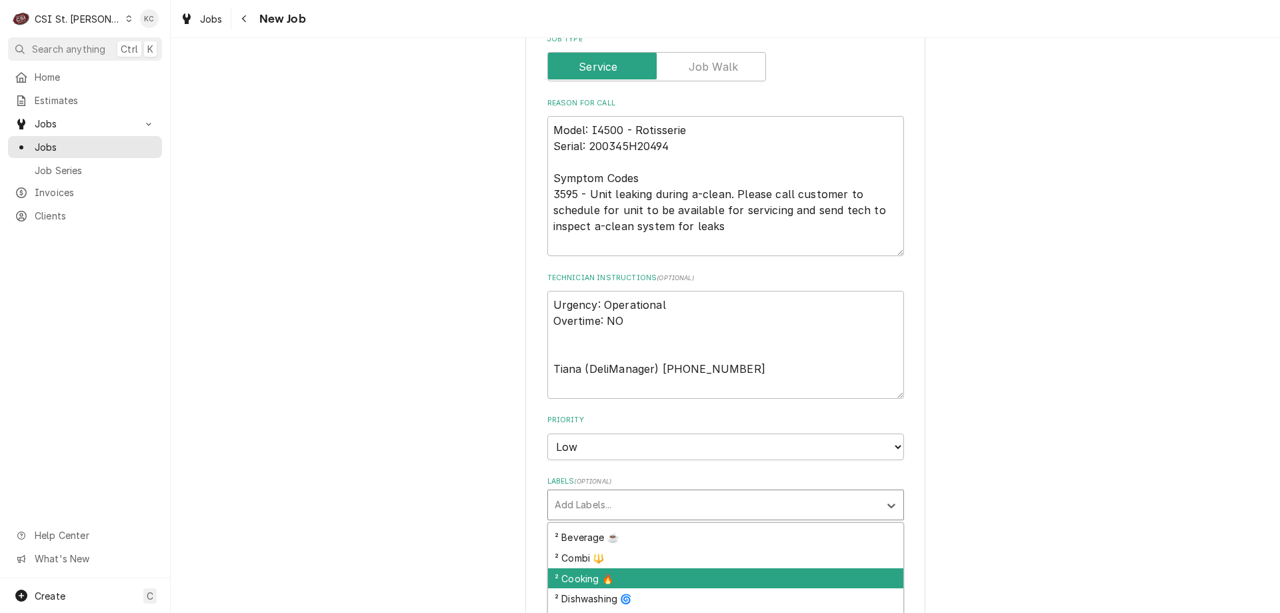
drag, startPoint x: 633, startPoint y: 569, endPoint x: 642, endPoint y: 564, distance: 10.7
click at [634, 569] on div "² Cooking 🔥" at bounding box center [725, 578] width 355 height 21
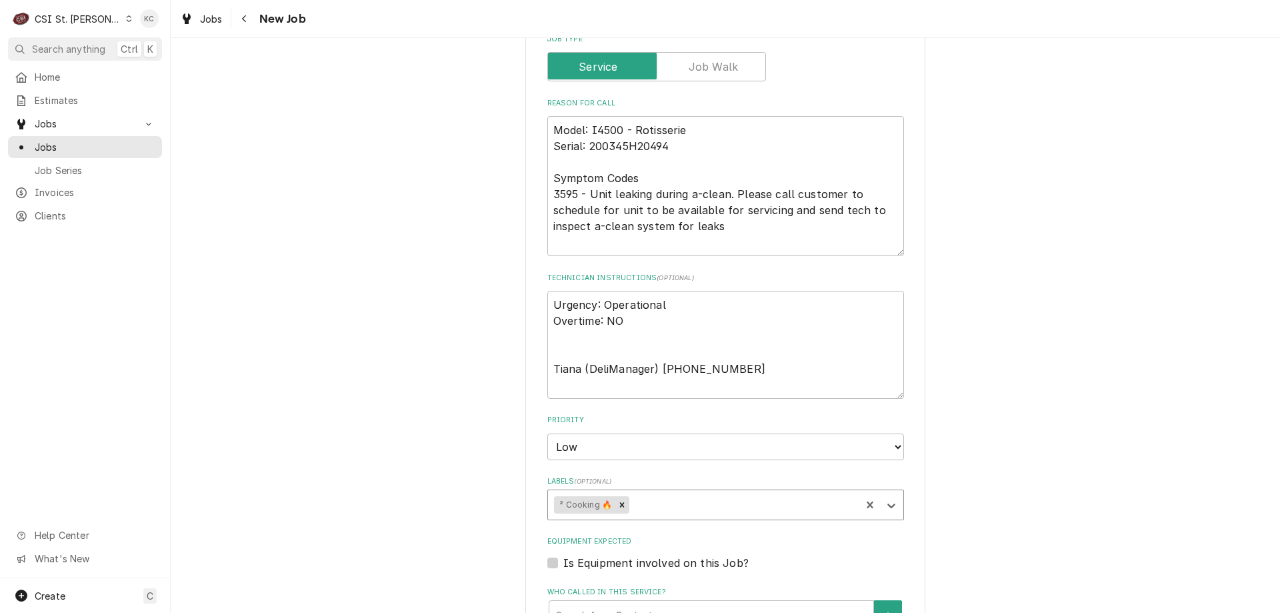
click at [1163, 475] on div "Please provide the following information to create a job: Client Details Client…" at bounding box center [725, 71] width 1109 height 2210
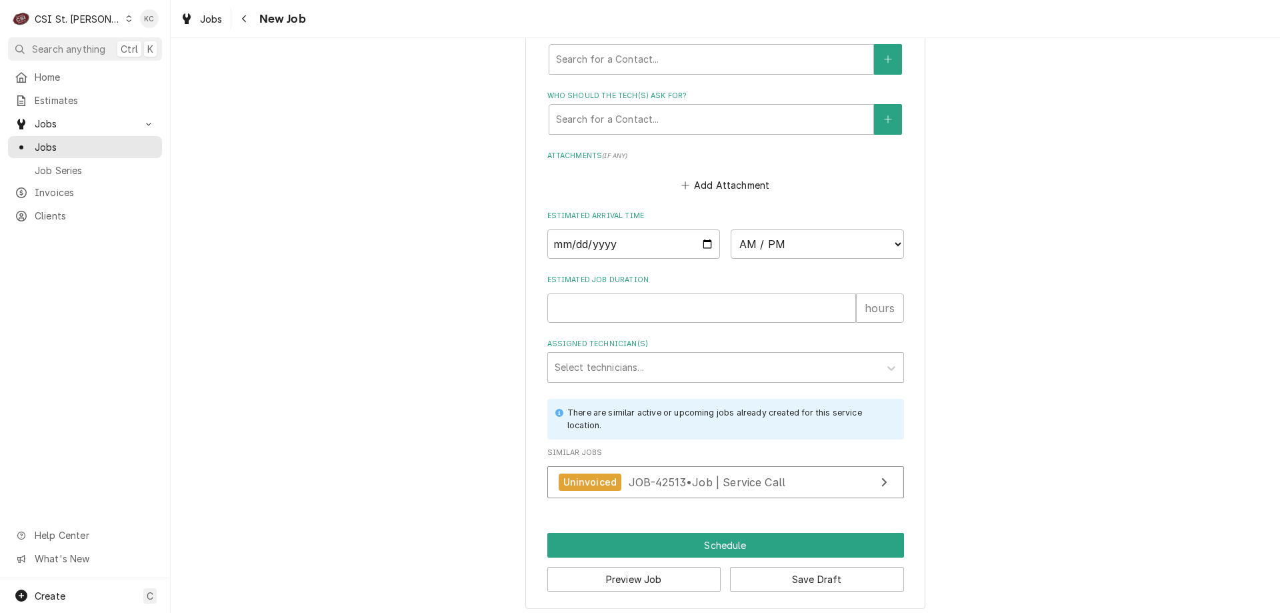
scroll to position [1649, 0]
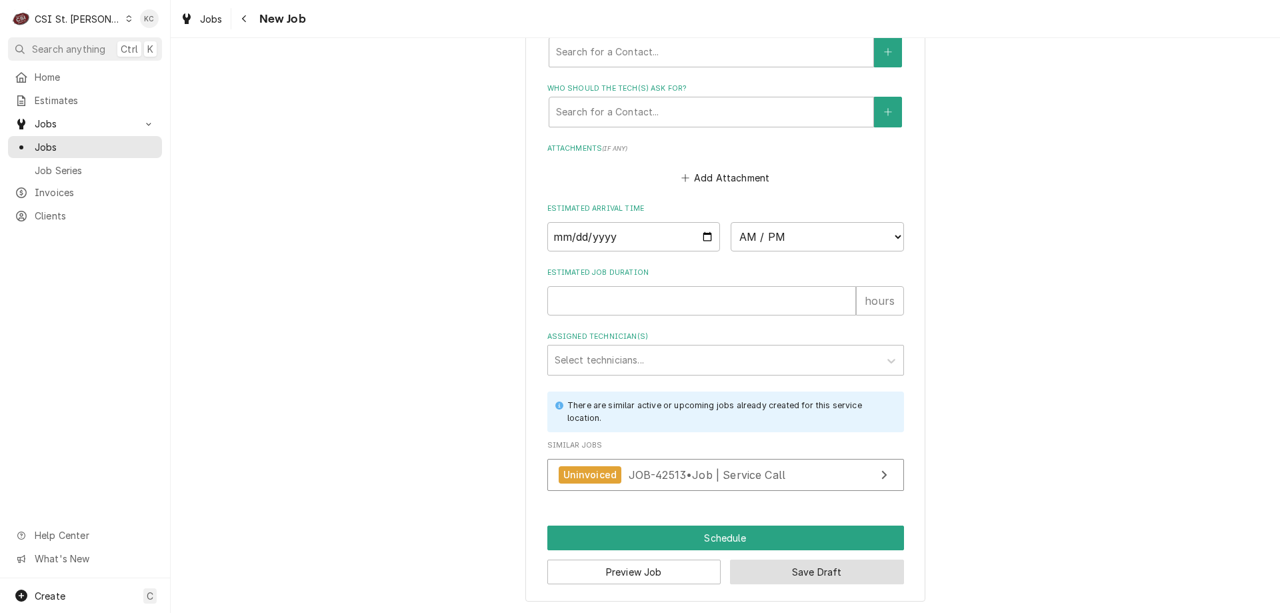
click at [830, 575] on button "Save Draft" at bounding box center [817, 571] width 174 height 25
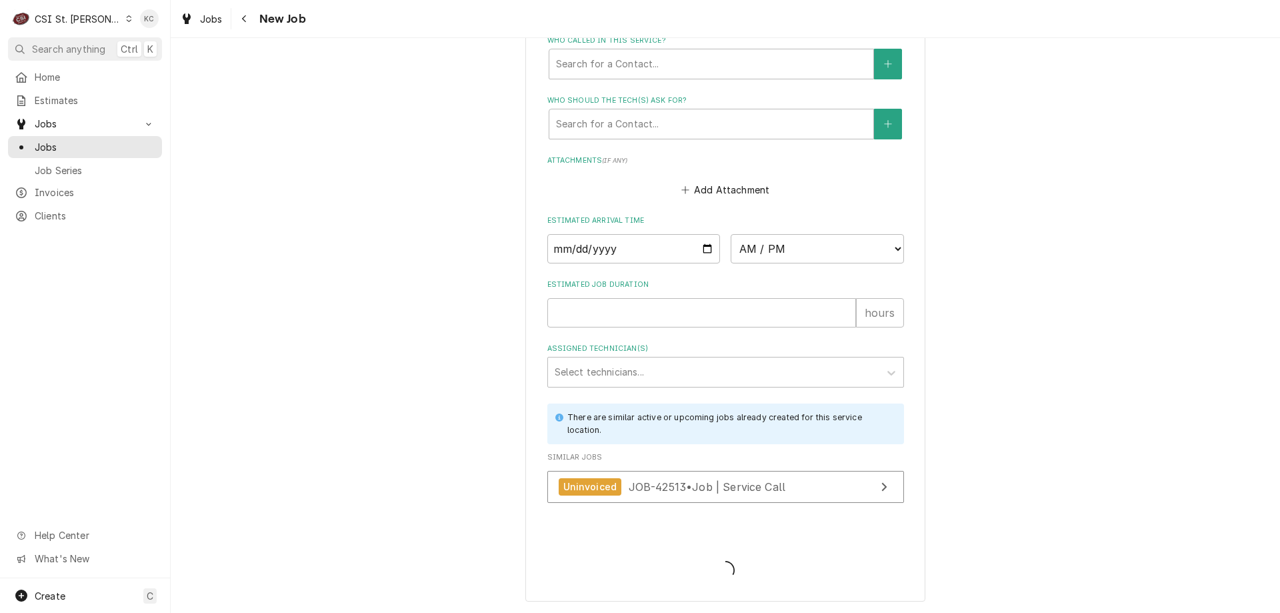
type textarea "x"
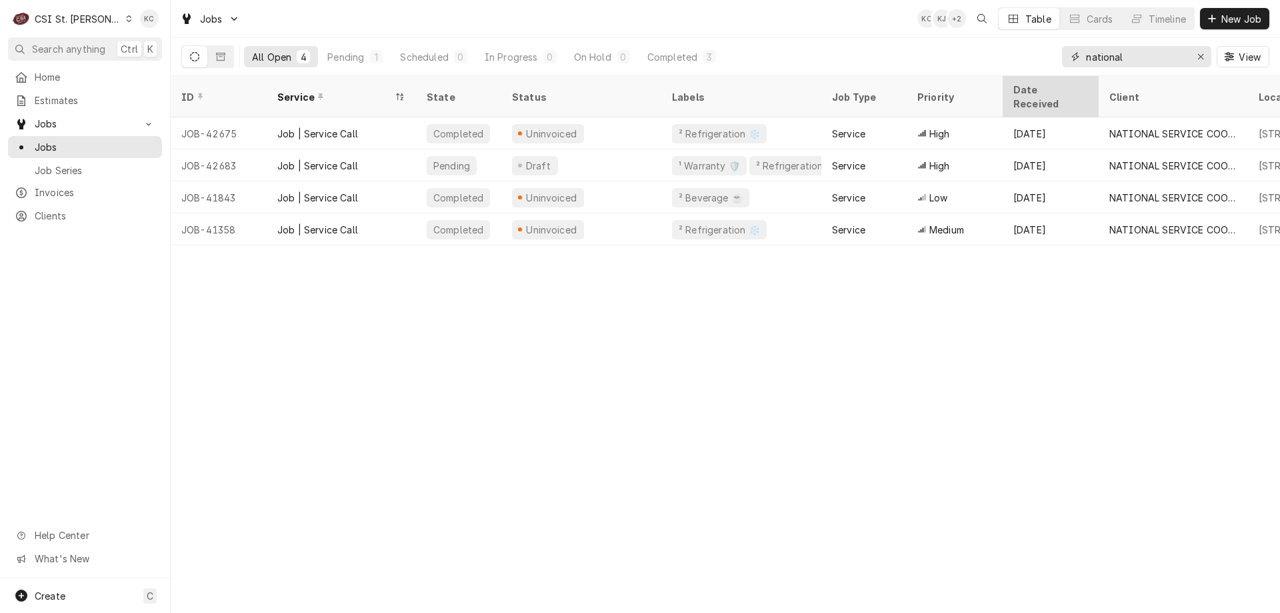
drag, startPoint x: 1152, startPoint y: 62, endPoint x: 1030, endPoint y: 92, distance: 125.6
click at [1030, 92] on div "Jobs KC KJ + 2 Table Cards Timeline New Job All Open 4 Pending 1 Scheduled 0 In…" at bounding box center [725, 306] width 1109 height 613
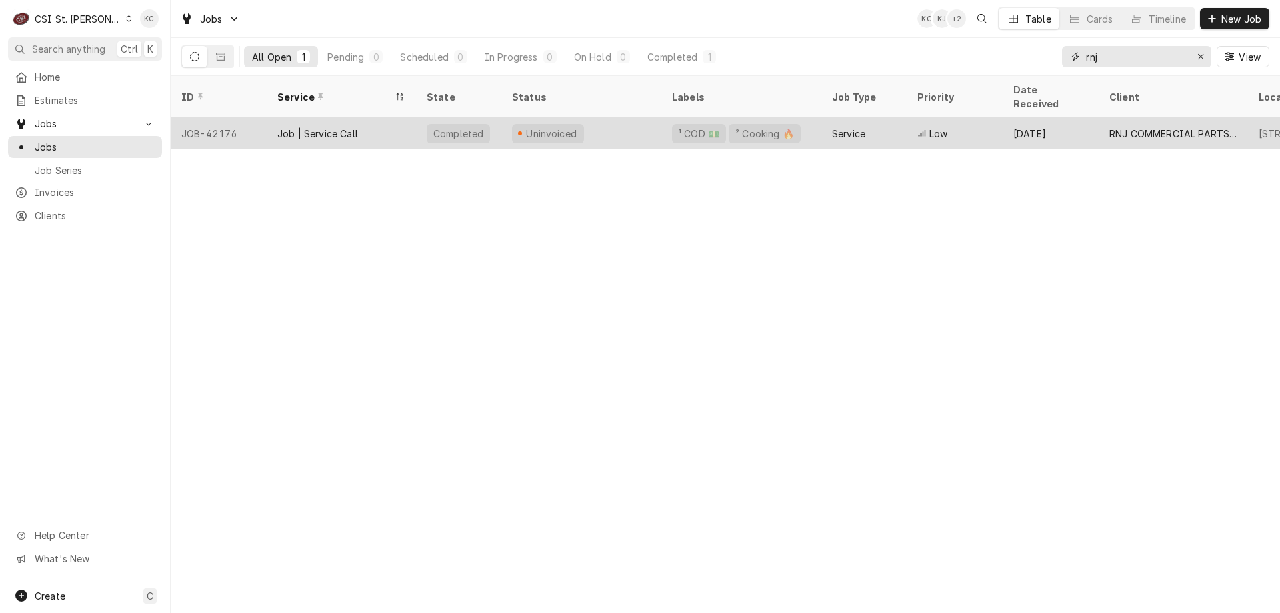
type input "rnj"
click at [990, 117] on div "Low" at bounding box center [954, 133] width 96 height 32
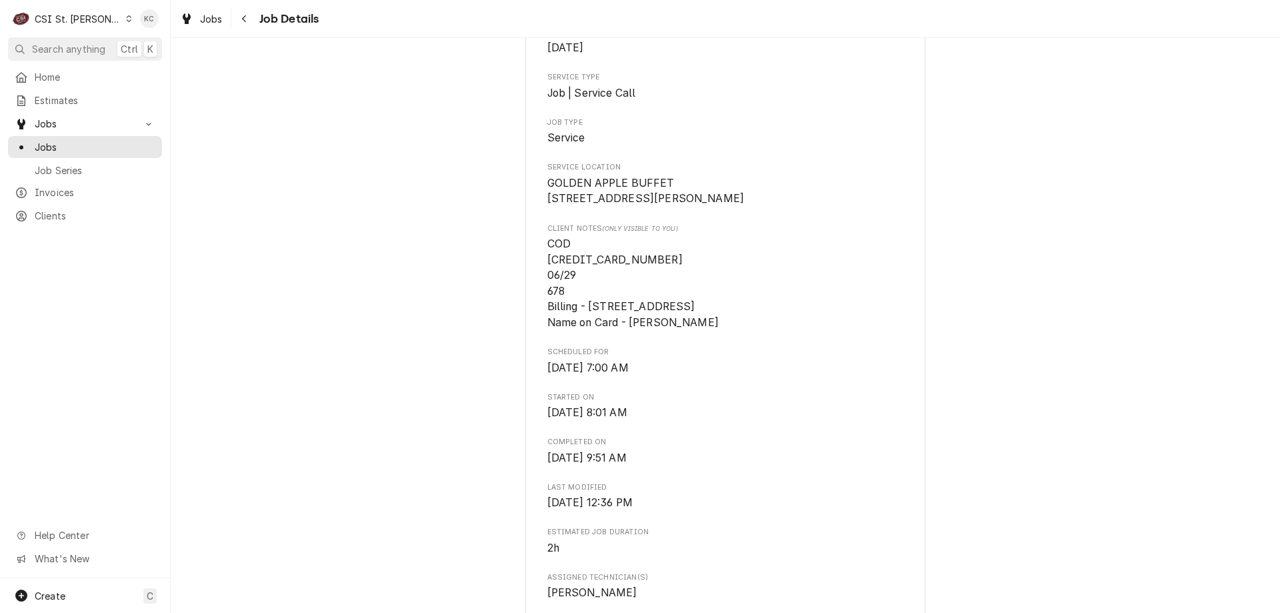
scroll to position [200, 0]
click at [243, 17] on icon "Navigate back" at bounding box center [244, 18] width 4 height 7
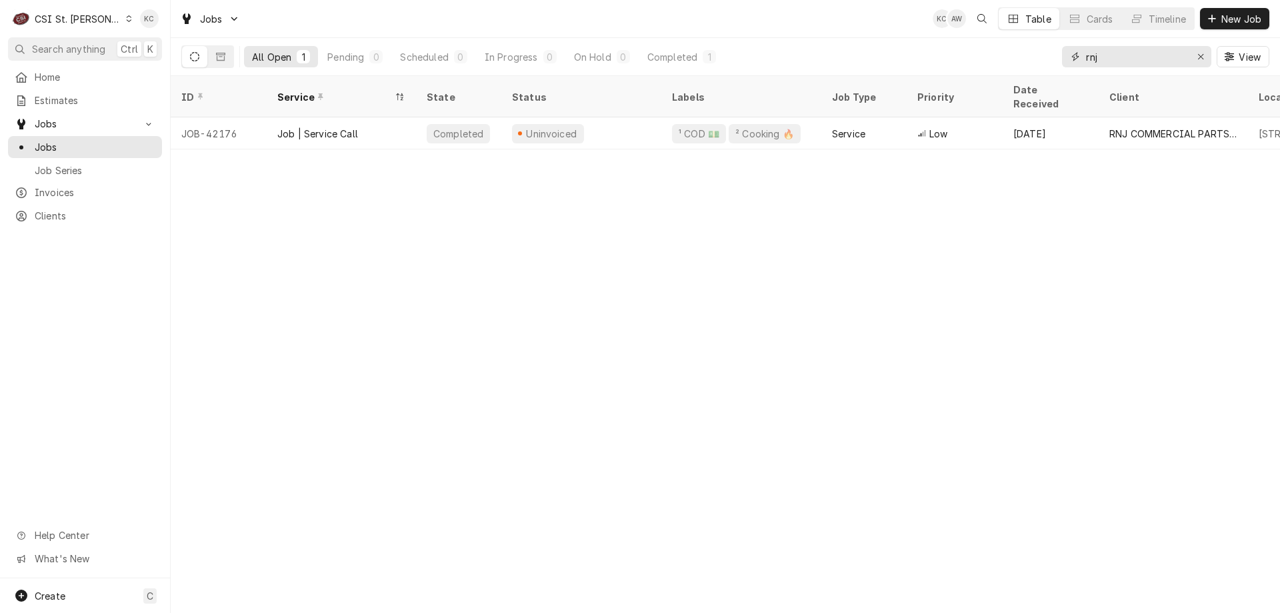
drag, startPoint x: 1098, startPoint y: 61, endPoint x: 1066, endPoint y: 67, distance: 32.7
click at [1066, 67] on div "rnj View" at bounding box center [1165, 56] width 207 height 37
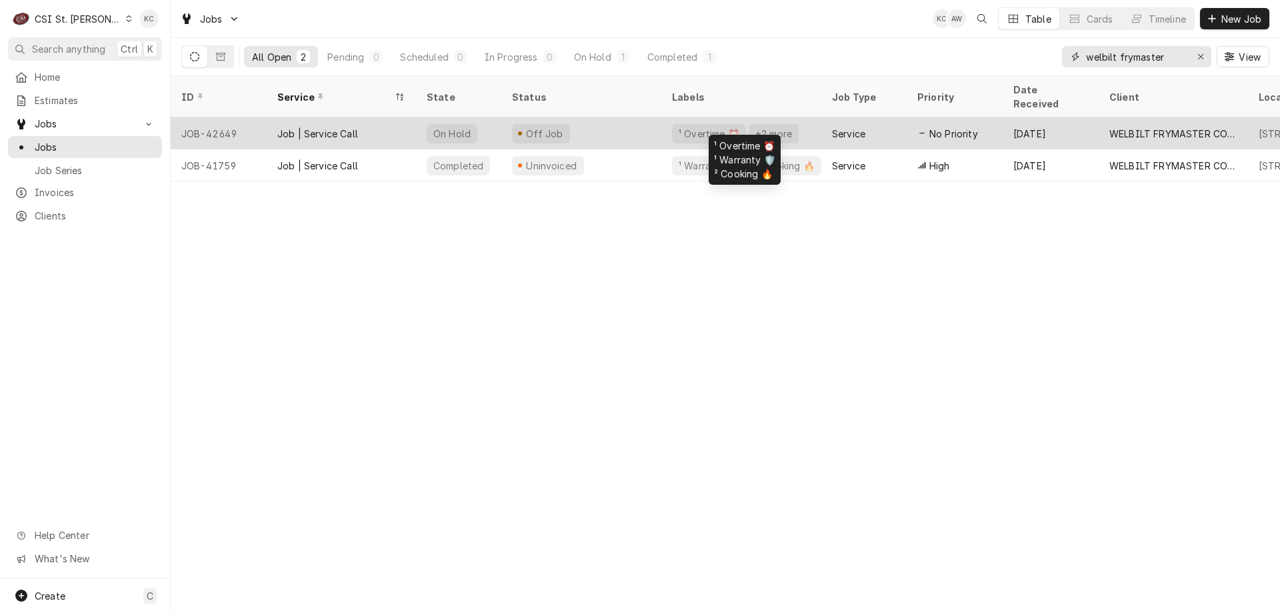
type input "welbilt frymaster"
click at [775, 124] on div "+2 more" at bounding box center [774, 133] width 50 height 19
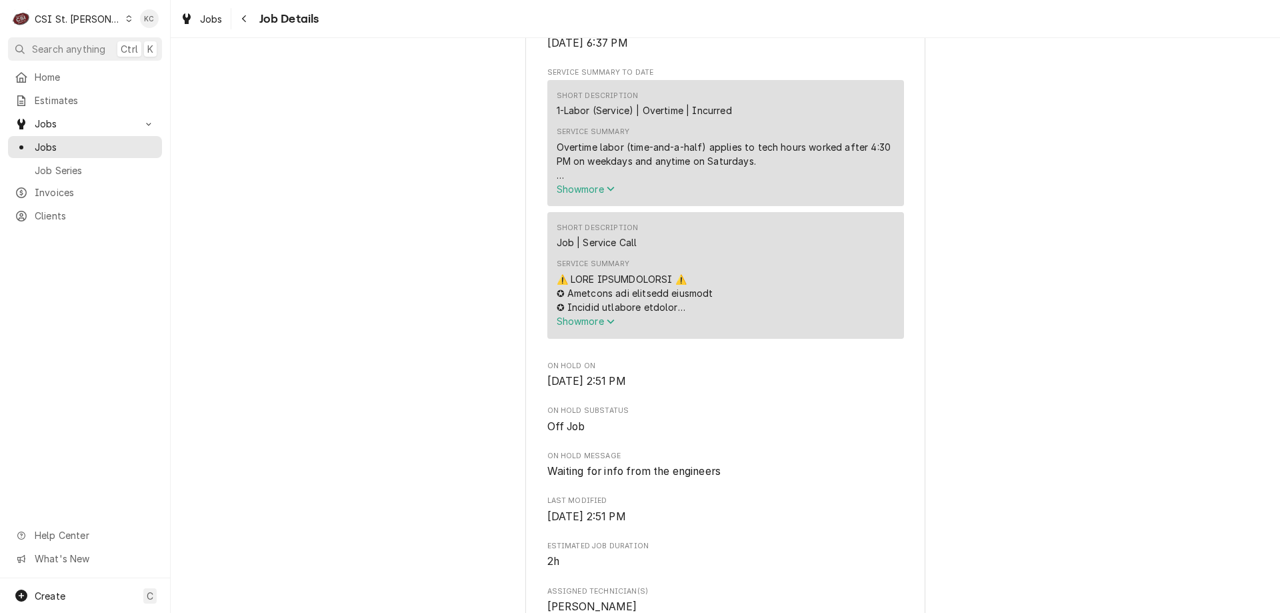
scroll to position [600, 0]
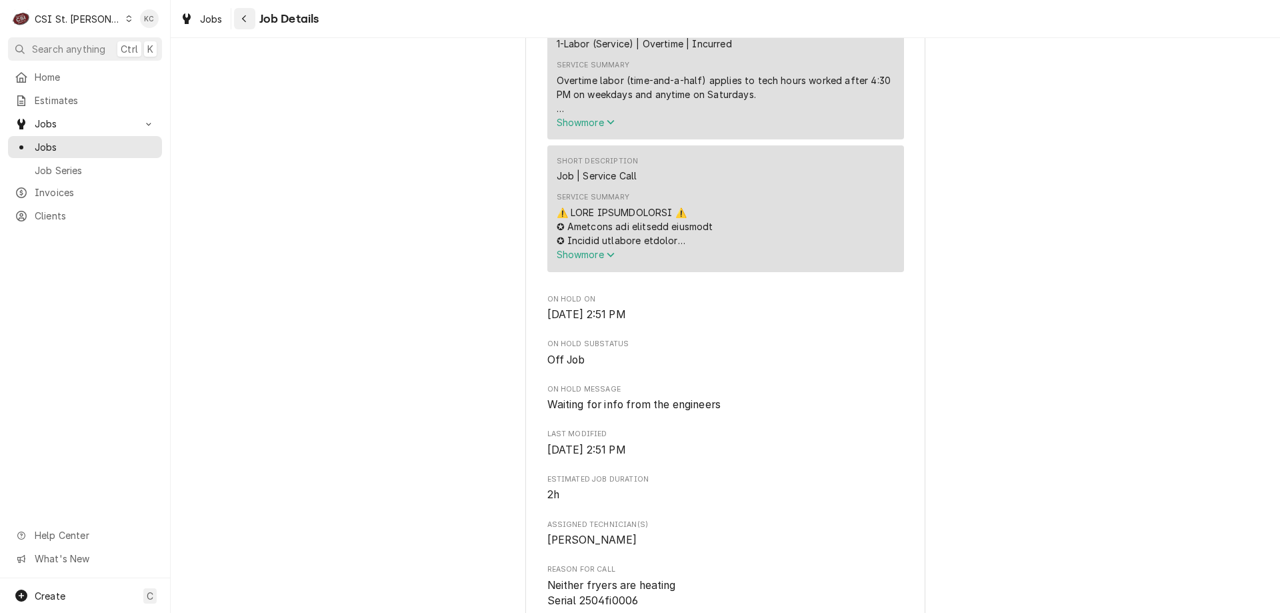
click at [251, 25] on div "Job Details" at bounding box center [276, 18] width 85 height 21
click at [249, 25] on div "Navigate back" at bounding box center [244, 18] width 13 height 13
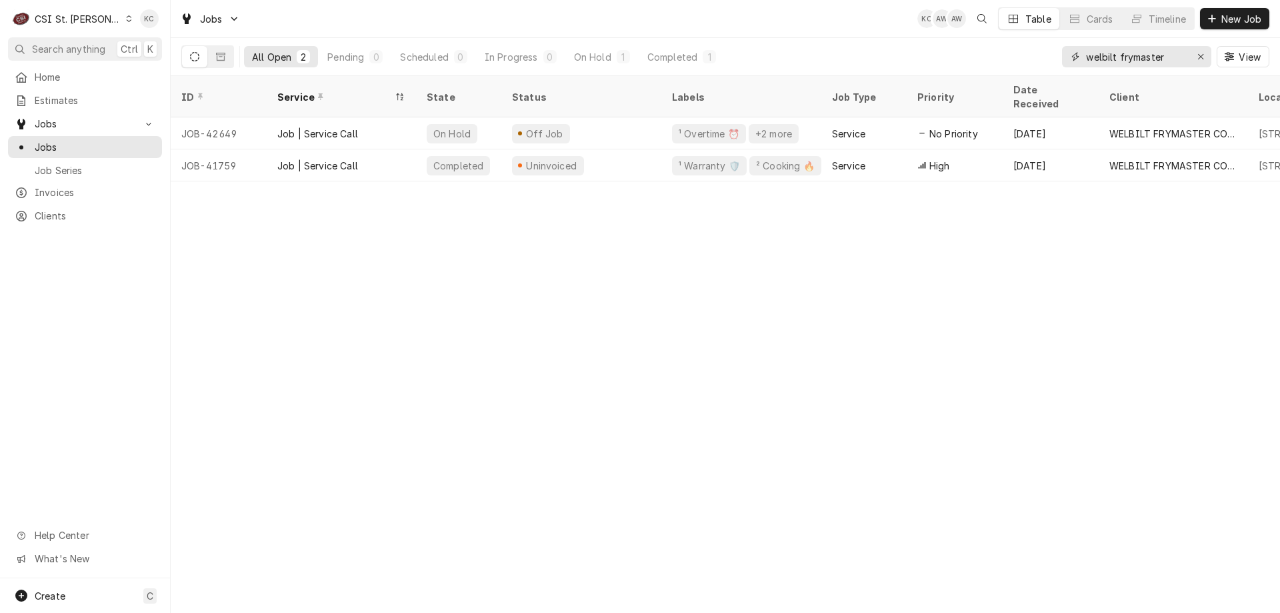
drag, startPoint x: 1161, startPoint y: 57, endPoint x: 1058, endPoint y: 57, distance: 102.6
click at [1058, 57] on div "All Open 2 Pending 0 Scheduled 0 In Progress 0 On Hold 1 Completed 1 welbilt fr…" at bounding box center [725, 56] width 1088 height 37
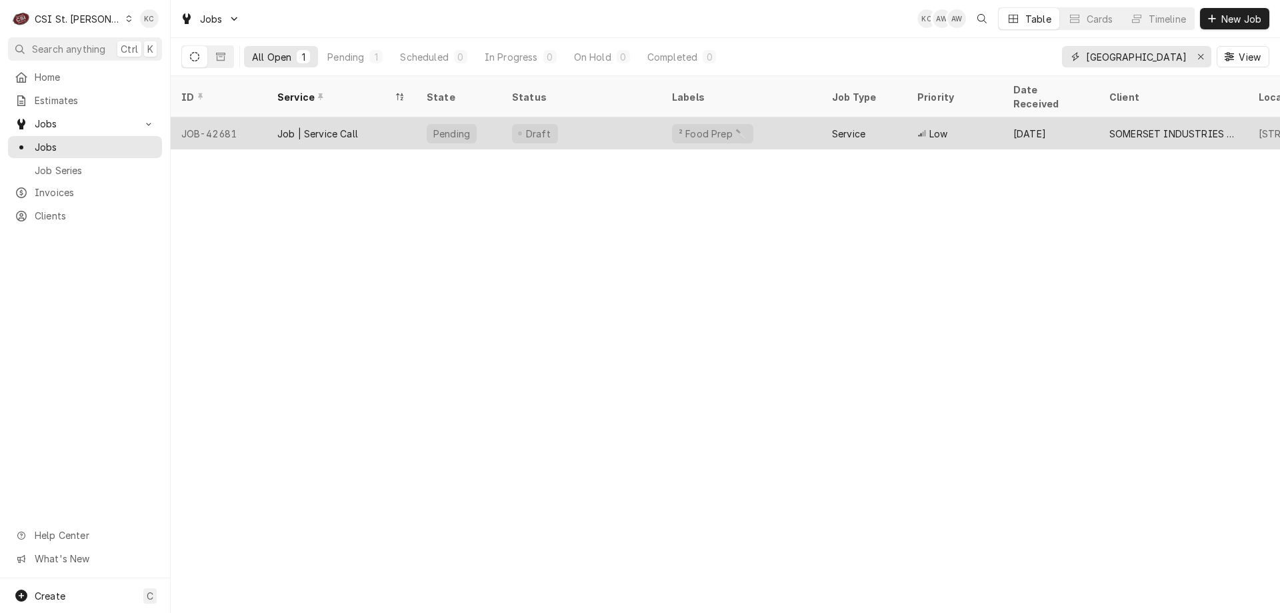
type input "[GEOGRAPHIC_DATA]"
click at [903, 124] on div "Service" at bounding box center [863, 133] width 85 height 32
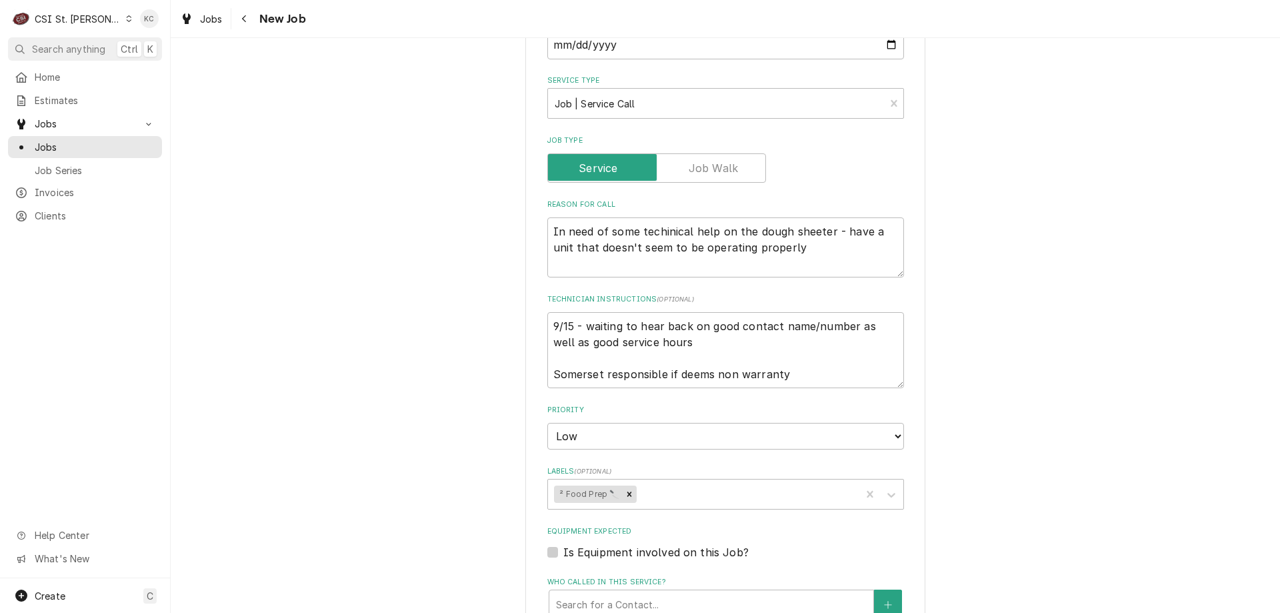
scroll to position [400, 0]
drag, startPoint x: 674, startPoint y: 346, endPoint x: 529, endPoint y: 317, distance: 147.6
click at [529, 317] on div "Use the fields below to edit this job: Client Details Client SOMERSET INDUSTRIE…" at bounding box center [725, 364] width 400 height 1400
type textarea "x"
type textarea "Somerset responsible if deems non warranty"
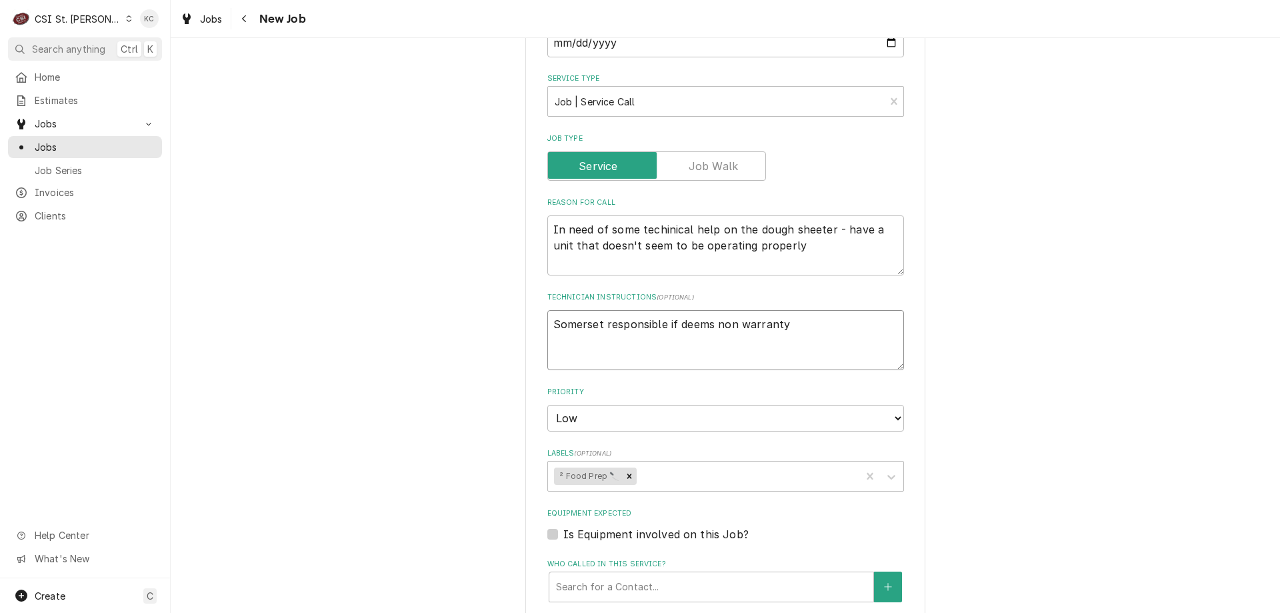
type textarea "x"
type textarea "S Somerset responsible if deems non warranty"
type textarea "x"
type textarea "So Somerset responsible if deems non warranty"
type textarea "x"
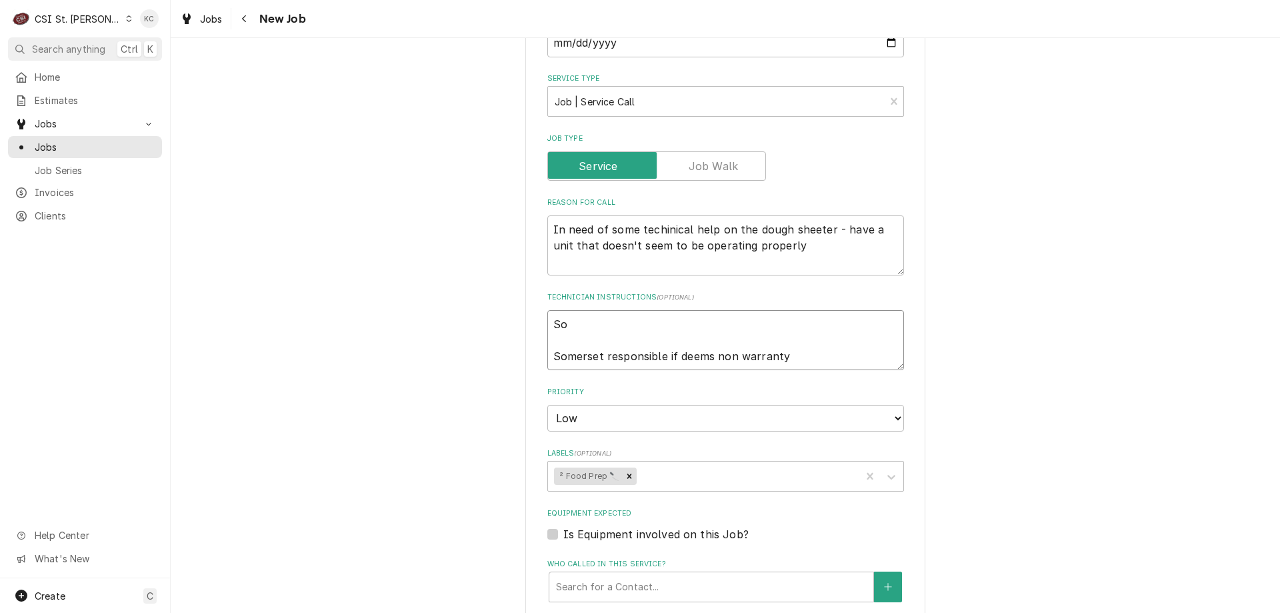
type textarea "Son Somerset responsible if deems non warranty"
type textarea "x"
type textarea "Sony Somerset responsible if deems non warranty"
type textarea "x"
type textarea "Sonya Somerset responsible if deems non warranty"
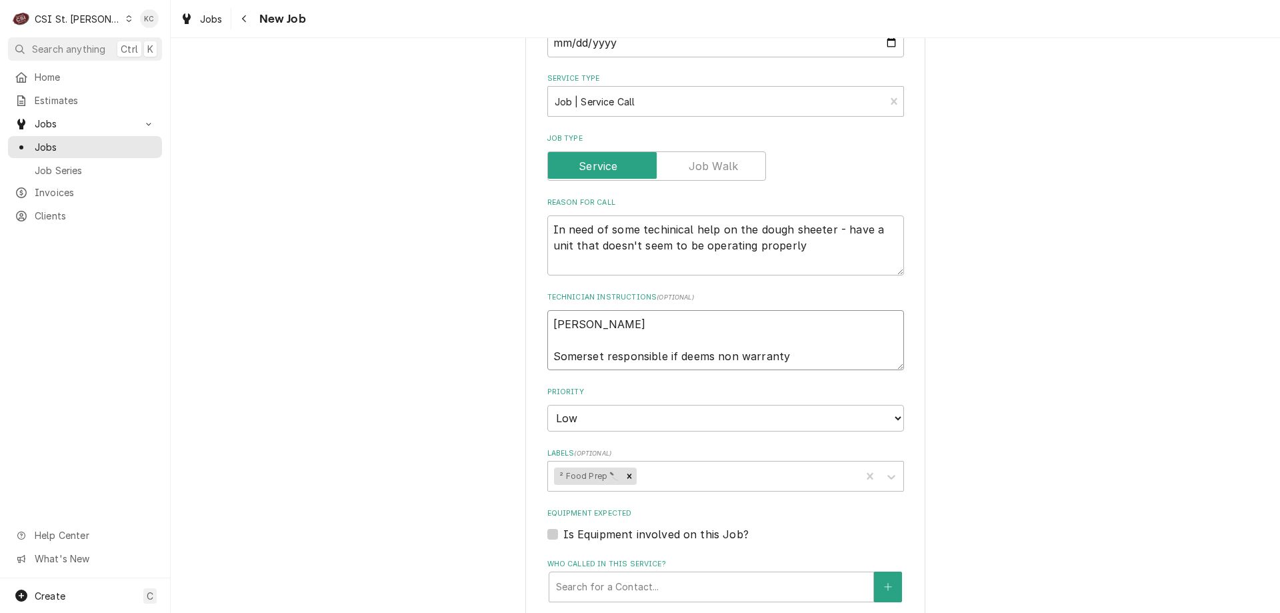
type textarea "x"
type textarea "Sonya Somerset responsible if deems non warranty"
type textarea "x"
type textarea "Sonya - Somerset responsible if deems non warranty"
type textarea "x"
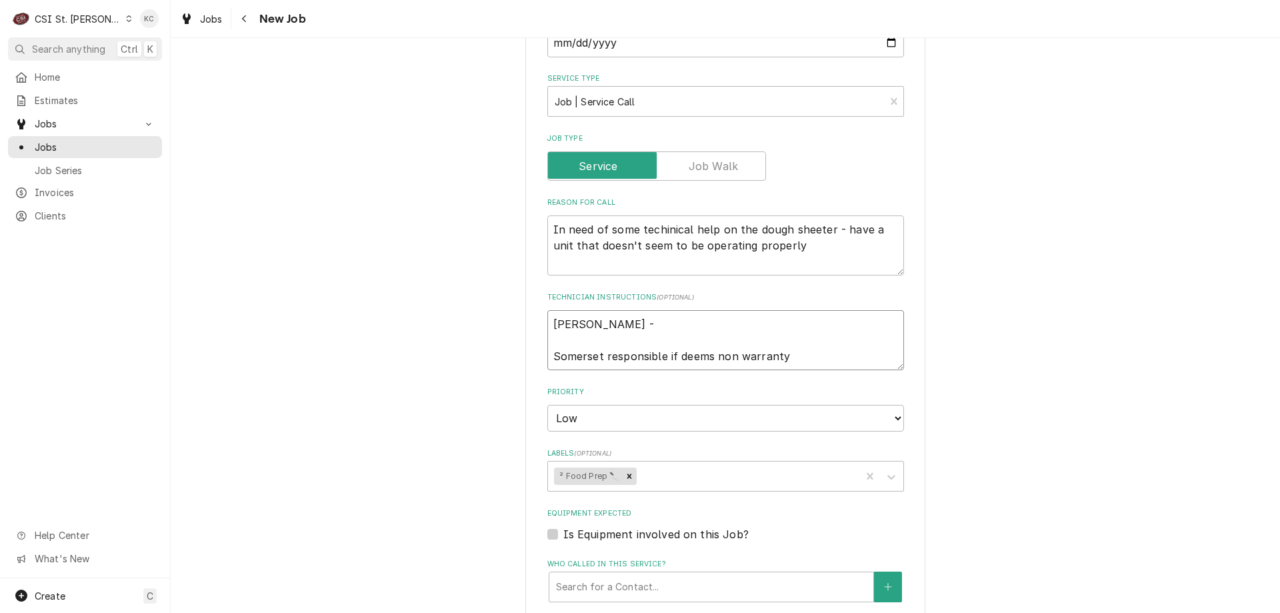
type textarea "Sonya - Somerset responsible if deems non warranty"
type textarea "x"
type textarea "Sonya - 6 Somerset responsible if deems non warranty"
type textarea "x"
type textarea "Sonya - 63 Somerset responsible if deems non warranty"
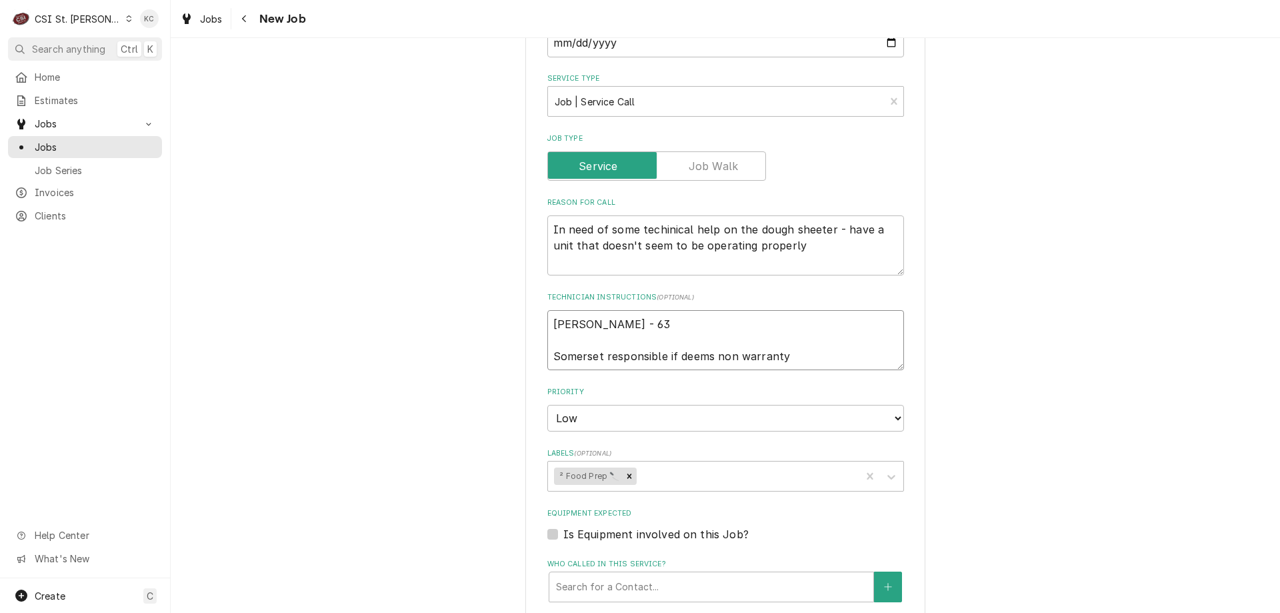
type textarea "x"
type textarea "Sonya - 636 Somerset responsible if deems non warranty"
type textarea "x"
type textarea "Sonya - 636 Somerset responsible if deems non warranty"
type textarea "x"
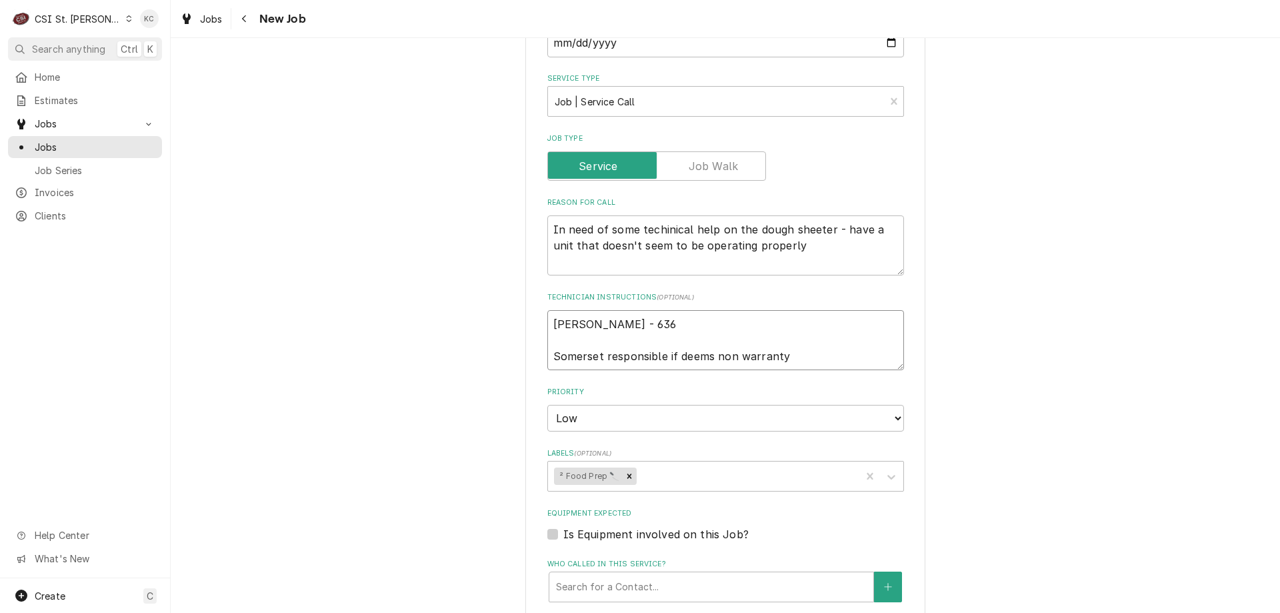
type textarea "Sonya - 636 2 Somerset responsible if deems non warranty"
type textarea "x"
type textarea "Sonya - 636 279 Somerset responsible if deems non warranty"
type textarea "x"
type textarea "Sonya - 636 279- Somerset responsible if deems non warranty"
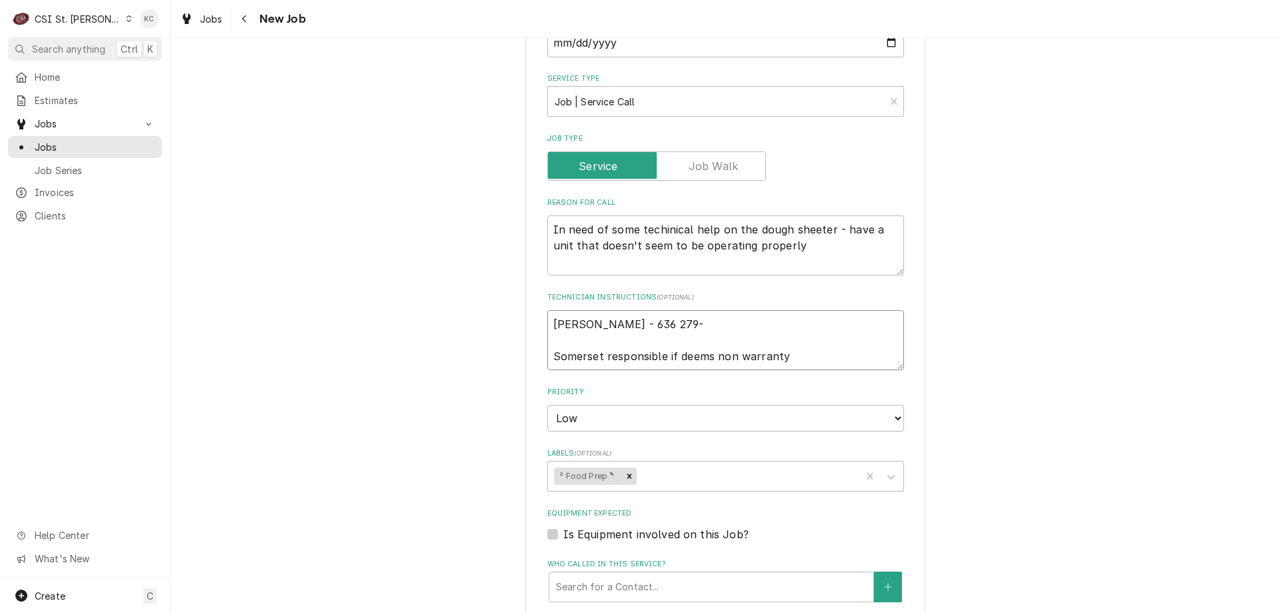
type textarea "x"
type textarea "Sonya - 636 279-9 Somerset responsible if deems non warranty"
type textarea "x"
type textarea "Sonya - 636 279-95 Somerset responsible if deems non warranty"
type textarea "x"
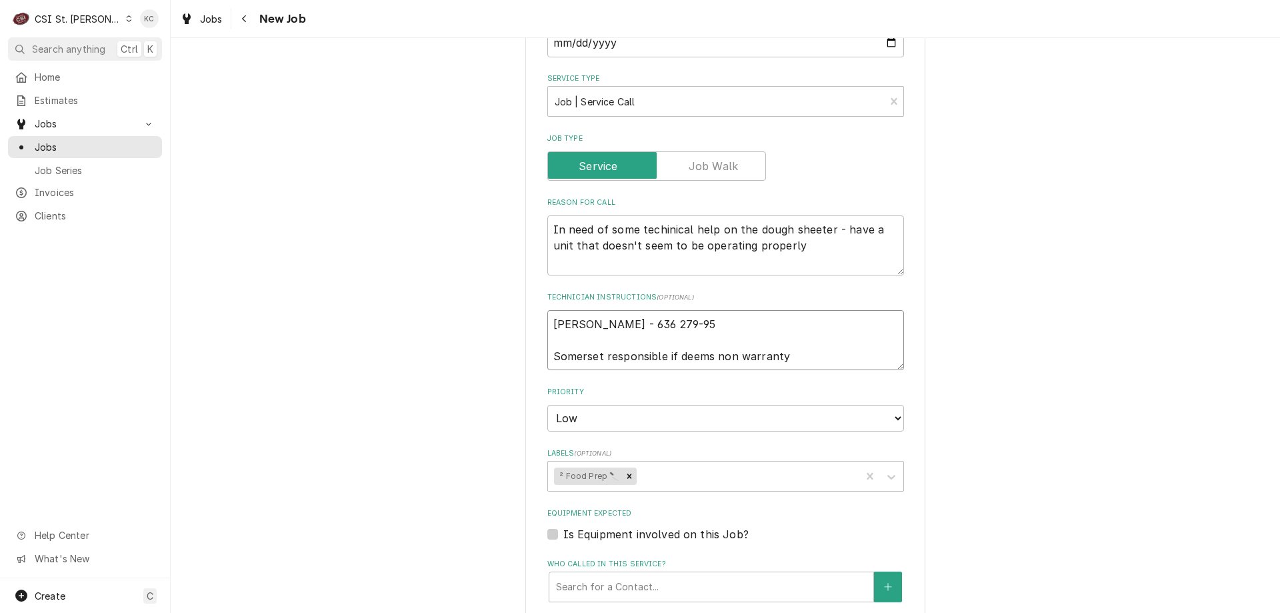
type textarea "Sonya - 636 279-954 Somerset responsible if deems non warranty"
type textarea "x"
type textarea "Sonya - 636 279-9540 Somerset responsible if deems non warranty"
drag, startPoint x: 788, startPoint y: 355, endPoint x: 545, endPoint y: 363, distance: 243.4
click at [547, 363] on textarea "Sonya - 636 279-9540 Somerset responsible if deems non warranty" at bounding box center [725, 340] width 357 height 60
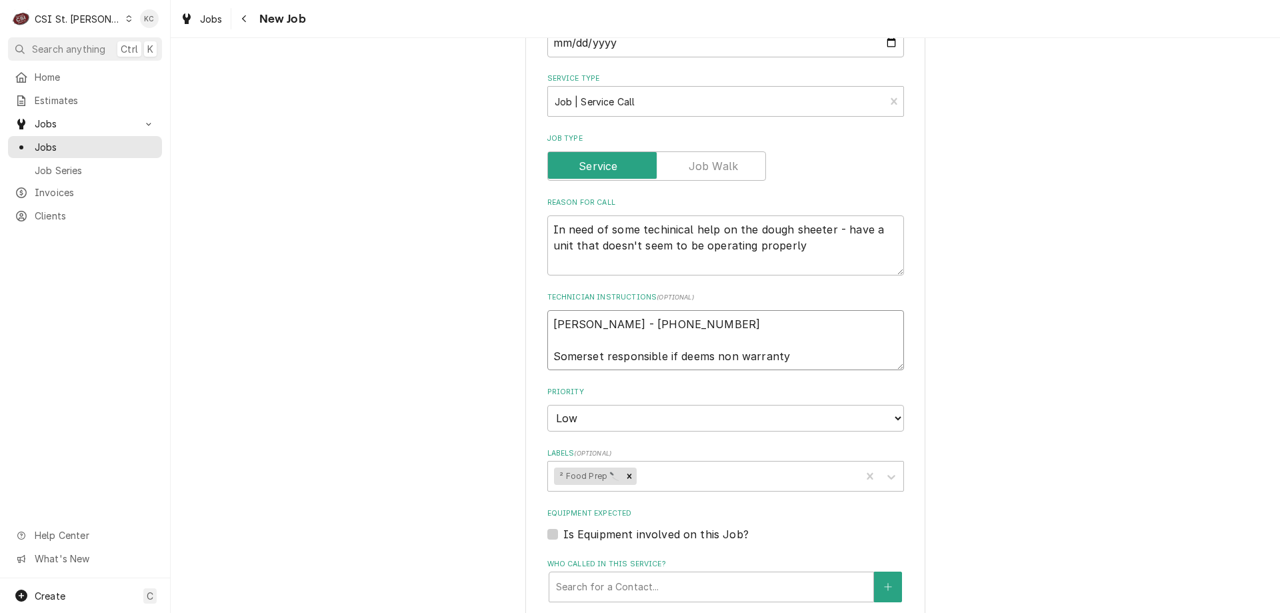
type textarea "x"
type textarea "Sonya - 636 279-9540"
click at [549, 326] on textarea "Sonya - 636 279-9540" at bounding box center [725, 340] width 357 height 60
type textarea "x"
type textarea "Sonya - 636 279-9540"
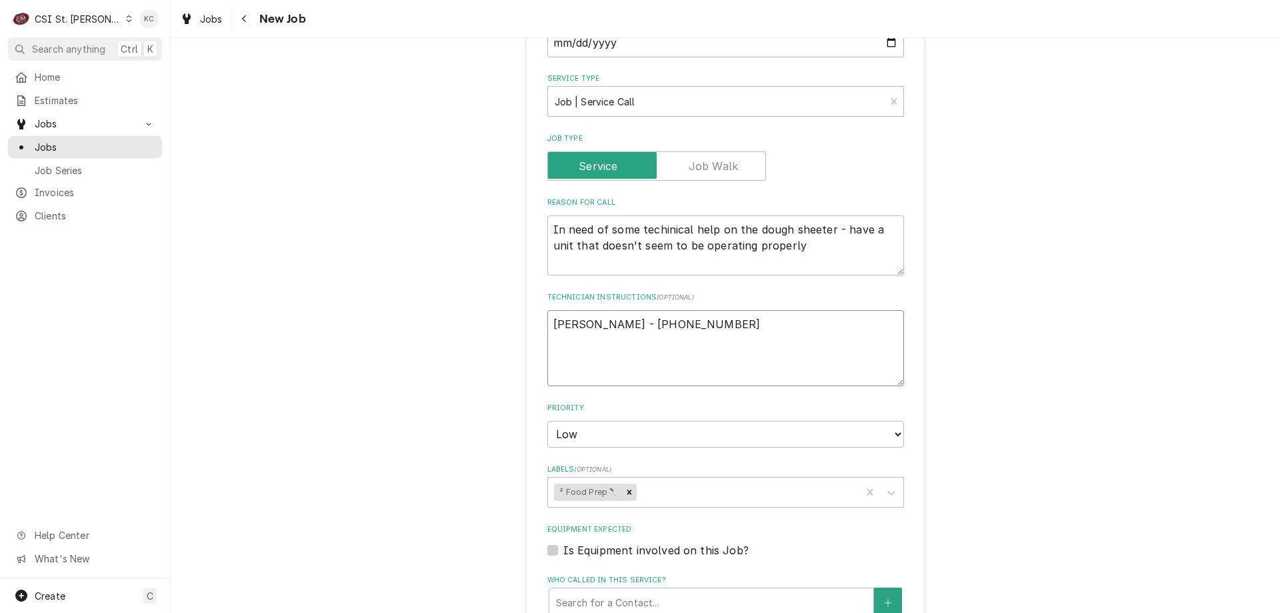
type textarea "x"
type textarea "Sonya - 636 279-9540"
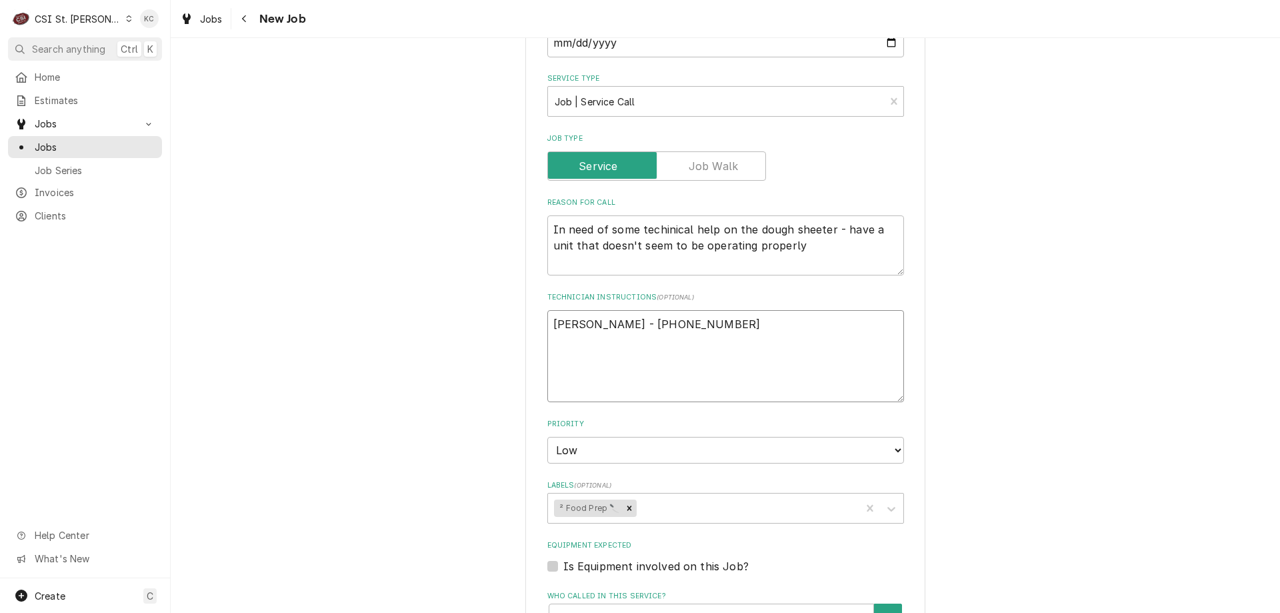
click at [565, 319] on textarea "Sonya - 636 279-9540" at bounding box center [725, 356] width 357 height 92
paste textarea "Somerset responsible if deems non warranty"
type textarea "x"
type textarea "Somerset responsible if deems non warranty Sonya - 636 279-9540"
click at [547, 322] on textarea "Somerset responsible if deems non warranty Sonya - 636 279-9540" at bounding box center [725, 356] width 357 height 92
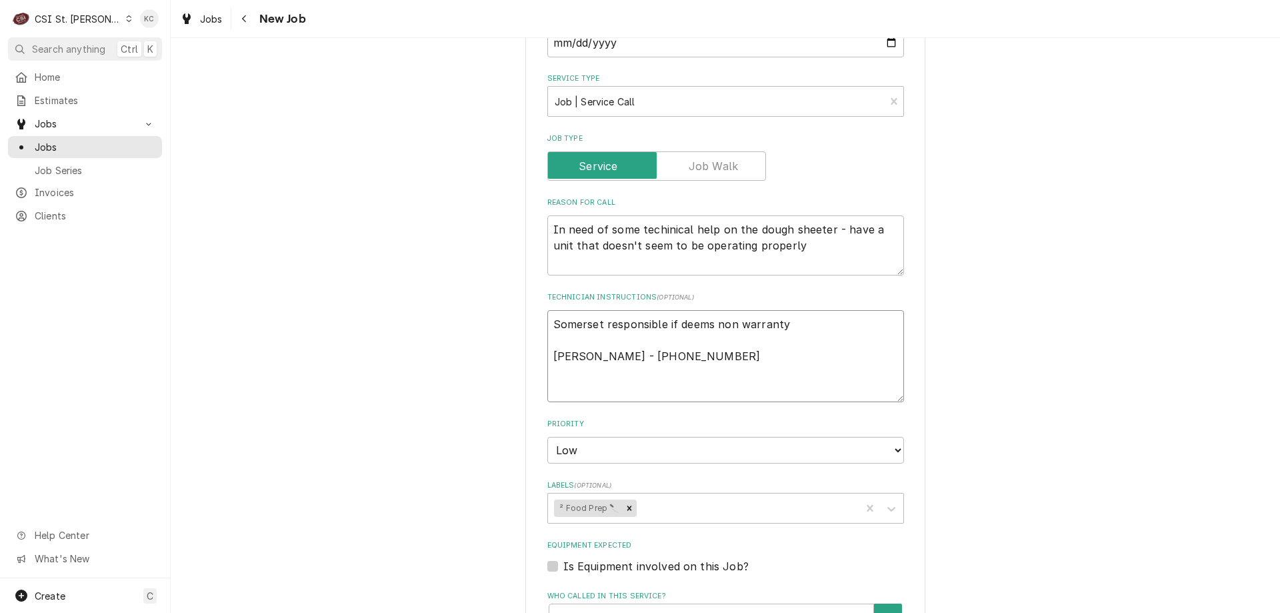
type textarea "x"
type textarea "Somerset responsible if deems non warranty Sonya - 636 279-9540"
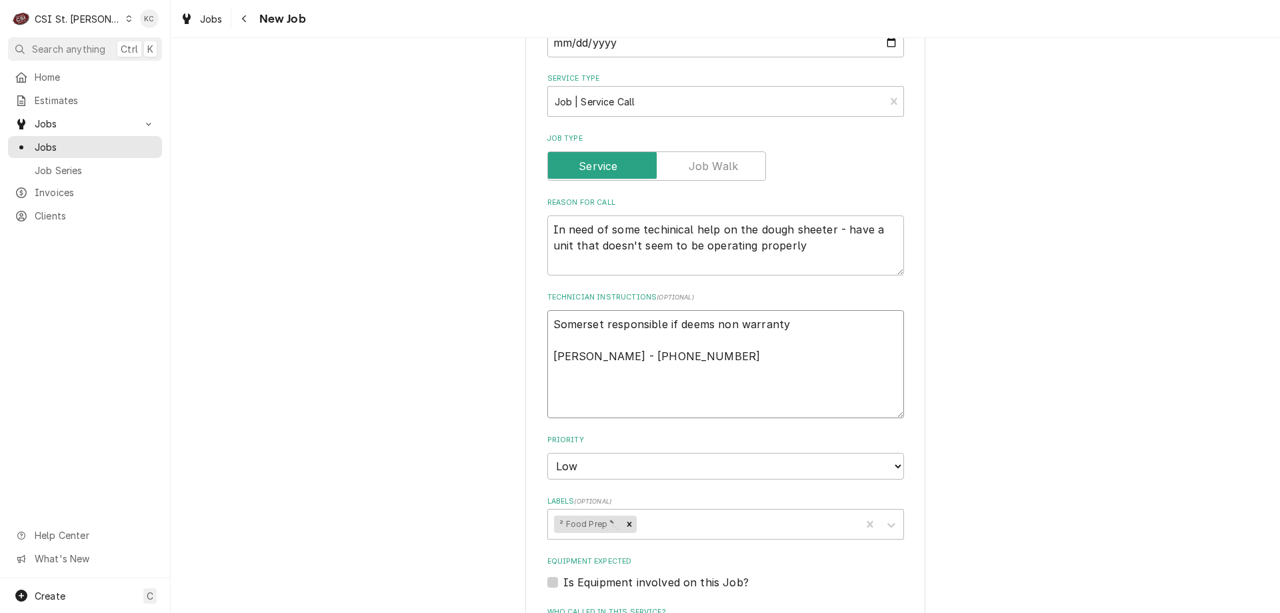
type textarea "x"
type textarea "Somerset responsible if deems non warranty Sonya - 636 279-9540"
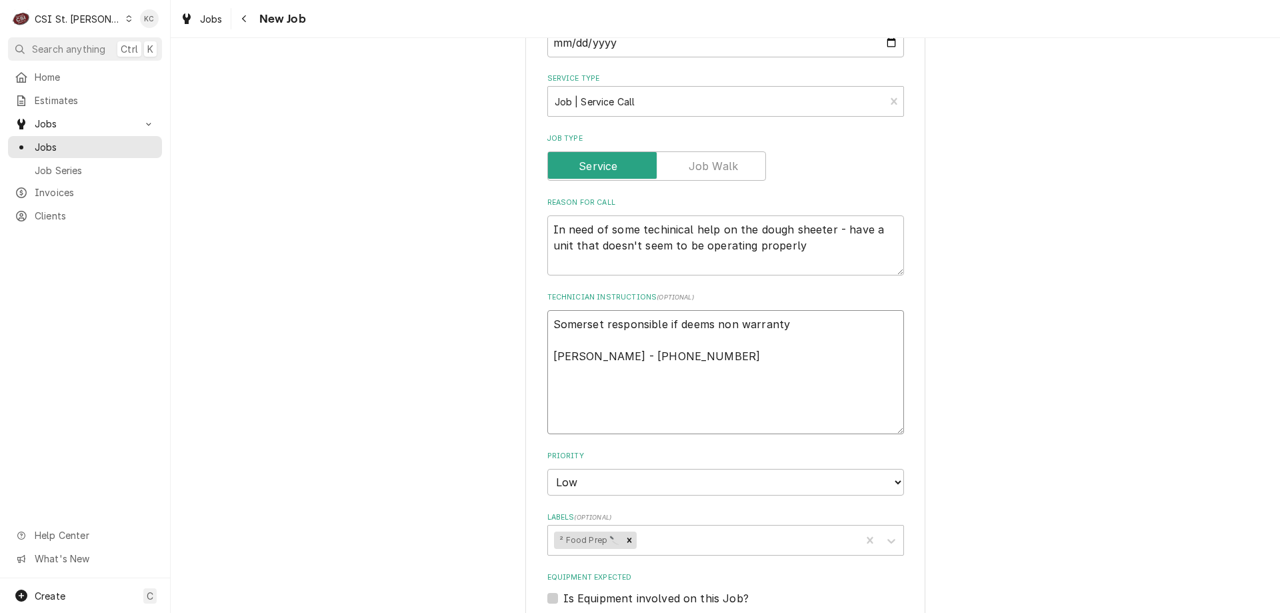
type textarea "x"
type textarea "Somerset responsible if deems non warranty Sonya - 636 279-9540"
type textarea "x"
type textarea "8 Somerset responsible if deems non warranty Sonya - 636 279-9540"
type textarea "x"
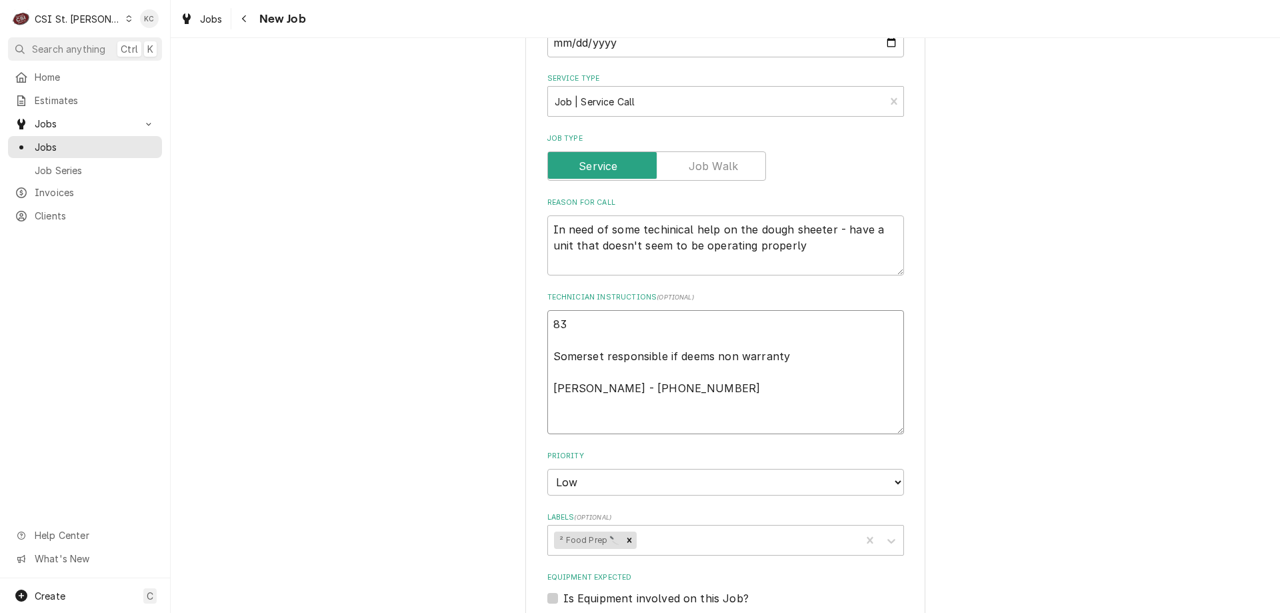
type textarea "830 Somerset responsible if deems non warranty Sonya - 636 279-9540"
type textarea "x"
type textarea "830a Somerset responsible if deems non warranty Sonya - 636 279-9540"
type textarea "x"
type textarea "830am Somerset responsible if deems non warranty Sonya - 636 279-9540"
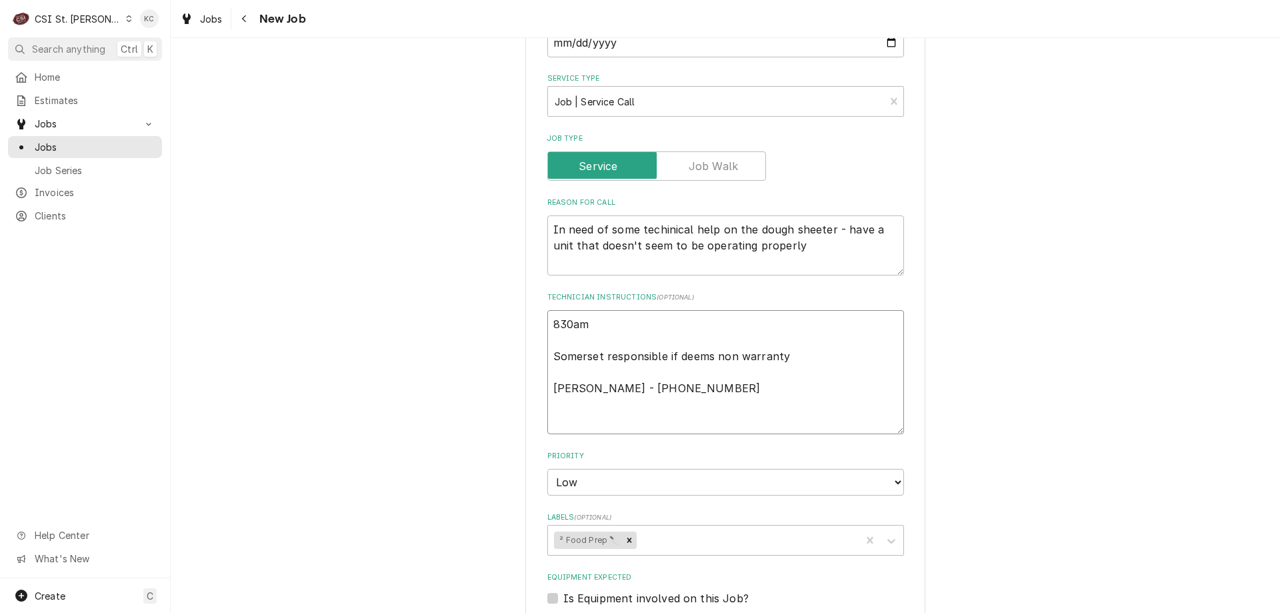
type textarea "x"
type textarea "830am Somerset responsible if deems non warranty Sonya - 636 279-9540"
type textarea "x"
type textarea "830am - Somerset responsible if deems non warranty Sonya - 636 279-9540"
type textarea "x"
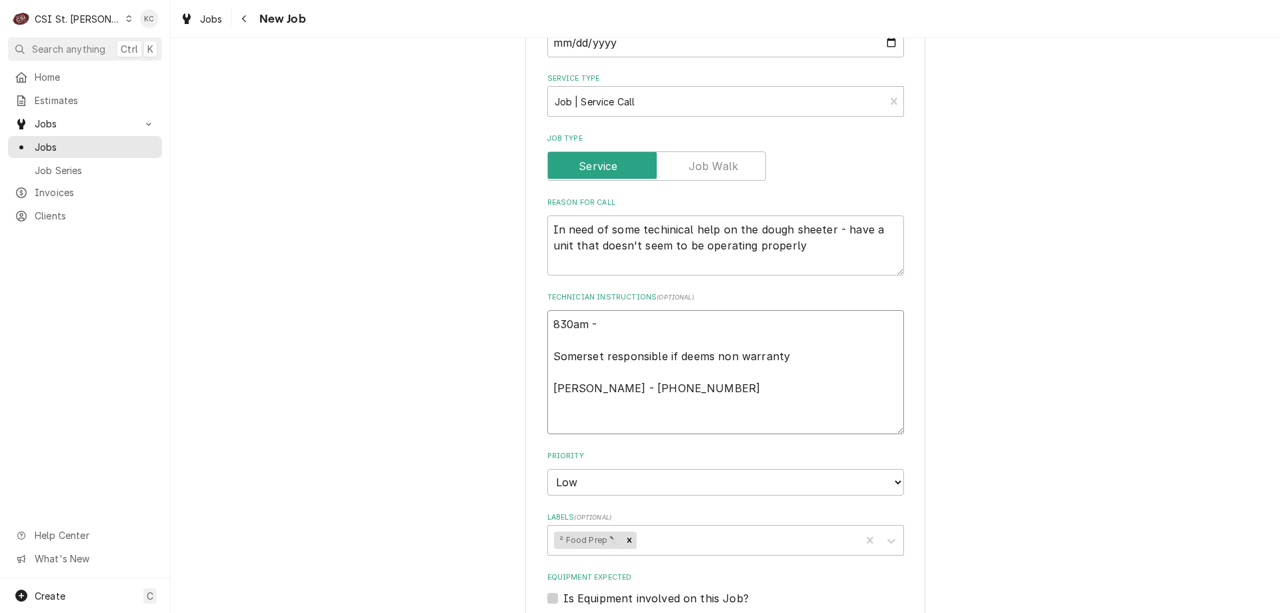
type textarea "830am - Somerset responsible if deems non warranty Sonya - 636 279-9540"
type textarea "x"
type textarea "830am - 1 Somerset responsible if deems non warranty Sonya - 636 279-9540"
type textarea "x"
type textarea "830am - 10 Somerset responsible if deems non warranty Sonya - 636 279-9540"
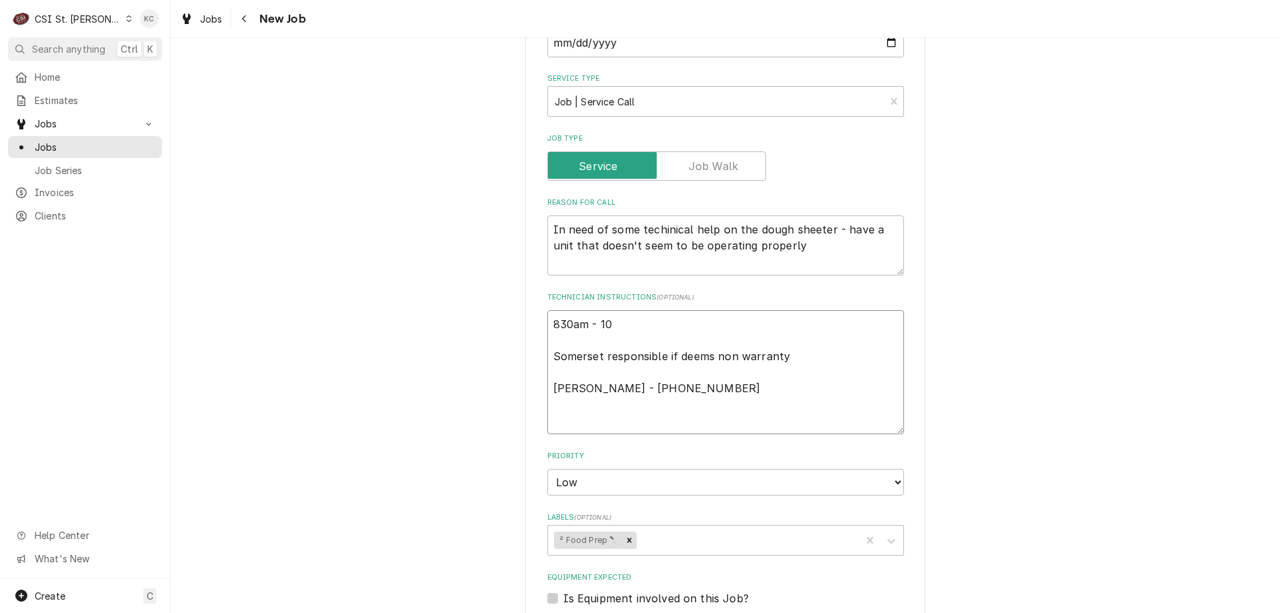
type textarea "x"
type textarea "830am - 10p Somerset responsible if deems non warranty Sonya - 636 279-9540"
type textarea "x"
type textarea "830am - 10pm Somerset responsible if deems non warranty Sonya - 636 279-9540"
type textarea "x"
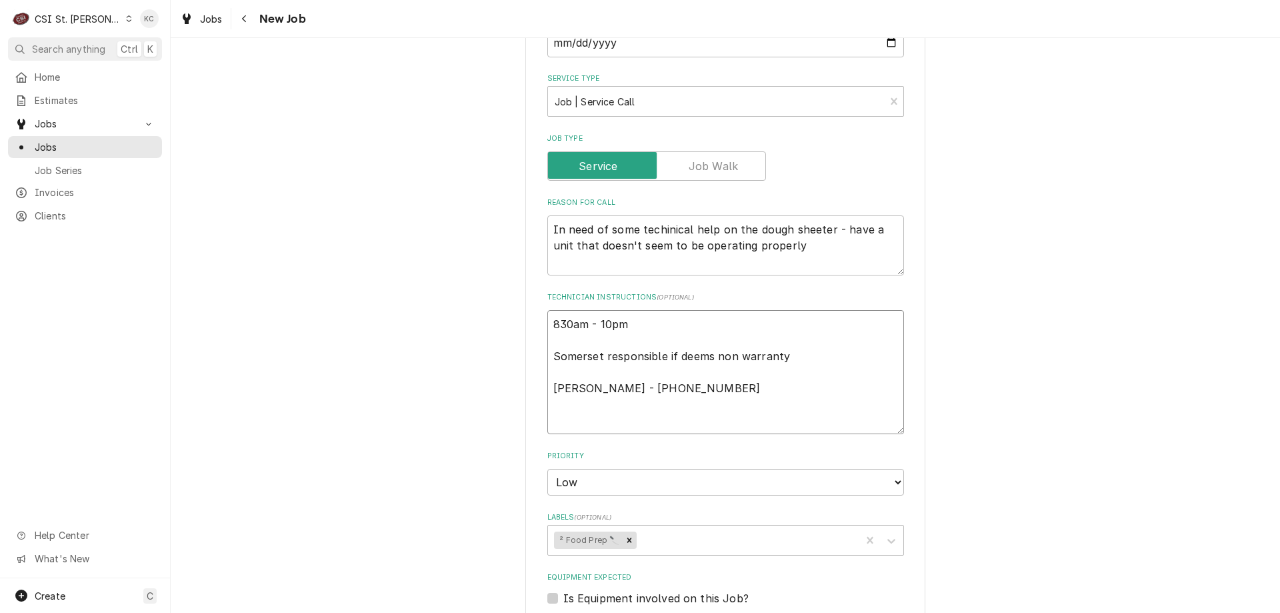
type textarea "830am - 10pm Somerset responsible if deems non warranty Sonya - 636 279-9540"
drag, startPoint x: 655, startPoint y: 323, endPoint x: 543, endPoint y: 324, distance: 112.0
click at [547, 324] on textarea "830am - 10pm Somerset responsible if deems non warranty Sonya - 636 279-9540" at bounding box center [725, 372] width 357 height 124
type textarea "x"
type textarea "Somerset responsible if deems non warranty Sonya - 636 279-9540"
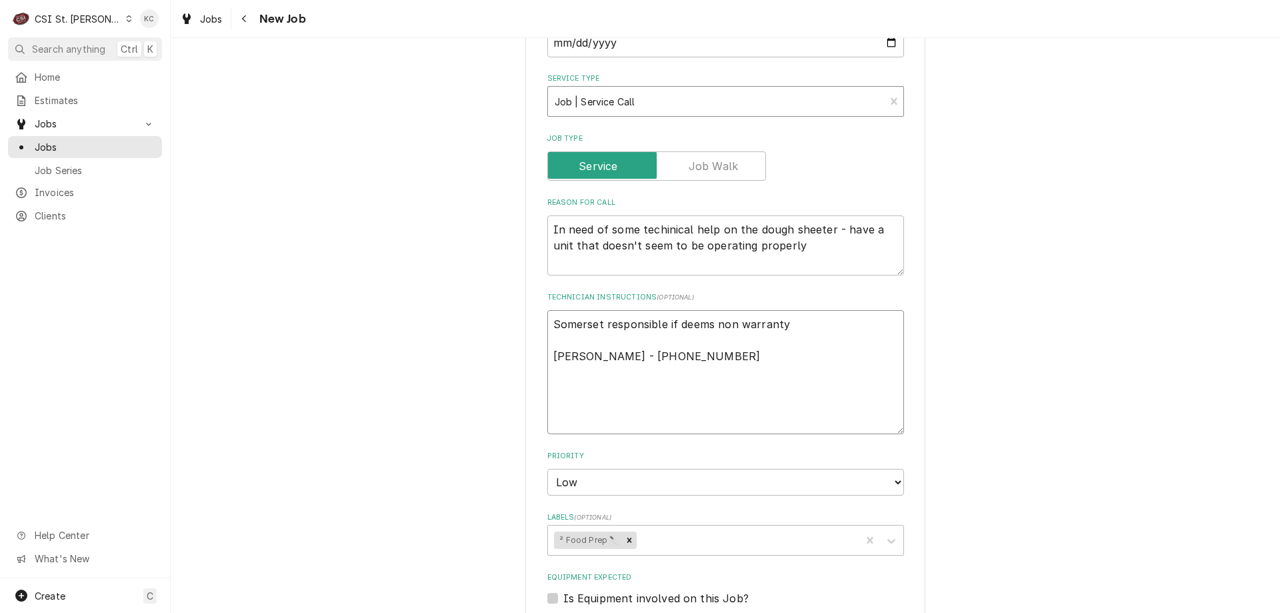
type textarea "x"
type textarea "Somerset responsible if deems non warranty Sonya - 636 279-9540"
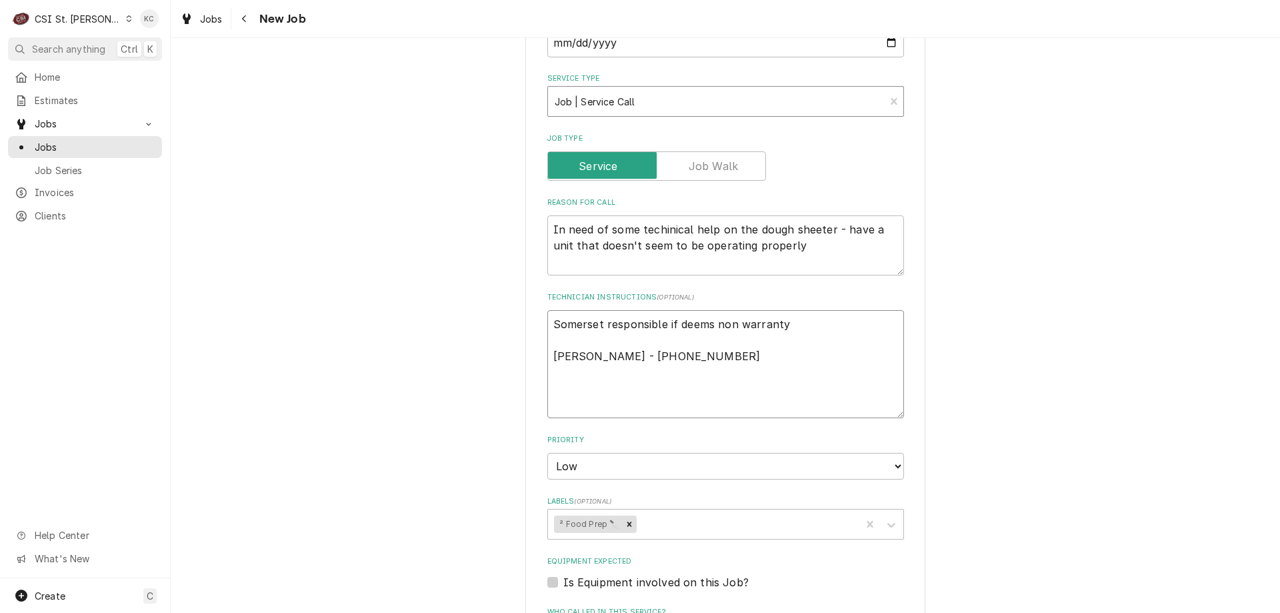
type textarea "x"
type textarea "Somerset responsible if deems non warranty Sonya - 636 279-9540"
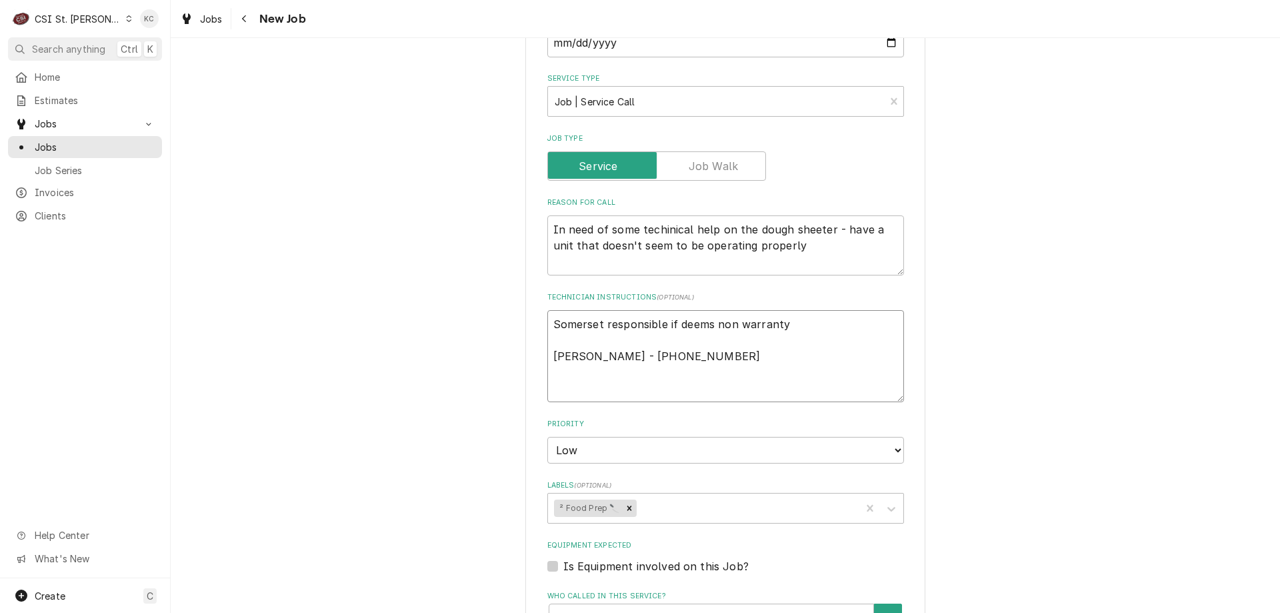
click at [679, 357] on textarea "Somerset responsible if deems non warranty Sonya - 636 279-9540" at bounding box center [725, 356] width 357 height 92
type textarea "x"
type textarea "Somerset responsible if deems non warranty Sonya - 636 279-9540"
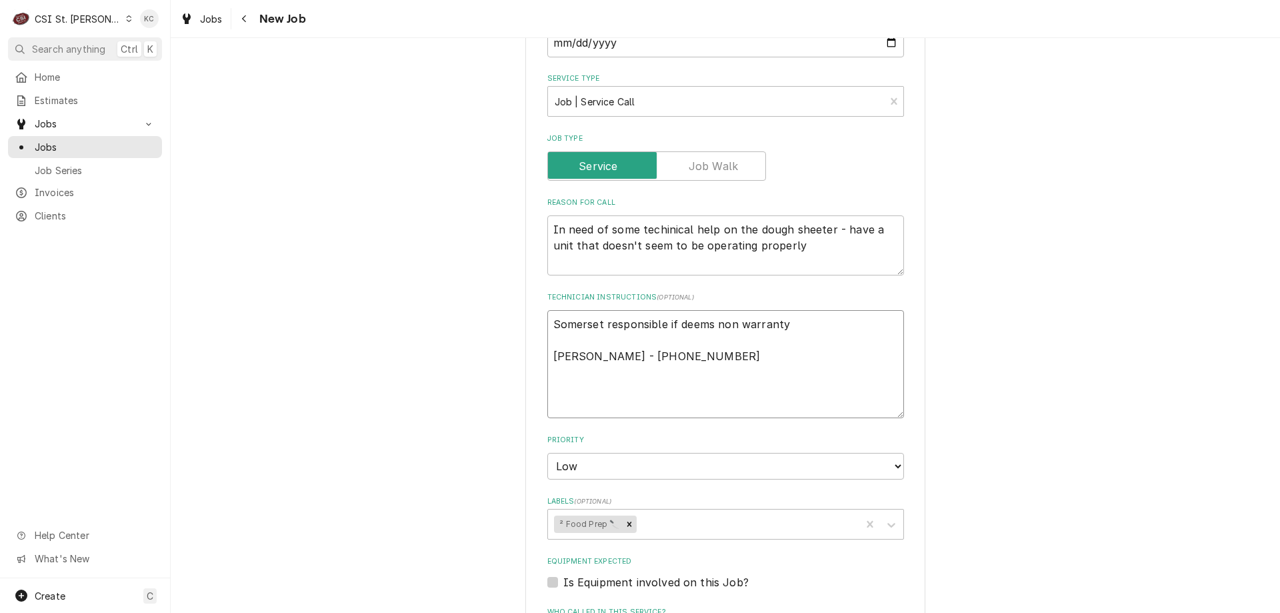
type textarea "x"
type textarea "Somerset responsible if deems non warranty Sonya - 636 279-9540"
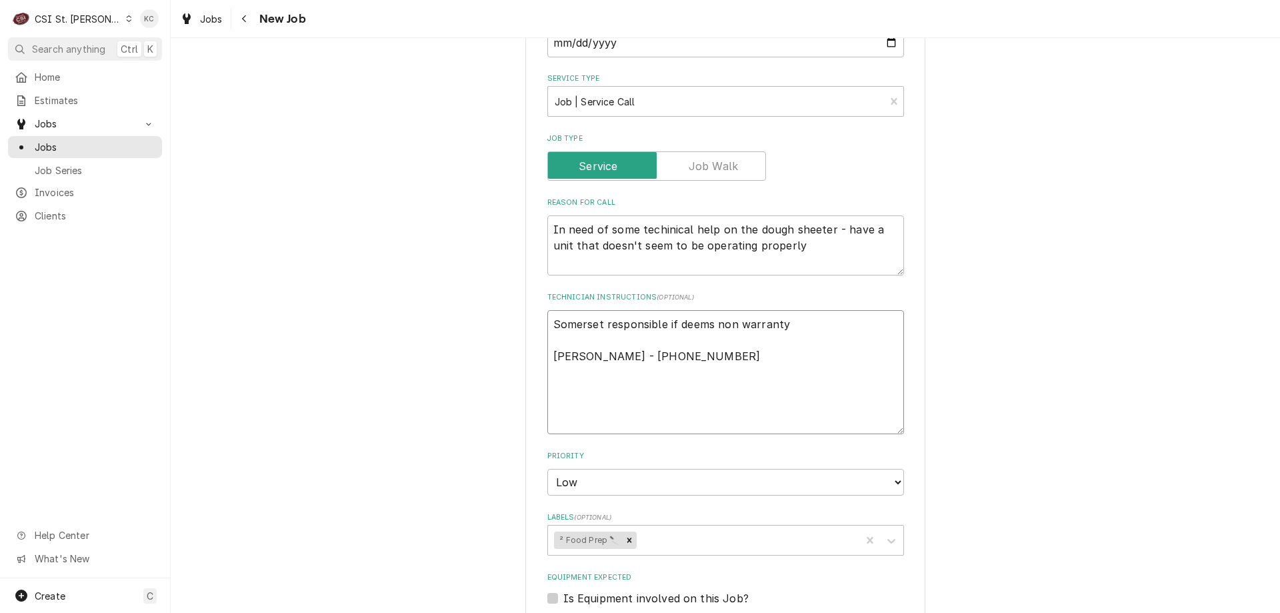
paste textarea "830am - 10pm"
type textarea "x"
type textarea "Somerset responsible if deems non warranty Sonya - 636 279-9540 830am - 10pm"
type textarea "x"
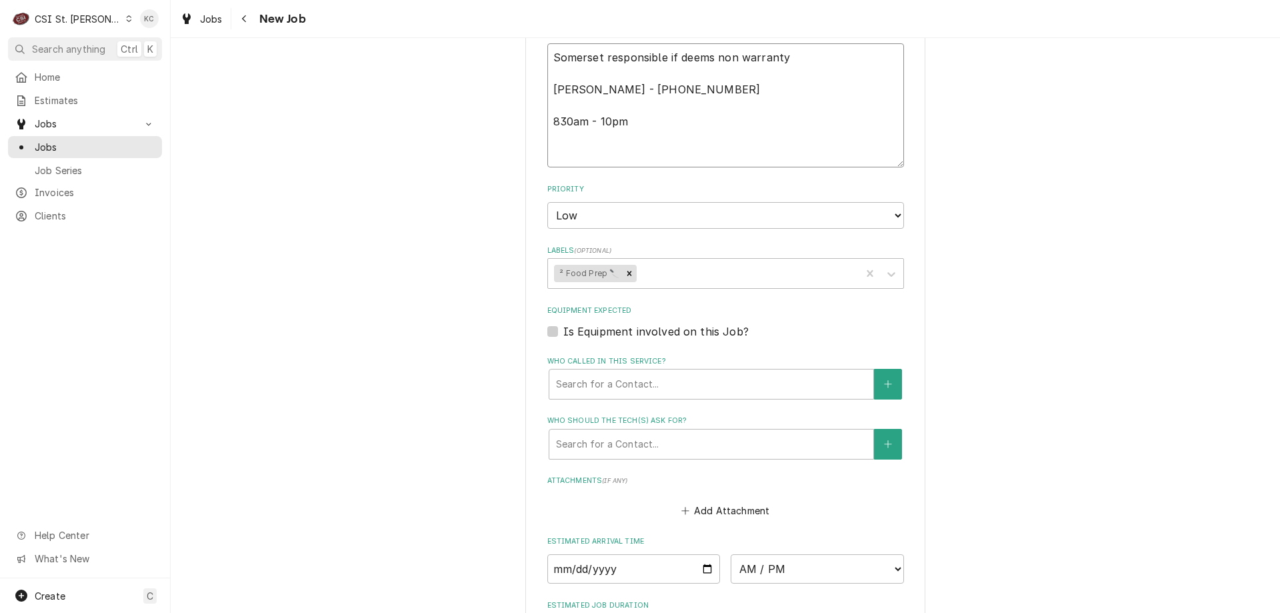
scroll to position [910, 0]
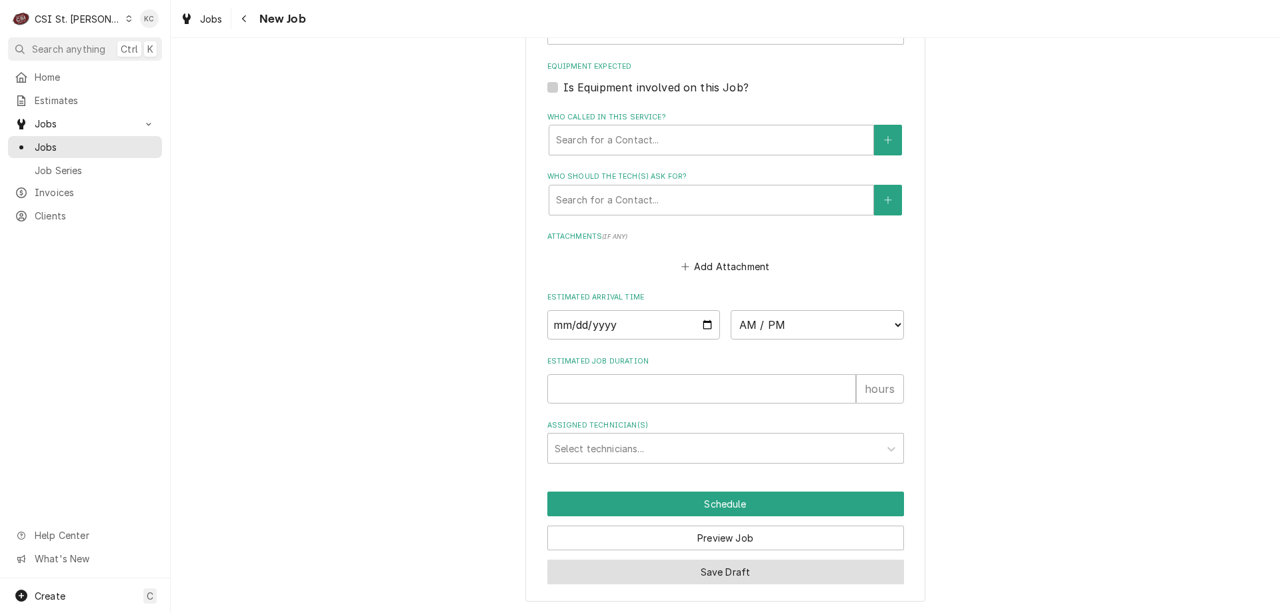
type textarea "Somerset responsible if deems non warranty Sonya - 636 279-9540 830am - 10pm"
click at [725, 565] on button "Save Draft" at bounding box center [725, 571] width 357 height 25
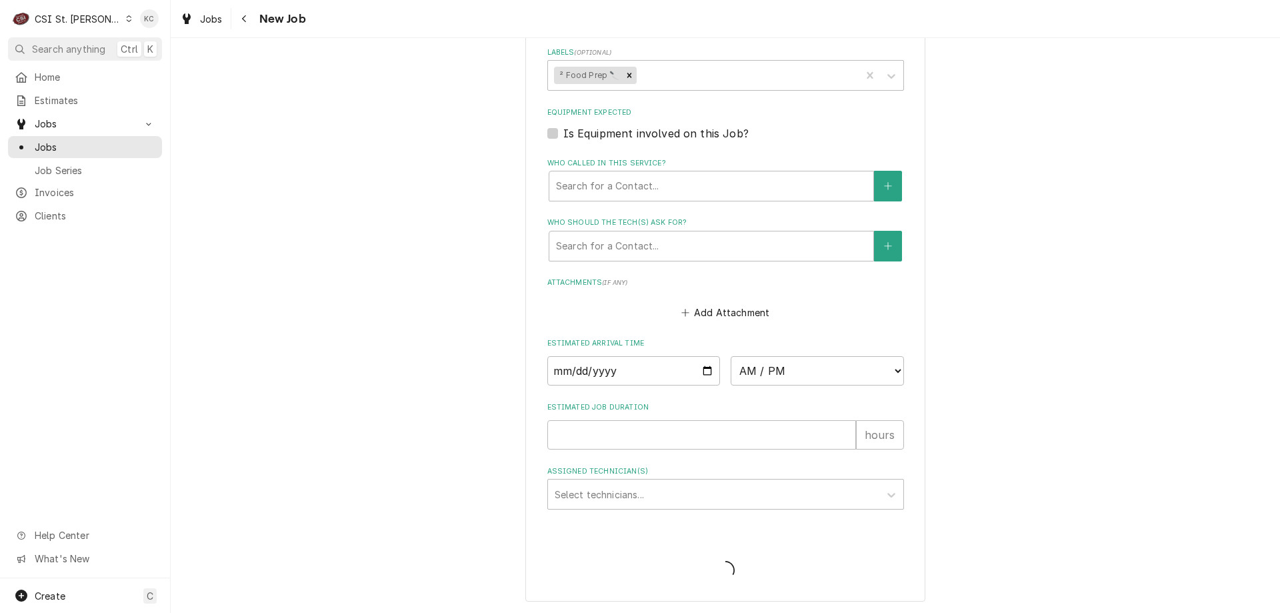
scroll to position [865, 0]
type textarea "x"
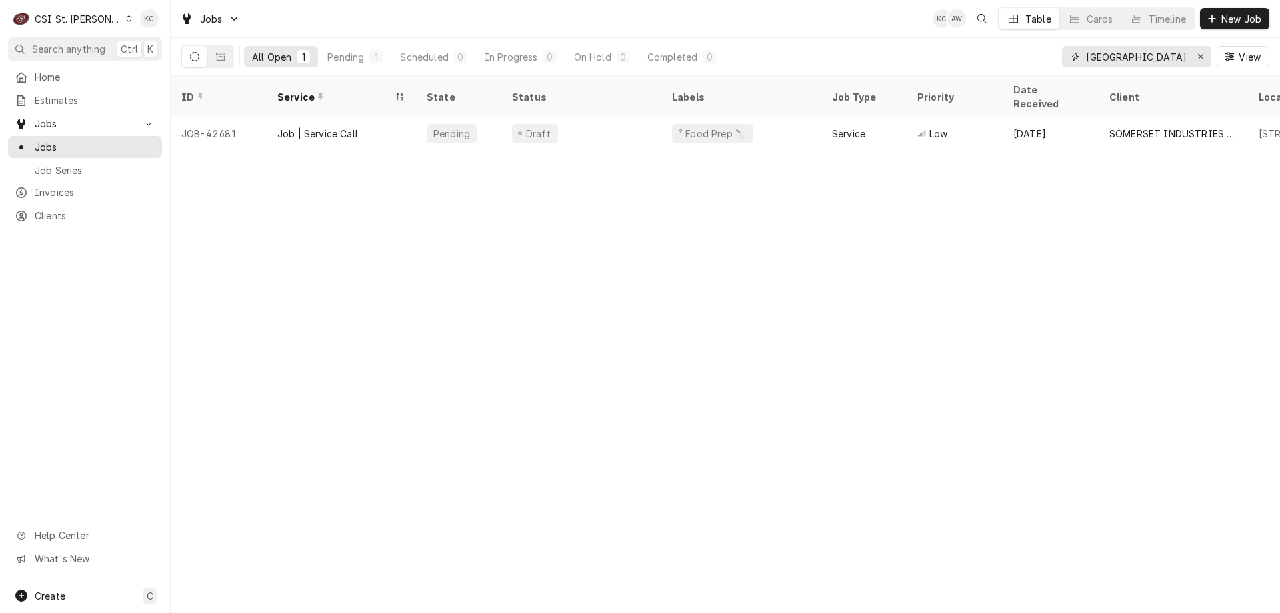
drag, startPoint x: 1138, startPoint y: 62, endPoint x: 1019, endPoint y: 65, distance: 118.7
click at [1019, 65] on div "All Open 1 Pending 1 Scheduled 0 In Progress 0 On Hold 0 Completed 0 somerset V…" at bounding box center [725, 56] width 1088 height 37
click at [1244, 17] on span "New Job" at bounding box center [1240, 19] width 45 height 14
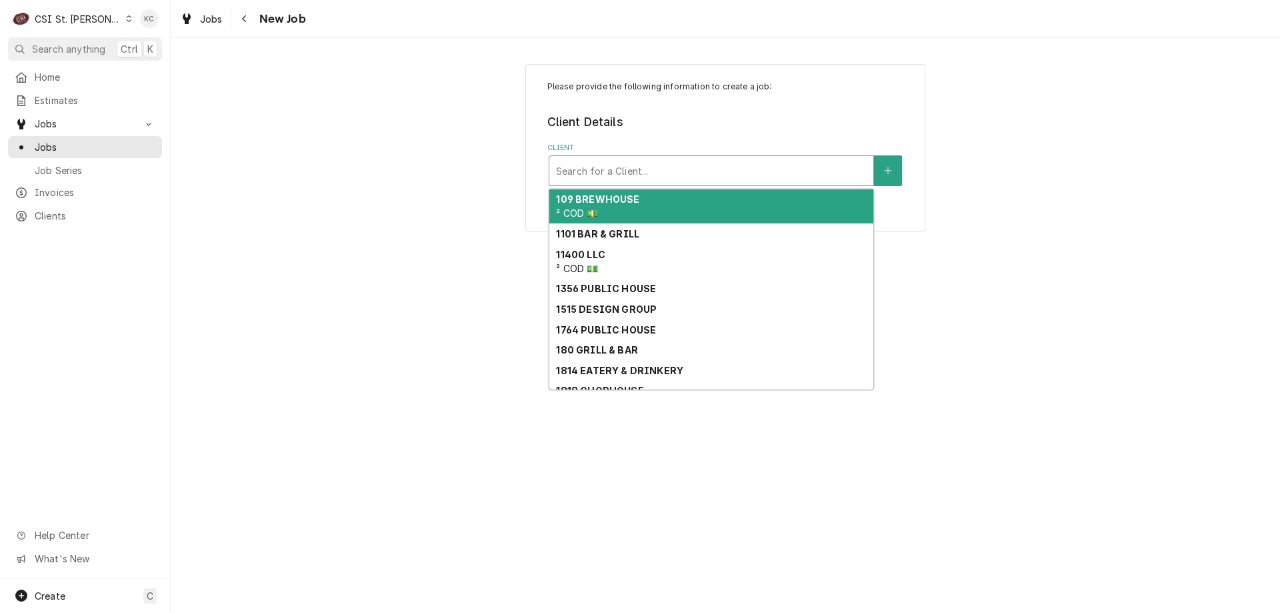
click at [580, 168] on div "Client" at bounding box center [711, 171] width 311 height 24
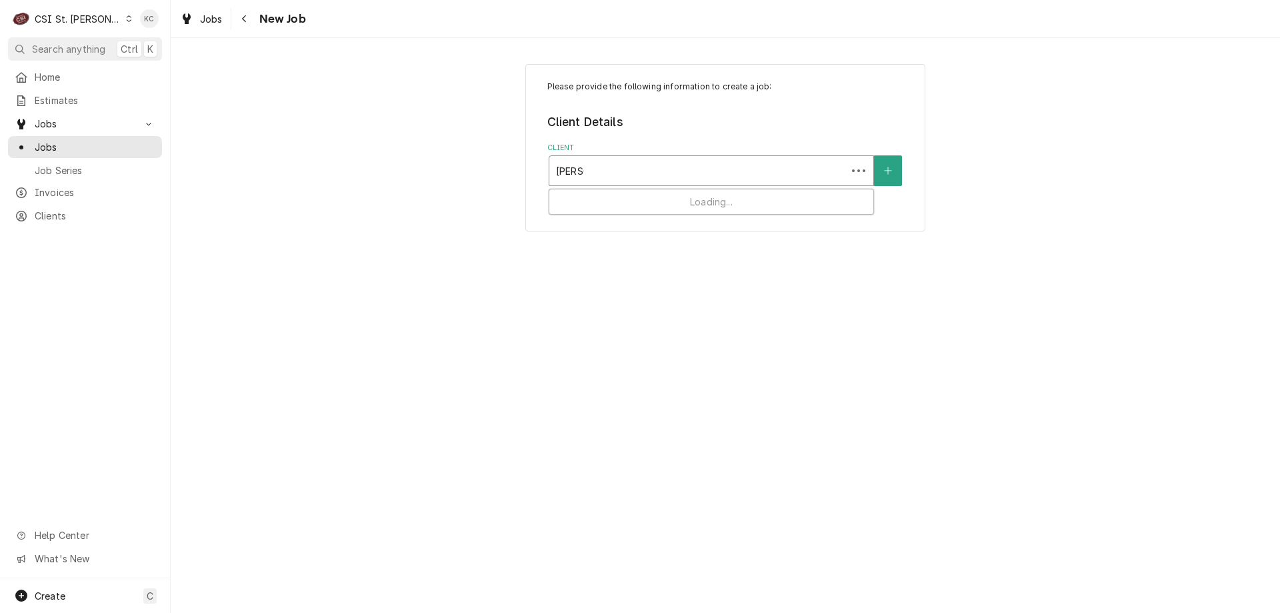
type input "dukers"
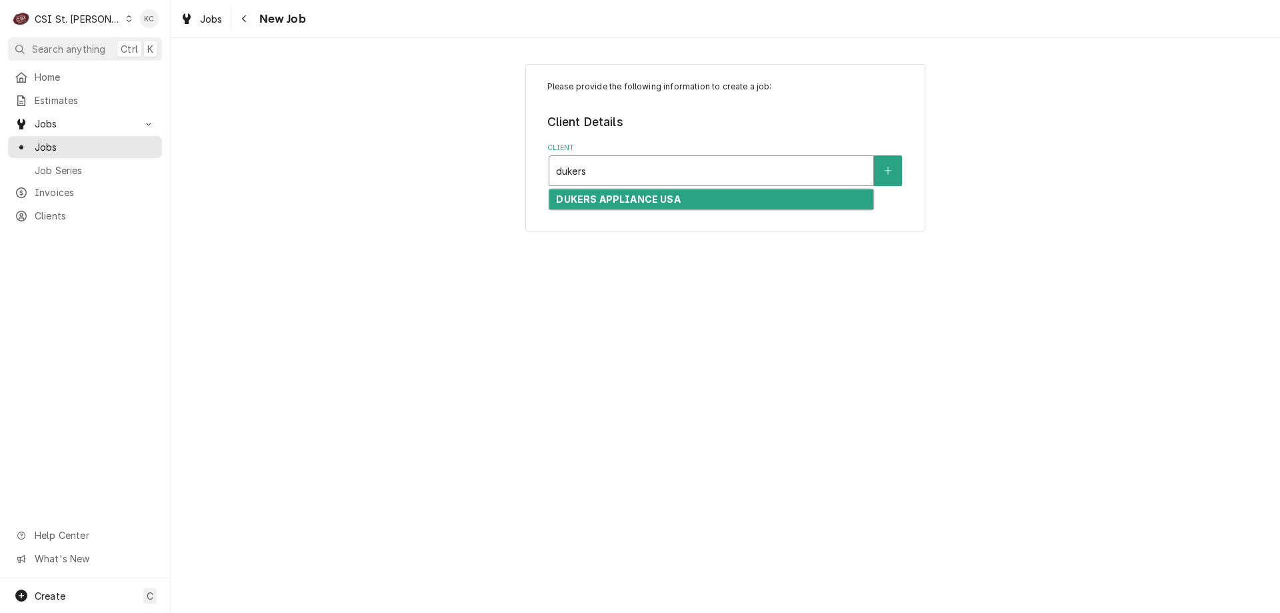
click at [608, 199] on strong "DUKERS APPLIANCE USA" at bounding box center [618, 198] width 124 height 11
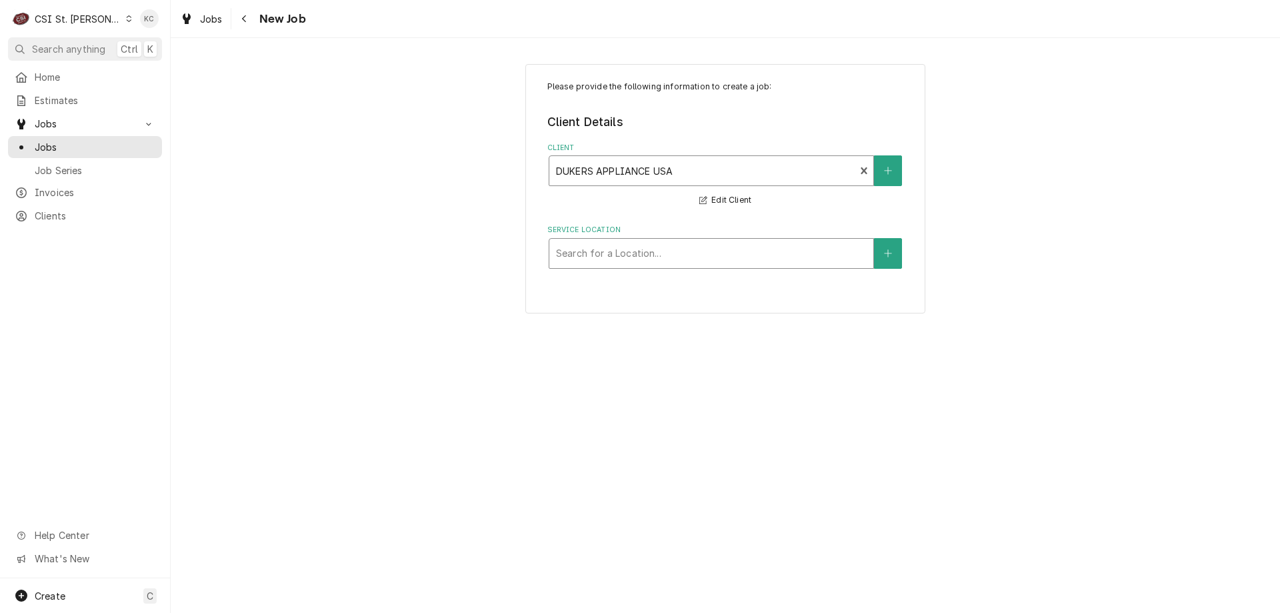
click at [635, 249] on div "Service Location" at bounding box center [711, 253] width 311 height 24
type input "1200"
click at [892, 256] on icon "Create New Location" at bounding box center [888, 253] width 8 height 9
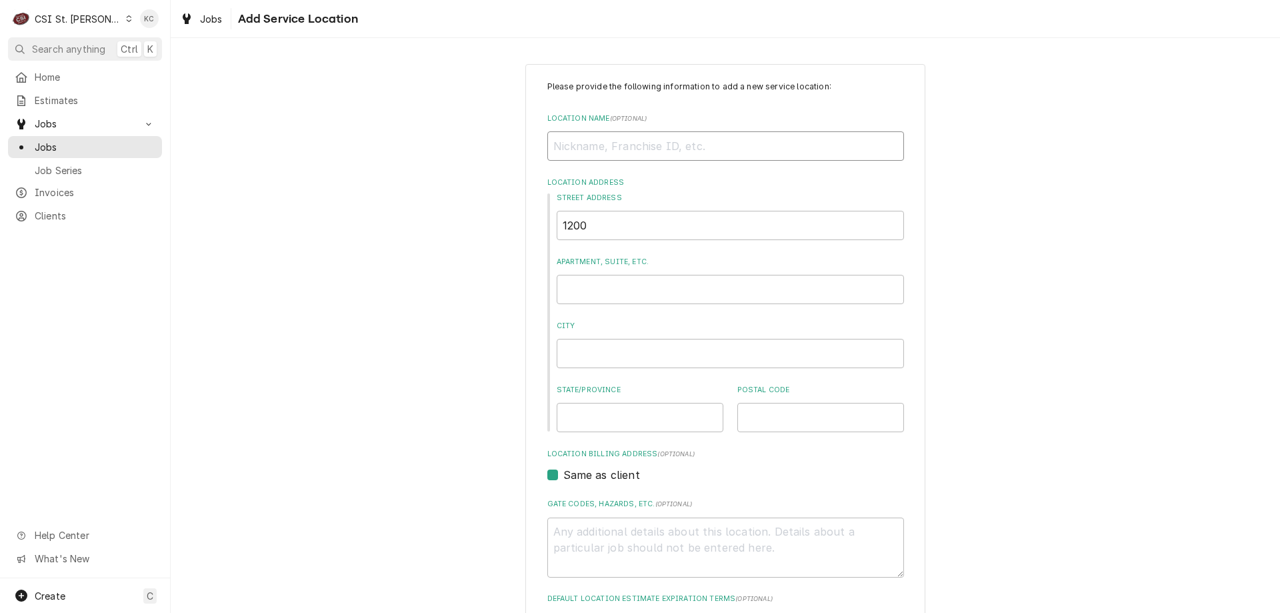
click at [673, 149] on input "Location Name ( optional )" at bounding box center [725, 145] width 357 height 29
type textarea "x"
type input "V"
type textarea "x"
type input "VE"
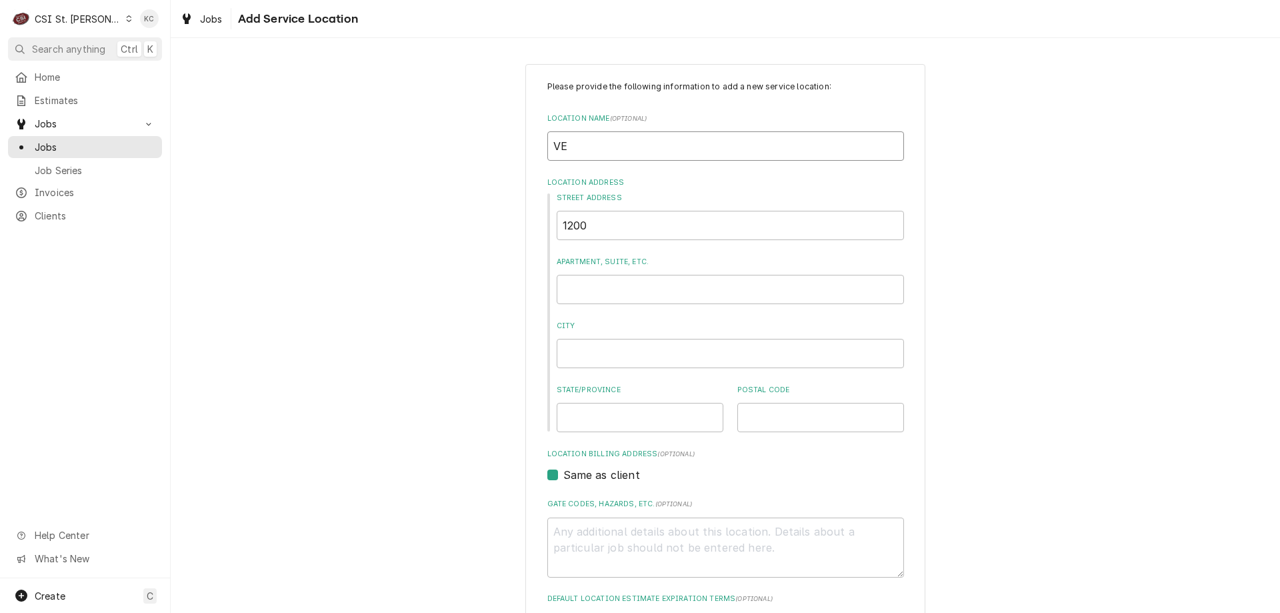
type textarea "x"
type input "VER"
type textarea "x"
type input "VERT"
type textarea "x"
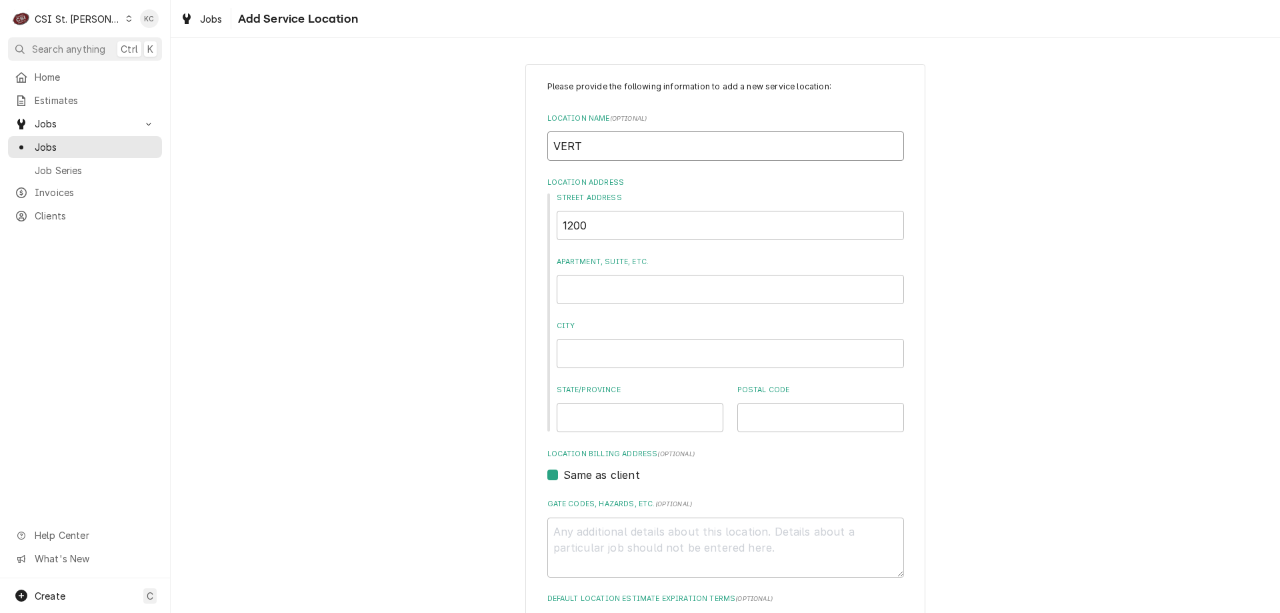
type input "VERTI"
type textarea "x"
type input "VERTIC"
type textarea "x"
type input "VERTICA"
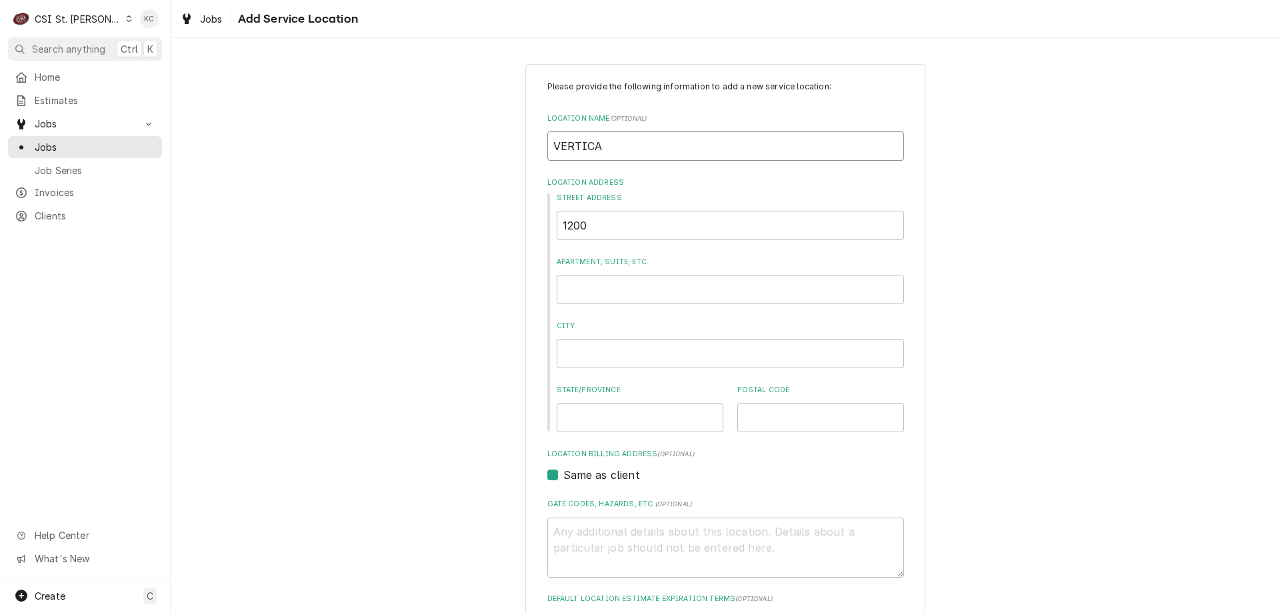
type textarea "x"
type input "VERTICAL"
type textarea "x"
type input "VERTICAL"
type textarea "x"
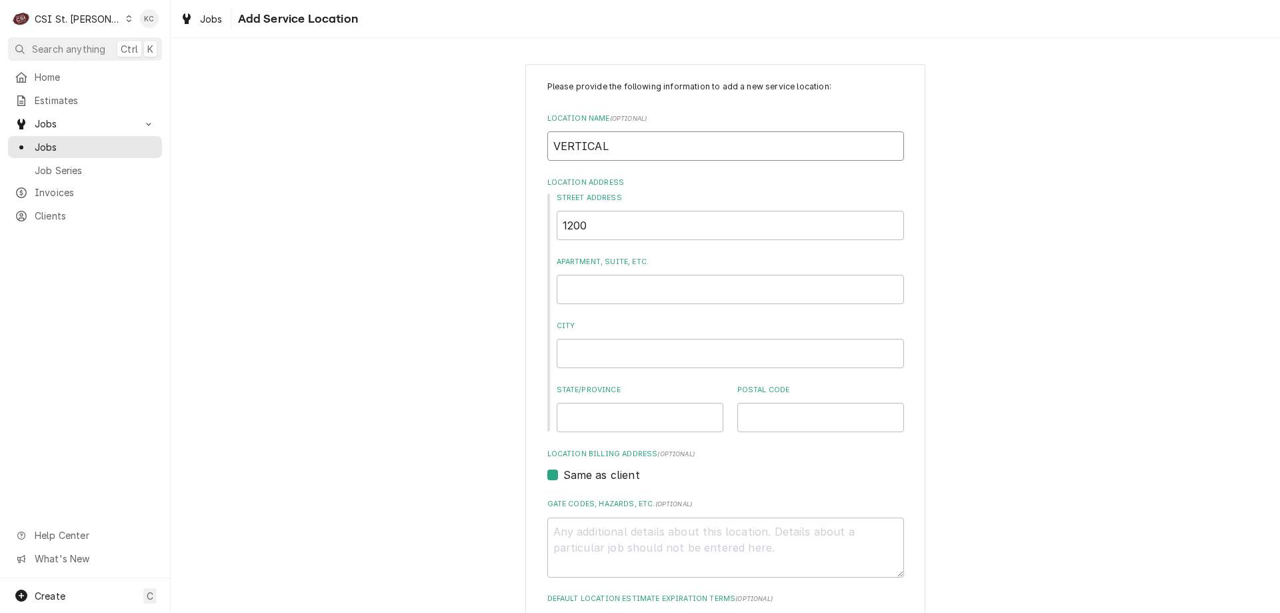
type input "VERTICAL H"
type textarea "x"
type input "VERTICAL HE"
type textarea "x"
type input "VERTICAL HEA"
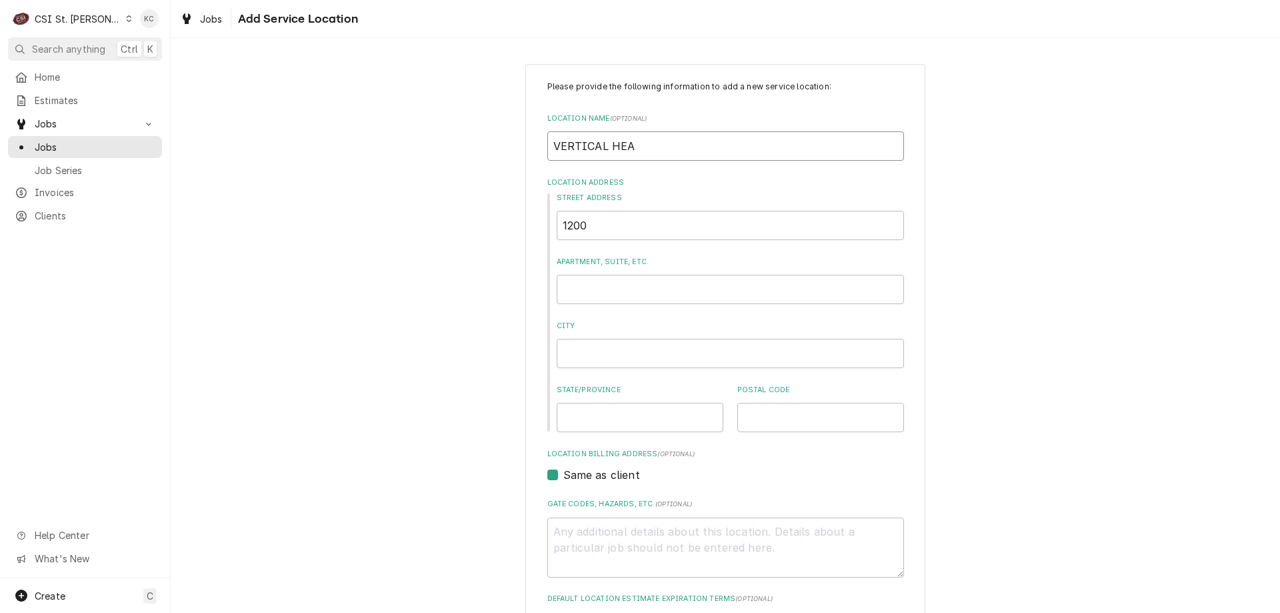
type textarea "x"
type input "VERTICAL HEAL"
type textarea "x"
type input "VERTICAL HEALT"
type textarea "x"
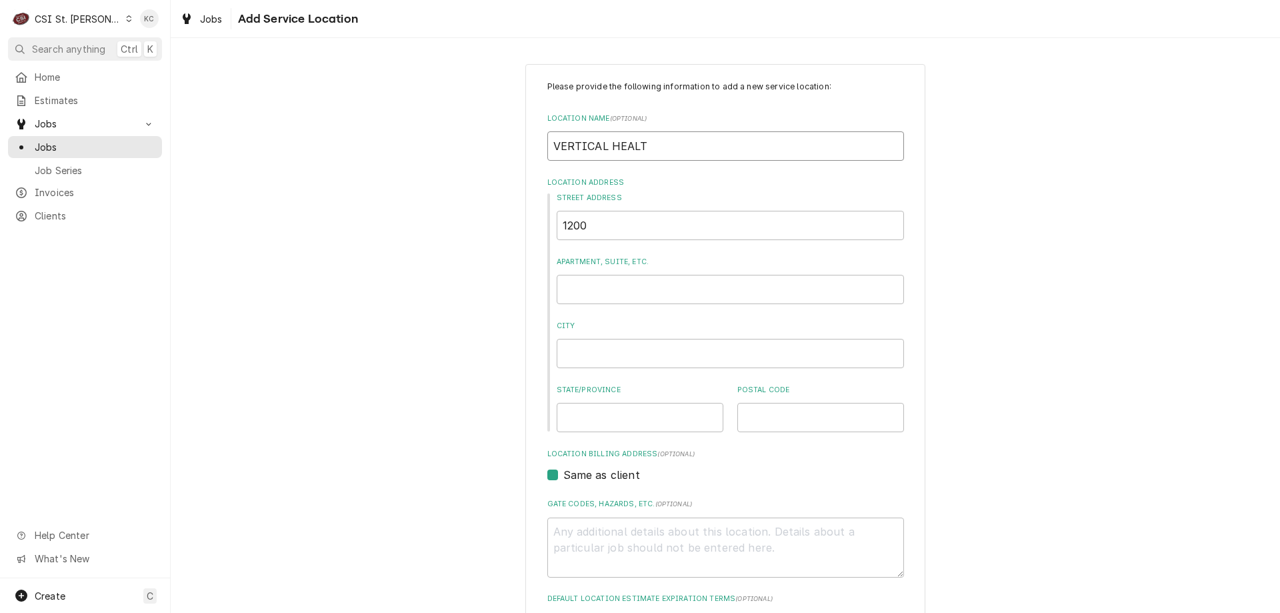
type input "VERTICAL HEALTH"
type textarea "x"
type input "VERTICAL HEALTH/"
type textarea "x"
type input "VERTICAL HEALTH/A"
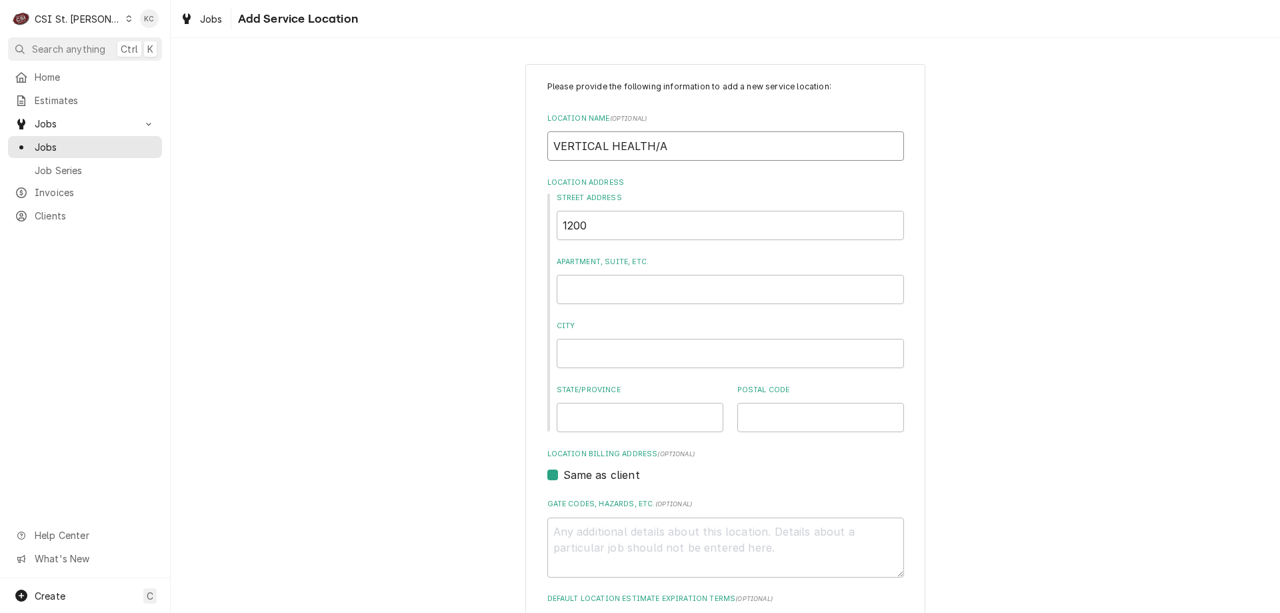
type textarea "x"
type input "VERTICAL HEALTH/AV"
type textarea "x"
type input "VERTICAL HEALTH/AVA"
type textarea "x"
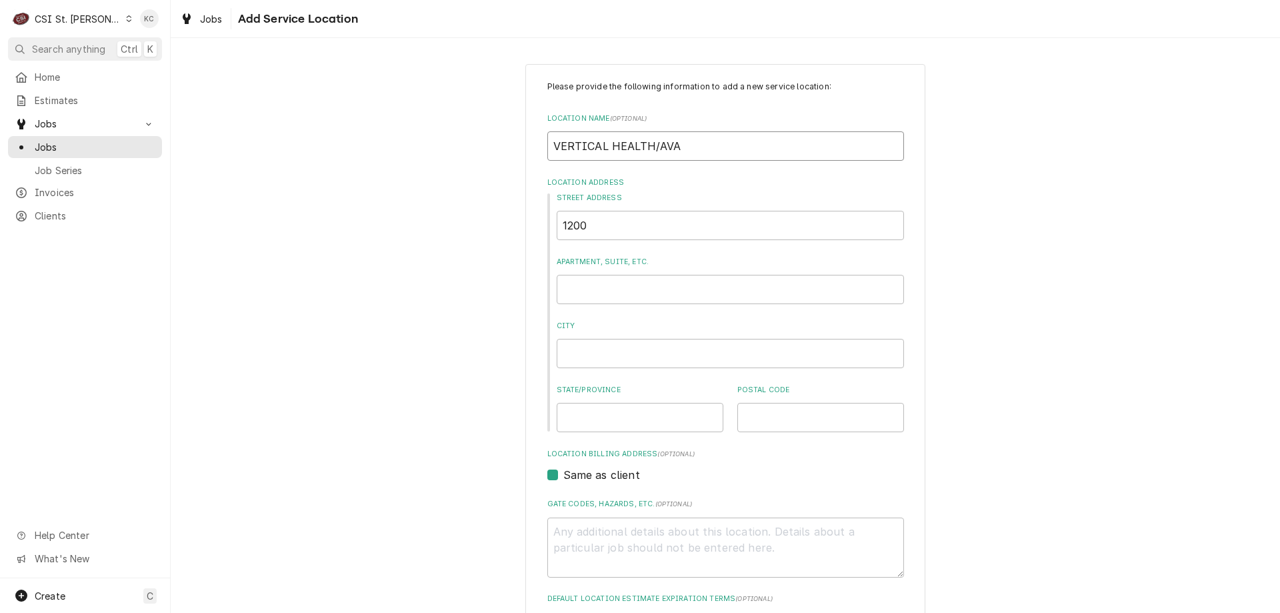
type input "VERTICAL HEALTH/AVAL"
type textarea "x"
type input "VERTICAL HEALTH/[PERSON_NAME]"
type textarea "x"
type input "VERTICAL HEALTH/AVALON"
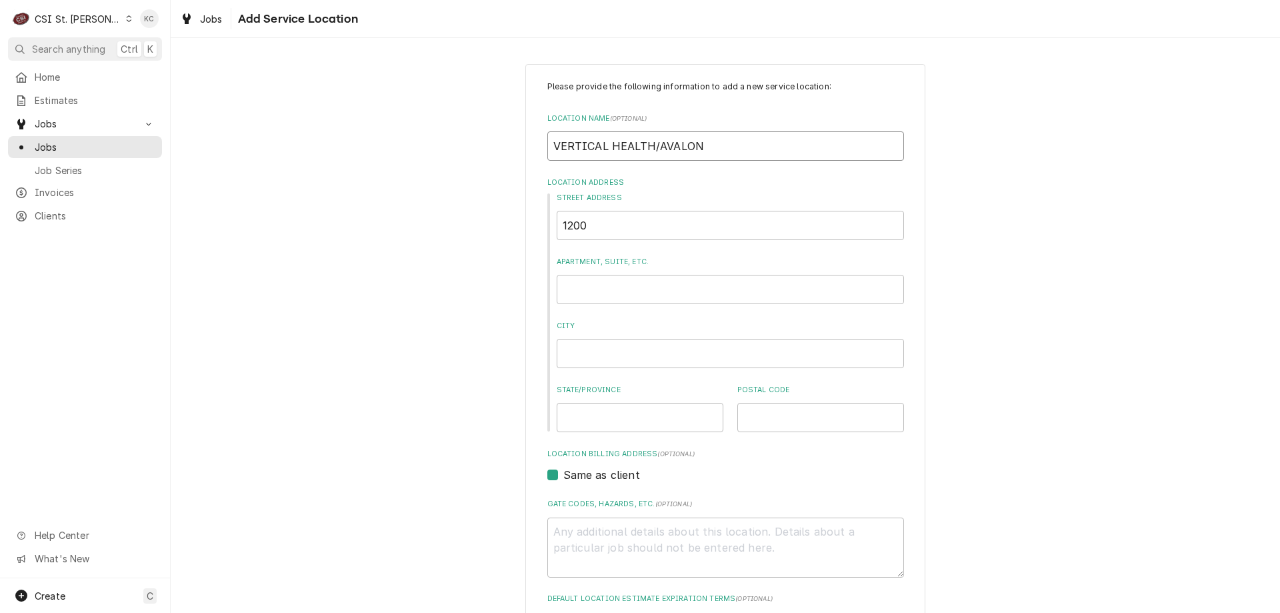
type textarea "x"
type input "VERTICAL HEALTH/AVALON"
type textarea "x"
type input "VERTICAL HEALTH/AVALON V"
type textarea "x"
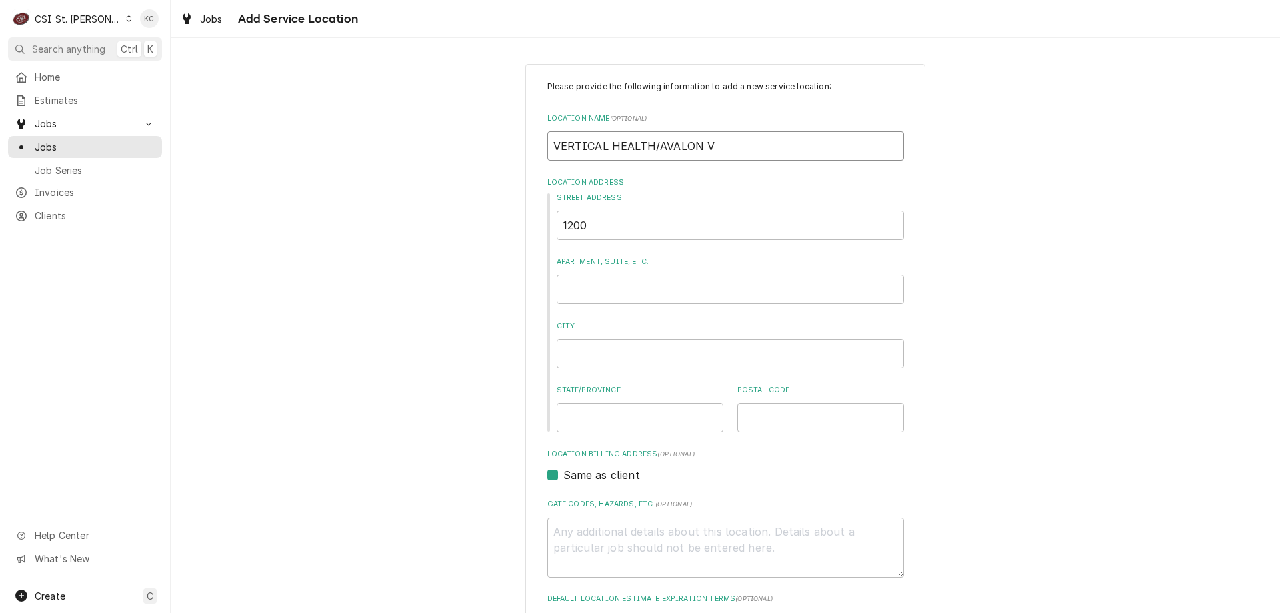
type input "VERTICAL HEALTH/AVALON VI"
type textarea "x"
type input "VERTICAL HEALTH/AVALON VIE"
type textarea "x"
type input "VERTICAL HEALTH/AVALON VIEW"
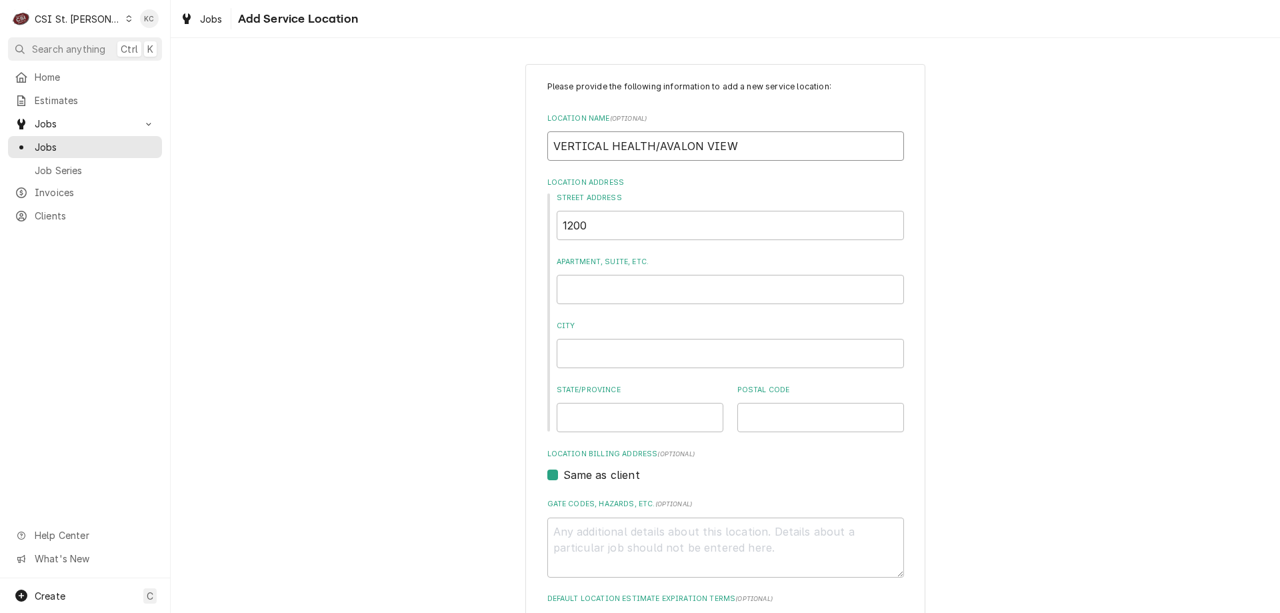
type textarea "x"
type input "VERTICAL HEALTH/AVALON VIEW"
type textarea "x"
type input "VERTICAL HEALTH/AVALON VIEW H"
type textarea "x"
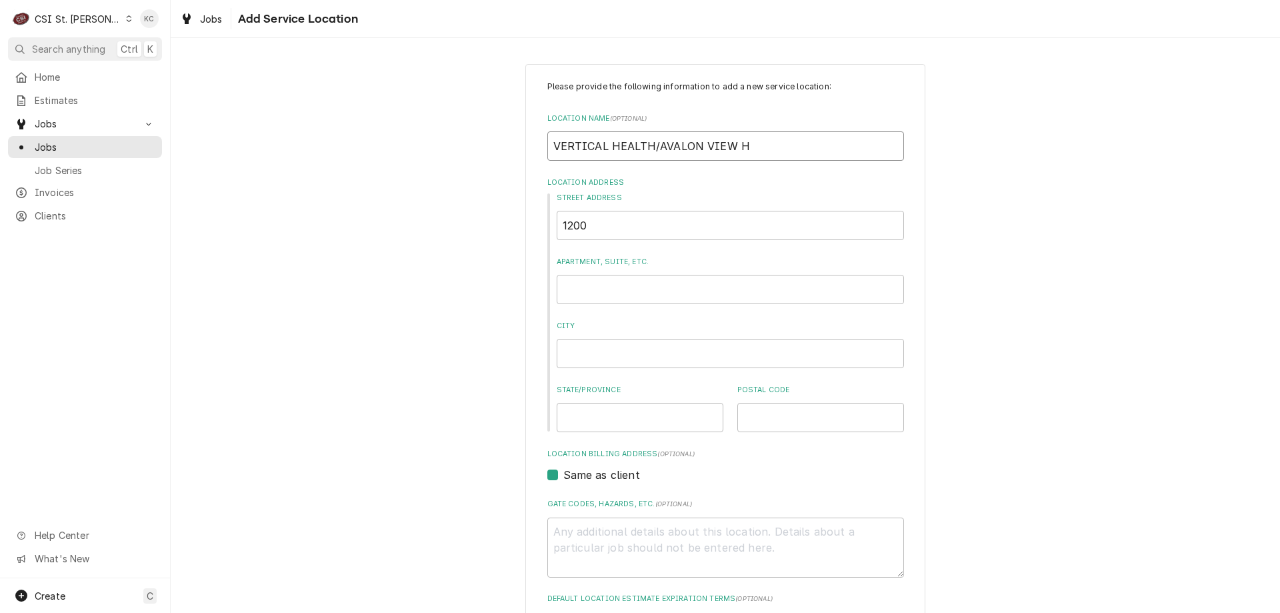
type input "VERTICAL HEALTH/AVALON VIEW HE"
type textarea "x"
type input "VERTICAL HEALTH/AVALON VIEW HEA"
type textarea "x"
type input "VERTICAL HEALTH/AVALON VIEW HEAL"
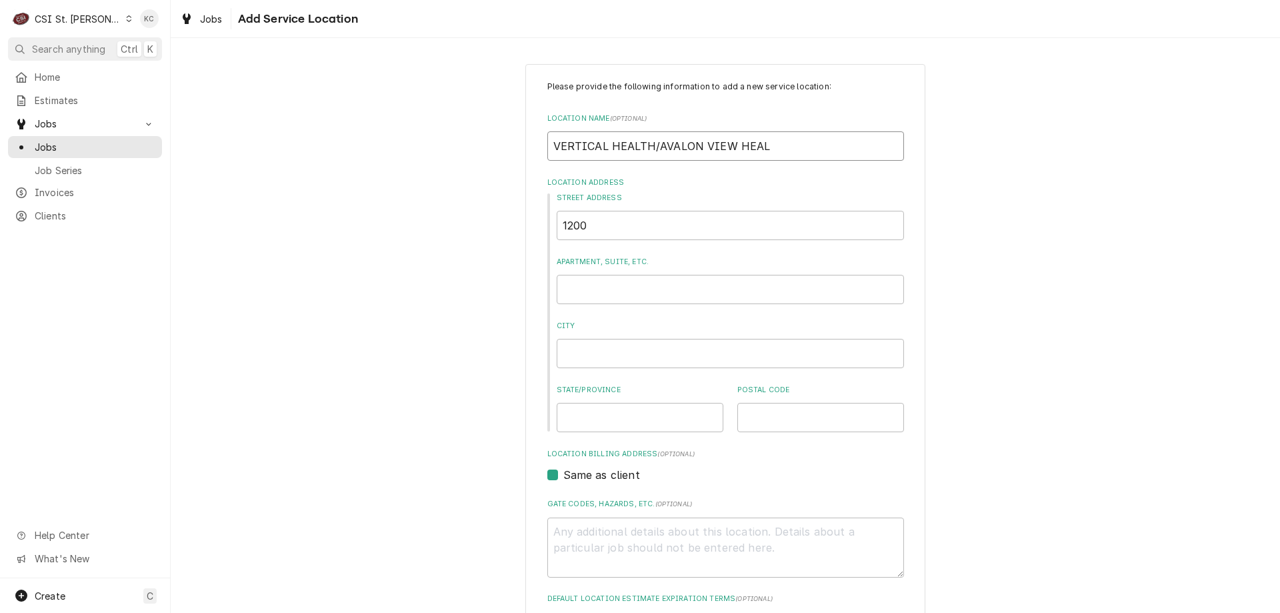
type textarea "x"
type input "VERTICAL HEALTH/AVALON VIEW HEALT"
type textarea "x"
type input "VERTICAL HEALTH/AVALON VIEW HEALTH"
type textarea "x"
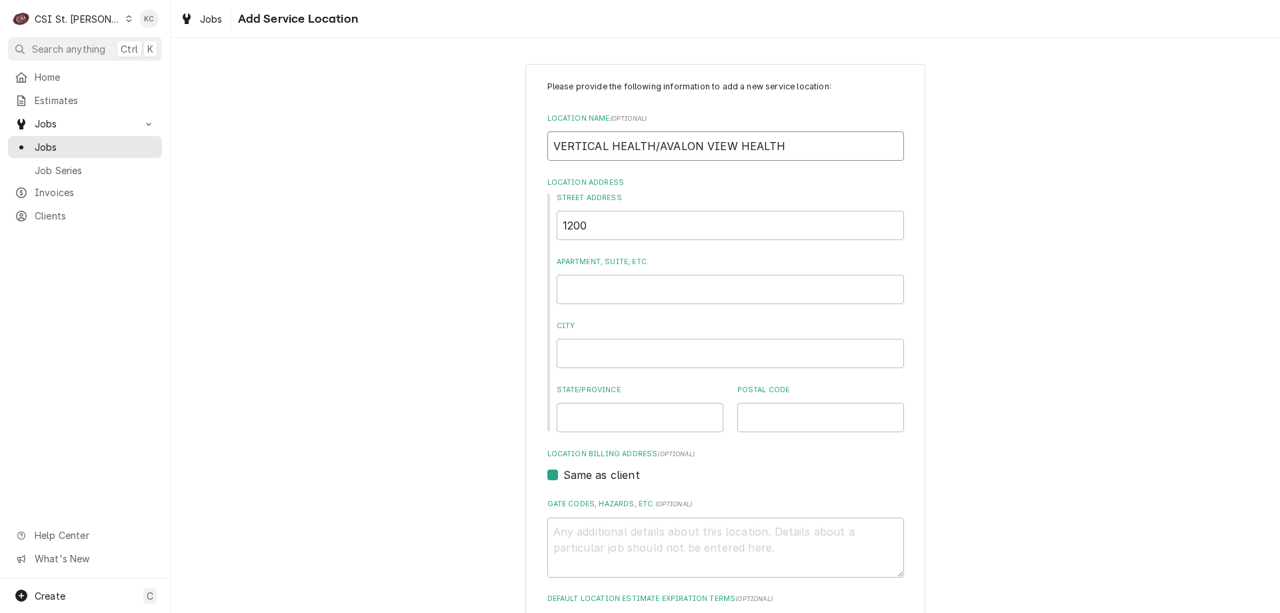
type input "VERTICAL HEALTH/AVALON VIEW HEALTH"
type textarea "x"
type input "VERTICAL HEALTH/AVALON VIEW HEALTH A"
type textarea "x"
type input "VERTICAL HEALTH/AVALON VIEW HEALTH AN"
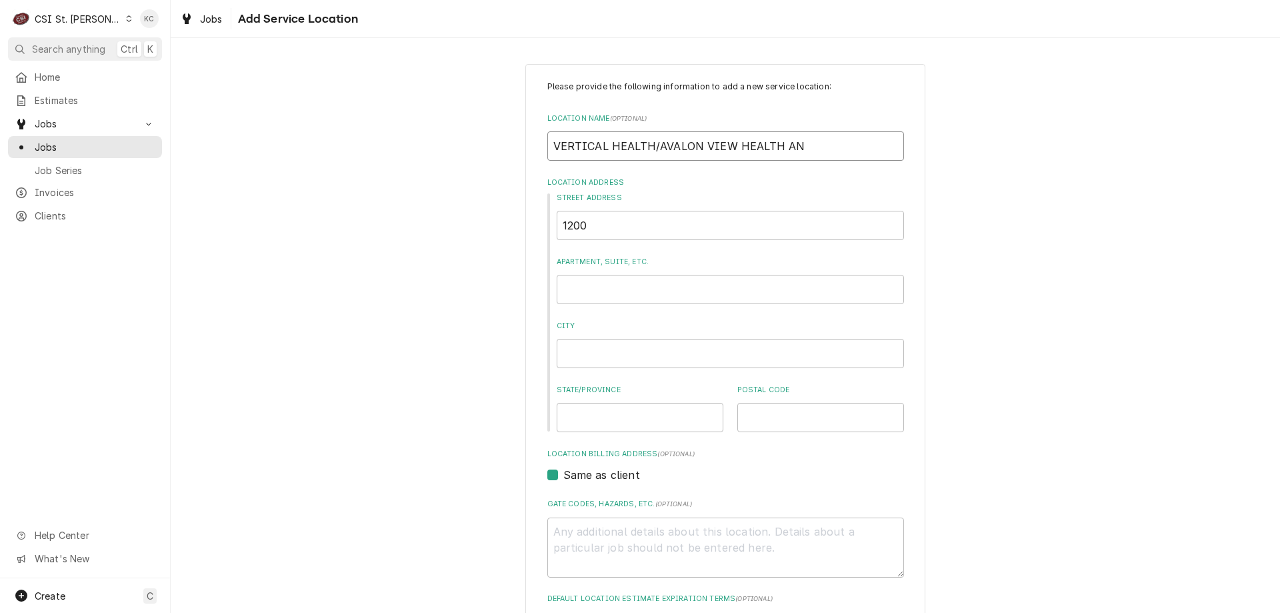
type textarea "x"
type input "VERTICAL HEALTH/AVALON VIEW HEALTH AND"
type textarea "x"
type input "VERTICAL HEALTH/AVALON VIEW HEALTH AND"
type textarea "x"
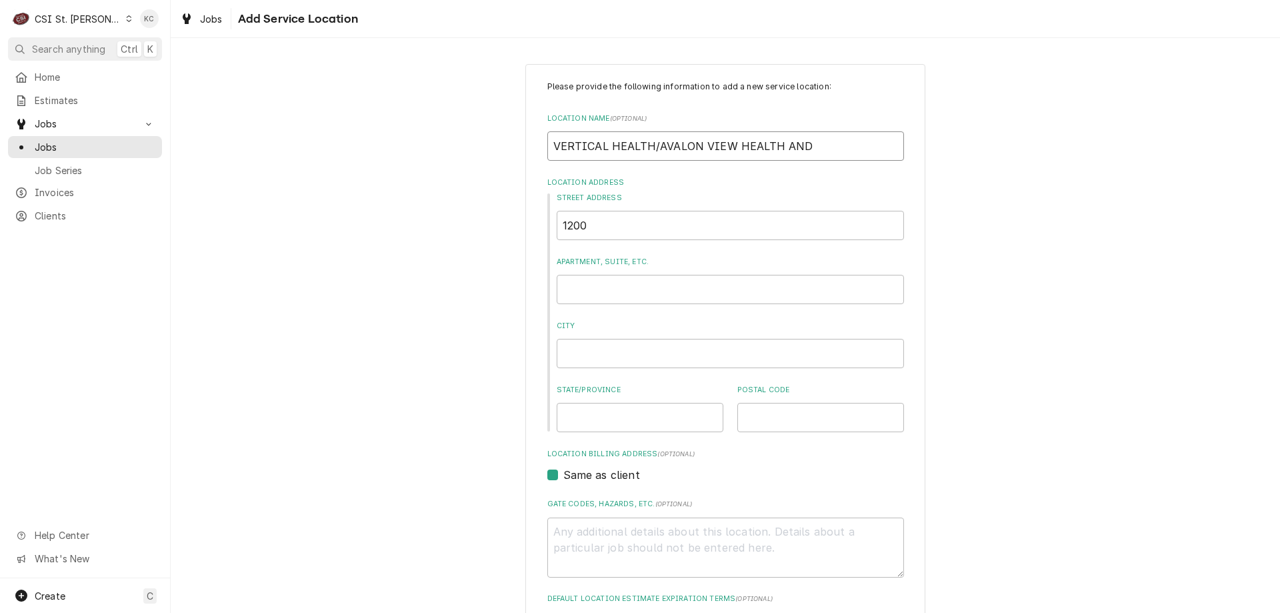
type input "VERTICAL HEALTH/AVALON VIEW HEALTH AND W"
type textarea "x"
type input "VERTICAL HEALTH/AVALON VIEW HEALTH AND WE"
type textarea "x"
type input "VERTICAL HEALTH/AVALON VIEW HEALTH AND WEL"
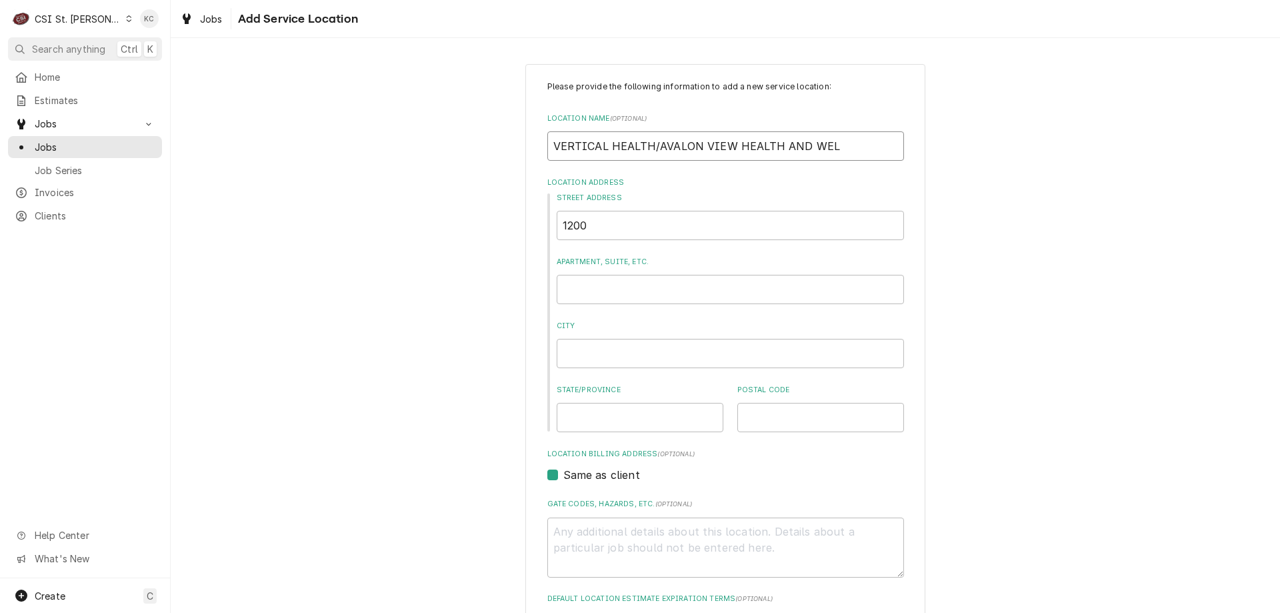
type textarea "x"
type input "VERTICAL HEALTH/AVALON VIEW HEALTH AND WELL"
type textarea "x"
type input "VERTICAL HEALTH/AVALON VIEW HEALTH AND WELLN"
type textarea "x"
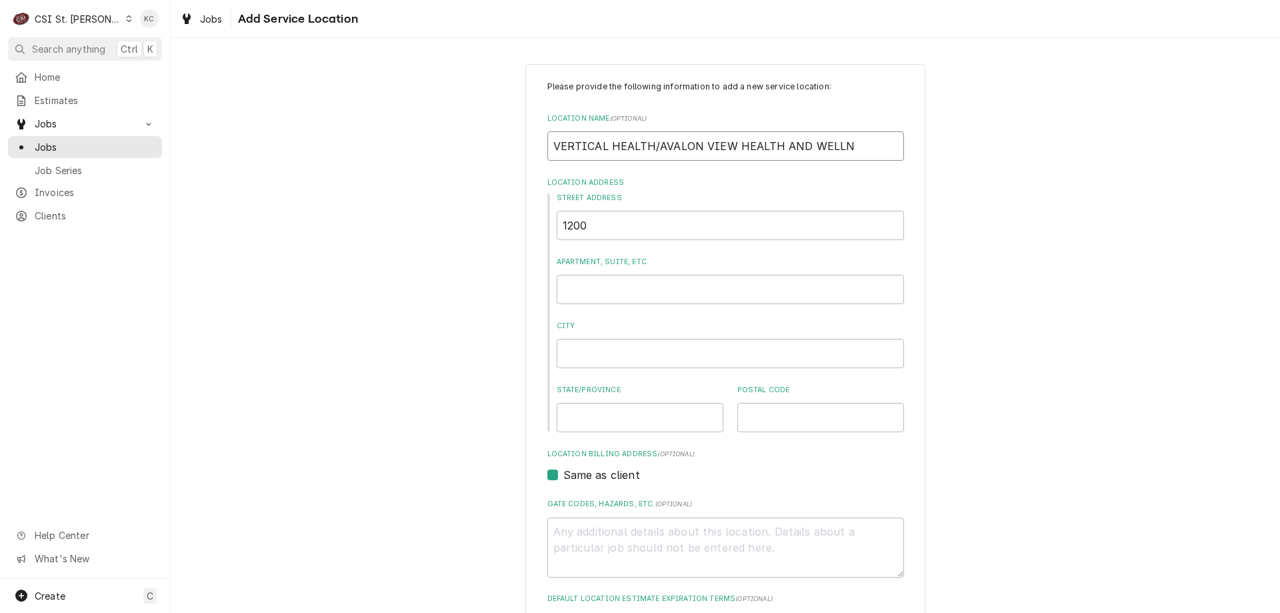
type input "VERTICAL HEALTH/AVALON VIEW HEALTH AND WELLNE"
type textarea "x"
type input "VERTICAL HEALTH/AVALON VIEW HEALTH AND WELLNES"
type textarea "x"
type input "VERTICAL HEALTH/AVALON VIEW HEALTH AND WELLNESS"
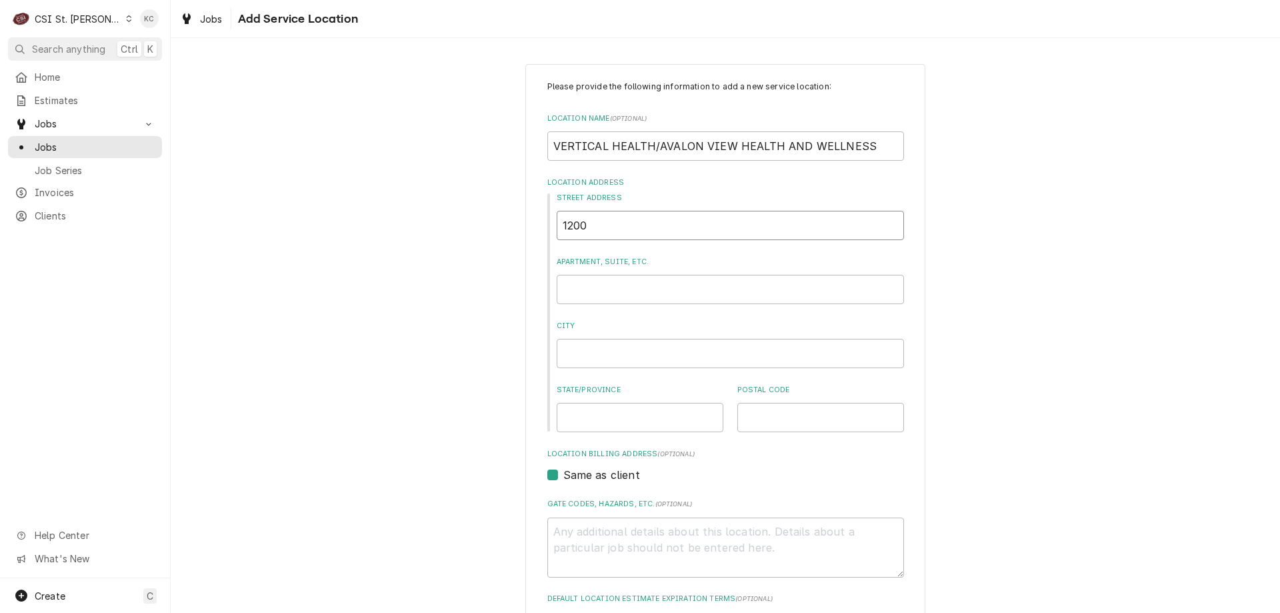
type textarea "x"
type input "1"
type textarea "x"
type input "12"
type textarea "x"
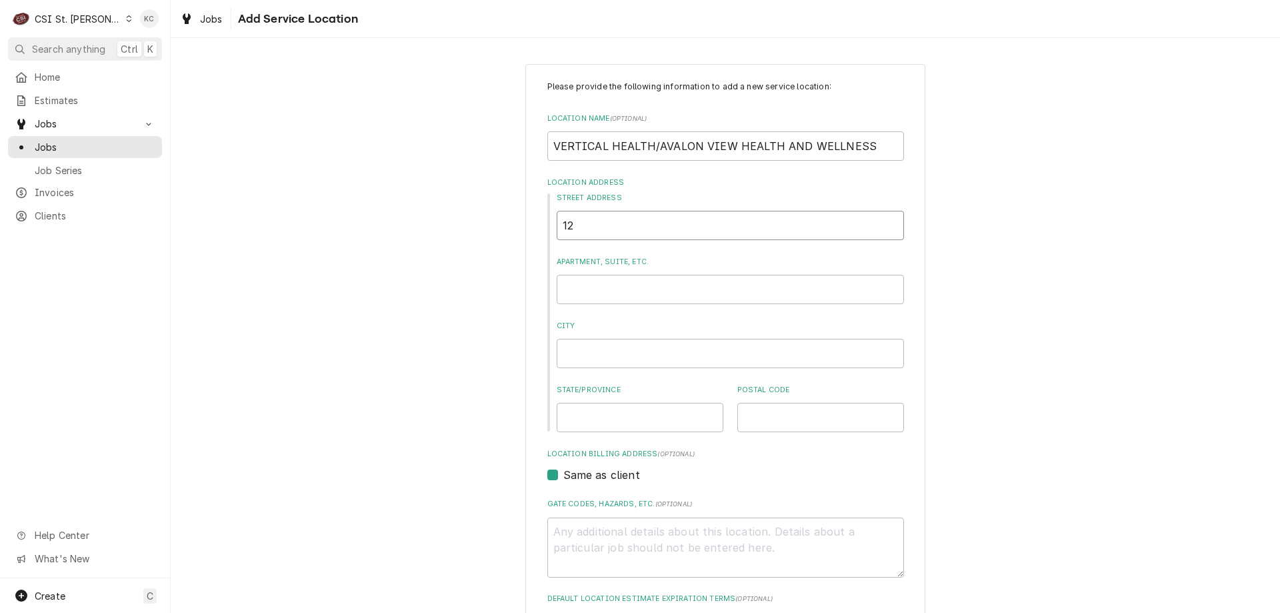
type input "120"
type textarea "x"
type input "1200"
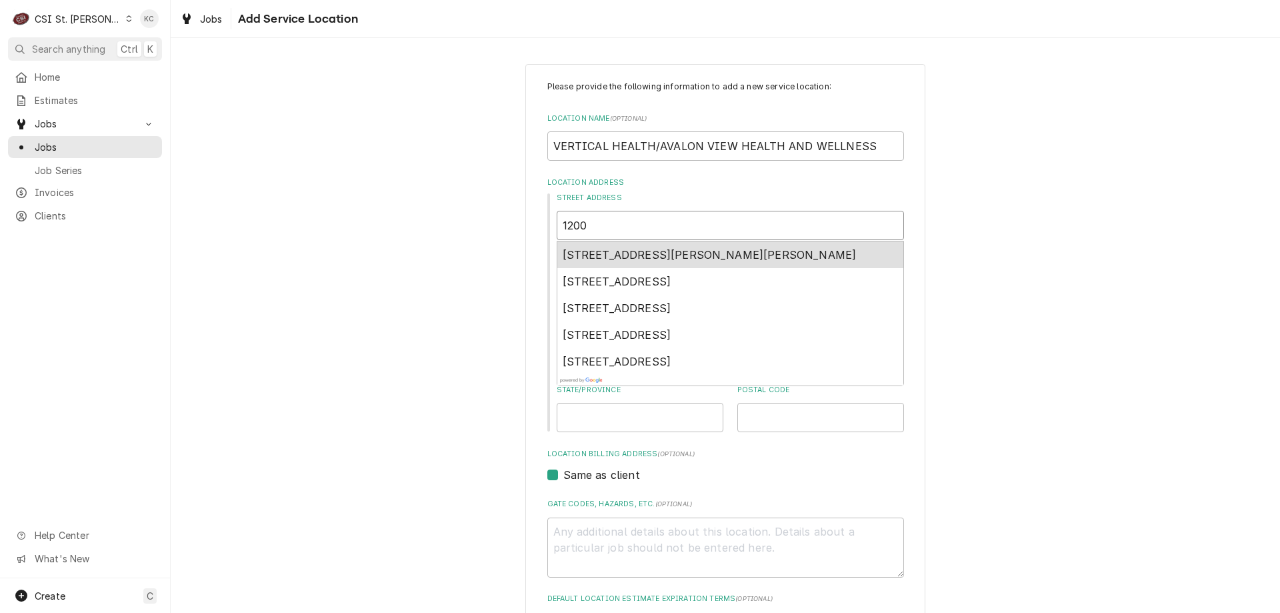
type textarea "x"
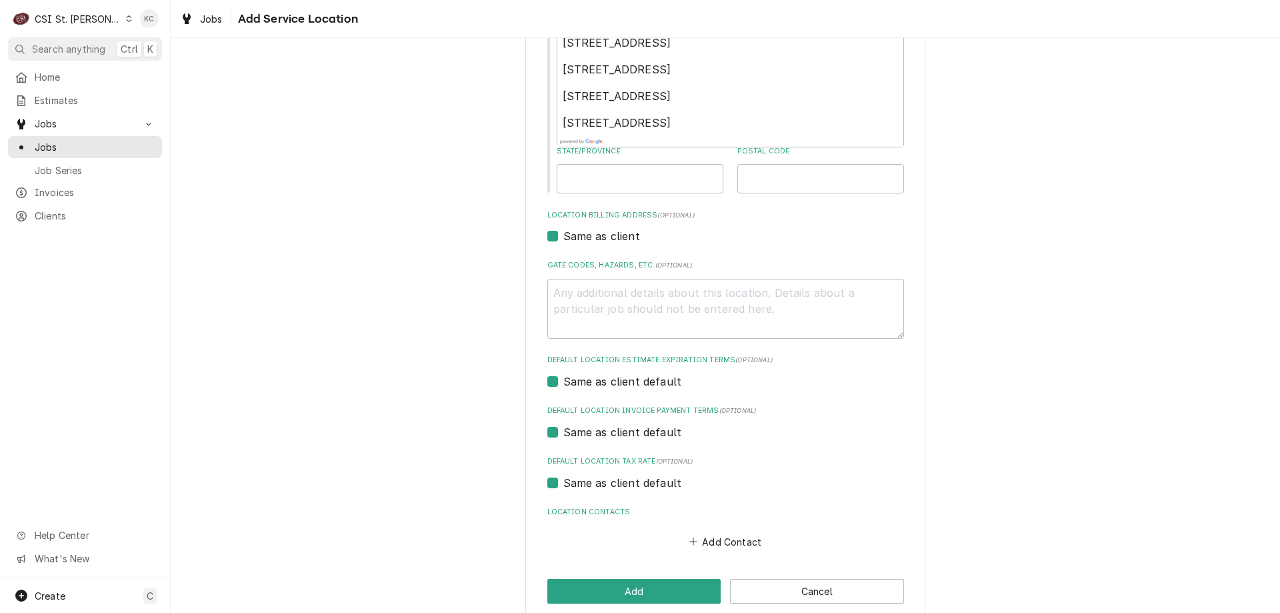
scroll to position [258, 0]
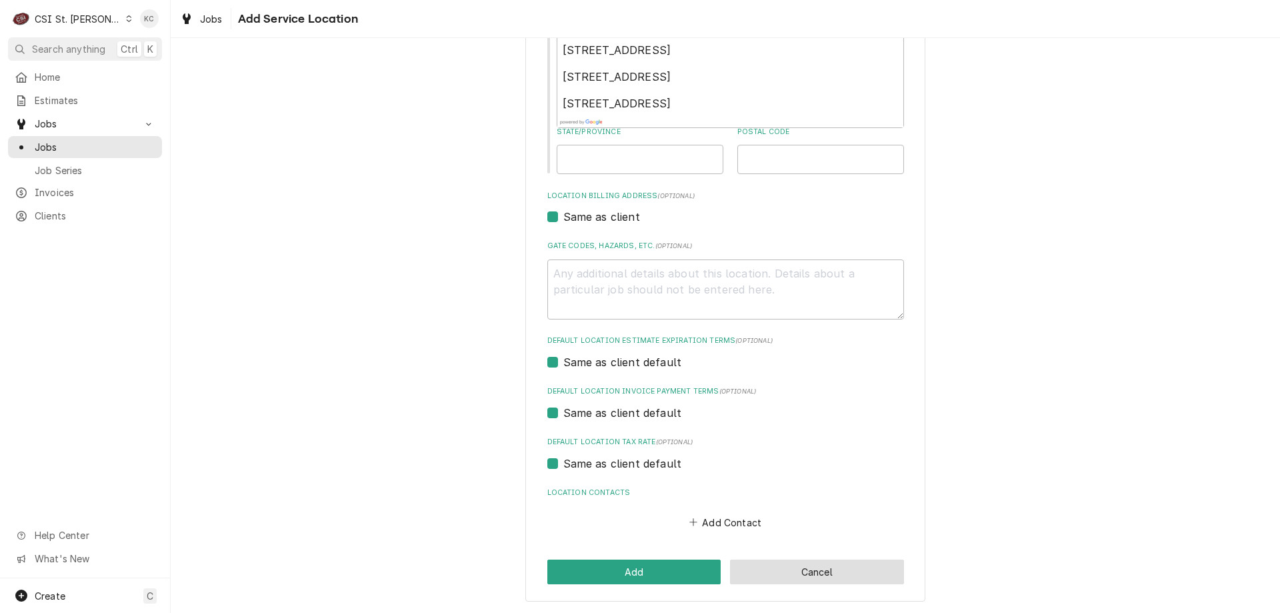
type input "1200"
click at [852, 567] on button "Cancel" at bounding box center [817, 571] width 174 height 25
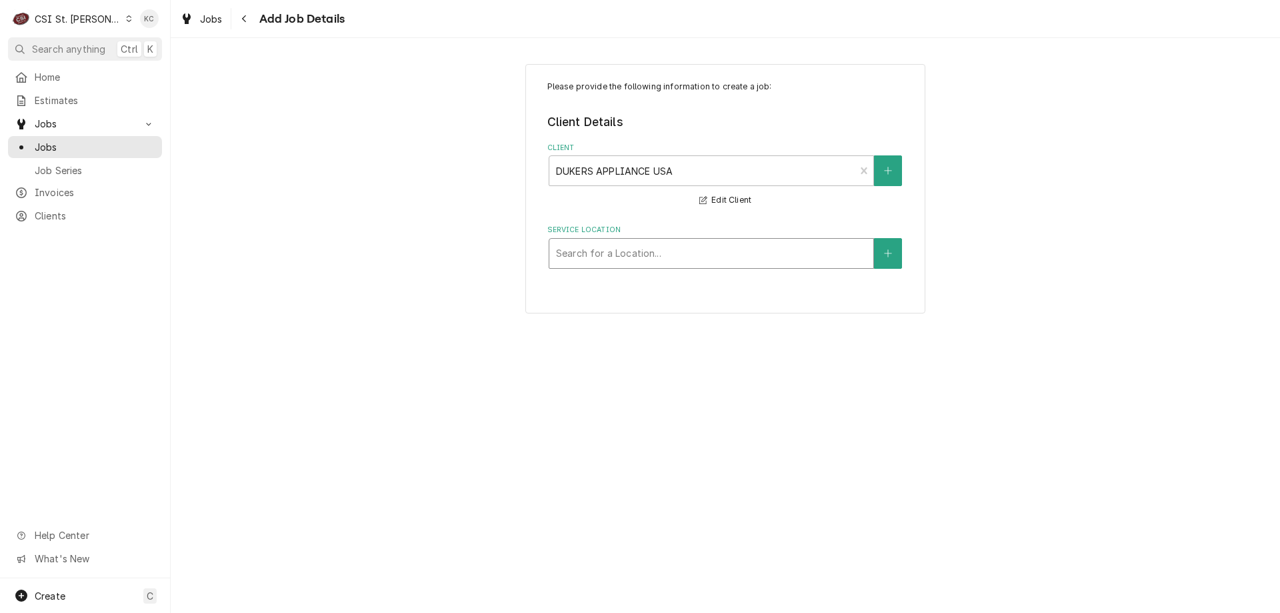
click at [734, 253] on div "Service Location" at bounding box center [711, 253] width 311 height 24
type input "4203"
click at [887, 248] on button "Service Location" at bounding box center [888, 253] width 28 height 31
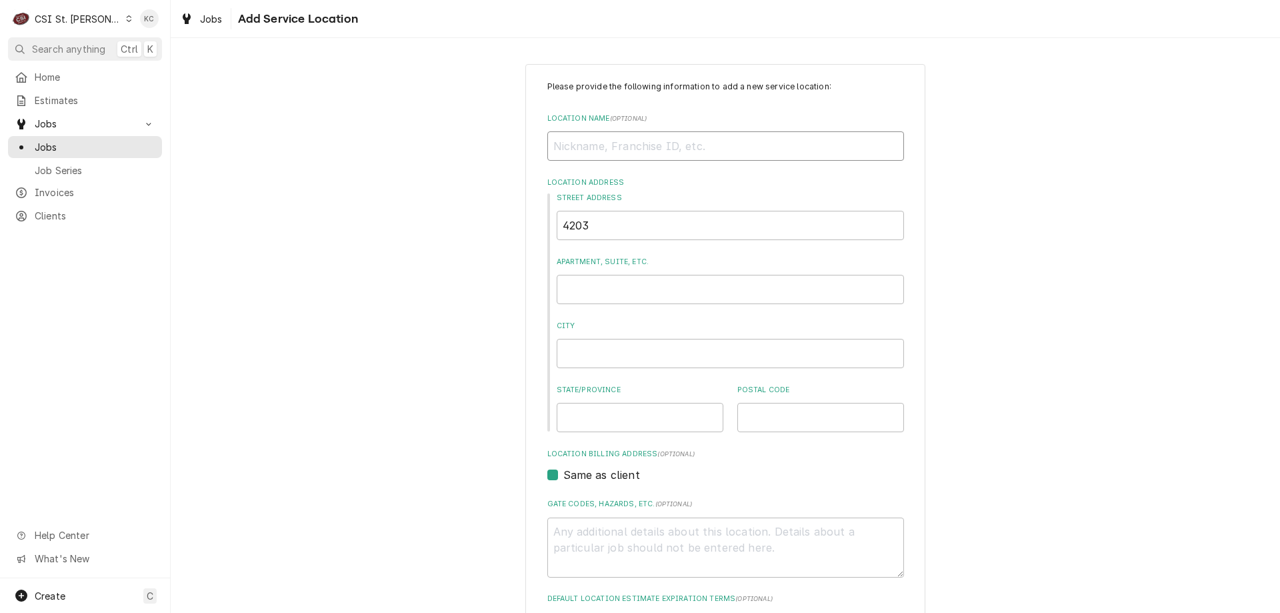
click at [781, 154] on input "Location Name ( optional )" at bounding box center [725, 145] width 357 height 29
type textarea "x"
type input "T"
type textarea "x"
type input "TR"
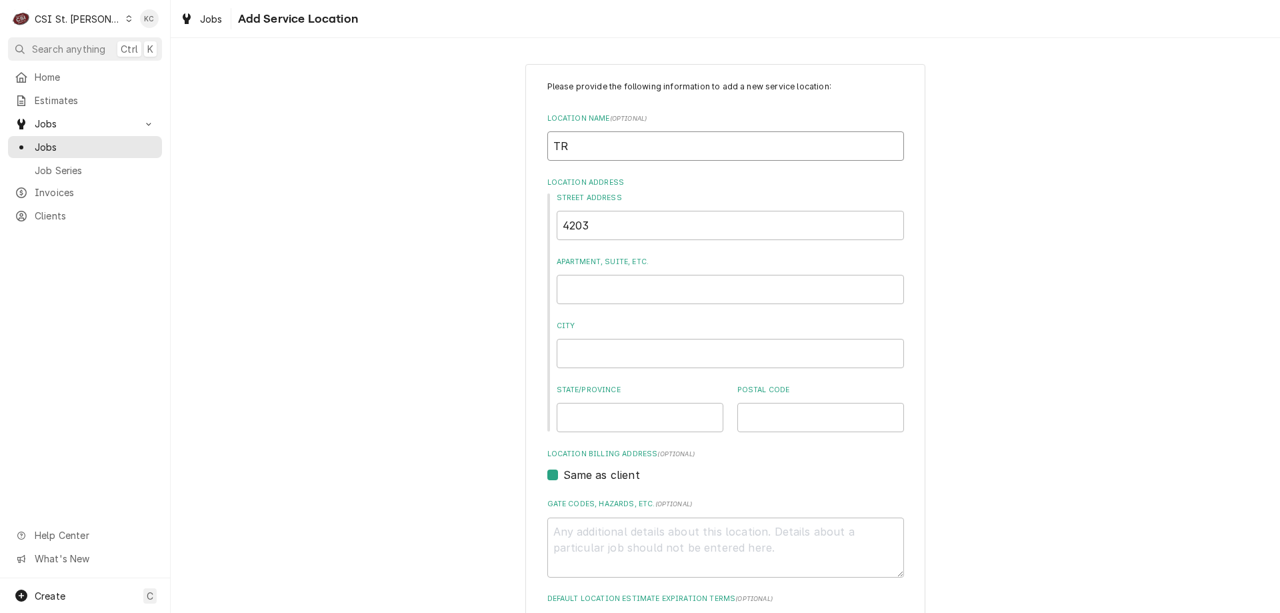
type textarea "x"
type input "TRI"
type textarea "x"
type input "TRIP"
type textarea "x"
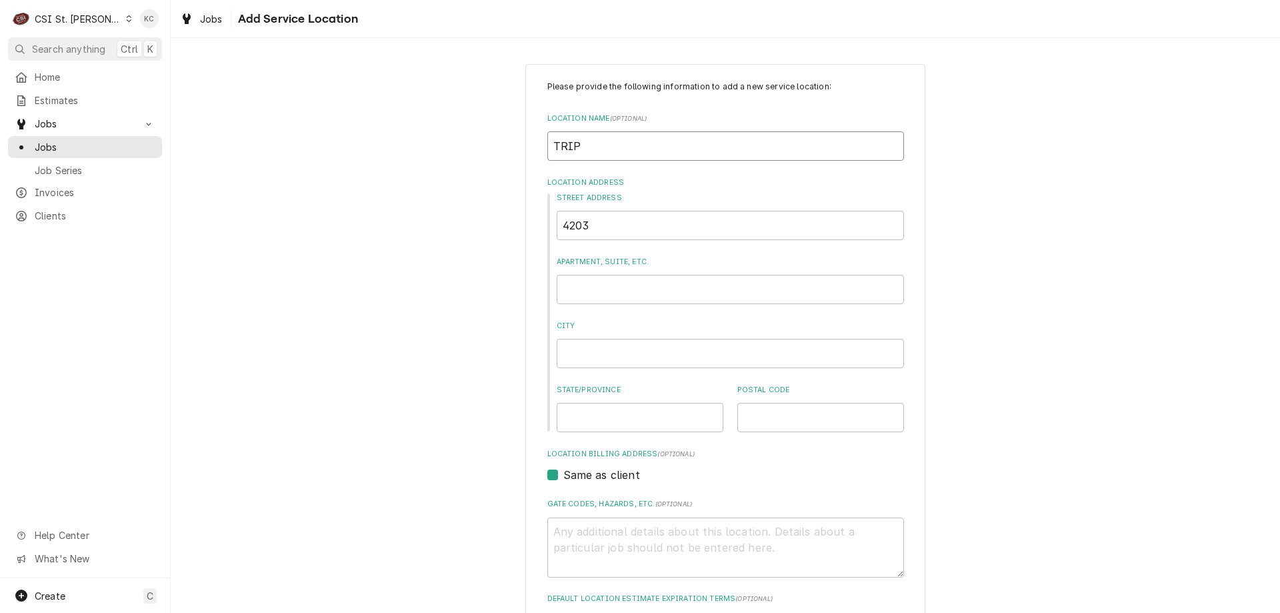
type input "TRIPL"
type textarea "x"
type input "TRIPLE"
type textarea "x"
type input "TRIPLE"
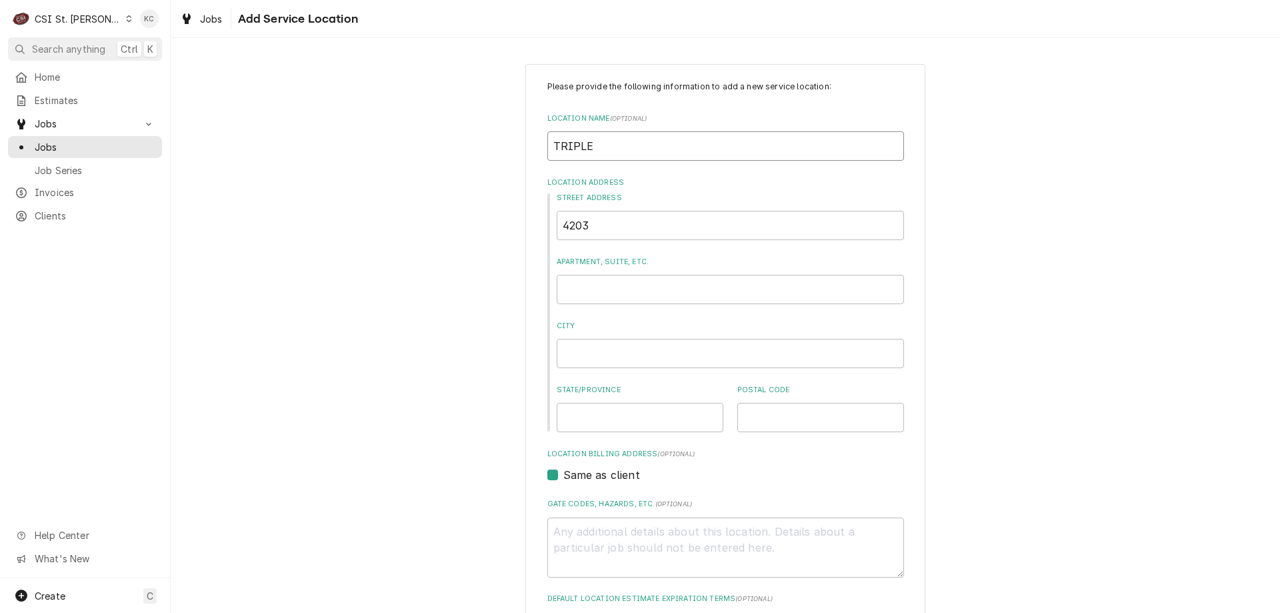
type textarea "x"
type input "TRIPLE A"
type textarea "x"
type input "TRIPLE A"
type textarea "x"
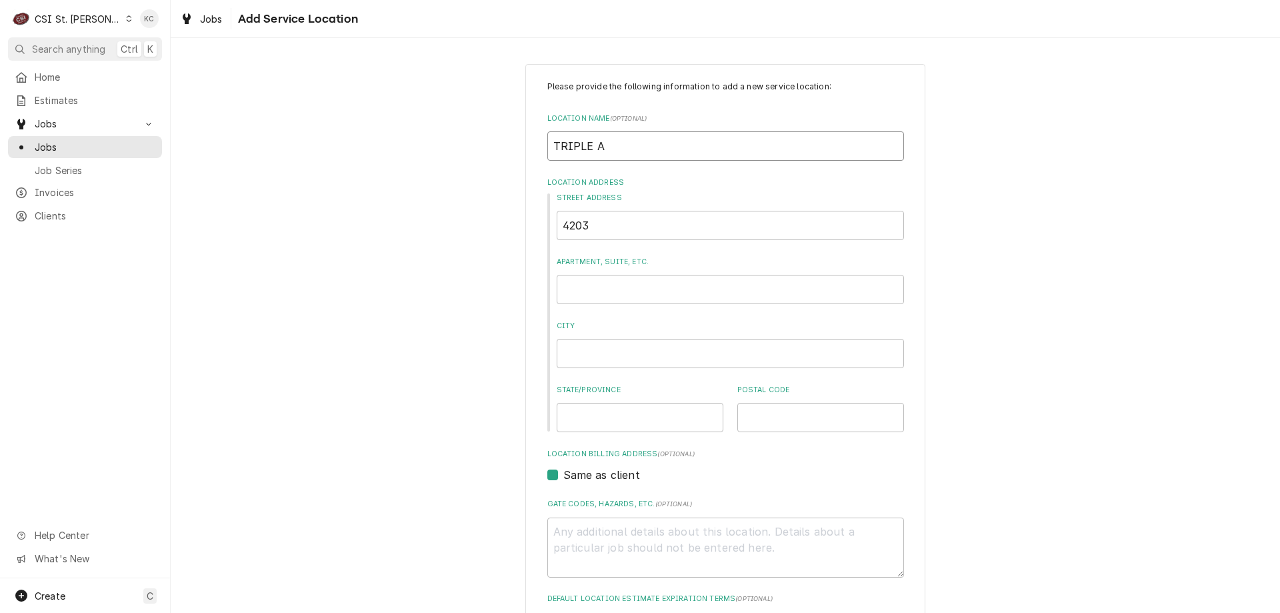
type input "TRIPLE A"
type textarea "x"
type input "TRIPLE A'"
type textarea "x"
type input "TRIPLE A'S"
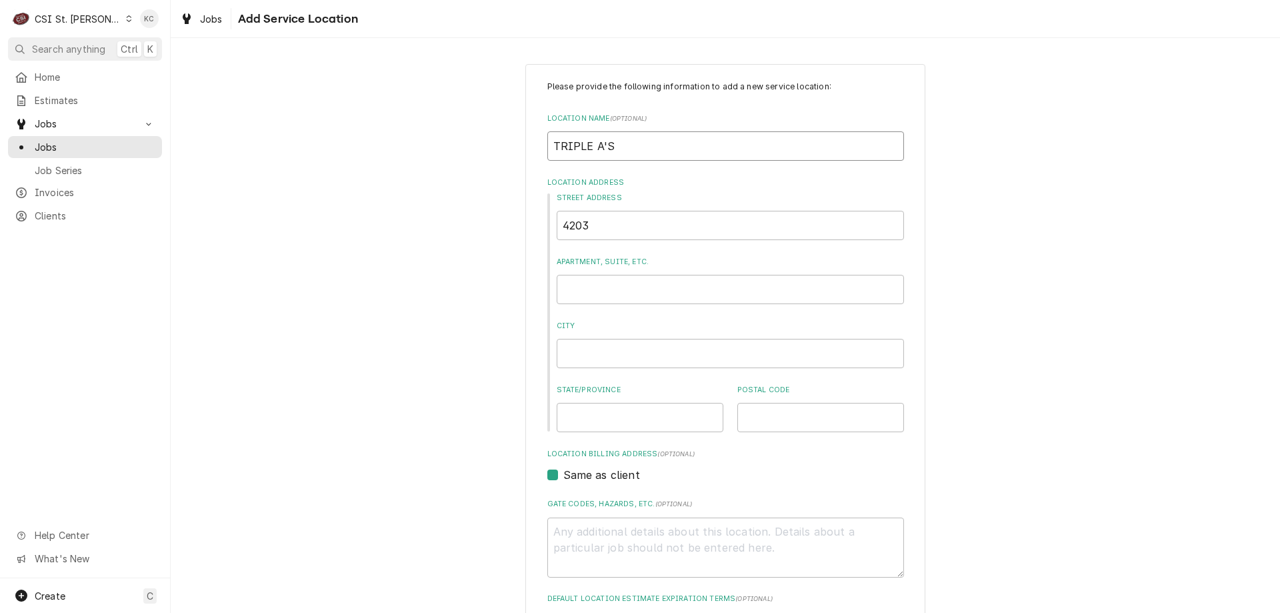
type textarea "x"
type input "TRIPLE A'S"
type textarea "x"
type input "TRIPLE A'S B"
type textarea "x"
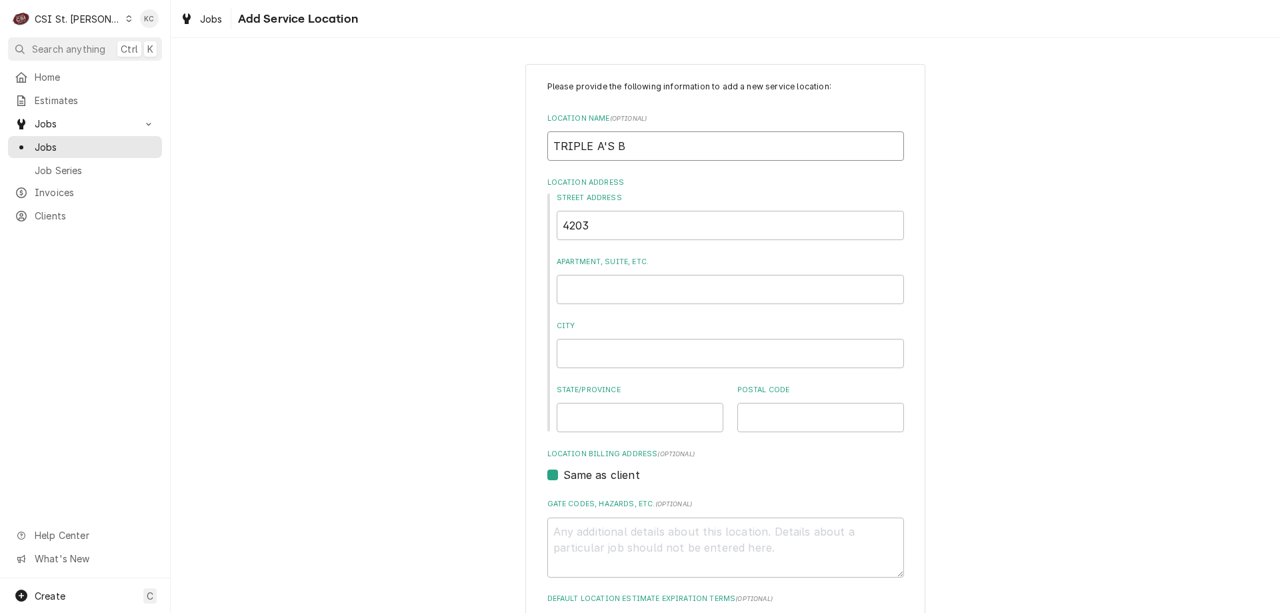
type input "TRIPLE A'S BA"
type textarea "x"
type input "TRIPLE A'S BAR"
type textarea "x"
type input "TRIPLE A'S BAR"
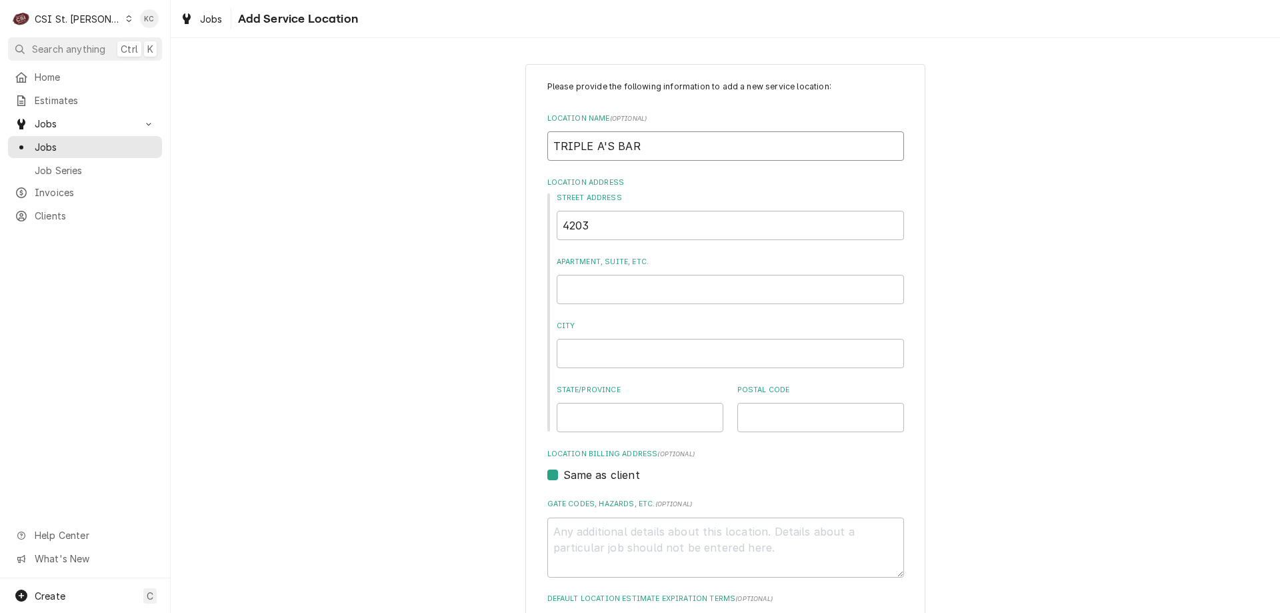
type textarea "x"
type input "TRIPLE A'S BAR A"
type textarea "x"
type input "TRIPLE A'S BAR AN"
type textarea "x"
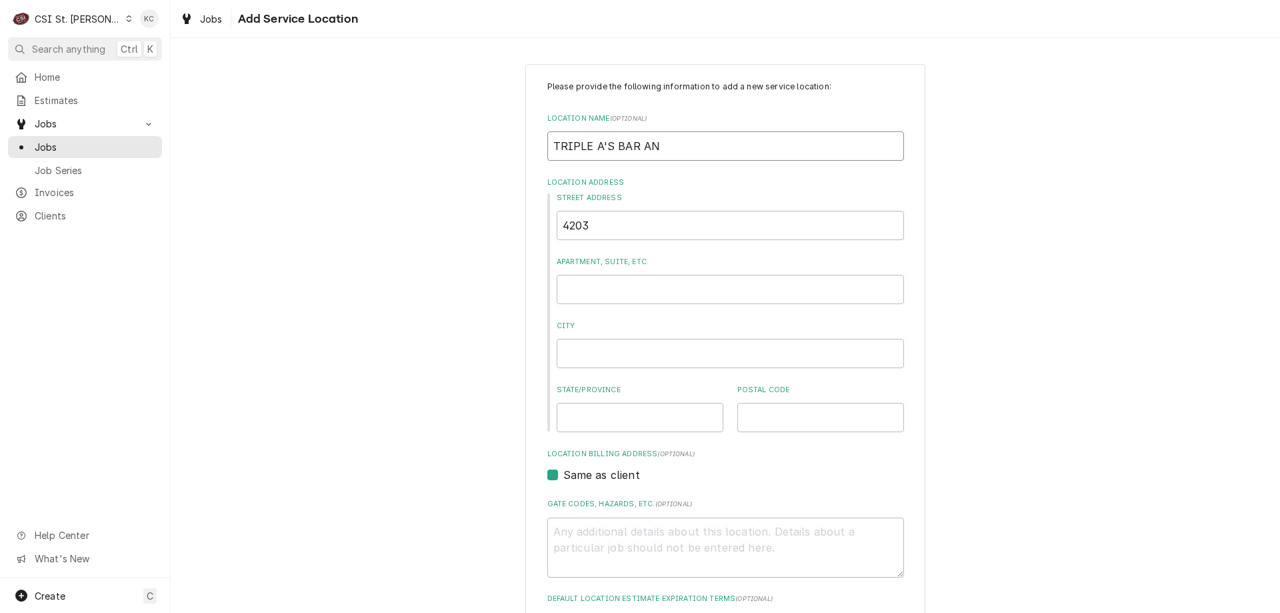
type input "TRIPLE A'S BAR AND"
type textarea "x"
type input "TRIPLE A'S BAR AND"
type textarea "x"
type input "TRIPLE A'S BAR AND G"
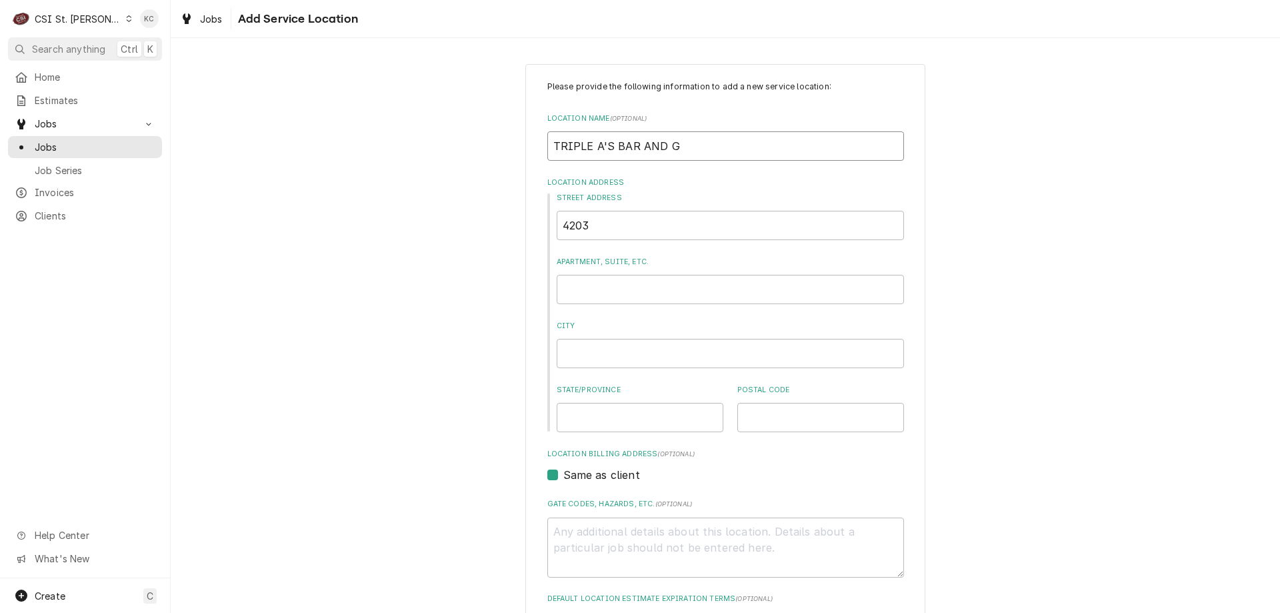
type textarea "x"
type input "TRIPLE A'S BAR AND GR"
type textarea "x"
type input "TRIPLE A'S BAR AND GRI"
type textarea "x"
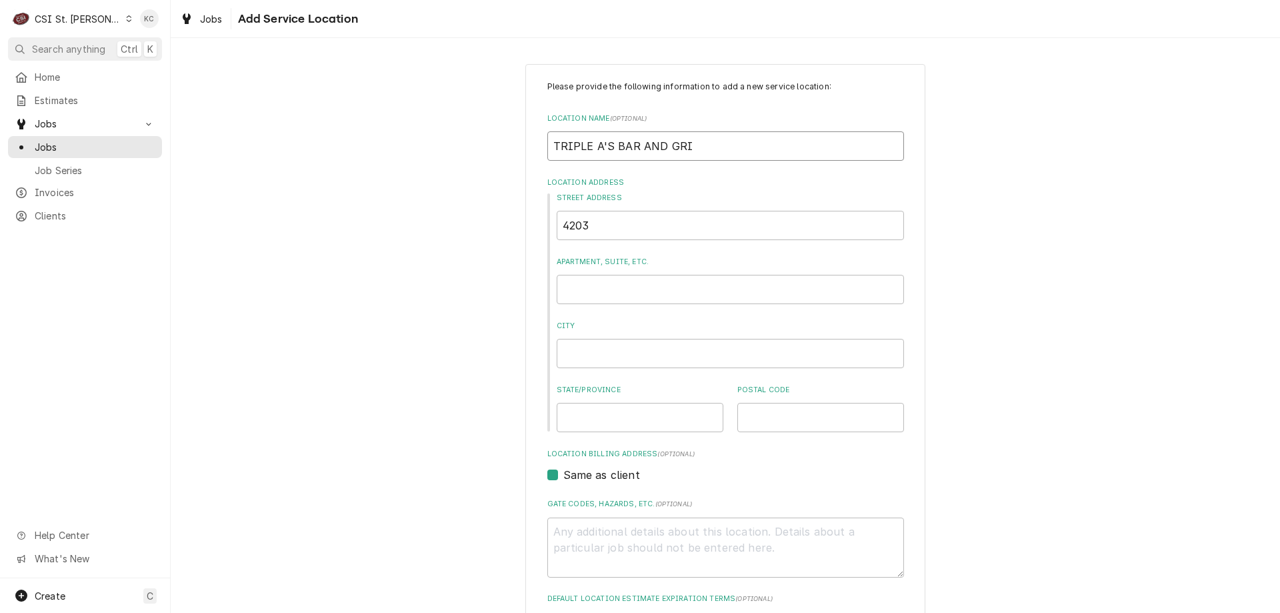
type input "TRIPLE A'S BAR AND GRIL"
type textarea "x"
type input "TRIPLE A'S BAR AND GRILL"
type textarea "x"
type input "4"
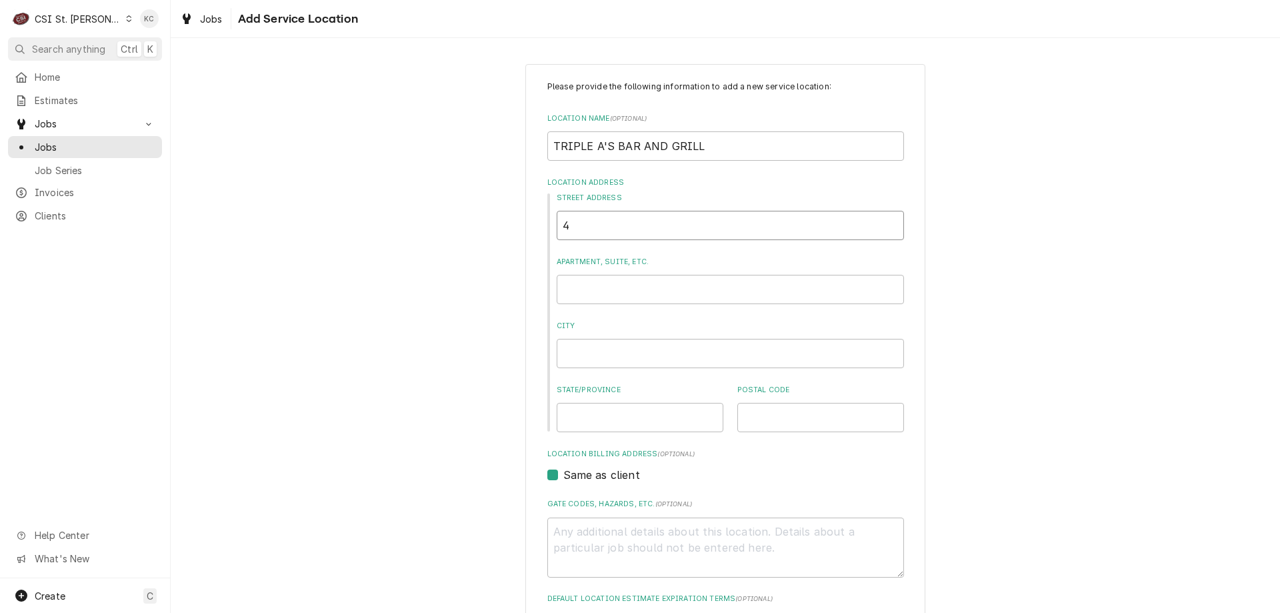
type textarea "x"
type input "42"
type textarea "x"
type input "420"
type textarea "x"
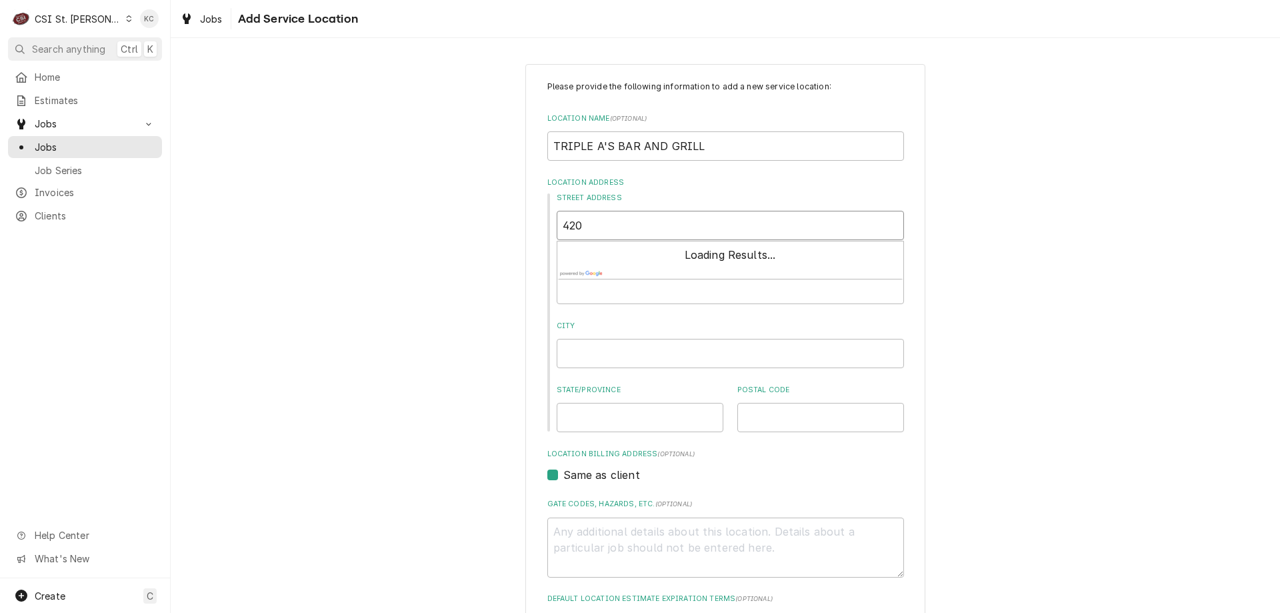
type input "4203"
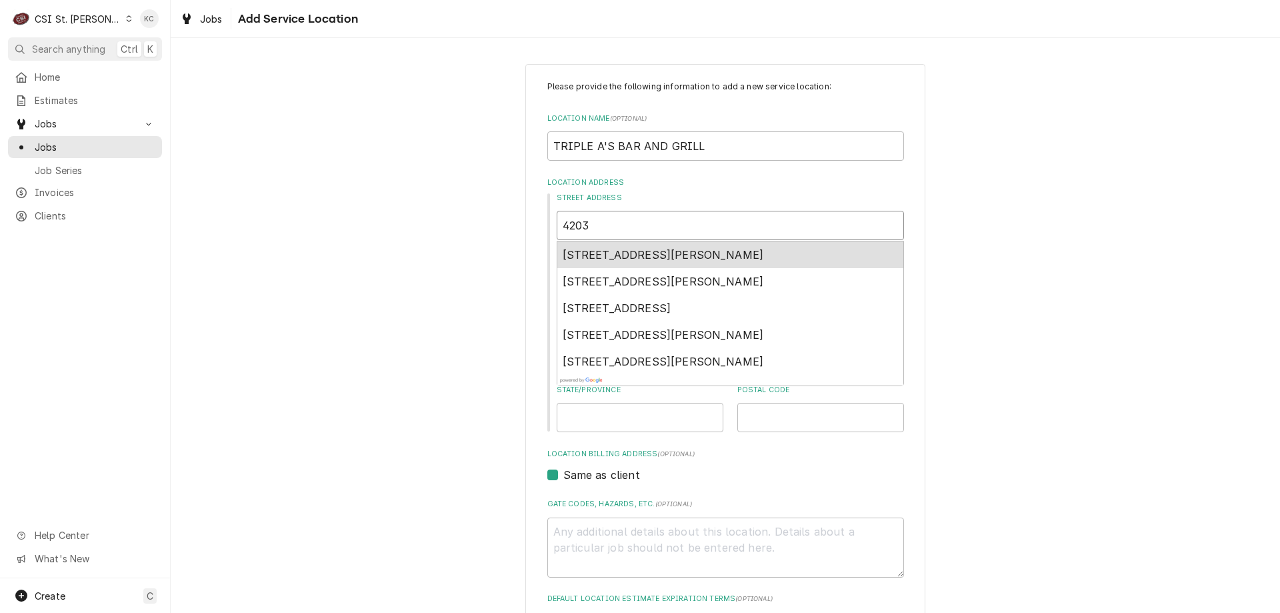
type textarea "x"
type input "4203"
type textarea "x"
type input "4203 N"
type textarea "x"
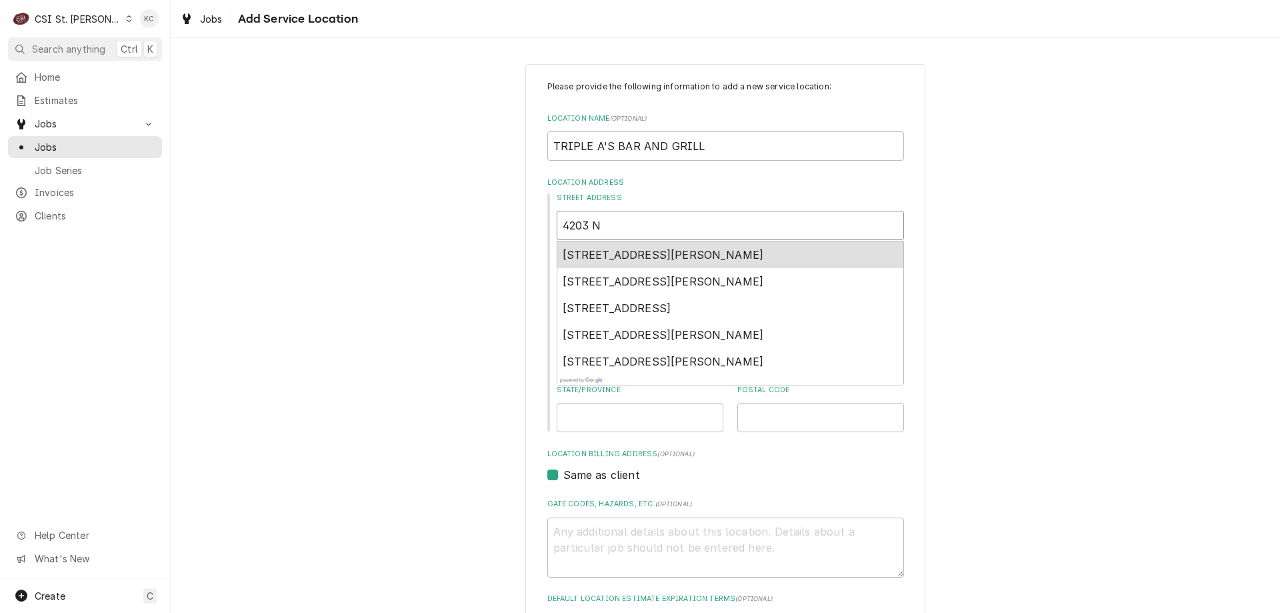
type input "4203 NO"
type textarea "x"
type input "4203 NOR"
type textarea "x"
type input "4203 NORT"
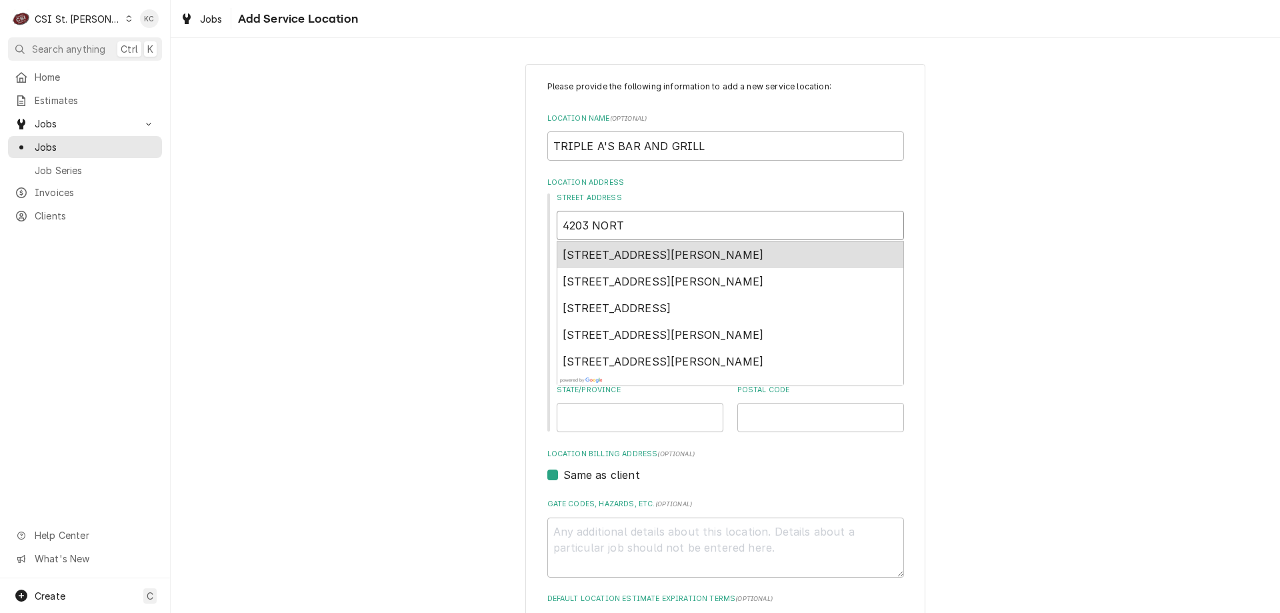
type textarea "x"
type input "4203 NORTH"
type textarea "x"
type input "4203 NORTH"
click at [795, 255] on span "4203 North Saint Peters Parkway, St. Peters, MO, USA" at bounding box center [710, 254] width 294 height 13
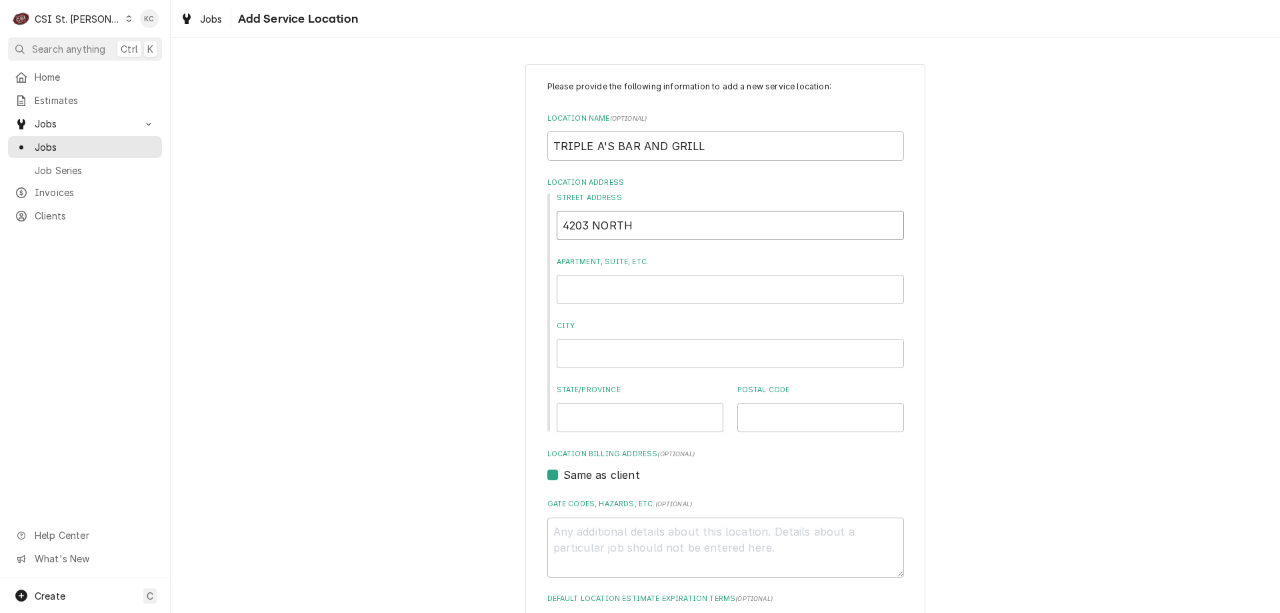
type textarea "x"
type input "4203 N St Peters Pkwy"
type textarea "x"
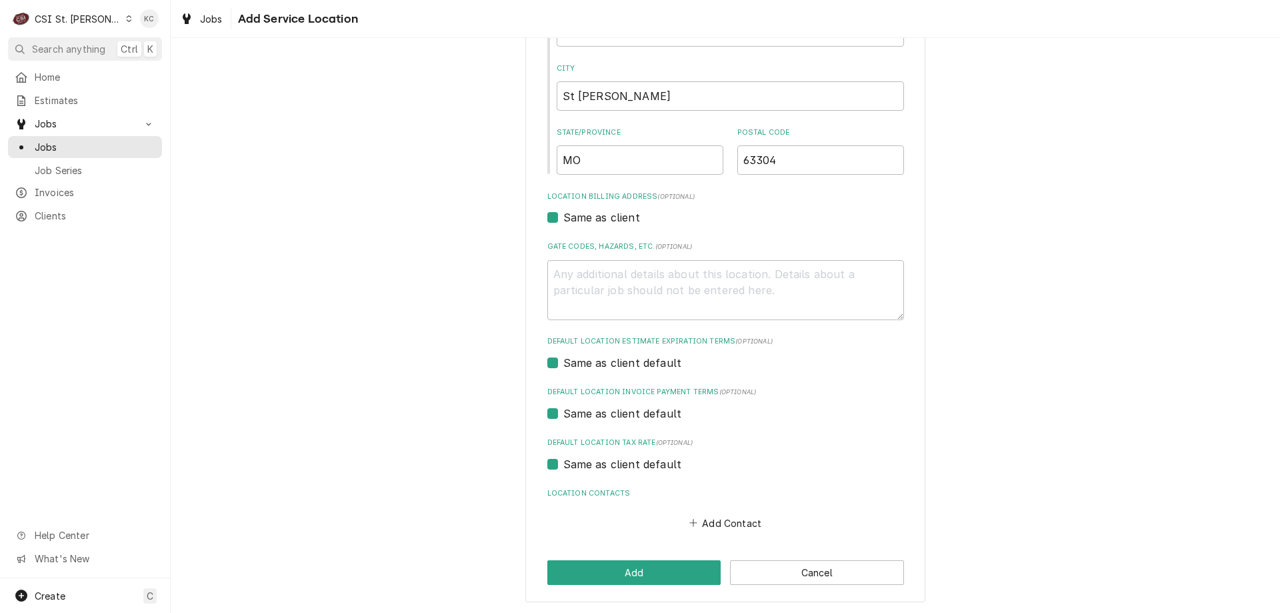
scroll to position [258, 0]
type input "4203 N St Peters Pkwy"
click at [653, 567] on button "Add" at bounding box center [634, 571] width 174 height 25
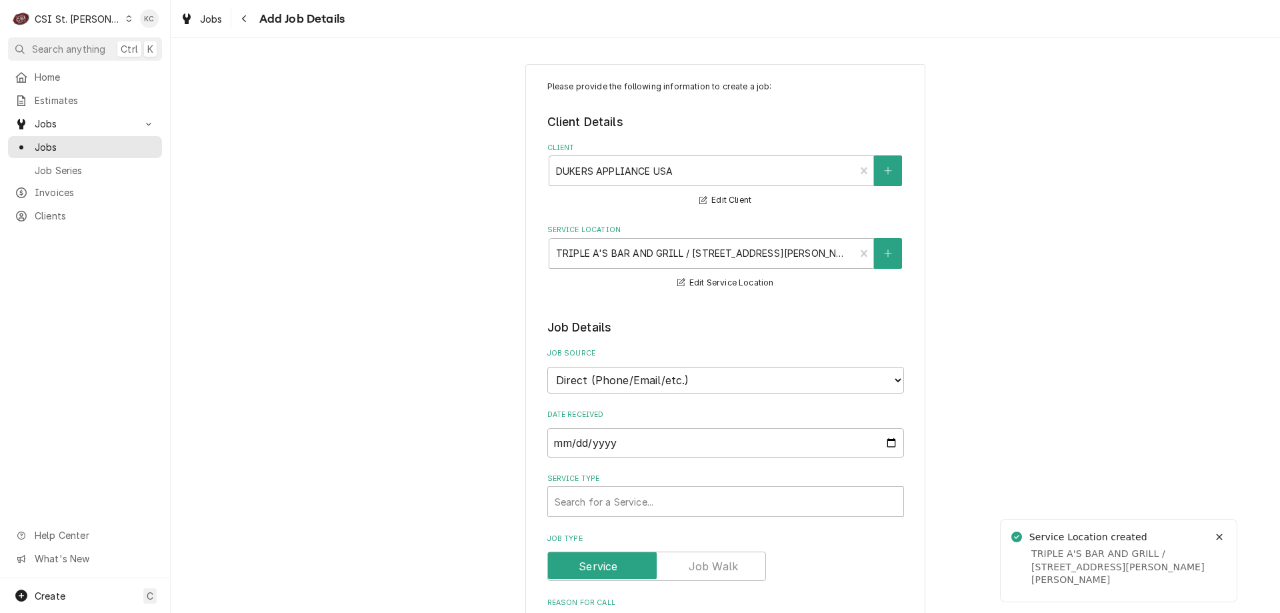
type textarea "x"
click at [667, 385] on select "Direct (Phone/Email/etc.) Service Channel Corrigo Ecotrak Other" at bounding box center [725, 380] width 357 height 27
select select "100"
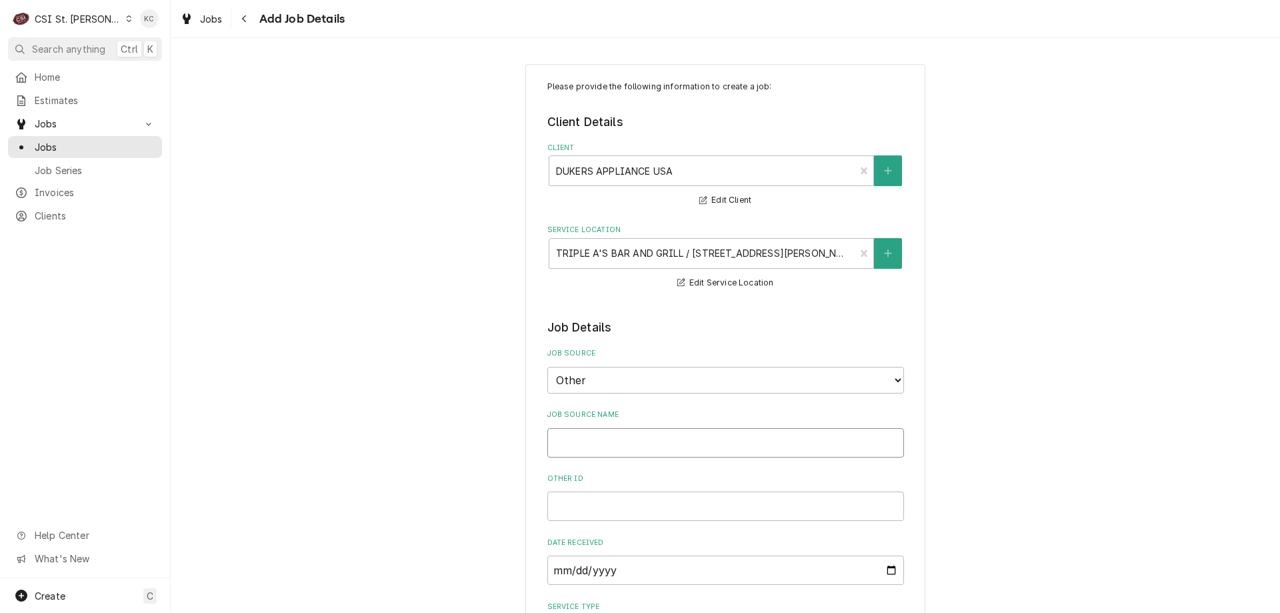
click at [651, 445] on input "Job Source Name" at bounding box center [725, 442] width 357 height 29
type textarea "x"
type input "D"
type textarea "x"
type input "DU"
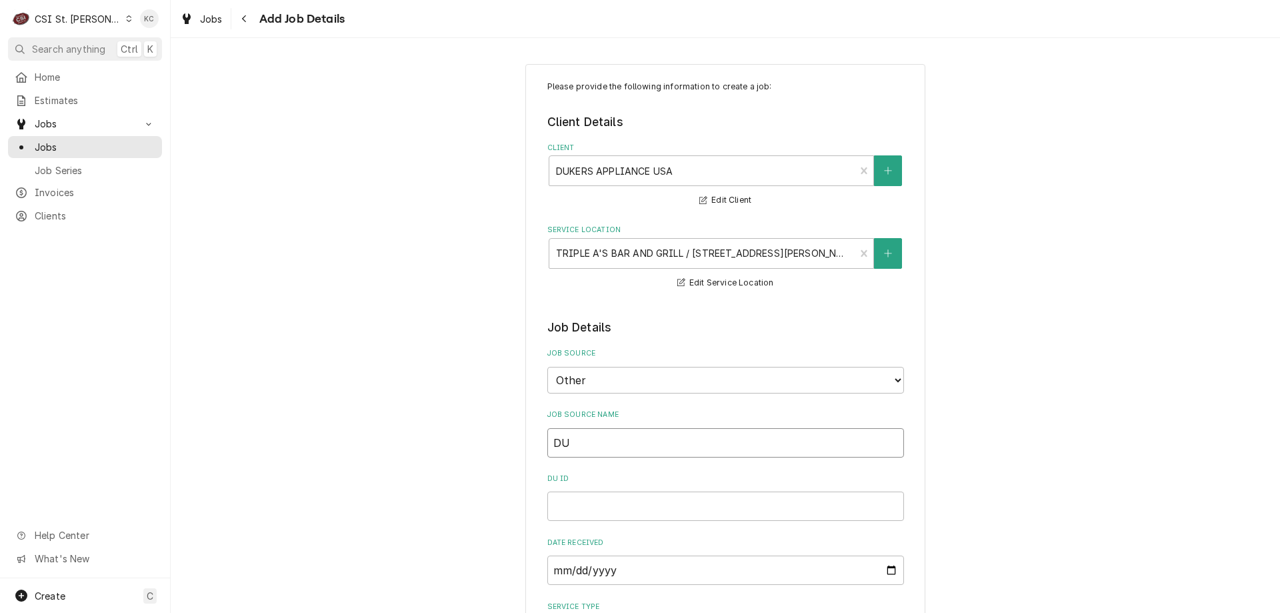
type textarea "x"
type input "DUK"
type textarea "x"
type input "DUKE"
type textarea "x"
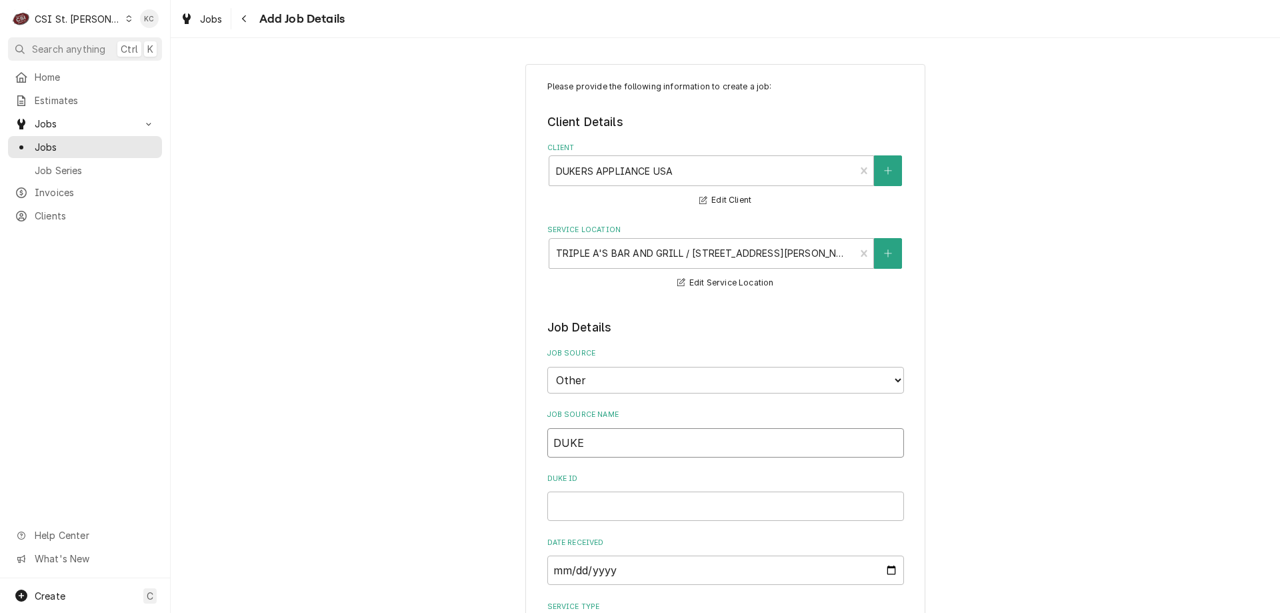
type input "[PERSON_NAME]"
click at [589, 502] on input "DUKERS email ID" at bounding box center [725, 505] width 357 height 29
paste input "2410487"
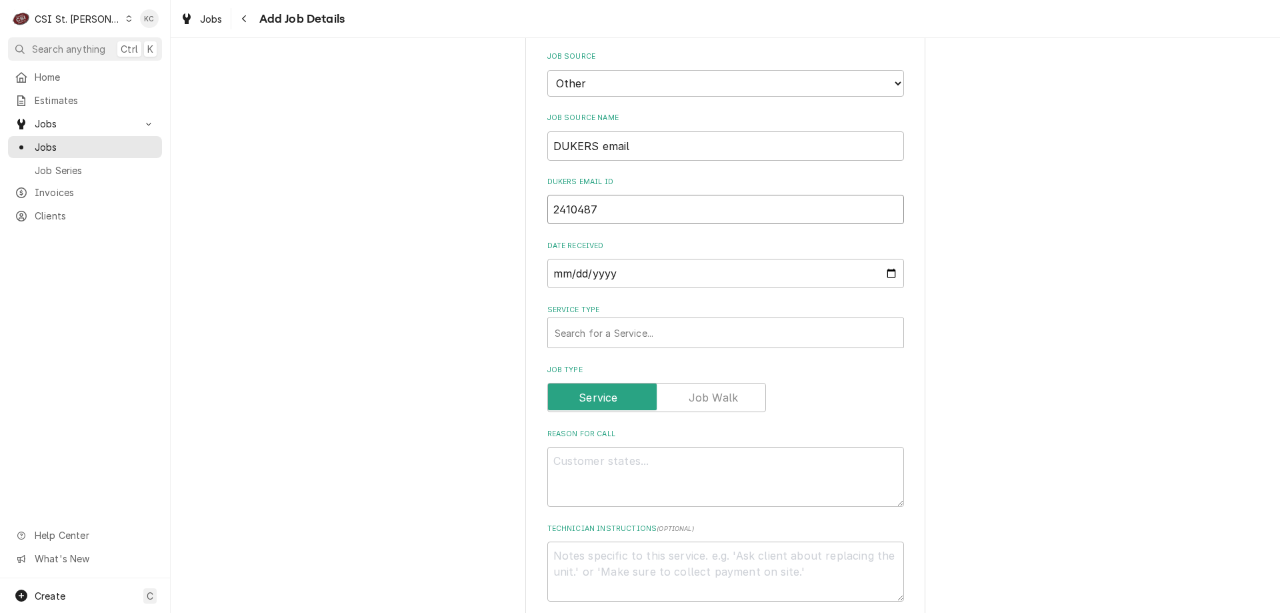
scroll to position [467, 0]
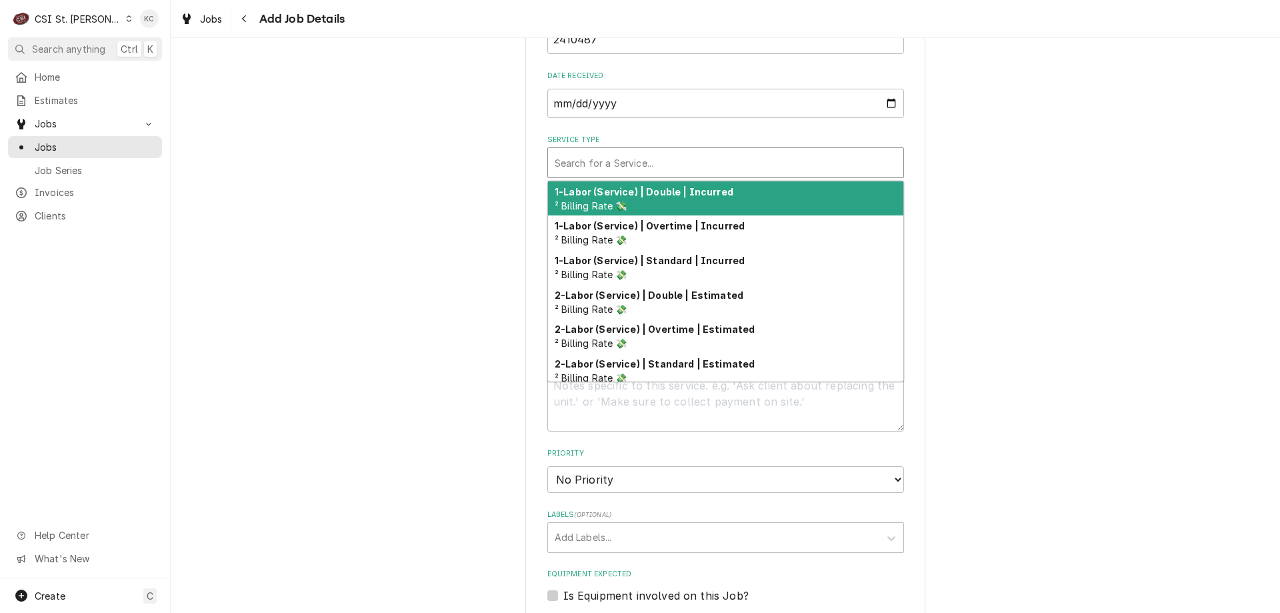
click at [667, 173] on div "Service Type" at bounding box center [726, 163] width 342 height 24
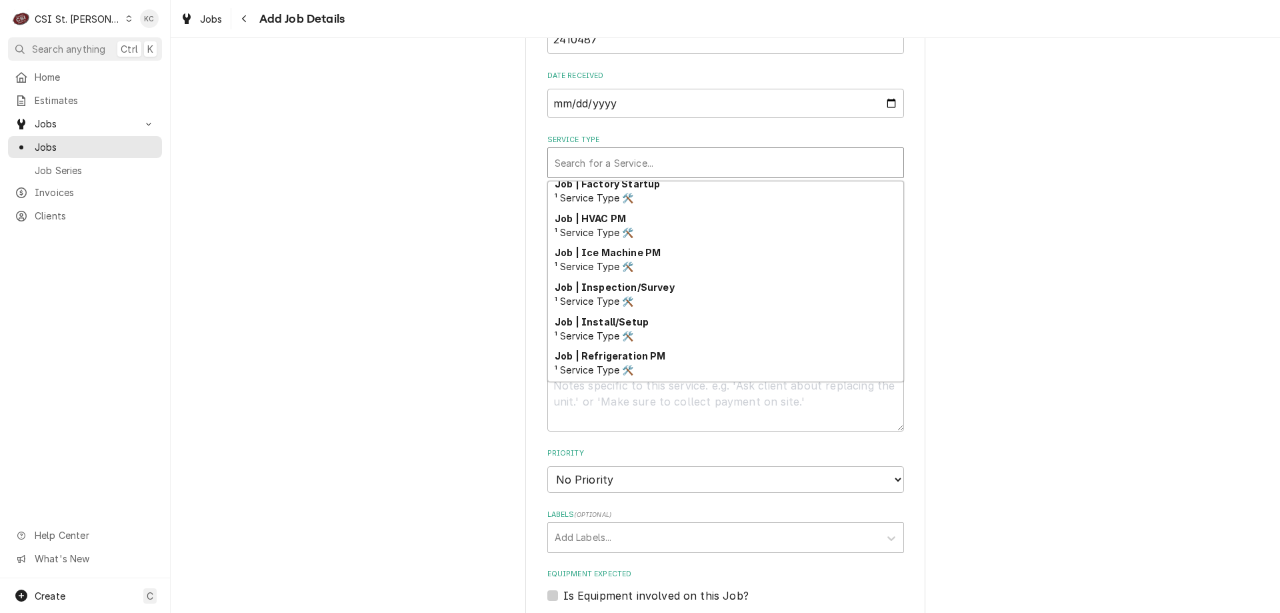
scroll to position [699, 0]
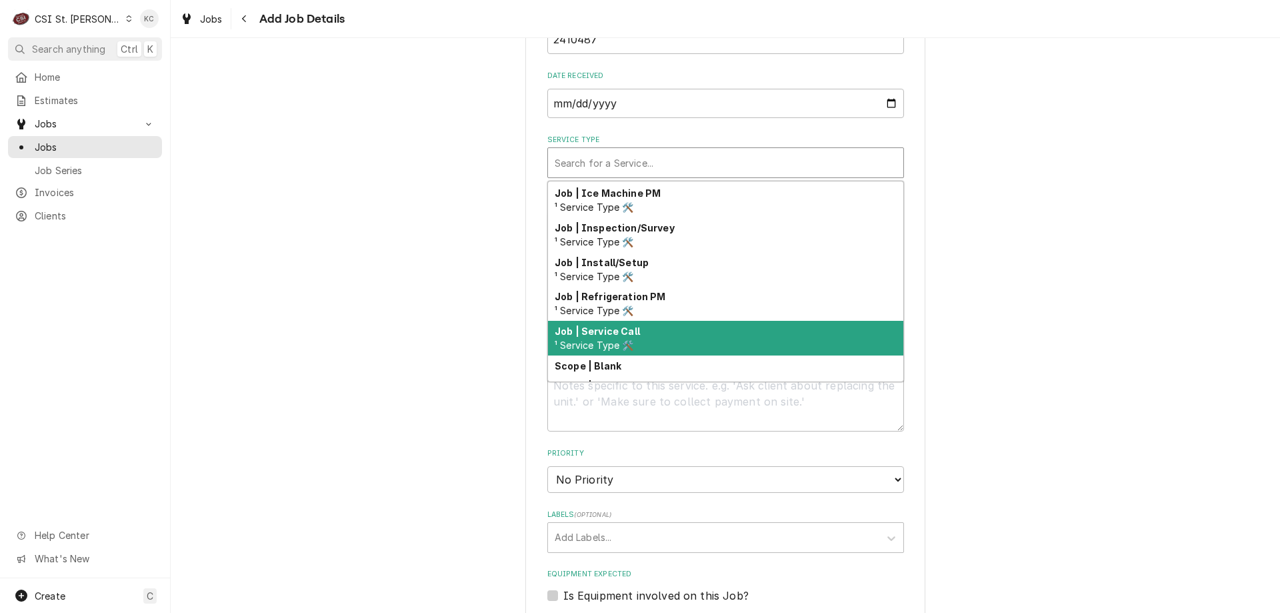
click at [750, 346] on div "Job | Service Call ¹ Service Type 🛠️" at bounding box center [725, 338] width 355 height 35
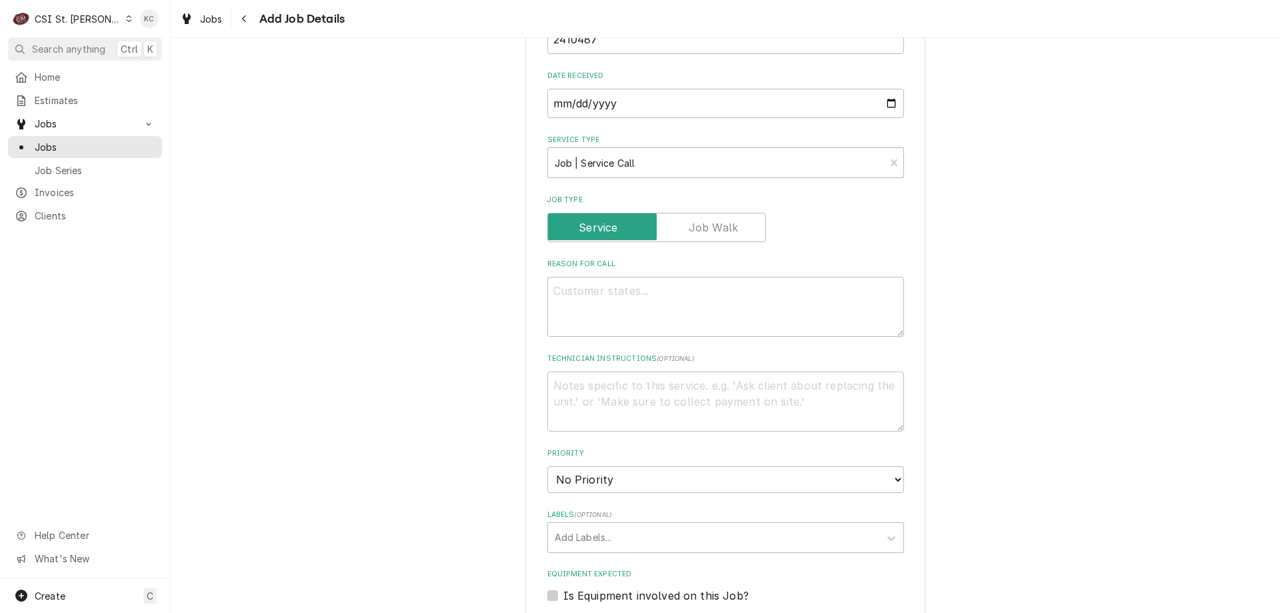
click at [966, 284] on div "Please provide the following information to create a job: Client Details Client…" at bounding box center [725, 335] width 1109 height 1501
click at [747, 301] on textarea "Reason For Call" at bounding box center [725, 307] width 357 height 60
click at [638, 311] on textarea "Model - D28F Serial -" at bounding box center [725, 307] width 357 height 60
paste textarea "1097000DUK231215240100139"
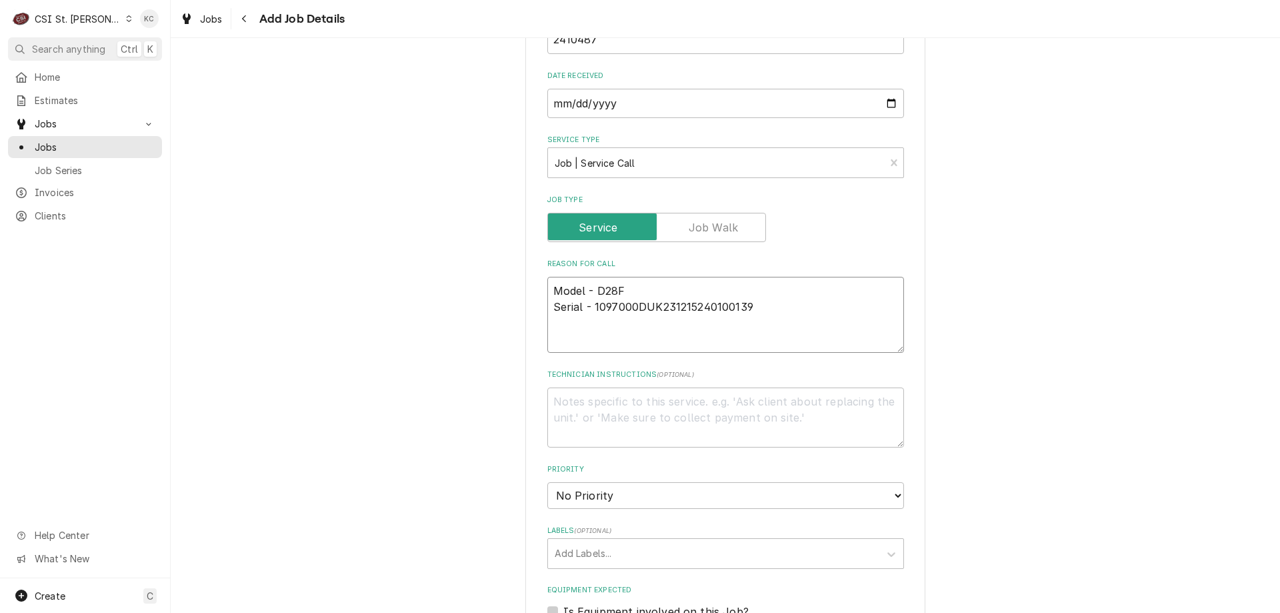
click at [641, 337] on textarea "Model - D28F Serial - 1097000DUK231215240100139" at bounding box center [725, 315] width 357 height 76
click at [564, 415] on textarea "Technician Instructions ( optional )" at bounding box center [725, 417] width 357 height 60
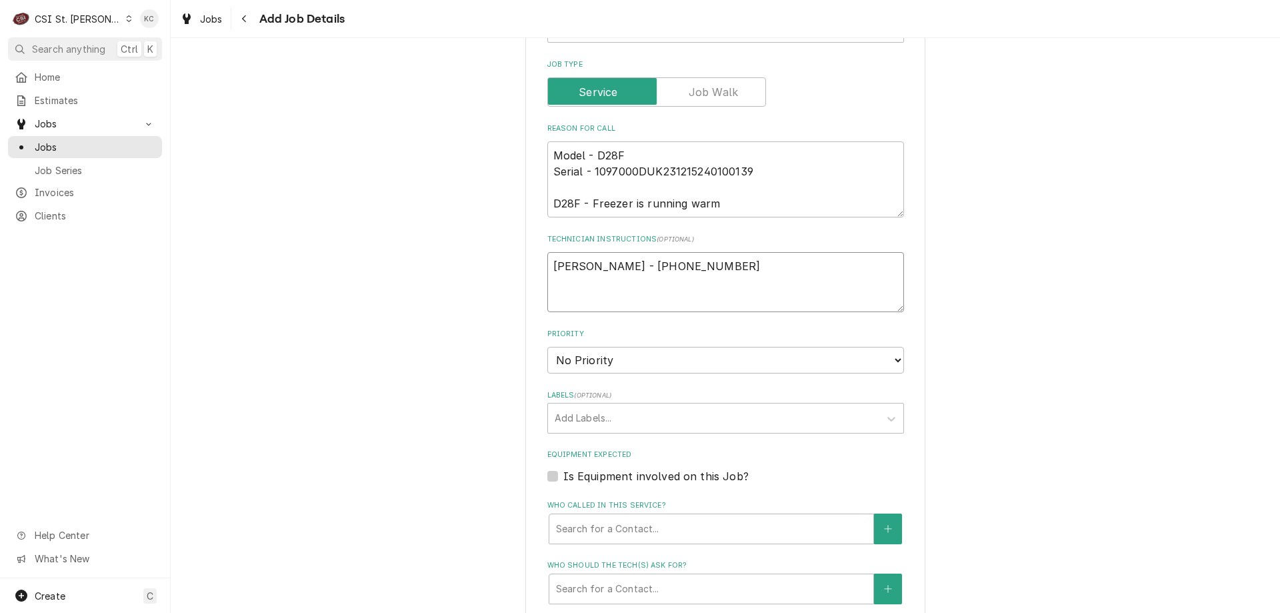
scroll to position [667, 0]
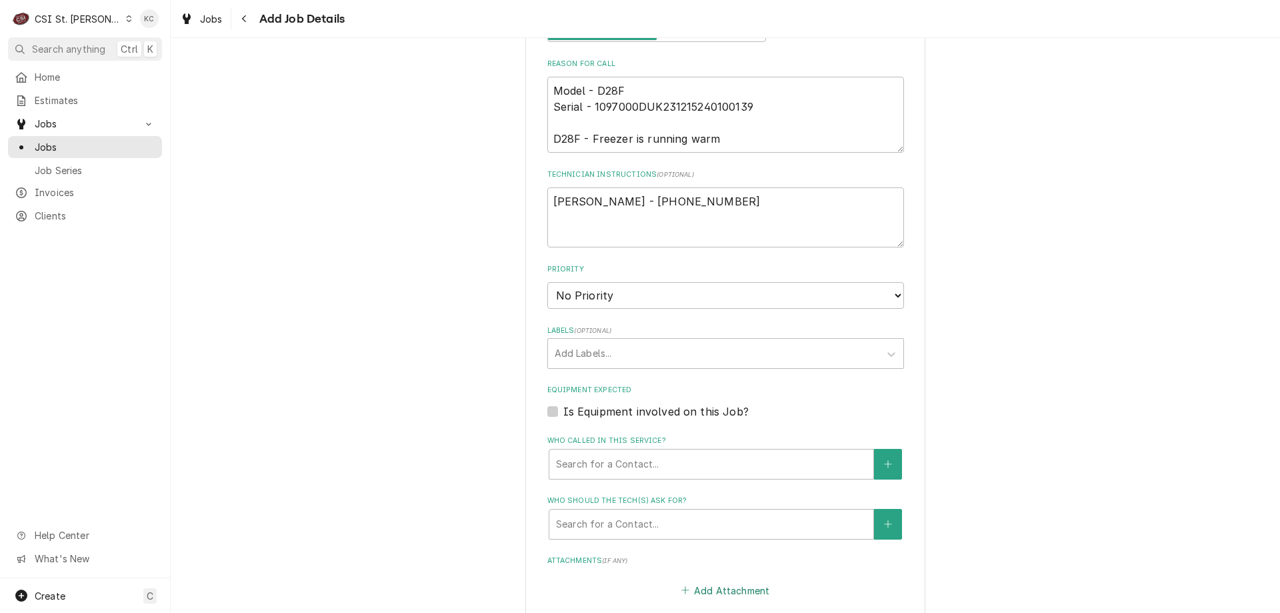
click at [701, 592] on button "Add Attachment" at bounding box center [725, 590] width 93 height 19
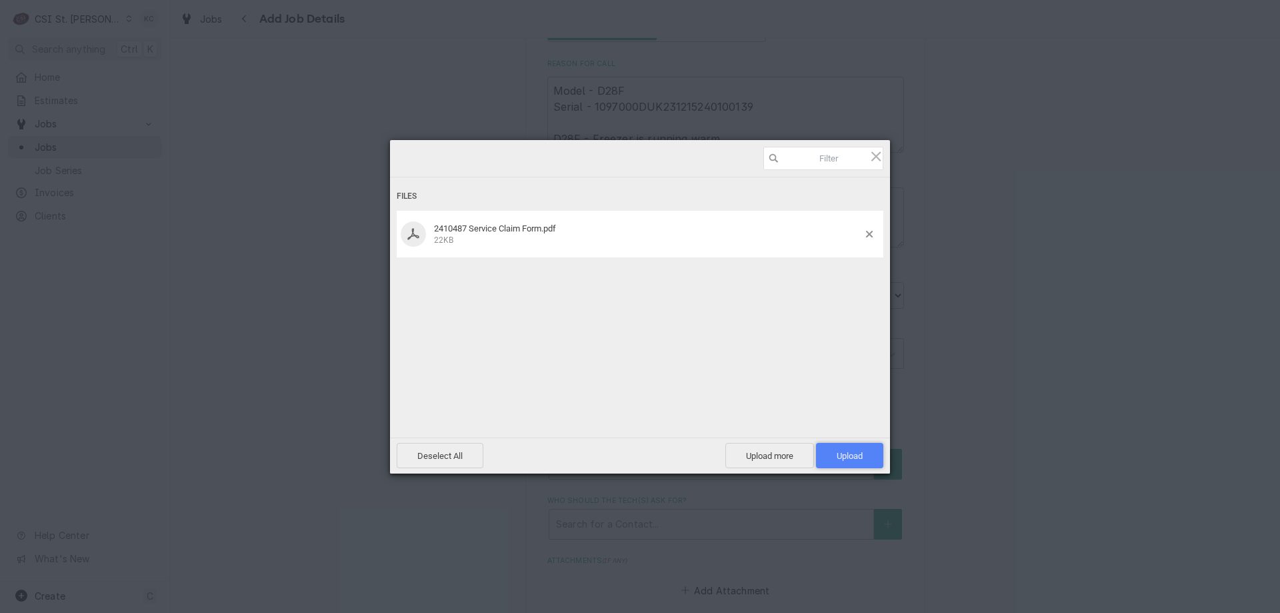
click at [855, 457] on span "Upload 1" at bounding box center [850, 456] width 26 height 10
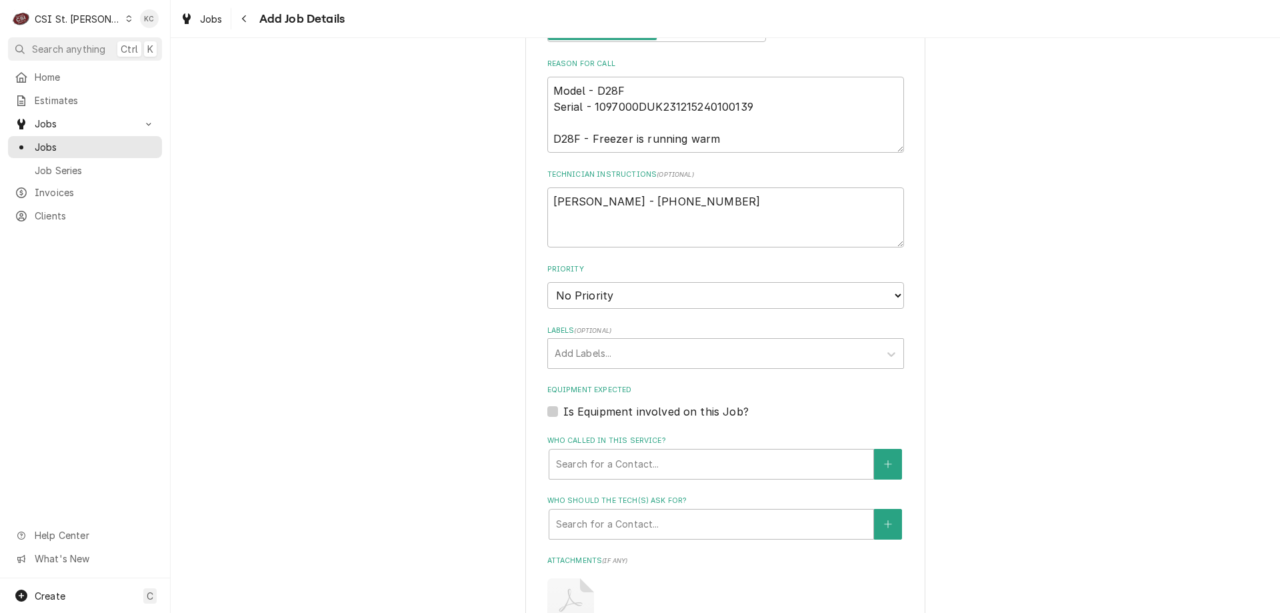
click at [1048, 307] on div "Please provide the following information to create a job: Client Details Client…" at bounding box center [725, 181] width 1109 height 1592
click at [781, 301] on select "No Priority Urgent High Medium Low" at bounding box center [725, 295] width 357 height 27
click at [547, 282] on select "No Priority Urgent High Medium Low" at bounding box center [725, 295] width 357 height 27
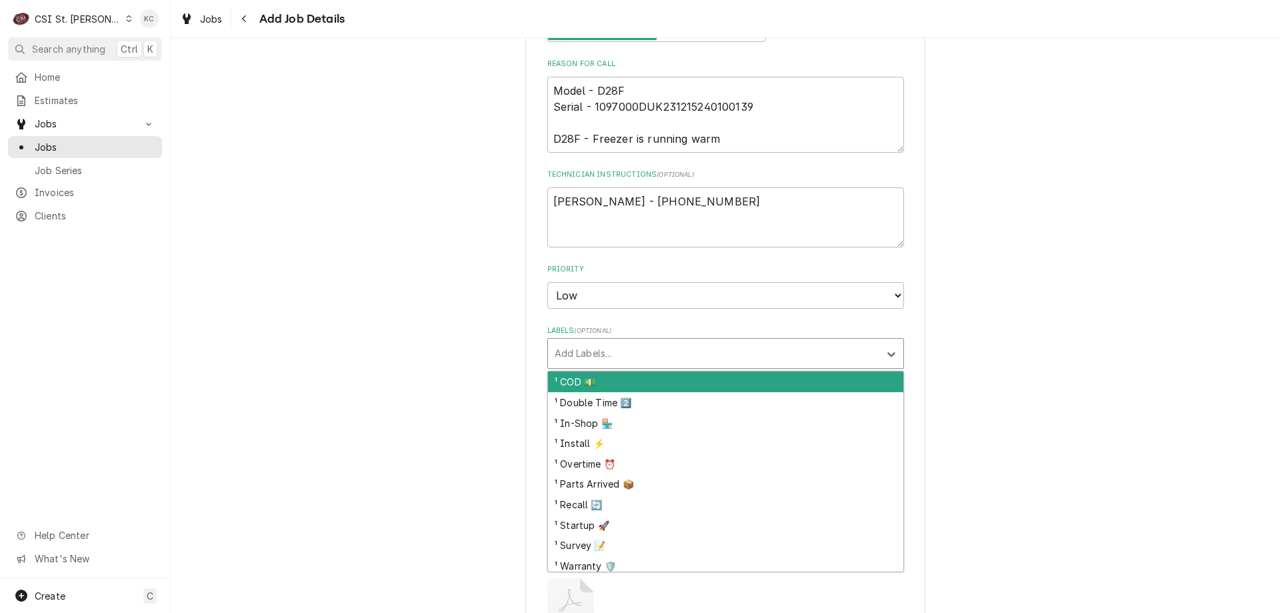
click at [711, 356] on div "Labels" at bounding box center [714, 353] width 318 height 24
click at [741, 135] on textarea "Model - D28F Serial - 1097000DUK231215240100139 D28F - Freezer is running warm" at bounding box center [725, 115] width 357 height 76
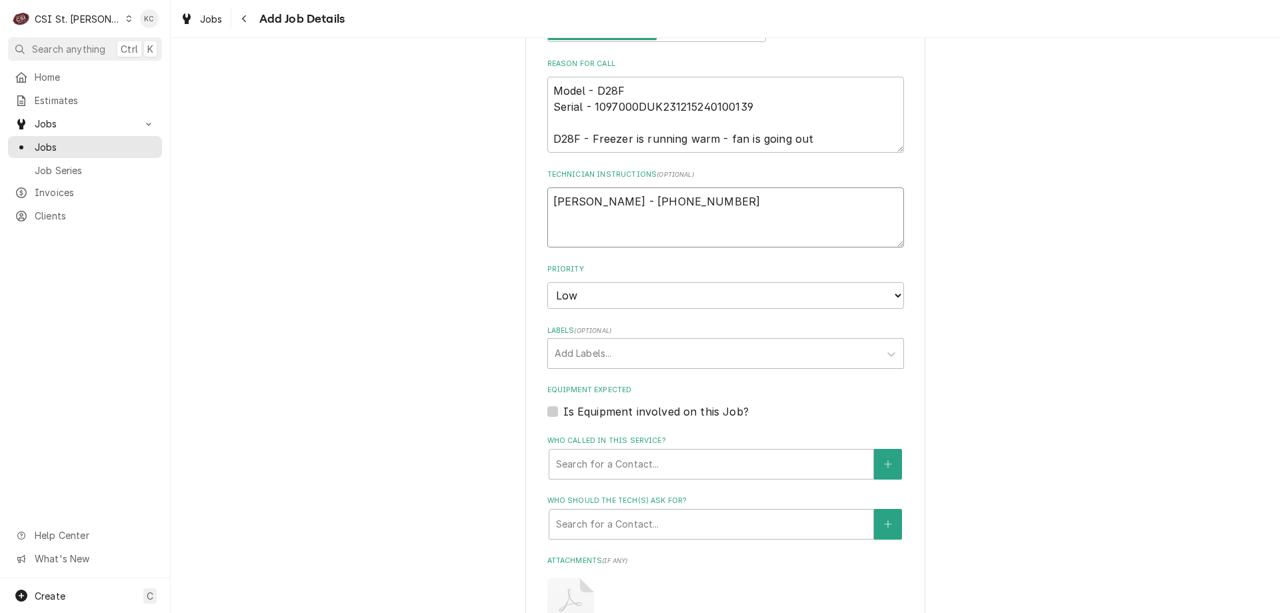
click at [685, 225] on textarea "Paul - 636 219-6607" at bounding box center [725, 217] width 357 height 60
click at [617, 357] on div "Labels" at bounding box center [714, 353] width 318 height 24
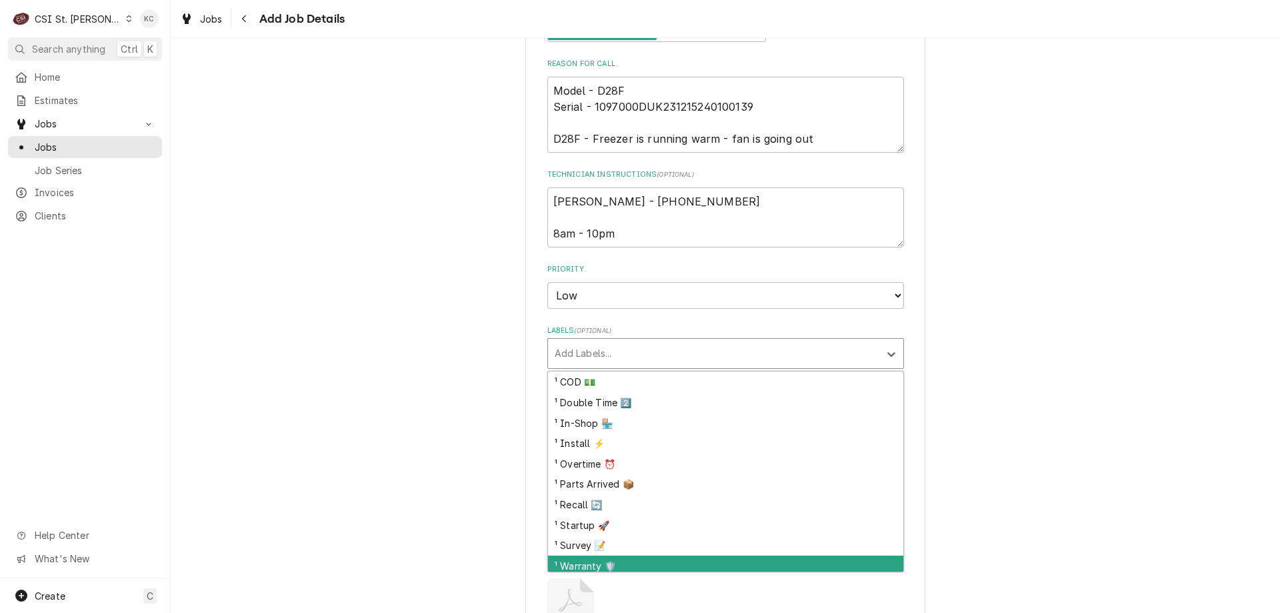
click at [652, 564] on div "¹ Warranty 🛡️" at bounding box center [725, 565] width 355 height 21
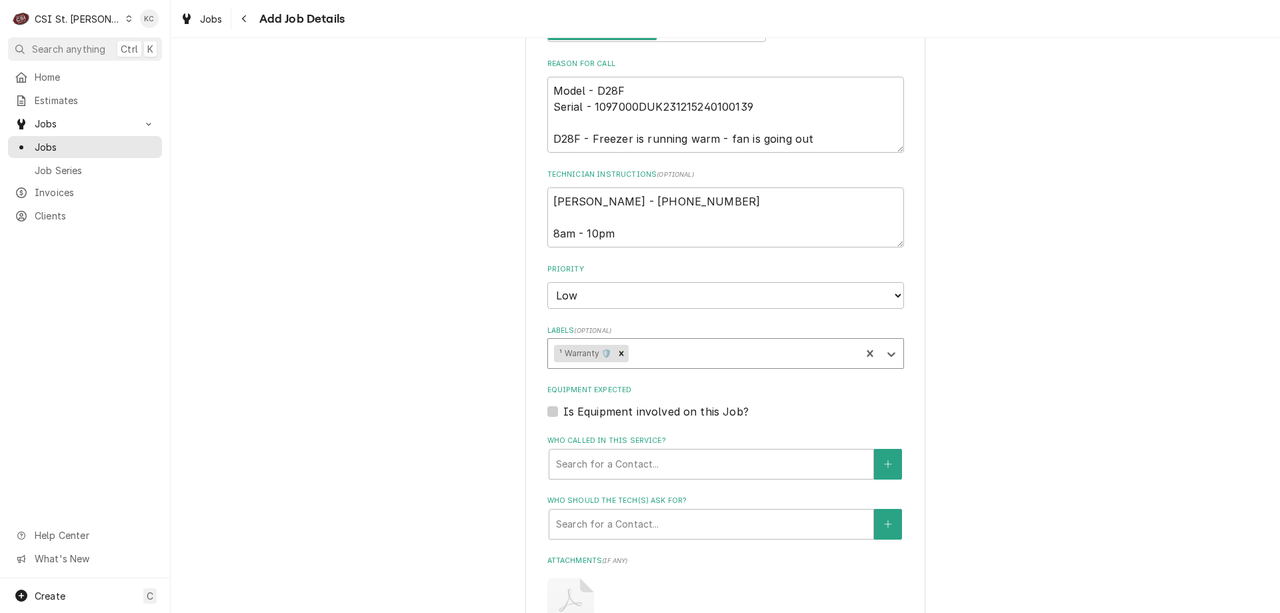
click at [715, 357] on div "Labels" at bounding box center [742, 353] width 223 height 24
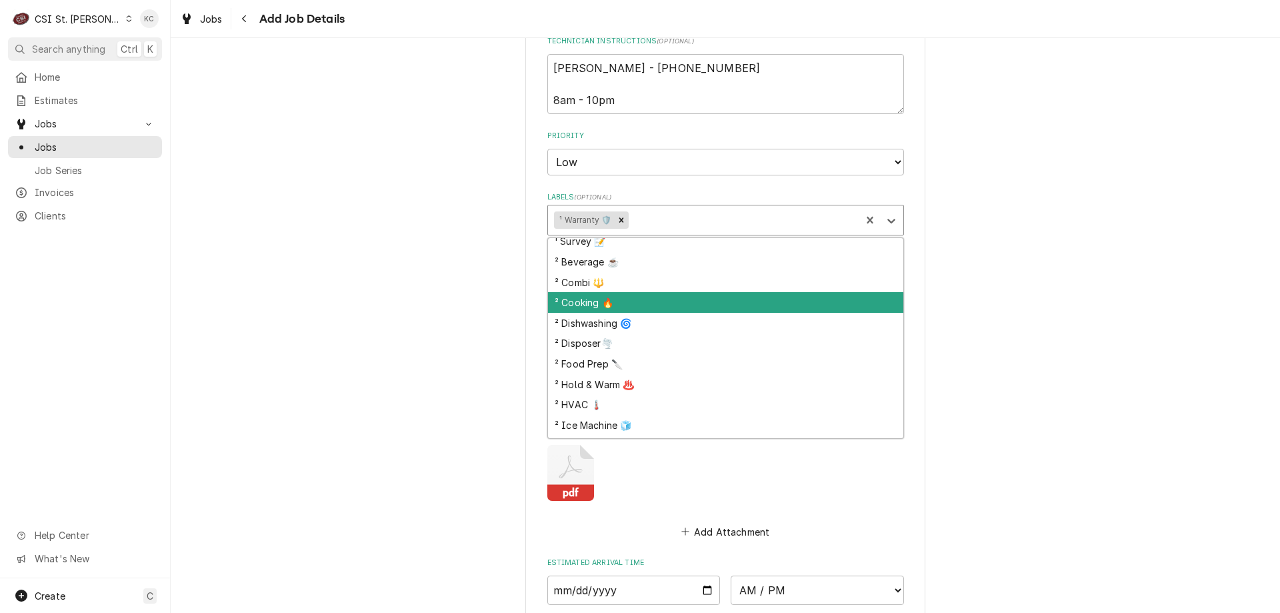
scroll to position [191, 0]
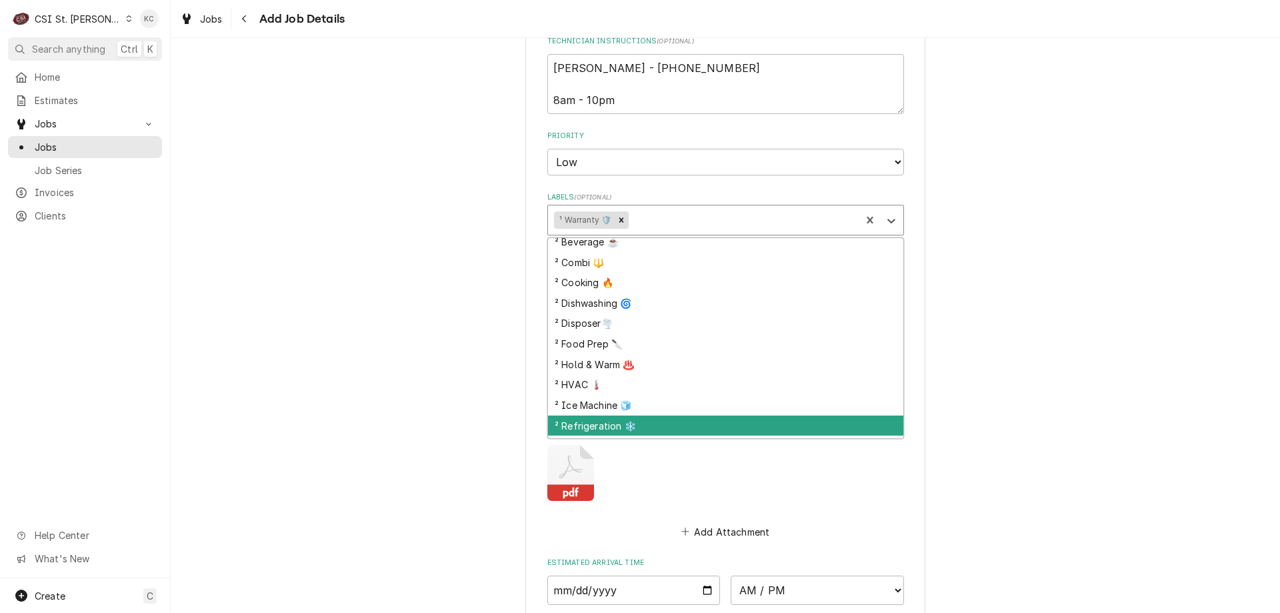
click at [711, 422] on div "² Refrigeration ❄️" at bounding box center [725, 425] width 355 height 21
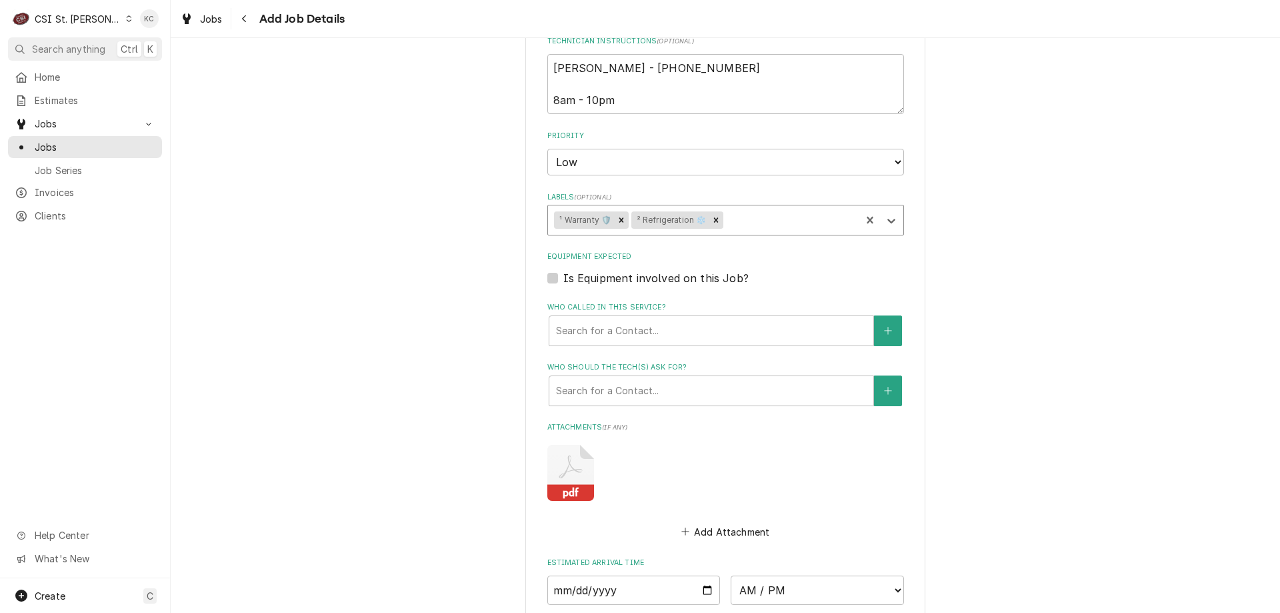
click at [983, 376] on div "Please provide the following information to create a job: Client Details Client…" at bounding box center [725, 48] width 1109 height 1592
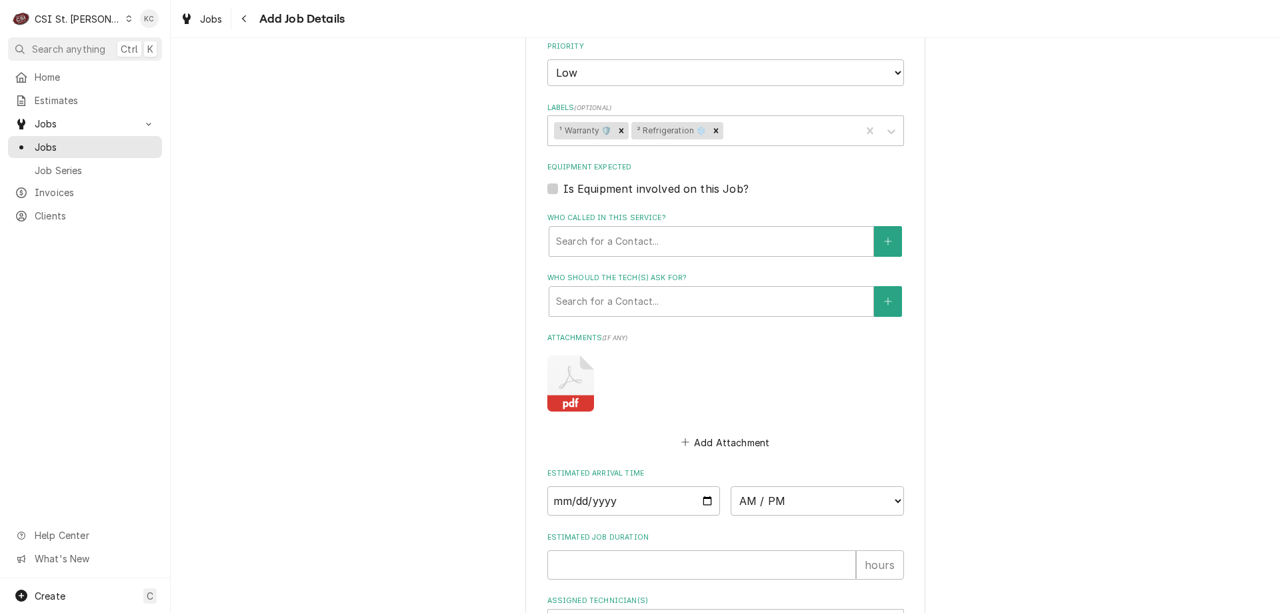
scroll to position [1031, 0]
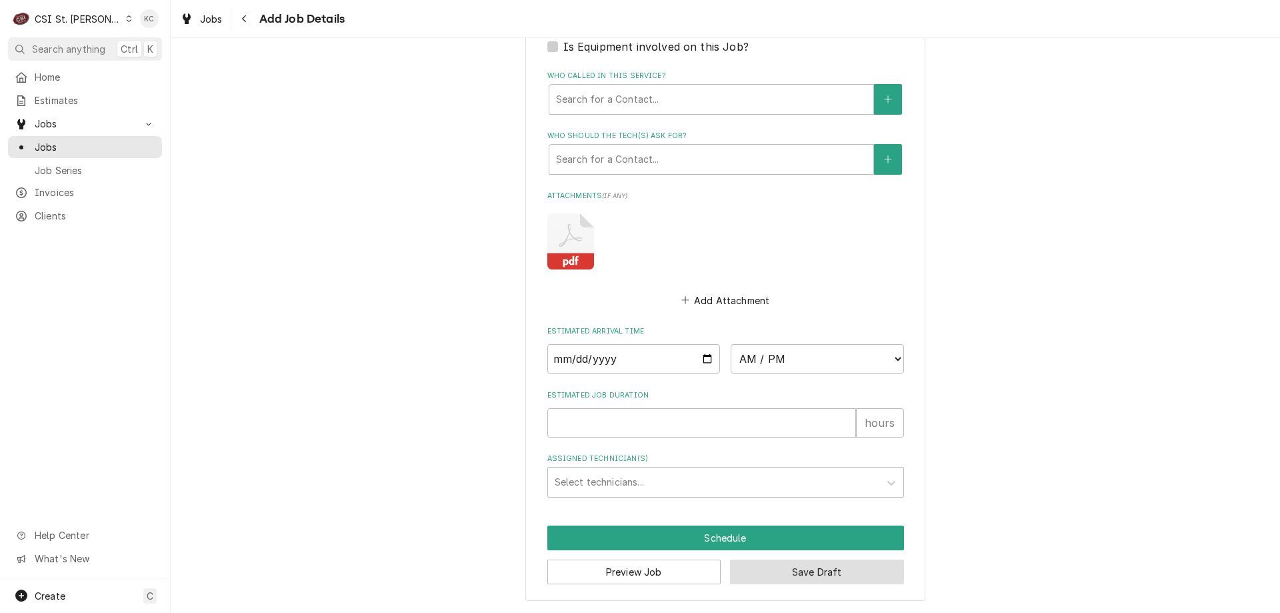
click at [852, 570] on button "Save Draft" at bounding box center [817, 571] width 174 height 25
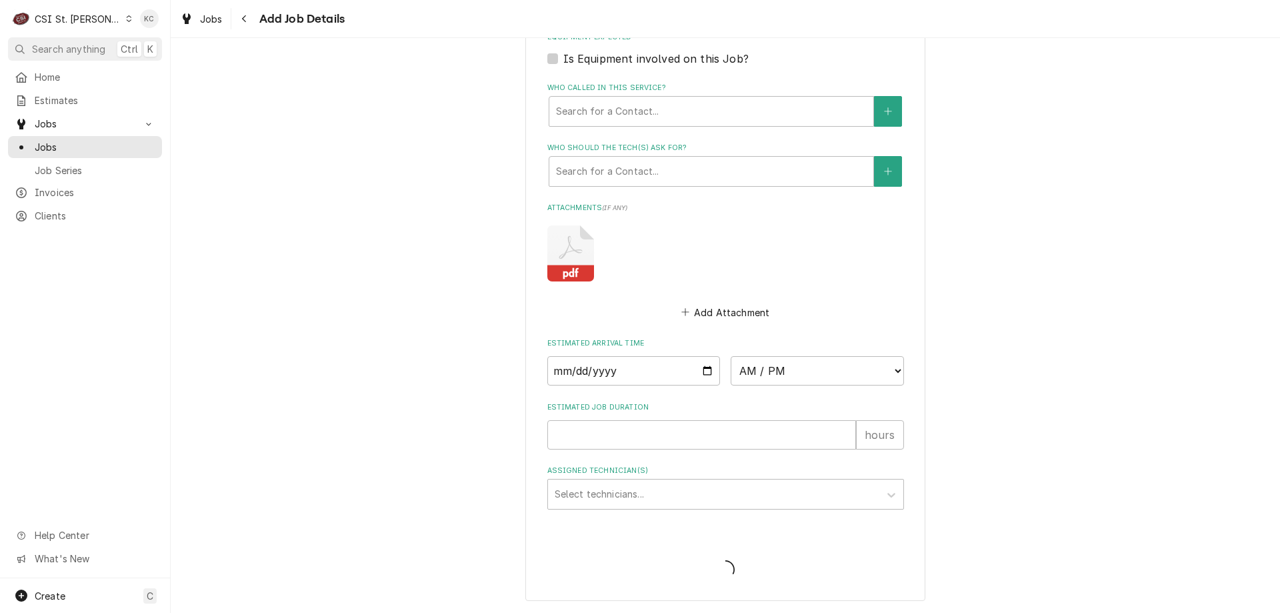
scroll to position [1019, 0]
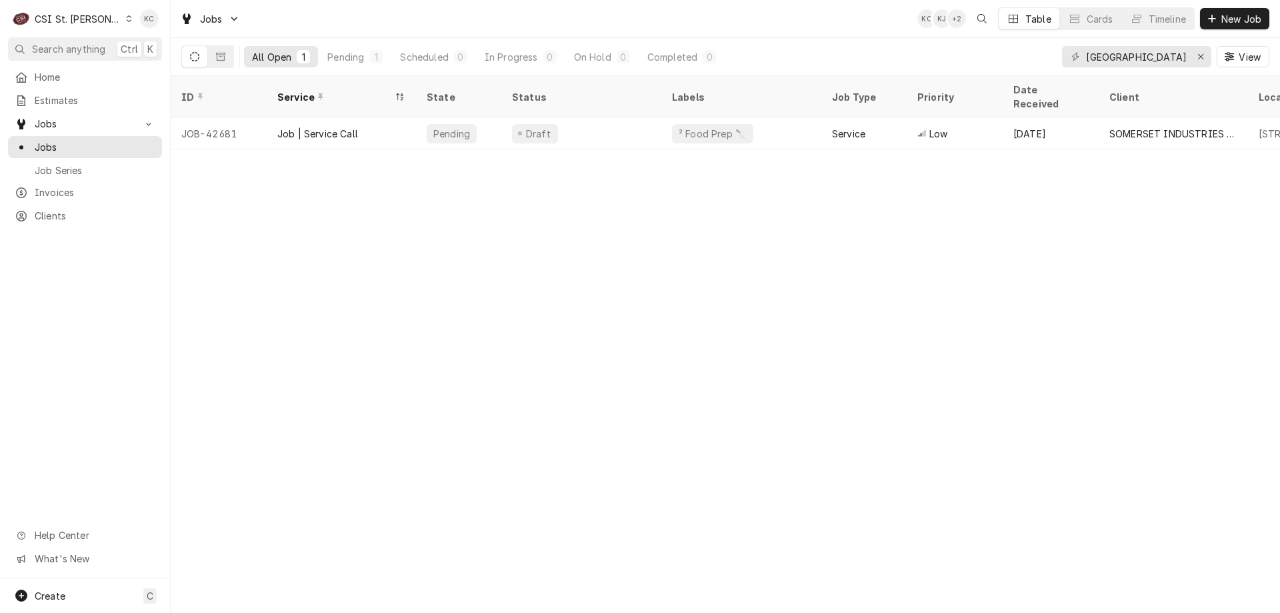
click at [1138, 297] on div "ID Service State Status Labels Job Type Priority Date Received Client Location …" at bounding box center [725, 344] width 1109 height 537
click at [89, 24] on div "CSI St. [PERSON_NAME]" at bounding box center [78, 19] width 87 height 14
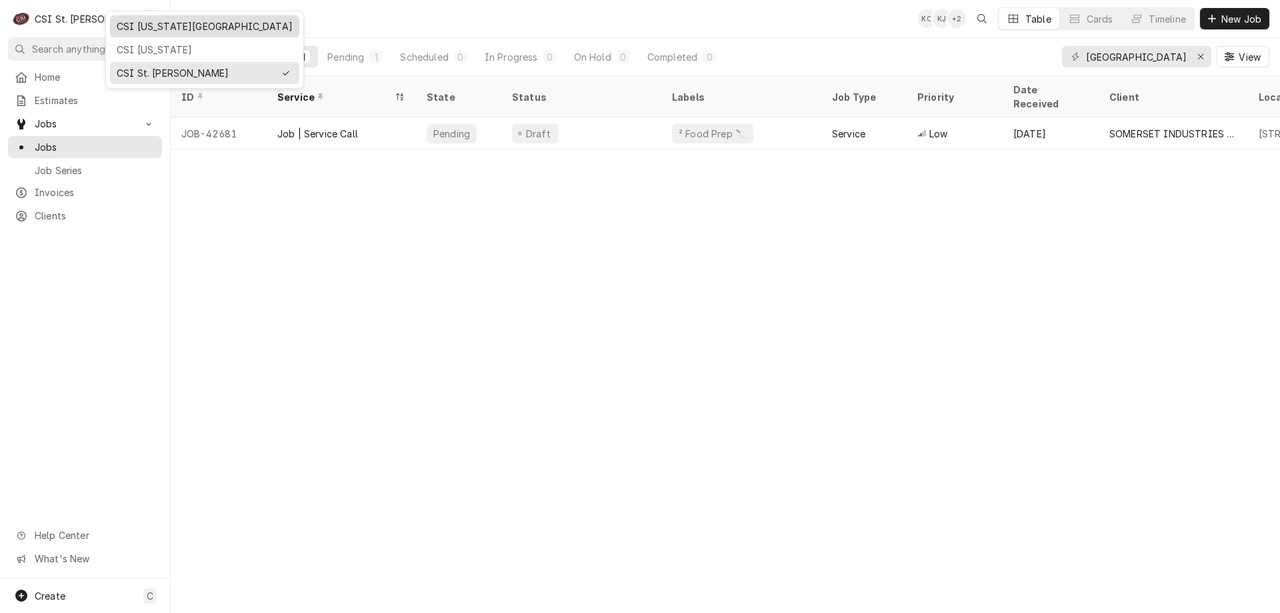
click at [132, 25] on div "CSI [US_STATE][GEOGRAPHIC_DATA]" at bounding box center [205, 26] width 176 height 14
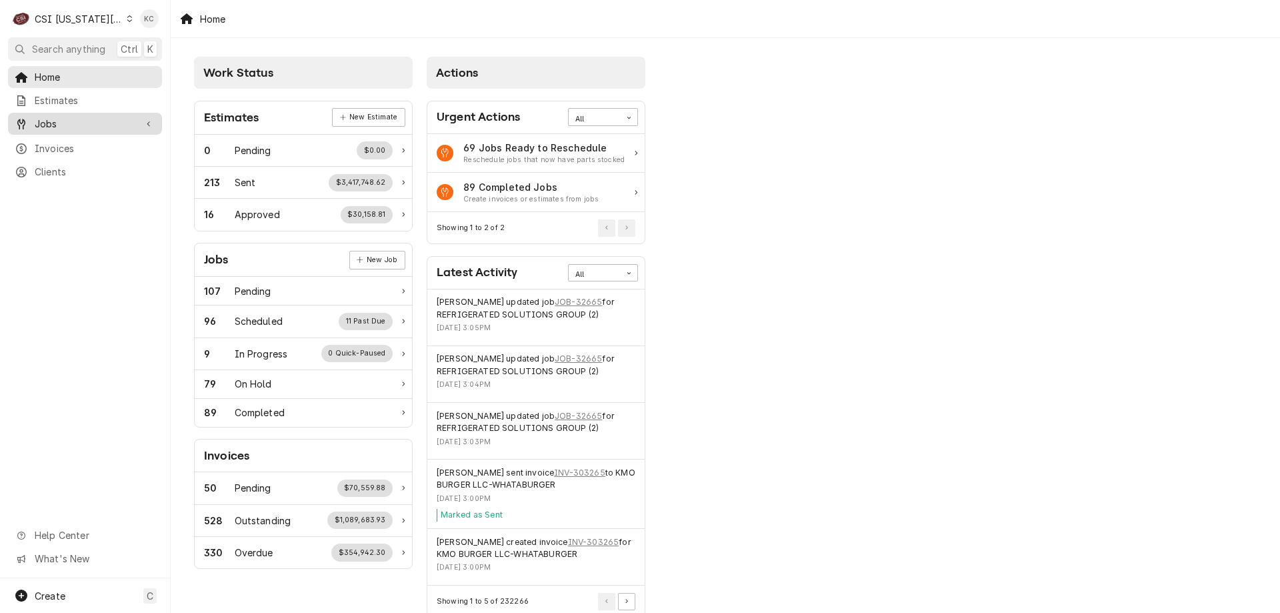
click at [80, 119] on span "Jobs" at bounding box center [85, 124] width 101 height 14
click at [76, 146] on span "Jobs" at bounding box center [95, 147] width 121 height 14
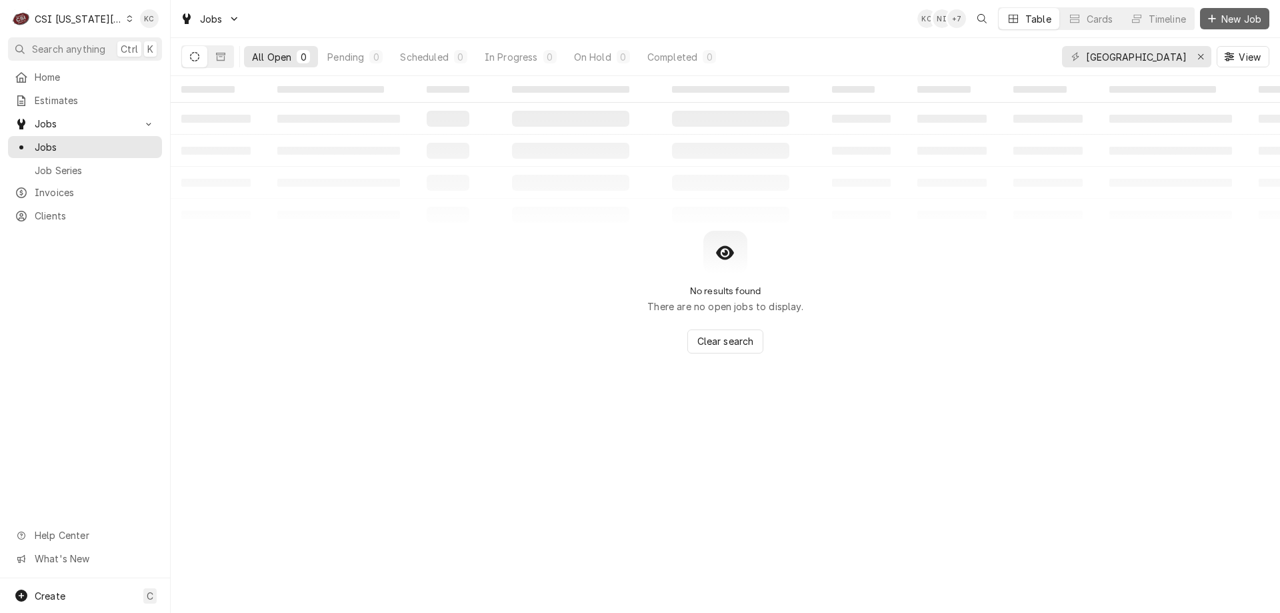
click at [1208, 13] on div "Dynamic Content Wrapper" at bounding box center [1211, 18] width 13 height 13
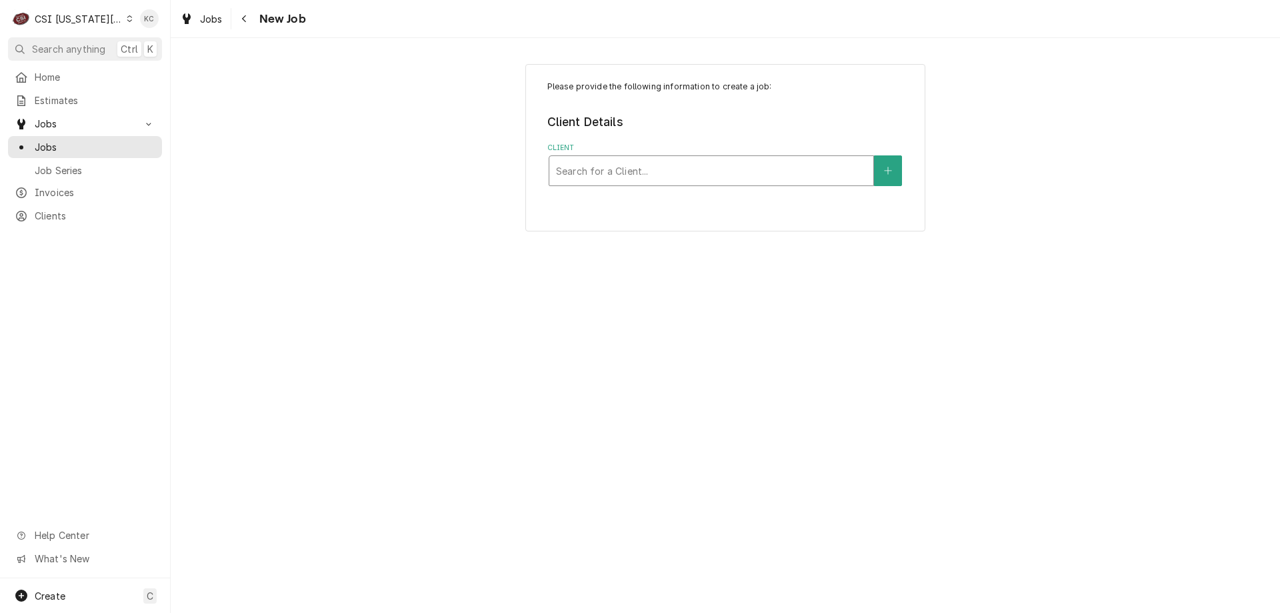
click at [673, 180] on div "Client" at bounding box center [711, 171] width 311 height 24
type input "dukers"
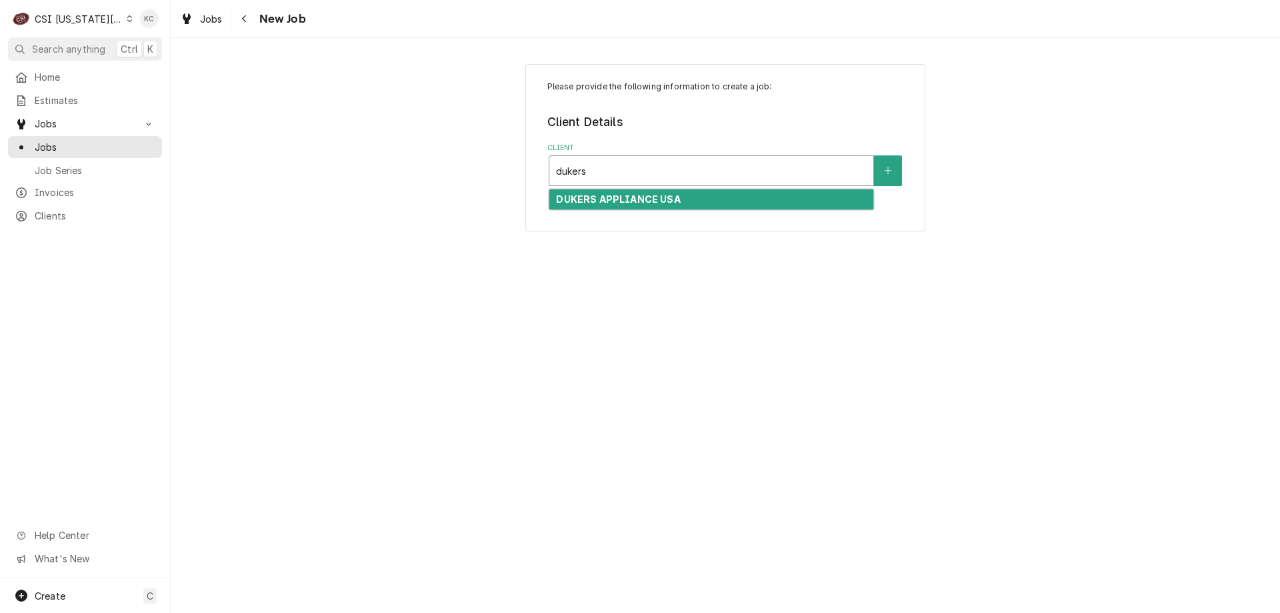
click at [703, 205] on div "DUKERS APPLIANCE USA" at bounding box center [711, 199] width 324 height 21
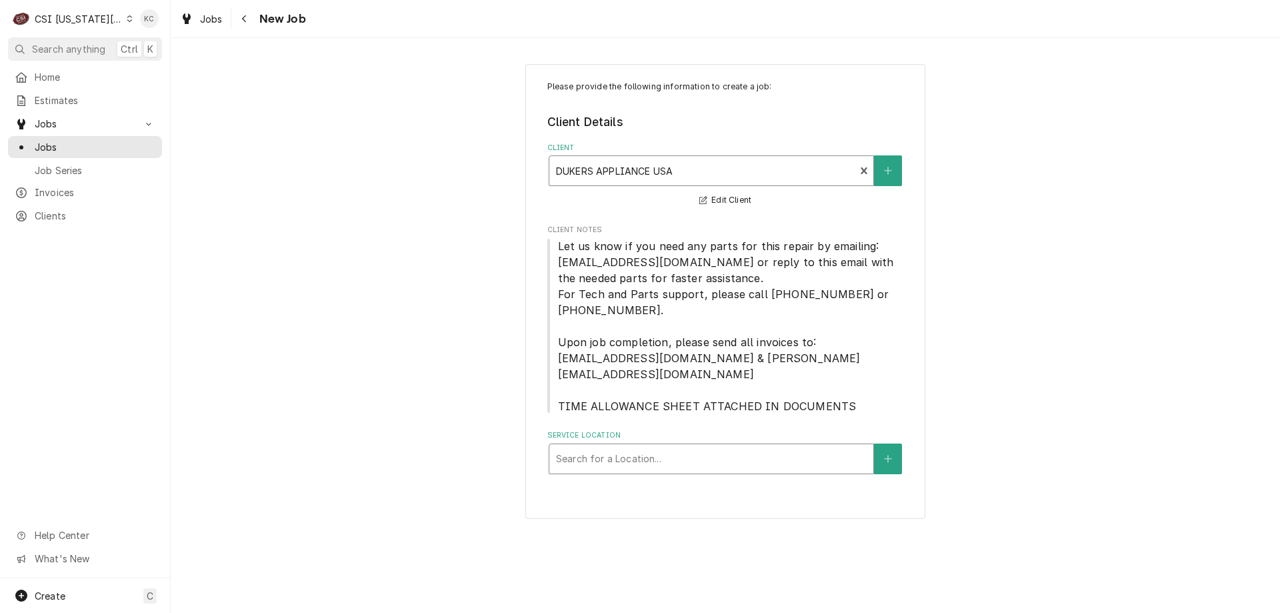
click at [630, 447] on div "Service Location" at bounding box center [711, 459] width 311 height 24
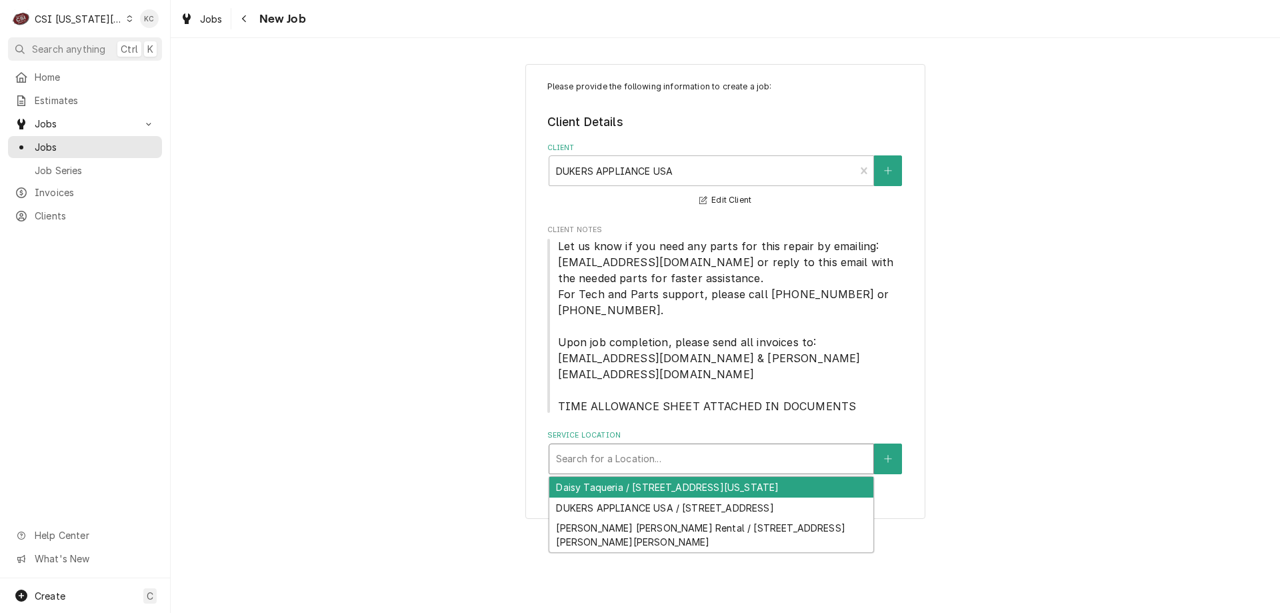
click at [673, 447] on div "Service Location" at bounding box center [711, 459] width 311 height 24
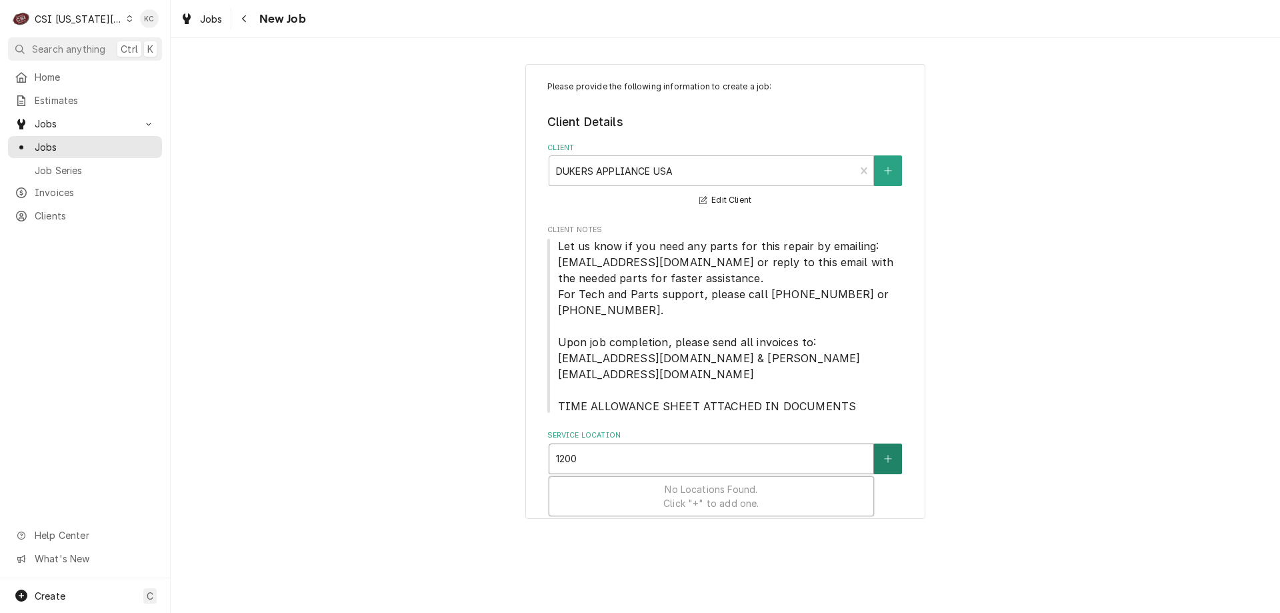
type input "1200"
click at [892, 454] on icon "Create New Location" at bounding box center [888, 458] width 8 height 9
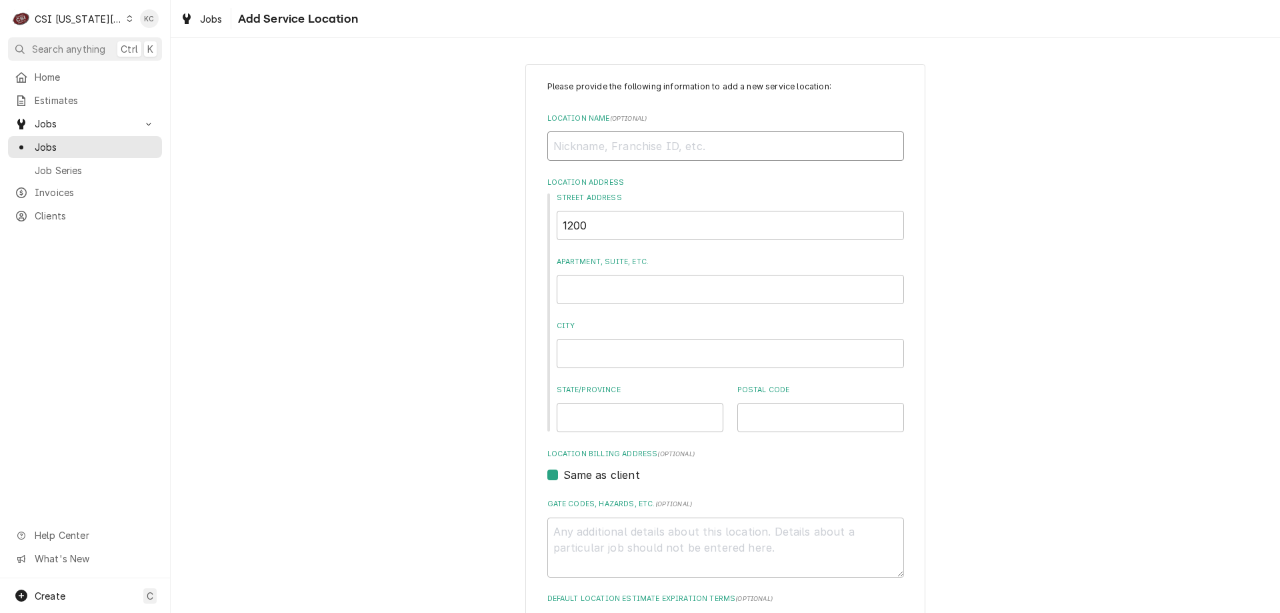
click at [615, 151] on input "Location Name ( optional )" at bounding box center [725, 145] width 357 height 29
type textarea "x"
type input "V"
type textarea "x"
type input "VE"
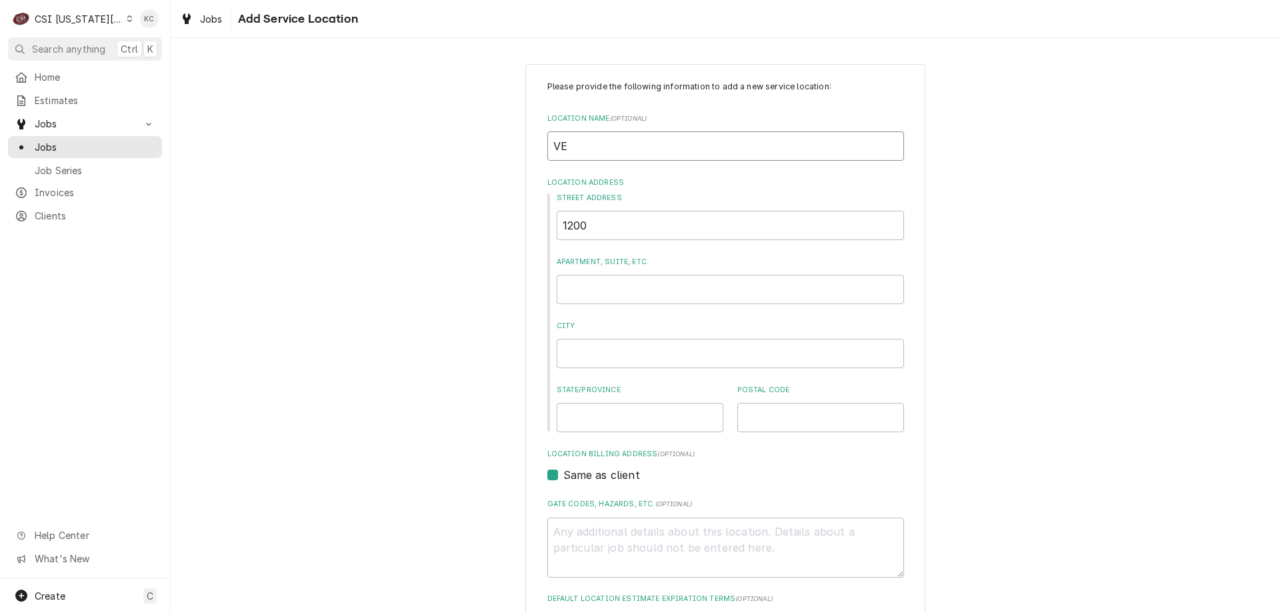
type textarea "x"
type input "VER"
type textarea "x"
type input "VERT"
type textarea "x"
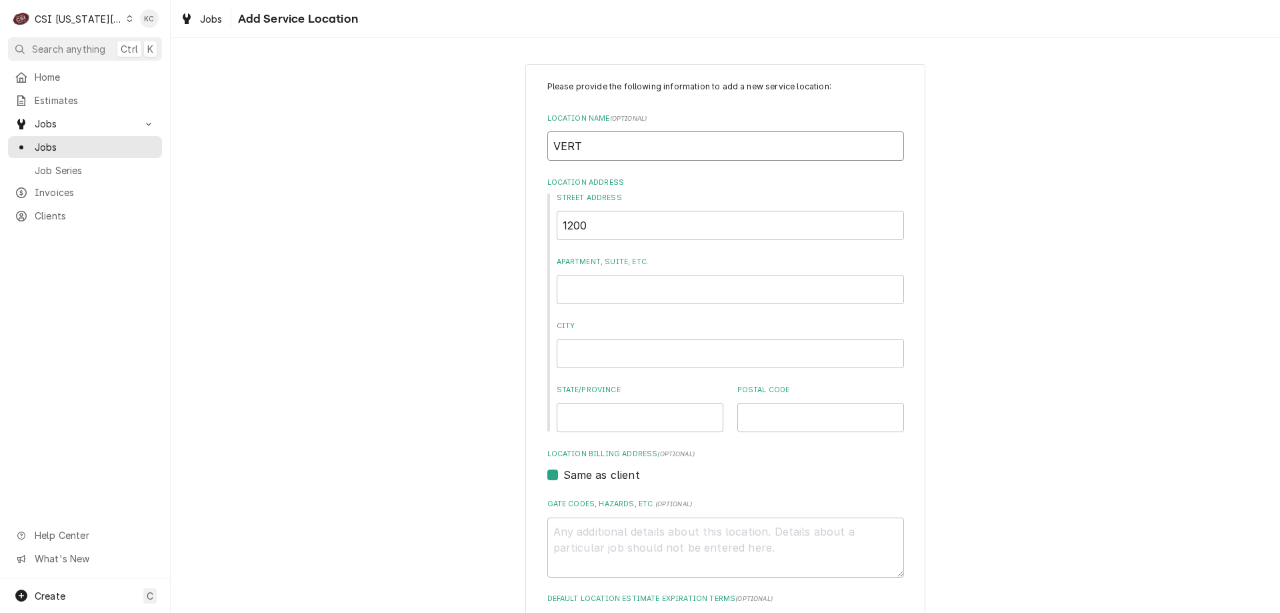
type input "VERTI"
type textarea "x"
type input "VERTIC"
type textarea "x"
type input "VERTICA"
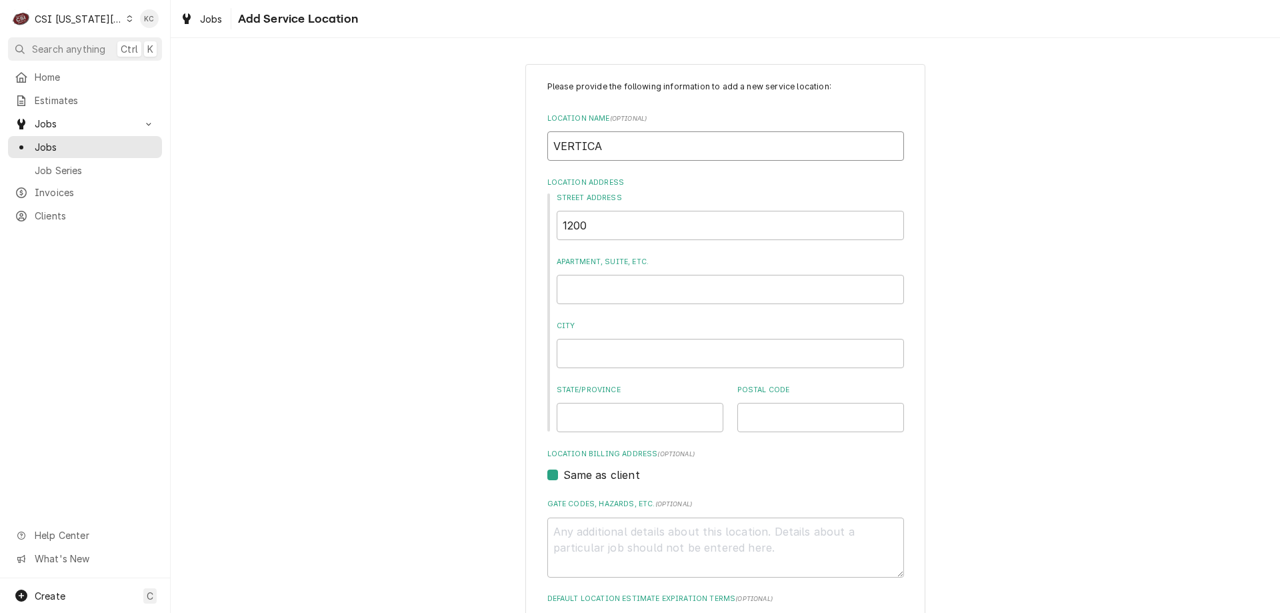
type textarea "x"
type input "VERTICAL"
type textarea "x"
type input "VERTICAL"
type textarea "x"
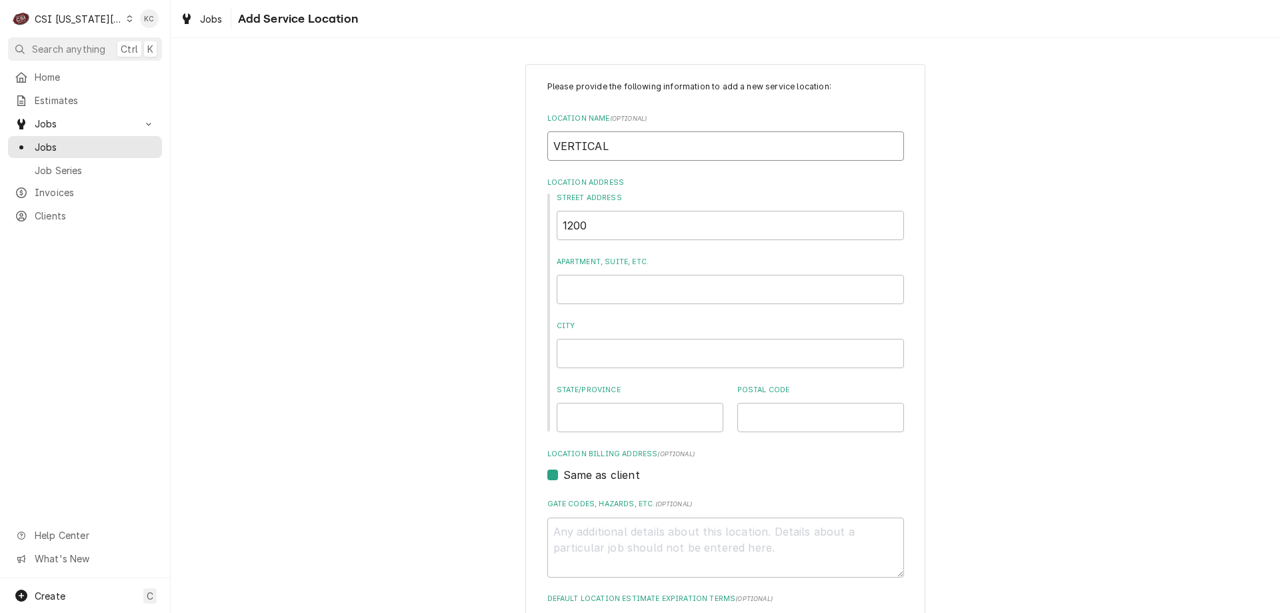
type input "VERTICAL H"
type textarea "x"
type input "VERTICAL HE"
type textarea "x"
type input "VERTICAL HEA"
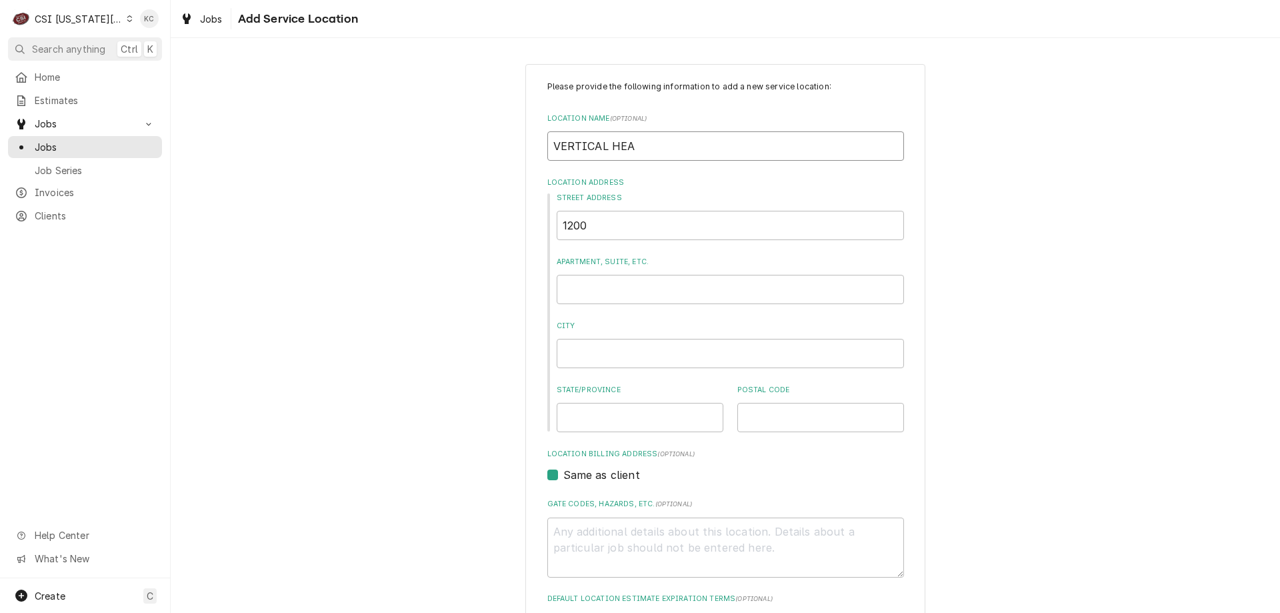
type textarea "x"
type input "VERTICAL HEAL"
type textarea "x"
type input "VERTICAL HEALT"
type textarea "x"
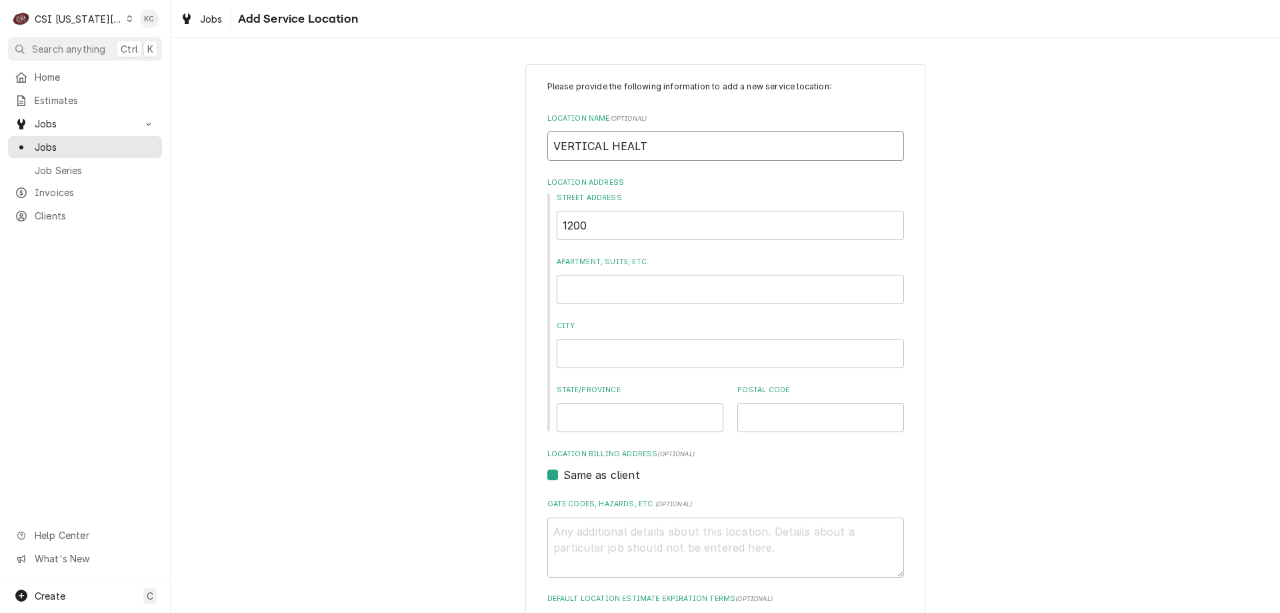
type input "VERTICAL HEALTH"
type textarea "x"
type input "VERTICAL HEALTH/"
type textarea "x"
type input "VERTICAL HEALTH/A"
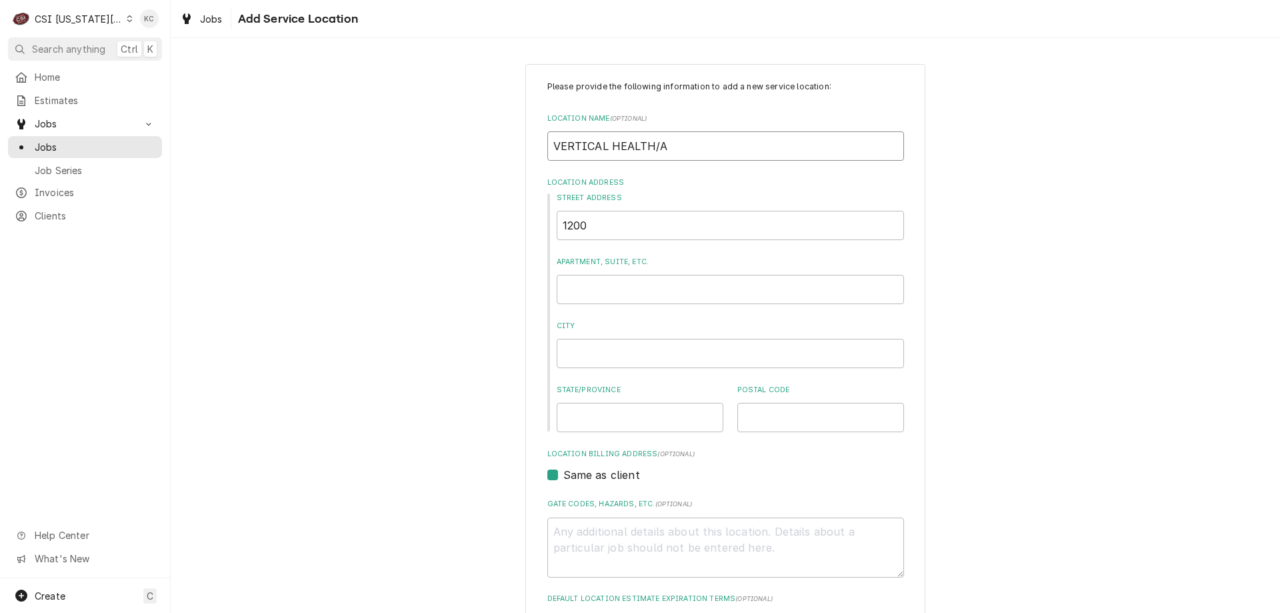
type textarea "x"
type input "VERTICAL HEALTH/AV"
type textarea "x"
type input "VERTICAL HEALTH/AVA"
type textarea "x"
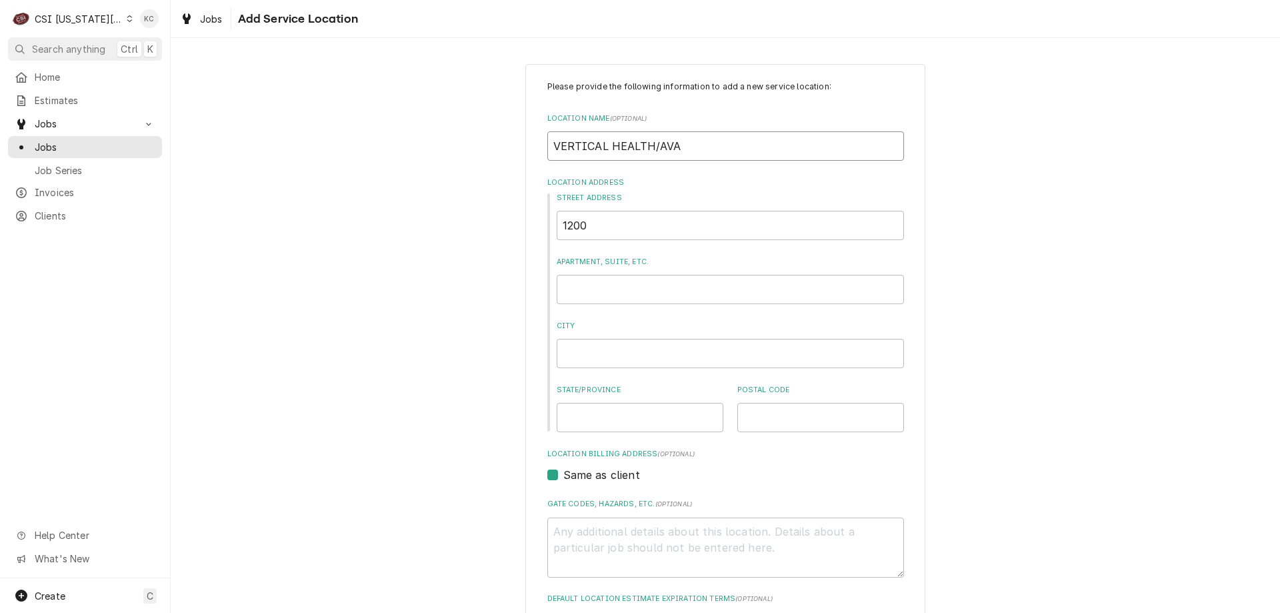
type input "VERTICAL HEALTH/AVAL"
type textarea "x"
type input "VERTICAL HEALTH/AVALO"
type textarea "x"
type input "VERTICAL HEALTH/AVALON"
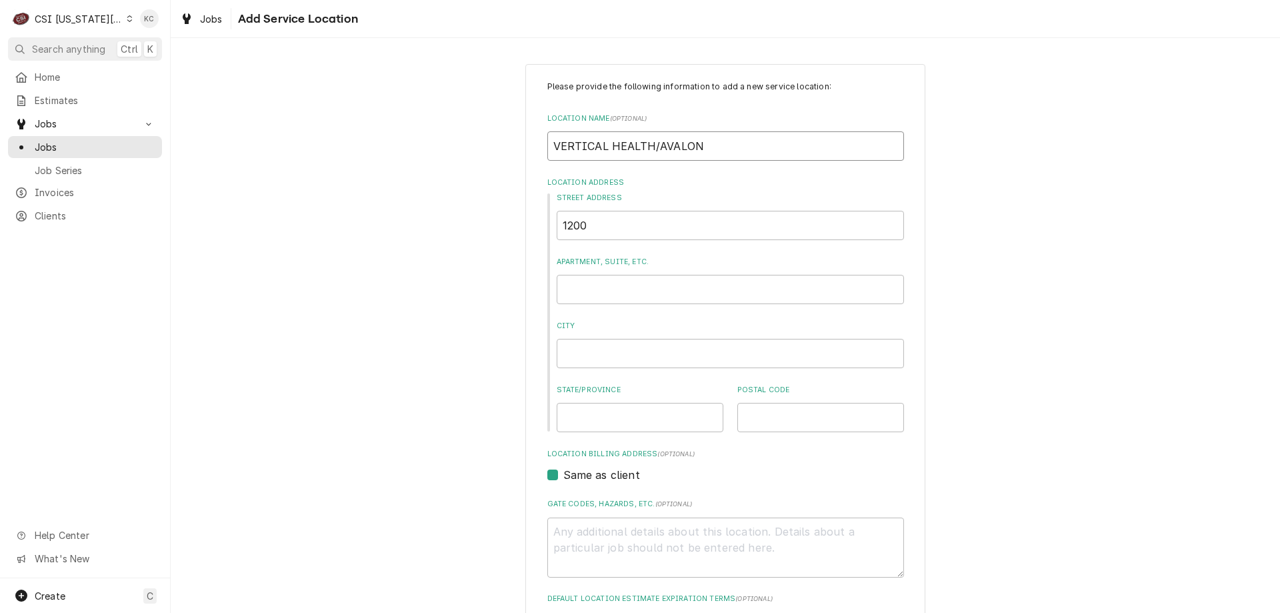
type textarea "x"
type input "VERTICAL HEALTH/AVALON"
type textarea "x"
type input "VERTICAL HEALTH/AVALON V"
type textarea "x"
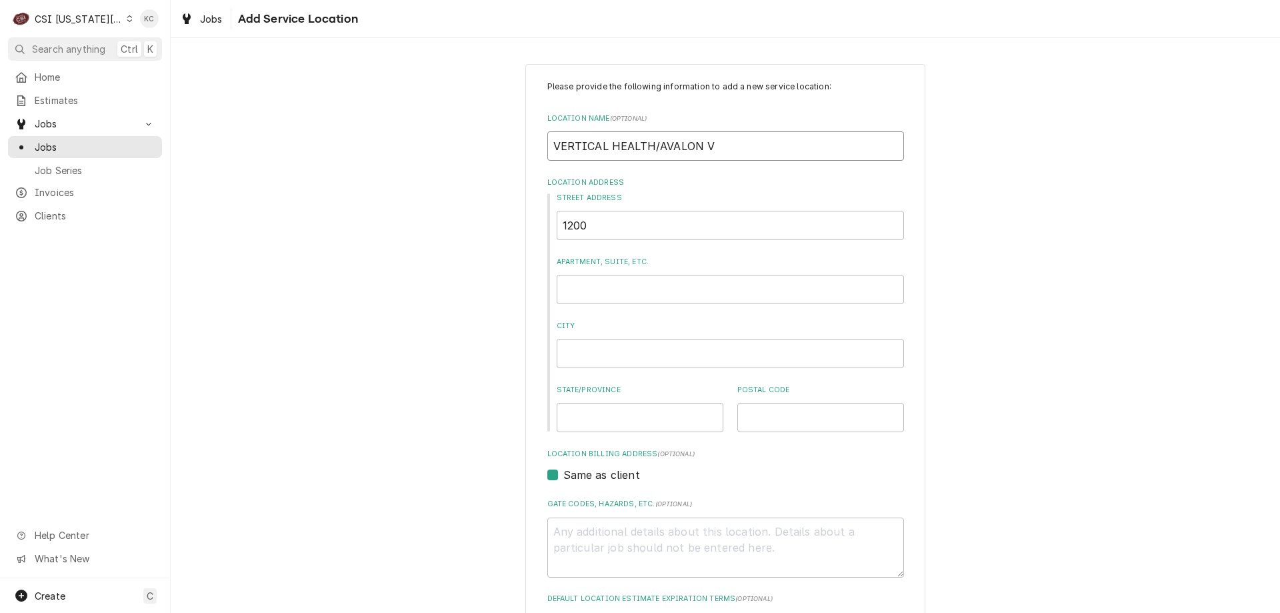
type input "VERTICAL HEALTH/AVALON VI"
type textarea "x"
type input "VERTICAL HEALTH/AVALON VIE"
type textarea "x"
type input "VERTICAL HEALTH/AVALON VIEW"
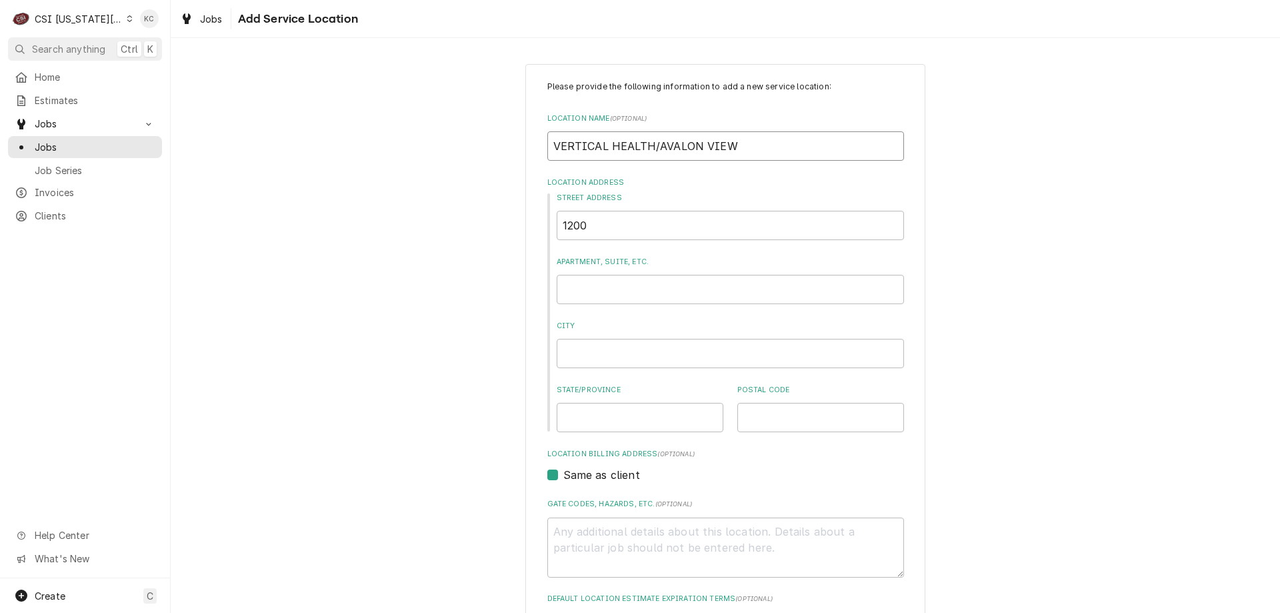
type textarea "x"
type input "VERTICAL HEALTH/AVALON VIEW"
type textarea "x"
type input "VERTICAL HEALTH/AVALON VIEW H"
type textarea "x"
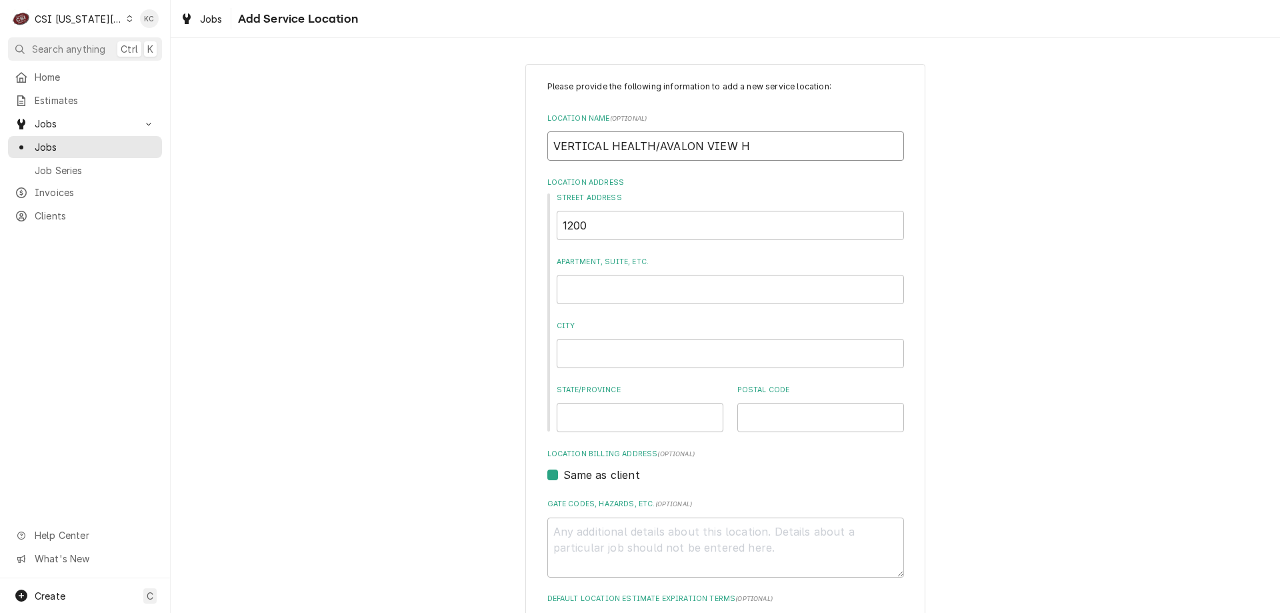
type input "VERTICAL HEALTH/AVALON VIEW HE"
type textarea "x"
type input "VERTICAL HEALTH/AVALON VIEW HEA"
type textarea "x"
type input "VERTICAL HEALTH/AVALON VIEW HEAL"
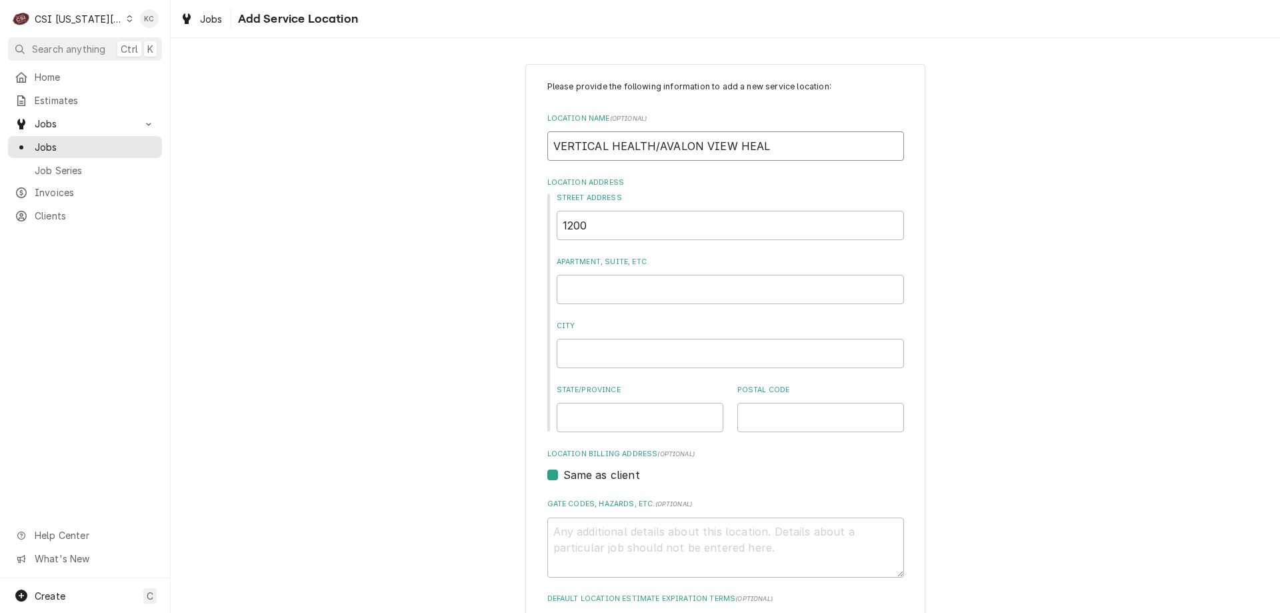
type textarea "x"
type input "VERTICAL HEALTH/AVALON VIEW HEALT"
type textarea "x"
type input "VERTICAL HEALTH/AVALON VIEW HEALTH"
type textarea "x"
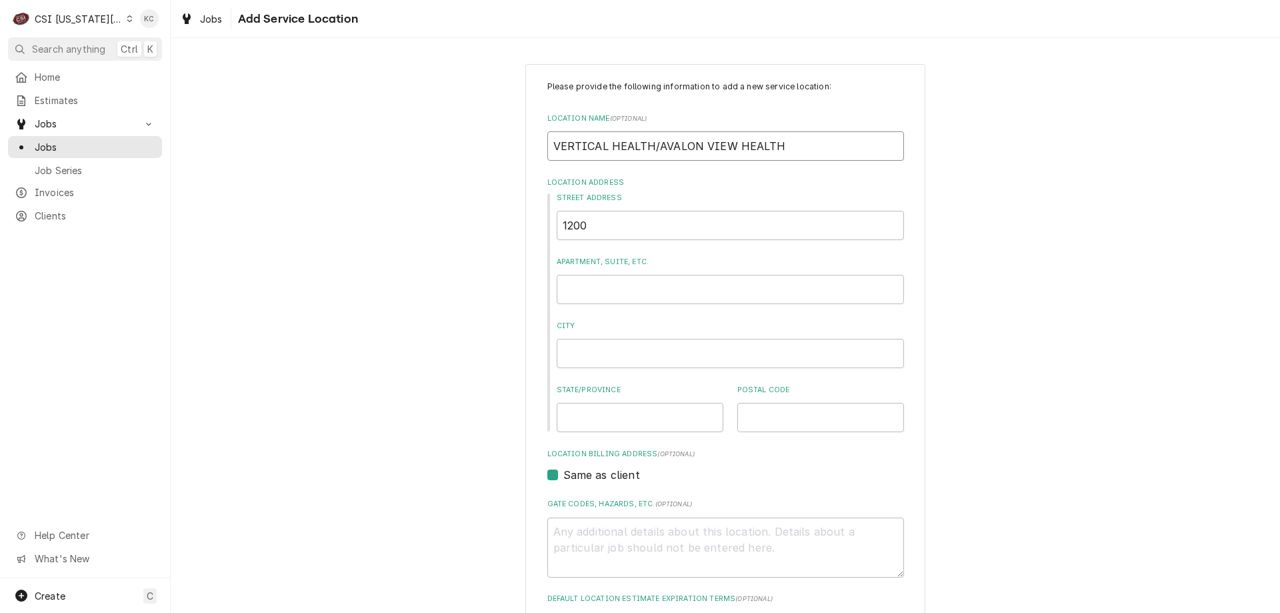
type input "VERTICAL HEALTH/AVALON VIEW HEALTH"
type textarea "x"
type input "VERTICAL HEALTH/AVALON VIEW HEALTH A"
type textarea "x"
type input "VERTICAL HEALTH/AVALON VIEW HEALTH AN"
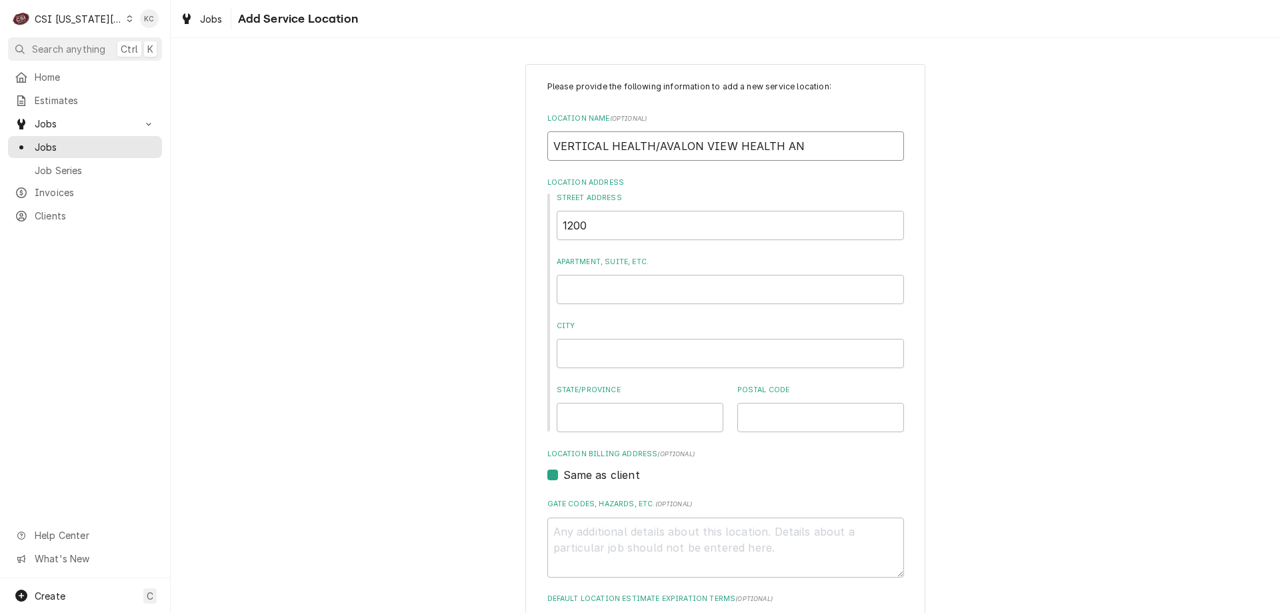
type textarea "x"
type input "VERTICAL HEALTH/AVALON VIEW HEALTH AND"
type textarea "x"
type input "VERTICAL HEALTH/AVALON VIEW HEALTH AND"
type textarea "x"
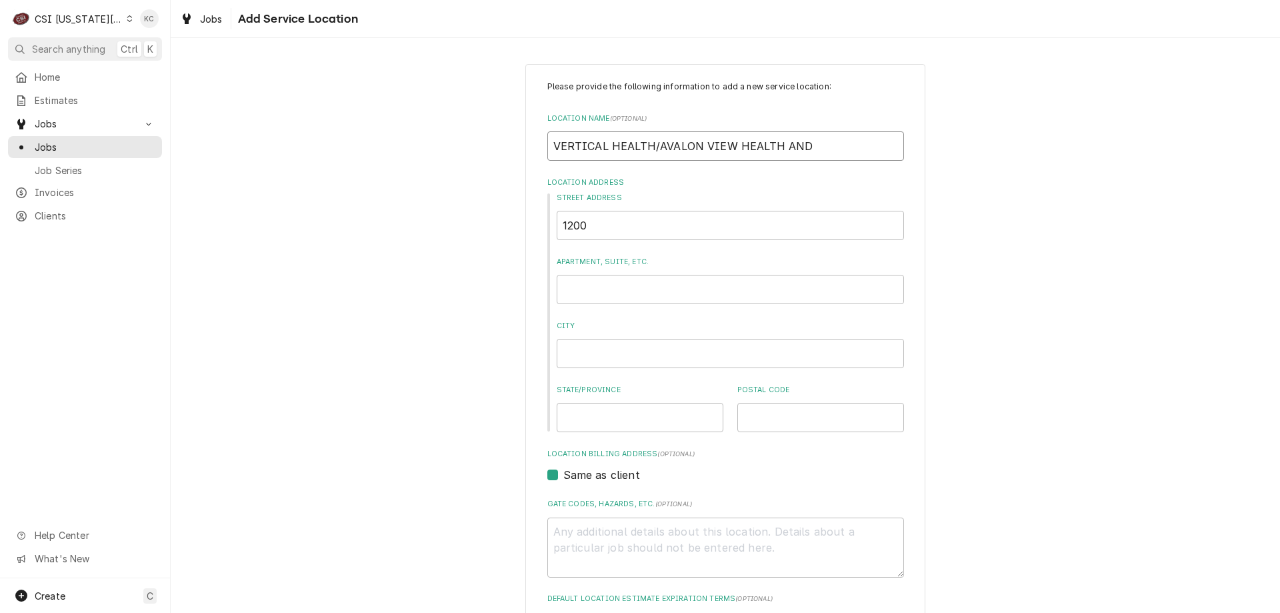
type input "VERTICAL HEALTH/AVALON VIEW HEALTH AND W"
type textarea "x"
type input "VERTICAL HEALTH/AVALON VIEW HEALTH AND WE"
type textarea "x"
type input "VERTICAL HEALTH/AVALON VIEW HEALTH AND WEL"
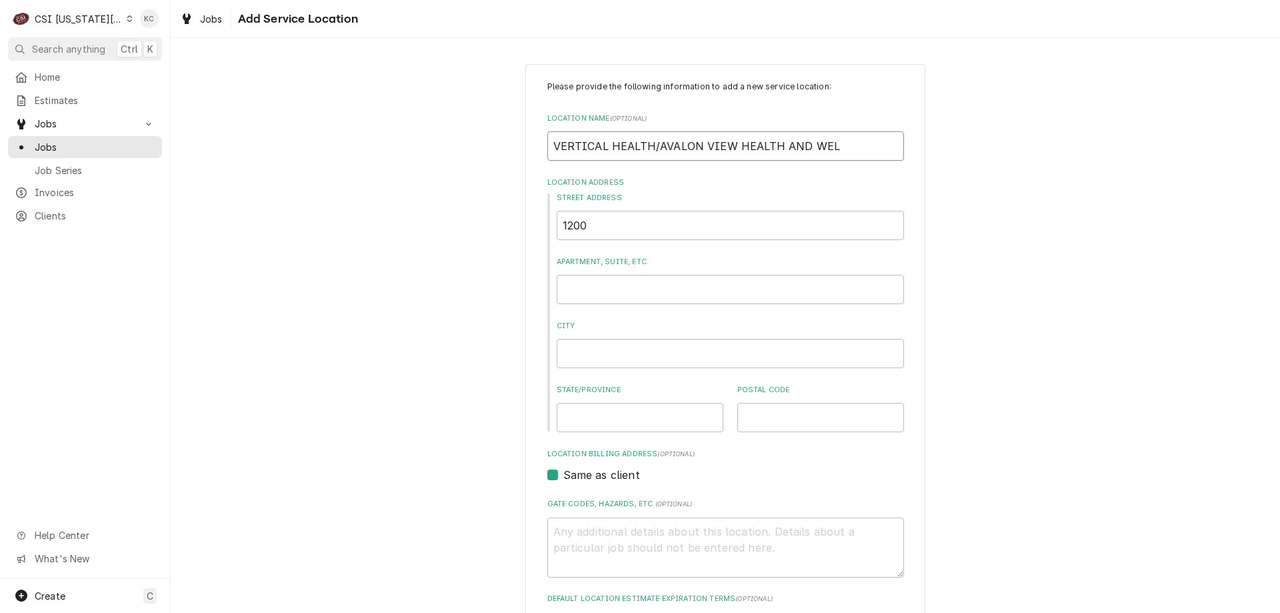
type textarea "x"
type input "VERTICAL HEALTH/AVALON VIEW HEALTH AND WELL"
type textarea "x"
type input "VERTICAL HEALTH/AVALON VIEW HEALTH AND WELLN"
type textarea "x"
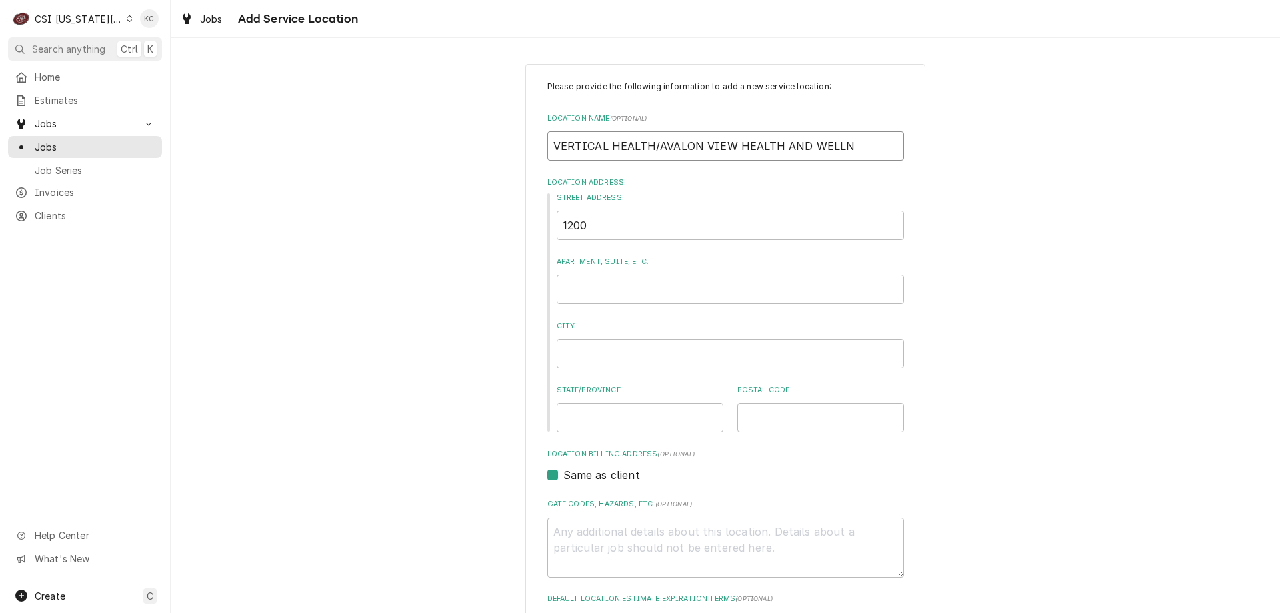
type input "VERTICAL HEALTH/AVALON VIEW HEALTH AND WELLNE"
type textarea "x"
type input "VERTICAL HEALTH/AVALON VIEW HEALTH AND WELLNES"
type textarea "x"
type input "VERTICAL HEALTH/AVALON VIEW HEALTH AND WELLNESS"
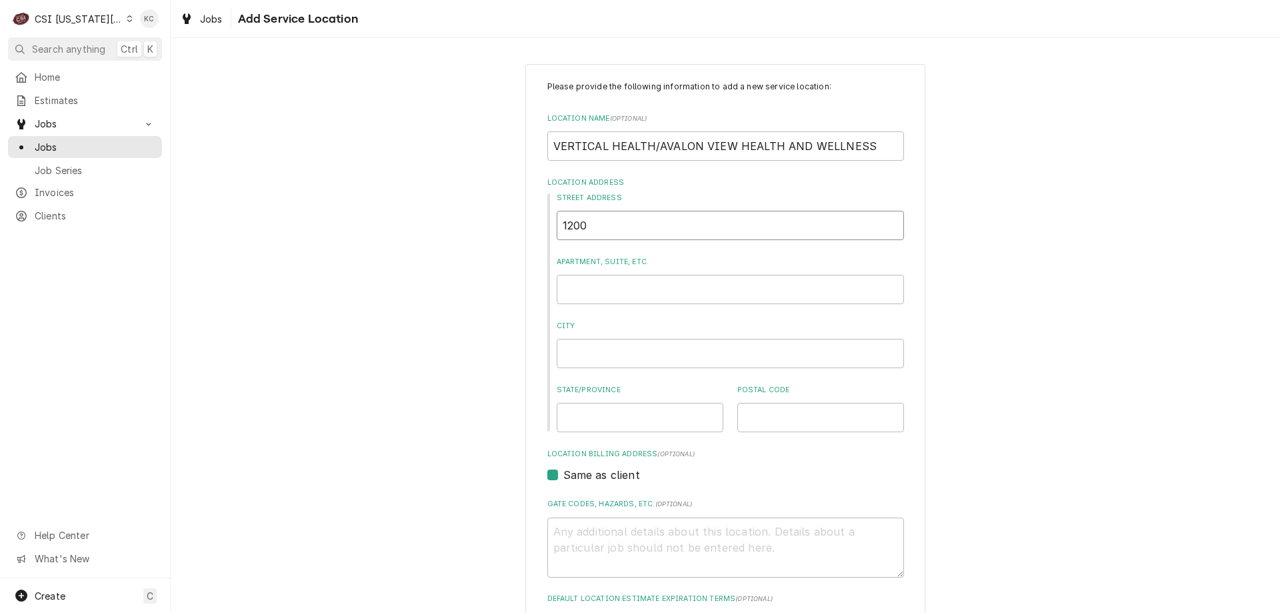
type textarea "x"
type input "1"
type textarea "x"
type input "12"
type textarea "x"
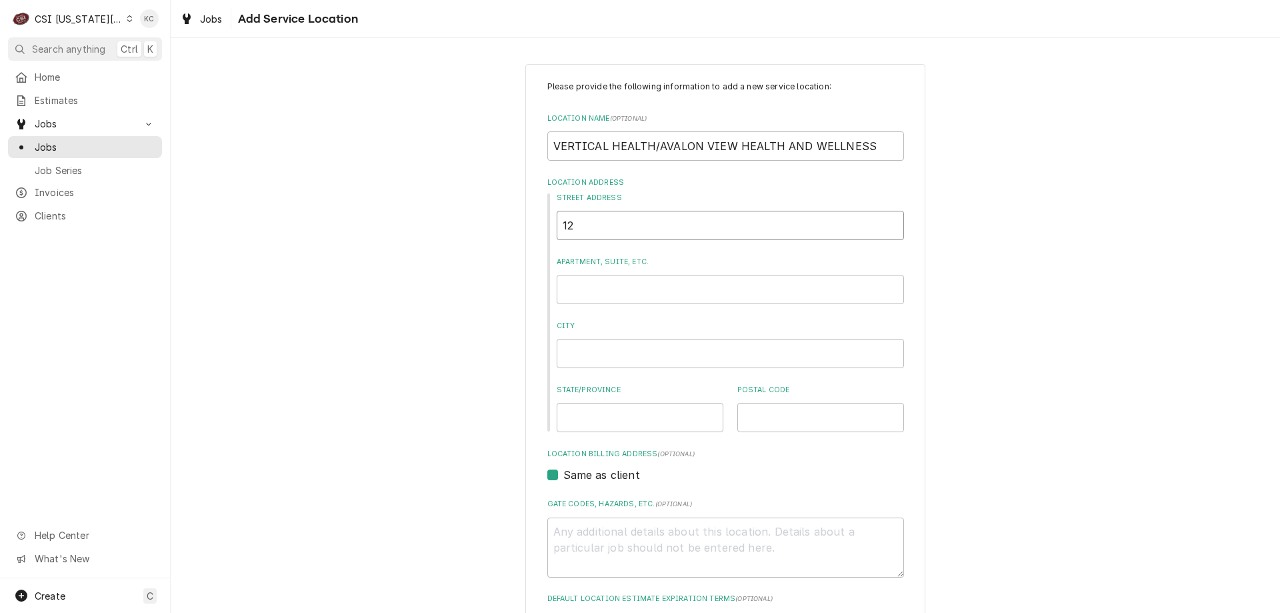
type input "120"
type textarea "x"
type input "1200"
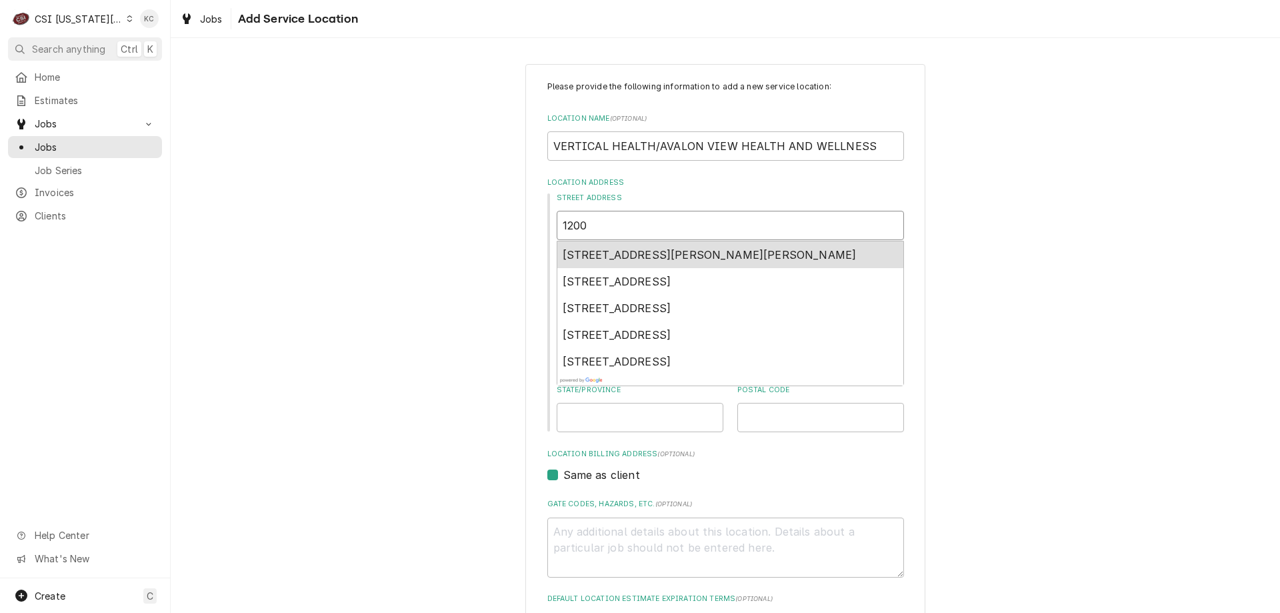
type textarea "x"
type input "1200"
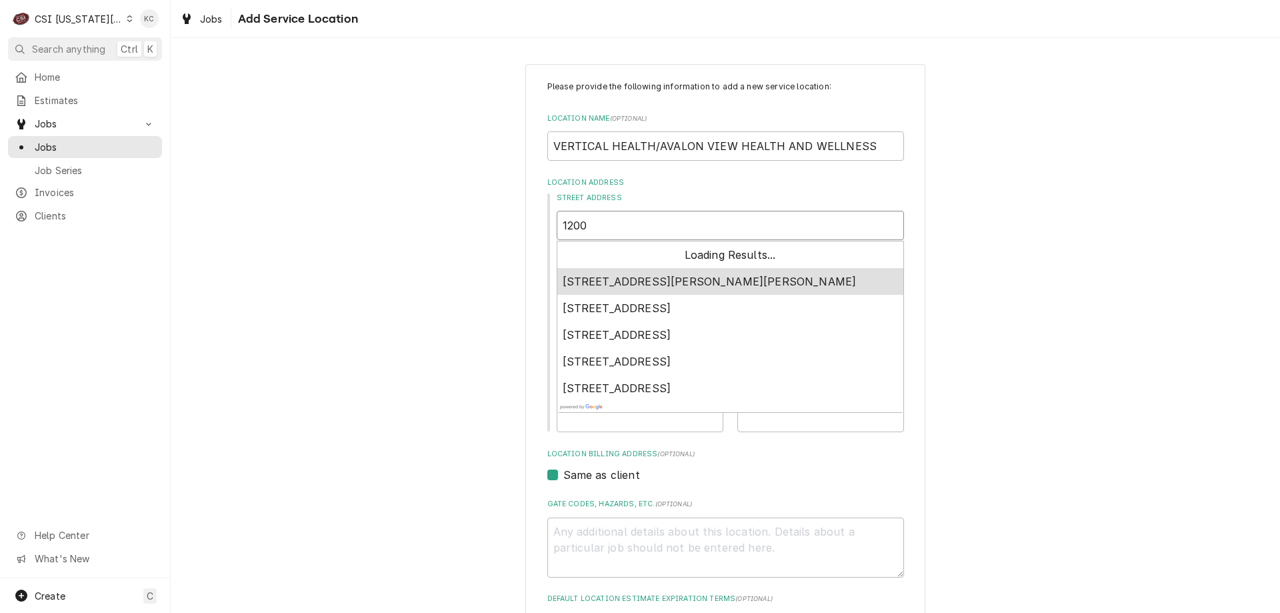
type textarea "x"
type input "1200 W"
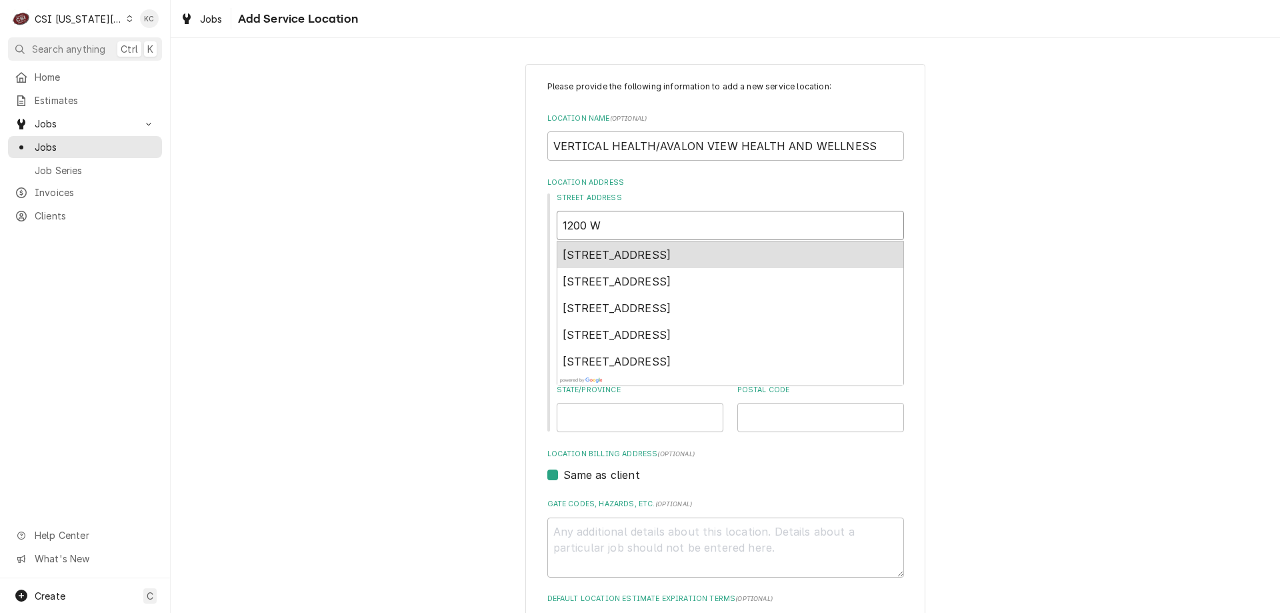
type textarea "x"
type input "1200 WE"
type textarea "x"
type input "1200 WES"
type textarea "x"
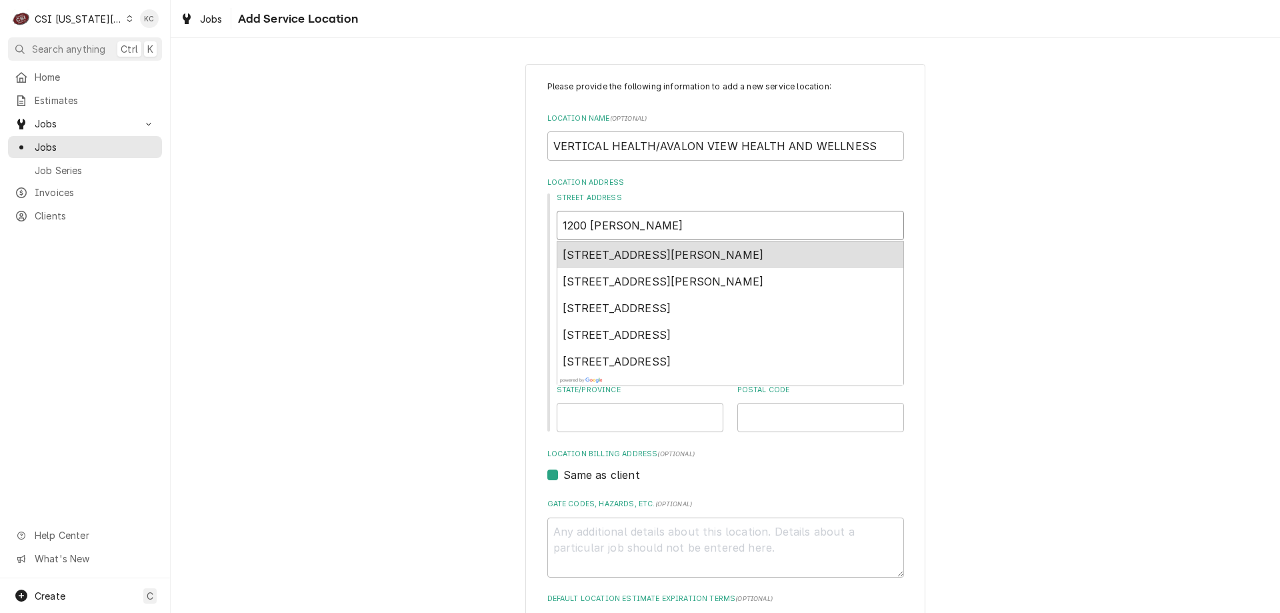
type input "1200 WEST"
type textarea "x"
type input "1200 WEST"
type textarea "x"
type input "1200 WEST C"
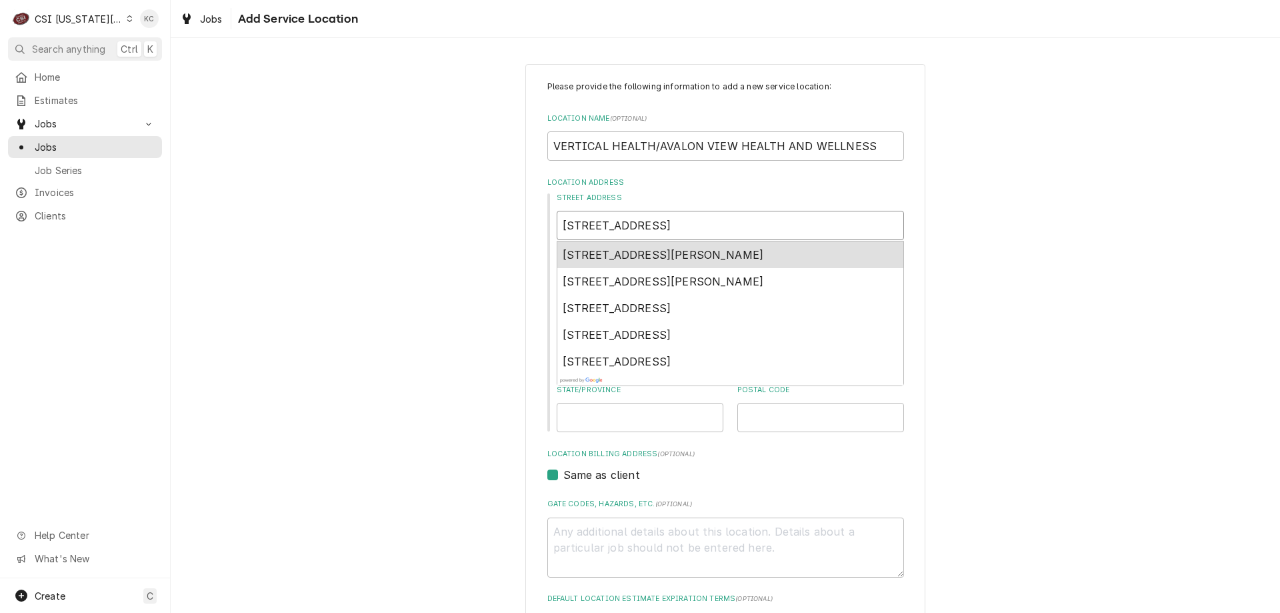
type textarea "x"
type input "1200 WEST CP"
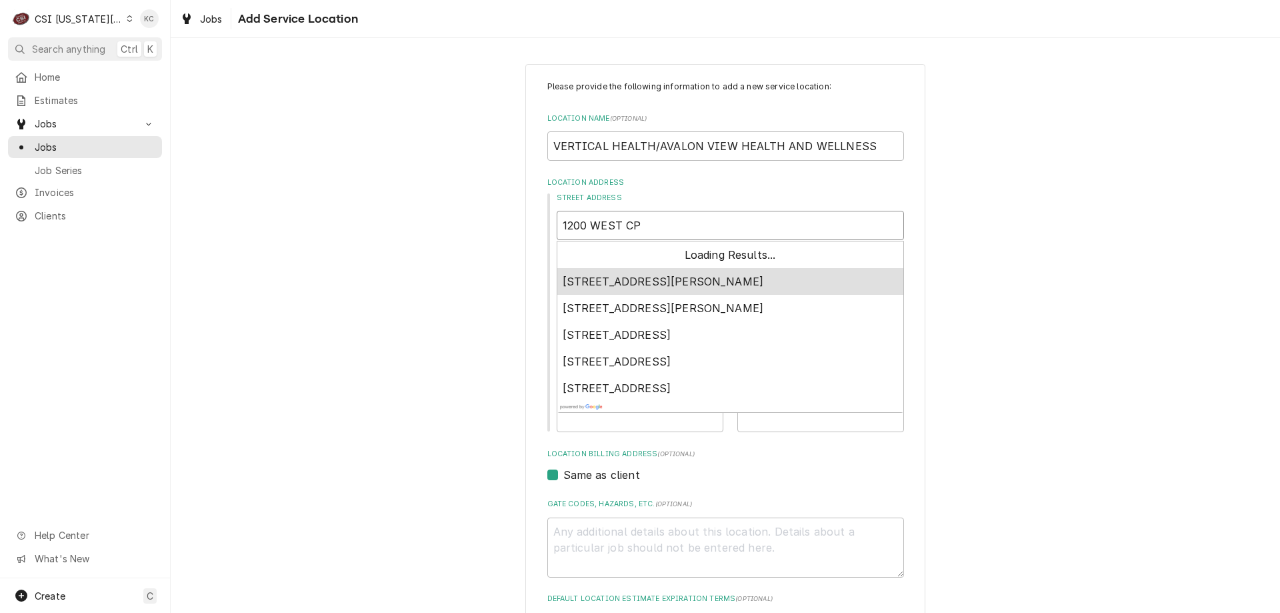
type textarea "x"
type input "1200 WEST CP;"
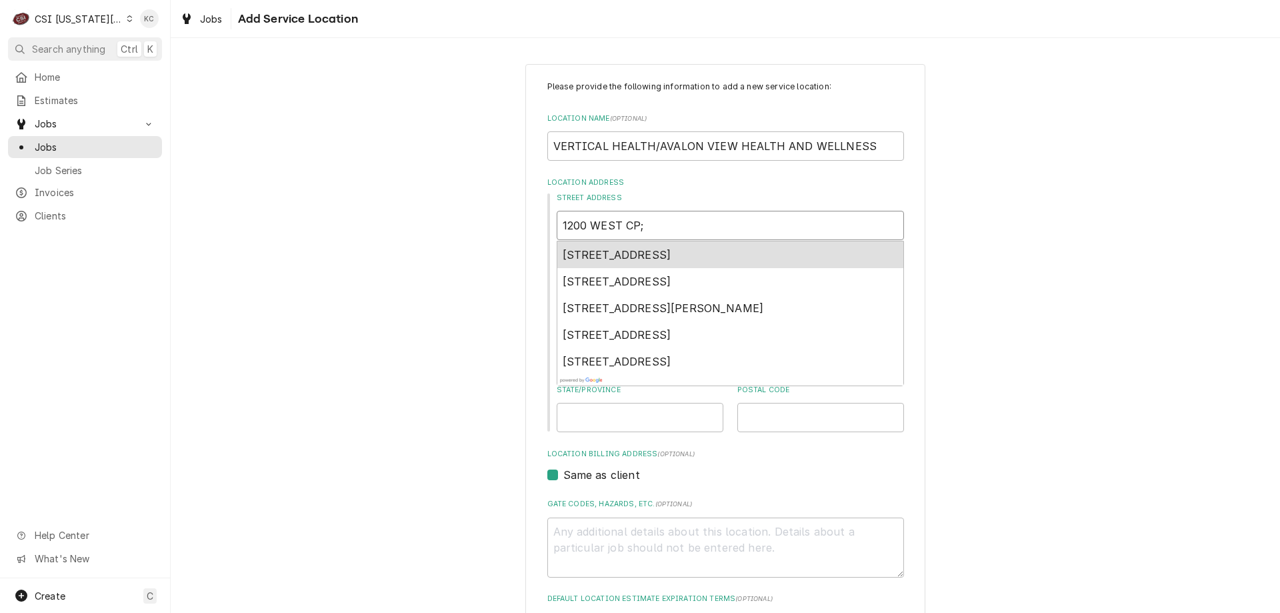
type textarea "x"
type input "1200 WEST CP"
type textarea "x"
type input "1200 WEST C"
type textarea "x"
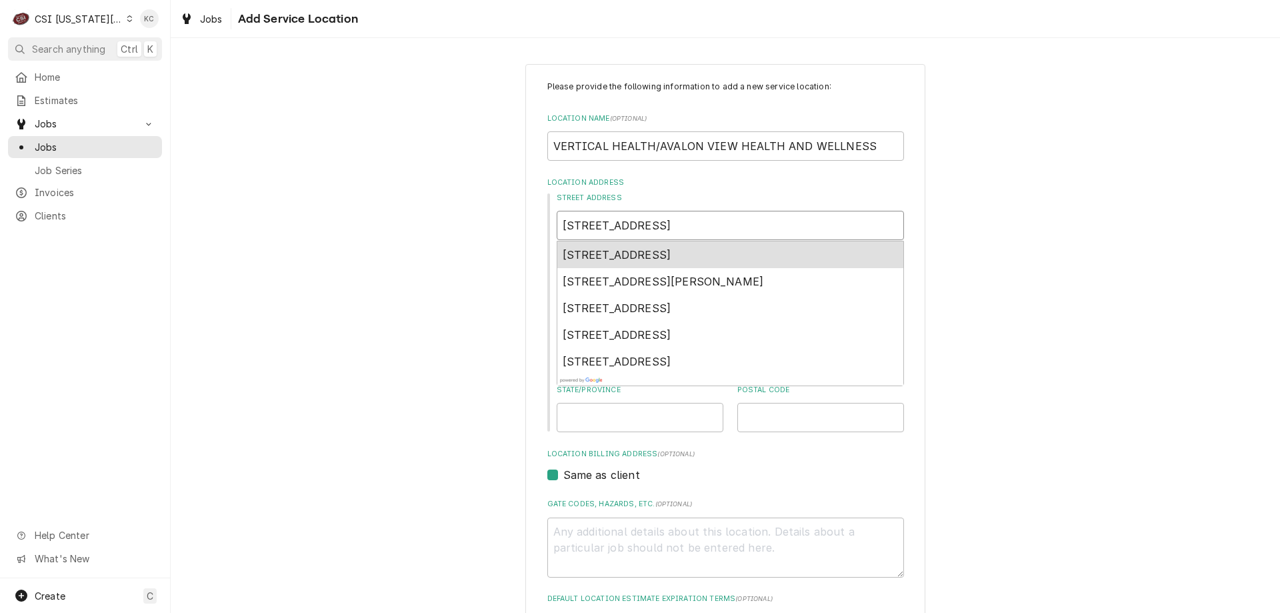
type input "1200 WEST CO"
type textarea "x"
type input "1200 WEST COL"
type textarea "x"
type input "1200 WEST COLL"
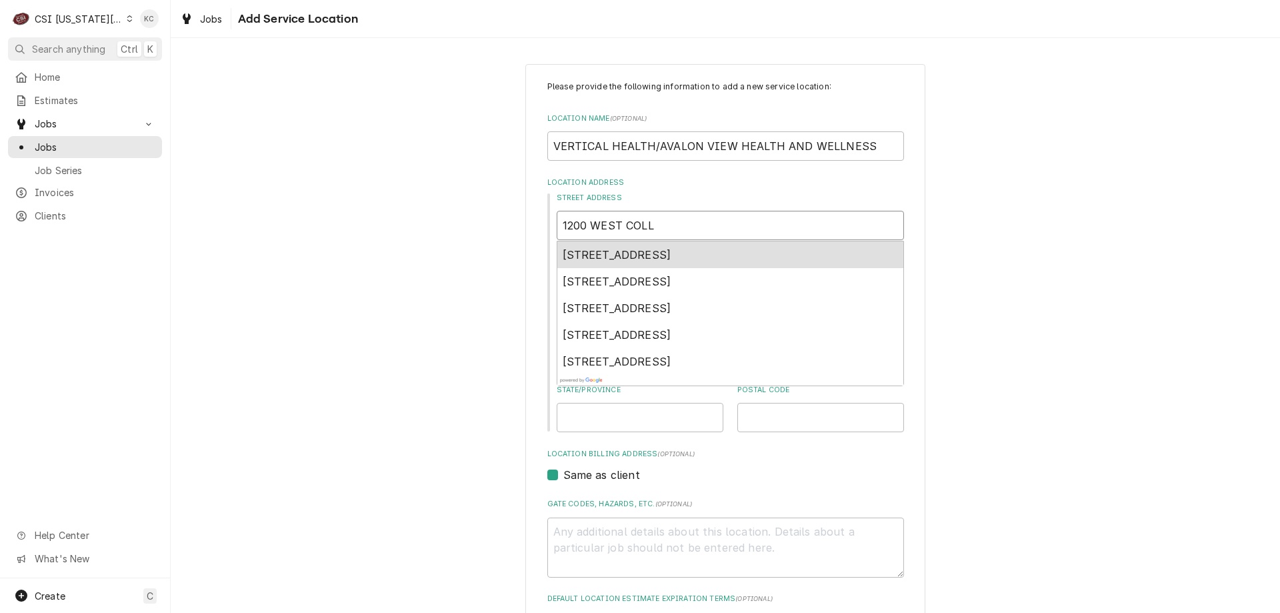
type textarea "x"
type input "1200 WEST COLLE"
type textarea "x"
type input "1200 WEST COLLEGE"
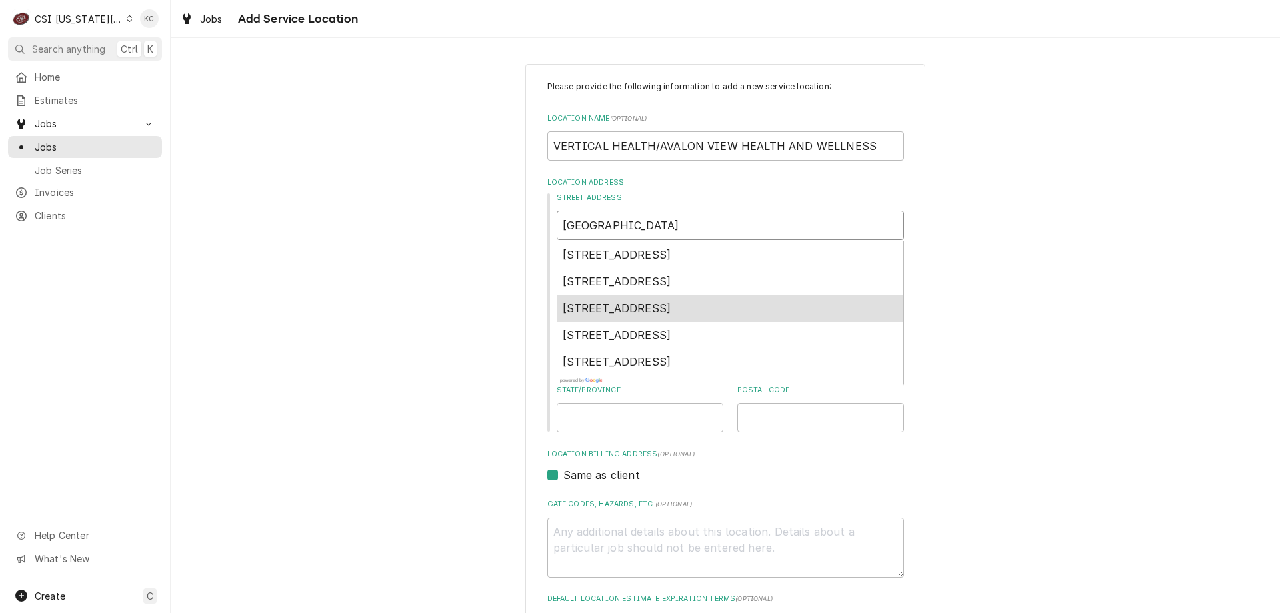
click at [671, 312] on span "1200 West College Street, Liberty, MO, USA" at bounding box center [617, 307] width 109 height 13
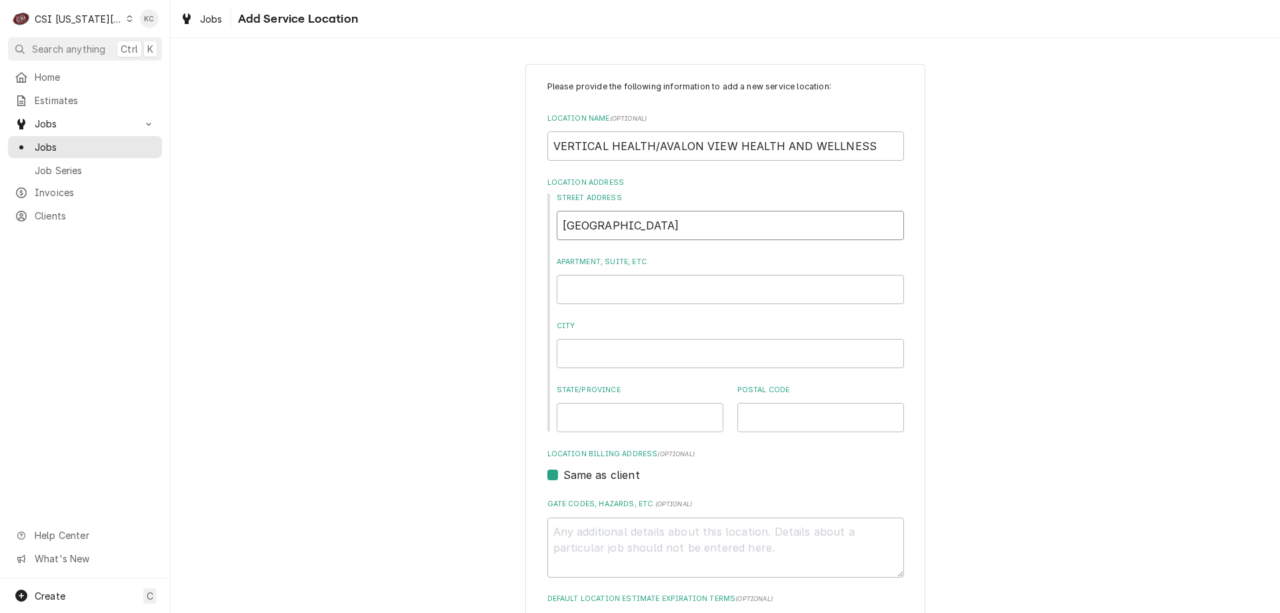
type textarea "x"
type input "1200 W College St"
type textarea "x"
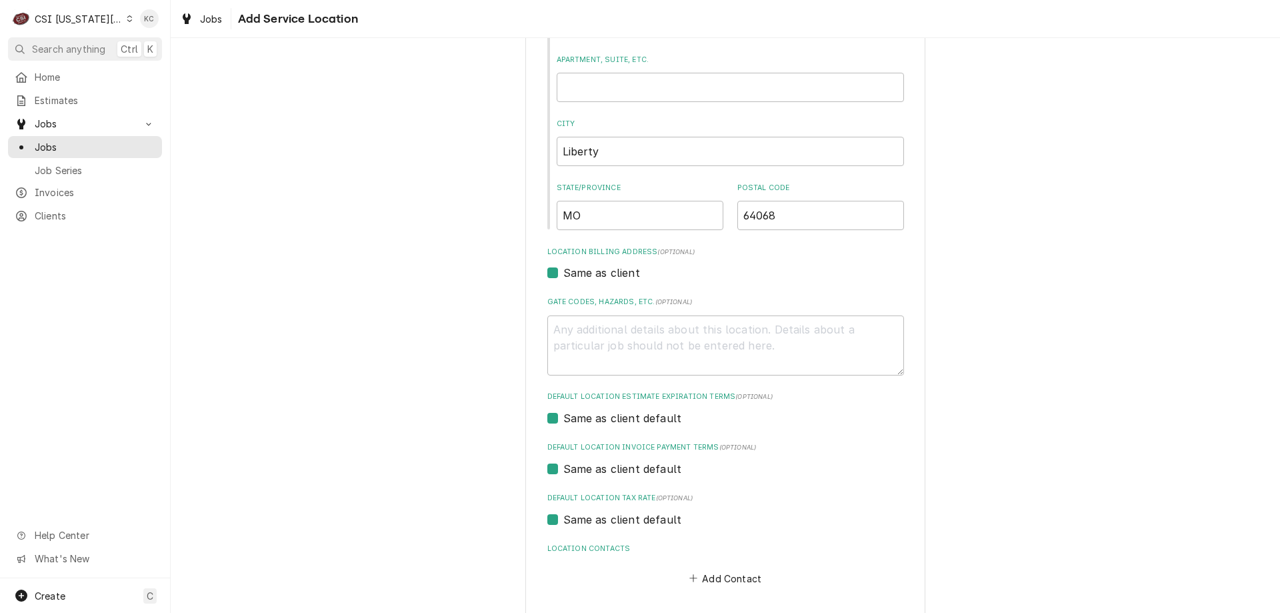
scroll to position [258, 0]
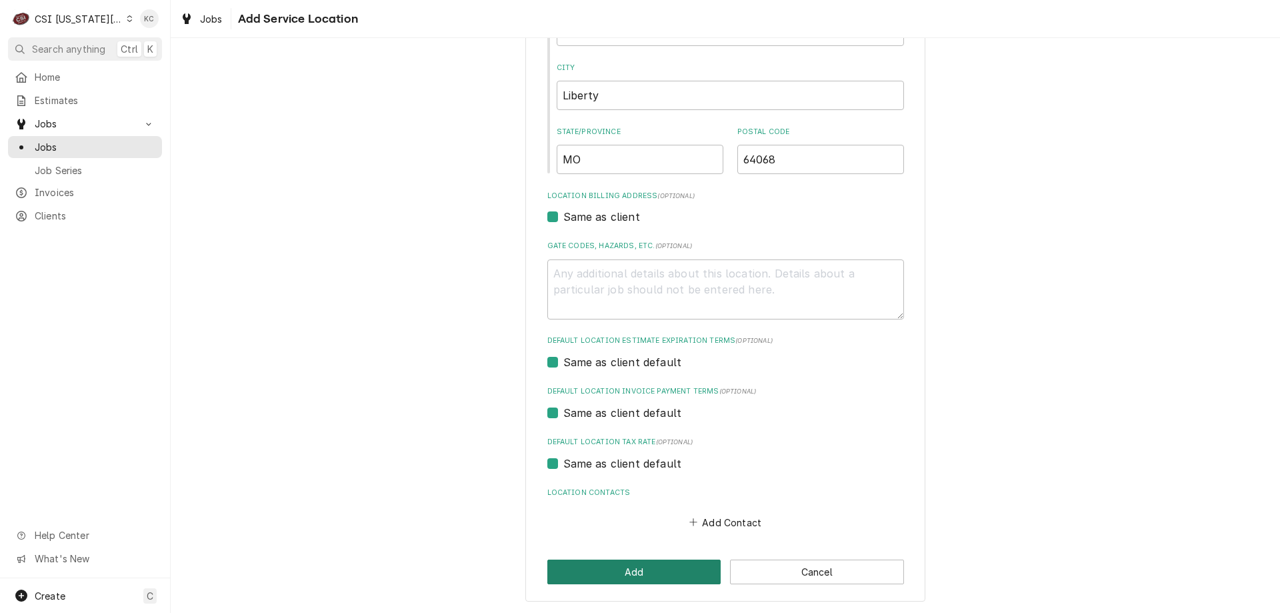
type input "1200 W College St"
click at [615, 575] on button "Add" at bounding box center [634, 571] width 174 height 25
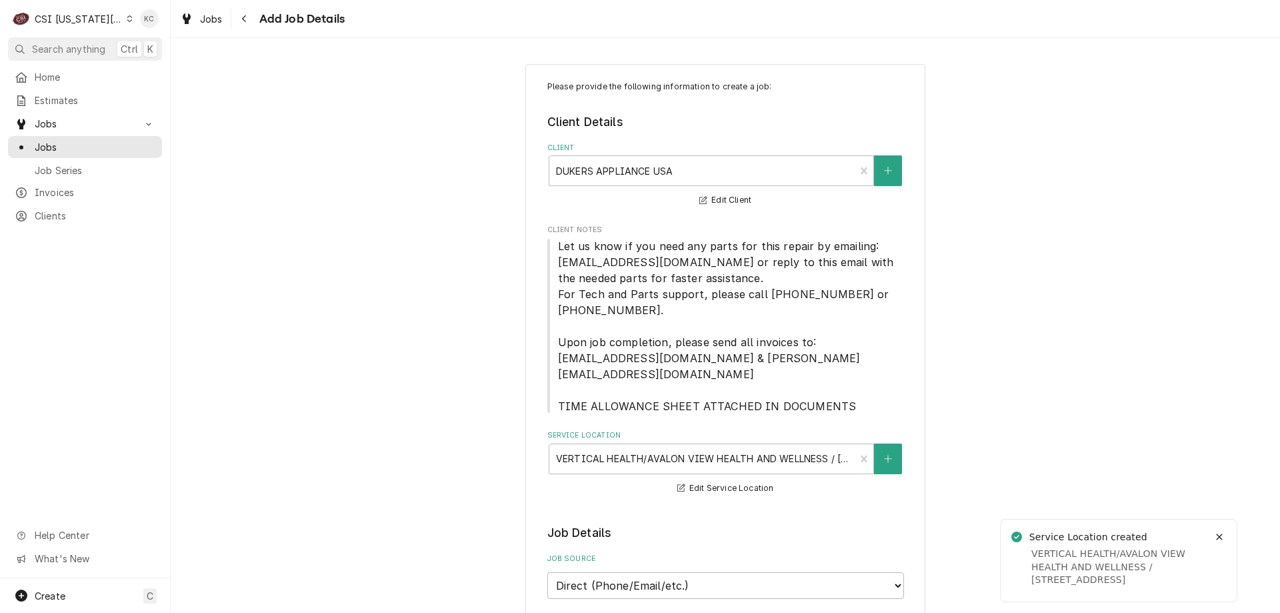
type textarea "x"
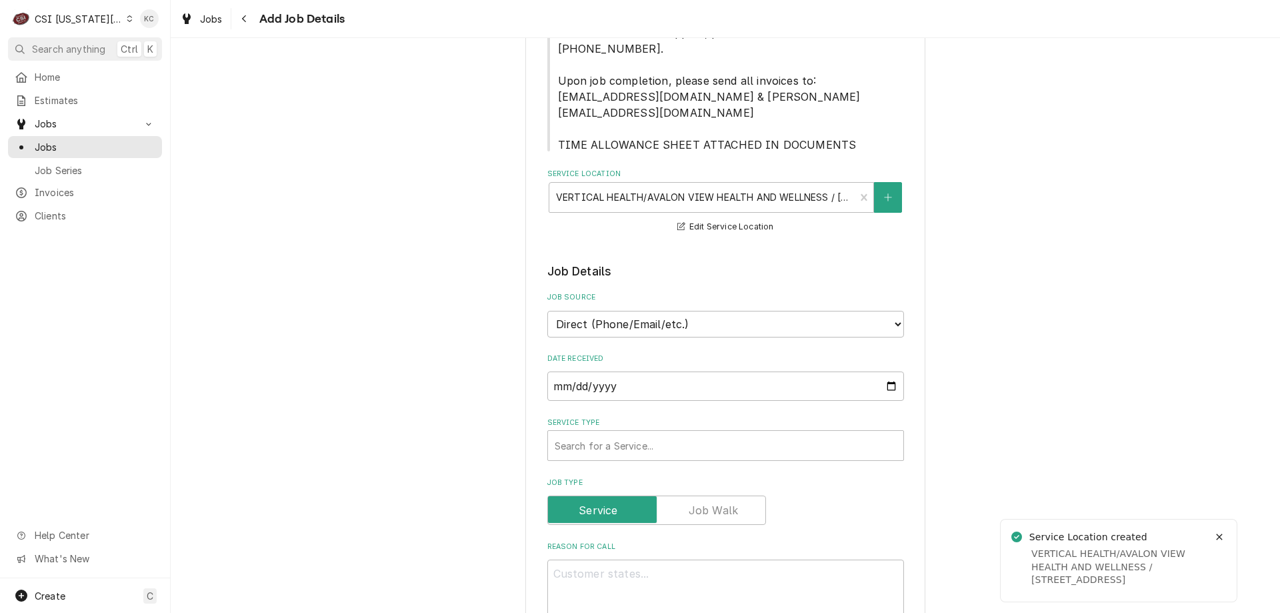
scroll to position [267, 0]
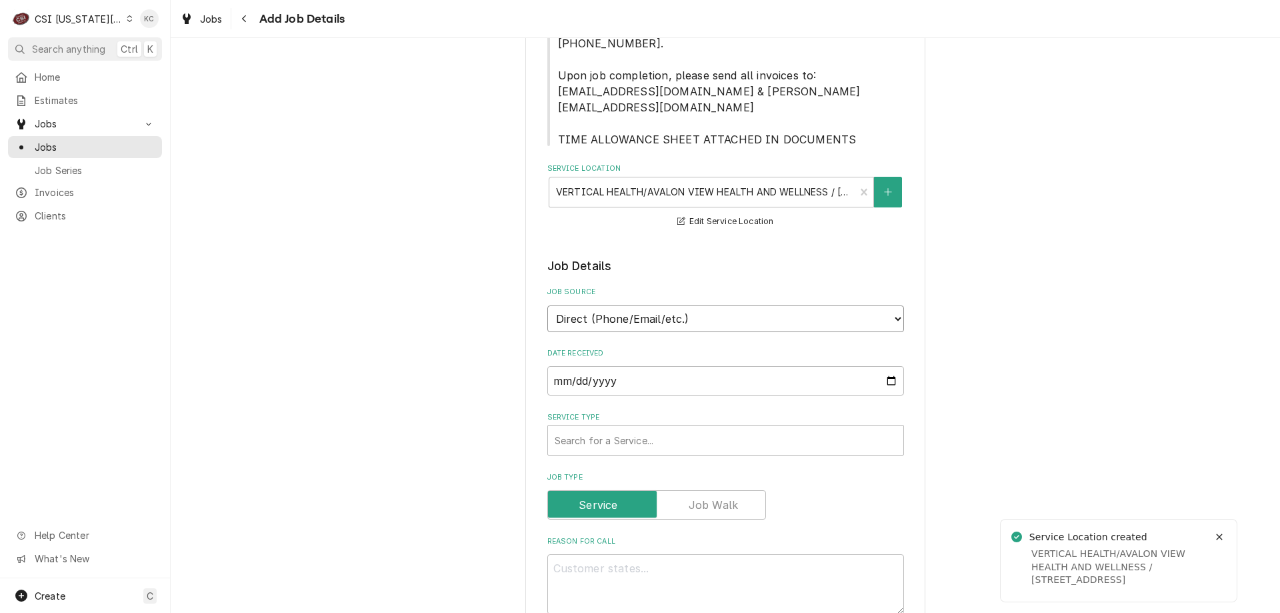
click at [679, 309] on select "Direct (Phone/Email/etc.) Service Channel Corrigo Ecotrak Other" at bounding box center [725, 318] width 357 height 27
select select "100"
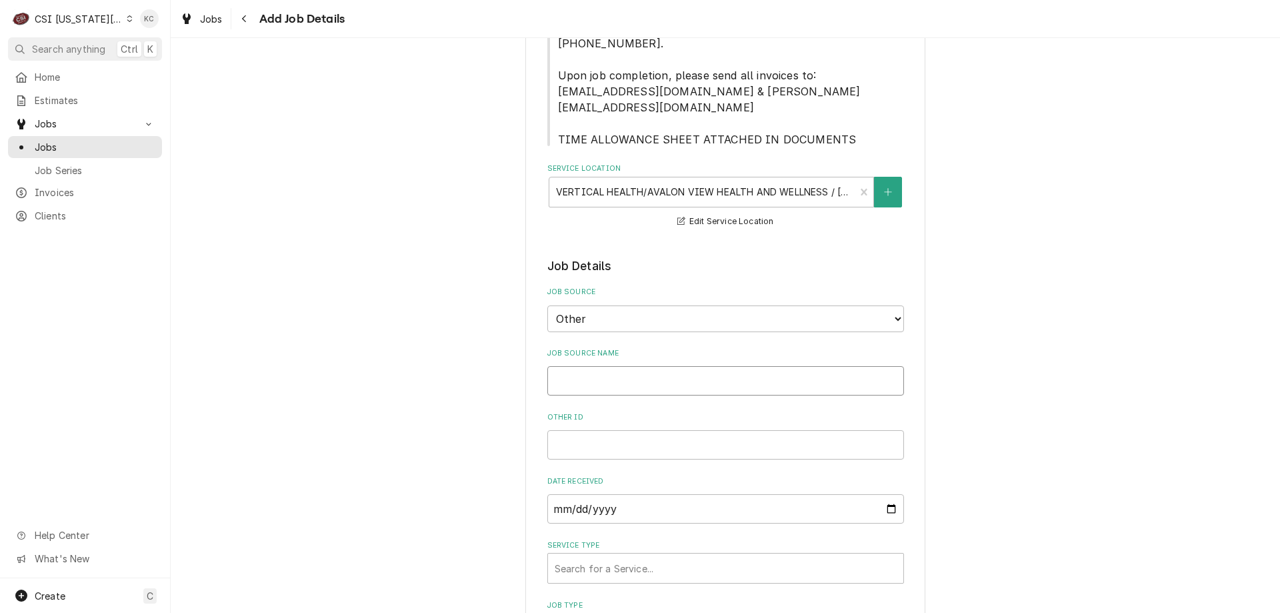
click at [660, 369] on input "Job Source Name" at bounding box center [725, 380] width 357 height 29
type textarea "x"
type input "D"
type textarea "x"
type input "DU"
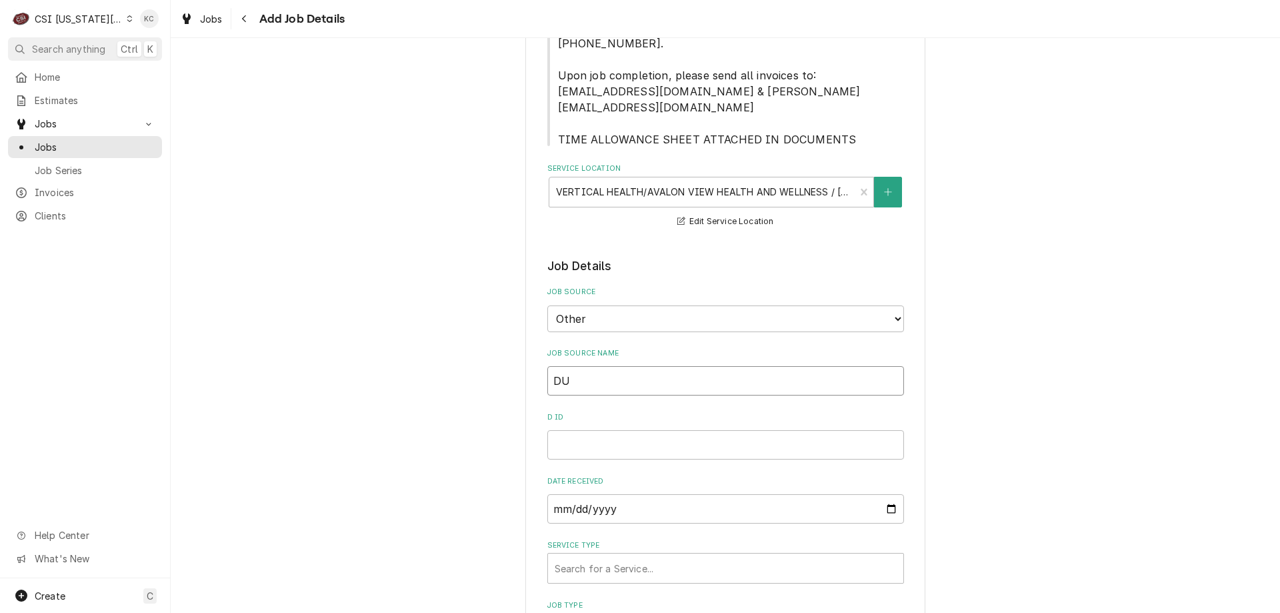
type textarea "x"
type input "DUK"
type textarea "x"
type input "DUKE"
type textarea "x"
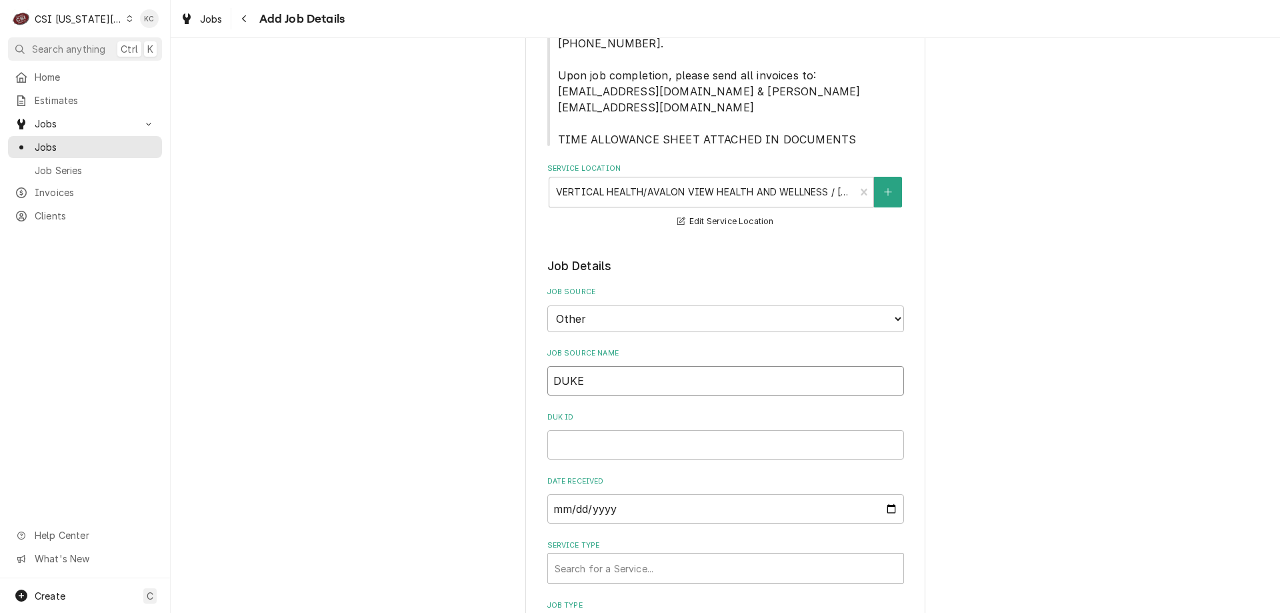
type input "DUKER"
type textarea "x"
type input "DUKERS"
type textarea "x"
type input "DUKERS"
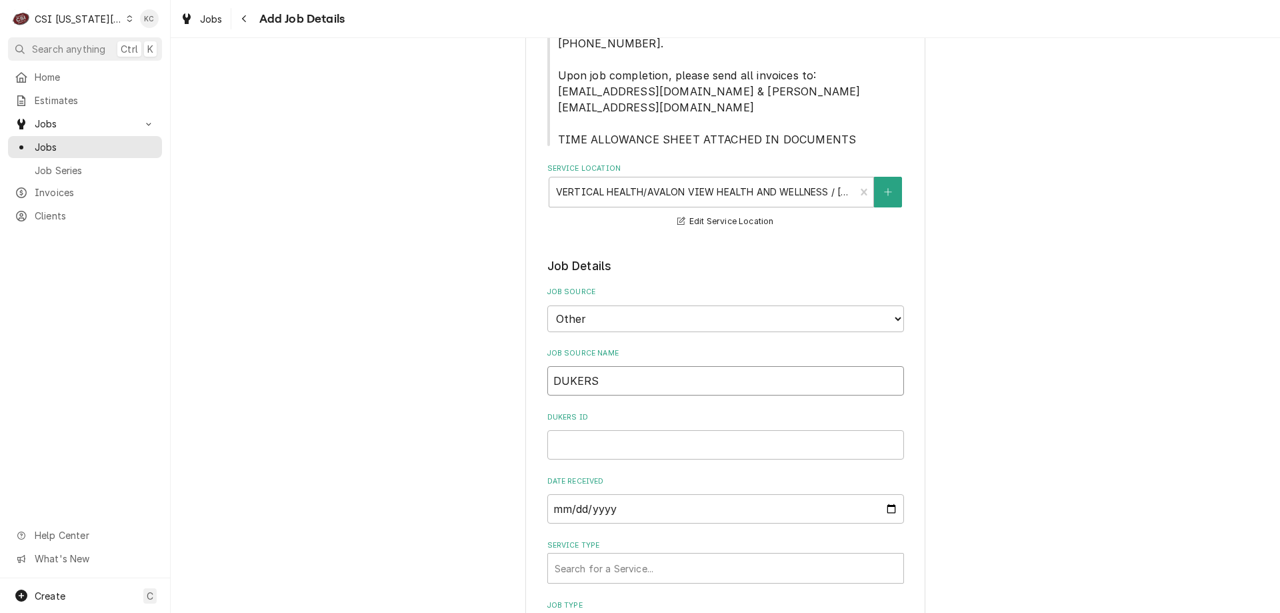
type textarea "x"
type input "DUKERS e"
type textarea "x"
type input "DUKERS em"
type textarea "x"
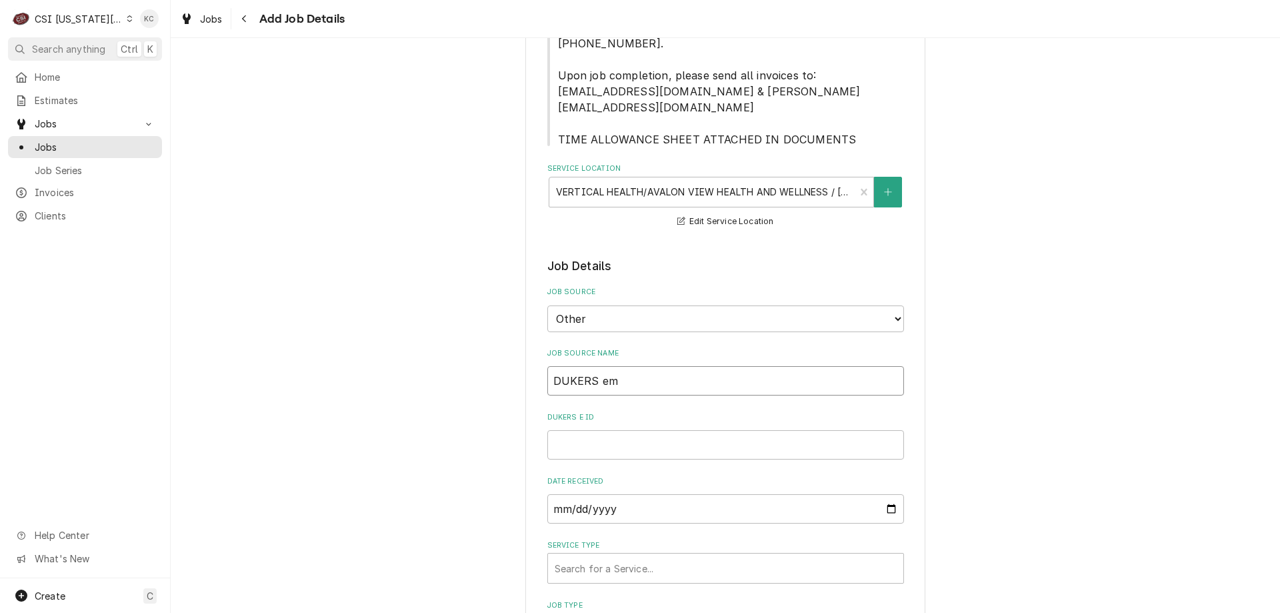
type input "DUKERS ema"
type textarea "x"
type input "DUKERS email"
type textarea "x"
type input "DUKERS email"
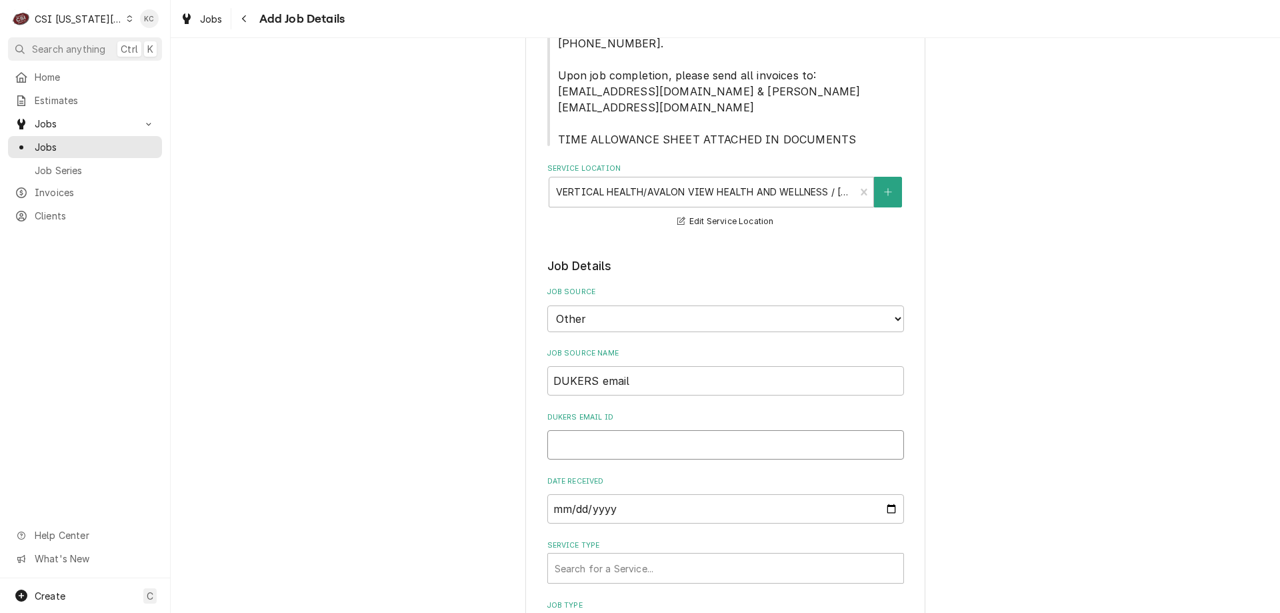
click at [577, 430] on input "DUKERS email ID" at bounding box center [725, 444] width 357 height 29
paste input "2410482"
type textarea "x"
type input "2410482"
type textarea "x"
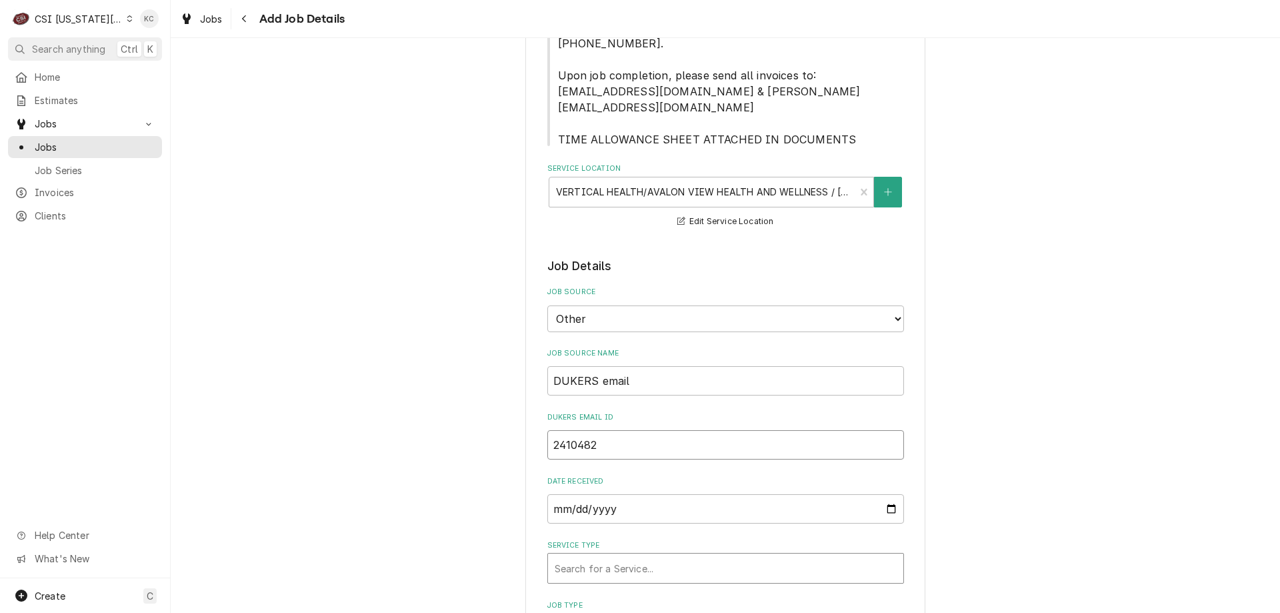
type input "2410482"
click at [631, 556] on div "Service Type" at bounding box center [726, 568] width 342 height 24
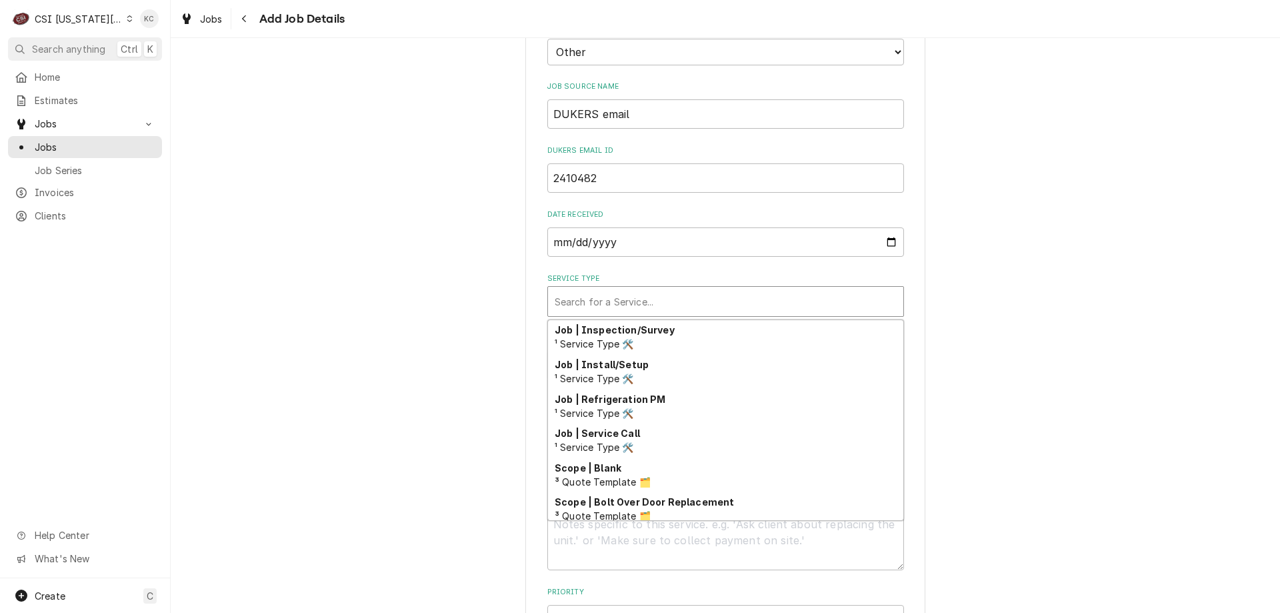
scroll to position [821, 0]
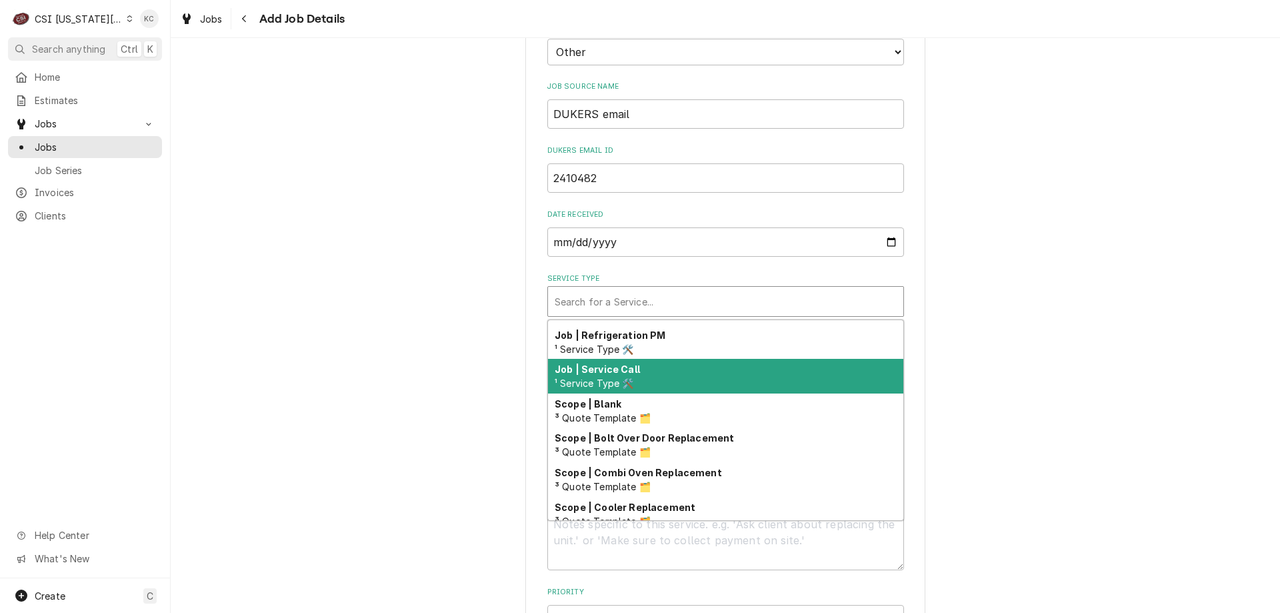
click at [639, 359] on div "Job | Service Call ¹ Service Type 🛠️" at bounding box center [725, 376] width 355 height 35
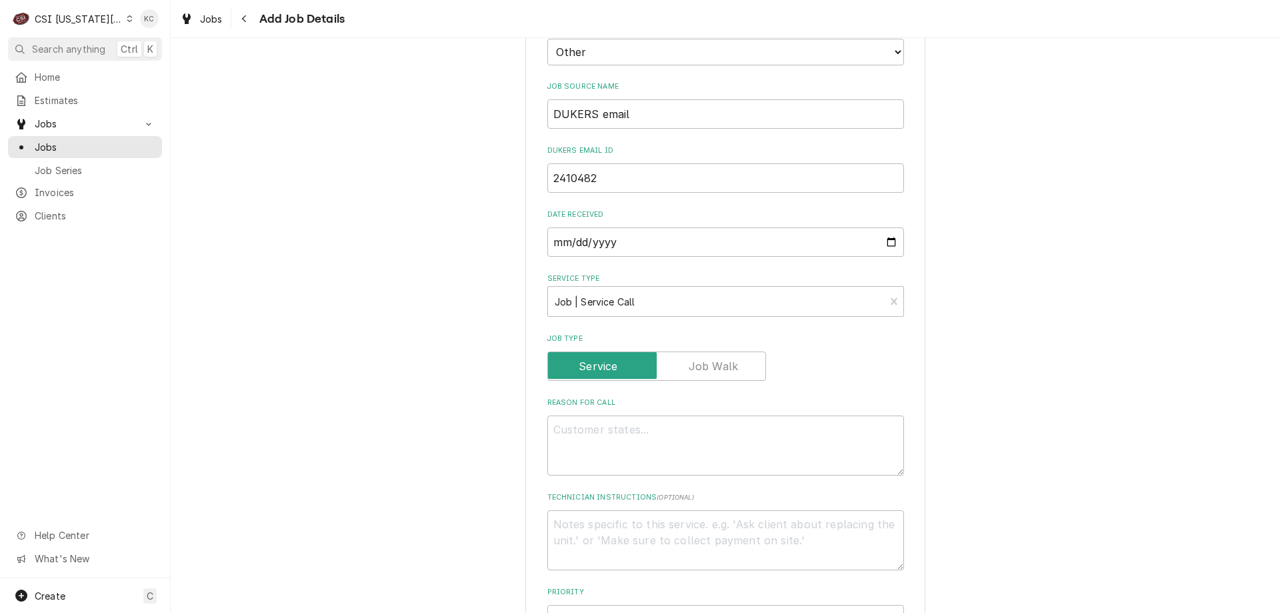
click at [1072, 269] on div "Please provide the following information to create a job: Client Details Client…" at bounding box center [725, 372] width 1109 height 1706
click at [584, 415] on textarea "Reason For Call" at bounding box center [725, 445] width 357 height 60
paste textarea "The griddle will not stay lit we have to relight at least 2 times a day. the 2 …"
type textarea "x"
type textarea "The griddle will not stay lit we have to relight at least 2 times a day. the 2 …"
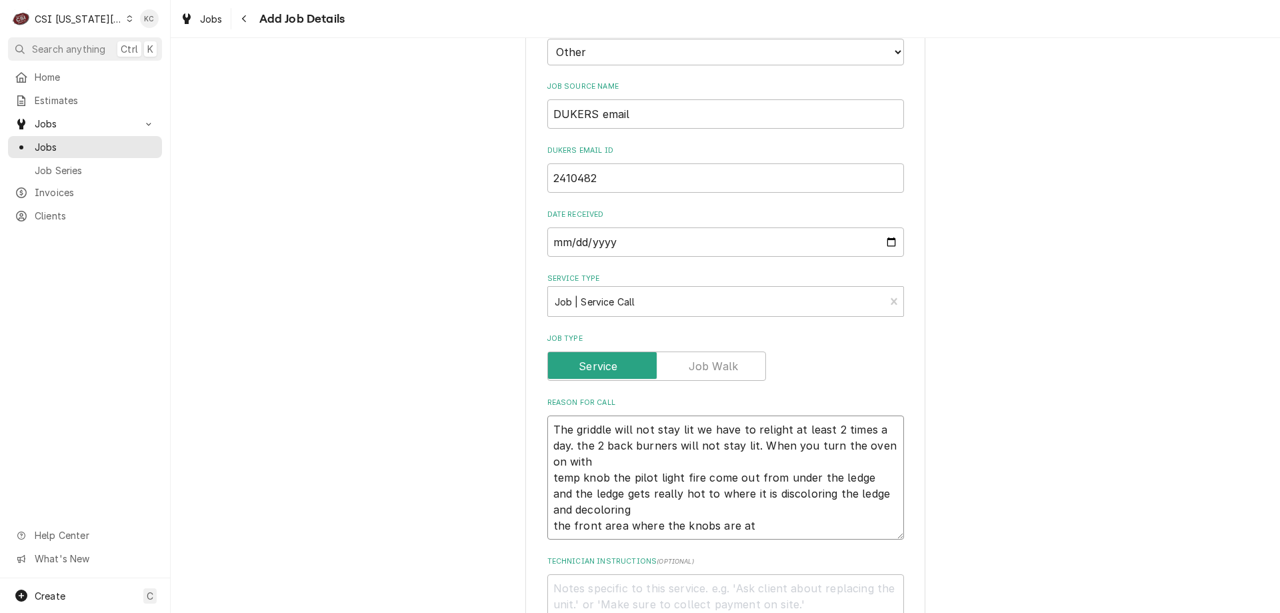
click at [547, 459] on textarea "The griddle will not stay lit we have to relight at least 2 times a day. the 2 …" at bounding box center [725, 477] width 357 height 124
type textarea "x"
type textarea "The griddle will not stay lit we have to relight at least 2 times a day. the 2 …"
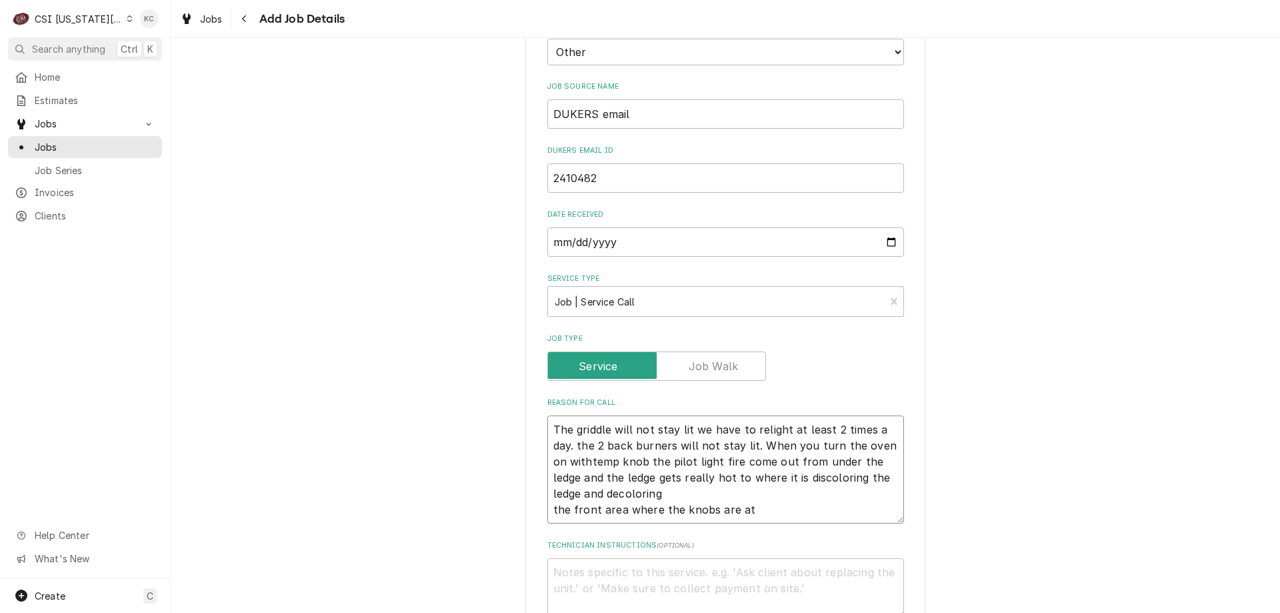
type textarea "x"
type textarea "The griddle will not stay lit we have to relight at least 2 times a day. the 2 …"
click at [547, 491] on textarea "The griddle will not stay lit we have to relight at least 2 times a day. the 2 …" at bounding box center [725, 469] width 357 height 108
type textarea "x"
type textarea "The griddle will not stay lit we have to relight at least 2 times a day. the 2 …"
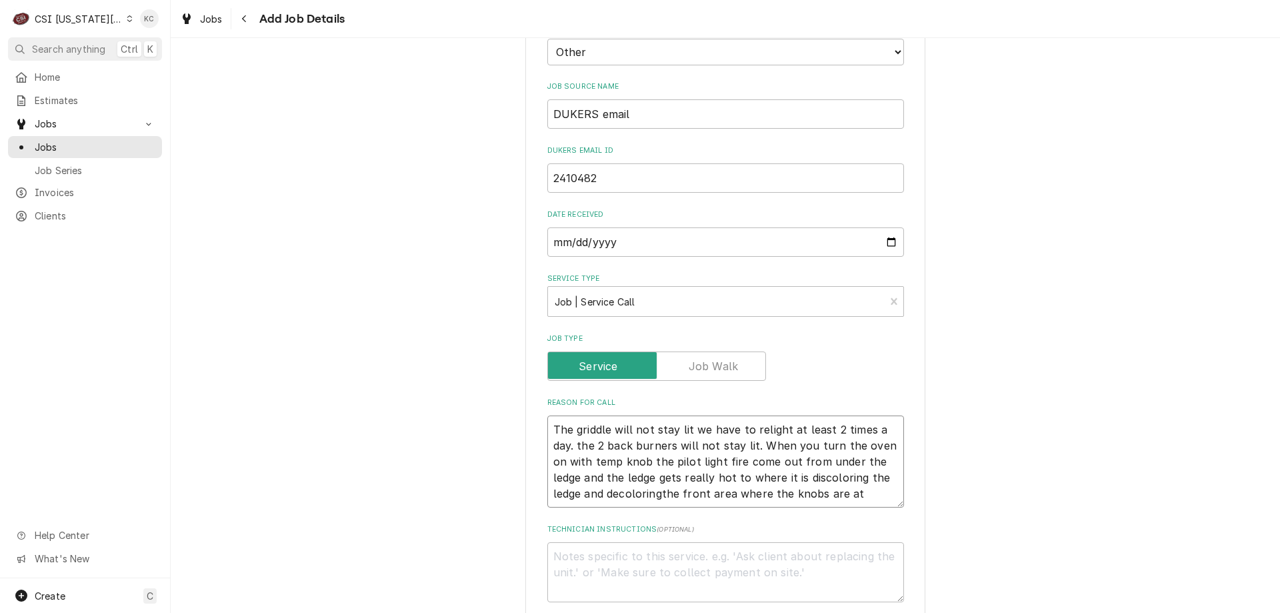
type textarea "x"
type textarea "The griddle will not stay lit we have to relight at least 2 times a day. the 2 …"
type textarea "x"
type textarea "The griddle will not stay lit we have to relight at least 2 times a day. the 2 …"
click at [687, 542] on textarea "Technician Instructions ( optional )" at bounding box center [725, 572] width 357 height 60
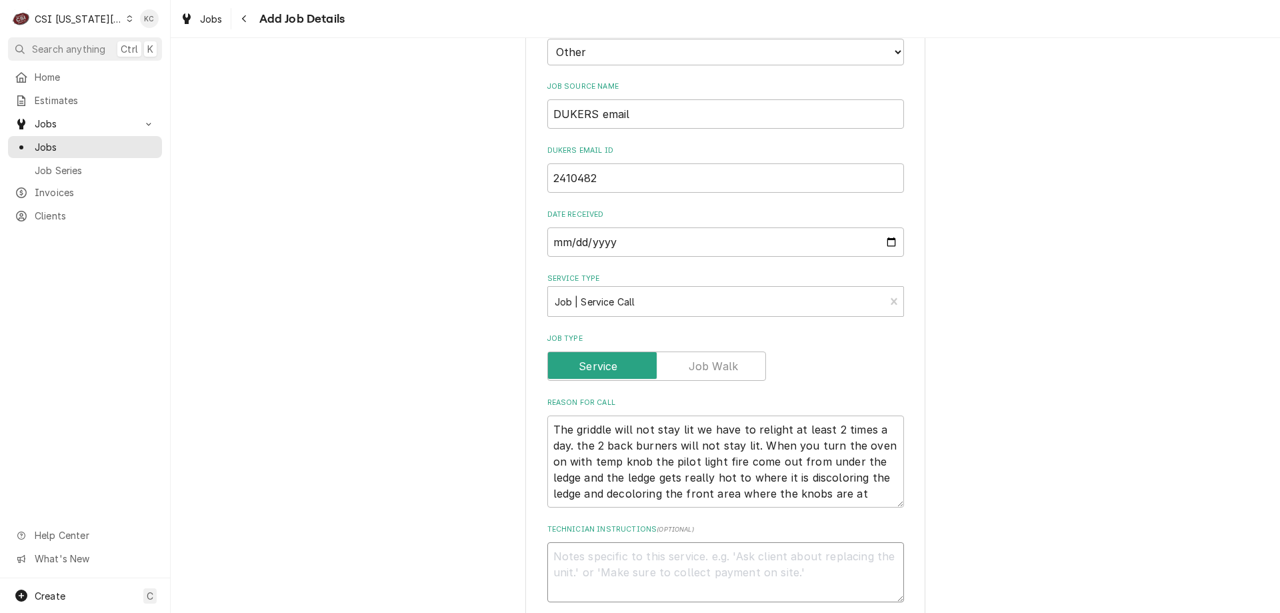
type textarea "x"
type textarea "M"
type textarea "x"
type textarea "Mi"
type textarea "x"
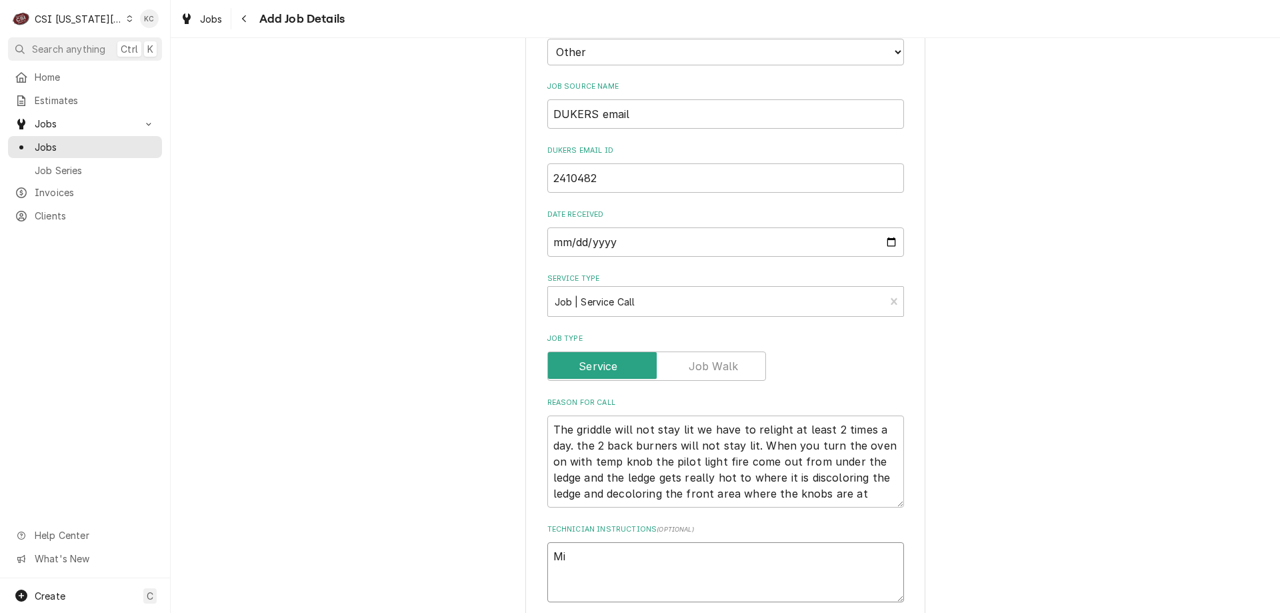
type textarea "Mit"
type textarea "x"
type textarea "Mitc"
type textarea "x"
type textarea "Mitch"
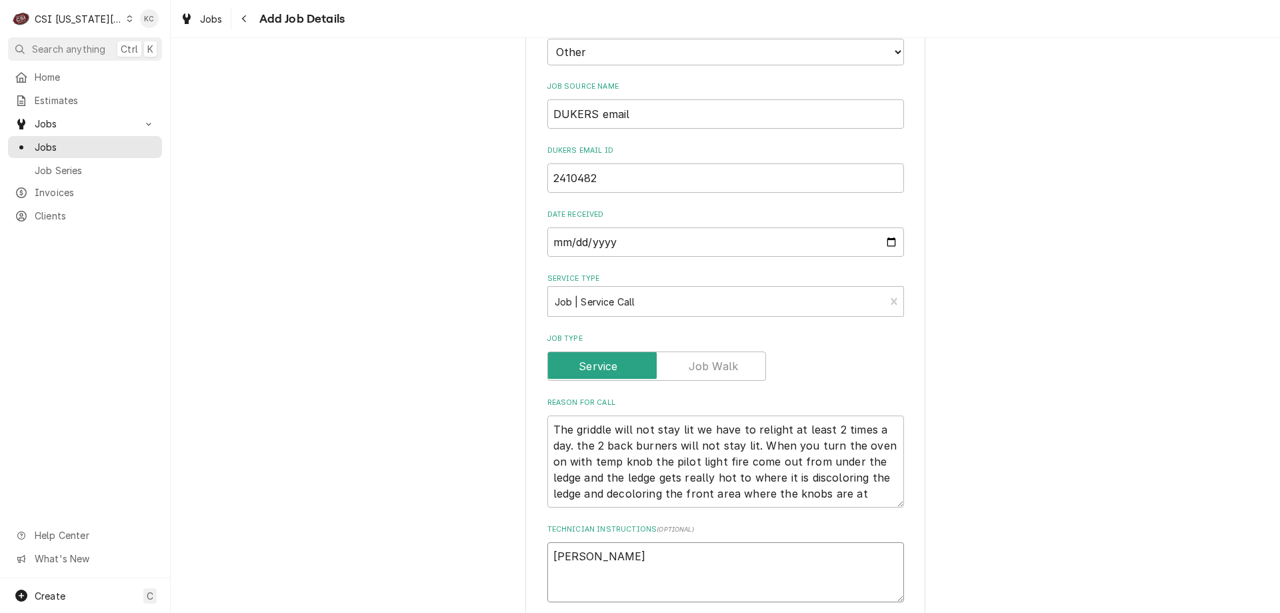
type textarea "x"
type textarea "Mitch"
type textarea "x"
type textarea "Mitch B"
type textarea "x"
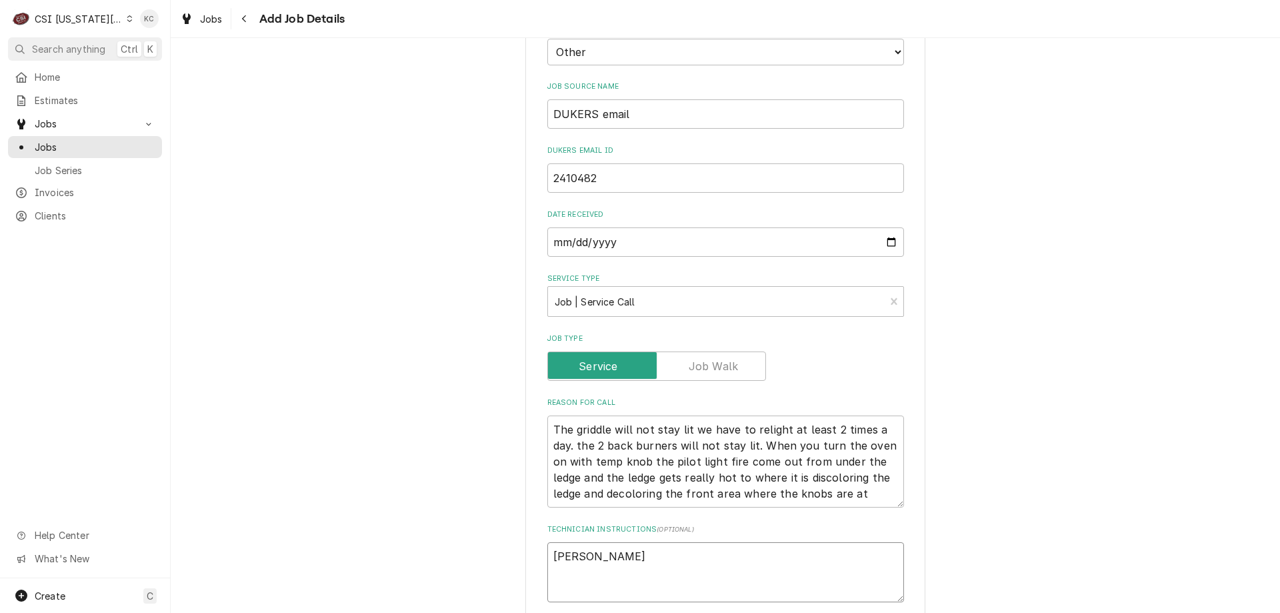
type textarea "Mitch Be"
click at [551, 415] on textarea "The griddle will not stay lit we have to relight at least 2 times a day. the 2 …" at bounding box center [725, 461] width 357 height 92
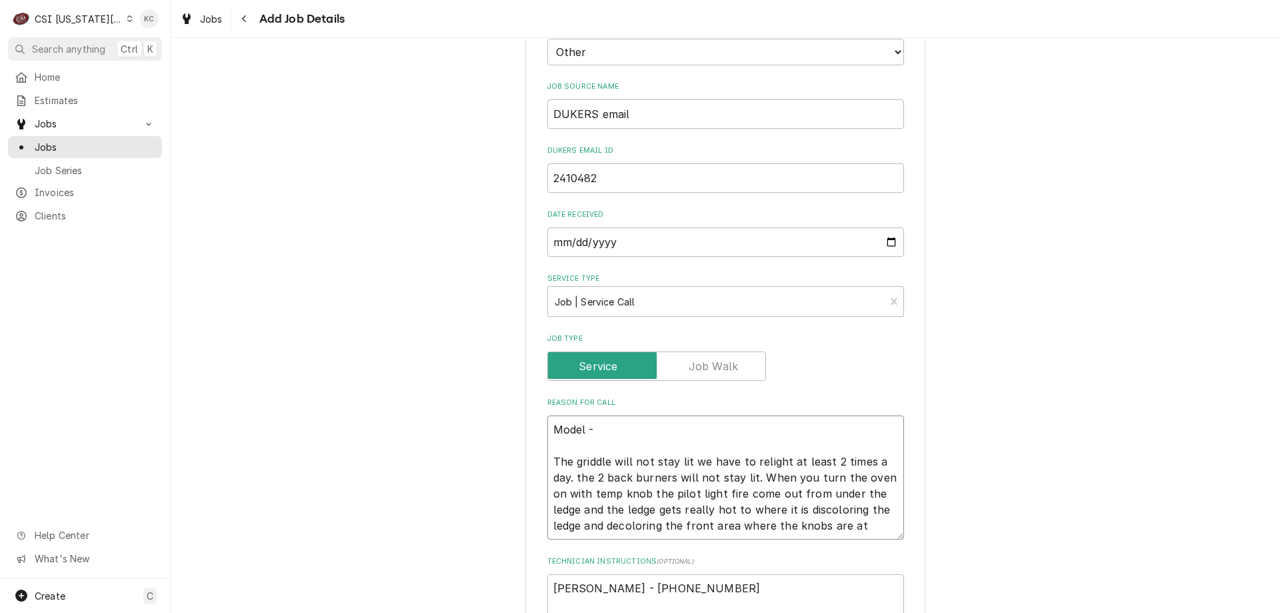
click at [607, 415] on textarea "Model - The griddle will not stay lit we have to relight at least 2 times a day…" at bounding box center [725, 477] width 357 height 124
paste textarea "DCR60-6B24GM-NG"
click at [707, 415] on textarea "Model - DCR60-6B24GM-NG The griddle will not stay lit we have to relight at lea…" at bounding box center [725, 477] width 357 height 124
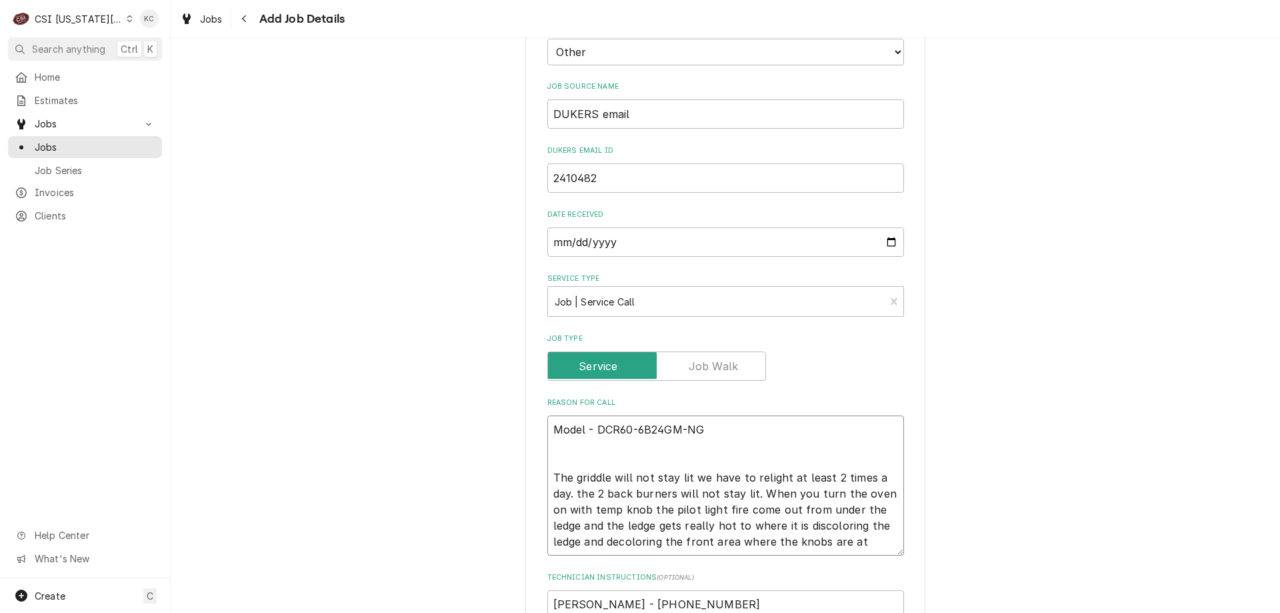
paste textarea "2046000DUK240410240500106"
click at [549, 431] on textarea "Model - DCR60-6B24GM-NG 2046000DUK240410240500106 The griddle will not stay lit…" at bounding box center [725, 485] width 357 height 140
click at [695, 590] on textarea "Mitch Bechtel - 314 623-6269" at bounding box center [725, 620] width 357 height 60
click at [707, 590] on textarea "Mitch Bechtel - 314 623-6269" at bounding box center [725, 620] width 357 height 60
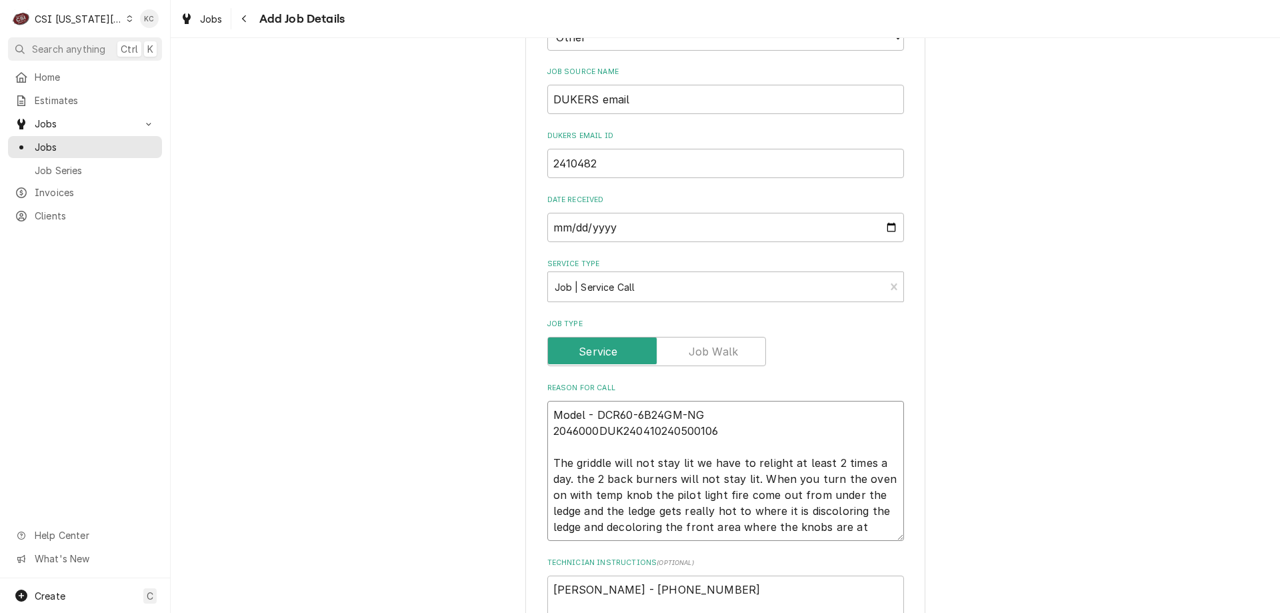
click at [549, 412] on textarea "Model - DCR60-6B24GM-NG 2046000DUK240410240500106 The griddle will not stay lit…" at bounding box center [725, 471] width 357 height 140
click at [547, 575] on textarea "Mitch Bechtel - 314 623-6269 730am - 4pm" at bounding box center [725, 605] width 357 height 60
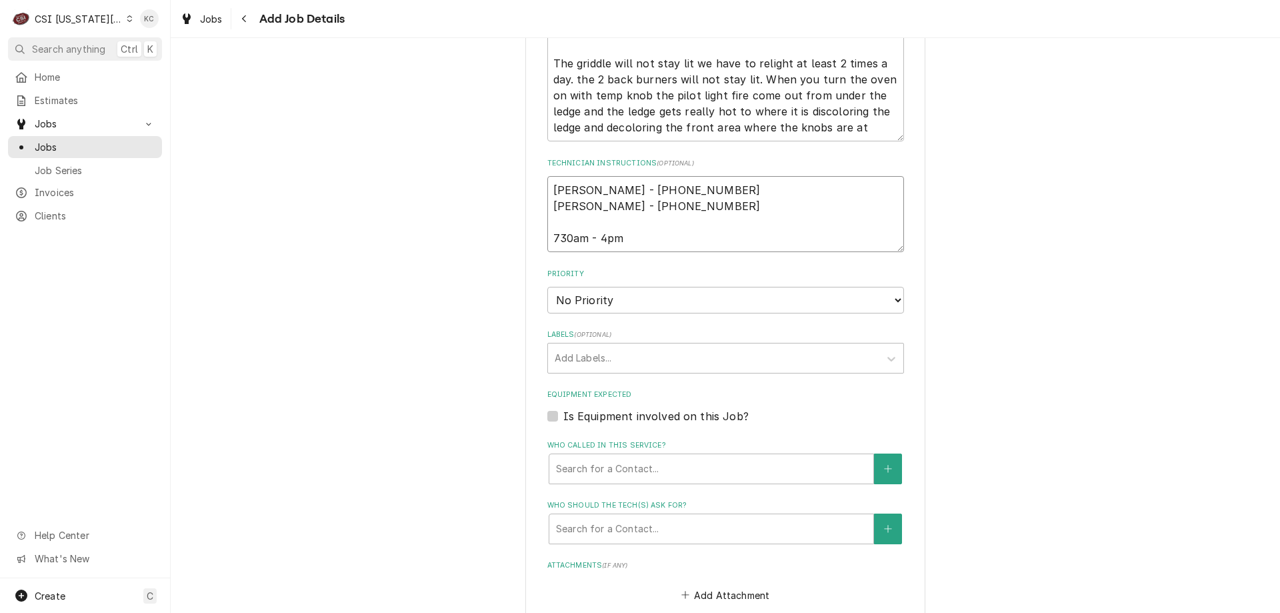
scroll to position [948, 0]
click at [605, 269] on div "Priority No Priority Urgent High Medium Low" at bounding box center [725, 290] width 357 height 45
click at [605, 286] on select "No Priority Urgent High Medium Low" at bounding box center [725, 299] width 357 height 27
click at [547, 286] on select "No Priority Urgent High Medium Low" at bounding box center [725, 299] width 357 height 27
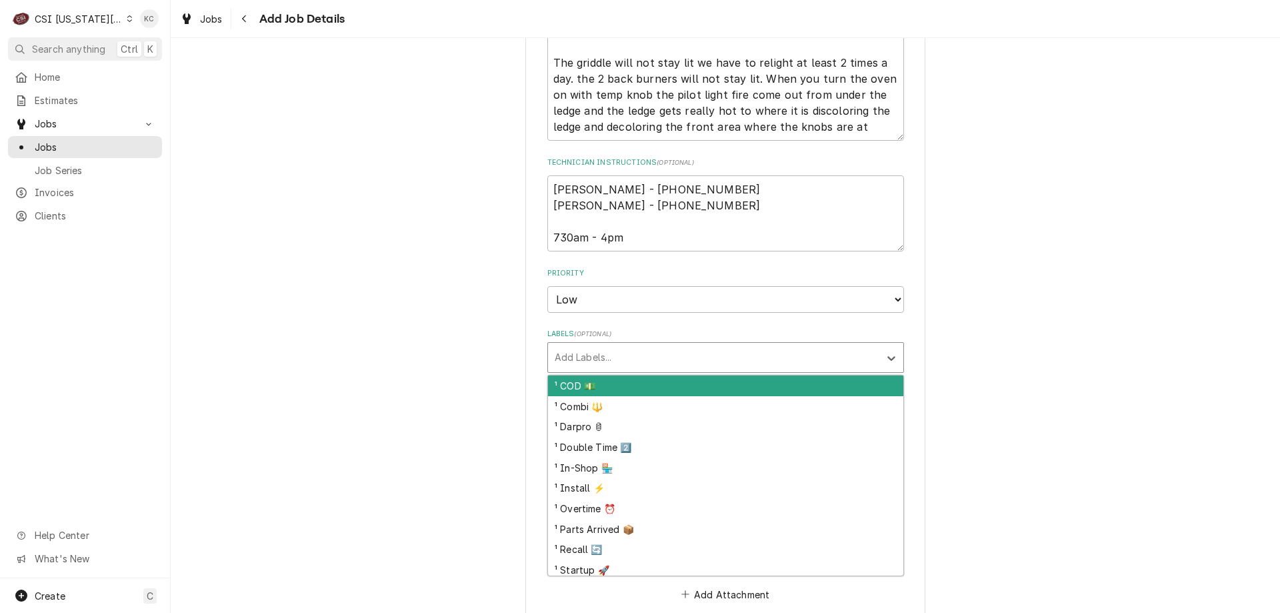
click at [618, 349] on div "Labels" at bounding box center [714, 357] width 318 height 24
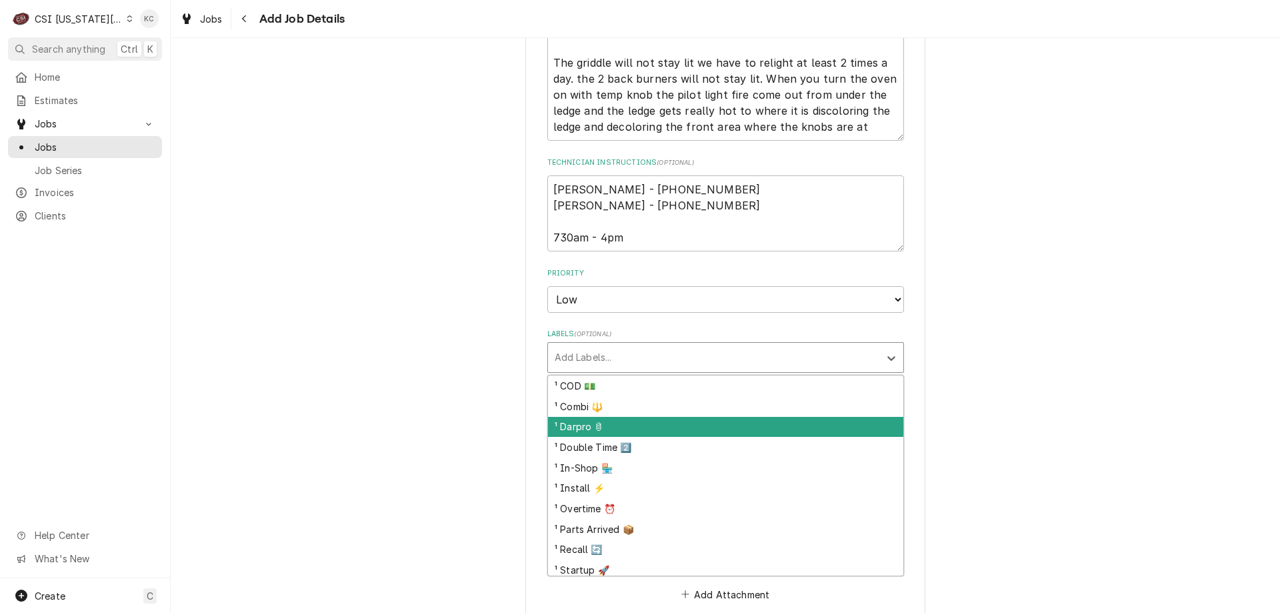
scroll to position [67, 0]
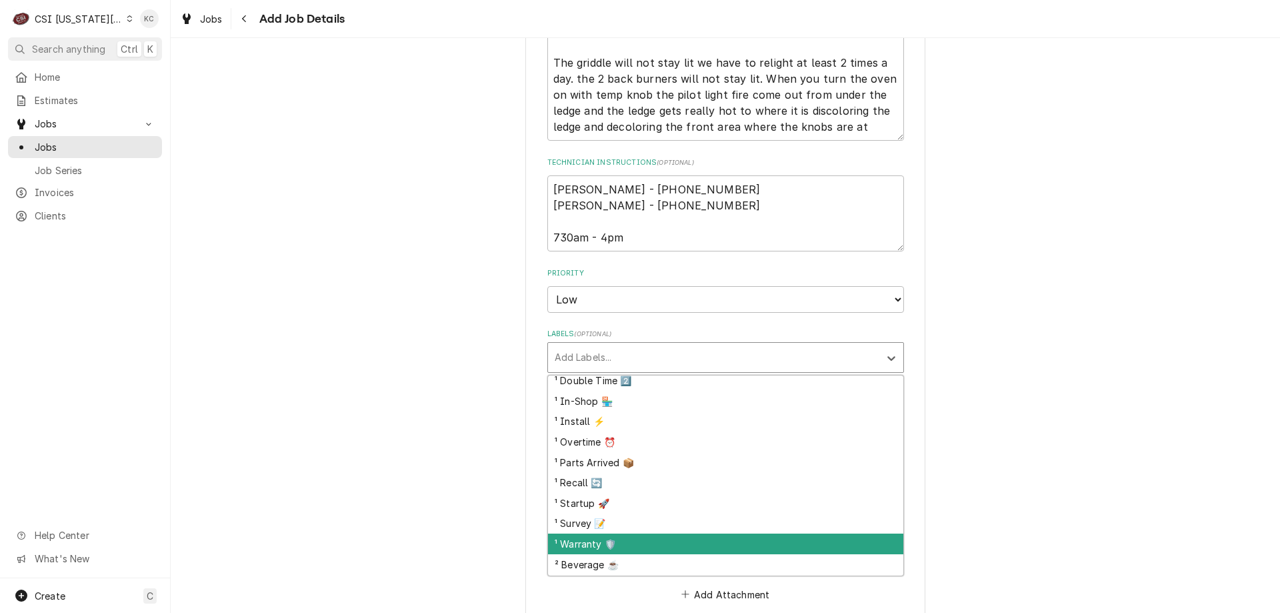
click at [619, 533] on div "¹ Warranty 🛡️" at bounding box center [725, 543] width 355 height 21
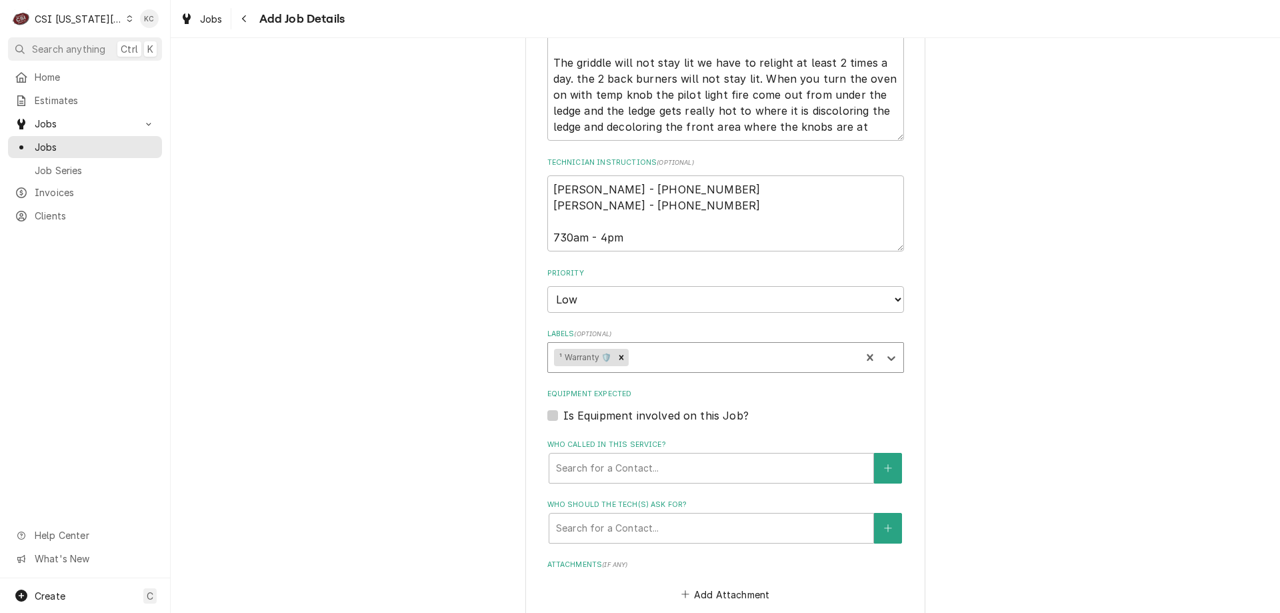
click at [667, 345] on div "Labels" at bounding box center [742, 357] width 223 height 24
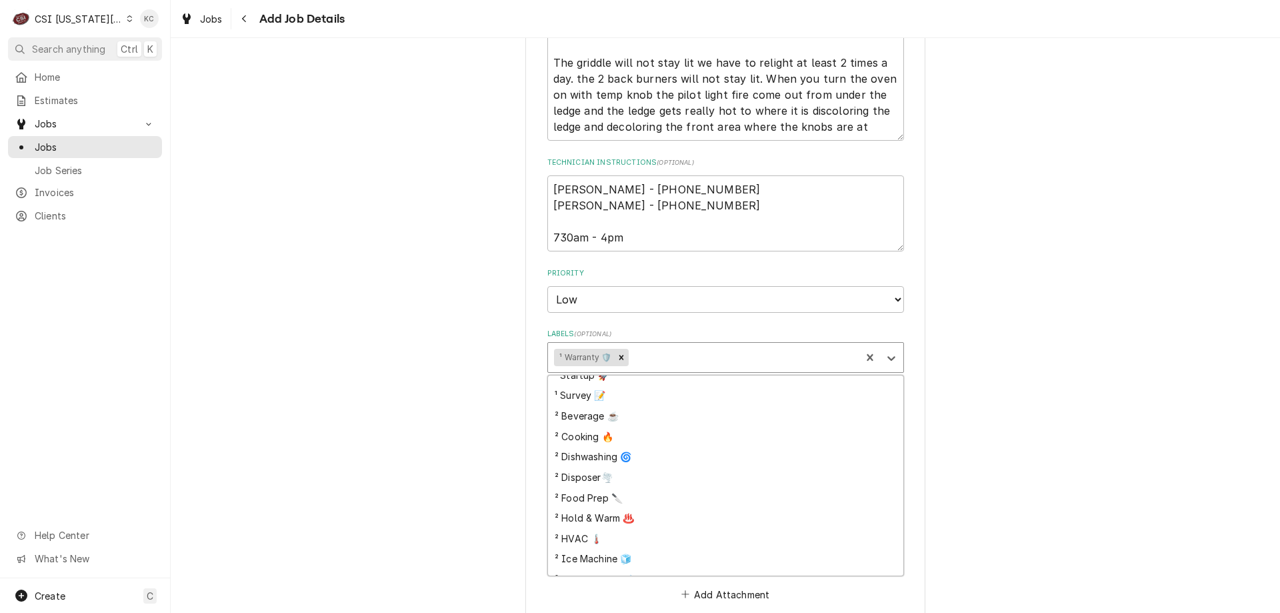
scroll to position [200, 0]
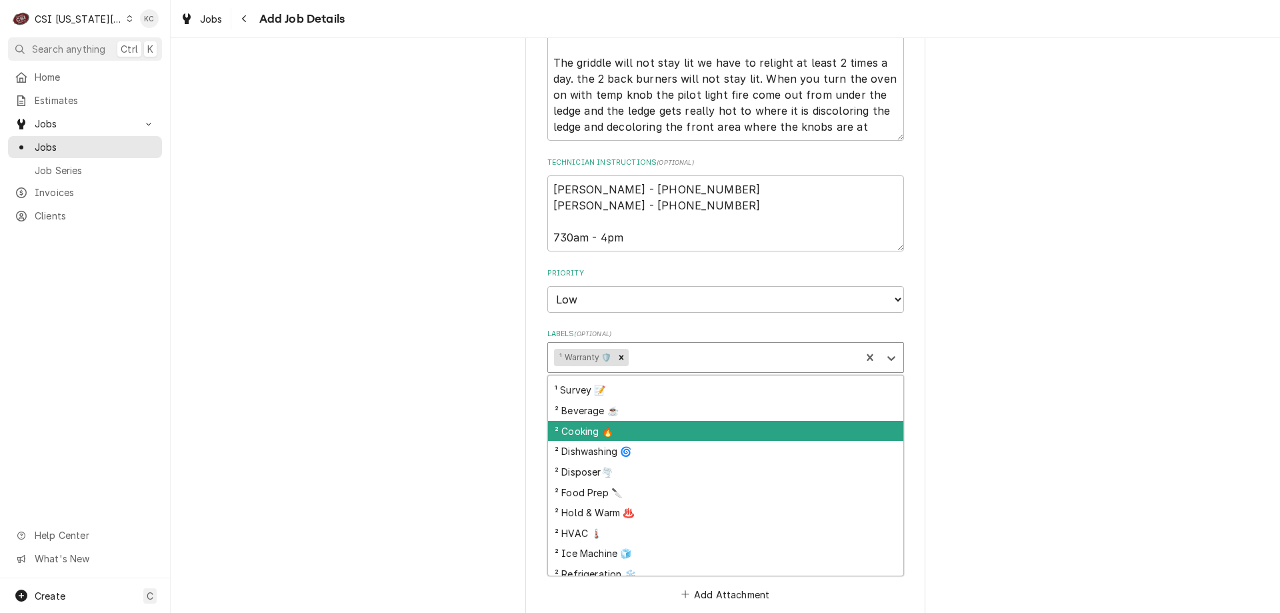
click at [681, 421] on div "² Cooking 🔥" at bounding box center [725, 431] width 355 height 21
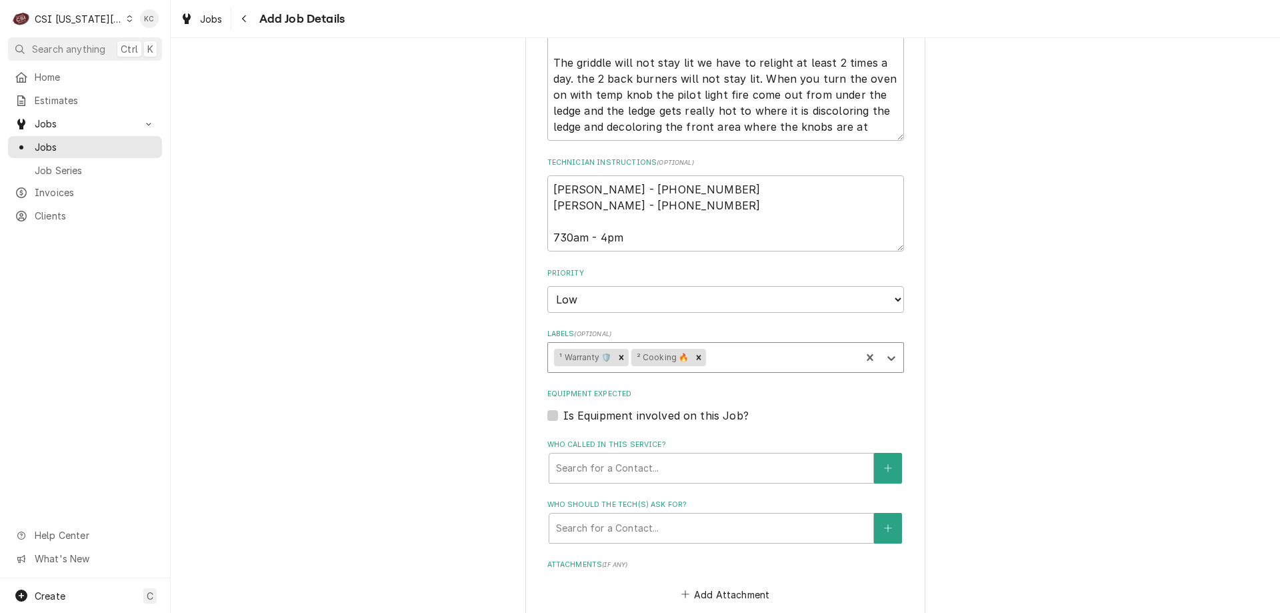
click at [1038, 326] on div "Please provide the following information to create a job: Client Details Client…" at bounding box center [725, 5] width 1109 height 1802
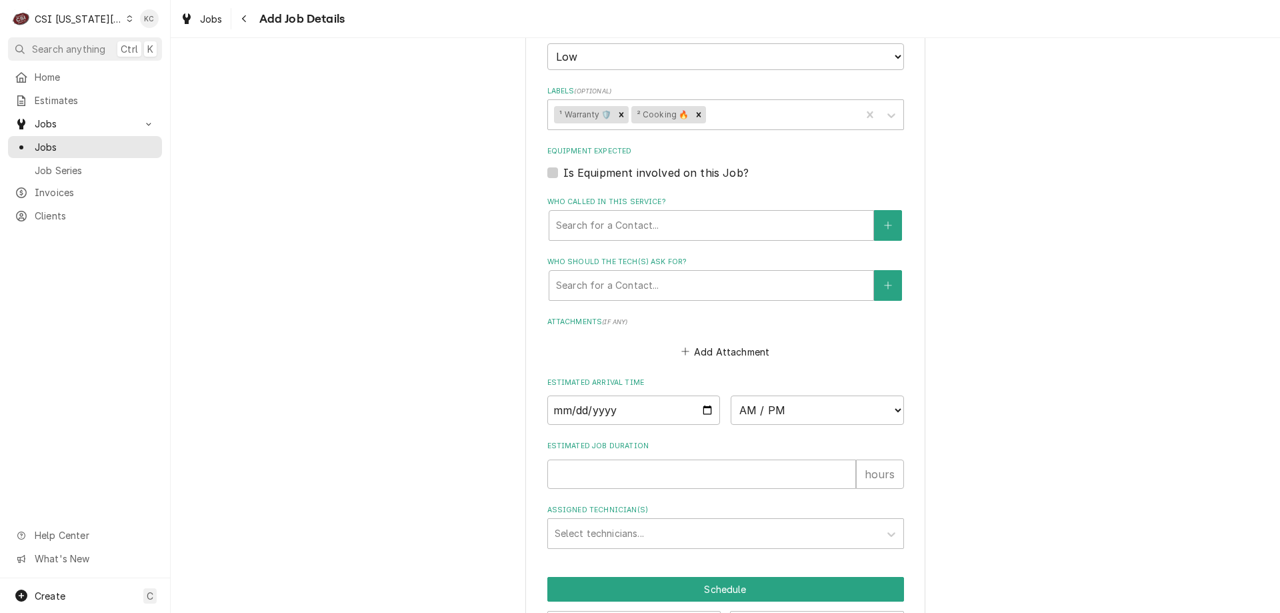
scroll to position [1226, 0]
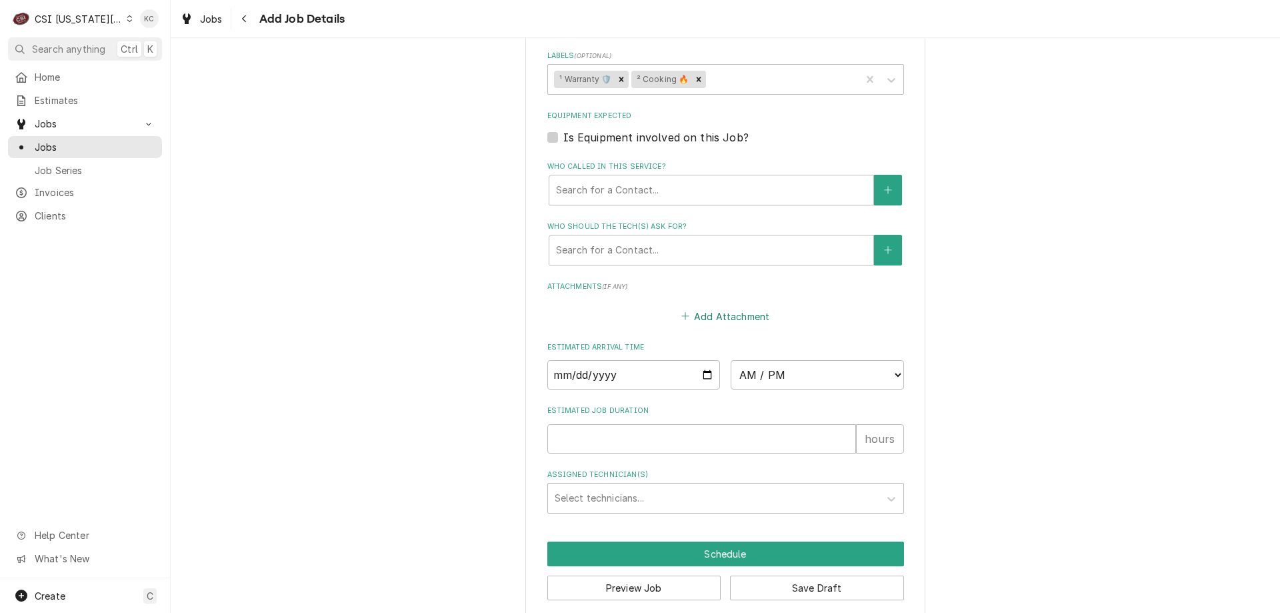
click at [700, 307] on button "Add Attachment" at bounding box center [725, 316] width 93 height 19
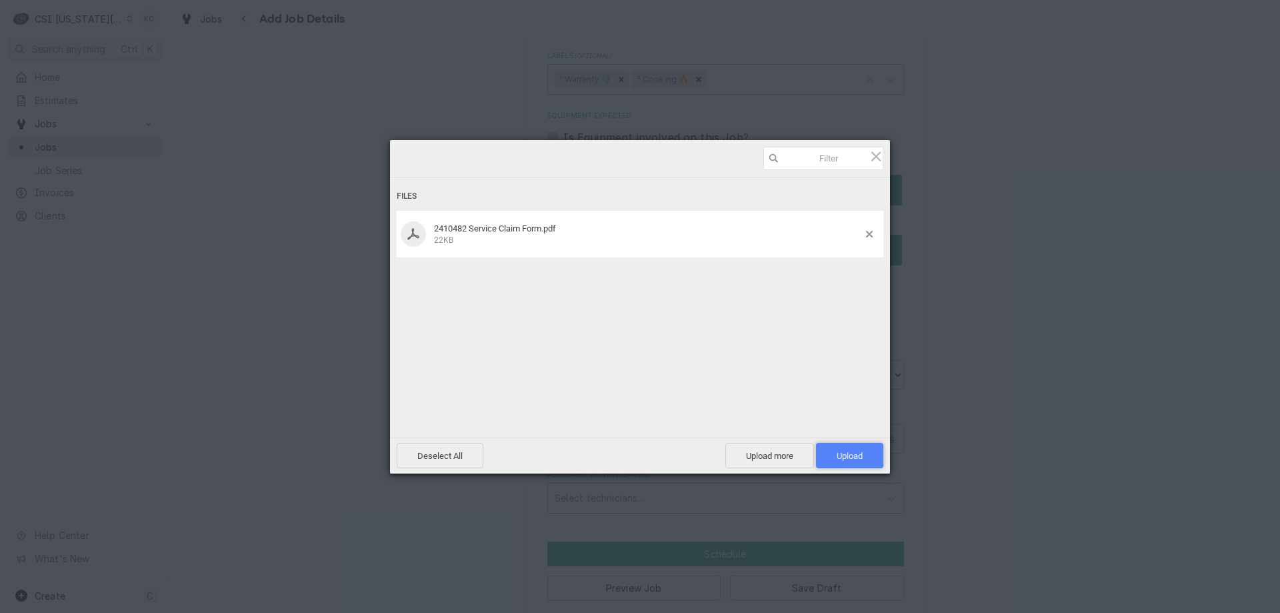
click at [862, 451] on span "Upload 1" at bounding box center [850, 456] width 26 height 10
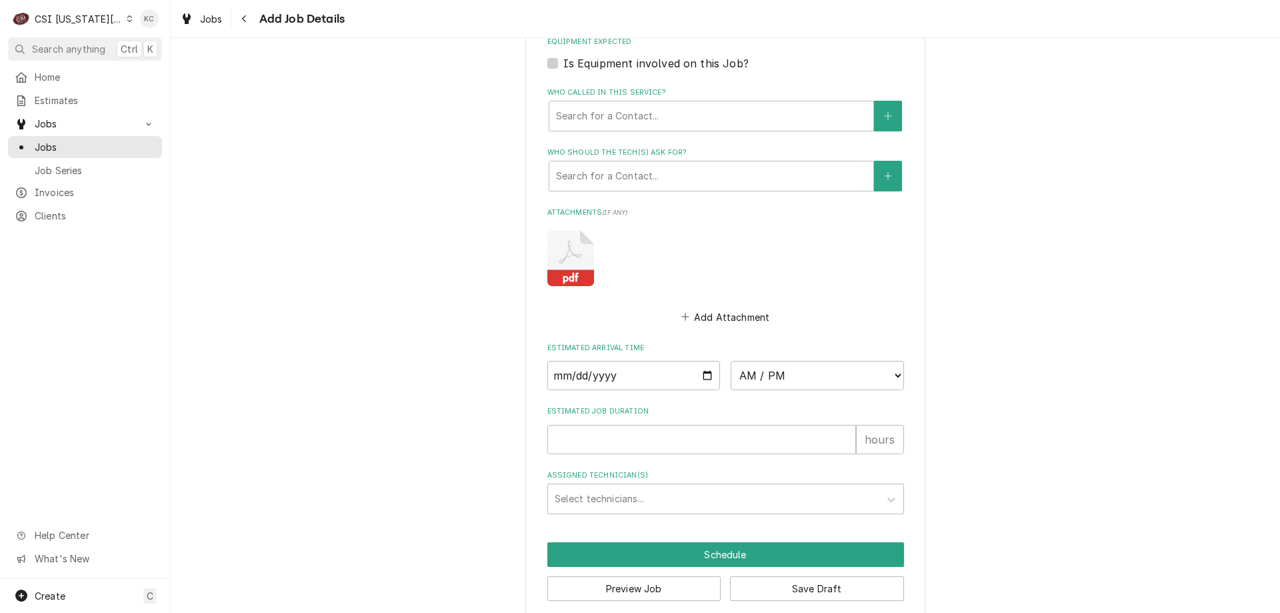
scroll to position [1300, 0]
click at [843, 575] on button "Save Draft" at bounding box center [817, 587] width 174 height 25
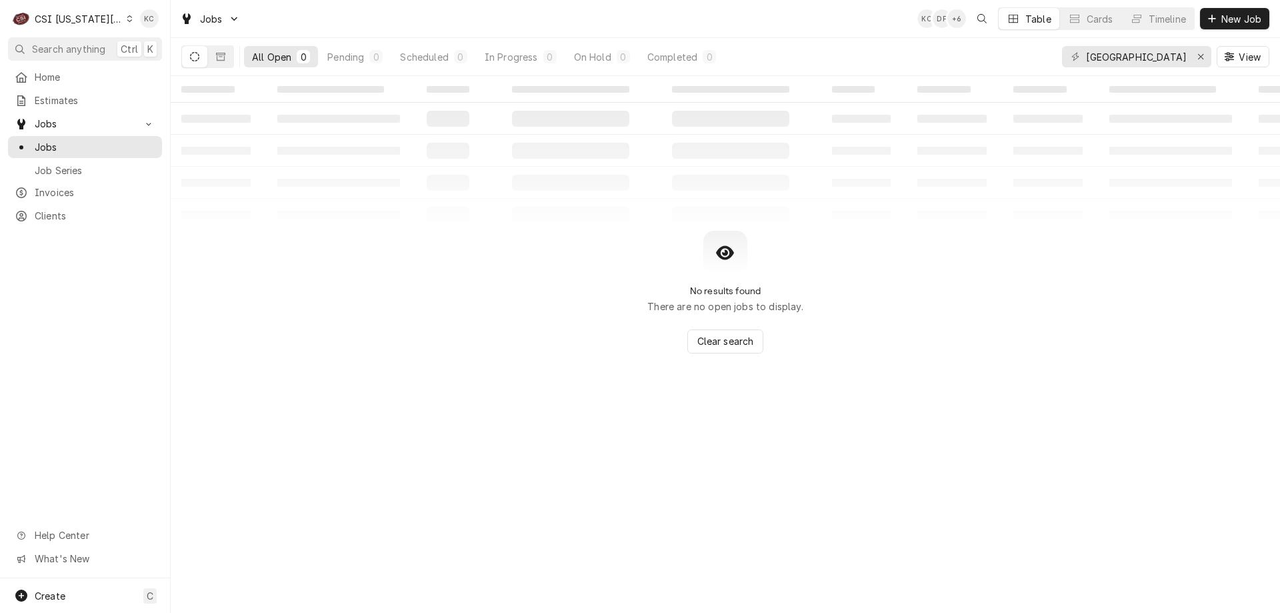
drag, startPoint x: 1123, startPoint y: 271, endPoint x: 1119, endPoint y: 256, distance: 15.8
click at [1120, 261] on div "No results found There are no open jobs to display. Clear search" at bounding box center [725, 292] width 1109 height 123
drag, startPoint x: 1150, startPoint y: 61, endPoint x: 940, endPoint y: 61, distance: 210.0
click at [940, 61] on div "All Open 0 Pending 0 Scheduled 0 In Progress 0 On Hold 0 Completed 0 somerset V…" at bounding box center [725, 56] width 1088 height 37
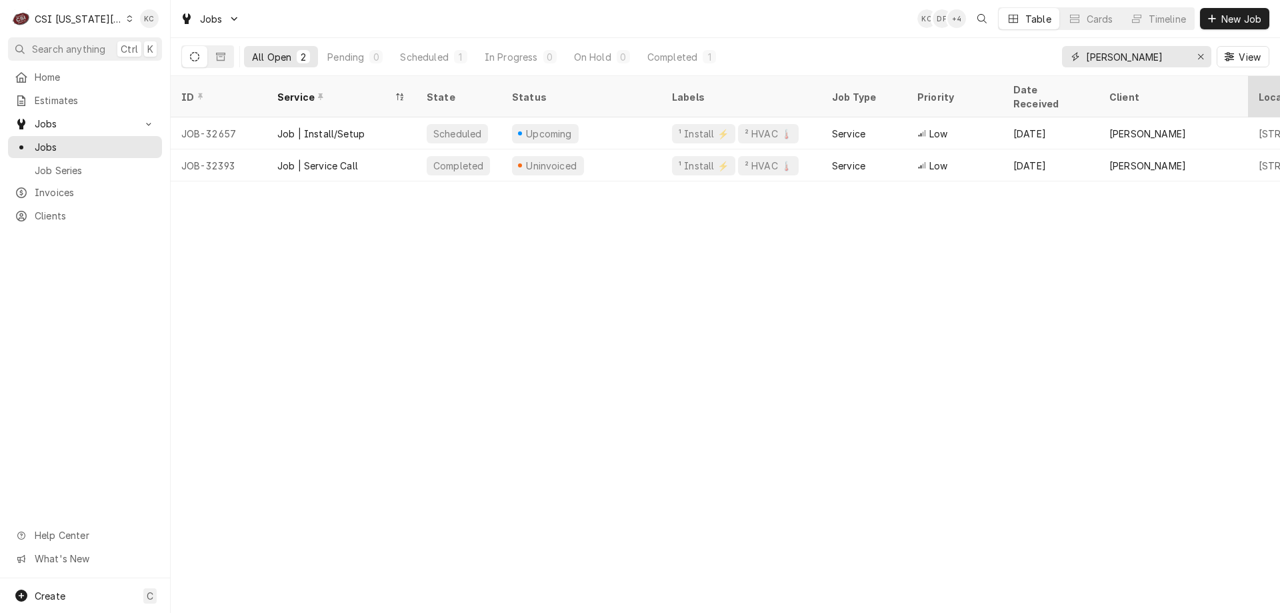
type input "[PERSON_NAME]"
click at [74, 17] on div "CSI [US_STATE][GEOGRAPHIC_DATA]" at bounding box center [79, 19] width 88 height 14
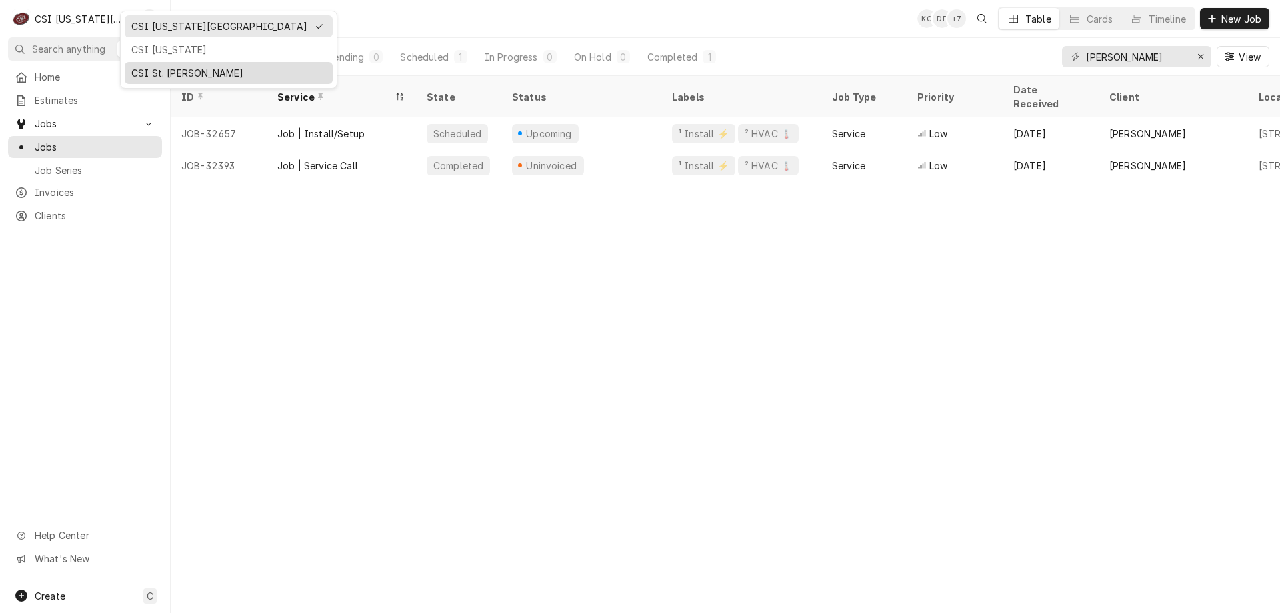
click at [157, 66] on div "CSI St. [PERSON_NAME]" at bounding box center [228, 73] width 195 height 14
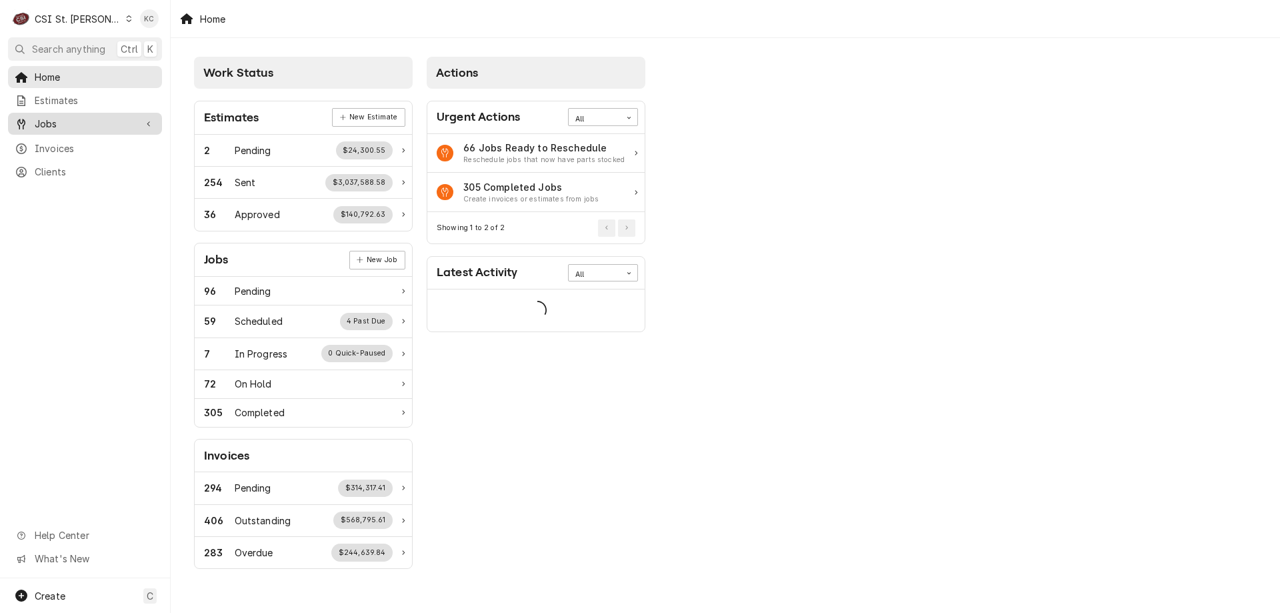
click at [86, 117] on span "Jobs" at bounding box center [85, 124] width 101 height 14
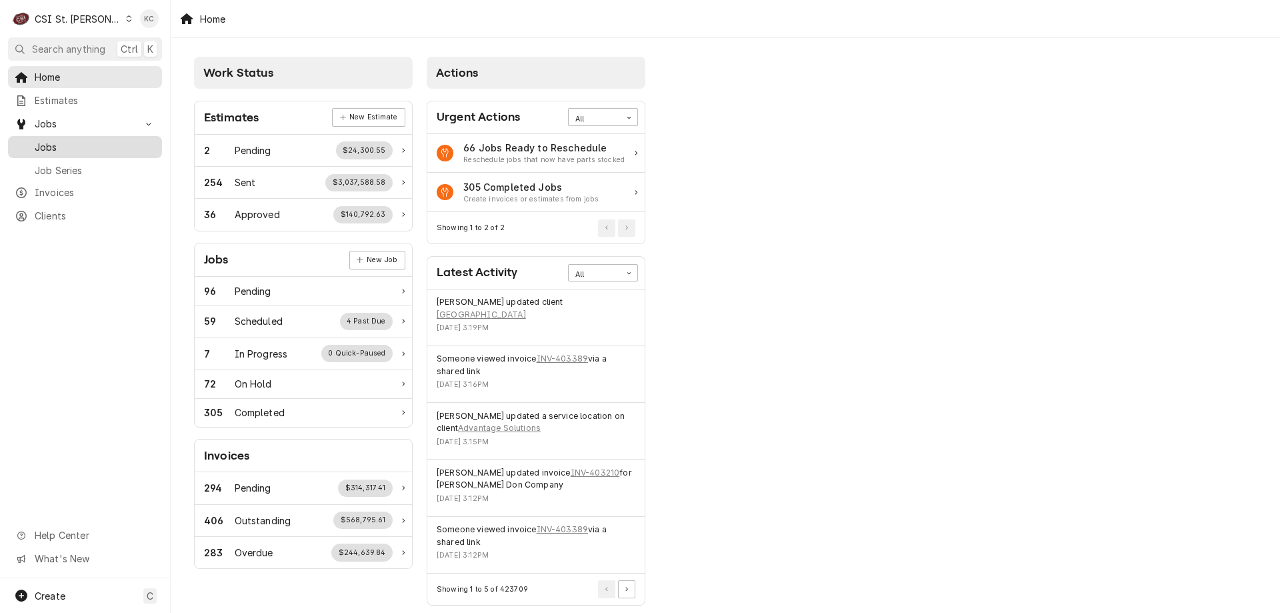
click at [81, 140] on span "Jobs" at bounding box center [95, 147] width 121 height 14
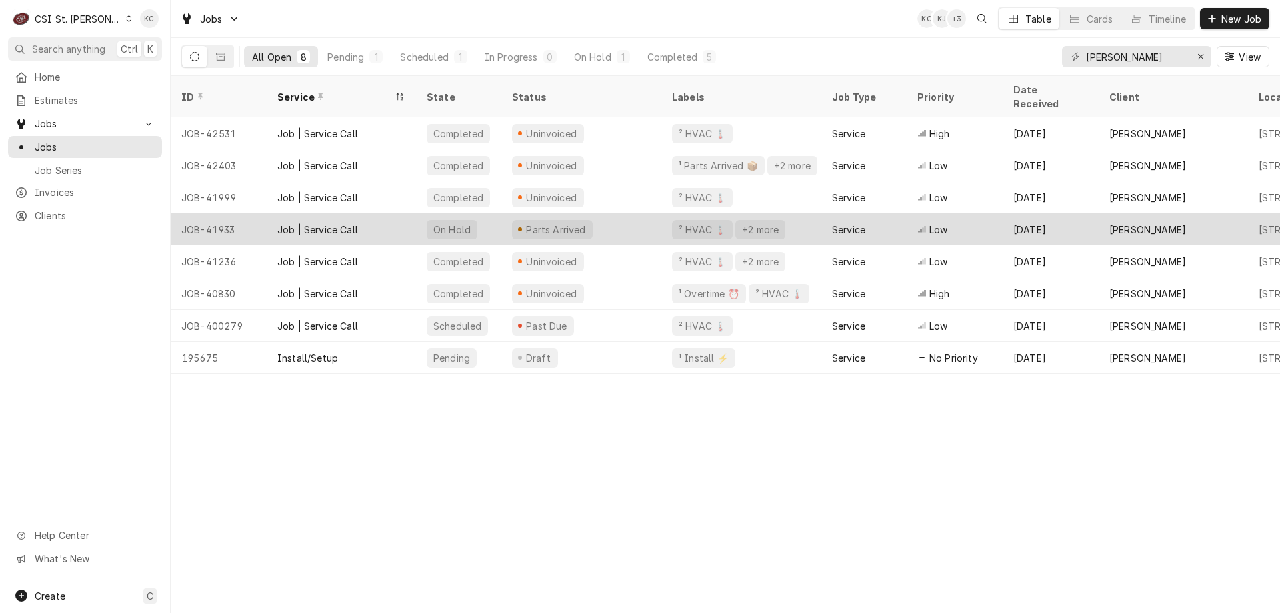
click at [240, 213] on div "JOB-41933" at bounding box center [219, 229] width 96 height 32
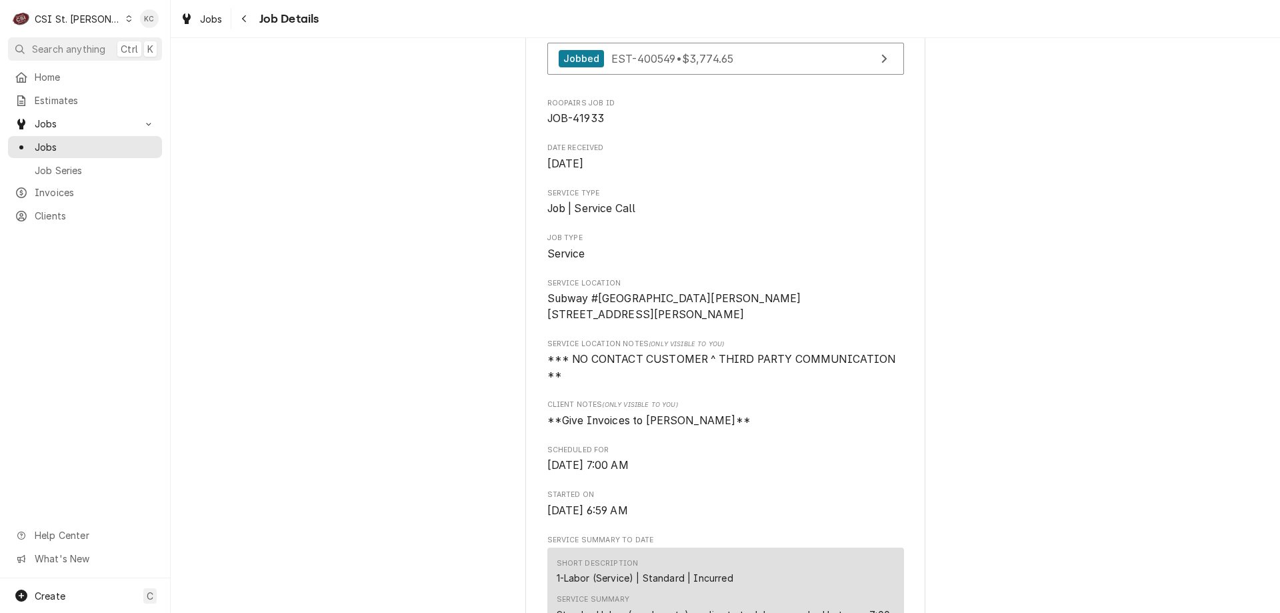
scroll to position [120, 0]
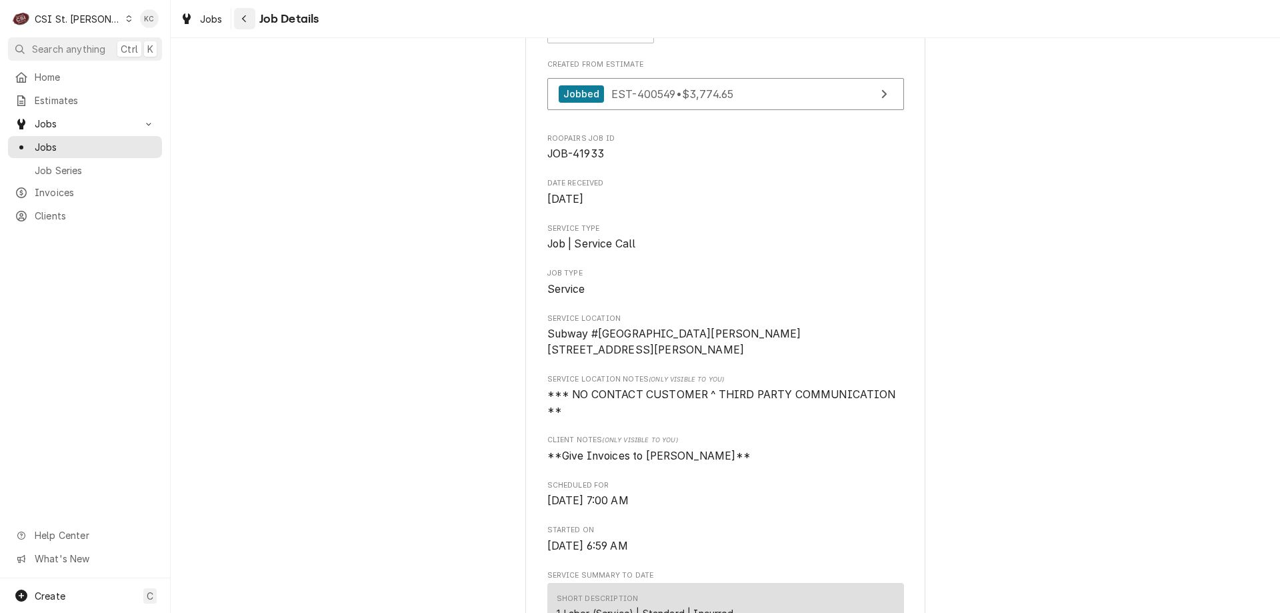
click at [247, 17] on div "Navigate back" at bounding box center [244, 18] width 13 height 13
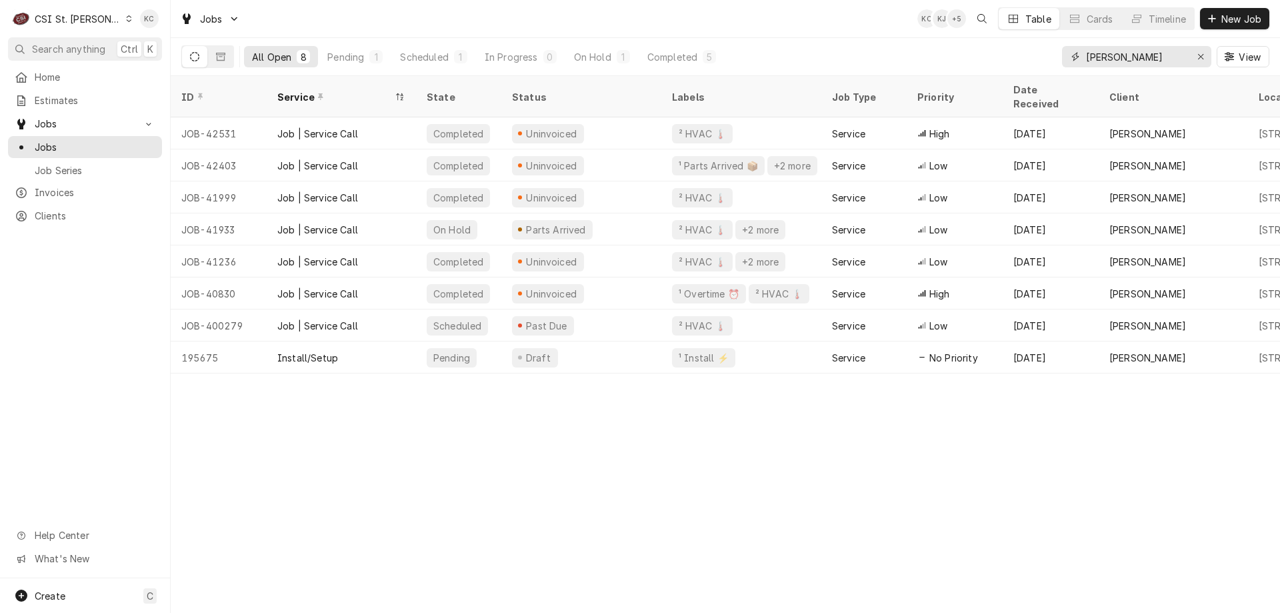
drag, startPoint x: 1152, startPoint y: 55, endPoint x: 1076, endPoint y: 59, distance: 75.5
click at [1076, 59] on div "[PERSON_NAME]" at bounding box center [1136, 56] width 149 height 21
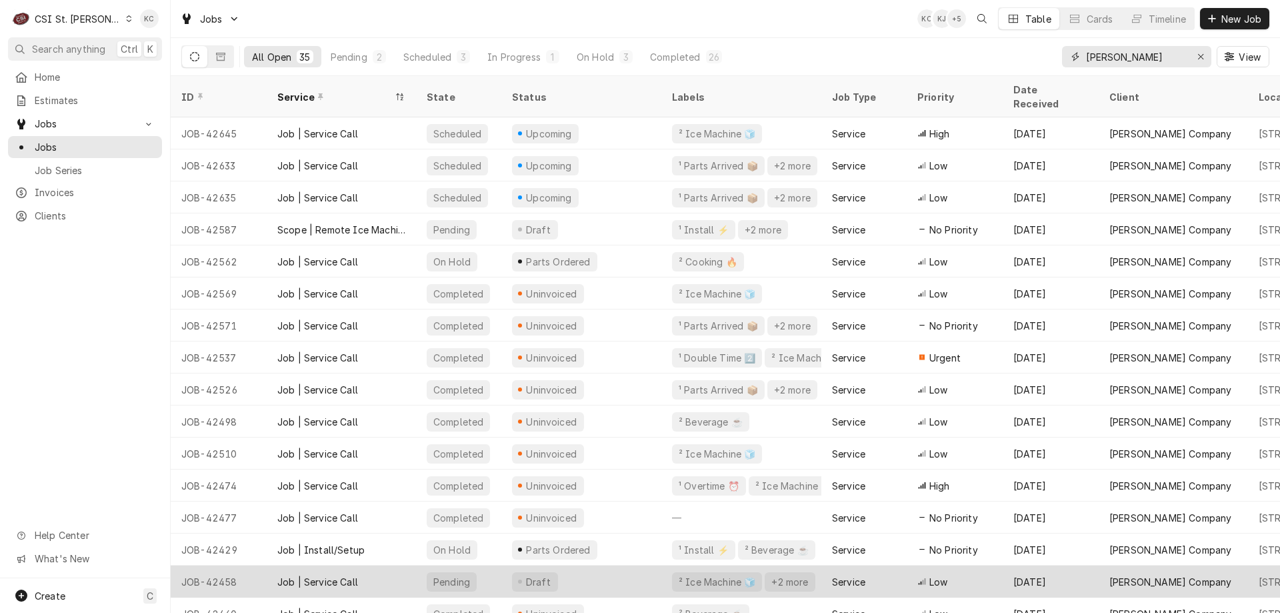
type input "[PERSON_NAME]"
click at [367, 565] on div "Job | Service Call" at bounding box center [341, 581] width 149 height 32
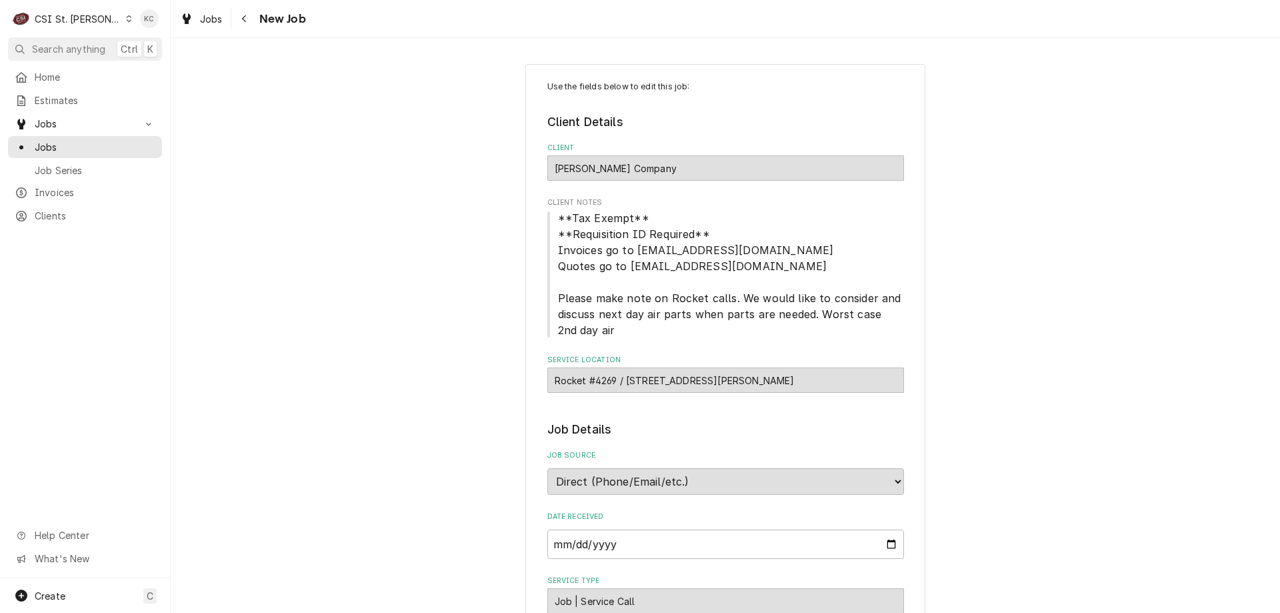
type textarea "x"
click at [247, 21] on icon "Navigate back" at bounding box center [244, 18] width 6 height 9
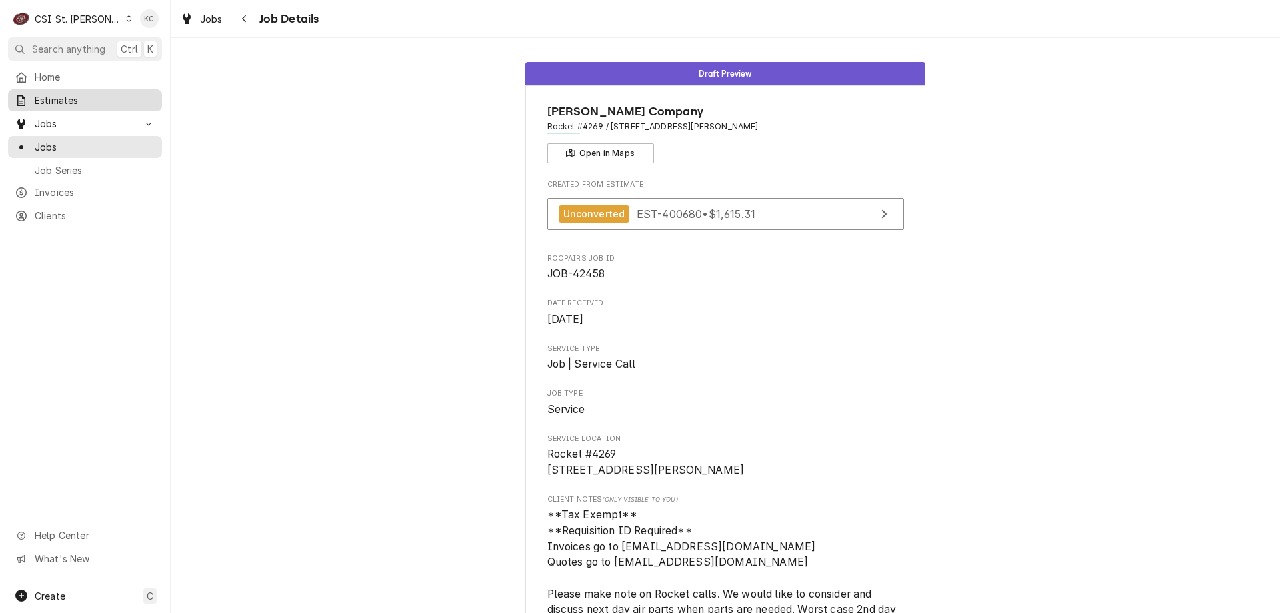
click at [58, 93] on span "Estimates" at bounding box center [95, 100] width 121 height 14
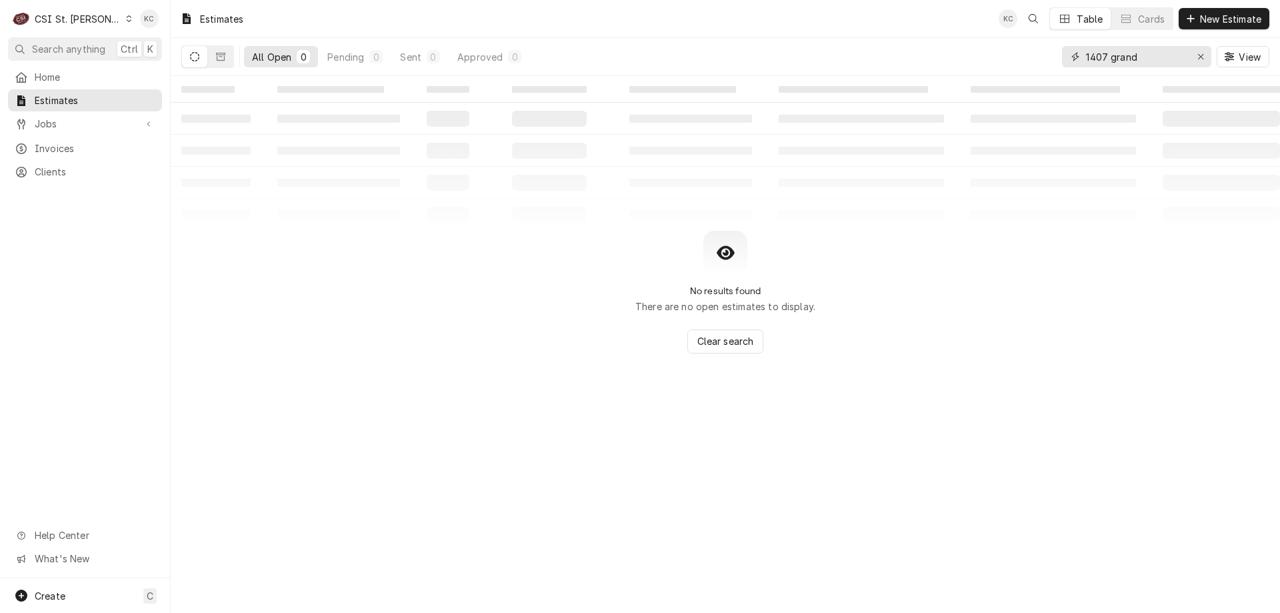
drag, startPoint x: 1154, startPoint y: 61, endPoint x: 936, endPoint y: 99, distance: 221.2
click at [936, 99] on div "Estimates KC Table Cards New Estimate All Open 0 Pending 0 Sent 0 Approved 0 14…" at bounding box center [725, 306] width 1109 height 613
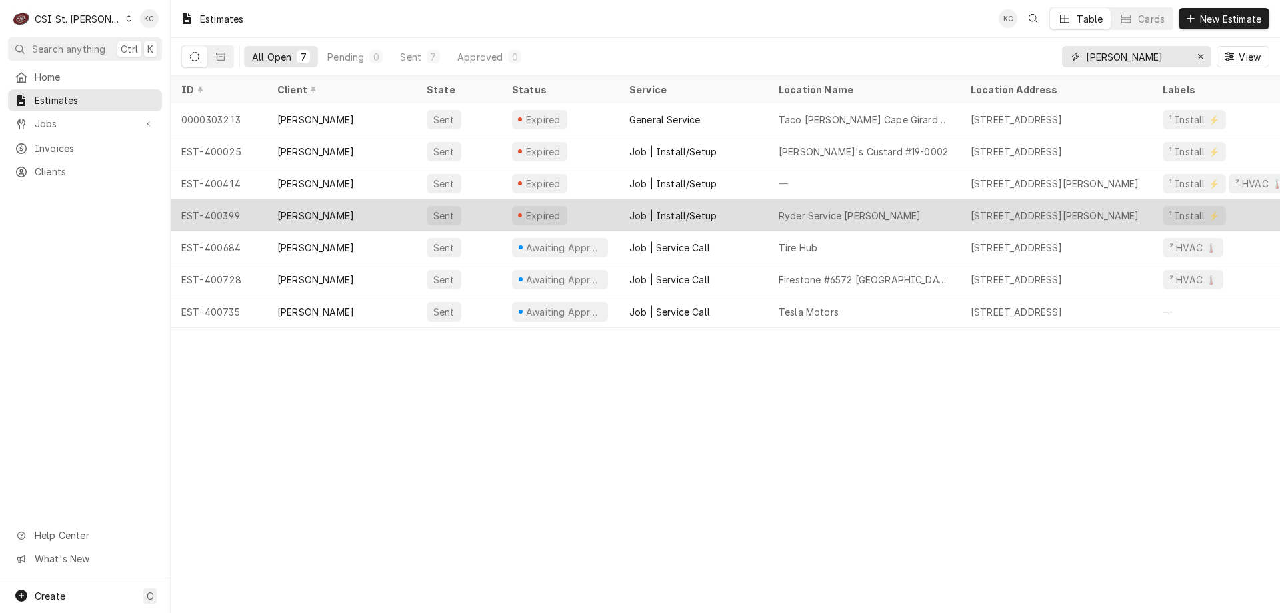
type input "[PERSON_NAME]"
click at [1018, 210] on div "[STREET_ADDRESS][PERSON_NAME]" at bounding box center [1054, 216] width 169 height 14
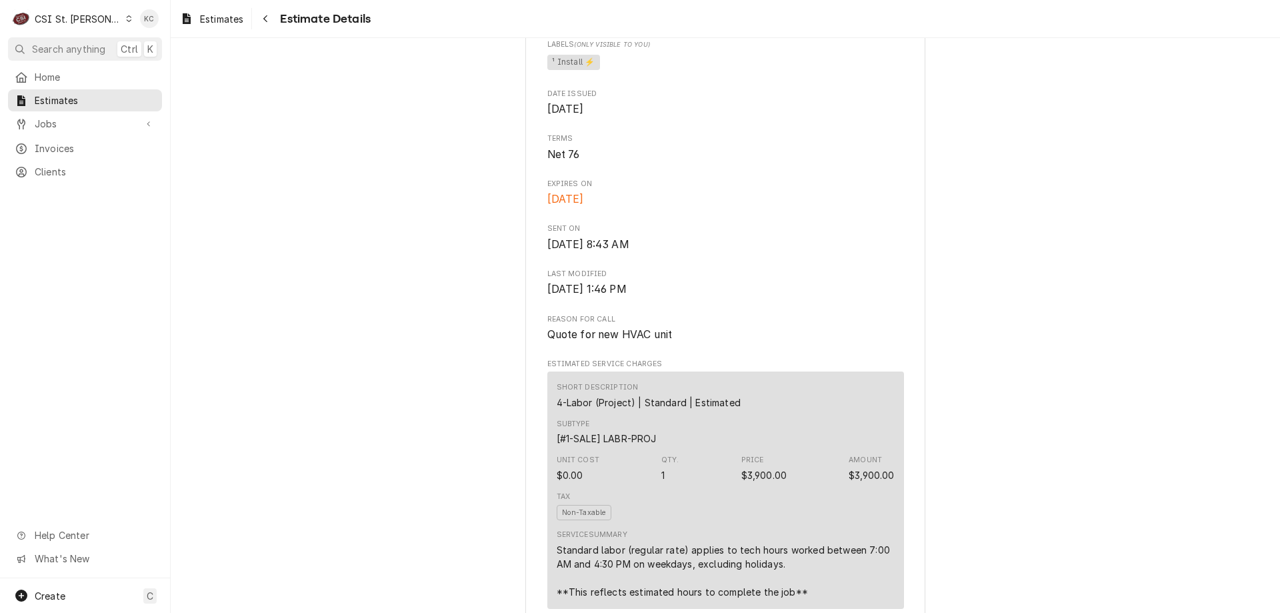
scroll to position [467, 0]
click at [75, 16] on div "CSI St. [PERSON_NAME]" at bounding box center [78, 19] width 87 height 14
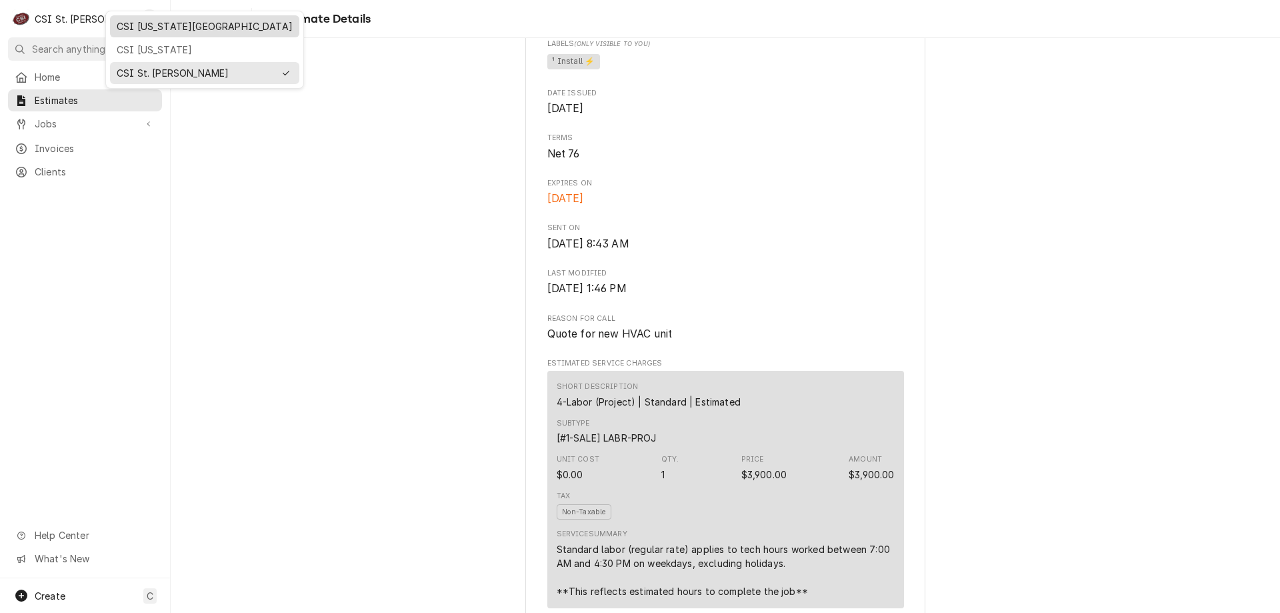
click at [144, 35] on div "CSI [US_STATE][GEOGRAPHIC_DATA]" at bounding box center [204, 26] width 189 height 22
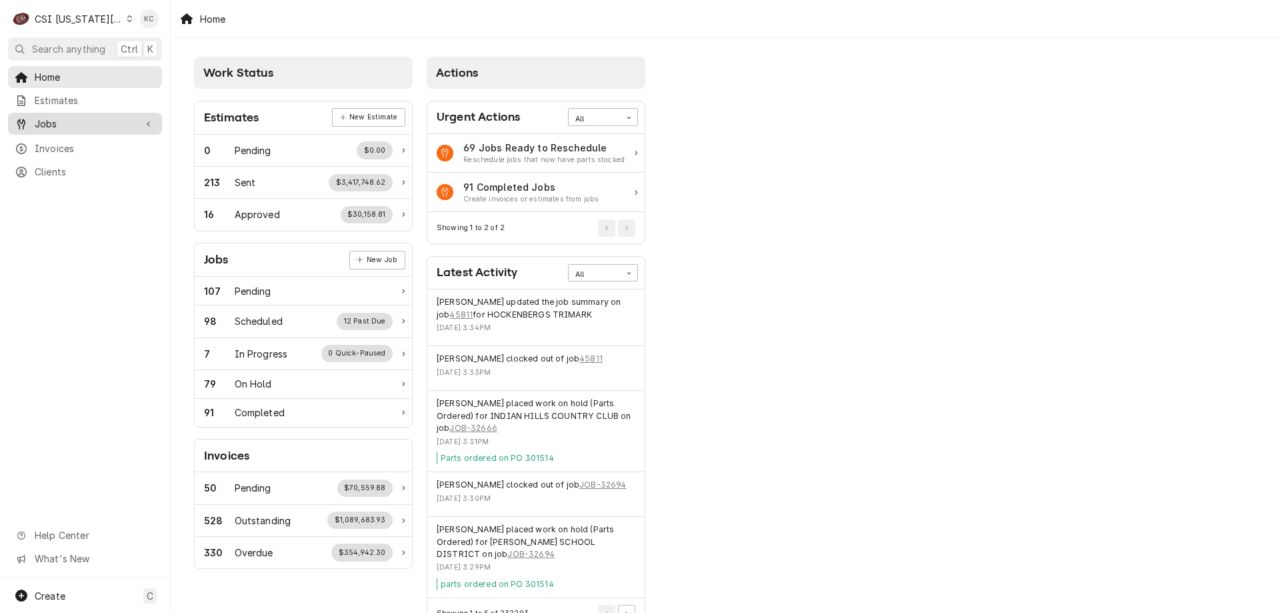
click at [75, 115] on div "Jobs" at bounding box center [85, 123] width 149 height 17
click at [75, 143] on span "Jobs" at bounding box center [95, 147] width 121 height 14
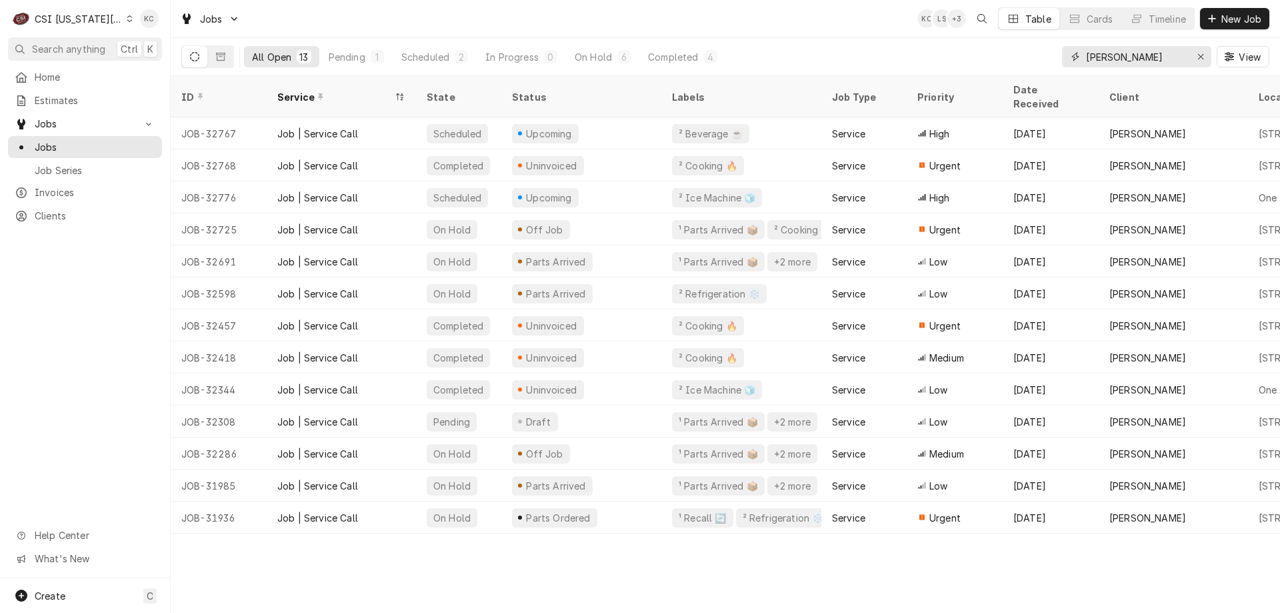
drag, startPoint x: 1155, startPoint y: 56, endPoint x: 1004, endPoint y: 67, distance: 151.1
click at [1004, 67] on div "All Open 13 Pending 1 Scheduled 2 In Progress 0 On Hold 6 Completed 4 [PERSON_N…" at bounding box center [725, 56] width 1088 height 37
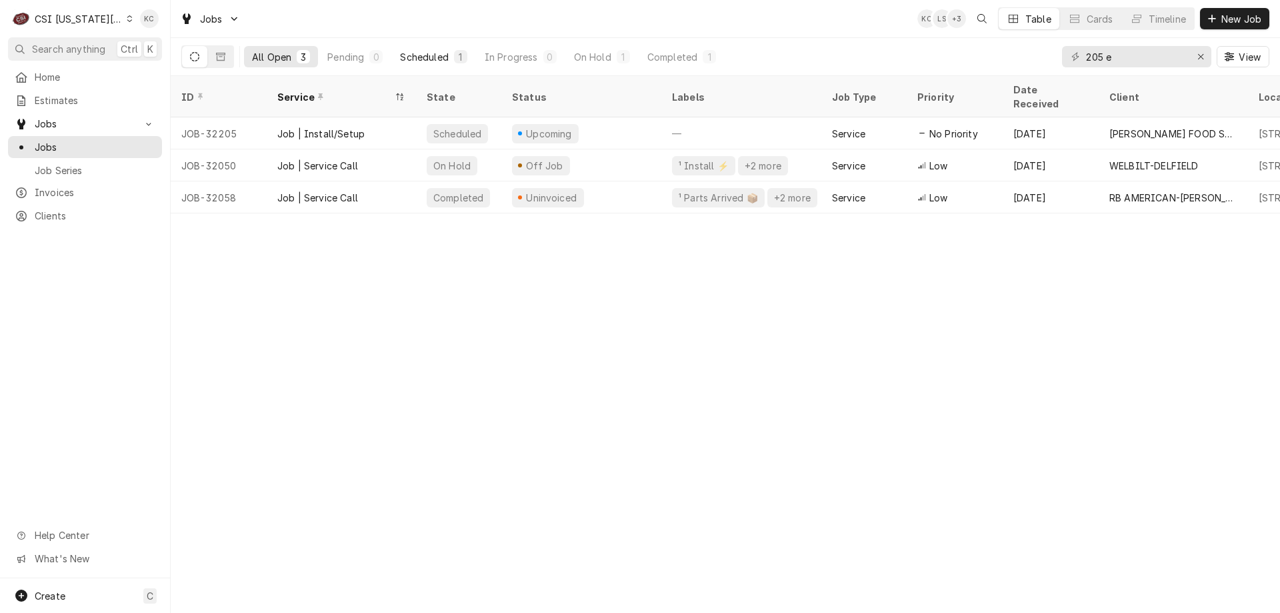
click at [449, 55] on button "Scheduled 1" at bounding box center [433, 56] width 83 height 21
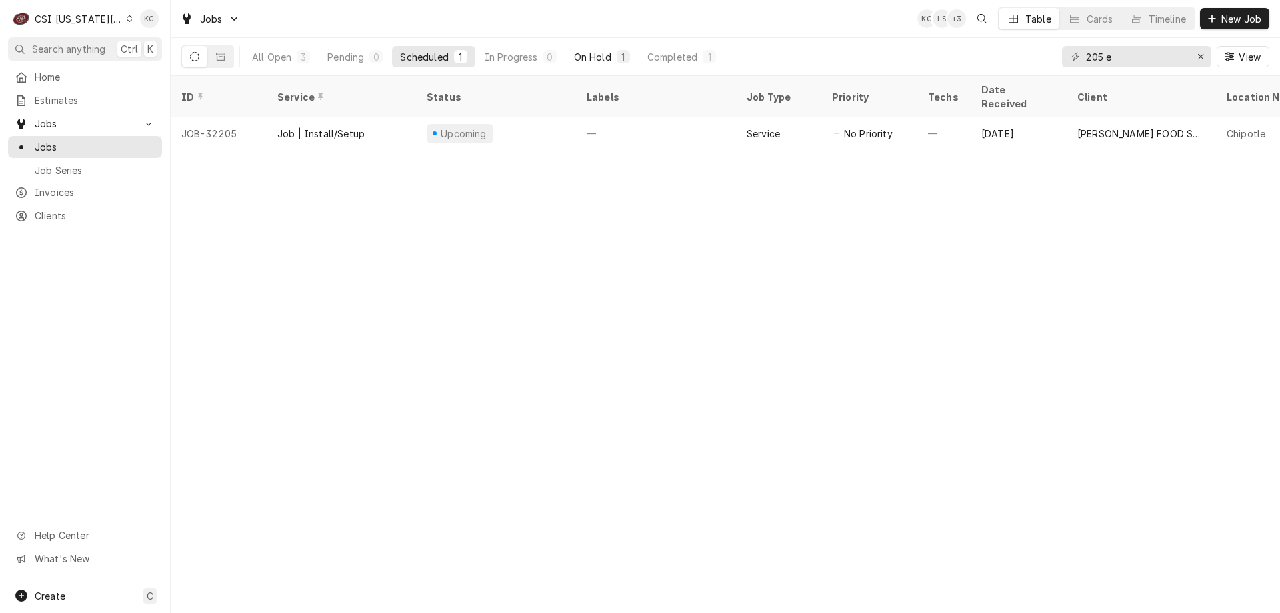
click at [601, 49] on button "On Hold 1" at bounding box center [602, 56] width 72 height 21
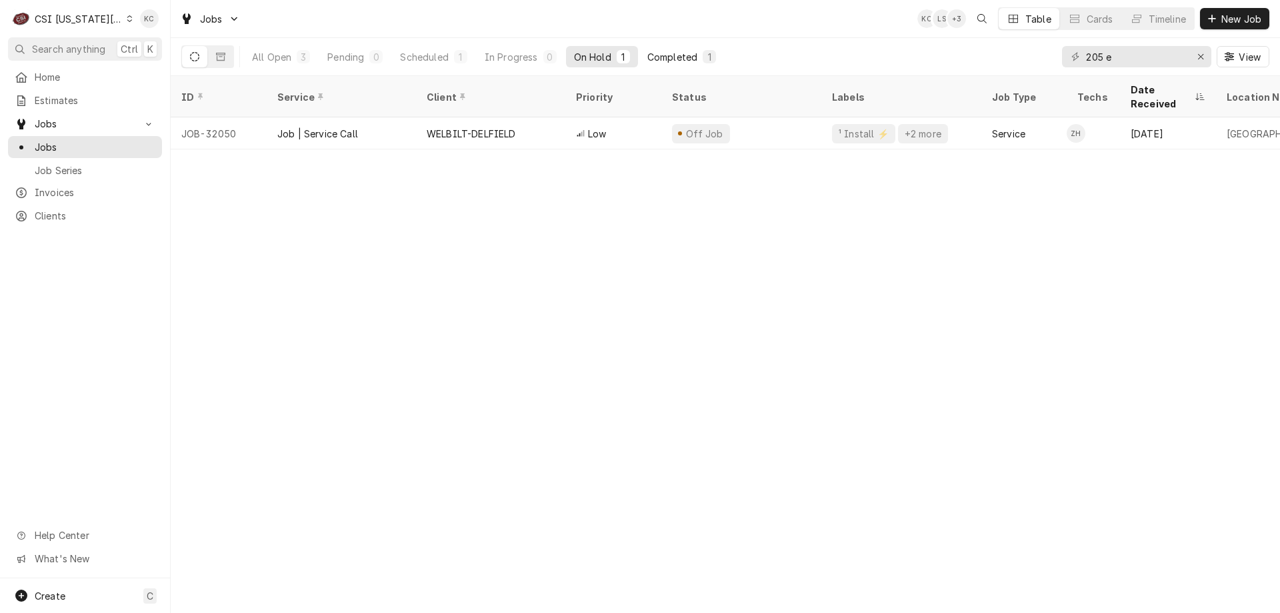
click at [654, 61] on div "Completed" at bounding box center [672, 57] width 50 height 14
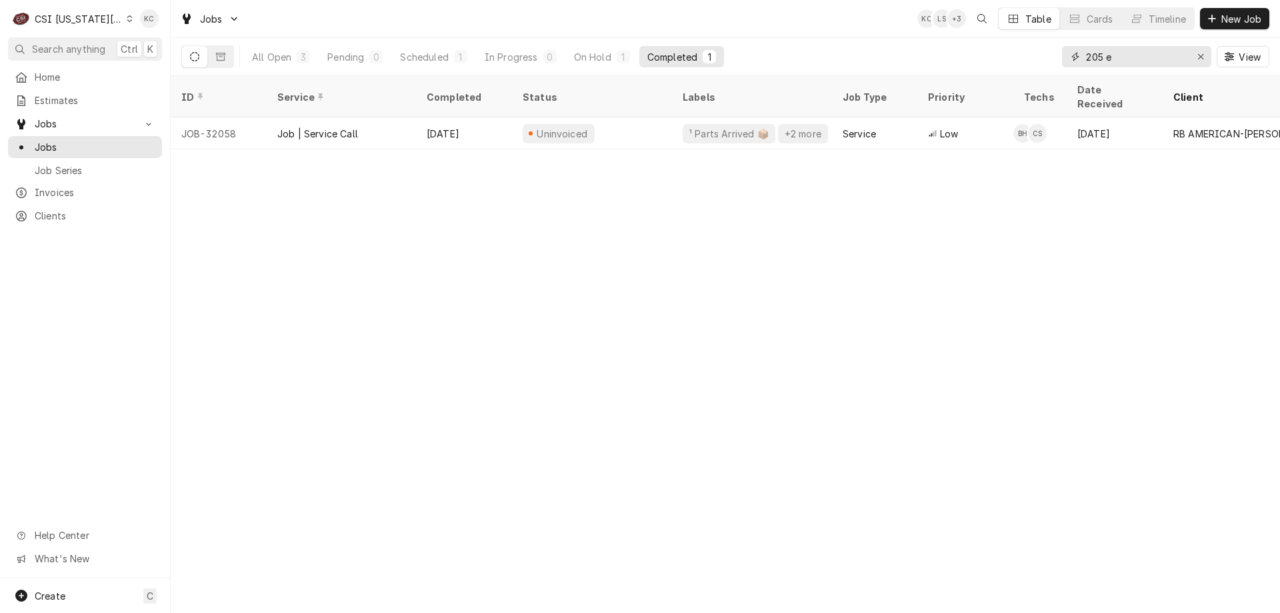
drag, startPoint x: 1132, startPoint y: 61, endPoint x: 1020, endPoint y: 59, distance: 112.0
click at [1020, 59] on div "All Open 3 Pending 0 Scheduled 1 In Progress 0 On Hold 1 Completed 1 205 e View" at bounding box center [725, 56] width 1088 height 37
type input "c"
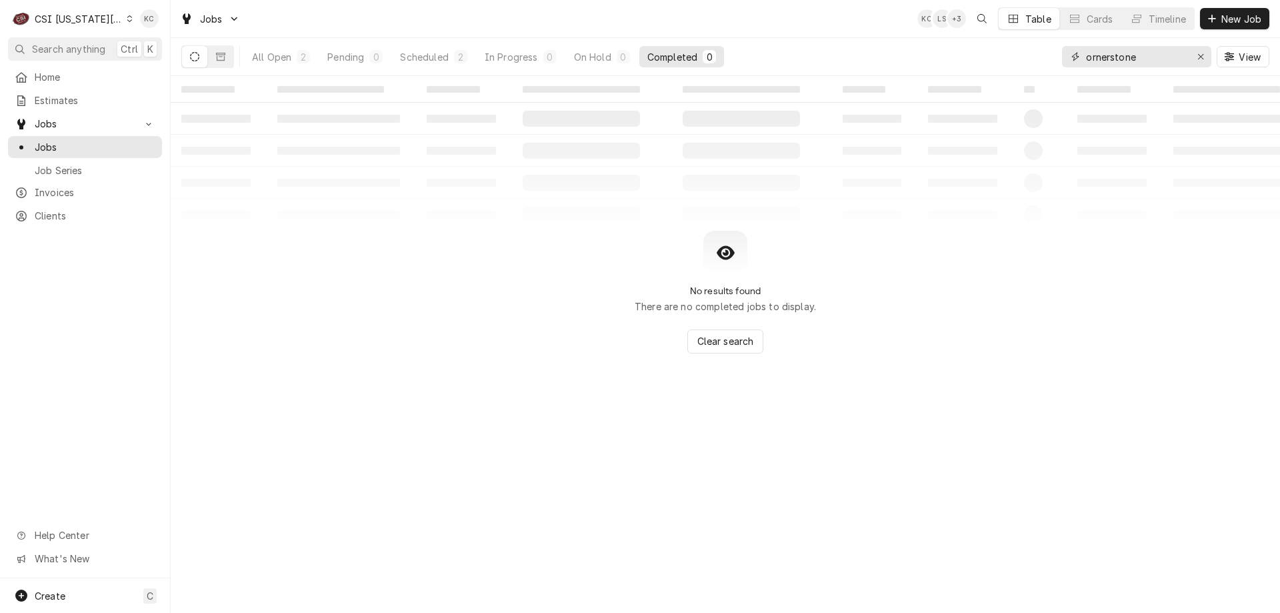
click at [1088, 55] on input "ornerstone" at bounding box center [1136, 56] width 100 height 21
drag, startPoint x: 1084, startPoint y: 55, endPoint x: 1108, endPoint y: 55, distance: 23.3
click at [1094, 55] on div "ornerstone" at bounding box center [1136, 56] width 149 height 21
click at [1086, 56] on input "ornerstone" at bounding box center [1136, 56] width 100 height 21
type input "cornerstone"
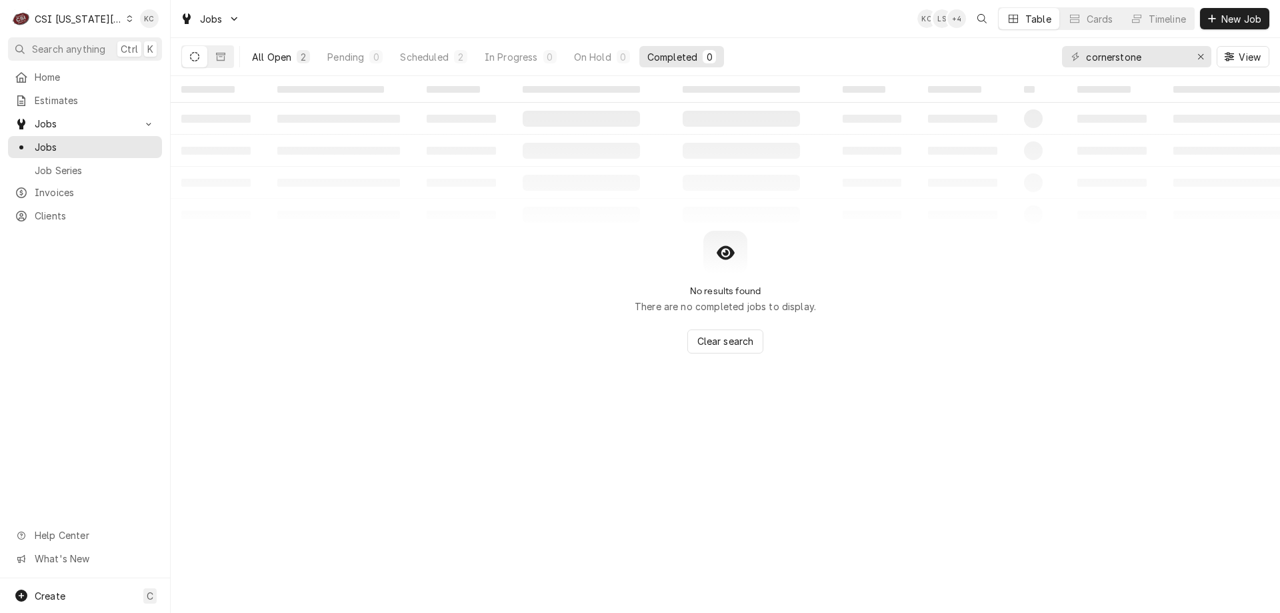
click at [287, 61] on div "All Open" at bounding box center [271, 57] width 39 height 14
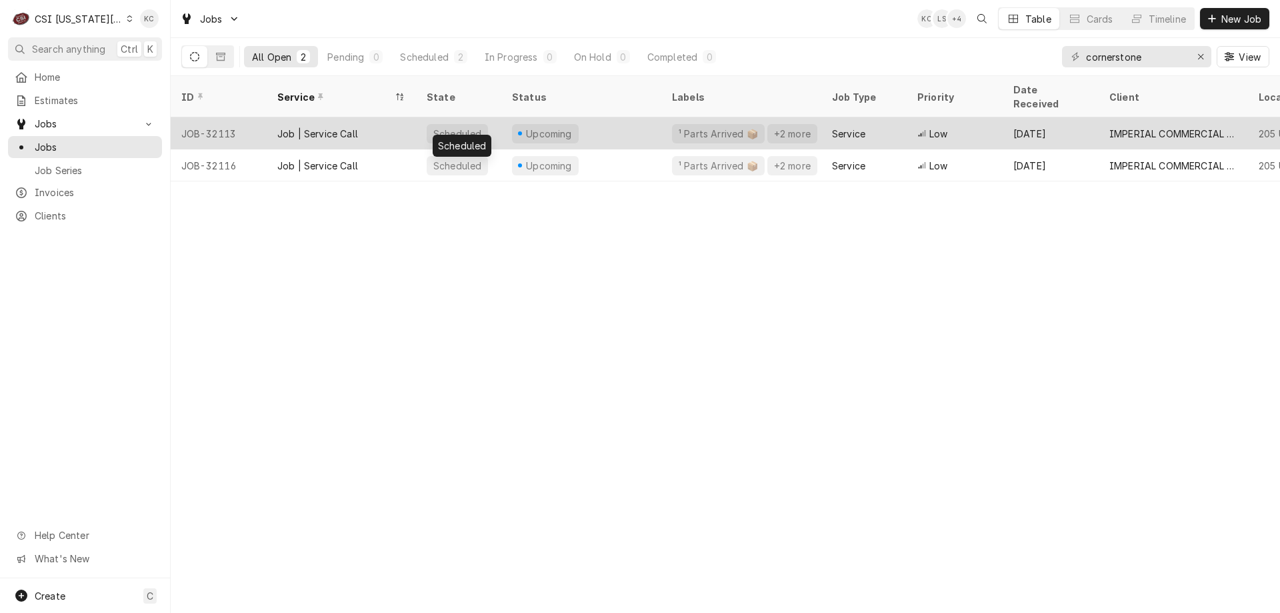
click at [468, 127] on div "Scheduled" at bounding box center [457, 134] width 51 height 14
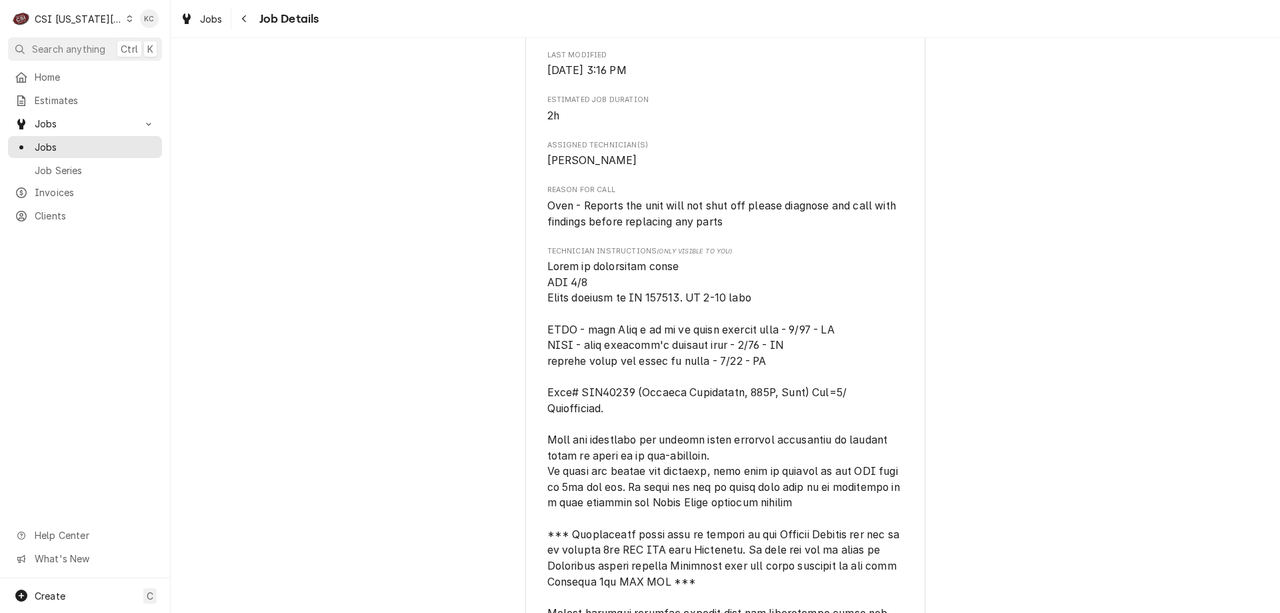
scroll to position [1200, 0]
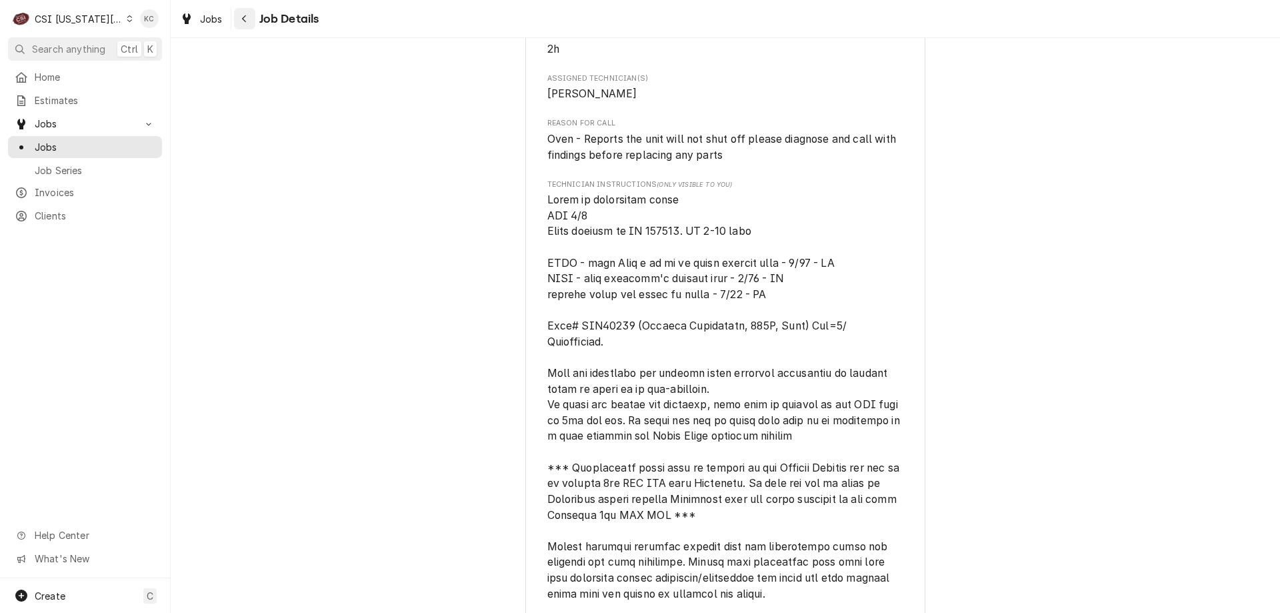
click at [249, 15] on div "Navigate back" at bounding box center [244, 18] width 13 height 13
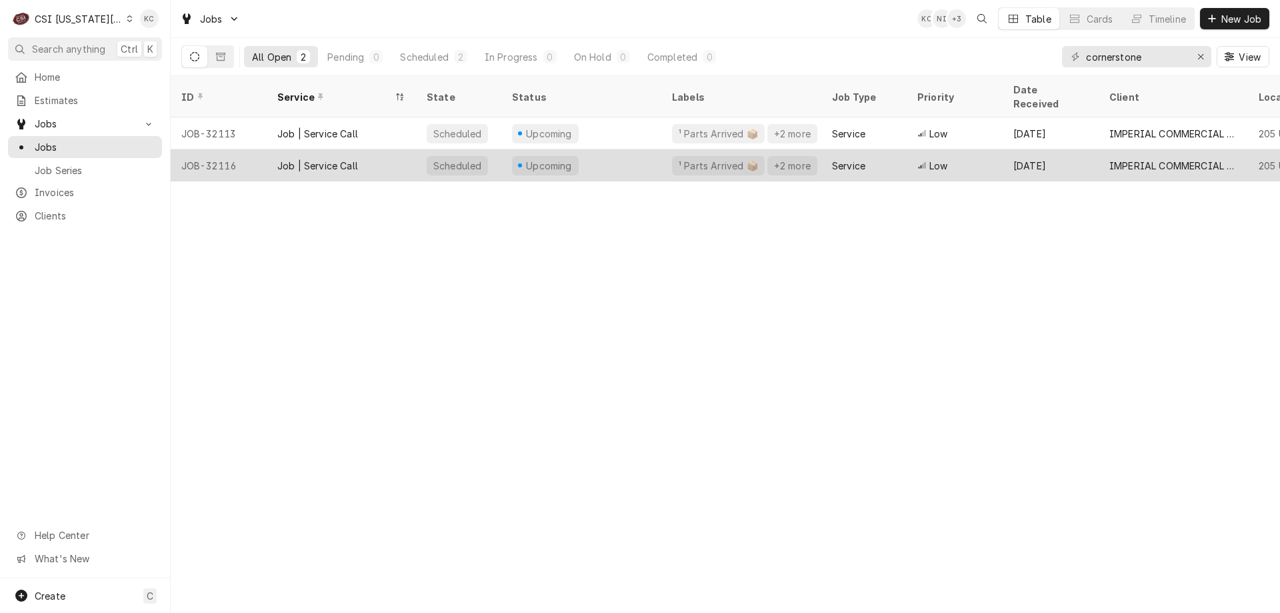
click at [352, 159] on div "Job | Service Call" at bounding box center [317, 166] width 81 height 14
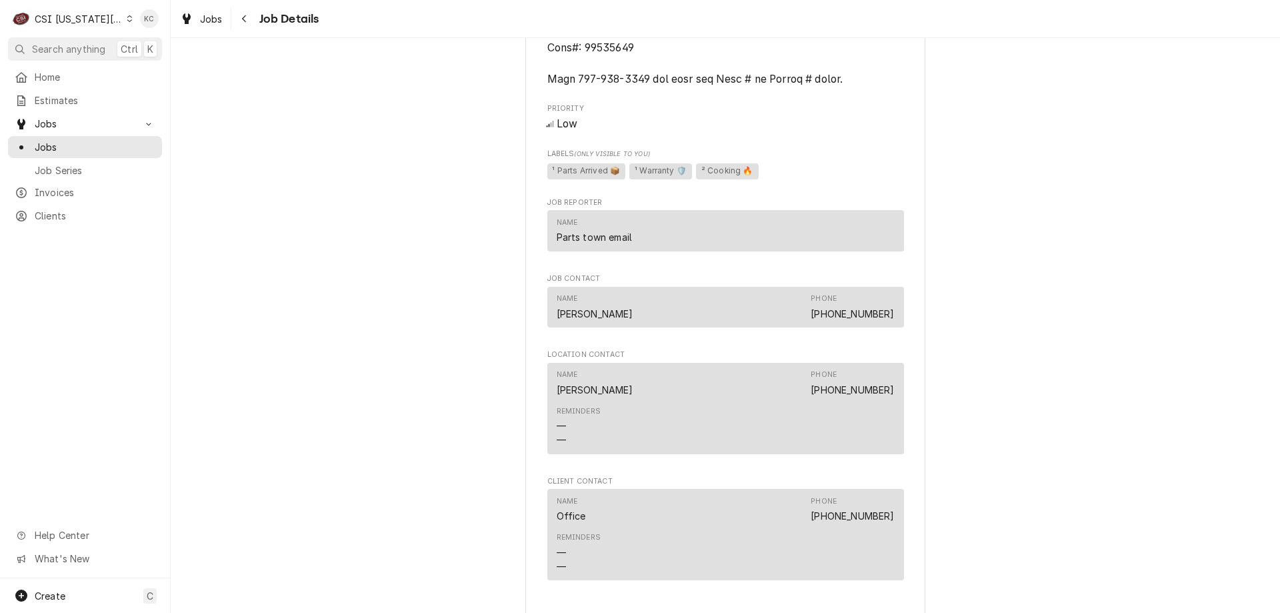
scroll to position [2267, 0]
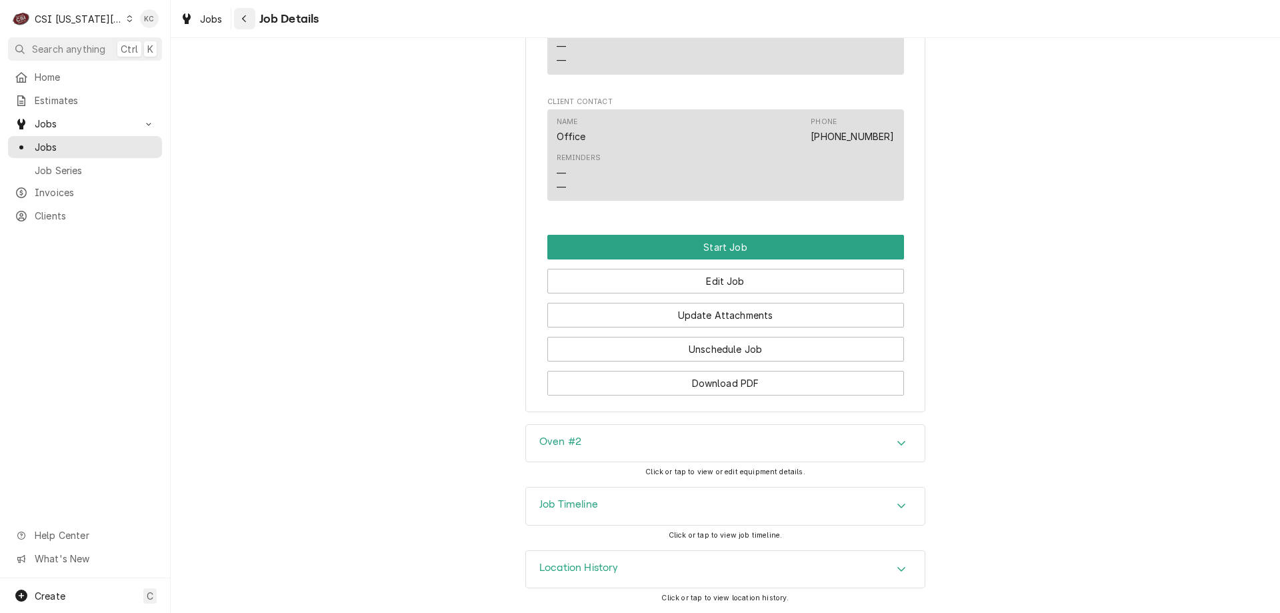
click at [245, 21] on icon "Navigate back" at bounding box center [244, 18] width 6 height 9
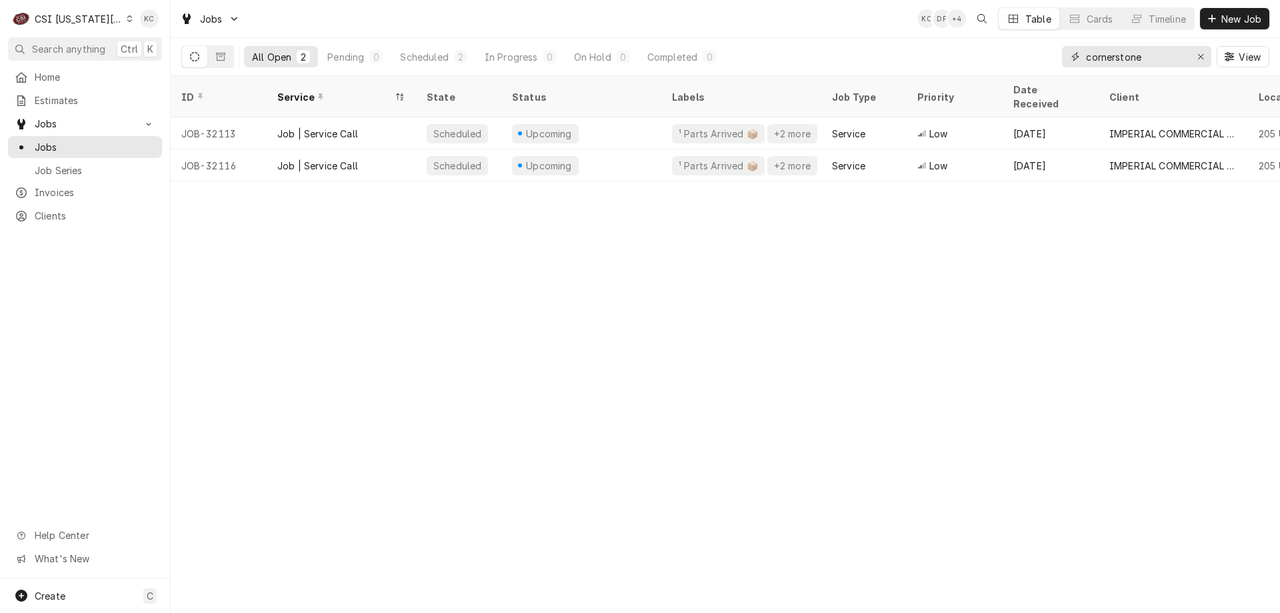
drag, startPoint x: 1170, startPoint y: 57, endPoint x: 1027, endPoint y: 57, distance: 142.6
click at [1034, 65] on div "All Open 2 Pending 0 Scheduled 2 In Progress 0 On Hold 0 Completed 0 cornerston…" at bounding box center [725, 56] width 1088 height 37
type input "national"
click at [217, 63] on button "Dynamic Content Wrapper" at bounding box center [220, 56] width 25 height 21
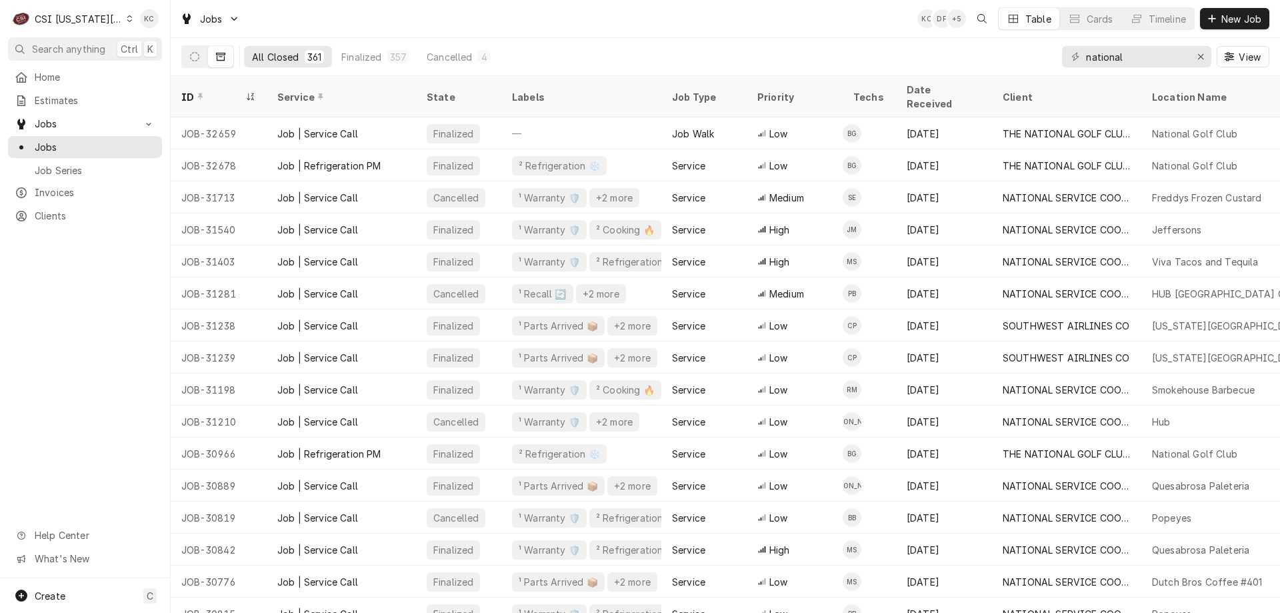
click at [99, 22] on div "CSI [US_STATE][GEOGRAPHIC_DATA]" at bounding box center [79, 19] width 88 height 14
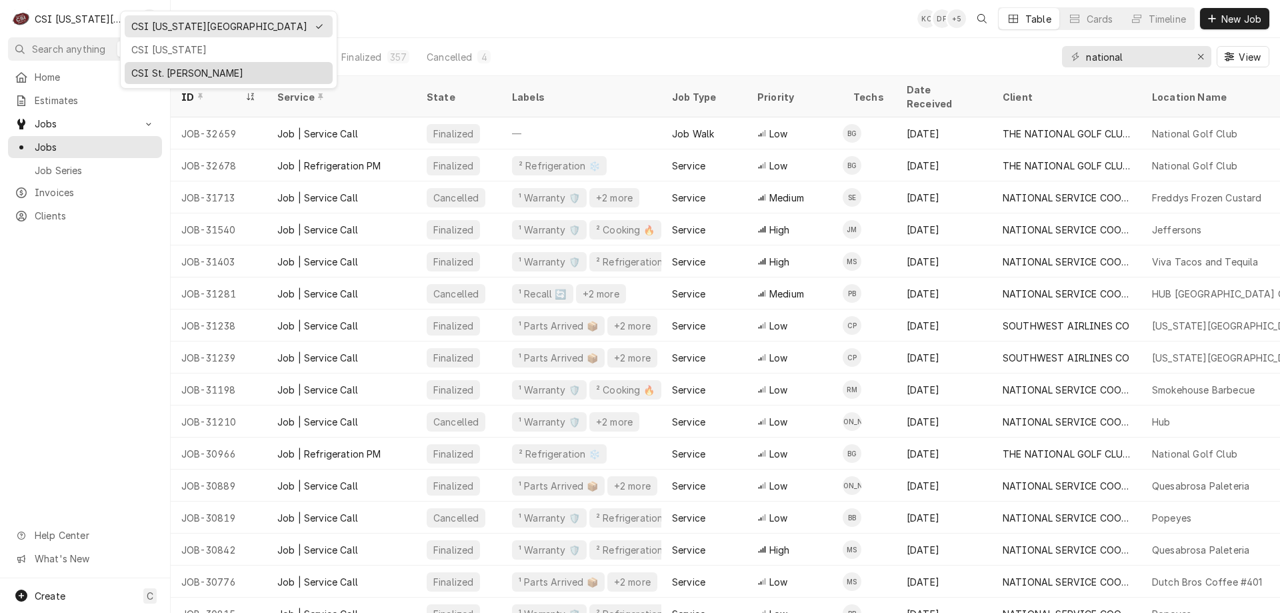
click at [141, 63] on div "CSI St. [PERSON_NAME]" at bounding box center [229, 73] width 208 height 22
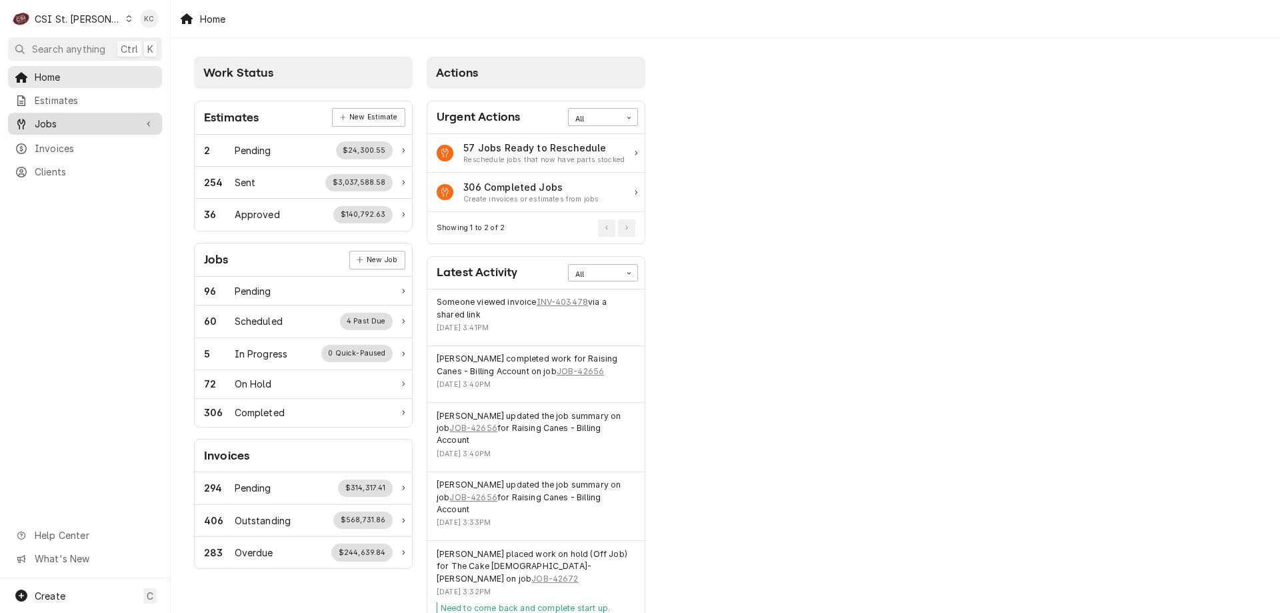
click at [87, 126] on span "Jobs" at bounding box center [85, 124] width 101 height 14
click at [83, 140] on span "Jobs" at bounding box center [95, 147] width 121 height 14
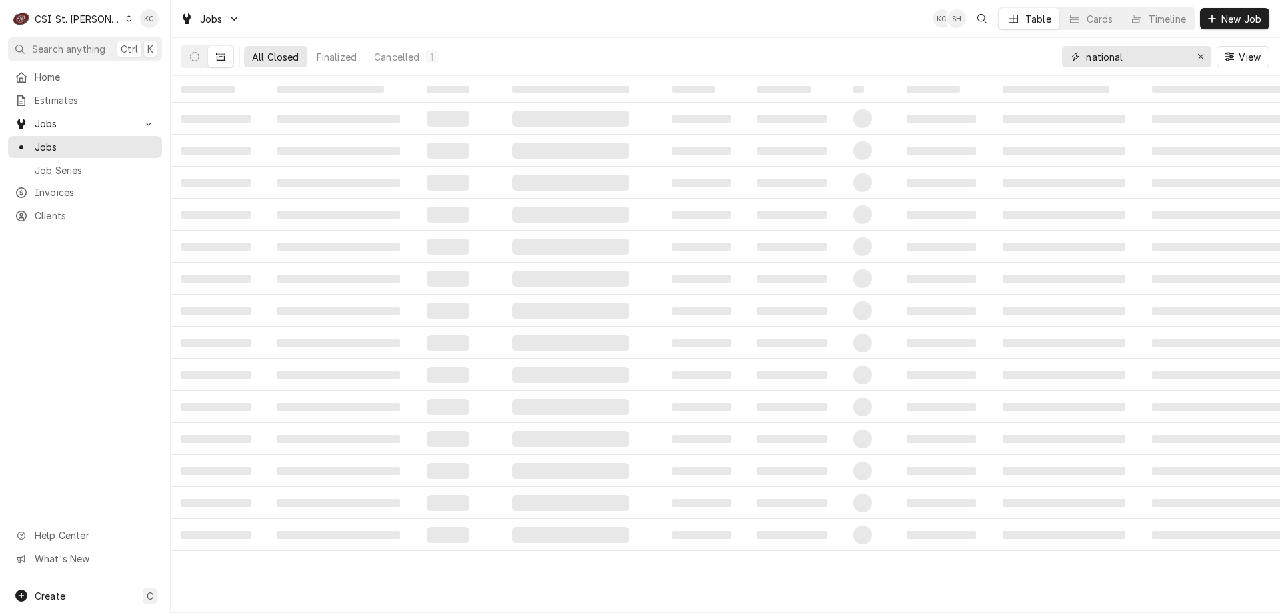
click at [1156, 61] on input "national" at bounding box center [1136, 56] width 100 height 21
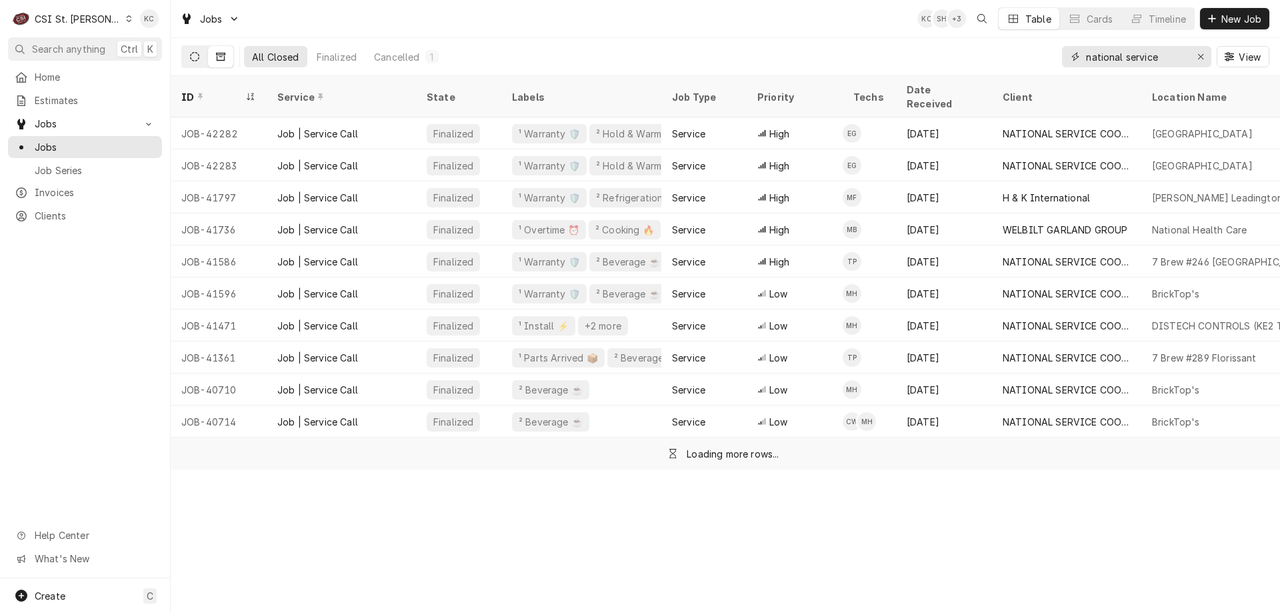
type input "national service"
click at [193, 57] on icon "Dynamic Content Wrapper" at bounding box center [194, 56] width 9 height 9
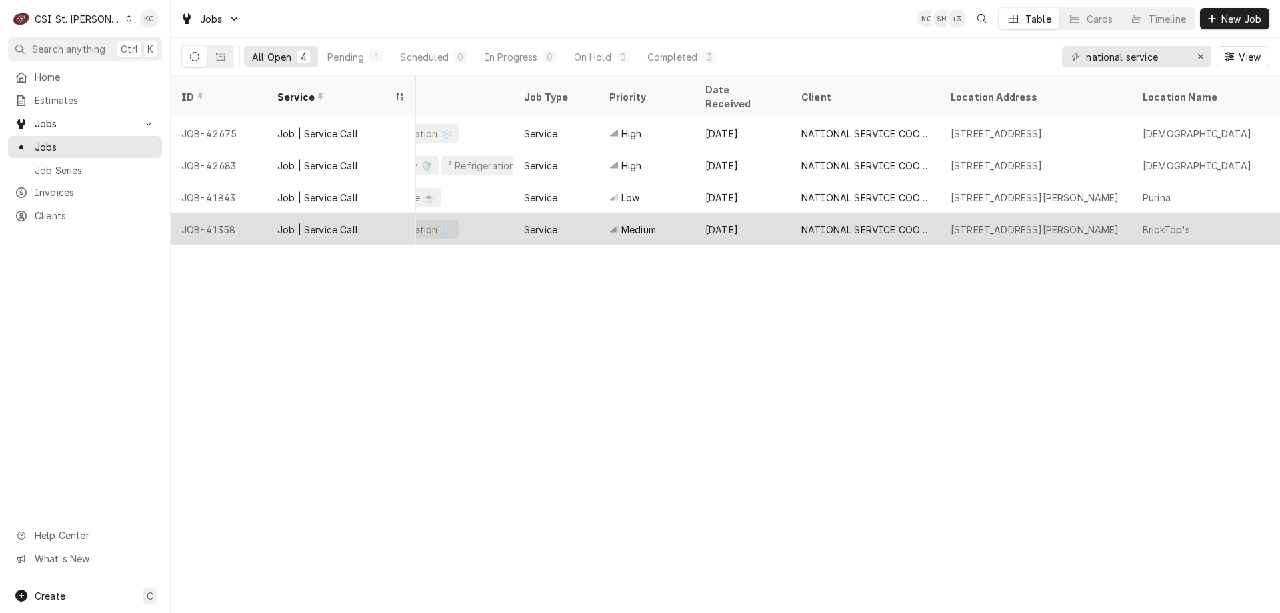
scroll to position [0, 307]
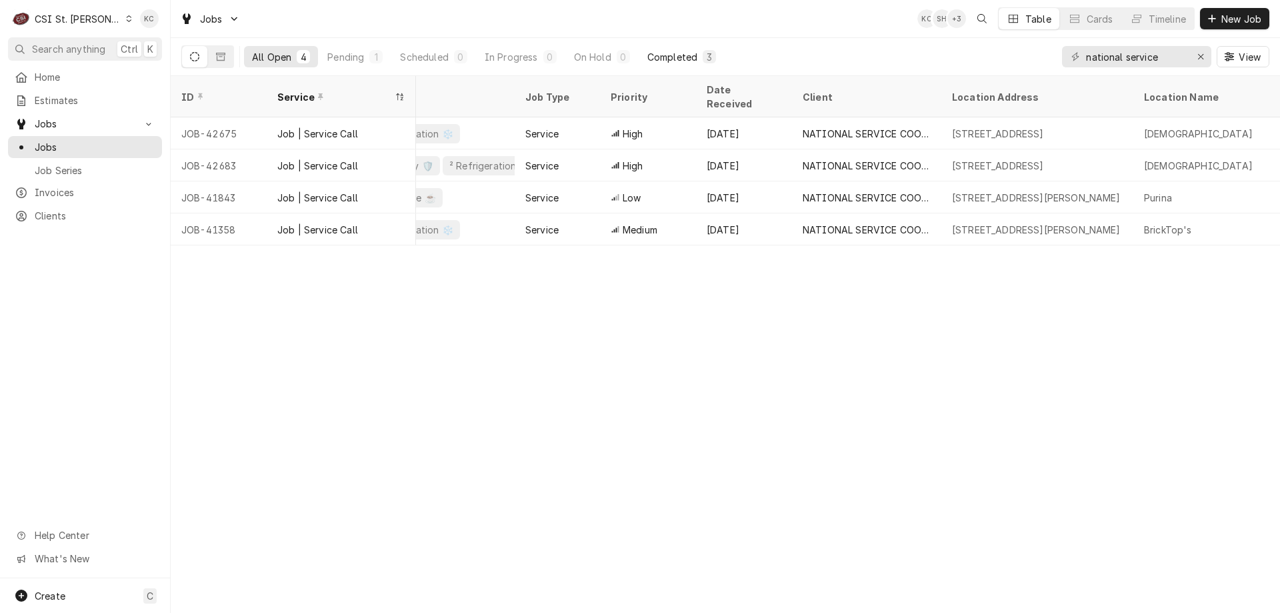
click at [682, 63] on div "Completed" at bounding box center [672, 57] width 50 height 14
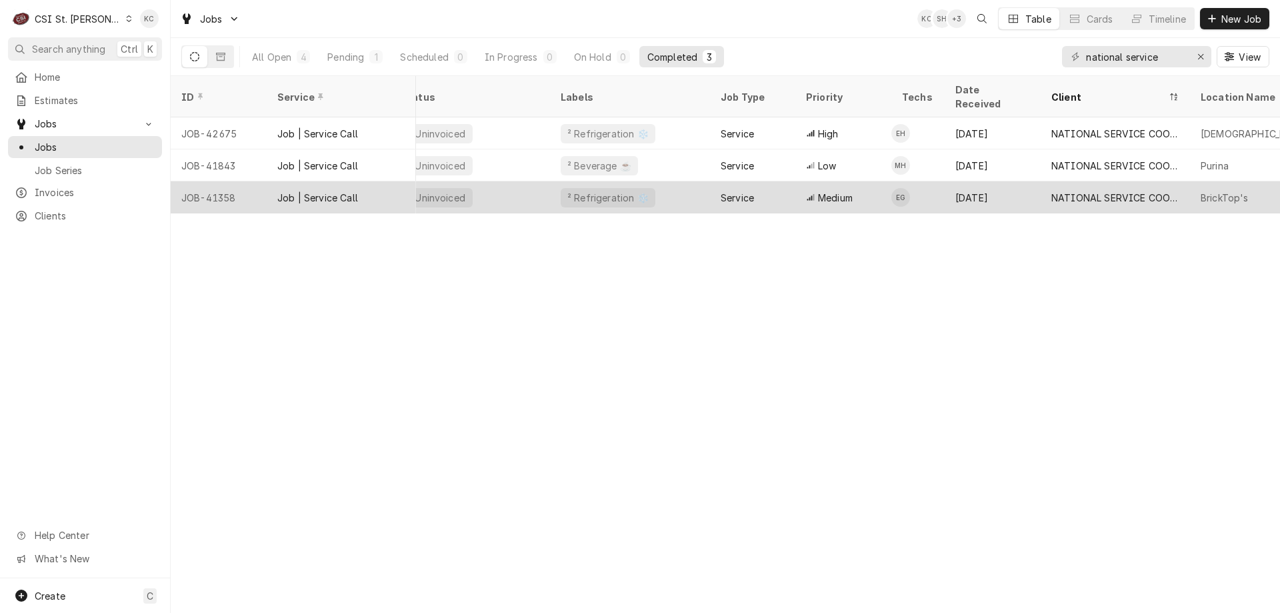
scroll to position [0, 119]
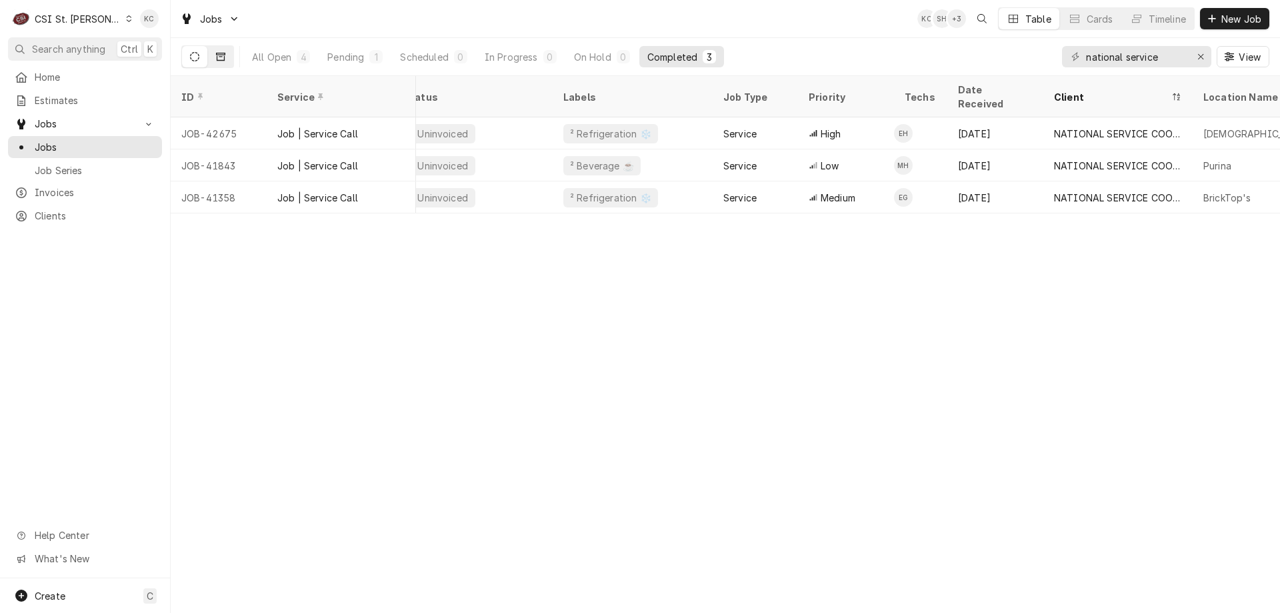
click at [220, 59] on icon "Dynamic Content Wrapper" at bounding box center [220, 56] width 9 height 9
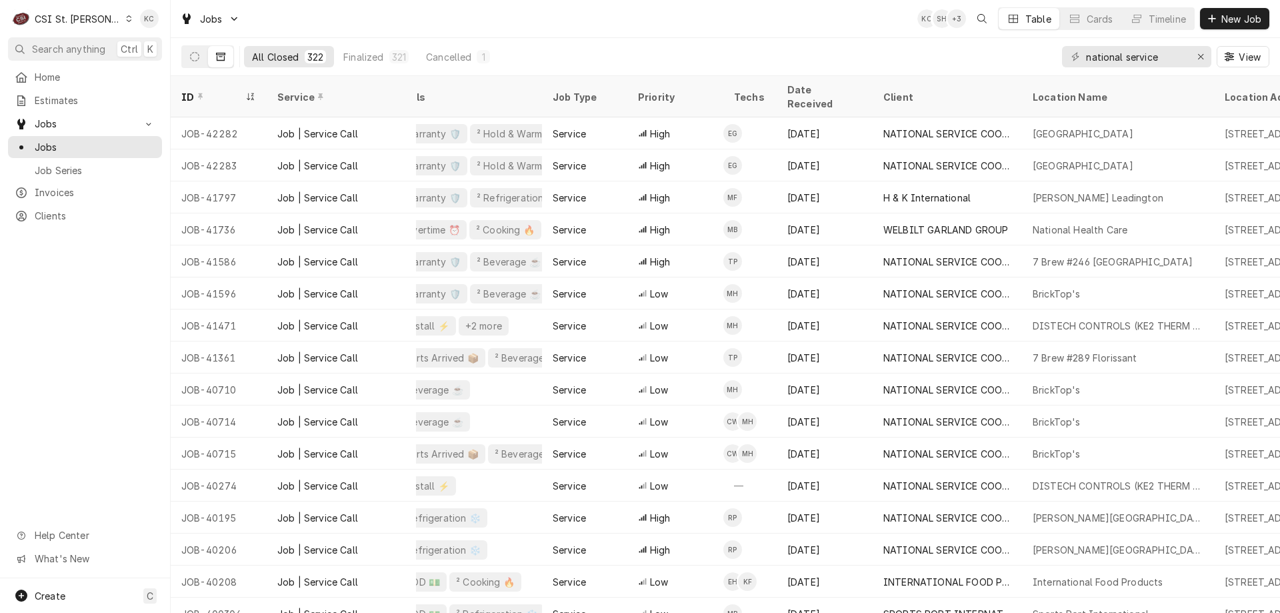
scroll to position [0, 0]
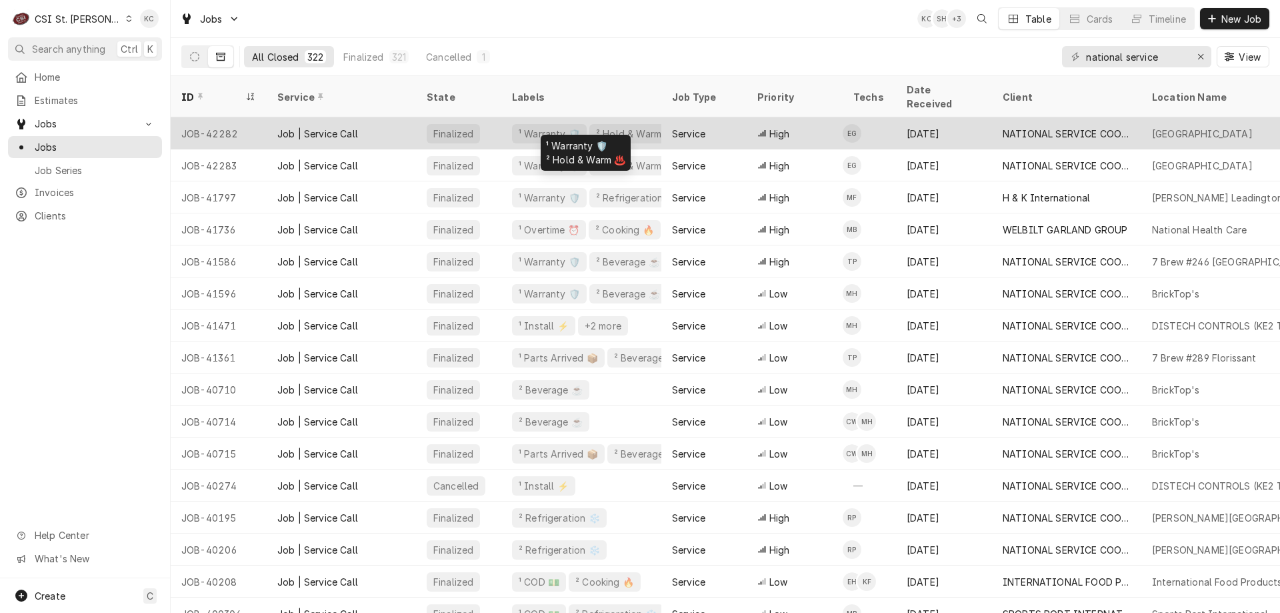
click at [550, 127] on div "¹ Warranty 🛡️" at bounding box center [549, 134] width 64 height 14
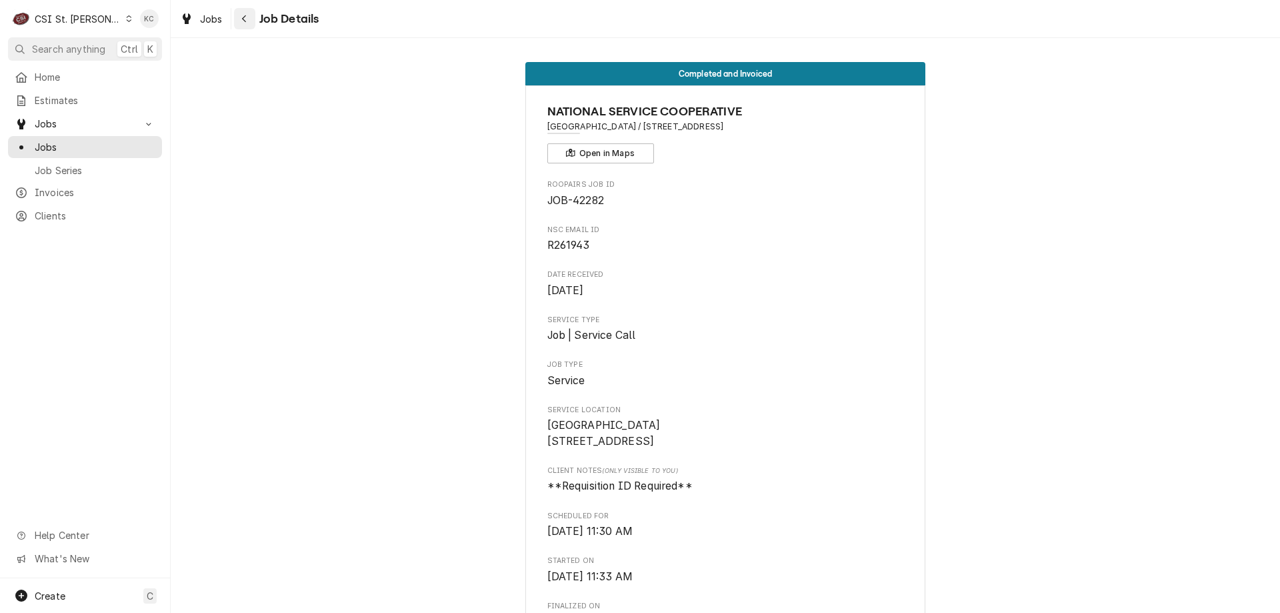
click at [243, 25] on button "Navigate back" at bounding box center [244, 18] width 21 height 21
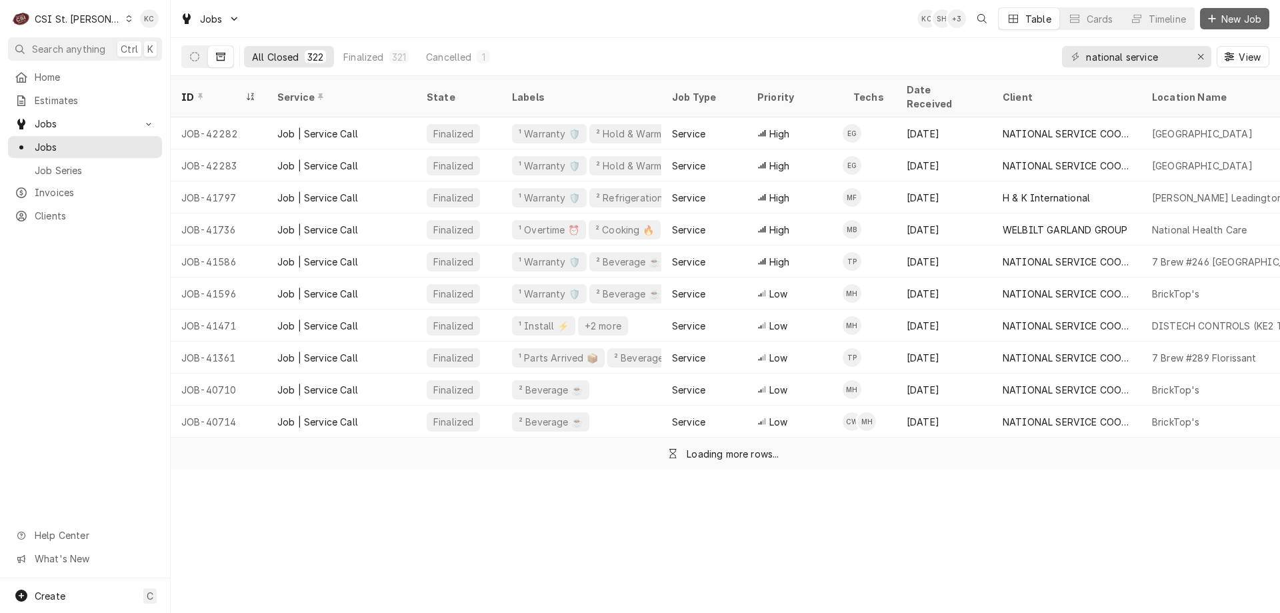
click at [1216, 23] on div "Dynamic Content Wrapper" at bounding box center [1211, 18] width 13 height 13
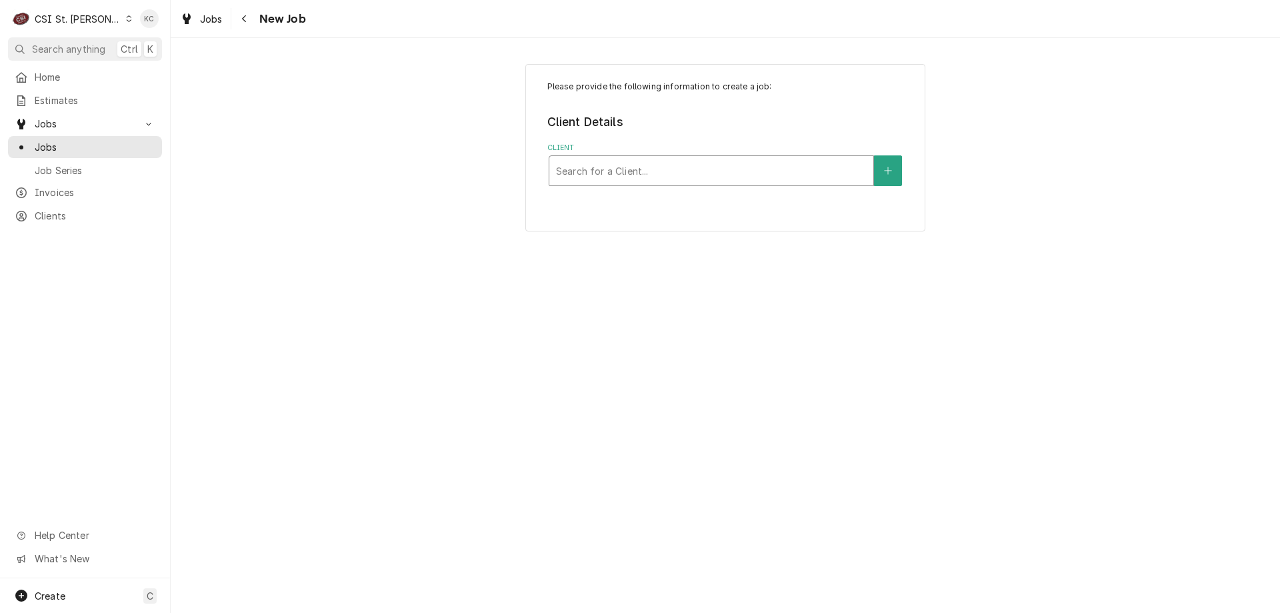
click at [855, 161] on div "Client" at bounding box center [711, 171] width 311 height 24
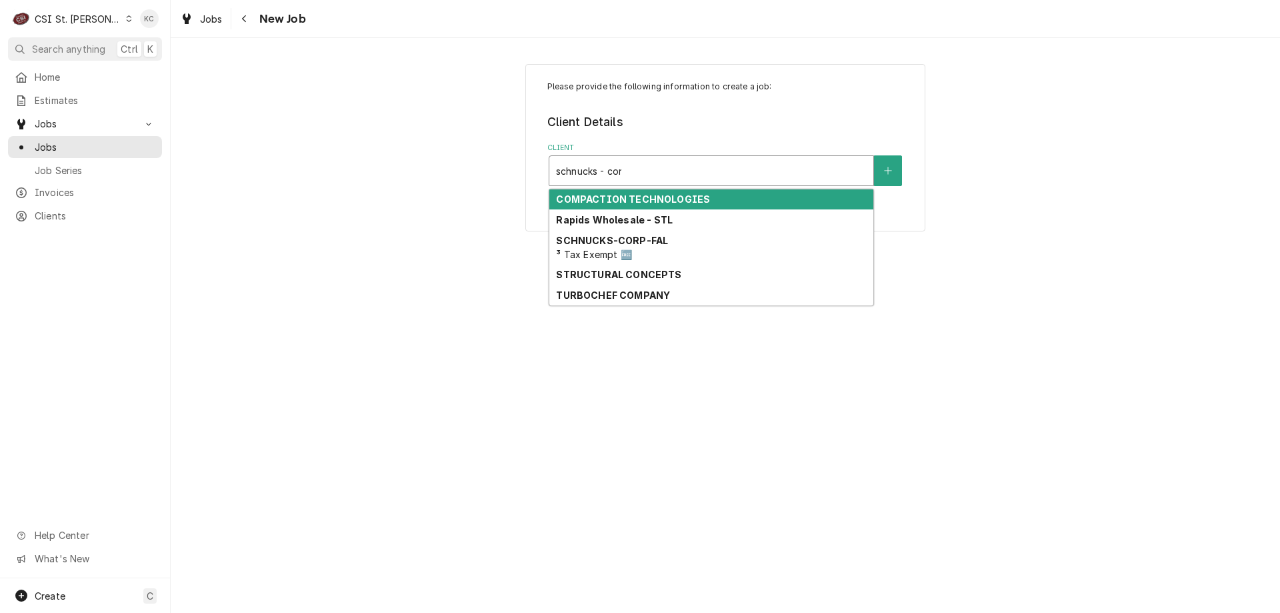
type input "schnucks - corp"
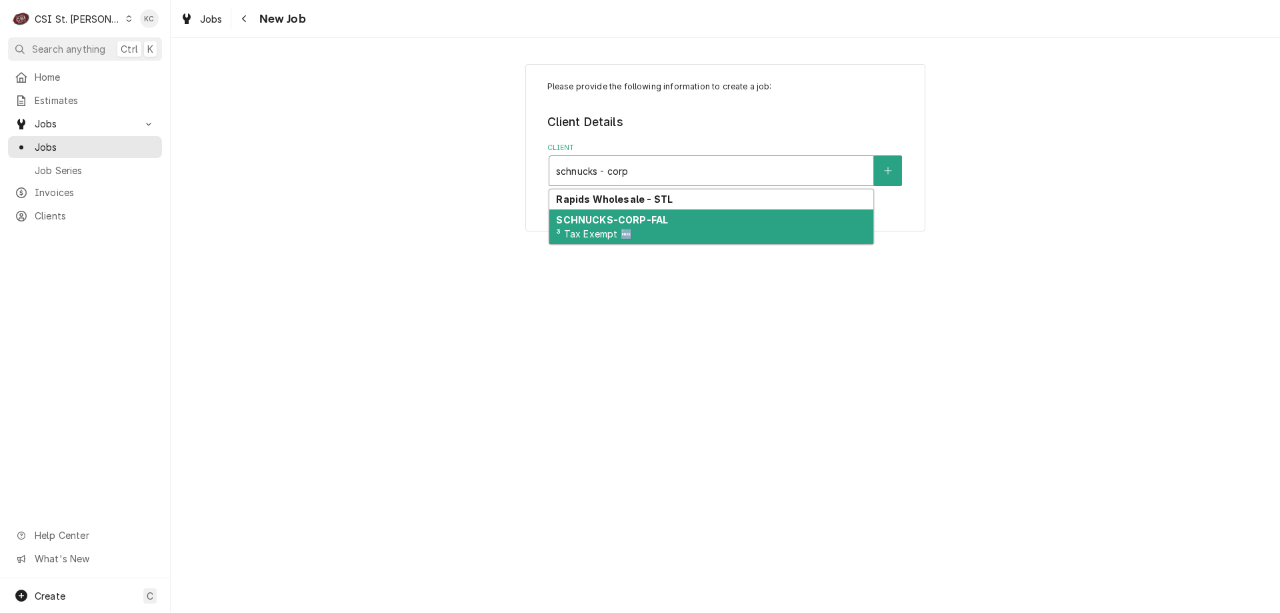
click at [629, 229] on span "³ Tax Exempt 🆓" at bounding box center [593, 233] width 75 height 11
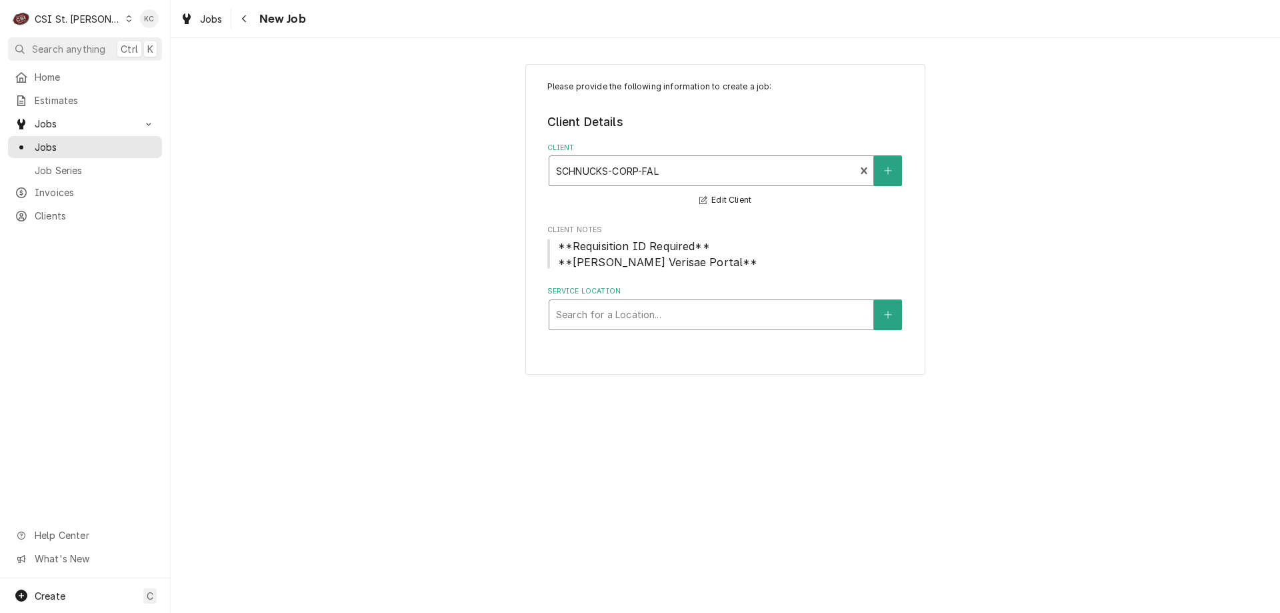
click at [641, 321] on div "Service Location" at bounding box center [711, 315] width 311 height 24
type input "800"
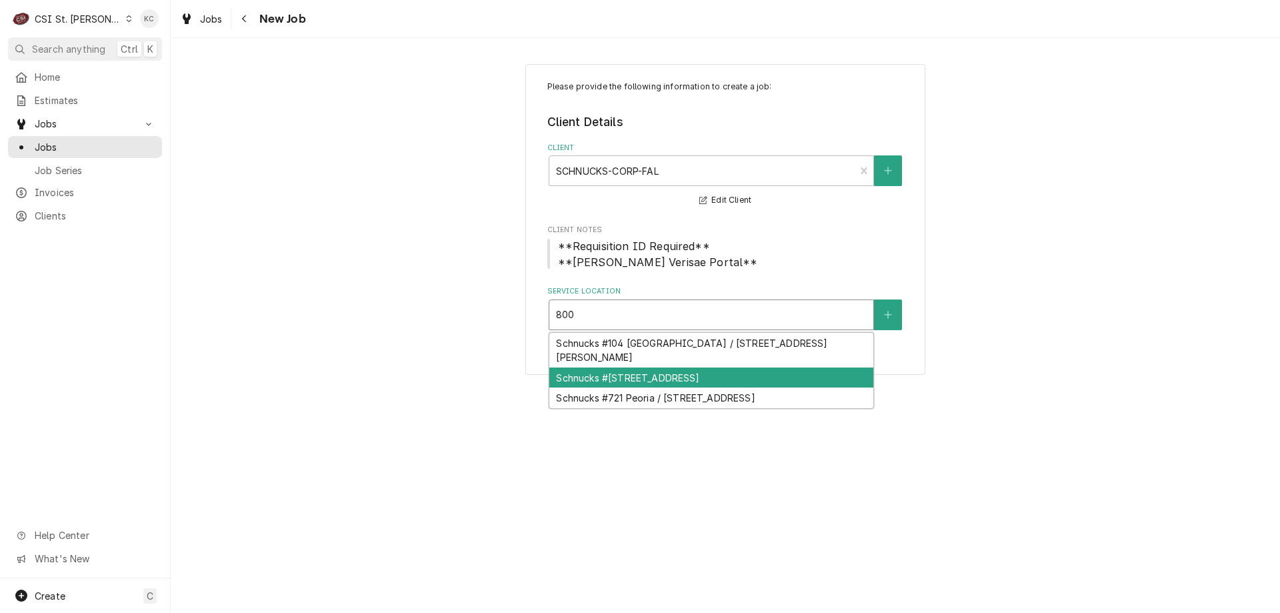
click at [648, 373] on div "Schnucks #205 Carlyle Ave / 800 Carlyle Ave, Belleville, IL 62221" at bounding box center [711, 377] width 324 height 21
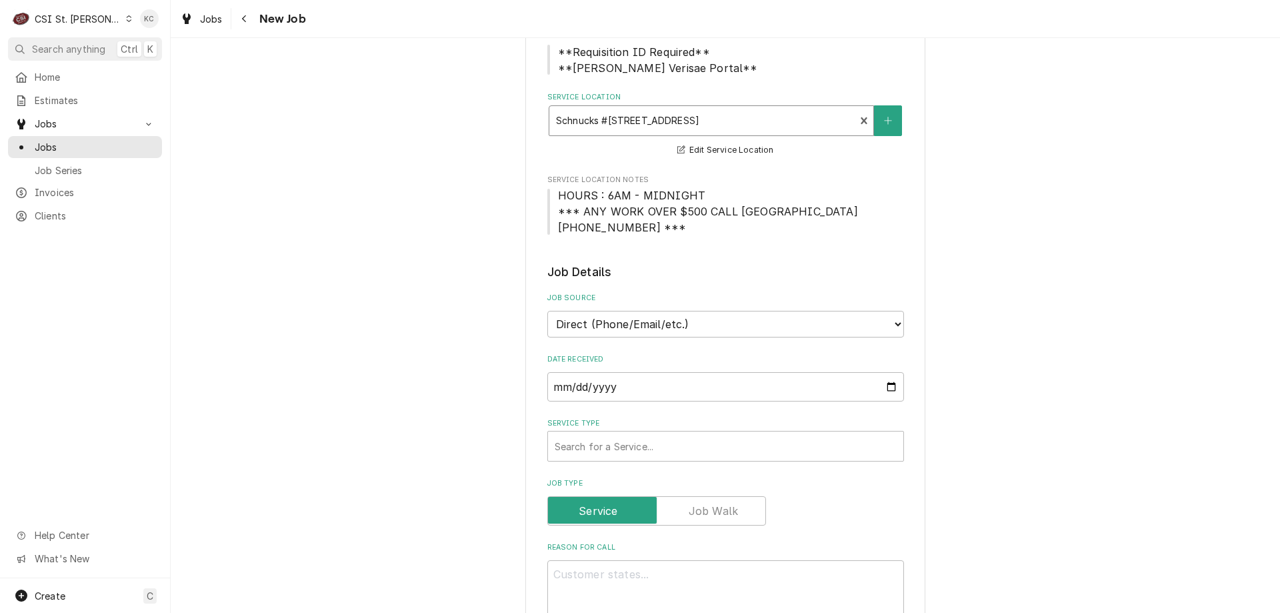
scroll to position [200, 0]
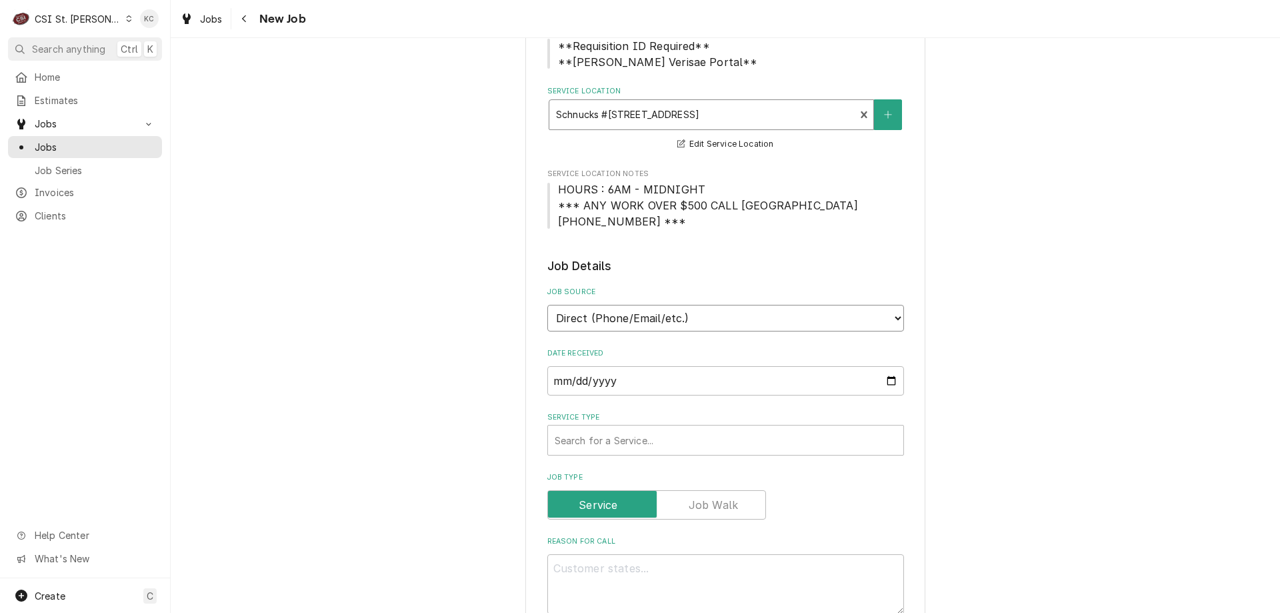
click at [683, 318] on select "Direct (Phone/Email/etc.) Service Channel Corrigo Ecotrak Other" at bounding box center [725, 318] width 357 height 27
select select "100"
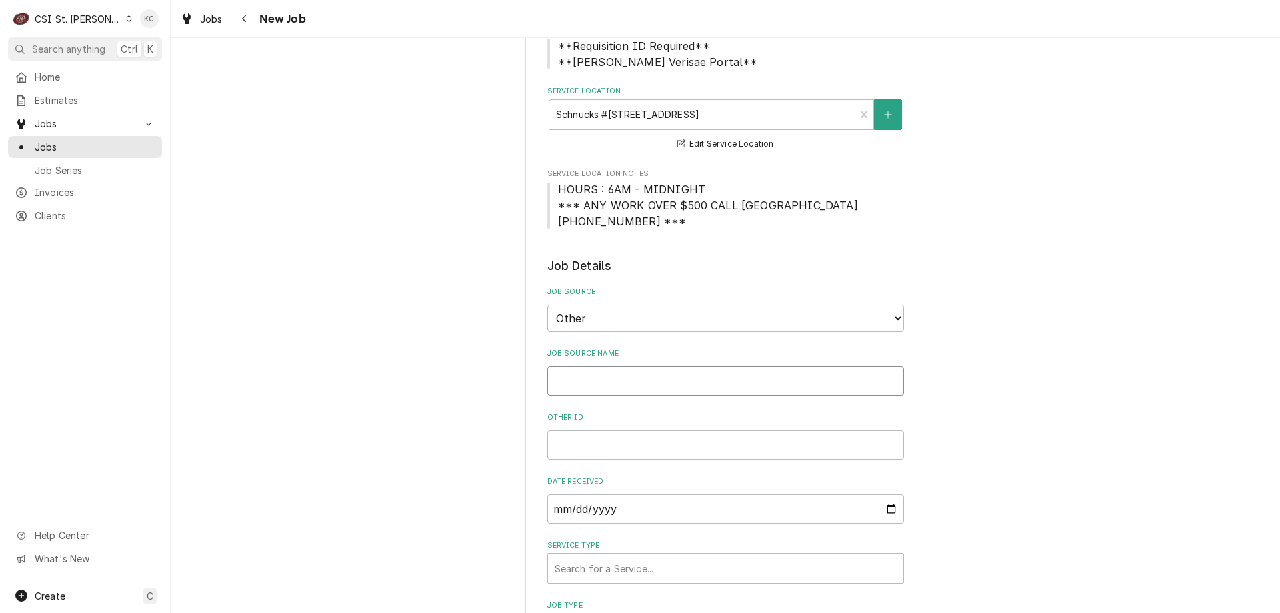
click at [690, 388] on input "Job Source Name" at bounding box center [725, 380] width 357 height 29
type textarea "x"
type input "V"
type textarea "x"
type input "Ve"
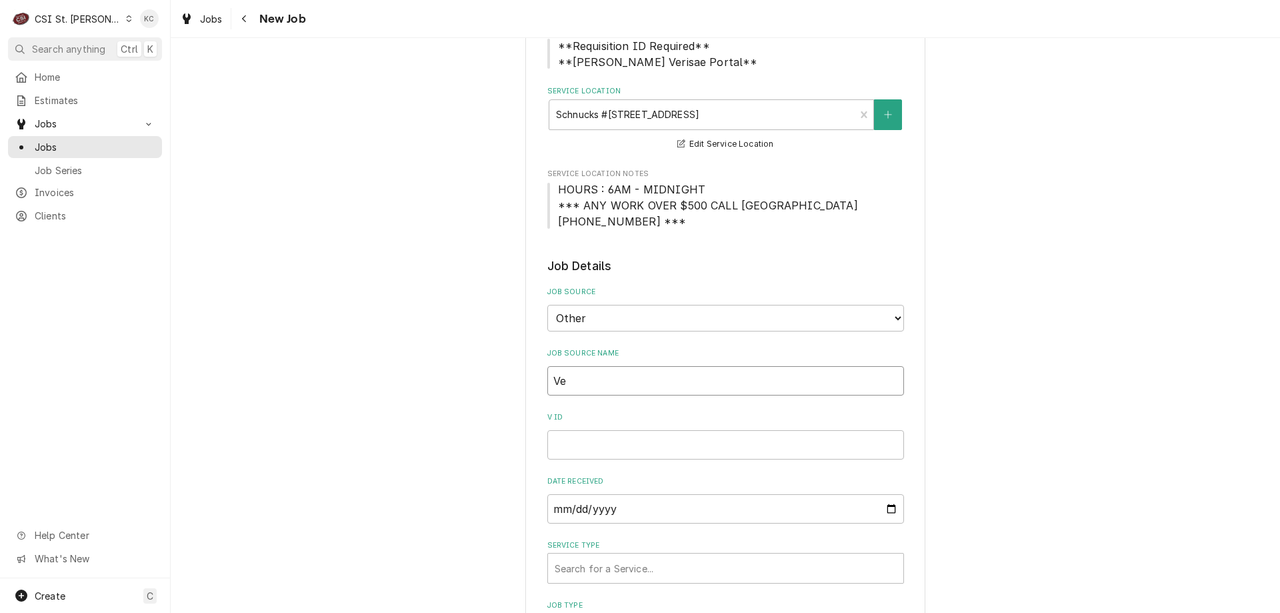
type textarea "x"
type input "Ver"
type textarea "x"
type input "Veri"
type textarea "x"
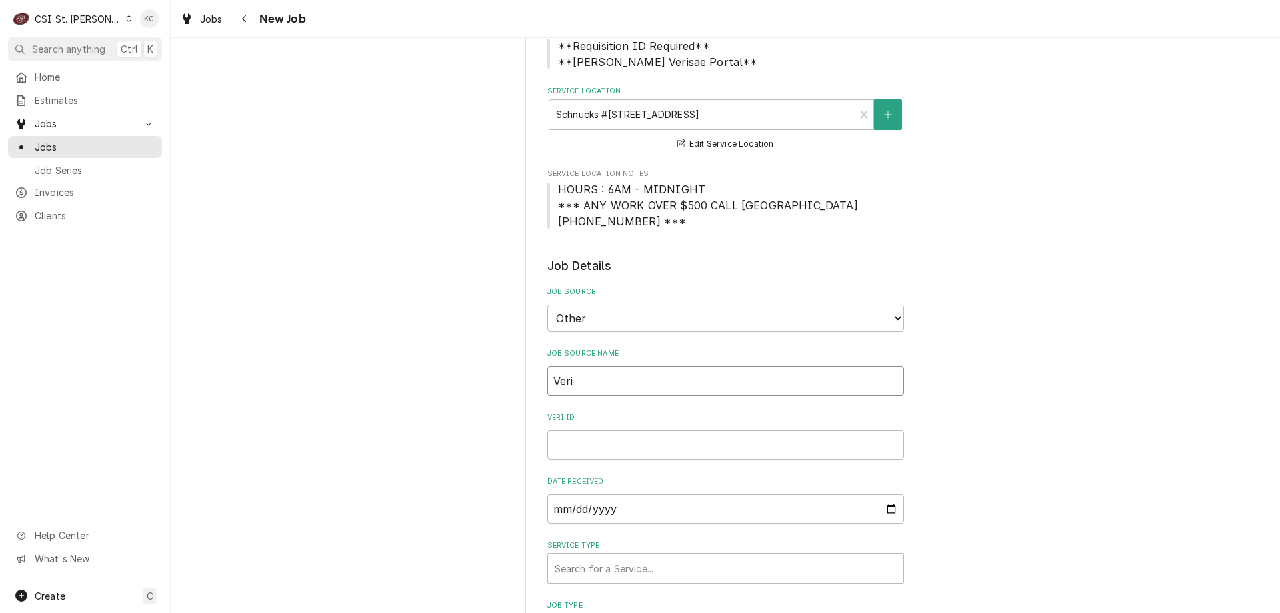
type input "Veris"
type textarea "x"
type input "Verisa"
type textarea "x"
type input "Verisae"
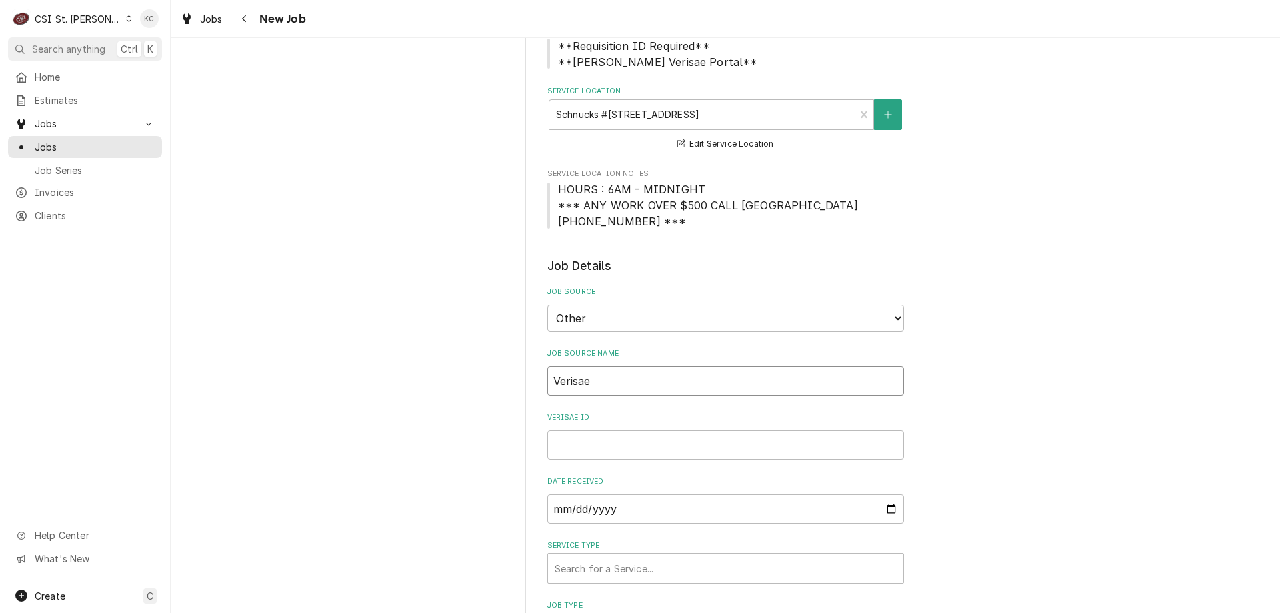
type textarea "x"
type input "Verisae"
type textarea "x"
type input "Verisae e"
type textarea "x"
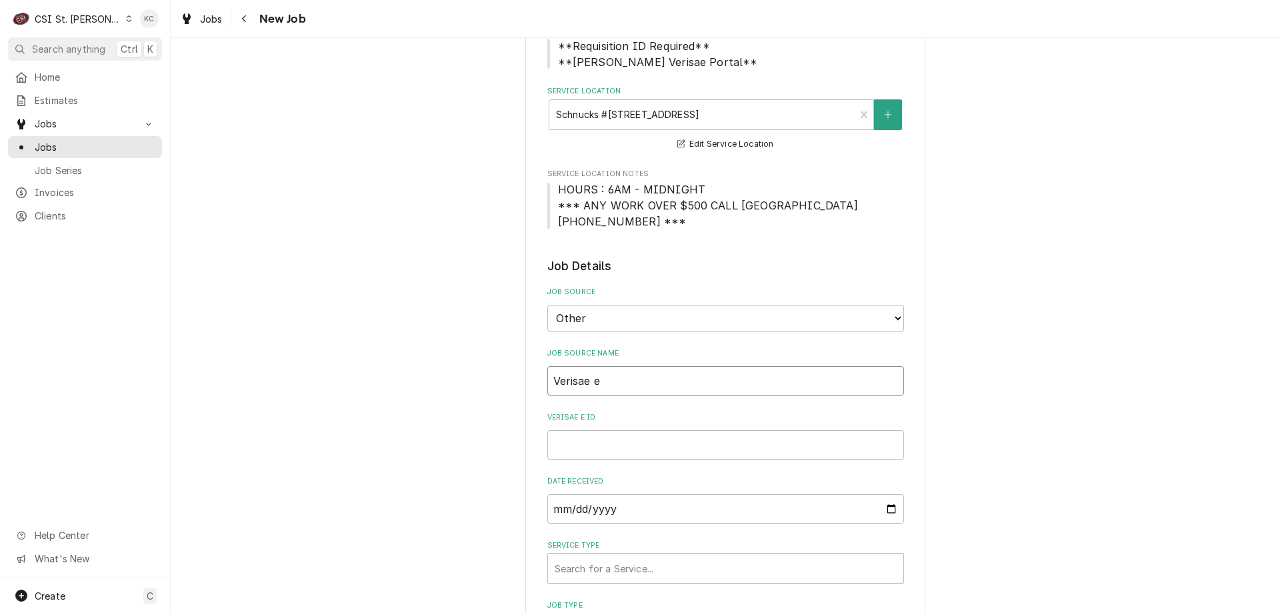
type input "Verisae ek"
type textarea "x"
type input "Verisae eka"
type textarea "x"
type input "Verisae ekau"
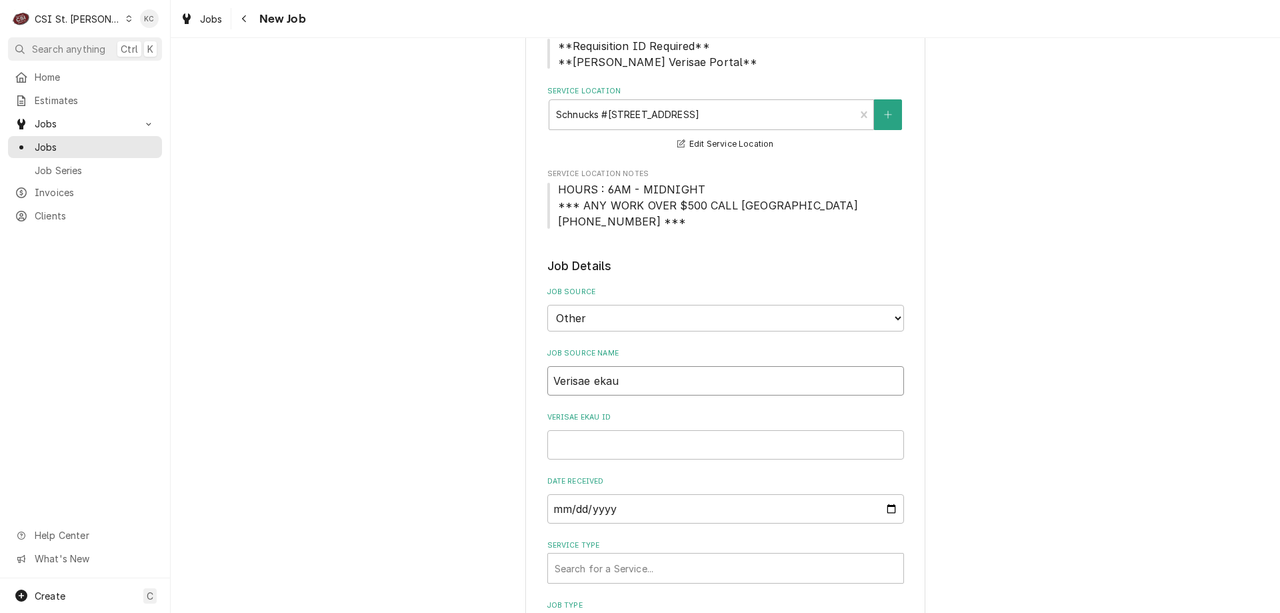
type textarea "x"
type input "Verisae eka"
type textarea "x"
type input "Verisae ek"
type textarea "x"
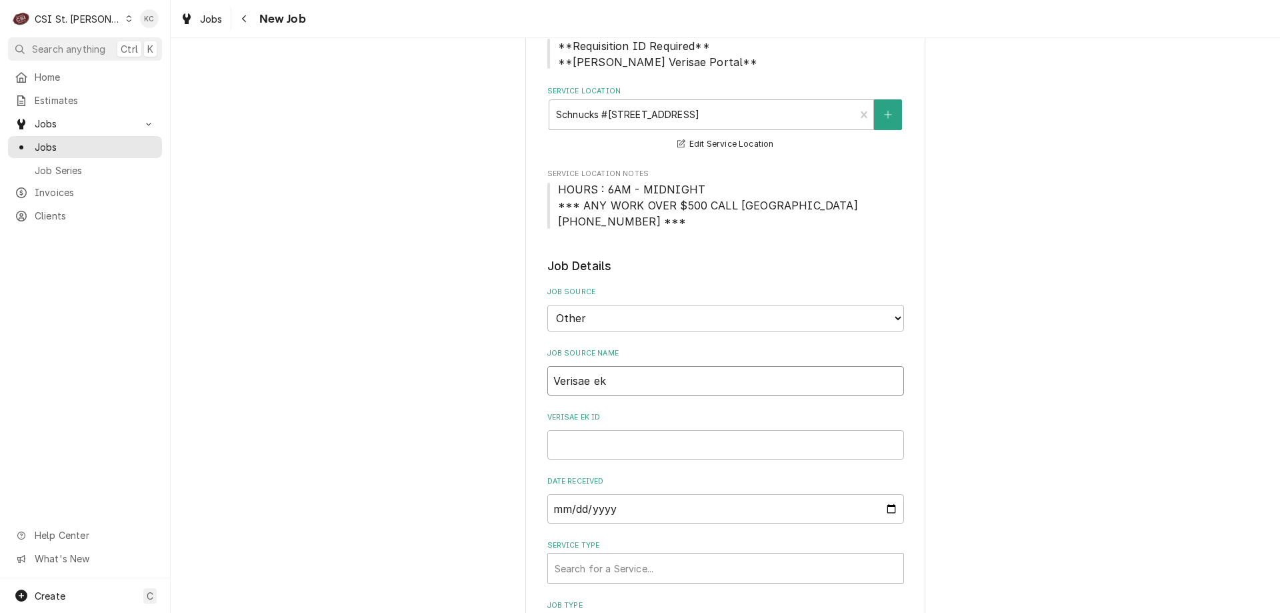
type input "Verisae e"
type textarea "x"
type input "Verisae em"
type textarea "x"
type input "Verisae emi"
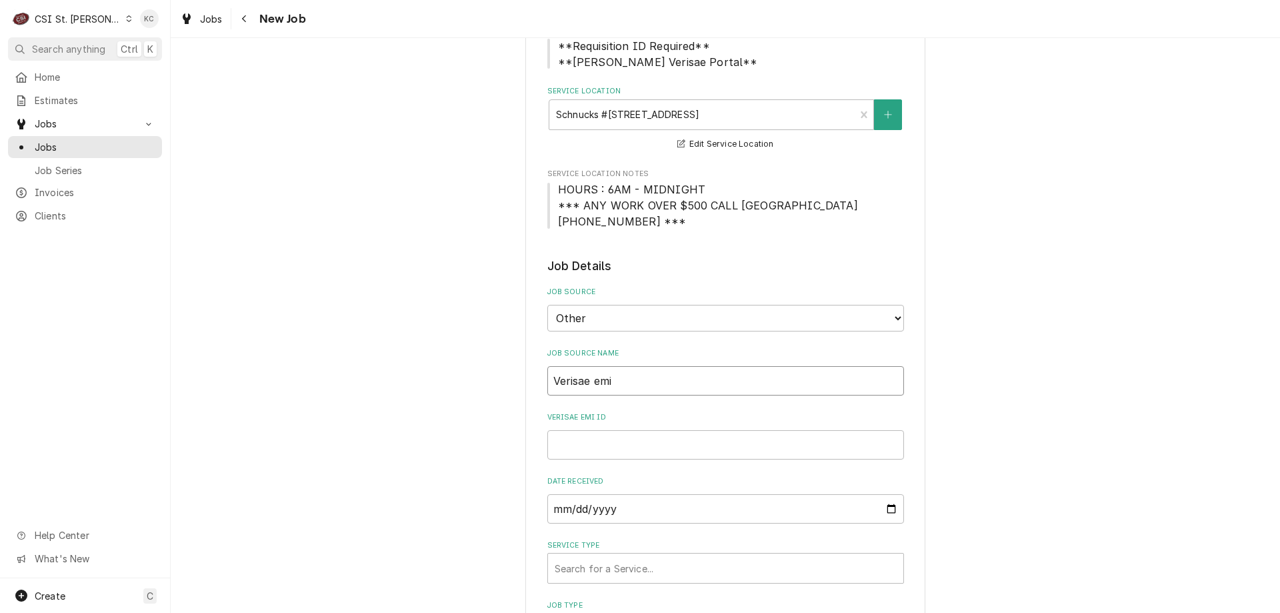
type textarea "x"
type input "Verisae emia"
type textarea "x"
type input "Verisae emial"
type textarea "x"
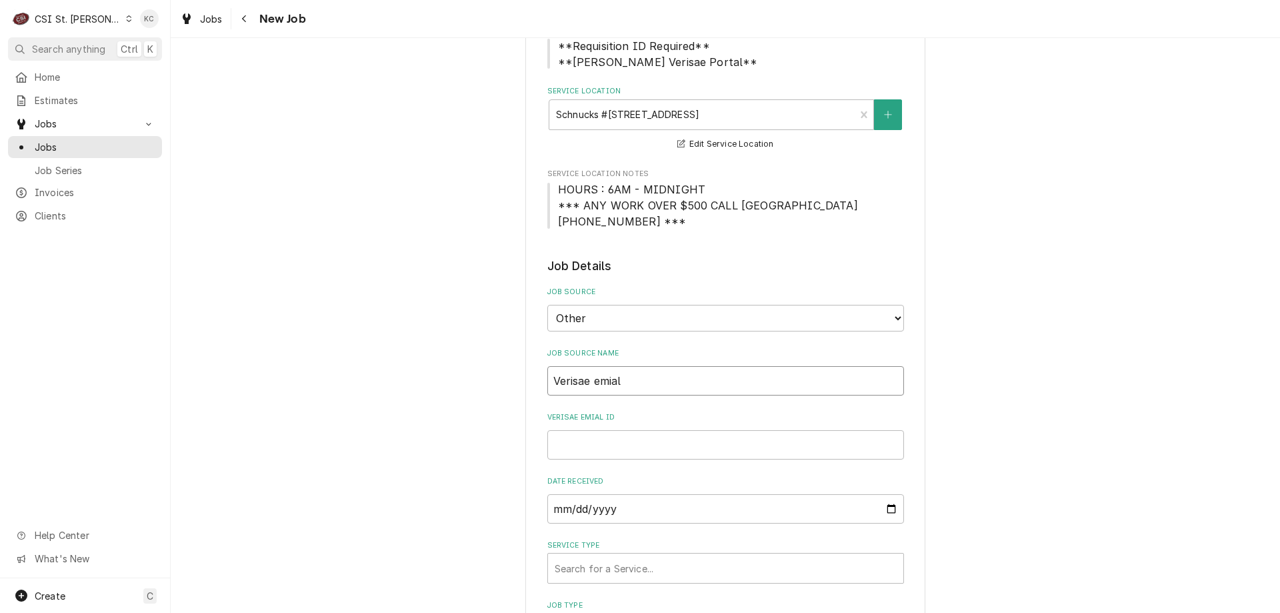
type input "Verisae emia"
type textarea "x"
type input "Verisae emi"
type textarea "x"
type input "Verisae em"
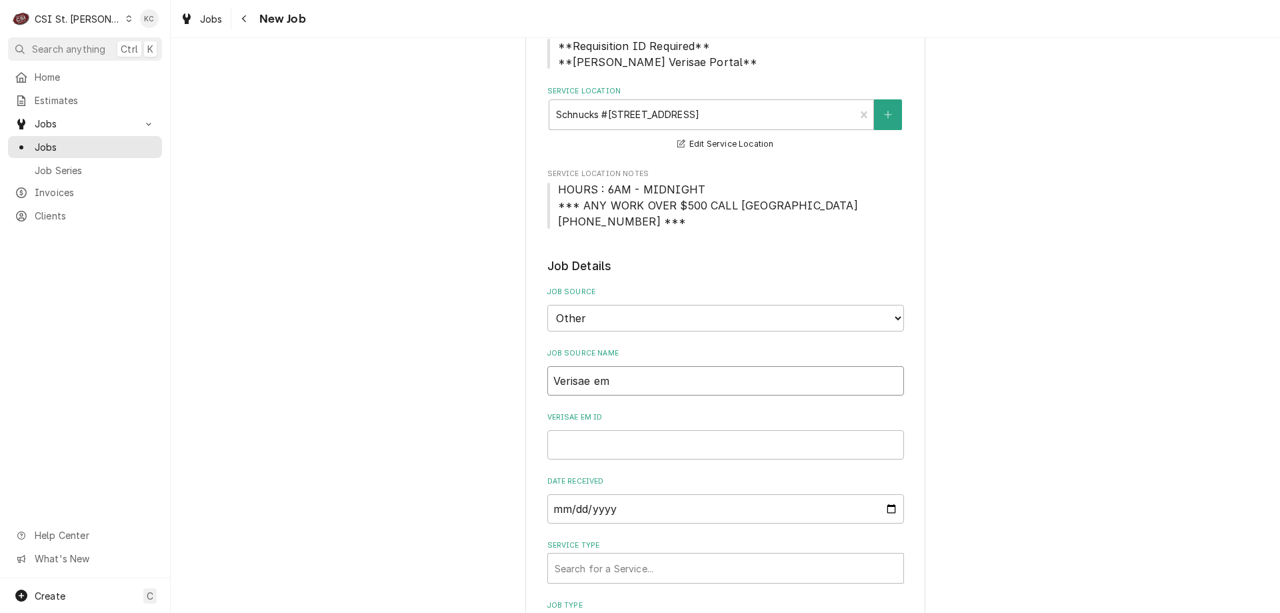
type textarea "x"
type input "Verisae ema"
type textarea "x"
type input "Verisae emai"
type textarea "x"
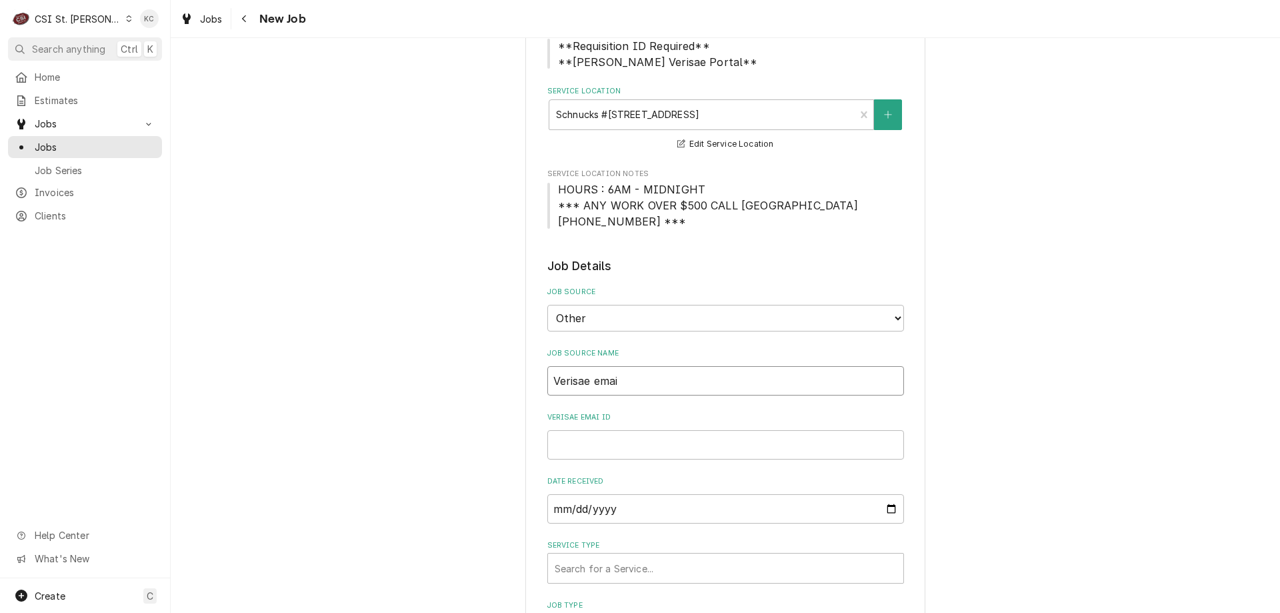
type input "Verisae email"
type textarea "x"
type input "Verisae email"
type textarea "x"
type input "Verisae email"
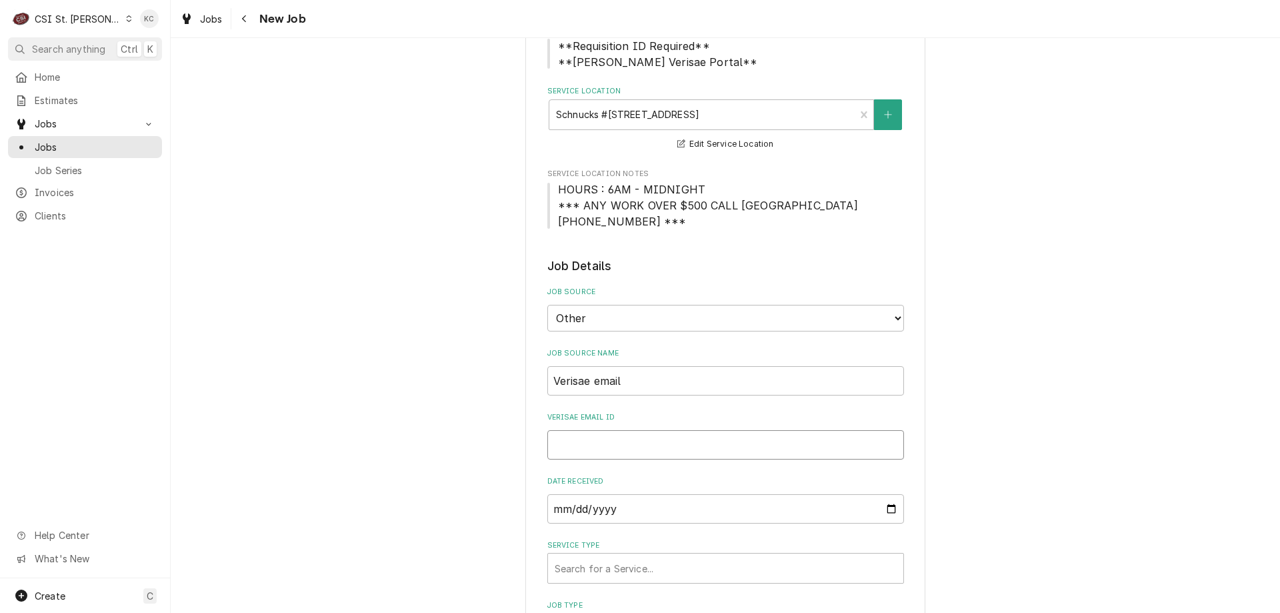
click at [629, 441] on input "Verisae email ID" at bounding box center [725, 444] width 357 height 29
paste input "72093856"
type textarea "x"
type input "72093856"
type textarea "x"
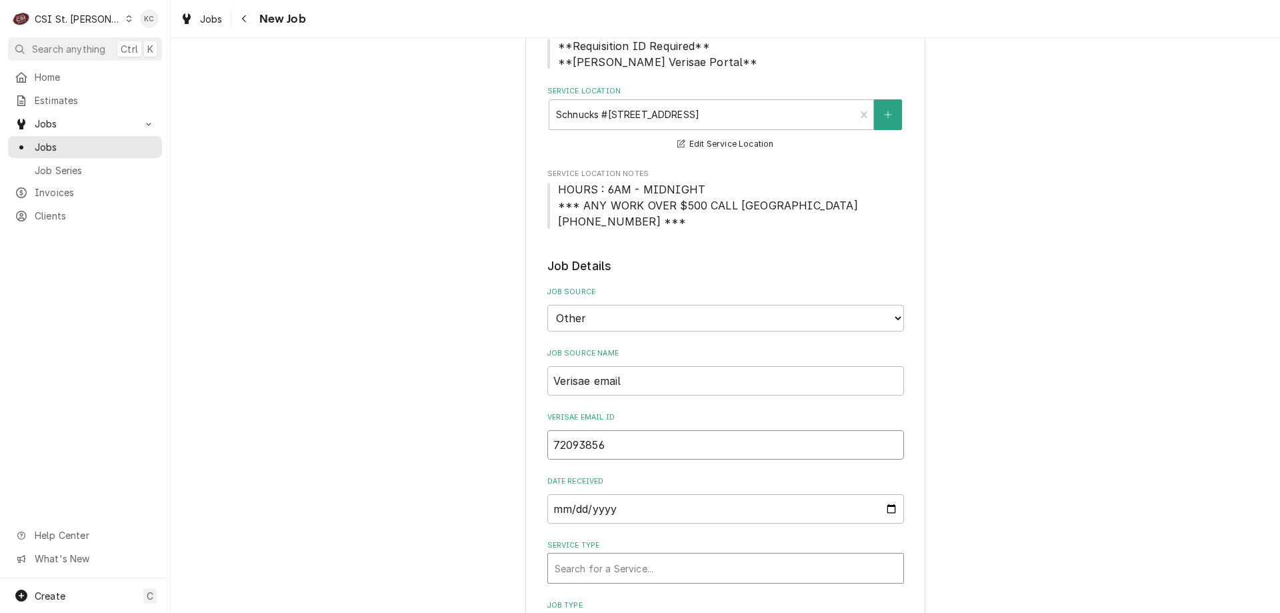
type input "72093856"
click at [650, 566] on div "Service Type" at bounding box center [726, 568] width 342 height 24
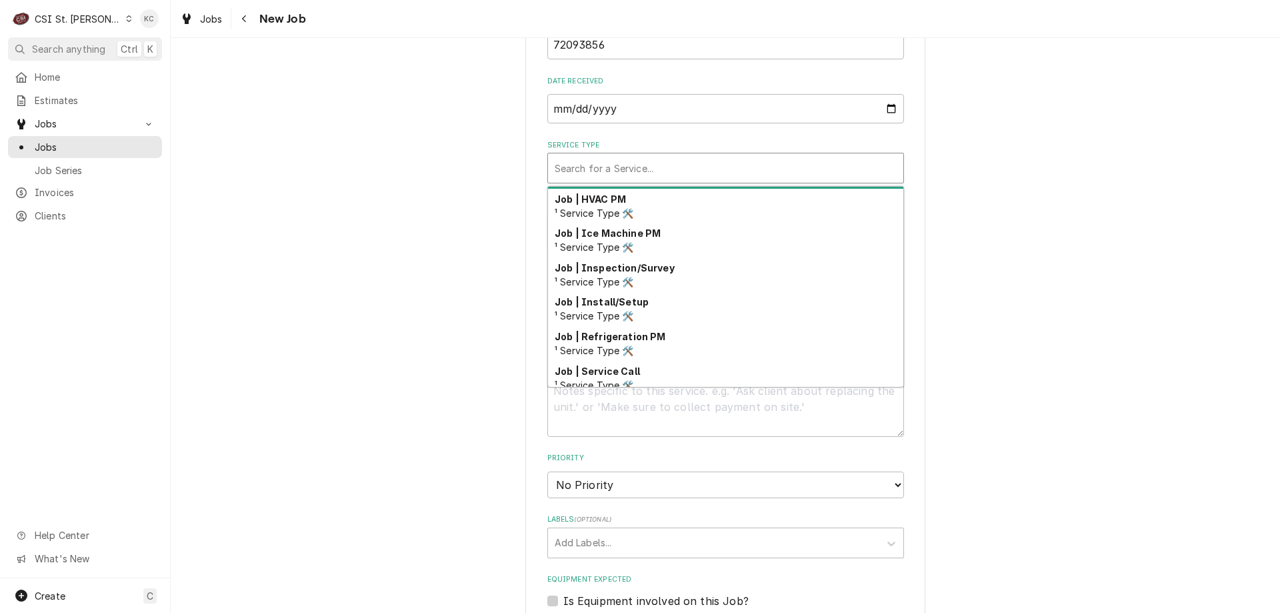
scroll to position [699, 0]
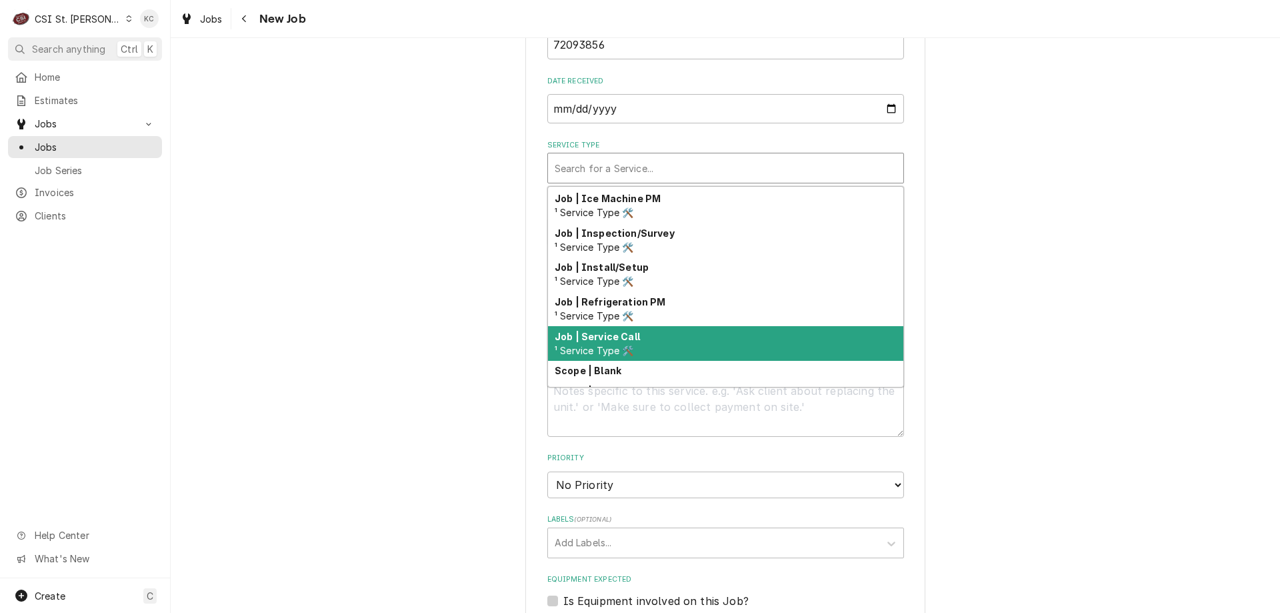
click at [701, 338] on div "Job | Service Call ¹ Service Type 🛠️" at bounding box center [725, 343] width 355 height 35
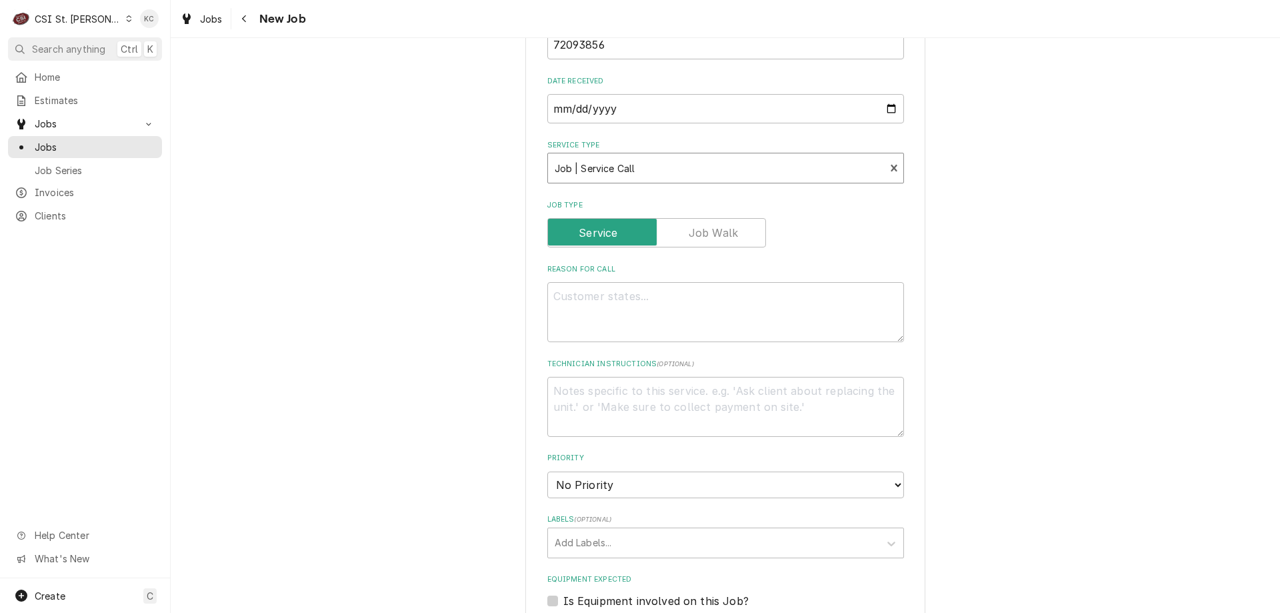
click at [1005, 296] on div "Please provide the following information to create a job: Client Details Client…" at bounding box center [725, 272] width 1109 height 1640
click at [575, 297] on textarea "Reason For Call" at bounding box center [725, 312] width 357 height 60
paste textarea "Tag #: 205DL98C Fixture Number: Serial #: WM0004474 In-Service Date: 03/21/2019…"
type textarea "x"
type textarea "Tag #: 205DL98C Fixture Number: Serial #: WM0004474 In-Service Date: 03/21/2019…"
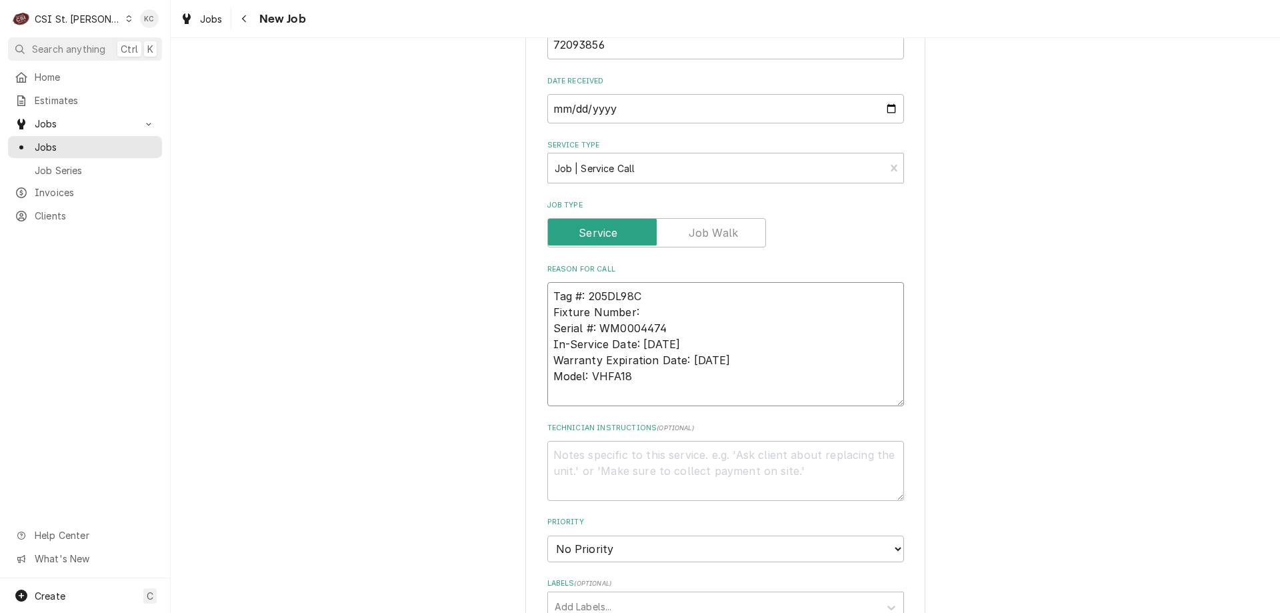
drag, startPoint x: 629, startPoint y: 378, endPoint x: 562, endPoint y: 379, distance: 66.7
click at [548, 379] on textarea "Tag #: 205DL98C Fixture Number: Serial #: WM0004474 In-Service Date: 03/21/2019…" at bounding box center [725, 344] width 357 height 124
drag, startPoint x: 637, startPoint y: 313, endPoint x: 485, endPoint y: 320, distance: 152.1
click at [485, 320] on div "Please provide the following information to create a job: Client Details Client…" at bounding box center [725, 304] width 1109 height 1704
type textarea "x"
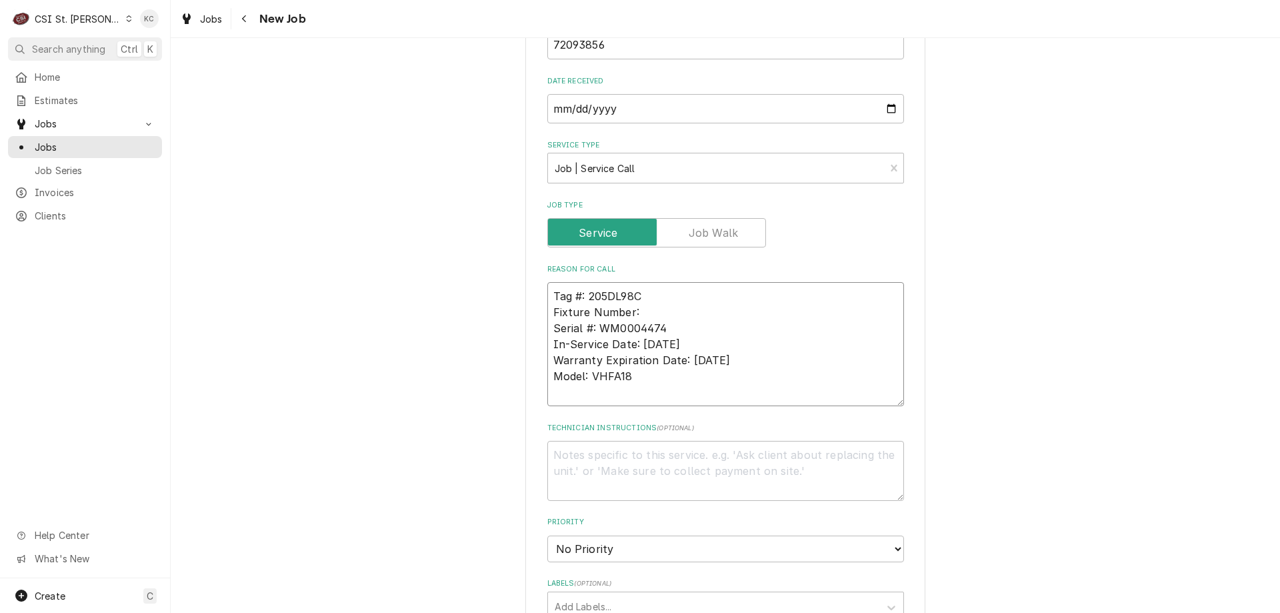
type textarea "Tag #: 205DL98C Serial #: WM0004474 In-Service Date: 03/21/2019 Warranty Expira…"
paste textarea "Model: VHFA18"
type textarea "x"
type textarea "Tag #: 205DL98C Model: VHFA18 Serial #: WM0004474 In-Service Date: 03/21/2019 W…"
drag, startPoint x: 630, startPoint y: 378, endPoint x: 545, endPoint y: 343, distance: 92.1
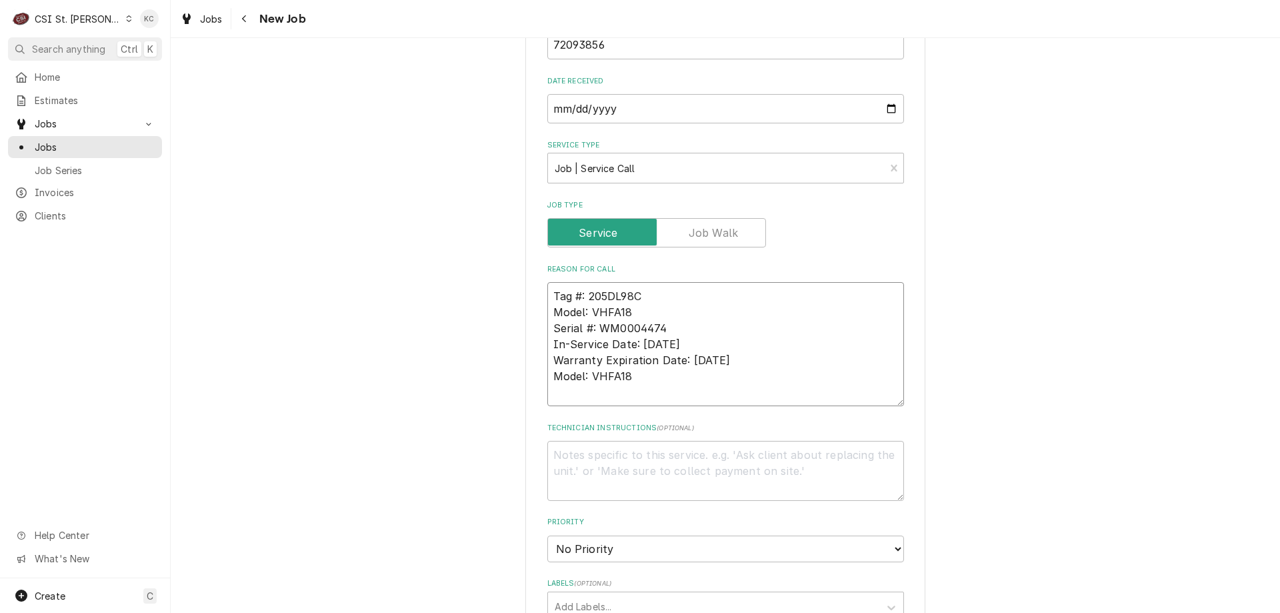
click at [547, 343] on textarea "Tag #: 205DL98C Model: VHFA18 Serial #: WM0004474 In-Service Date: 03/21/2019 W…" at bounding box center [725, 344] width 357 height 124
type textarea "x"
type textarea "Tag #: 205DL98C Model: VHFA18 Serial #: WM0004474"
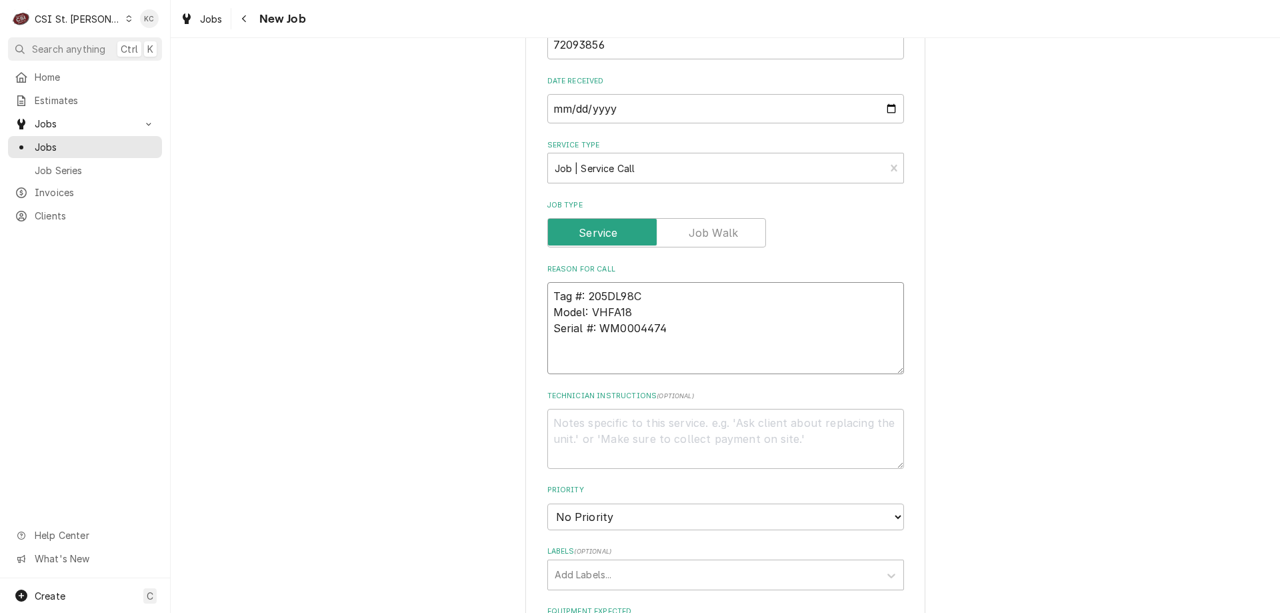
type textarea "x"
type textarea "Tag #: 205DL98C Model: VHFA18 Serial #: WM0004474"
type textarea "x"
type textarea "Tag #: 205DL98C Model: VHFA18 Serial #: WM0004474 H"
type textarea "x"
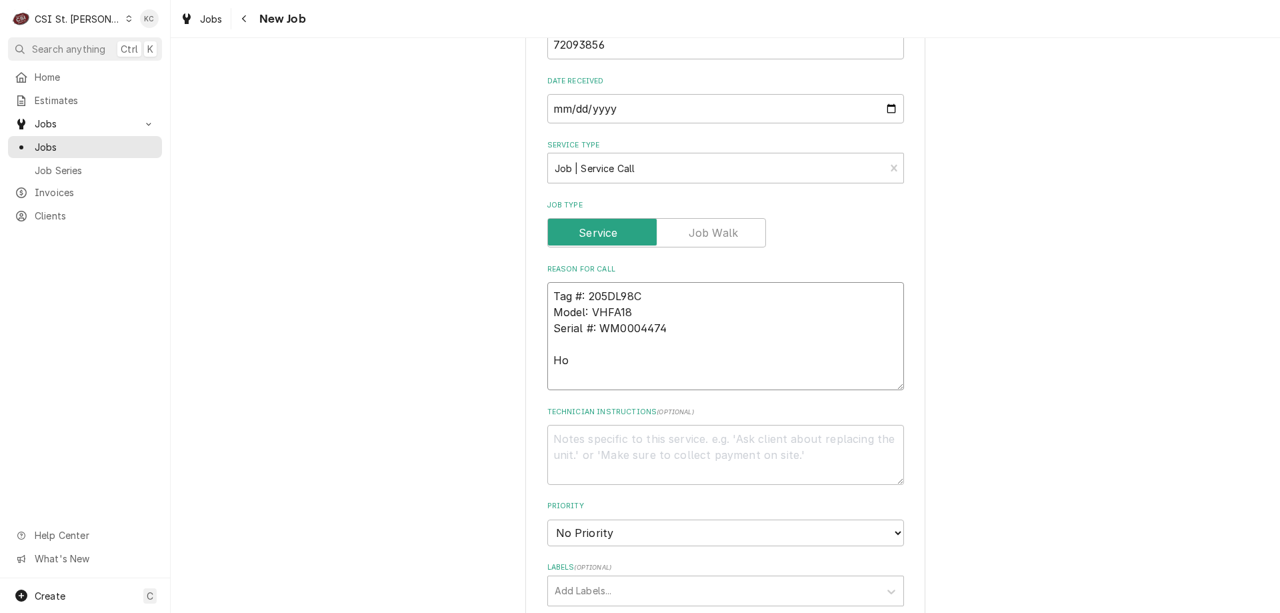
type textarea "Tag #: 205DL98C Model: VHFA18 Serial #: WM0004474 Hot"
type textarea "x"
type textarea "Tag #: 205DL98C Model: VHFA18 Serial #: WM0004474 Hot"
type textarea "x"
type textarea "Tag #: 205DL98C Model: VHFA18 Serial #: WM0004474 Hot h"
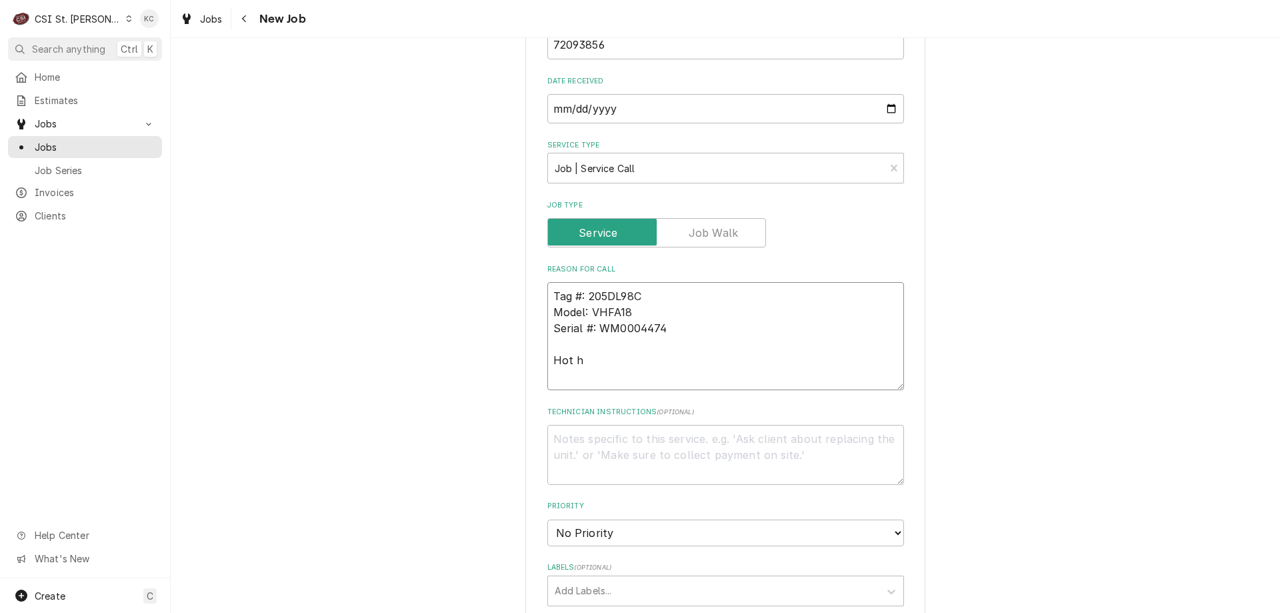
type textarea "x"
type textarea "Tag #: 205DL98C Model: VHFA18 Serial #: WM0004474 Hot ho"
type textarea "x"
type textarea "Tag #: 205DL98C Model: VHFA18 Serial #: WM0004474 Hot hol"
type textarea "x"
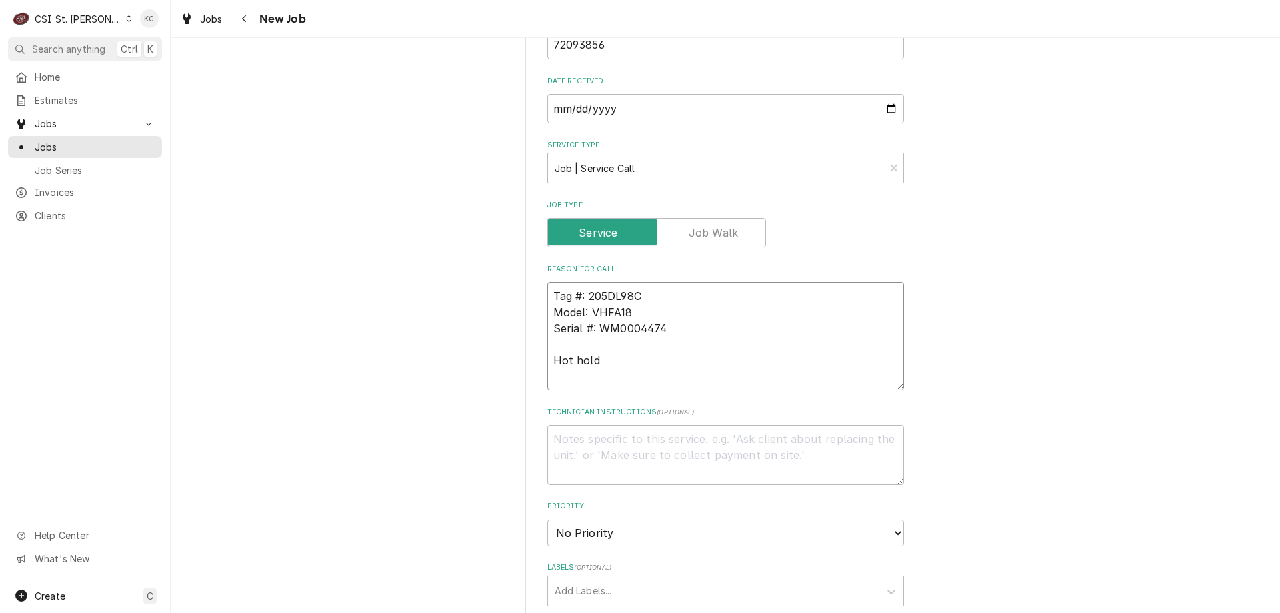
type textarea "Tag #: 205DL98C Model: VHFA18 Serial #: WM0004474 Hot holdi"
type textarea "x"
type textarea "Tag #: 205DL98C Model: VHFA18 Serial #: WM0004474 Hot holdin"
type textarea "x"
type textarea "Tag #: 205DL98C Model: VHFA18 Serial #: WM0004474 Hot holding"
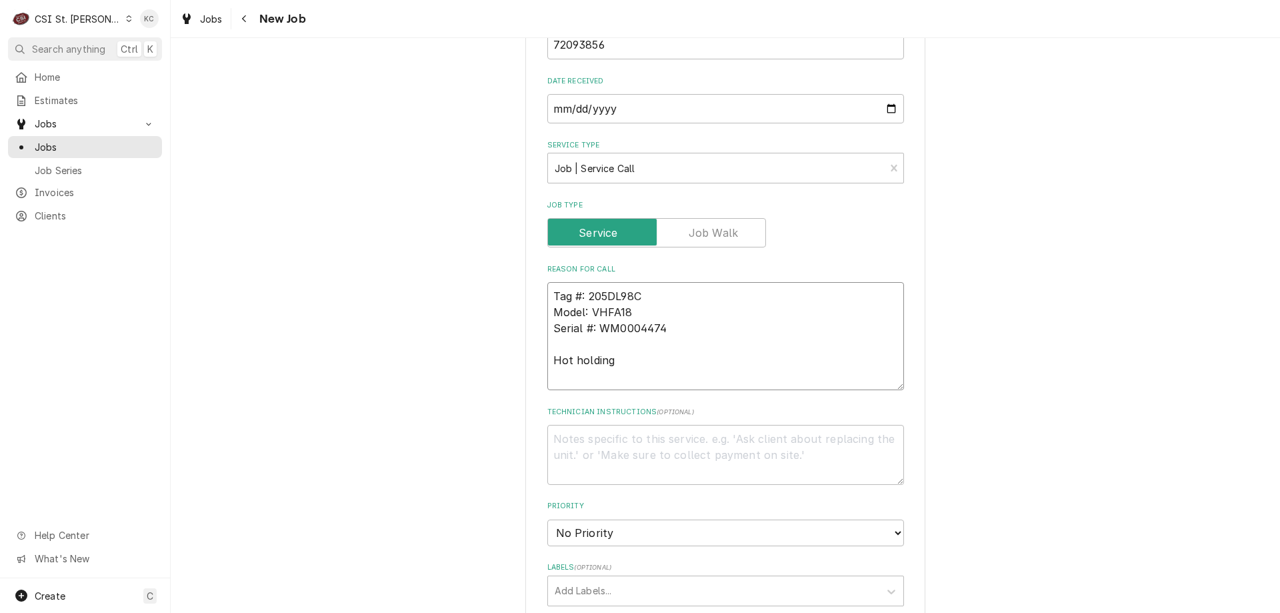
type textarea "x"
type textarea "Tag #: 205DL98C Model: VHFA18 Serial #: WM0004474 Hot holding c"
type textarea "x"
type textarea "Tag #: 205DL98C Model: VHFA18 Serial #: WM0004474 Hot holding ca"
type textarea "x"
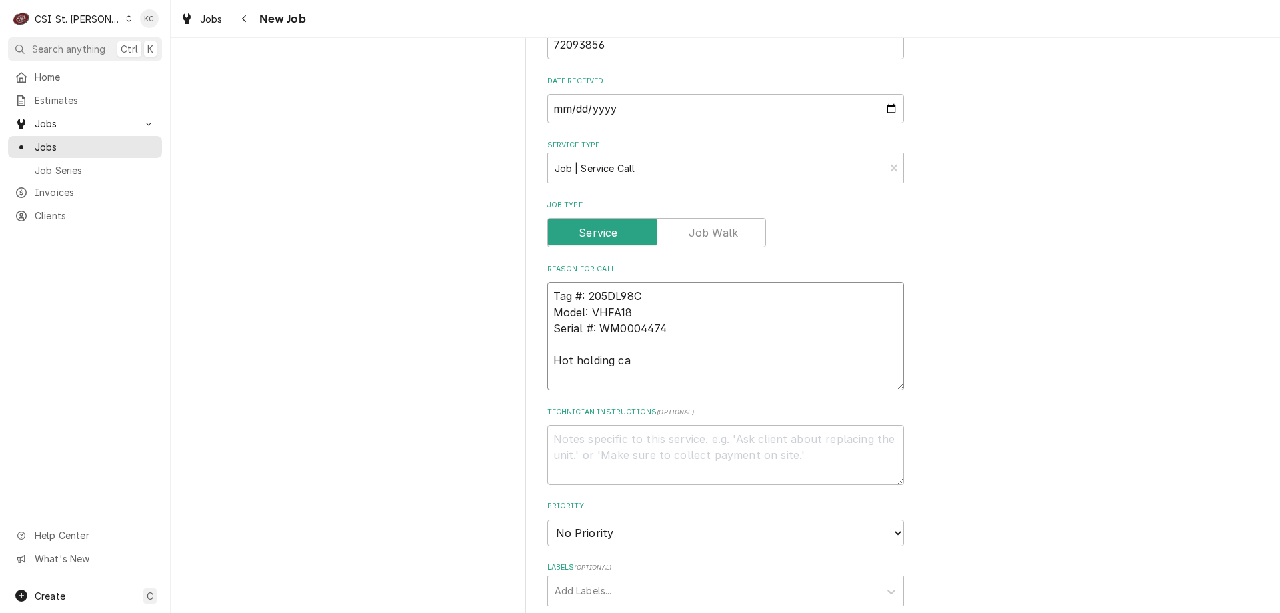
type textarea "Tag #: 205DL98C Model: VHFA18 Serial #: WM0004474 Hot holding cab"
type textarea "x"
type textarea "Tag #: 205DL98C Model: VHFA18 Serial #: WM0004474 Hot holding cabi"
type textarea "x"
type textarea "Tag #: 205DL98C Model: VHFA18 Serial #: WM0004474 Hot holding cabin"
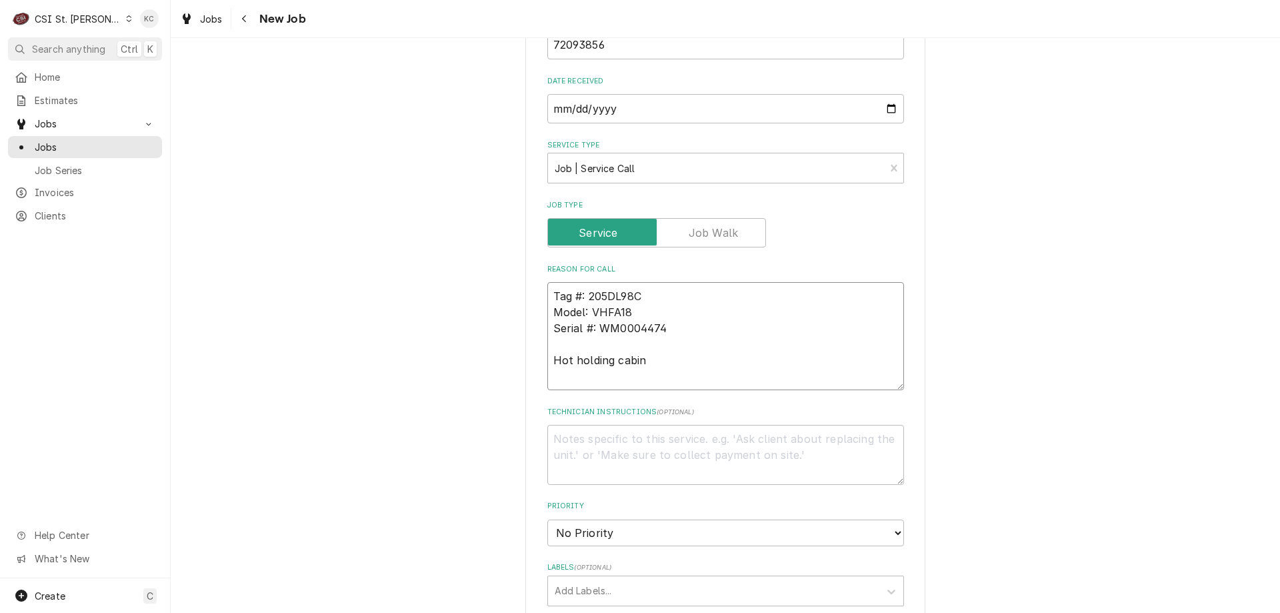
type textarea "x"
type textarea "Tag #: 205DL98C Model: VHFA18 Serial #: WM0004474 Hot holding cabinet"
type textarea "x"
type textarea "Tag #: 205DL98C Model: VHFA18 Serial #: WM0004474 Hot holding cabinet"
type textarea "x"
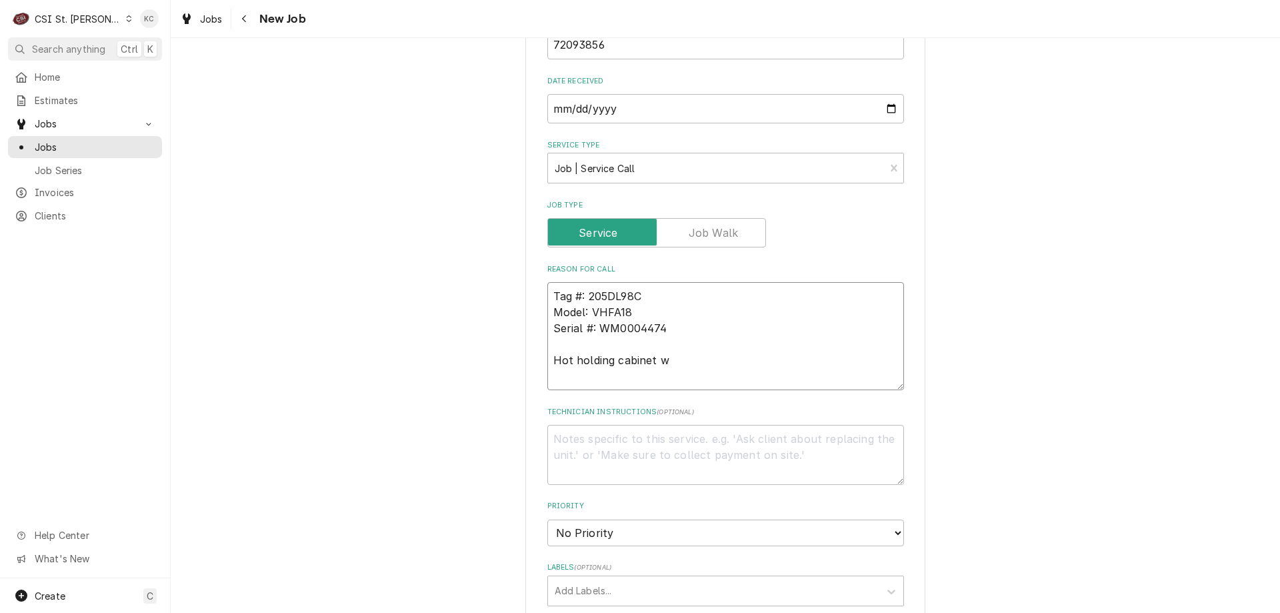
type textarea "Tag #: 205DL98C Model: VHFA18 Serial #: WM0004474 Hot holding cabinet wi"
type textarea "x"
type textarea "Tag #: 205DL98C Model: VHFA18 Serial #: WM0004474 Hot holding cabinet w"
type textarea "x"
type textarea "Tag #: 205DL98C Model: VHFA18 Serial #: WM0004474 Hot holding cabinet"
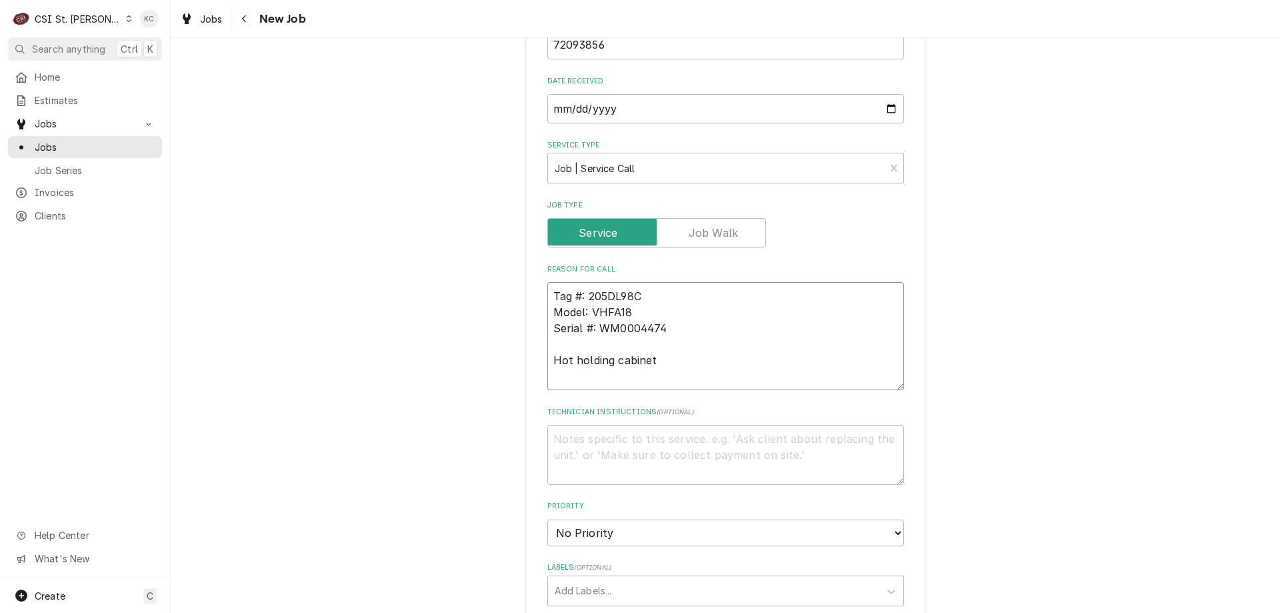
type textarea "x"
type textarea "Tag #: 205DL98C Model: VHFA18 Serial #: WM0004474 Hot holding cabinet s"
type textarea "x"
type textarea "Tag #: 205DL98C Model: VHFA18 Serial #: WM0004474 Hot holding cabinet sw"
type textarea "x"
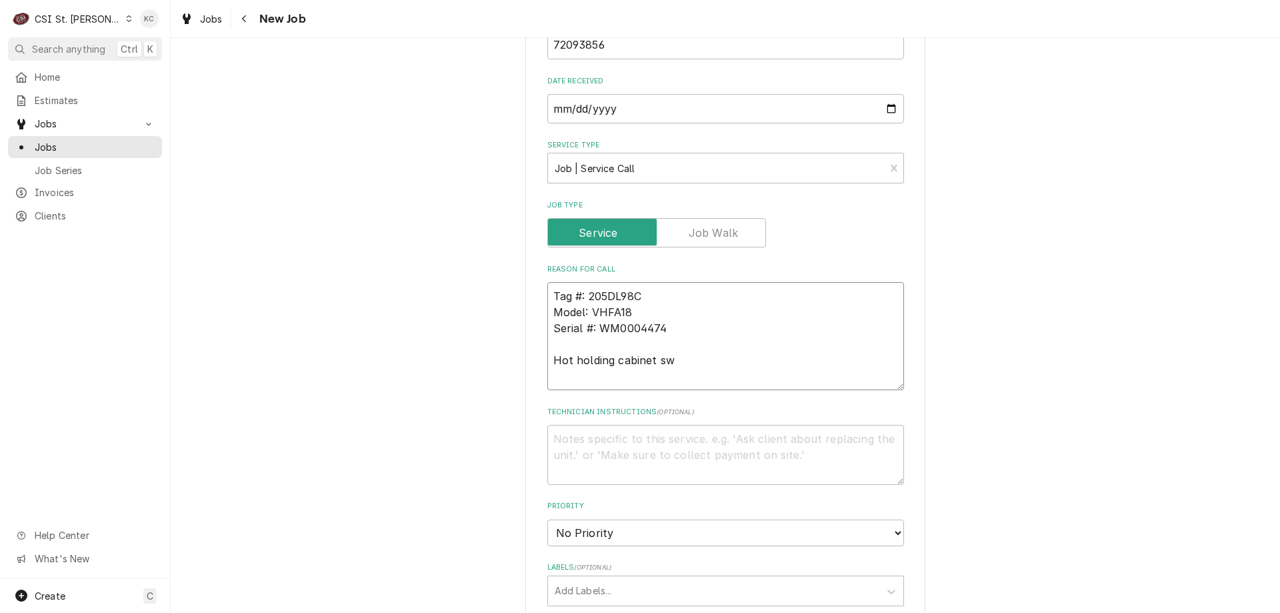
type textarea "Tag #: 205DL98C Model: VHFA18 Serial #: WM0004474 Hot holding cabinet swi"
type textarea "x"
type textarea "Tag #: 205DL98C Model: VHFA18 Serial #: WM0004474 Hot holding cabinet swit"
type textarea "x"
type textarea "Tag #: 205DL98C Model: VHFA18 Serial #: WM0004474 Hot holding cabinet switc"
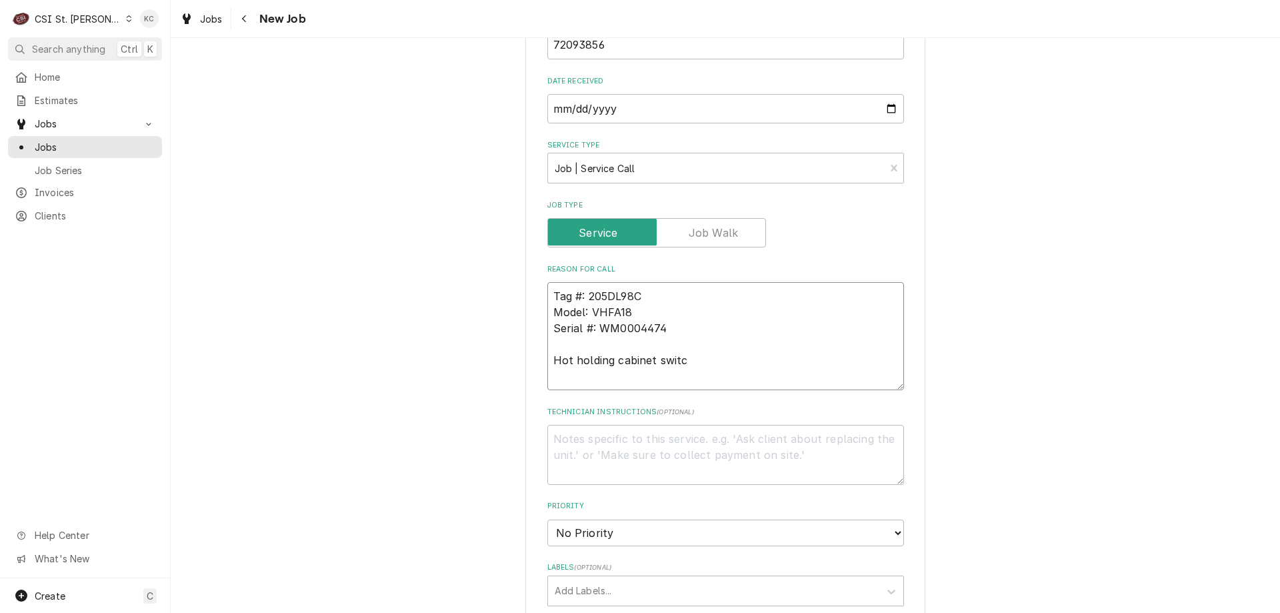
type textarea "x"
type textarea "Tag #: 205DL98C Model: VHFA18 Serial #: WM0004474 Hot holding cabinet switch"
type textarea "x"
type textarea "Tag #: 205DL98C Model: VHFA18 Serial #: WM0004474 Hot holding cabinet switch"
type textarea "x"
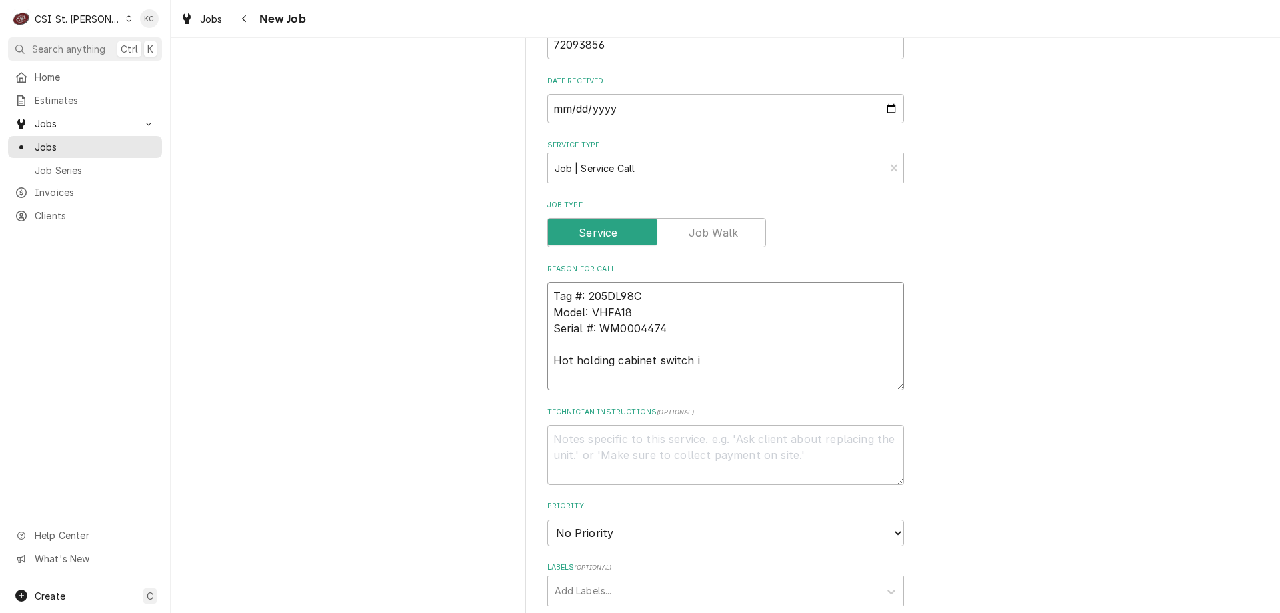
type textarea "Tag #: 205DL98C Model: VHFA18 Serial #: WM0004474 Hot holding cabinet switch is"
type textarea "x"
type textarea "Tag #: 205DL98C Model: VHFA18 Serial #: WM0004474 Hot holding cabinet switch is"
type textarea "x"
type textarea "Tag #: 205DL98C Model: VHFA18 Serial #: WM0004474 Hot holding cabinet switch is…"
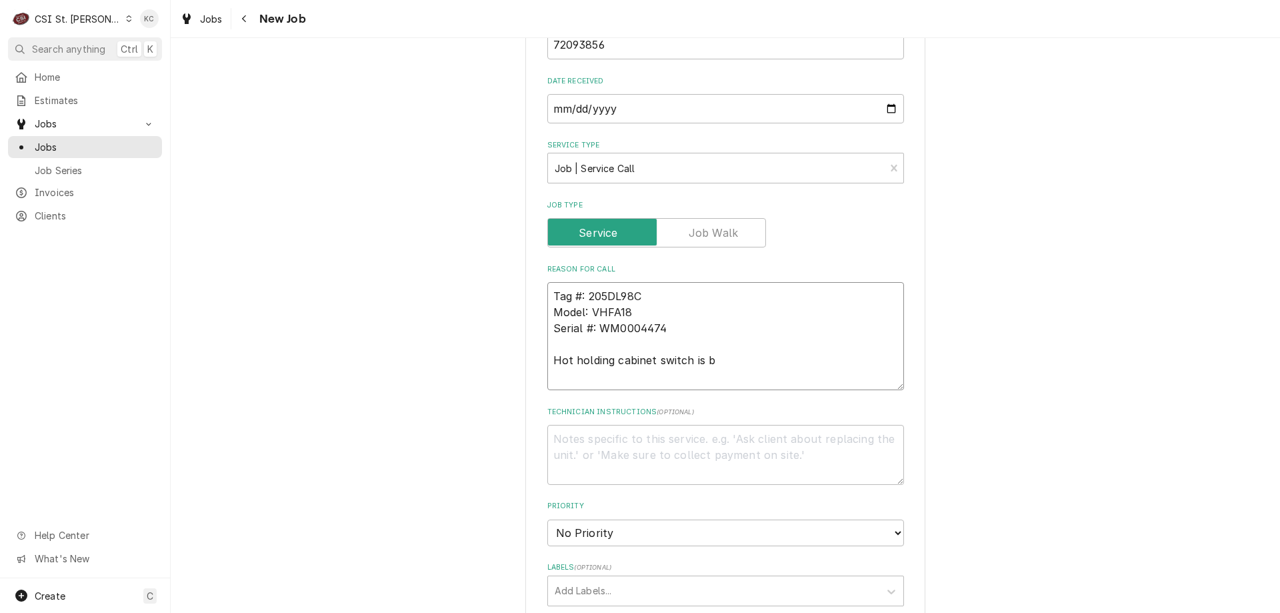
type textarea "x"
type textarea "Tag #: 205DL98C Model: VHFA18 Serial #: WM0004474 Hot holding cabinet switch is…"
type textarea "x"
type textarea "Tag #: 205DL98C Model: VHFA18 Serial #: WM0004474 Hot holding cabinet switch is…"
type textarea "x"
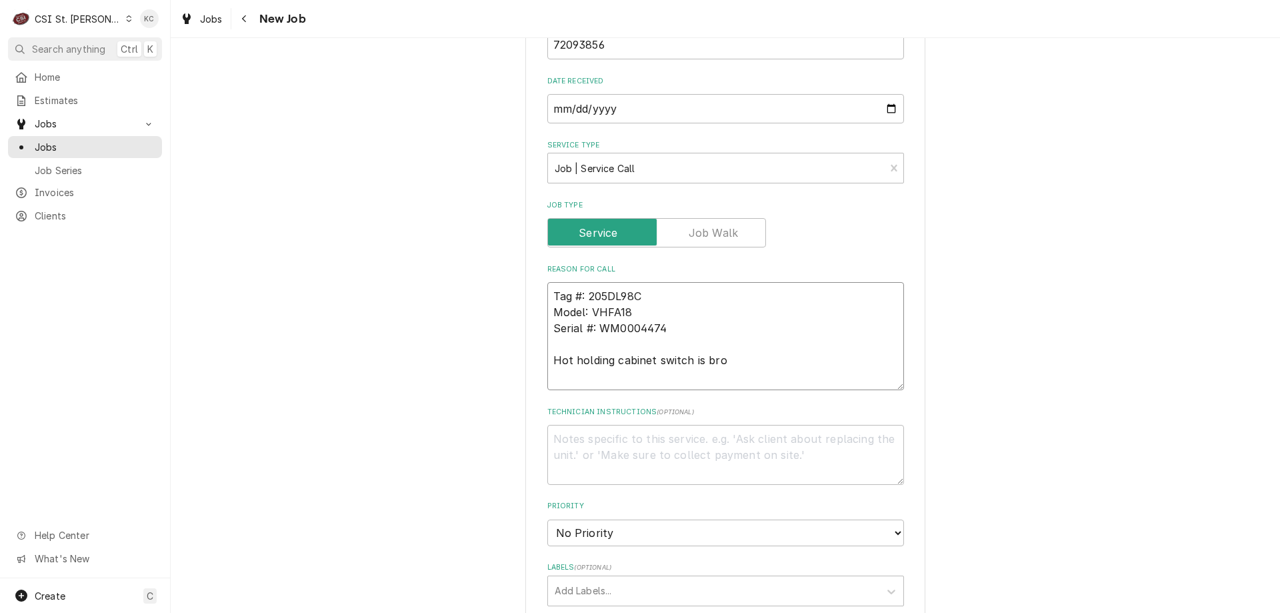
type textarea "Tag #: 205DL98C Model: VHFA18 Serial #: WM0004474 Hot holding cabinet switch is…"
type textarea "x"
type textarea "Tag #: 205DL98C Model: VHFA18 Serial #: WM0004474 Hot holding cabinet switch is…"
type textarea "x"
type textarea "Tag #: 205DL98C Model: VHFA18 Serial #: WM0004474 Hot holding cabinet switch is…"
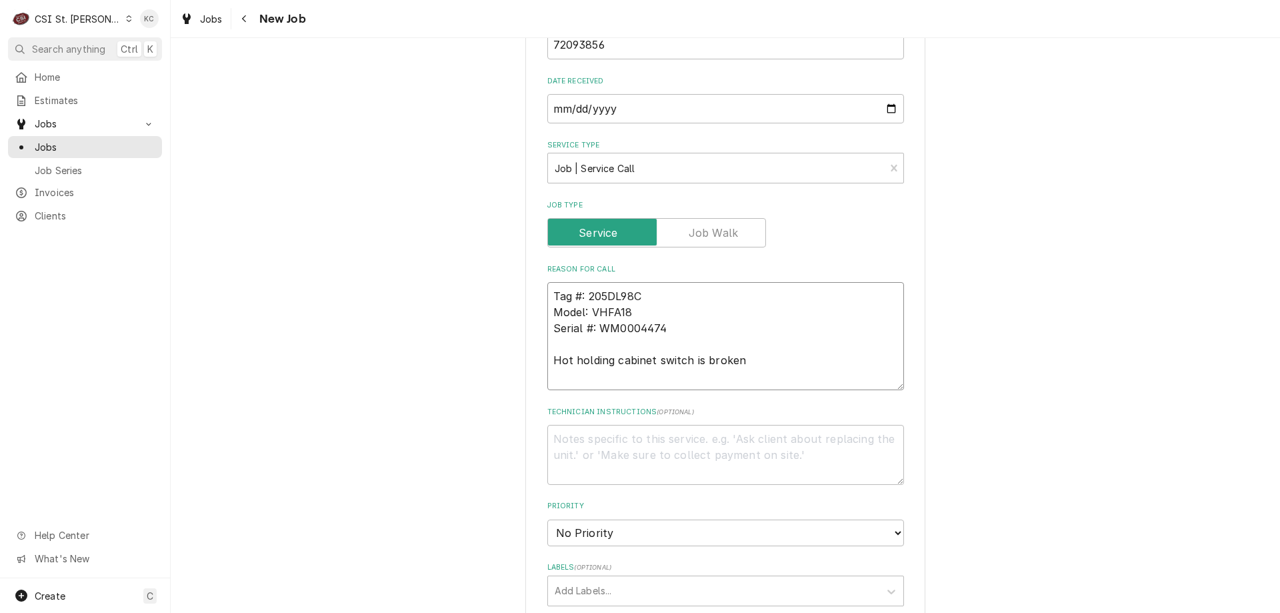
type textarea "x"
type textarea "Tag #: 205DL98C Model: VHFA18 Serial #: WM0004474 Hot holding cabinet switch is…"
type textarea "x"
type textarea "S"
type textarea "x"
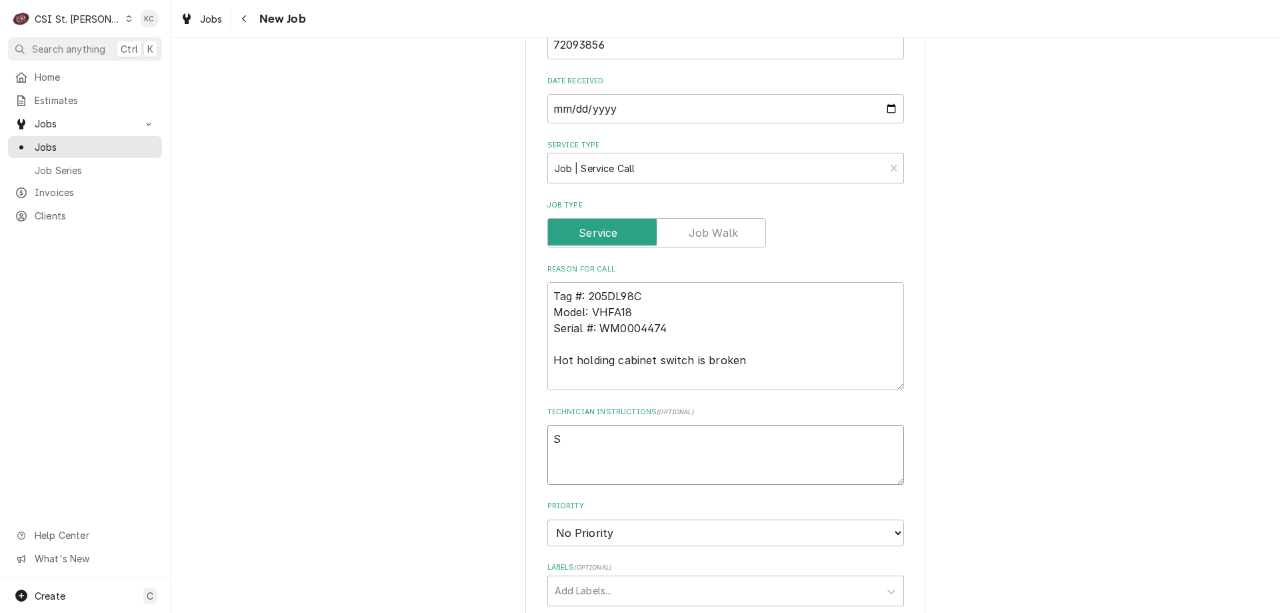
type textarea "St"
type textarea "x"
type textarea "Sta"
type textarea "x"
type textarea "Stac"
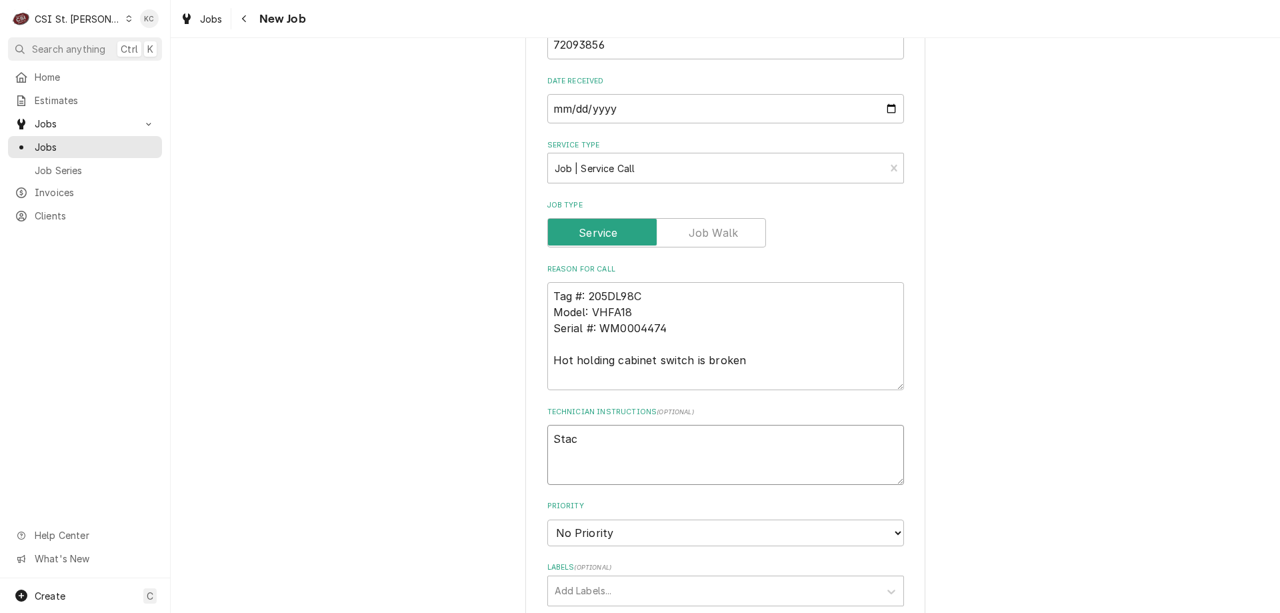
type textarea "x"
type textarea "Stacy"
type textarea "x"
type textarea "Stacy"
type textarea "x"
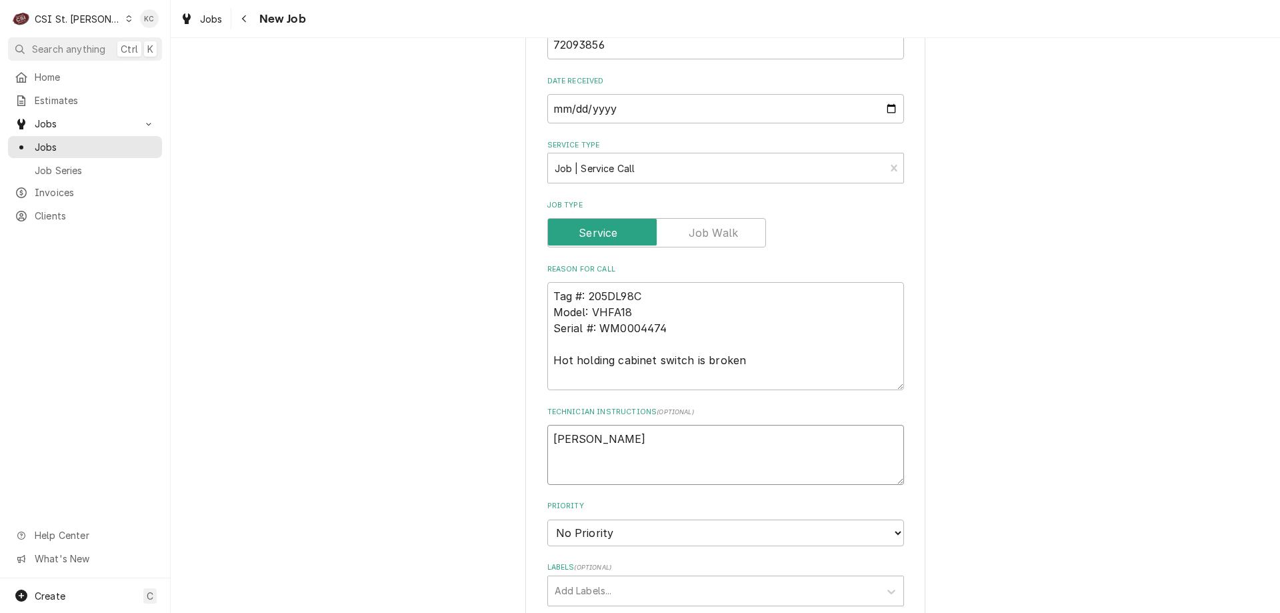
type textarea "Stacy B"
type textarea "x"
type textarea "Stacy Bu"
type textarea "x"
type textarea "Stacy Bus"
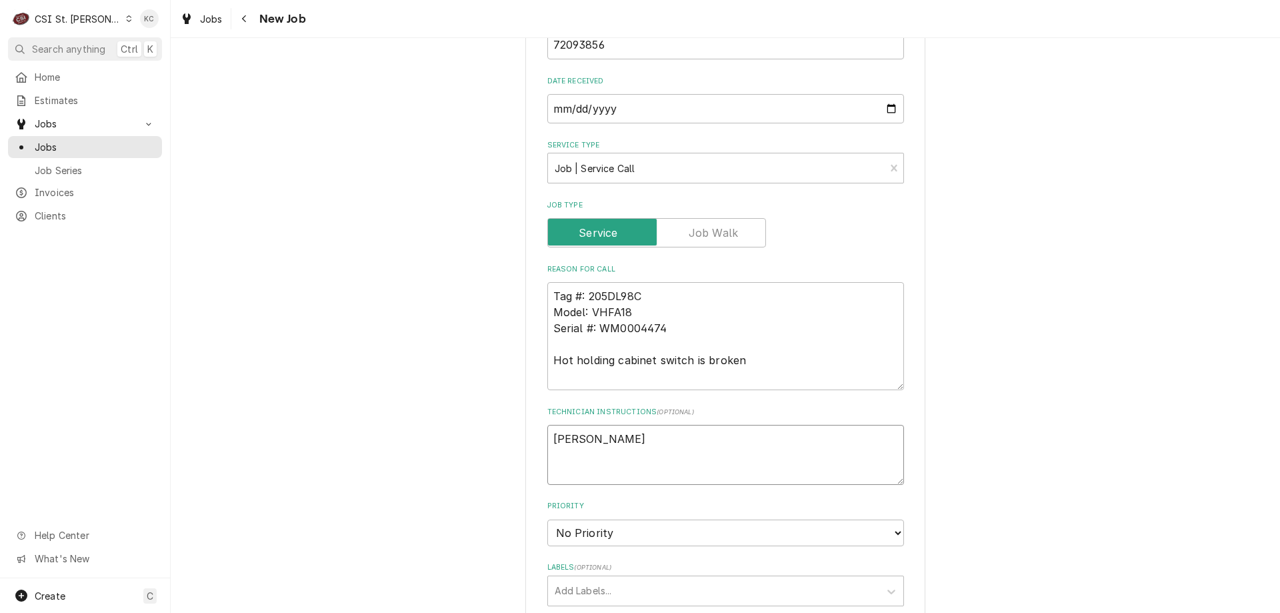
type textarea "x"
type textarea "Stacy Buss"
type textarea "x"
type textarea "Stacy Buss -"
type textarea "x"
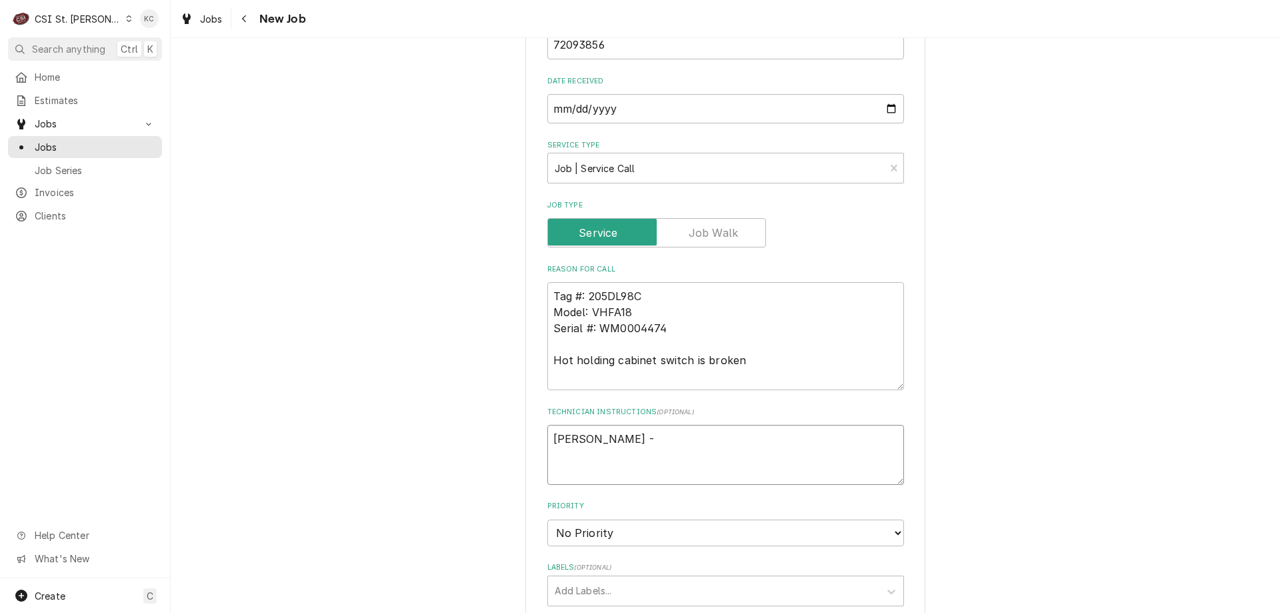
type textarea "Stacy Buss -"
type textarea "x"
type textarea "Stacy Buss - 61"
type textarea "x"
type textarea "Stacy Buss - 618"
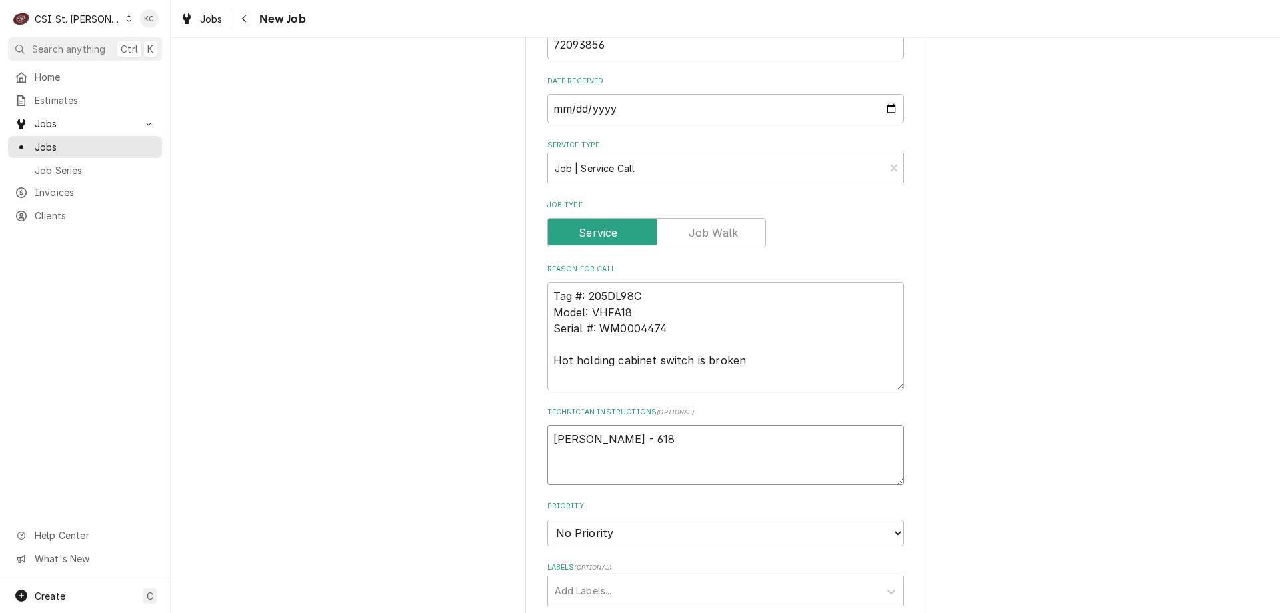
type textarea "x"
type textarea "Stacy Buss - 618"
type textarea "x"
type textarea "Stacy Buss - 618 2"
type textarea "x"
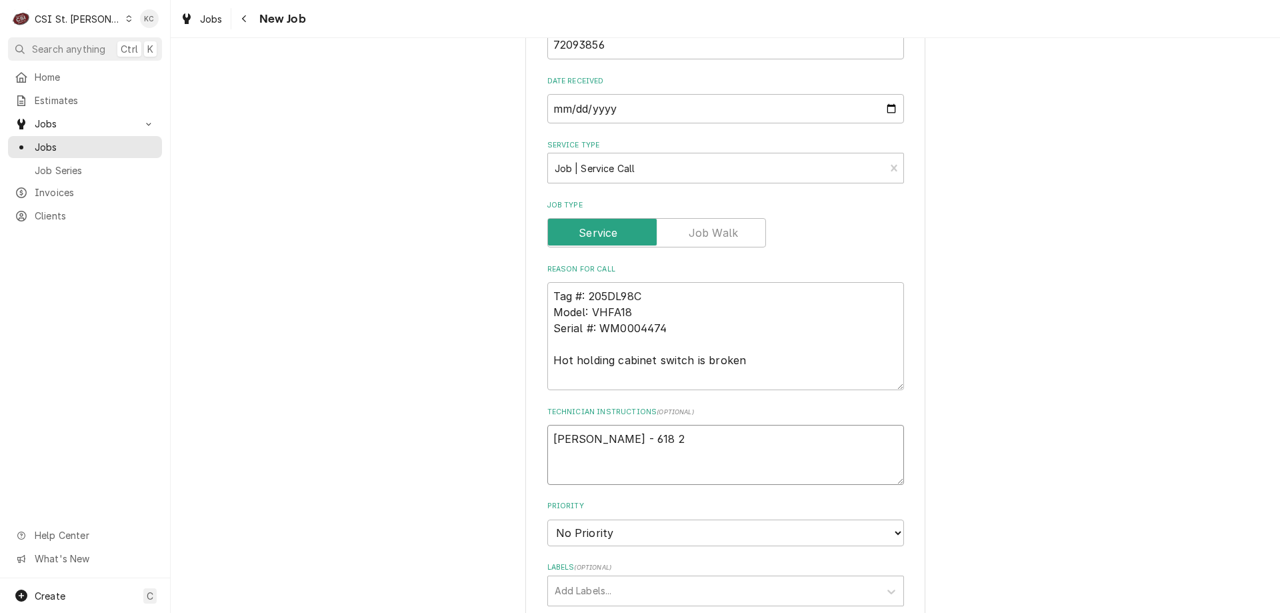
type textarea "Stacy Buss - 618 25"
type textarea "x"
type textarea "Stacy Buss - 618 257"
type textarea "x"
type textarea "Stacy Buss - 618 257-"
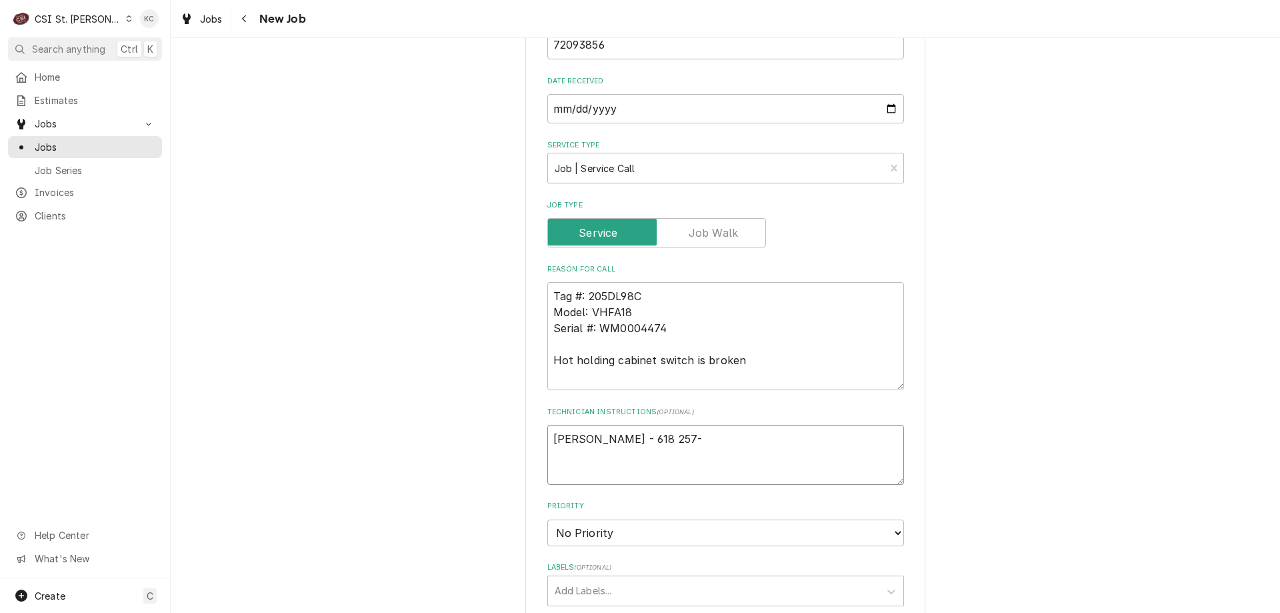
type textarea "x"
type textarea "Stacy Buss - 618 257-9"
type textarea "x"
type textarea "Stacy Buss - 618 257-91"
type textarea "x"
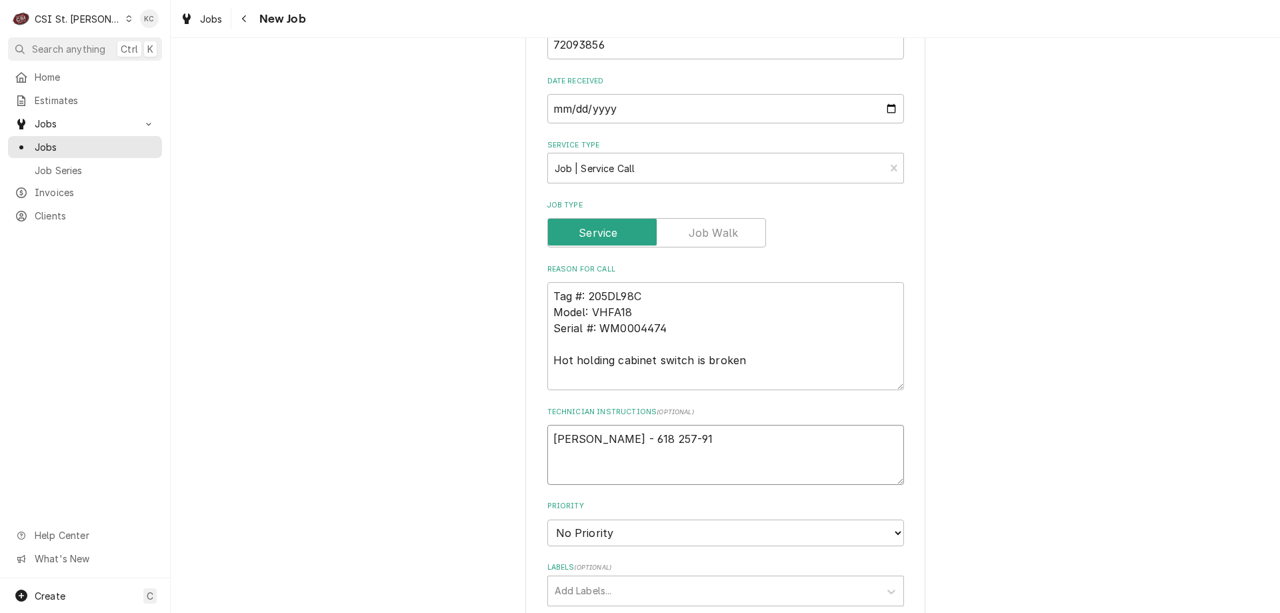
type textarea "Stacy Buss - 618 257-914"
type textarea "x"
type textarea "Stacy Buss - 618 257-9143"
type textarea "x"
type textarea "Stacy Buss - 618 257-91430"
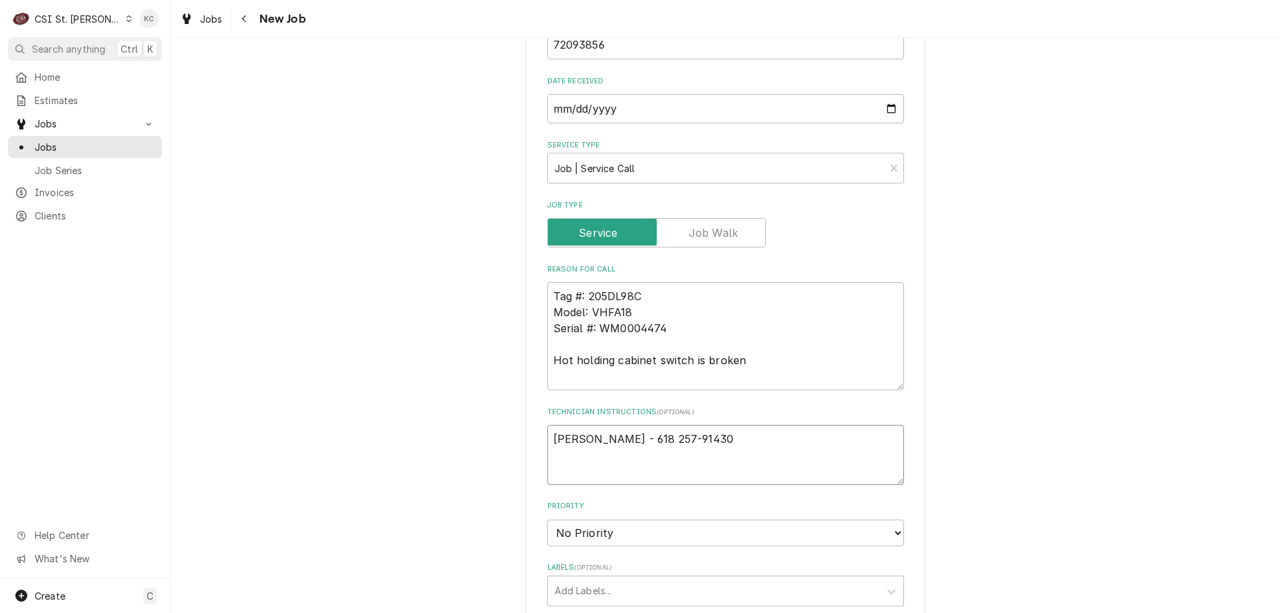
type textarea "x"
type textarea "Stacy Buss - 618 257-9143"
type textarea "x"
type textarea "Stacy Buss - 618 257-914"
type textarea "x"
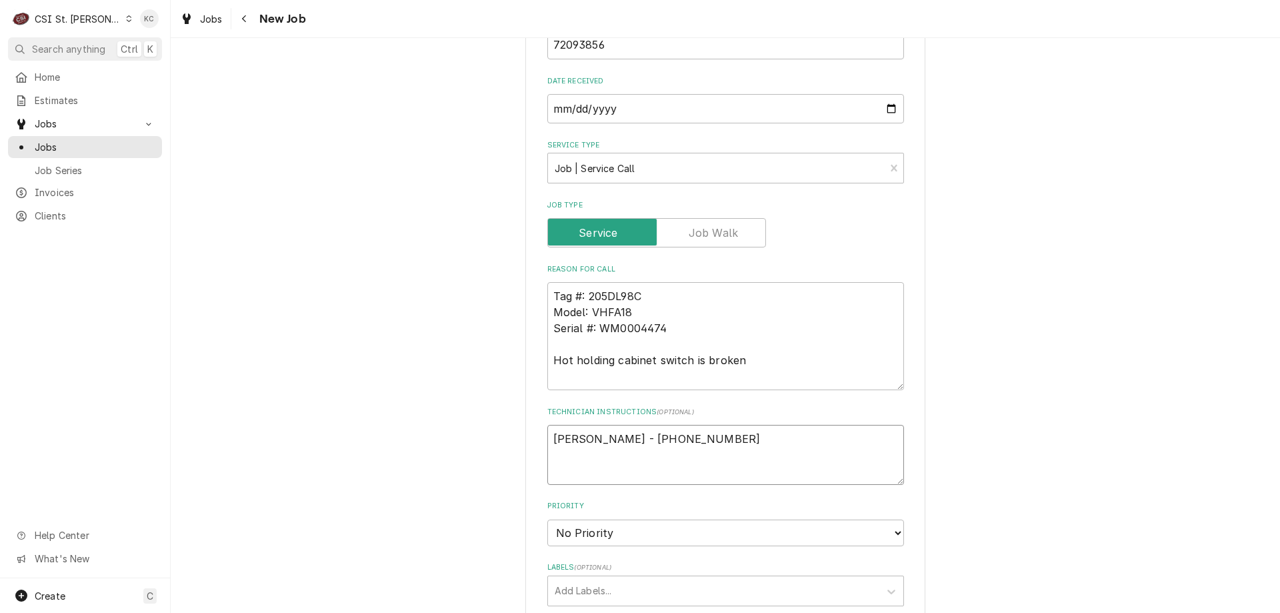
type textarea "Stacy Buss - 618 257-91"
type textarea "x"
type textarea "Stacy Buss - 618 257-913"
type textarea "x"
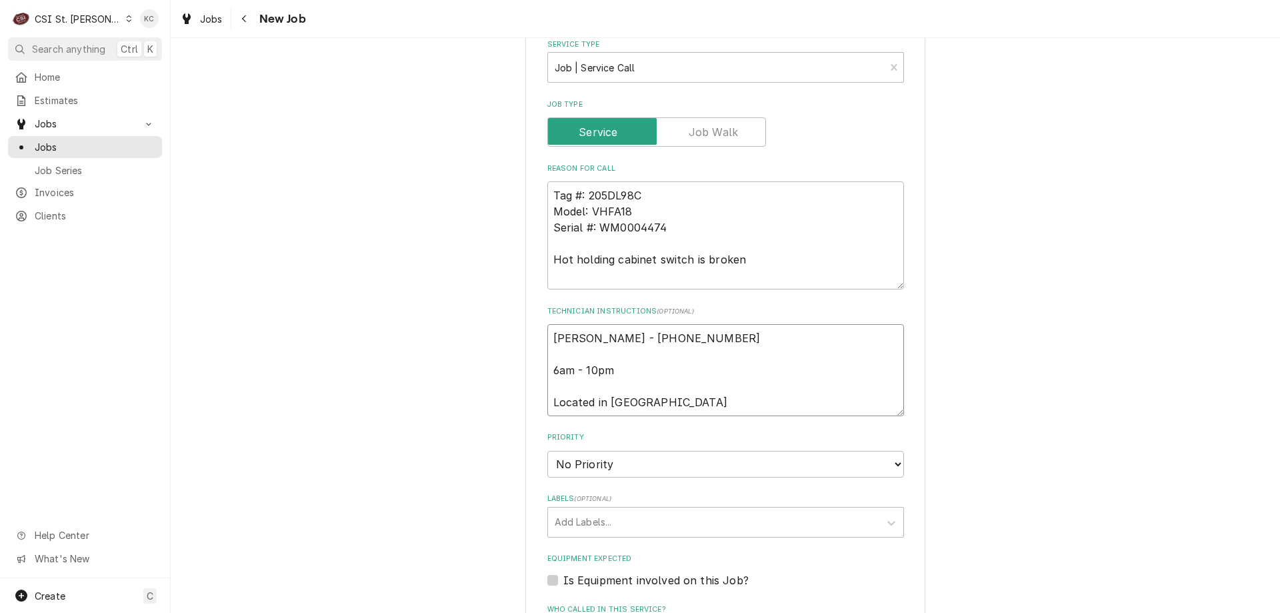
scroll to position [800, 0]
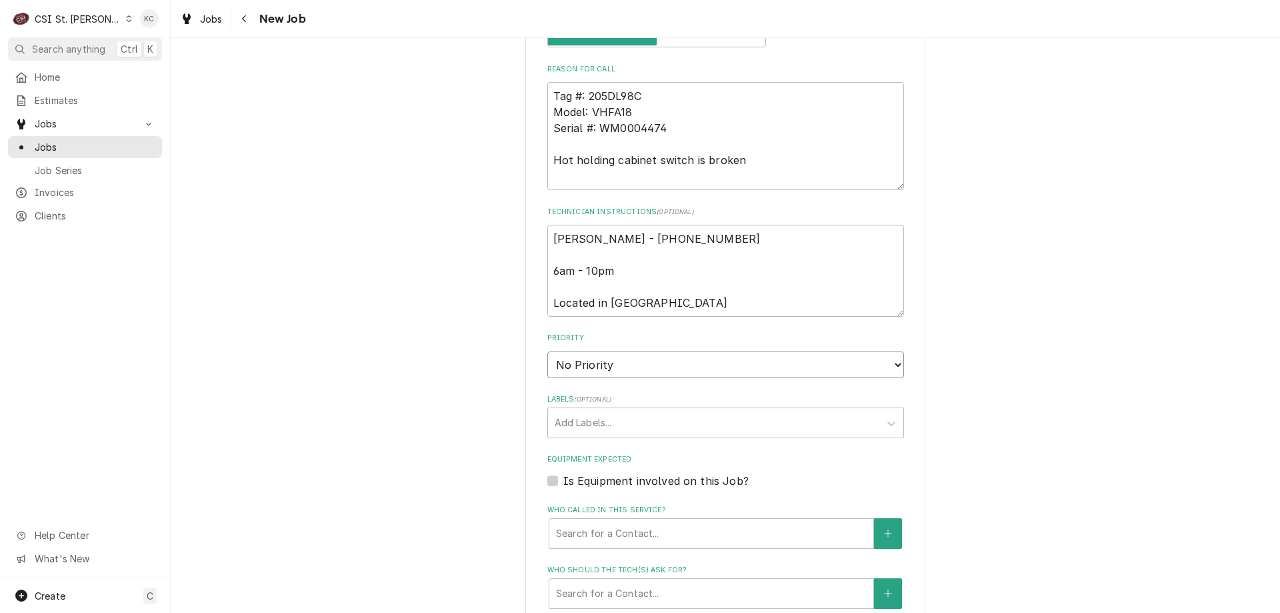
click at [624, 363] on select "No Priority Urgent High Medium Low" at bounding box center [725, 364] width 357 height 27
click at [547, 351] on select "No Priority Urgent High Medium Low" at bounding box center [725, 364] width 357 height 27
click at [652, 417] on div "Labels" at bounding box center [714, 423] width 318 height 24
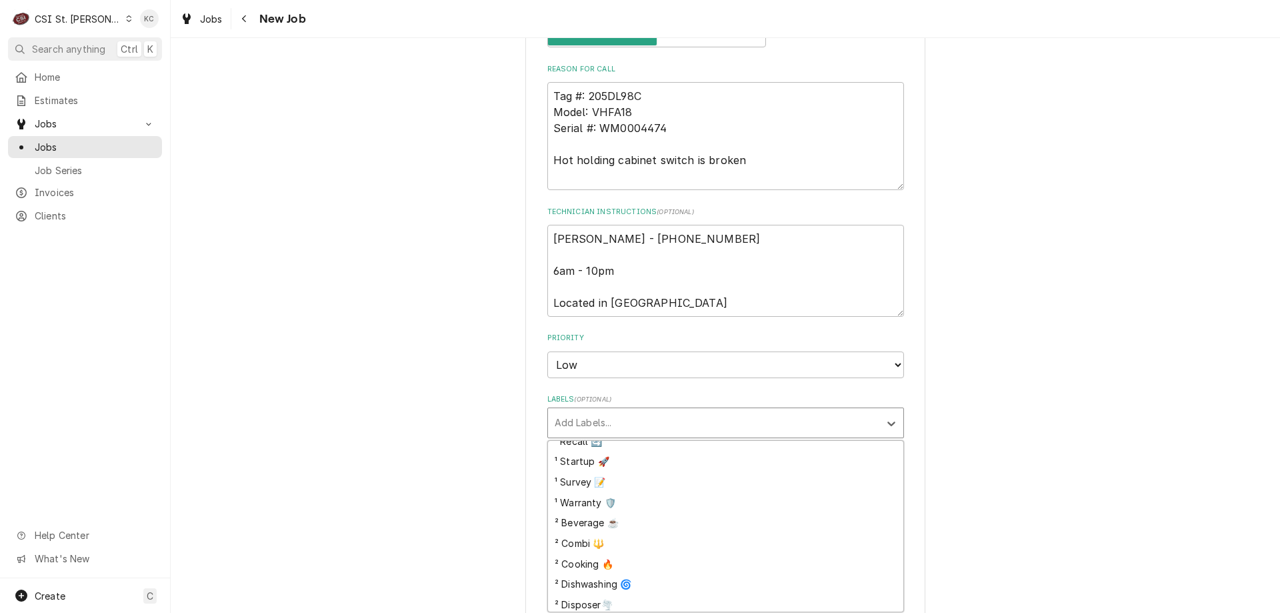
scroll to position [267, 0]
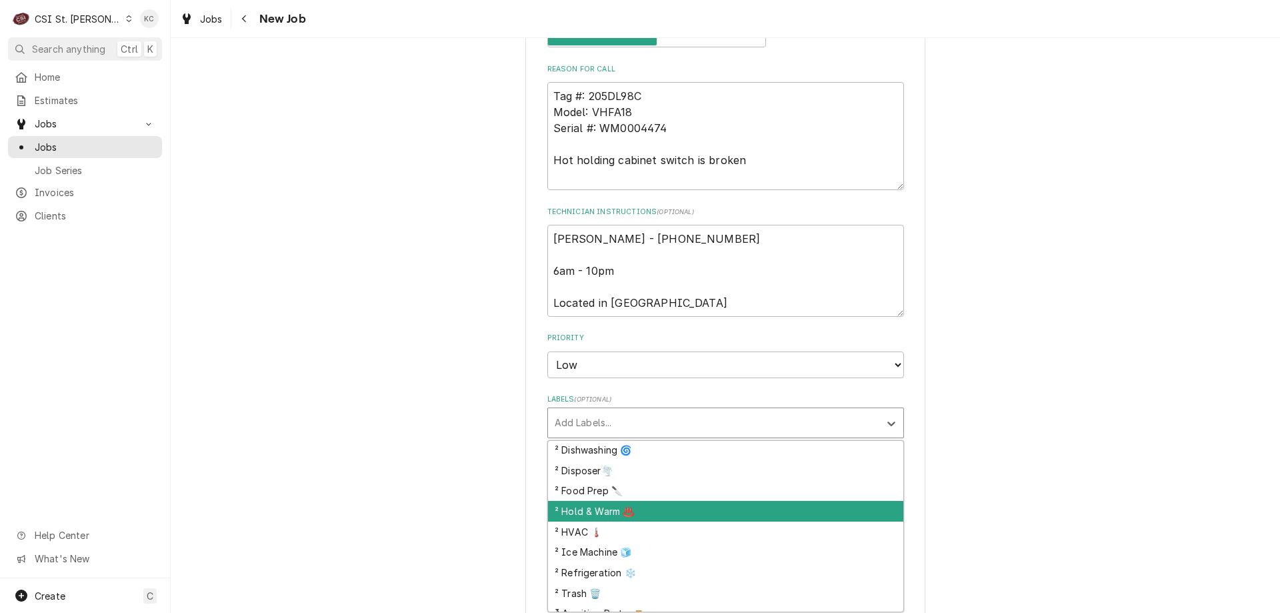
click at [684, 507] on div "² Hold & Warm ♨️" at bounding box center [725, 511] width 355 height 21
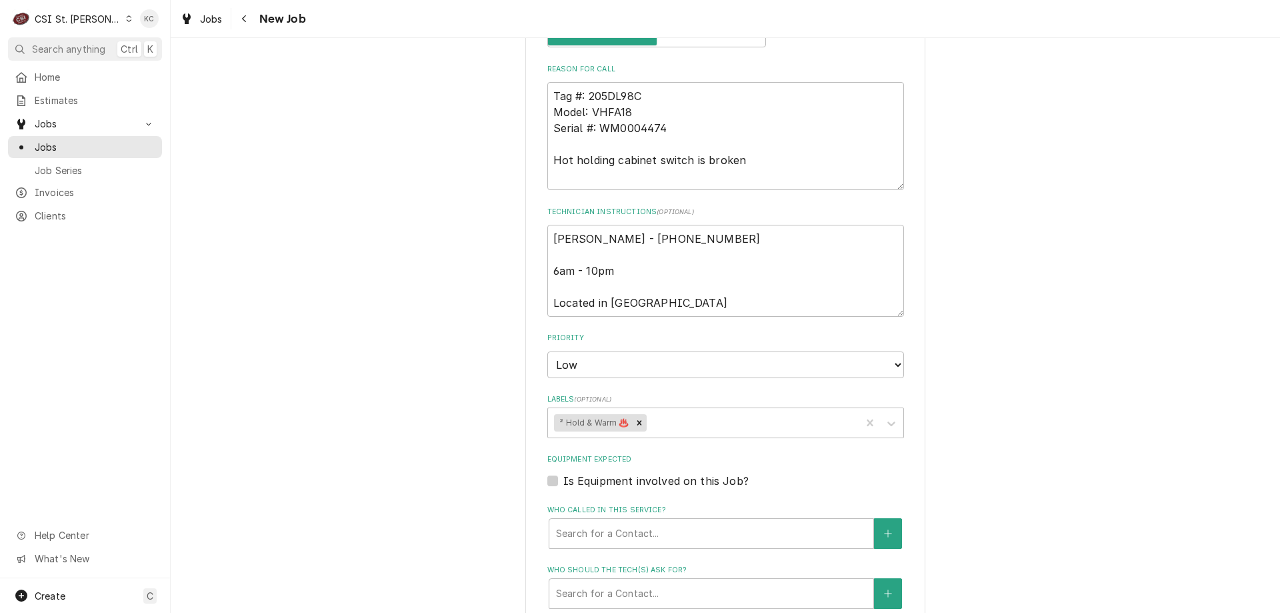
click at [1062, 478] on div "Please provide the following information to create a job: Client Details Client…" at bounding box center [725, 112] width 1109 height 1720
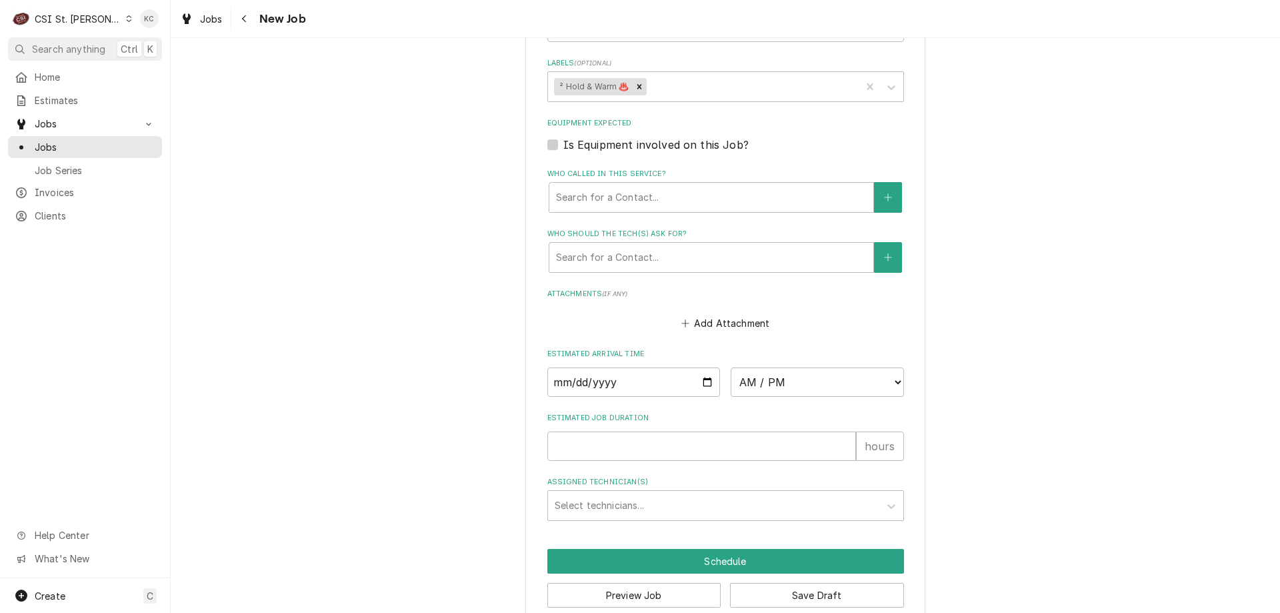
scroll to position [1159, 0]
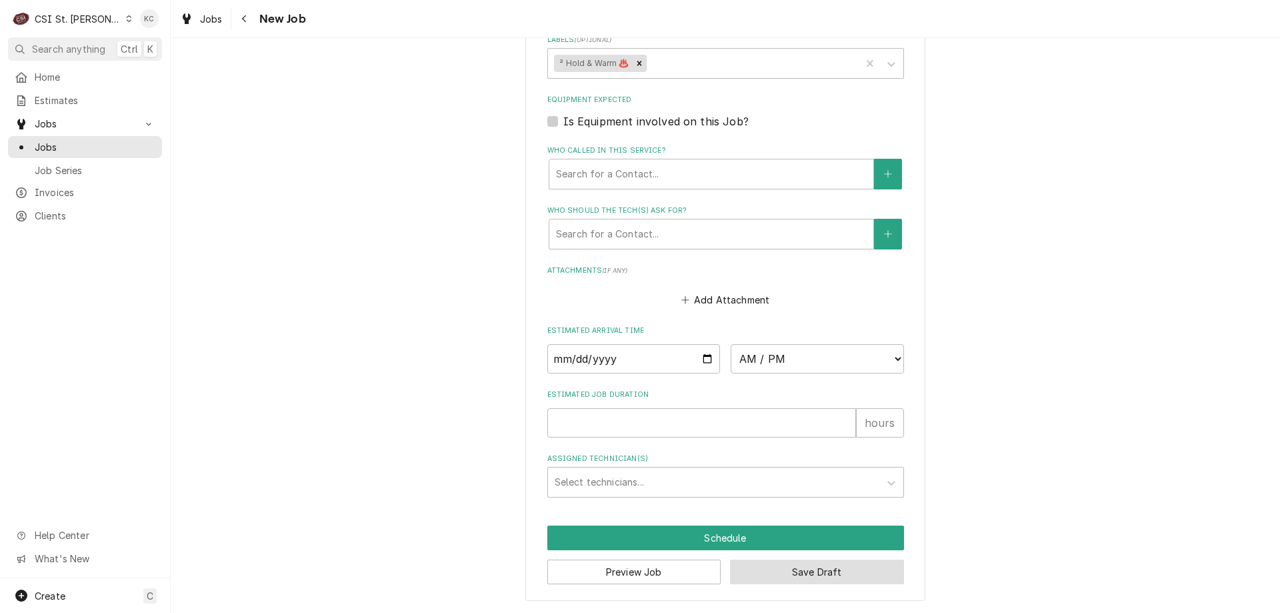
click at [843, 571] on button "Save Draft" at bounding box center [817, 571] width 174 height 25
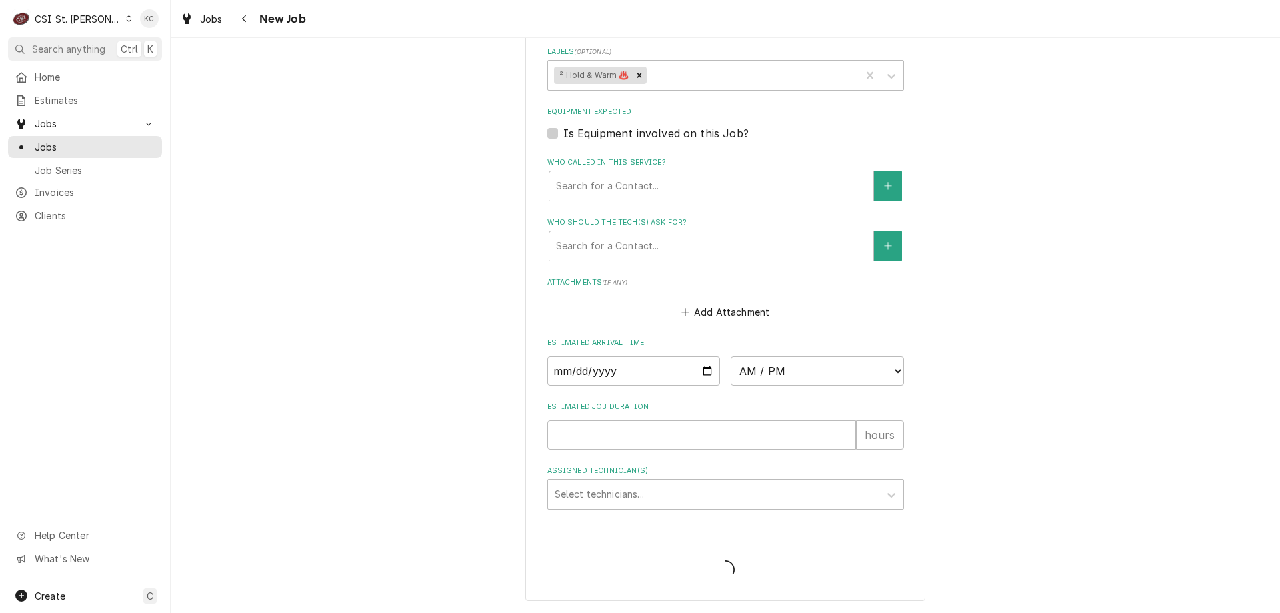
scroll to position [1147, 0]
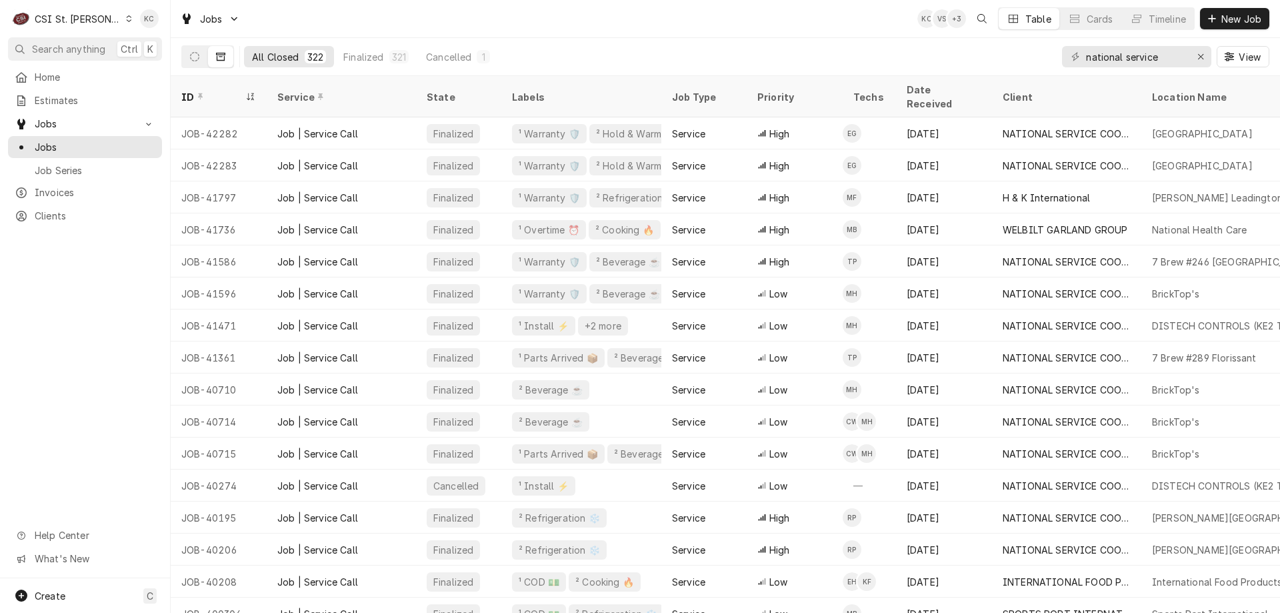
click at [65, 17] on div "CSI St. [PERSON_NAME]" at bounding box center [78, 19] width 87 height 14
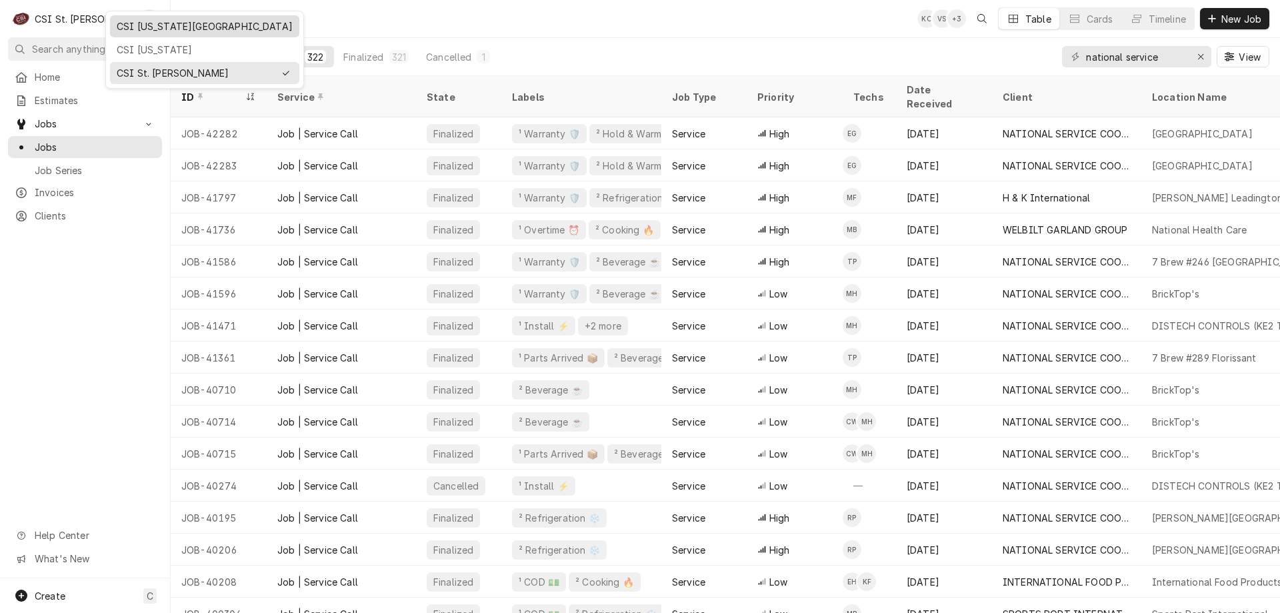
click at [149, 28] on div "CSI [US_STATE][GEOGRAPHIC_DATA]" at bounding box center [205, 26] width 176 height 14
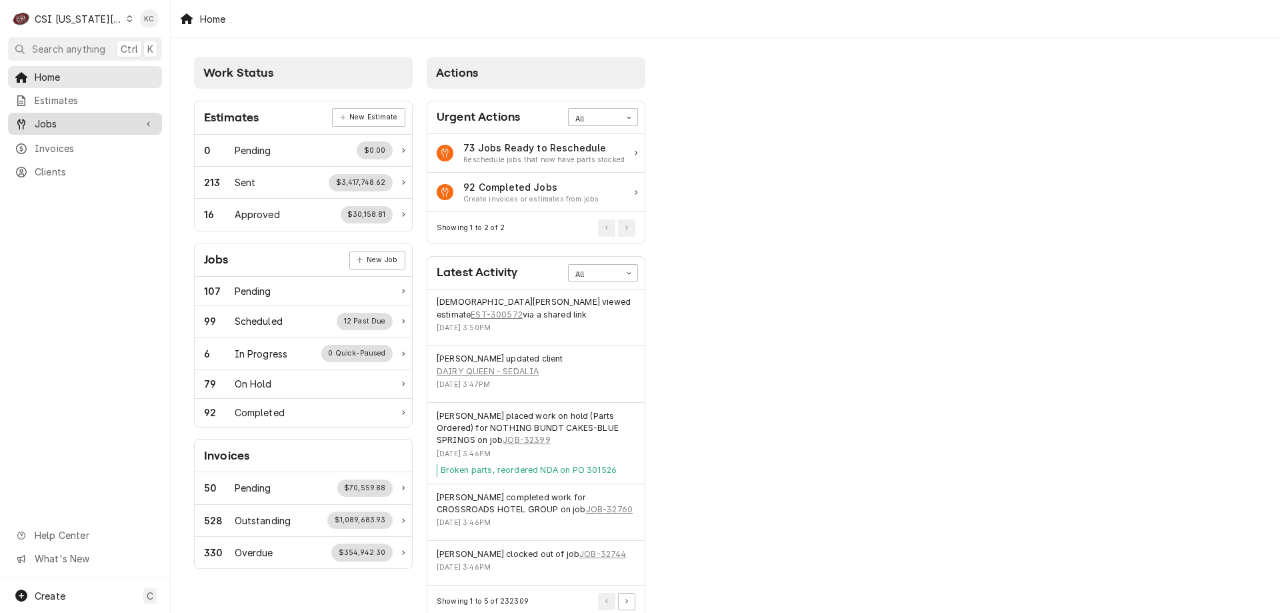
click at [73, 124] on span "Jobs" at bounding box center [85, 124] width 101 height 14
click at [87, 147] on span "Jobs" at bounding box center [95, 147] width 121 height 14
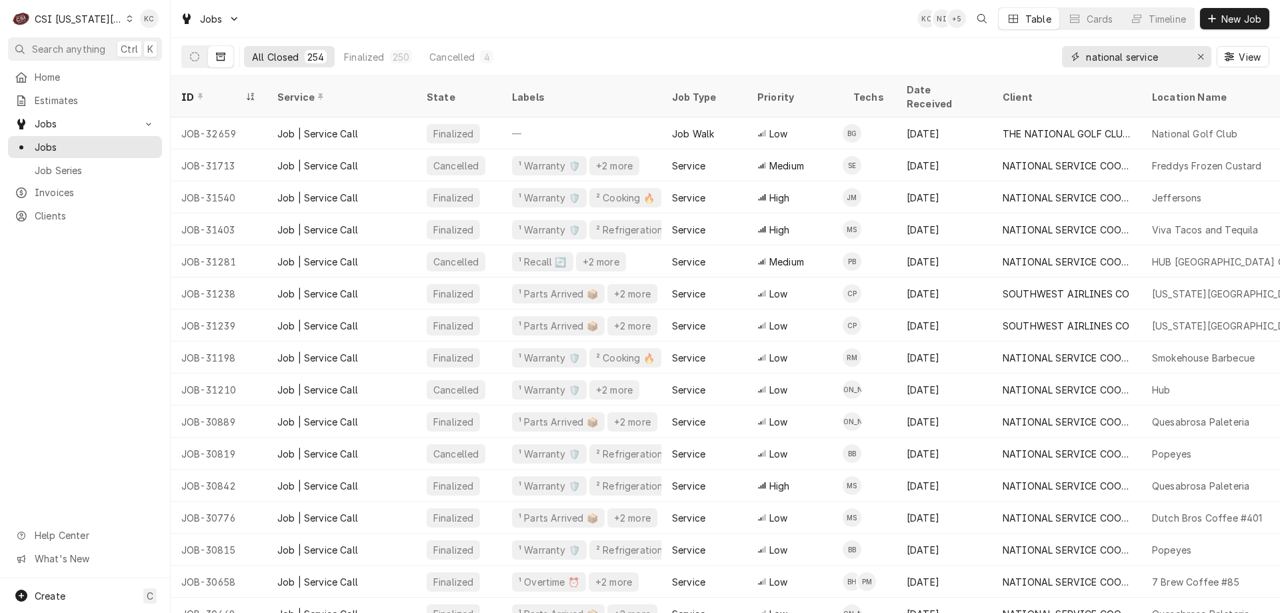
drag, startPoint x: 1166, startPoint y: 55, endPoint x: 926, endPoint y: 63, distance: 239.4
click at [926, 63] on div "All Closed 254 Finalized 250 Cancelled 4 national service View" at bounding box center [725, 56] width 1088 height 37
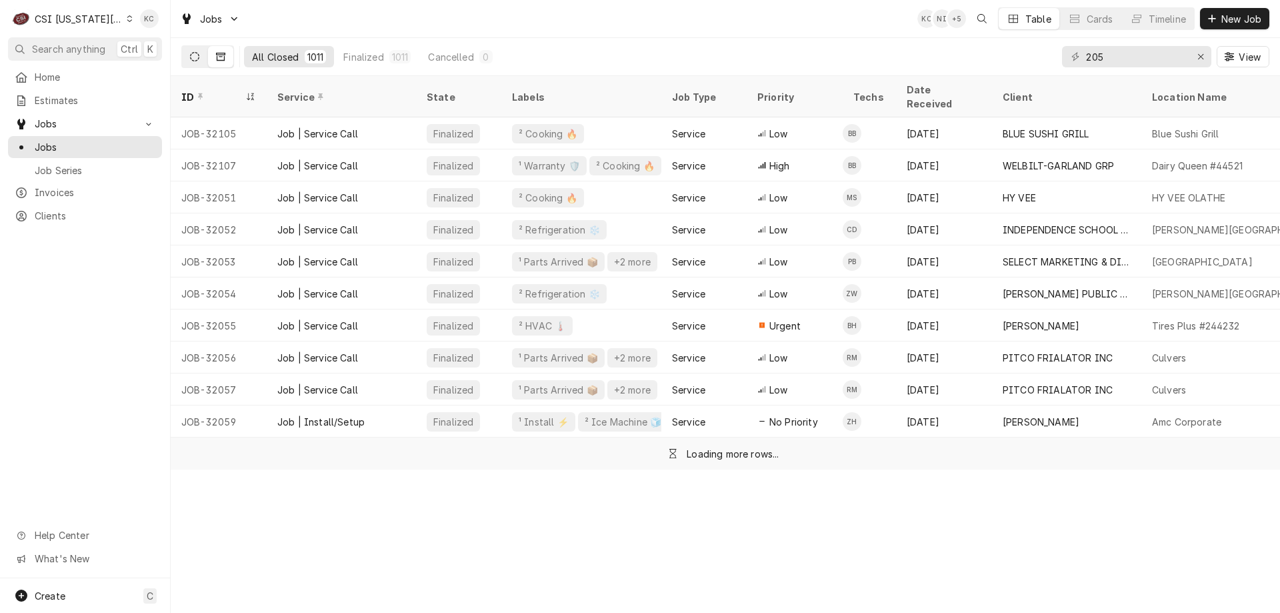
click at [195, 61] on button "Dynamic Content Wrapper" at bounding box center [194, 56] width 25 height 21
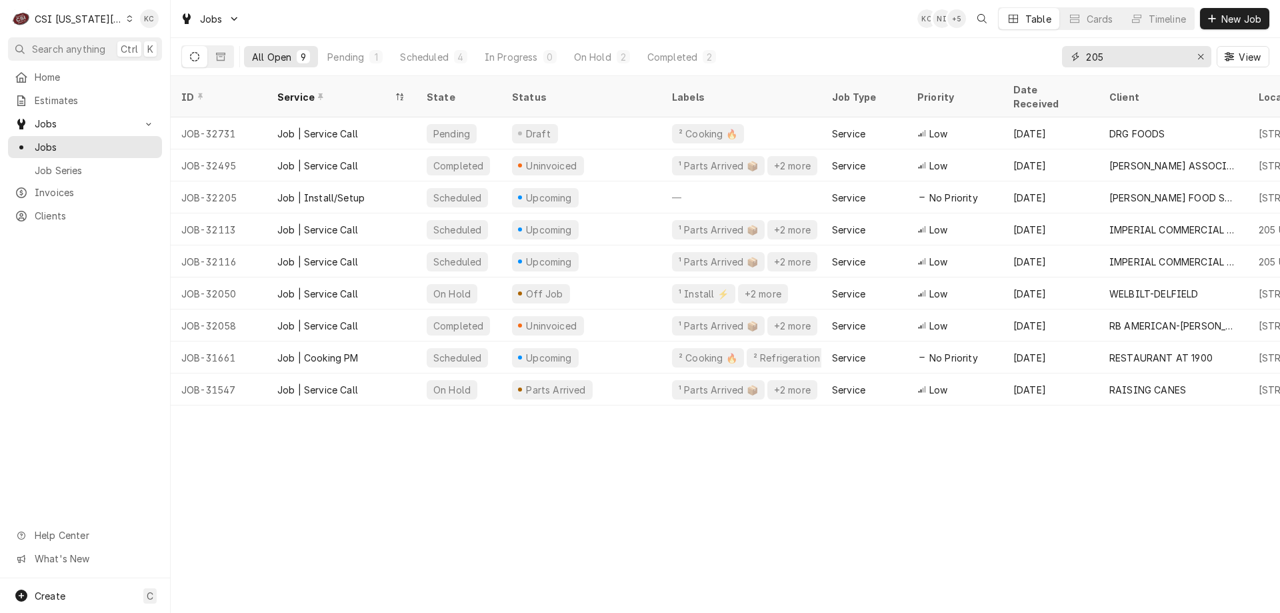
click at [1110, 63] on input "205" at bounding box center [1136, 56] width 100 height 21
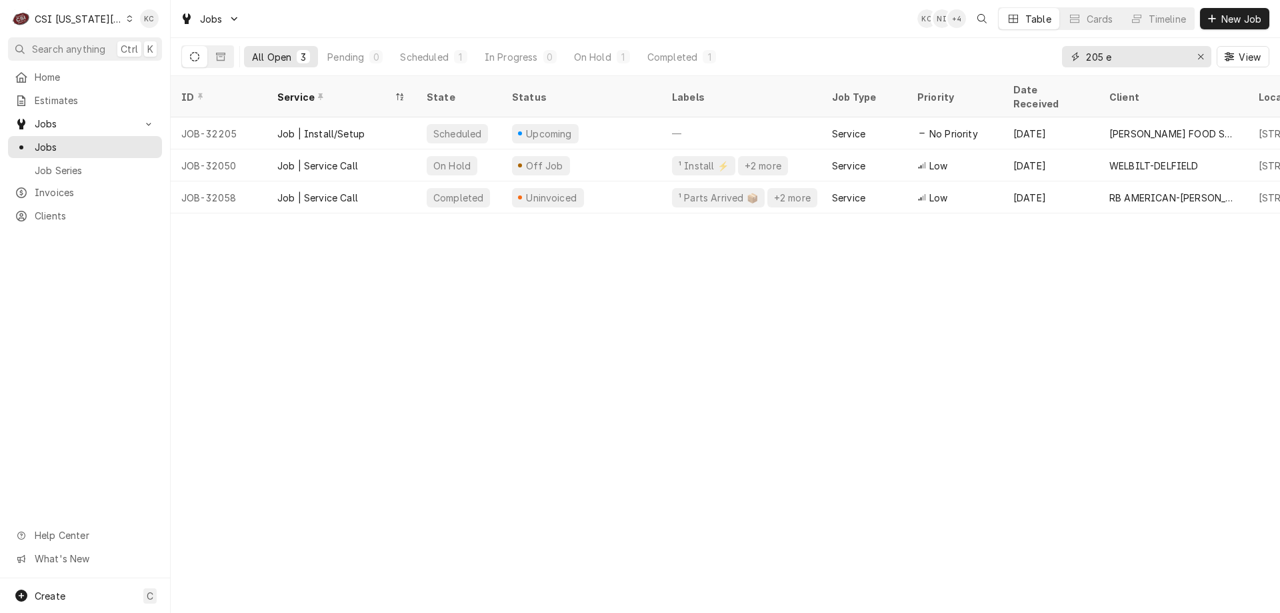
type input "205 e"
